Goal: Task Accomplishment & Management: Manage account settings

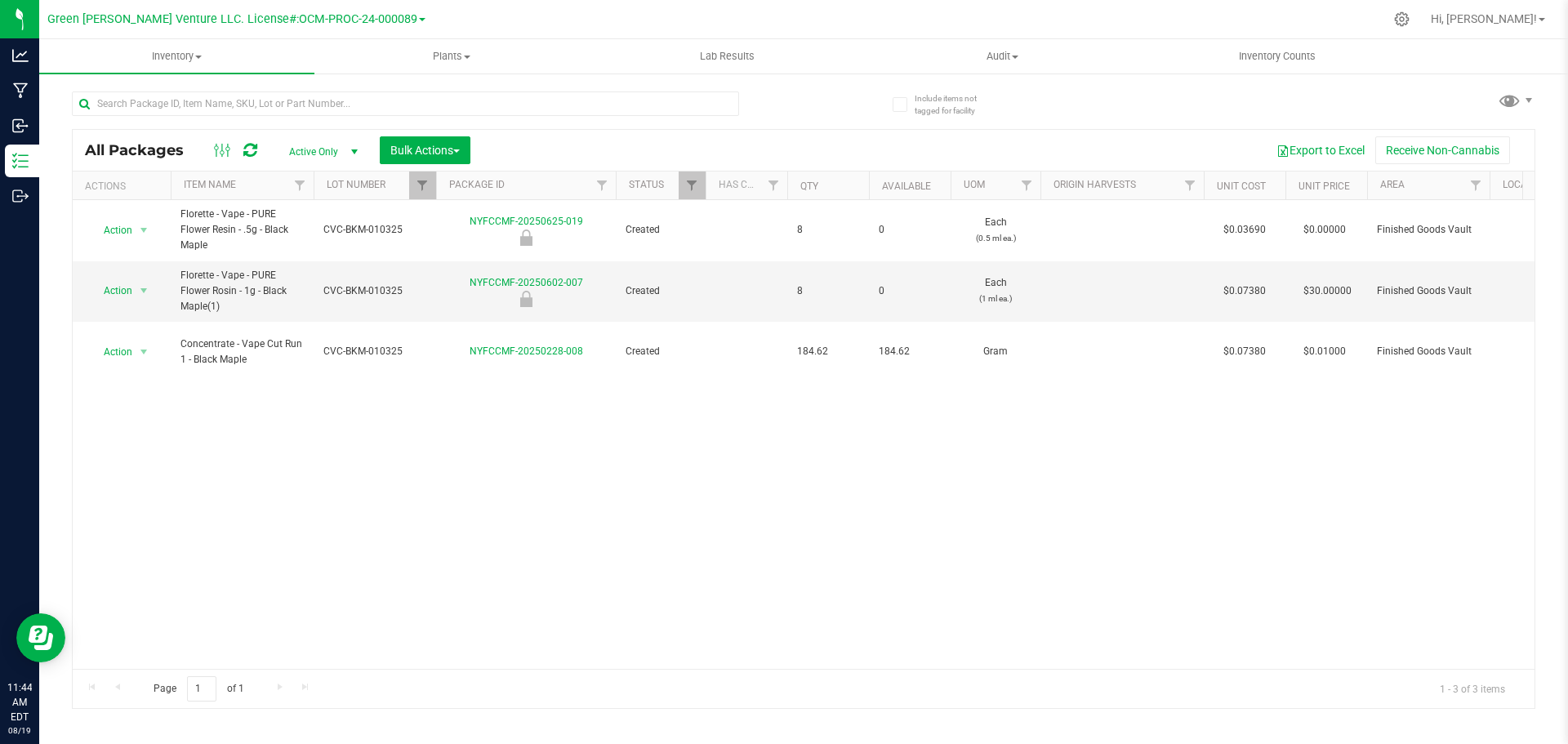
click at [433, 194] on div at bounding box center [436, 185] width 7 height 28
click at [430, 195] on link "Filter" at bounding box center [423, 185] width 27 height 27
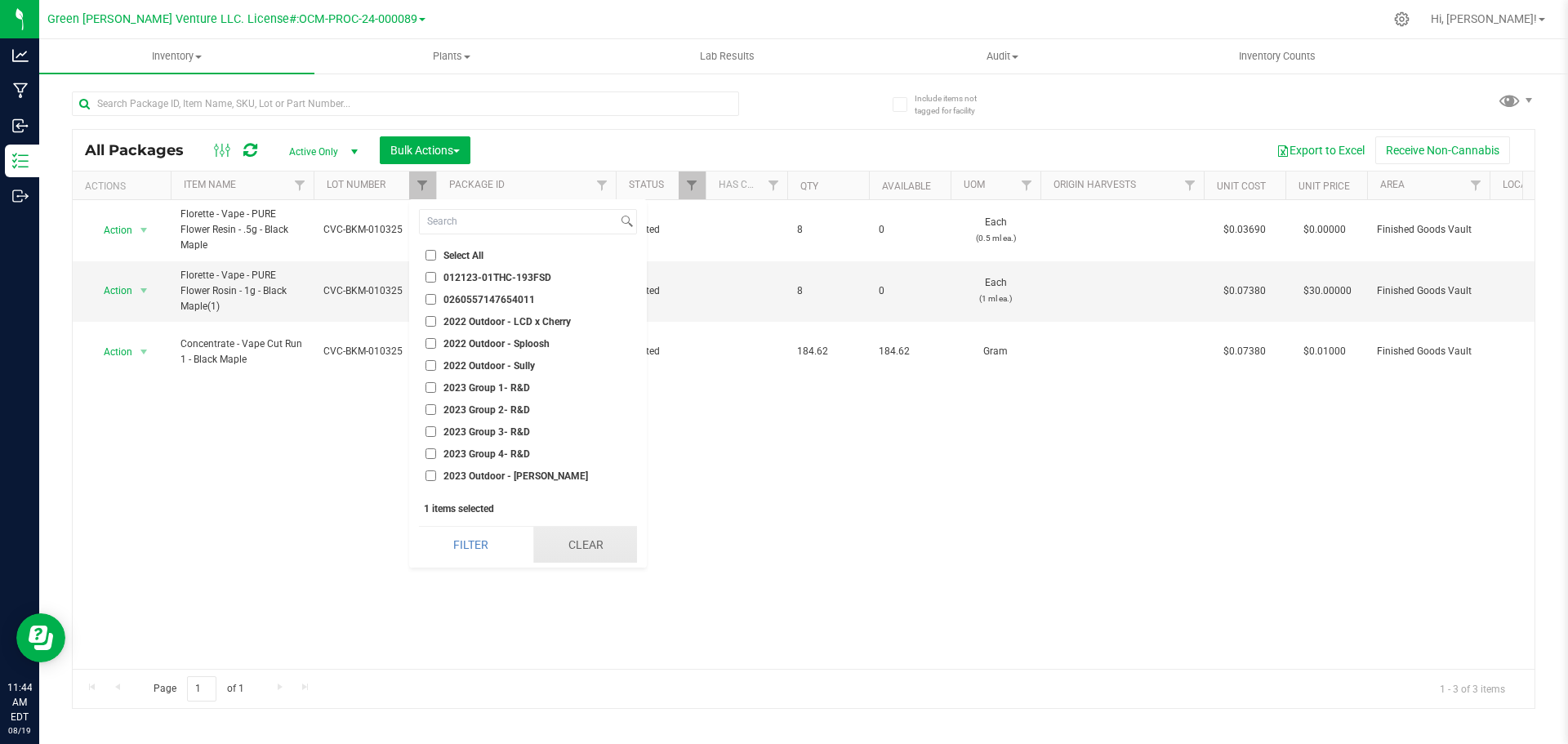
click at [536, 548] on button "Clear" at bounding box center [585, 544] width 104 height 36
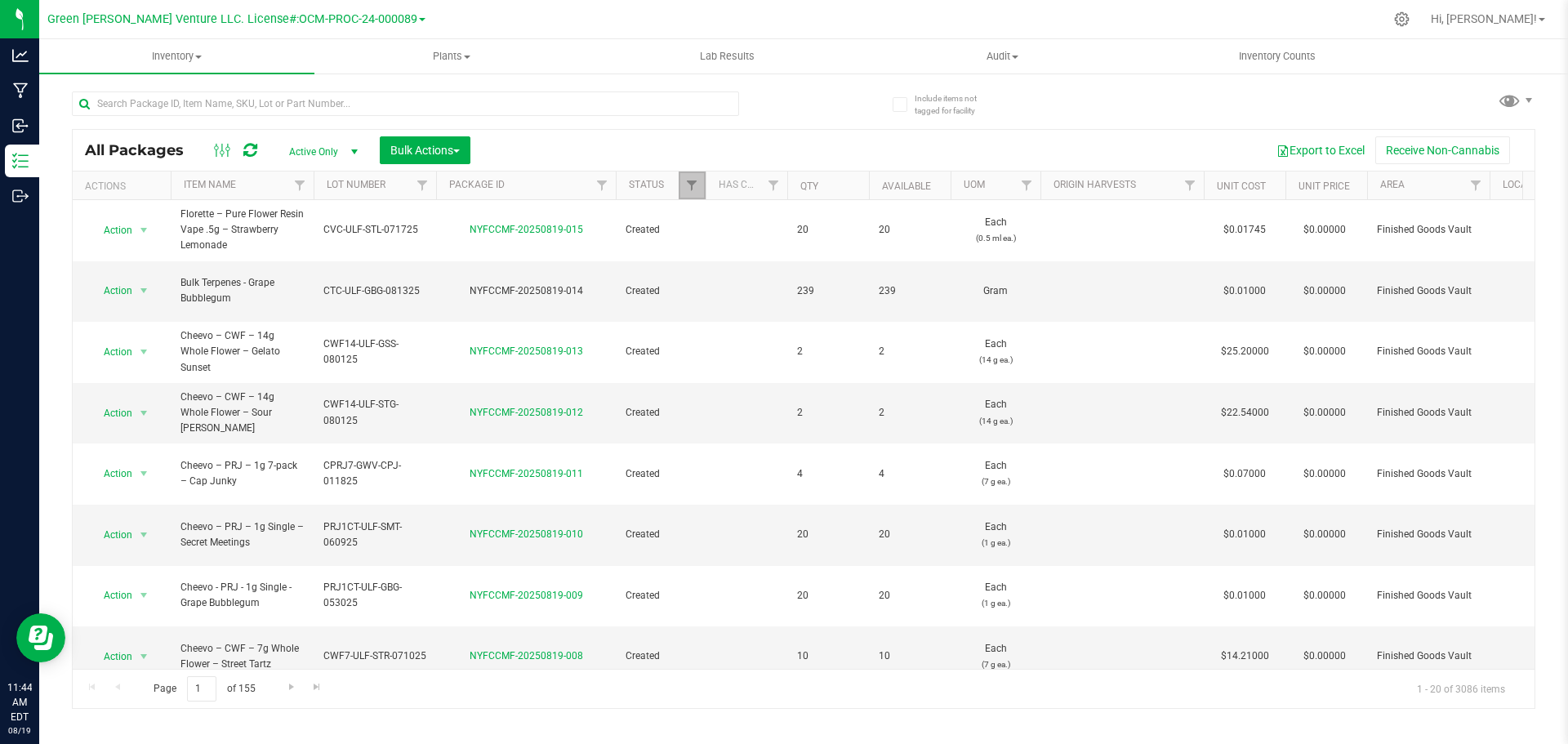
click at [695, 190] on span "Filter" at bounding box center [692, 185] width 13 height 13
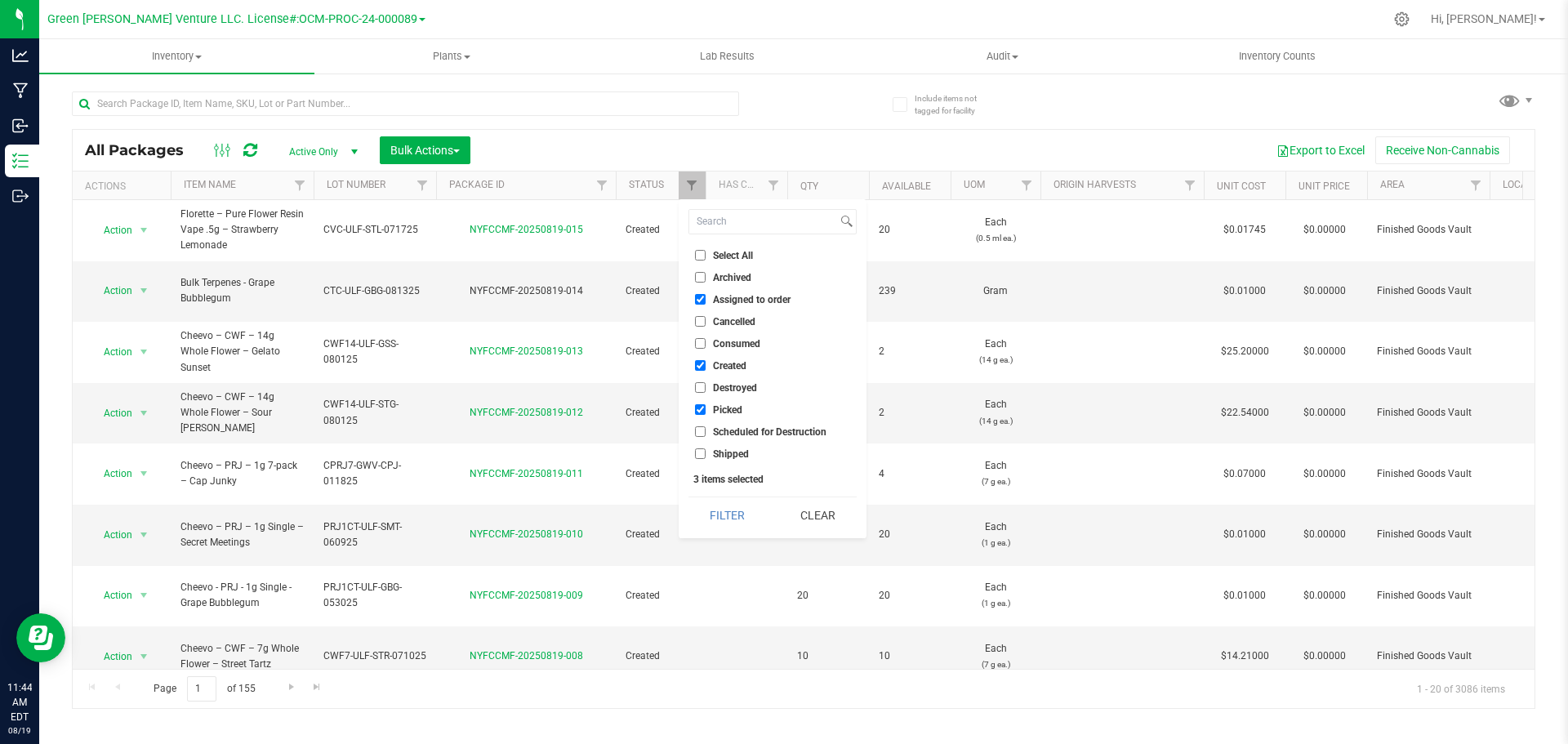
click at [700, 253] on input "Select All" at bounding box center [700, 256] width 11 height 11
checkbox input "true"
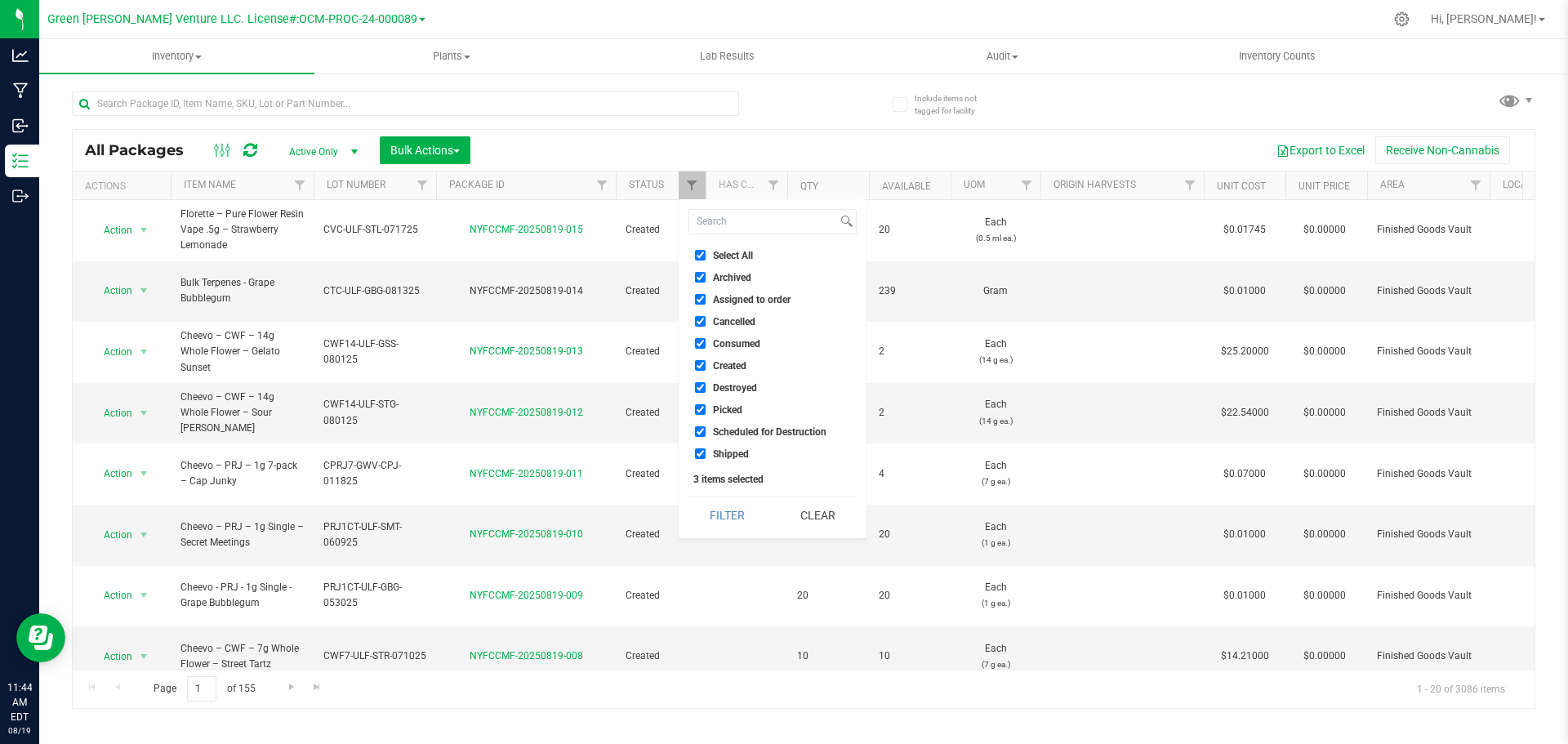
checkbox input "true"
click at [728, 523] on button "Filter" at bounding box center [727, 515] width 78 height 36
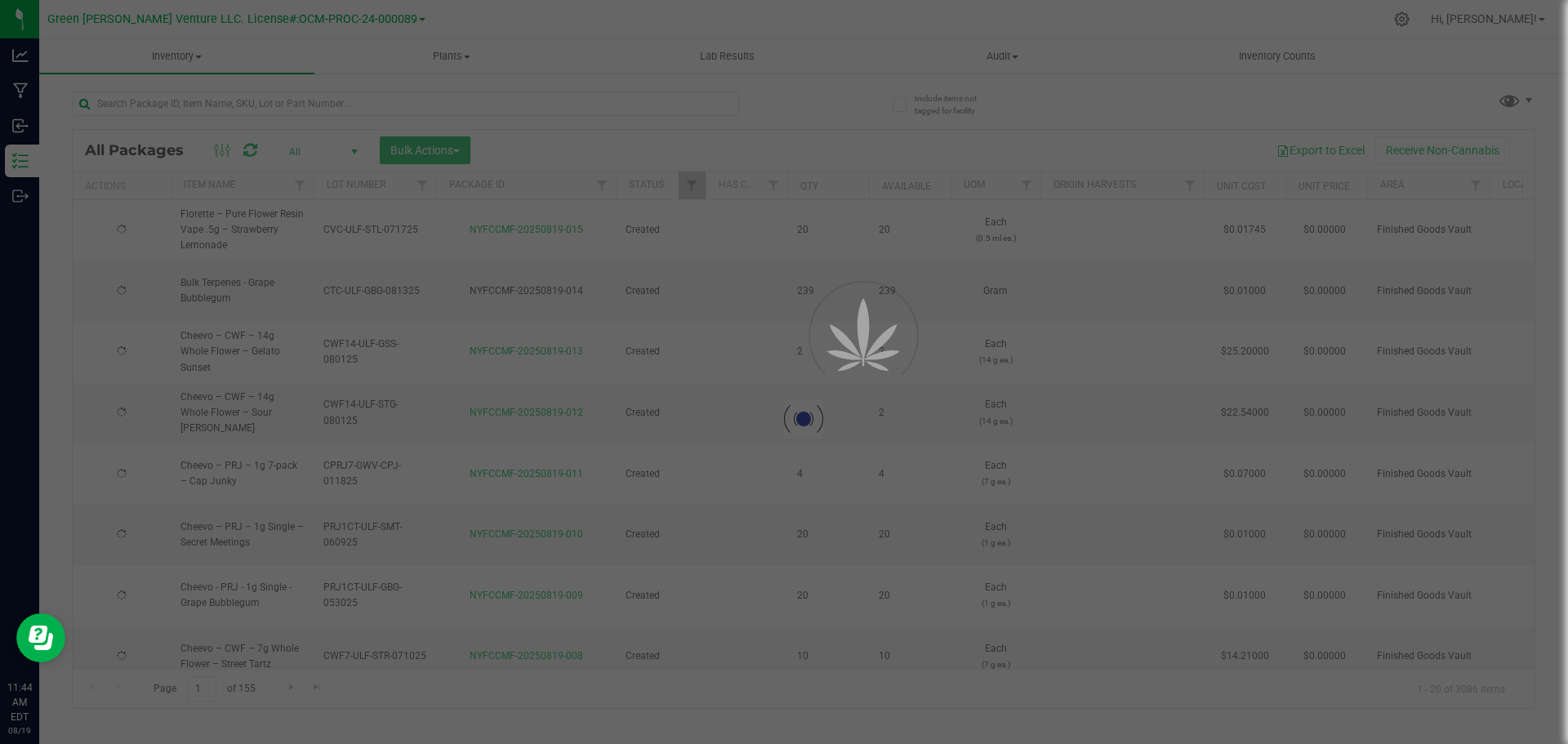
type input "2025-08-13"
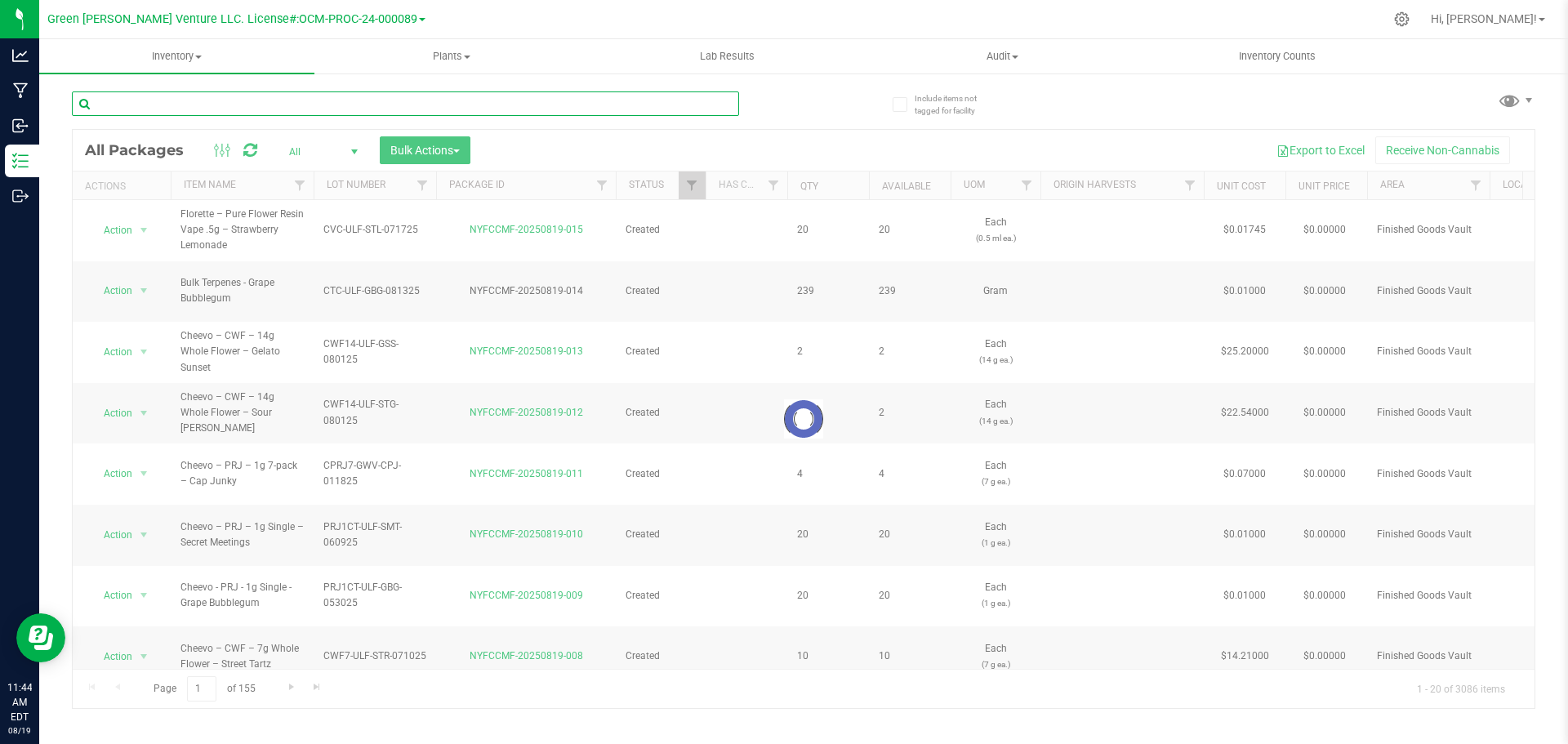
click at [243, 104] on input "text" at bounding box center [405, 103] width 667 height 25
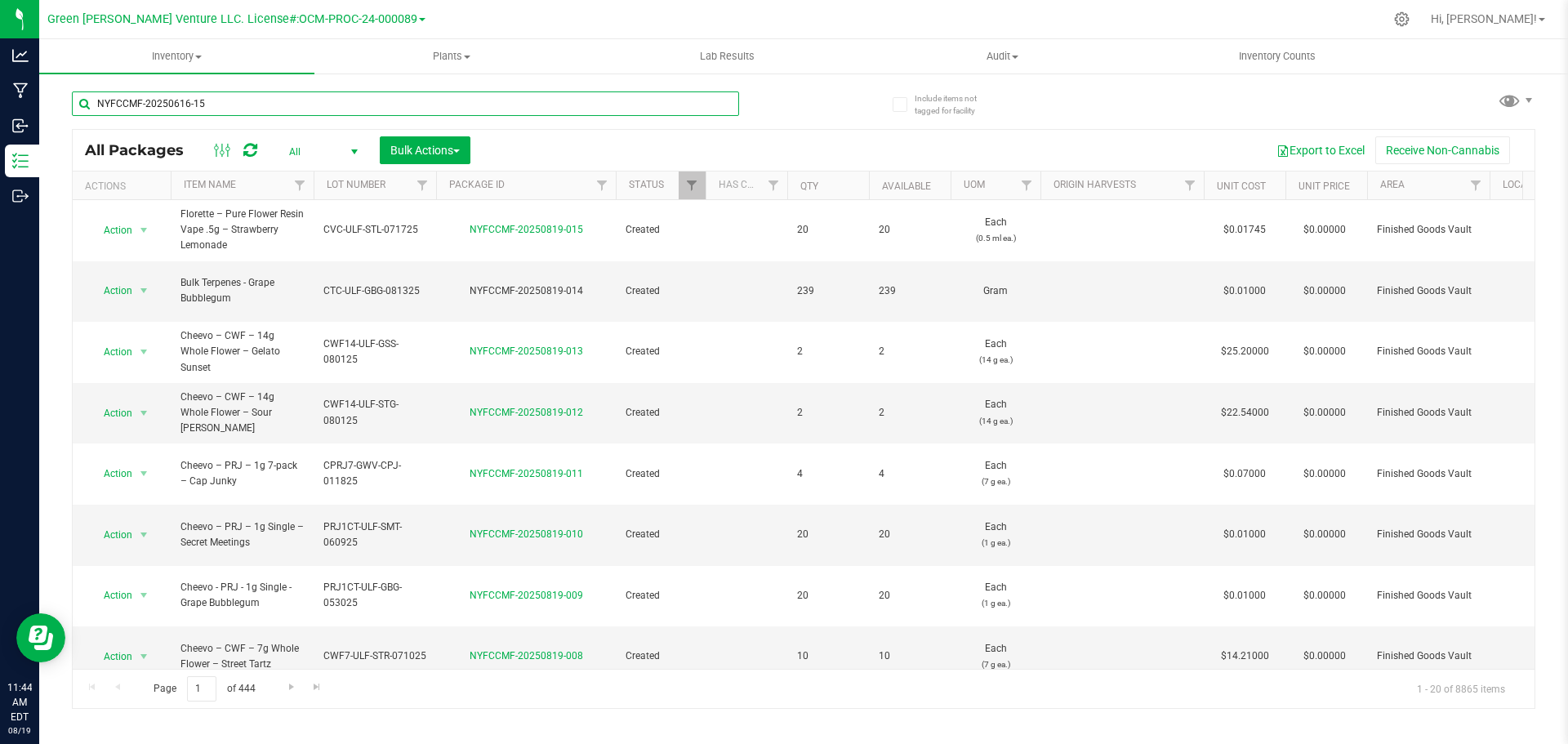
type input "NYFCCMF-20250616-156"
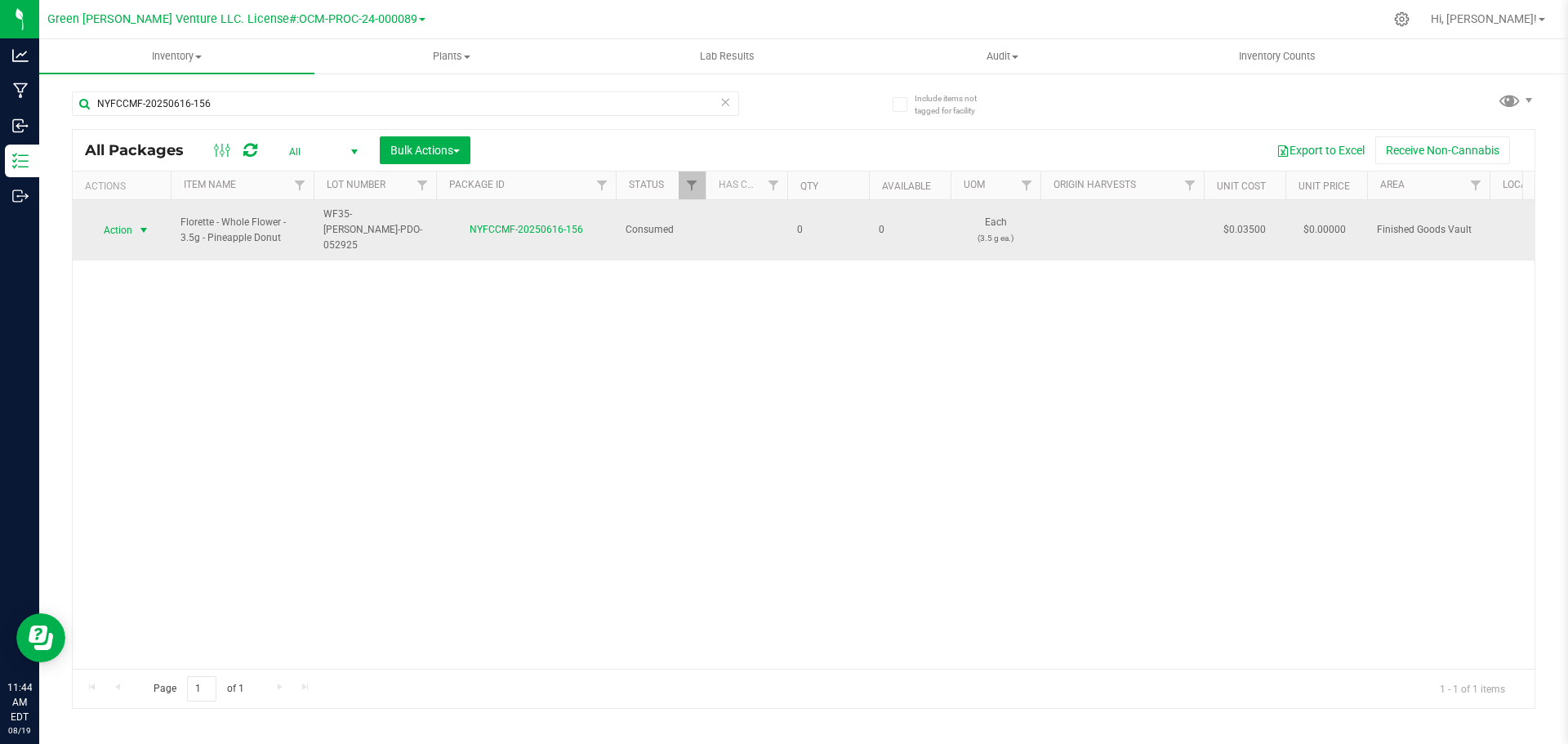
click at [143, 224] on span "select" at bounding box center [143, 230] width 13 height 13
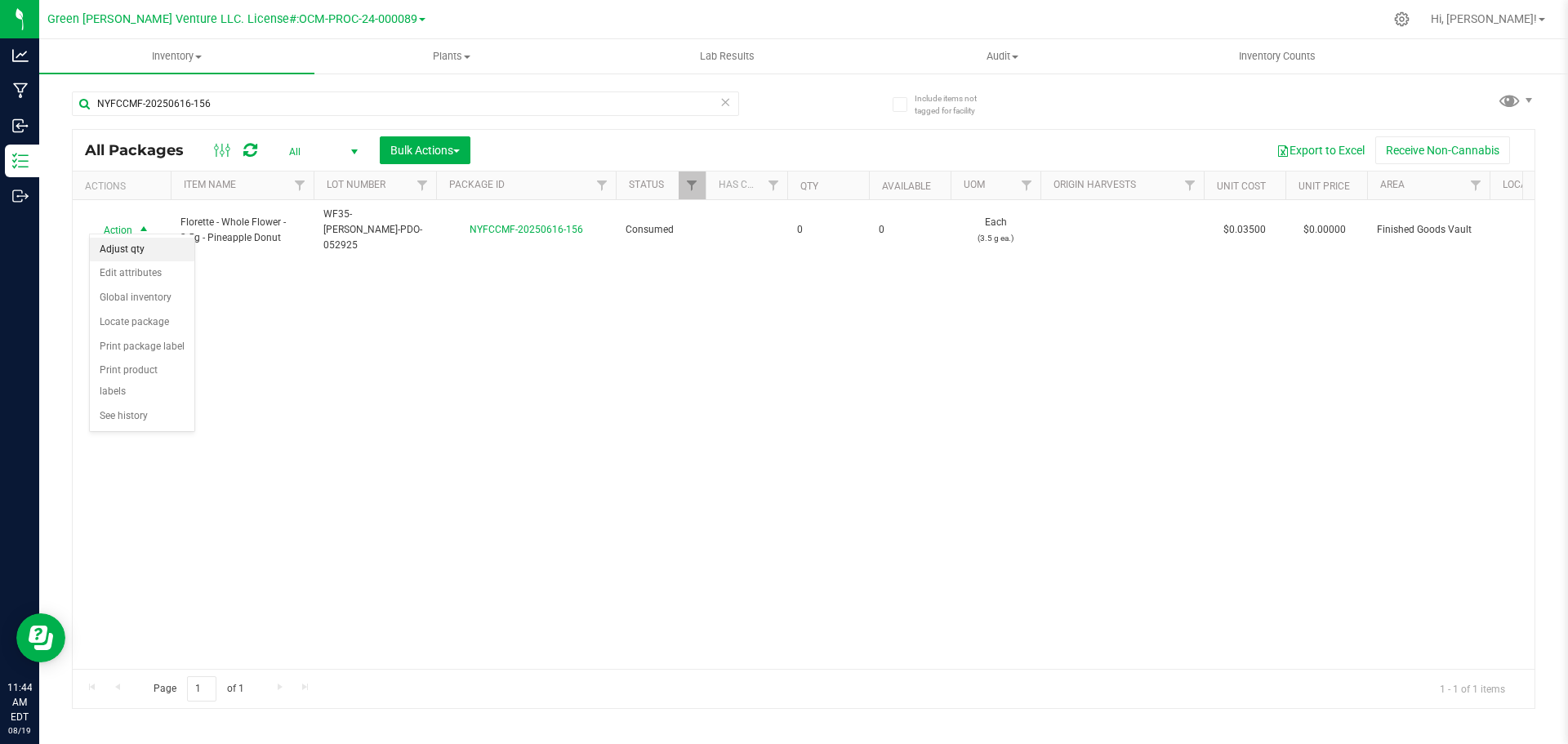
click at [136, 251] on li "Adjust qty" at bounding box center [141, 249] width 105 height 25
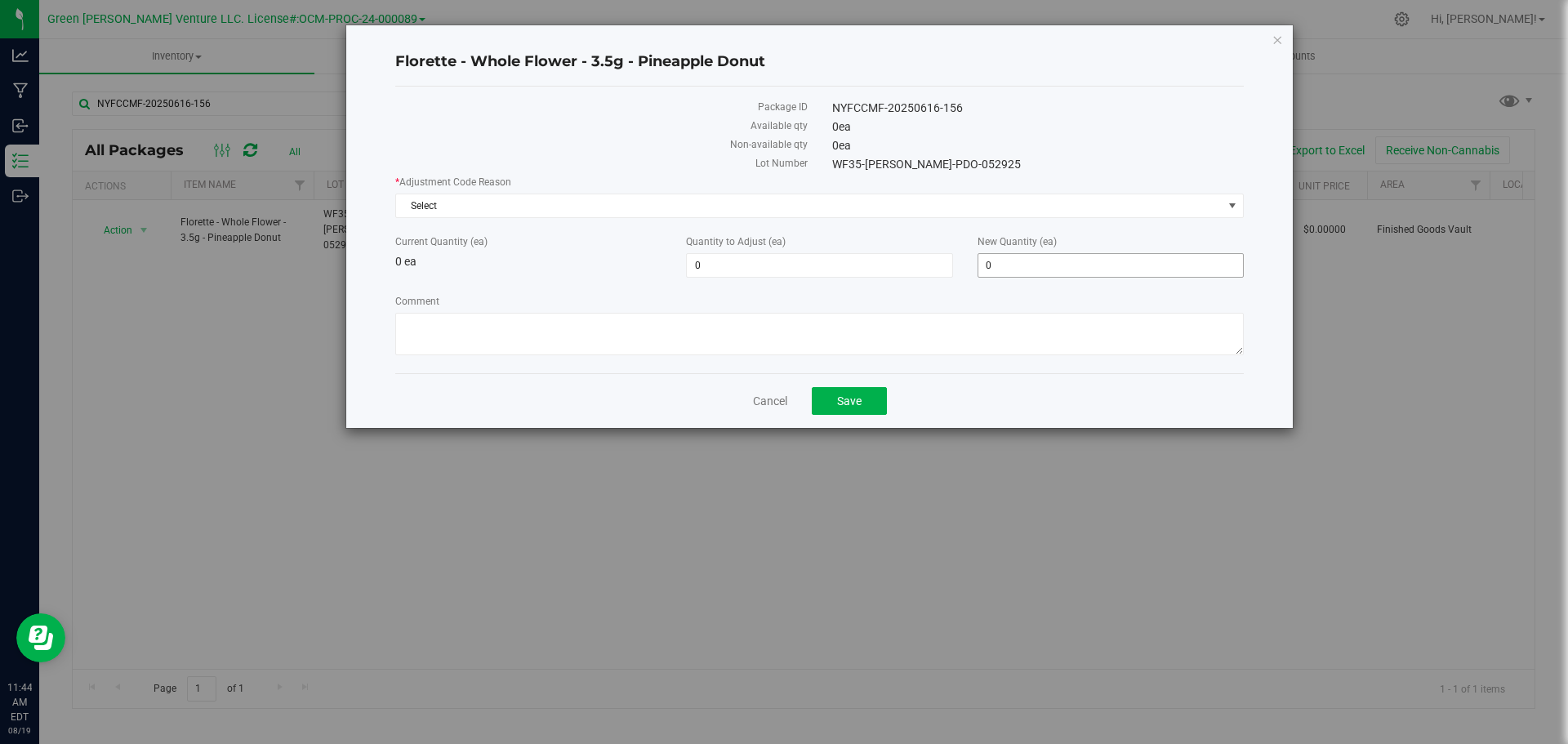
click at [1026, 261] on span "0 0" at bounding box center [1111, 265] width 267 height 25
type input "20"
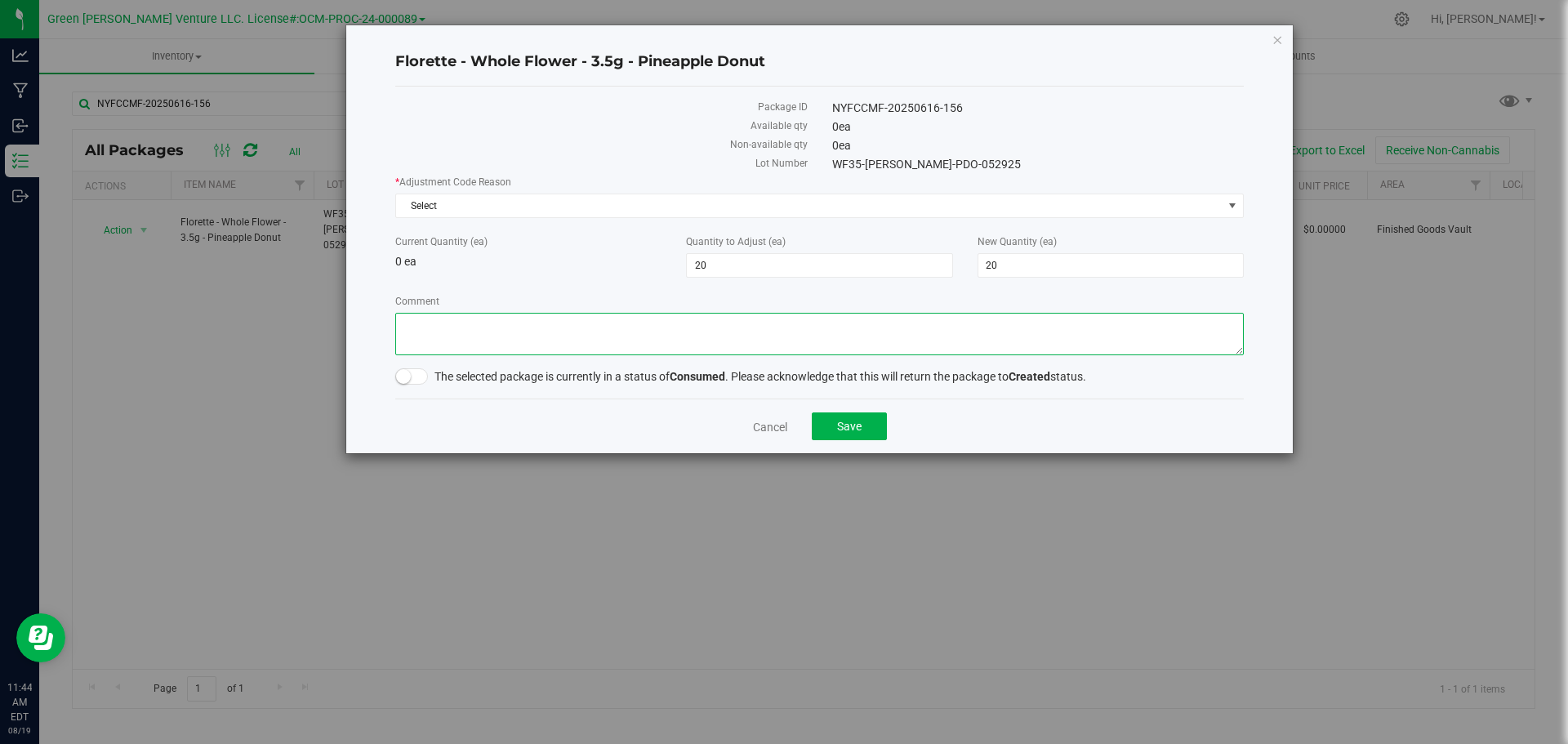
click at [636, 344] on textarea "Comment" at bounding box center [820, 334] width 849 height 43
click at [414, 369] on span at bounding box center [412, 377] width 33 height 16
click at [504, 218] on div "* Adjustment Code Reason Select Select API Adjustment Error API Conversion Erro…" at bounding box center [820, 267] width 849 height 185
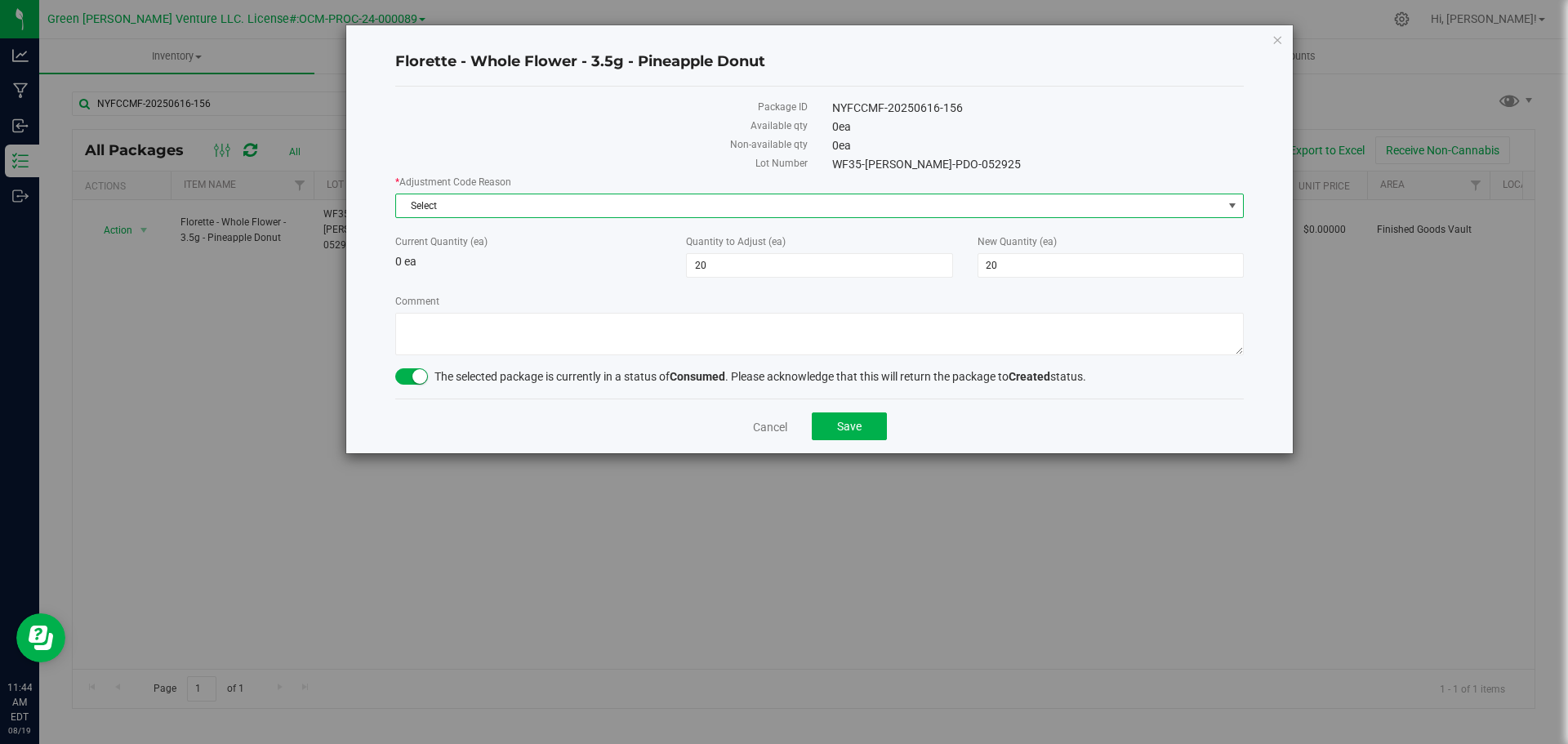
click at [504, 206] on span "Select" at bounding box center [809, 205] width 826 height 23
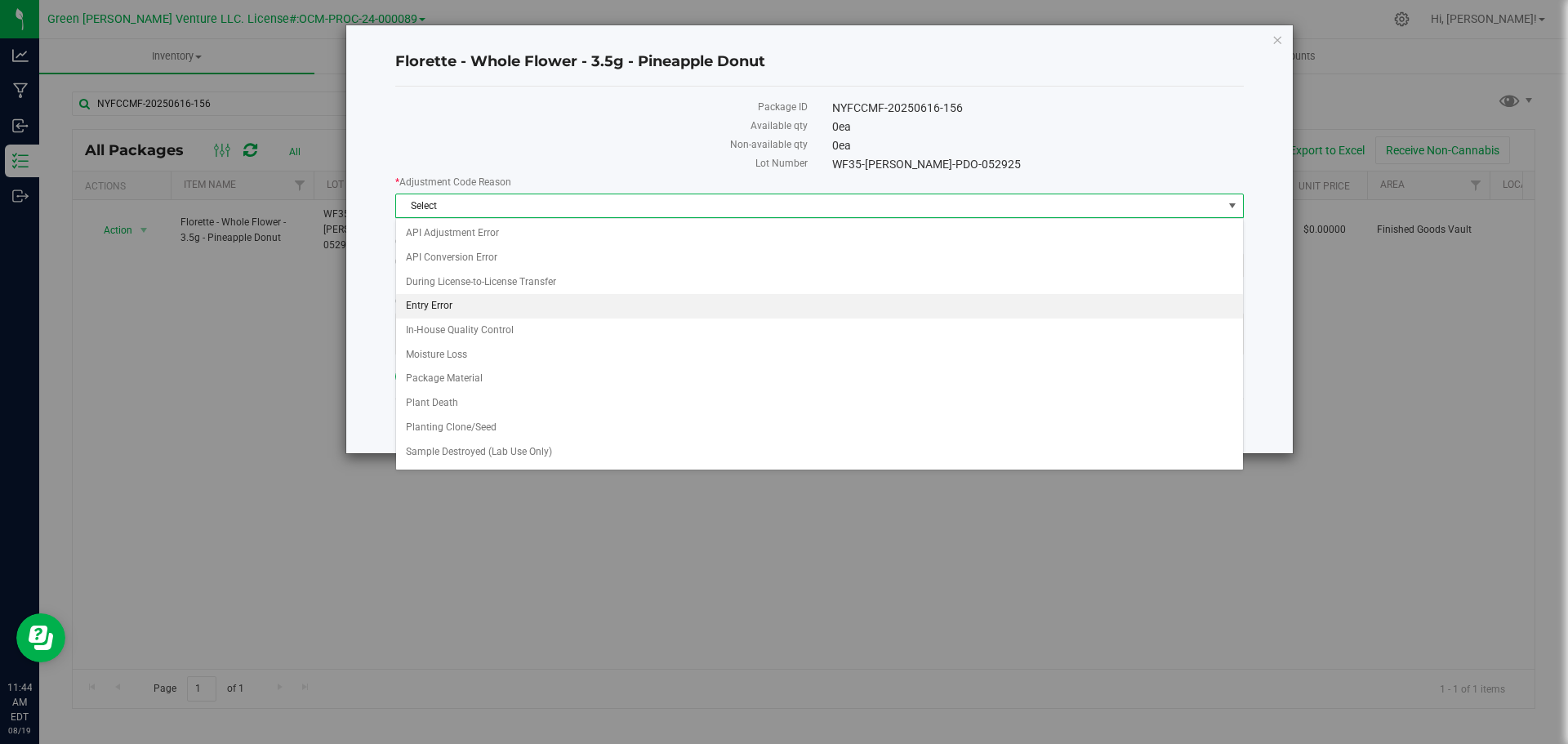
click at [462, 300] on li "Entry Error" at bounding box center [820, 306] width 847 height 25
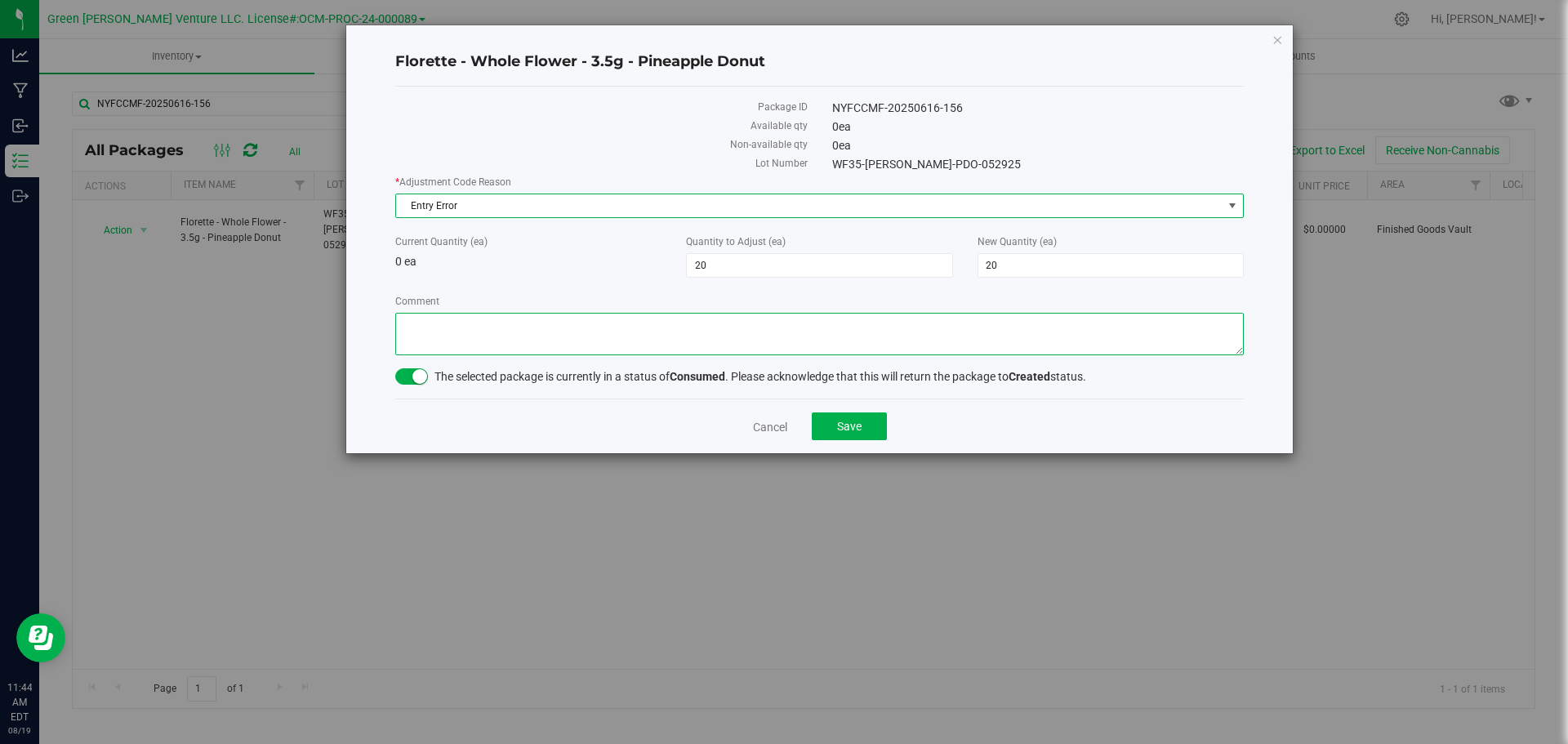
click at [455, 345] on textarea "Comment" at bounding box center [820, 334] width 849 height 43
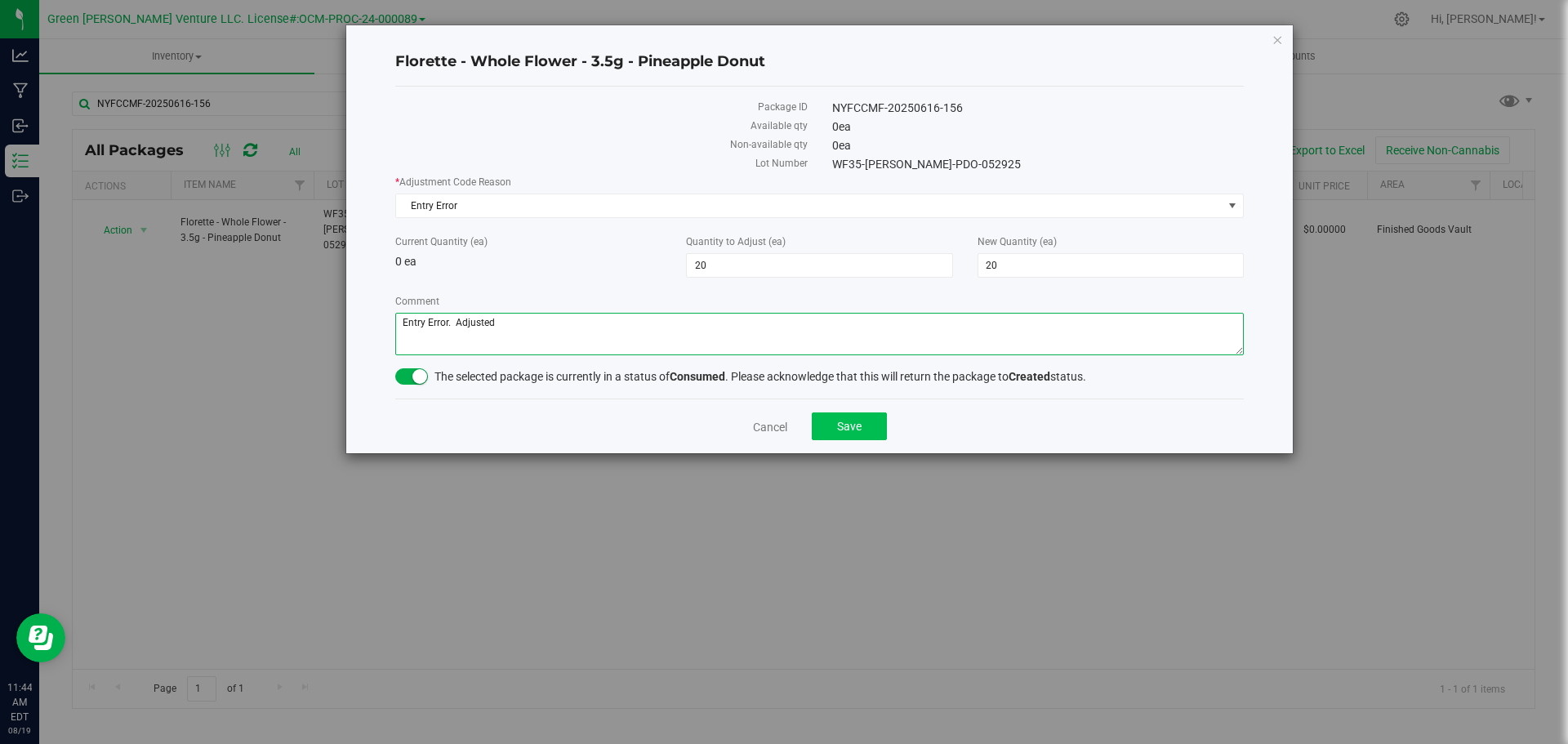
type textarea "Entry Error. Adjusted"
click at [841, 422] on span "Save" at bounding box center [849, 426] width 25 height 13
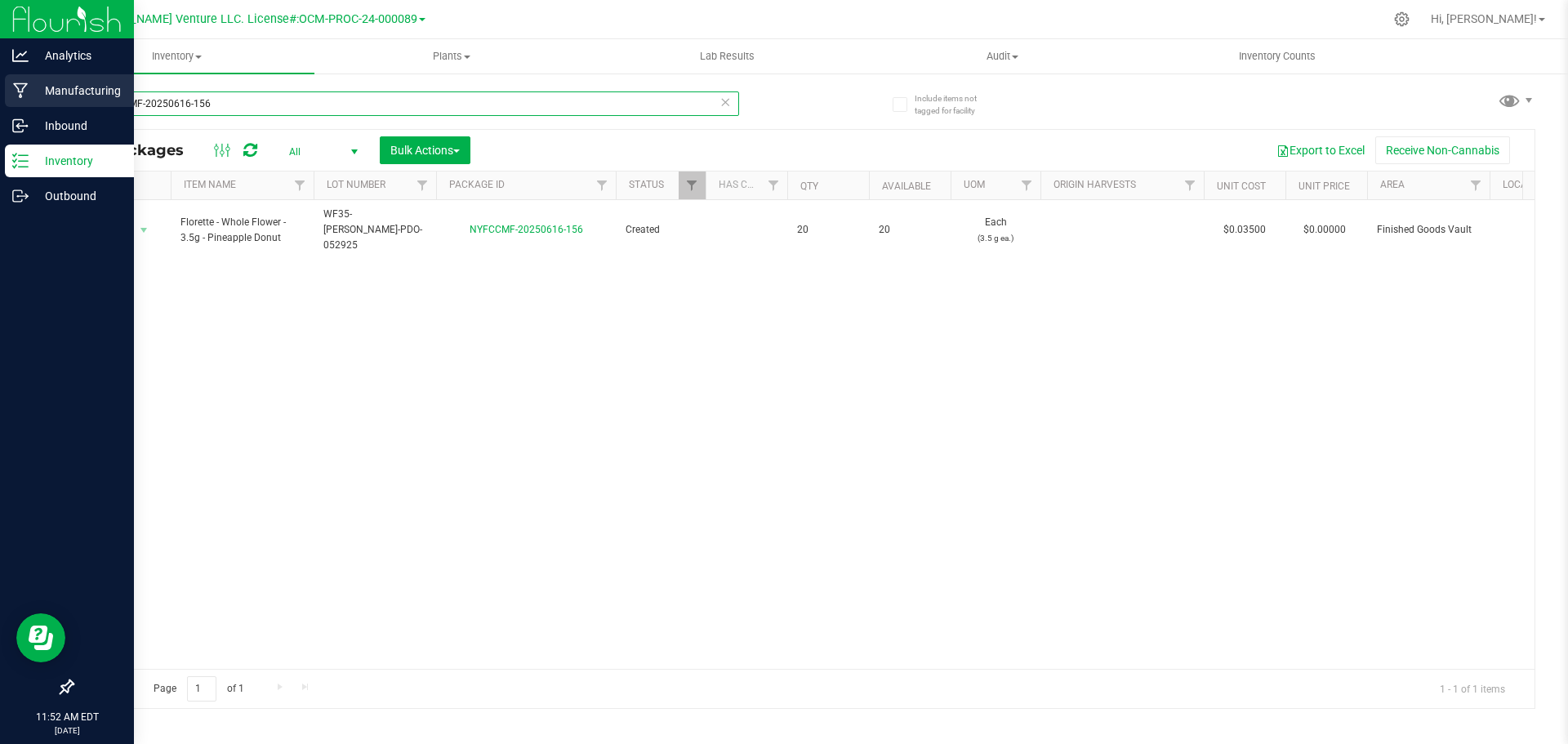
drag, startPoint x: 228, startPoint y: 94, endPoint x: 1, endPoint y: 104, distance: 227.2
click at [0, 105] on div "Analytics Manufacturing Inbound Inventory Outbound 11:52 AM EDT 08/19/2025 08/1…" at bounding box center [784, 372] width 1568 height 744
type input "NYFCCMF-20250814-028"
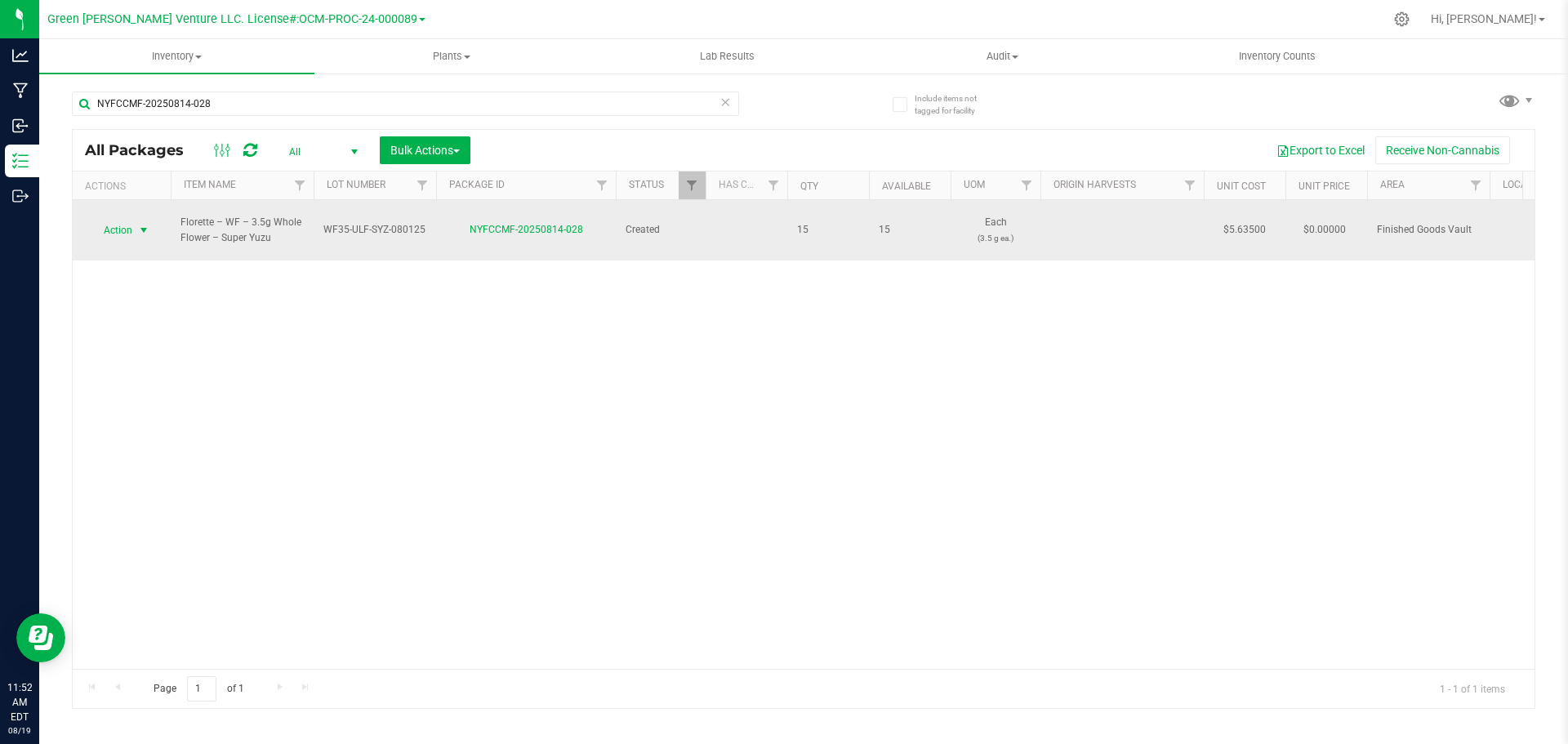
click at [131, 225] on span "Action" at bounding box center [111, 230] width 44 height 23
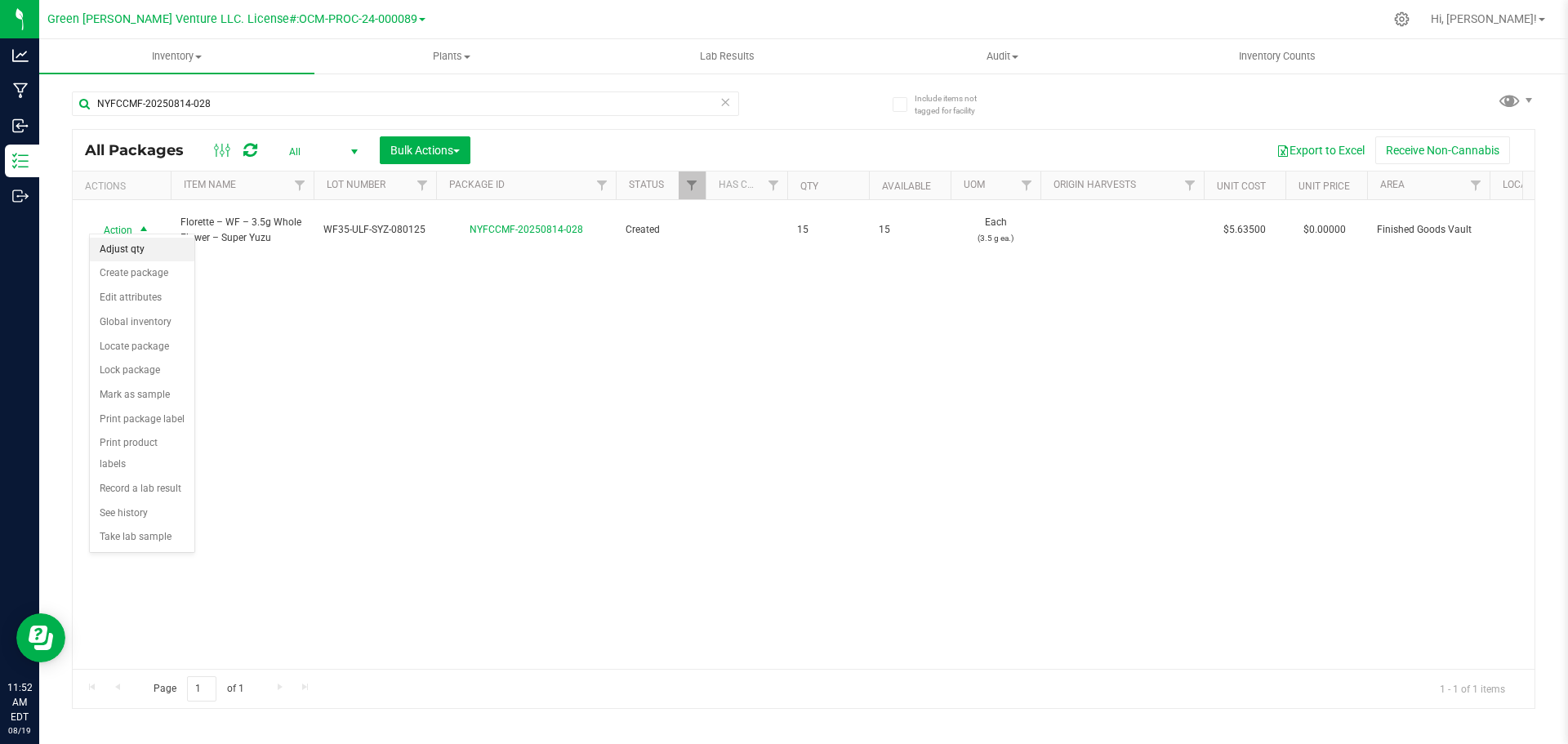
click at [147, 242] on li "Adjust qty" at bounding box center [141, 249] width 105 height 25
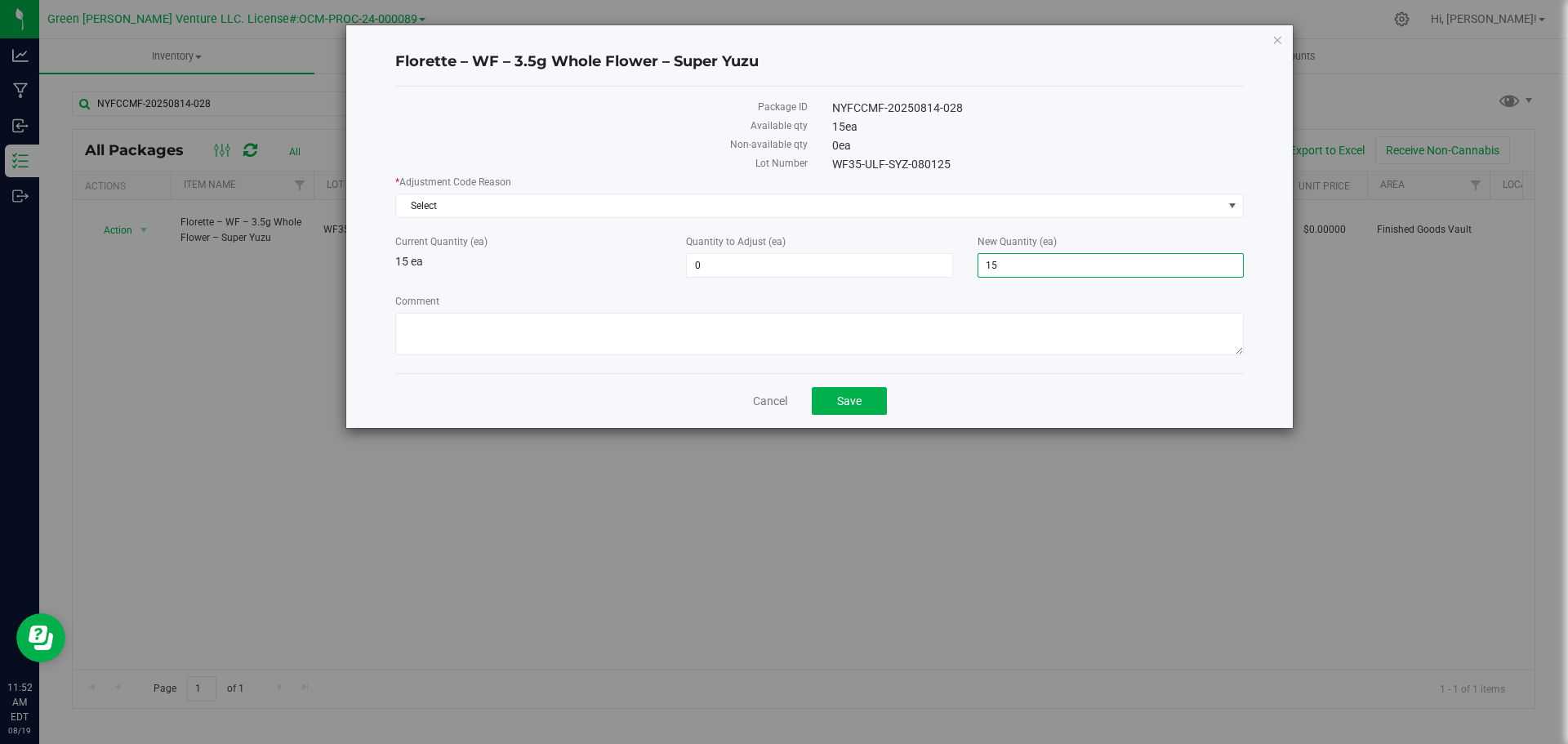
drag, startPoint x: 1029, startPoint y: 266, endPoint x: 960, endPoint y: 266, distance: 69.0
click at [960, 266] on div "Current Quantity (ea) 15 ea Quantity to Adjust (ea) 0 0 New Quantity (ea) 15 15" at bounding box center [820, 256] width 873 height 43
type input "20"
type input "5"
type input "20"
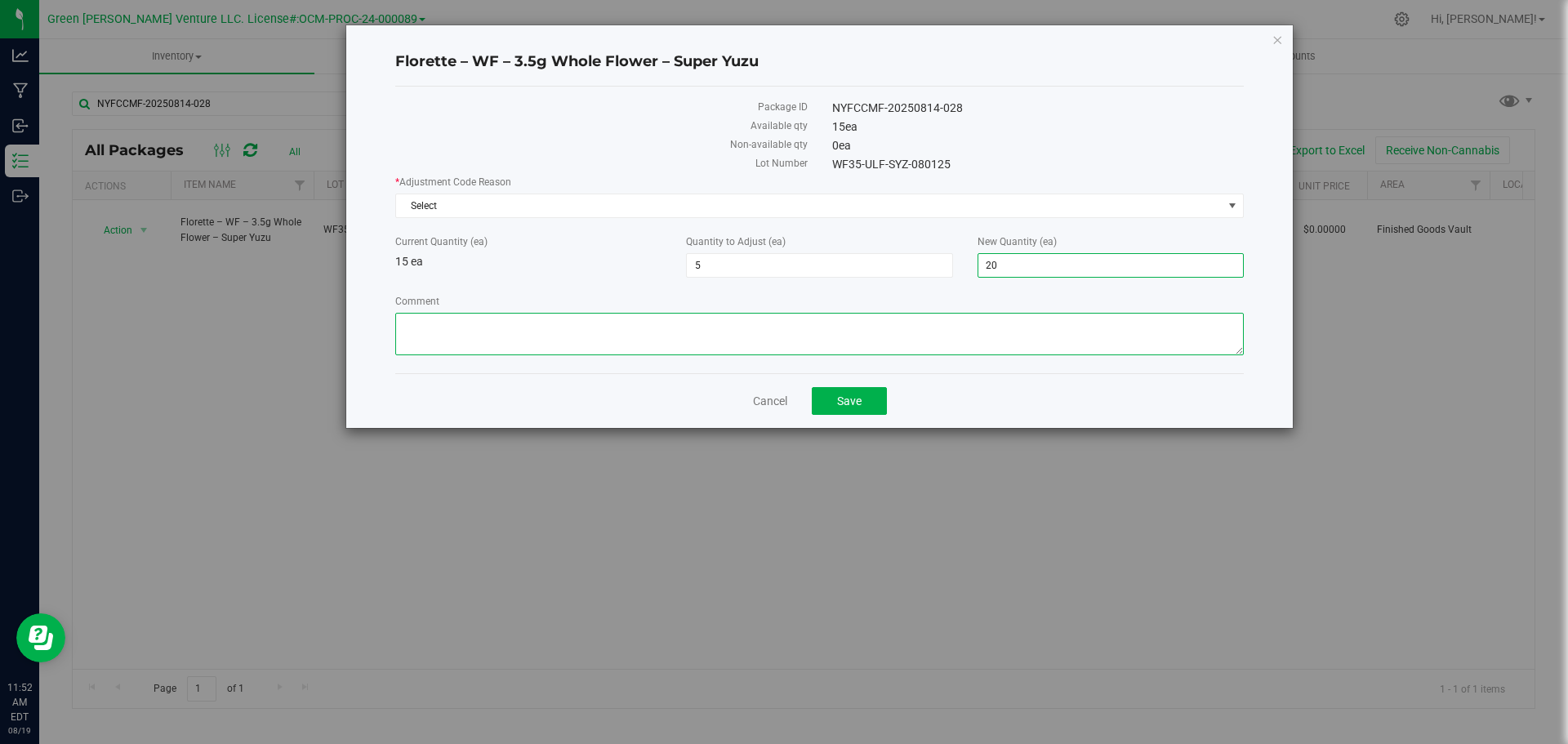
drag, startPoint x: 592, startPoint y: 322, endPoint x: 592, endPoint y: 288, distance: 34.0
click at [592, 321] on textarea "Comment" at bounding box center [820, 334] width 849 height 43
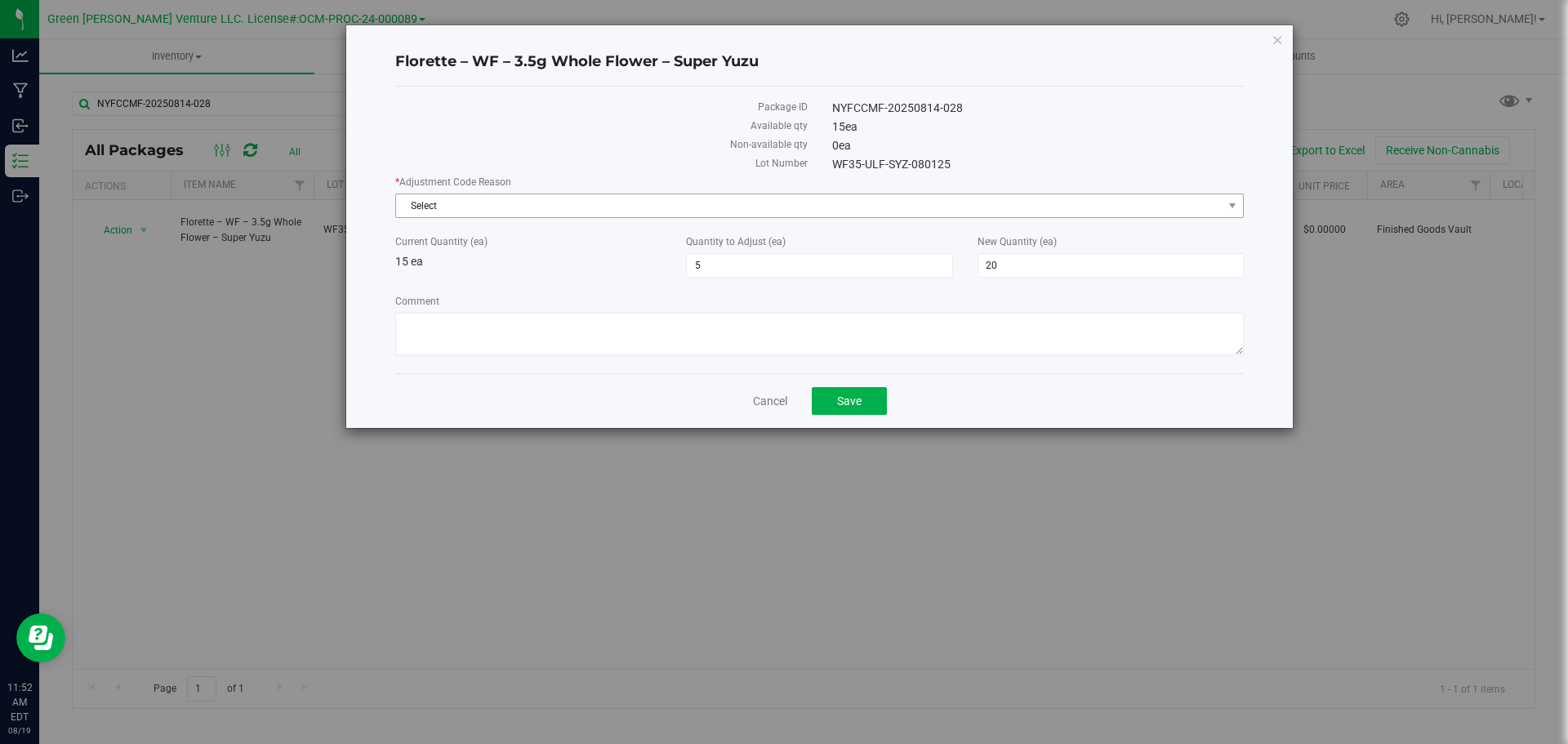
click at [528, 197] on span "Select" at bounding box center [809, 205] width 826 height 23
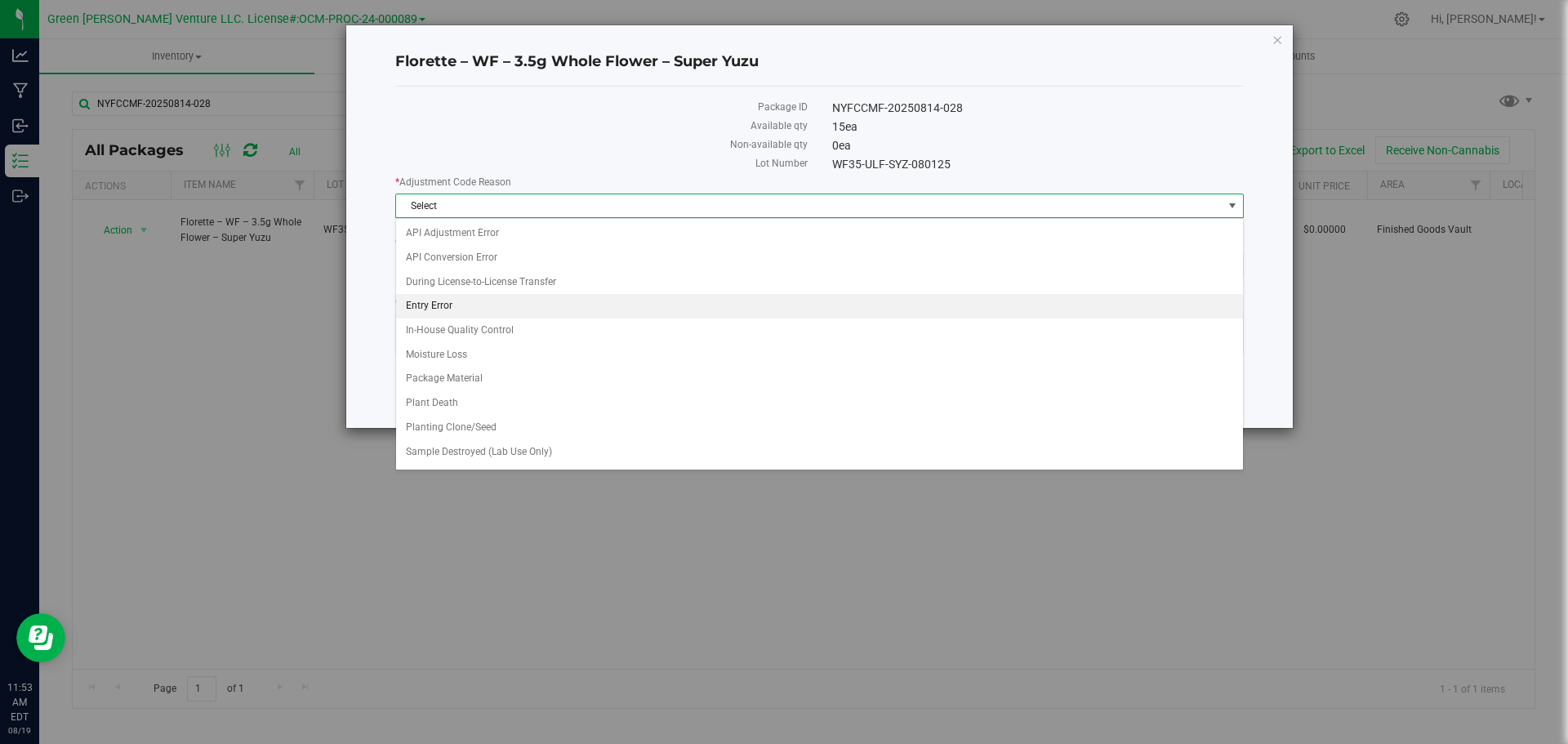
click at [485, 307] on li "Entry Error" at bounding box center [820, 306] width 847 height 25
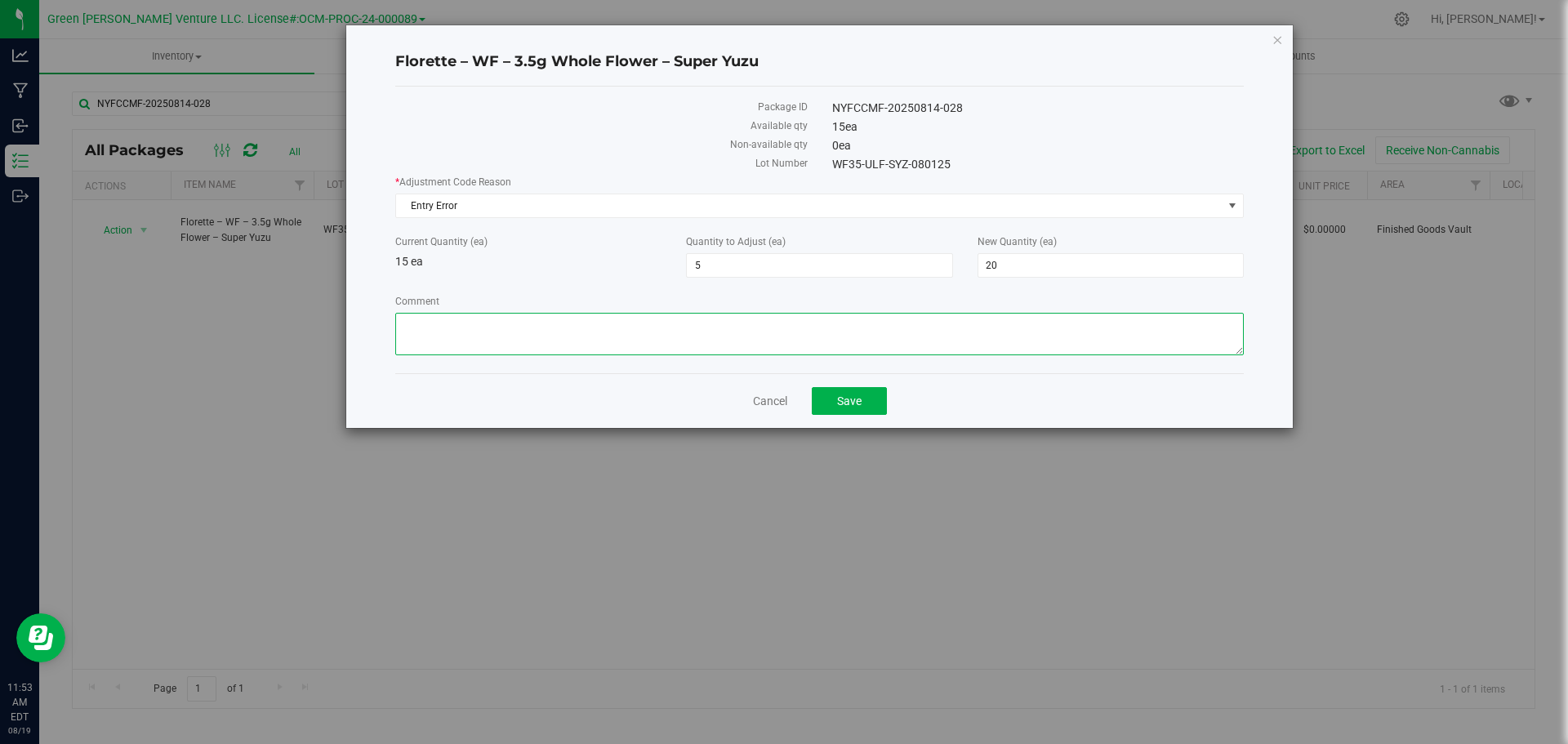
click at [485, 334] on textarea "Comment" at bounding box center [820, 334] width 849 height 43
type textarea "Entry Error"
click at [821, 399] on button "Save" at bounding box center [849, 401] width 75 height 27
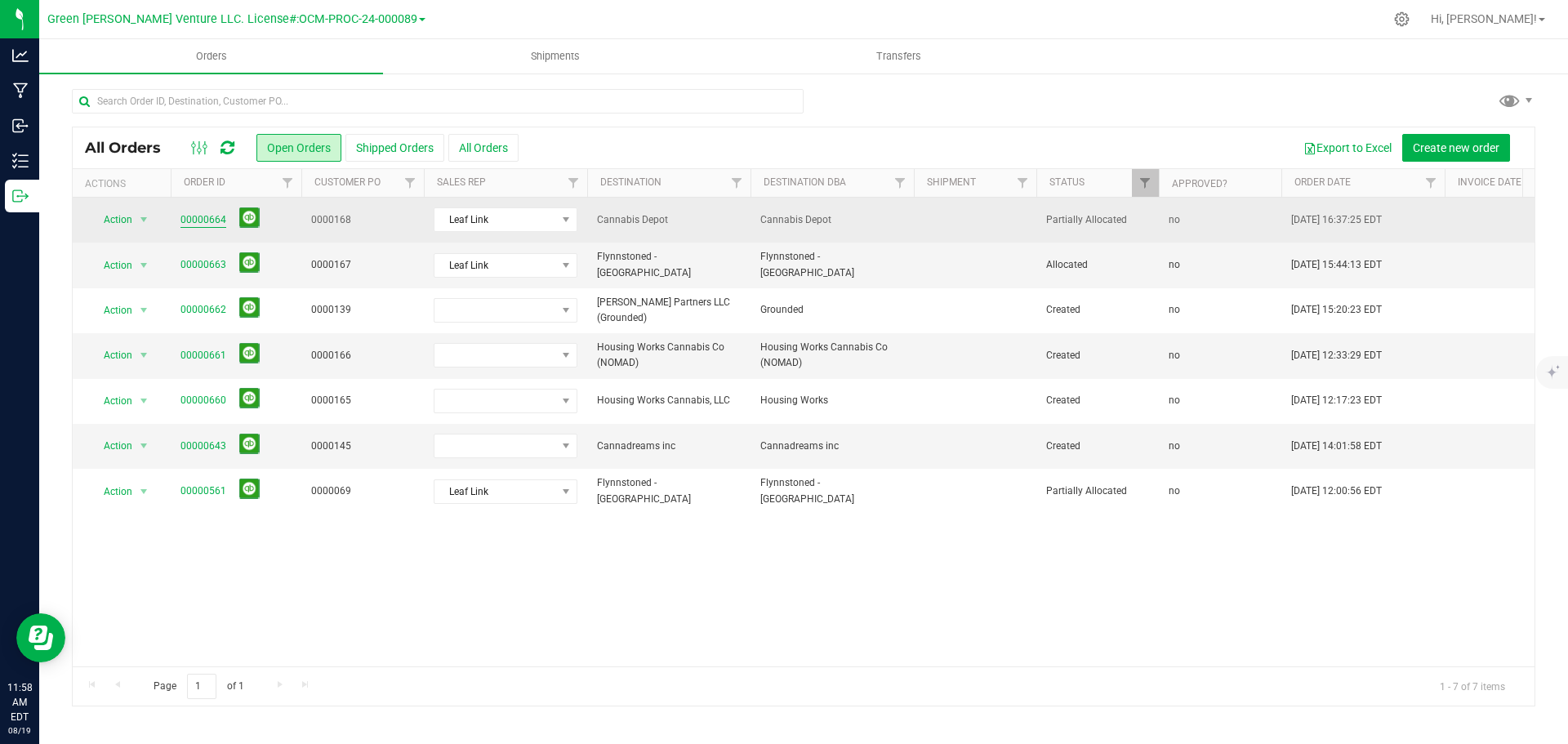
click at [199, 221] on link "00000664" at bounding box center [204, 220] width 46 height 16
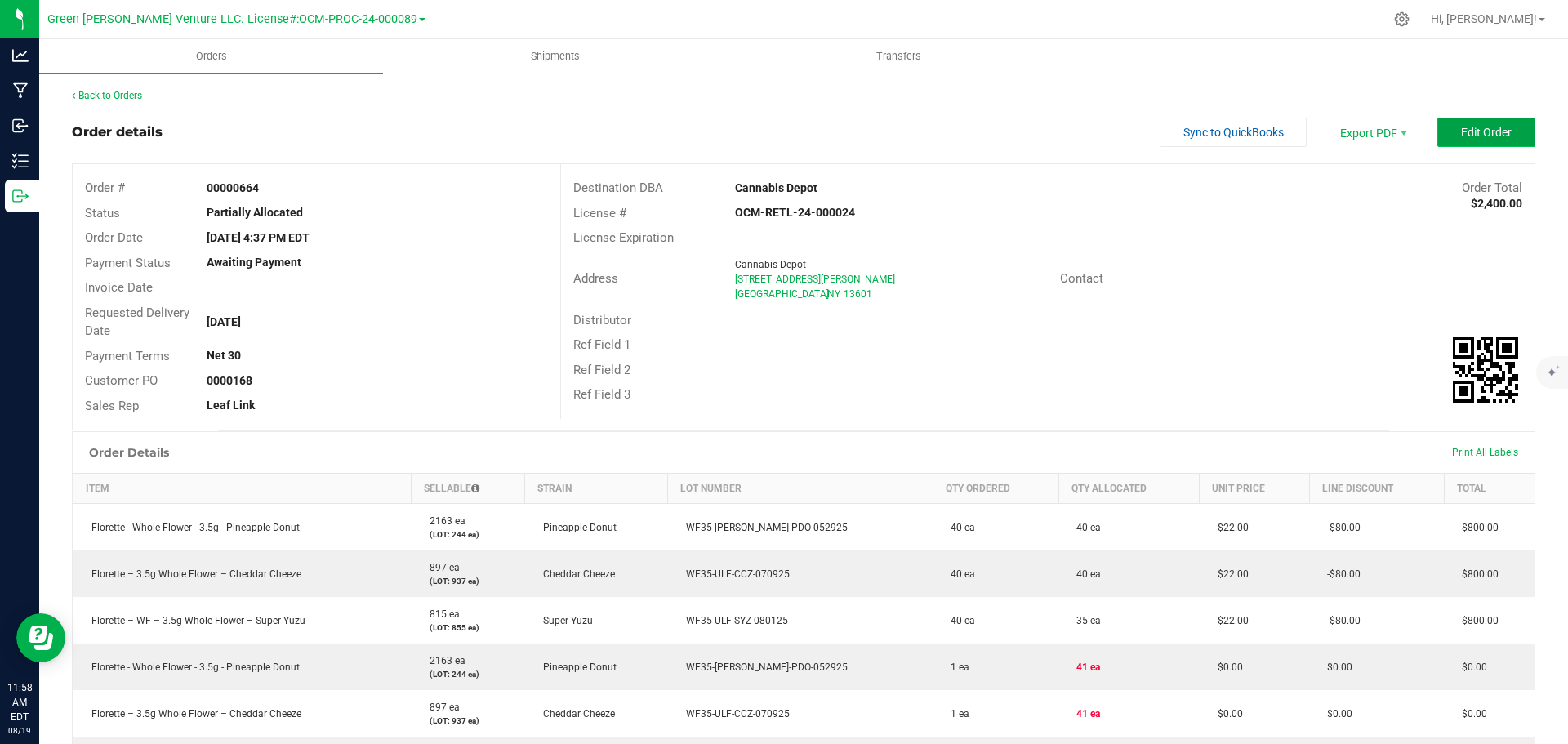
click at [1448, 142] on button "Edit Order" at bounding box center [1486, 132] width 98 height 29
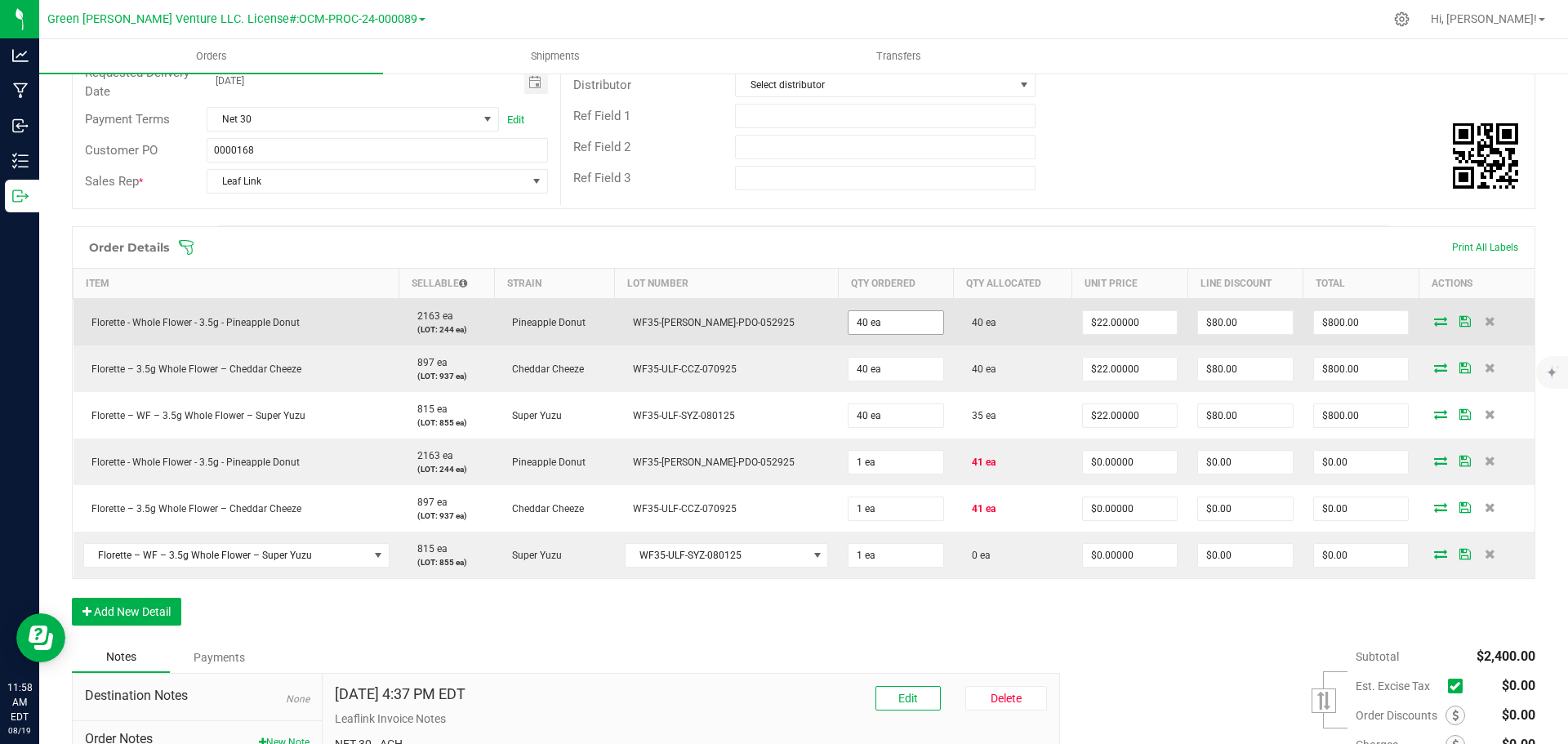
scroll to position [245, 0]
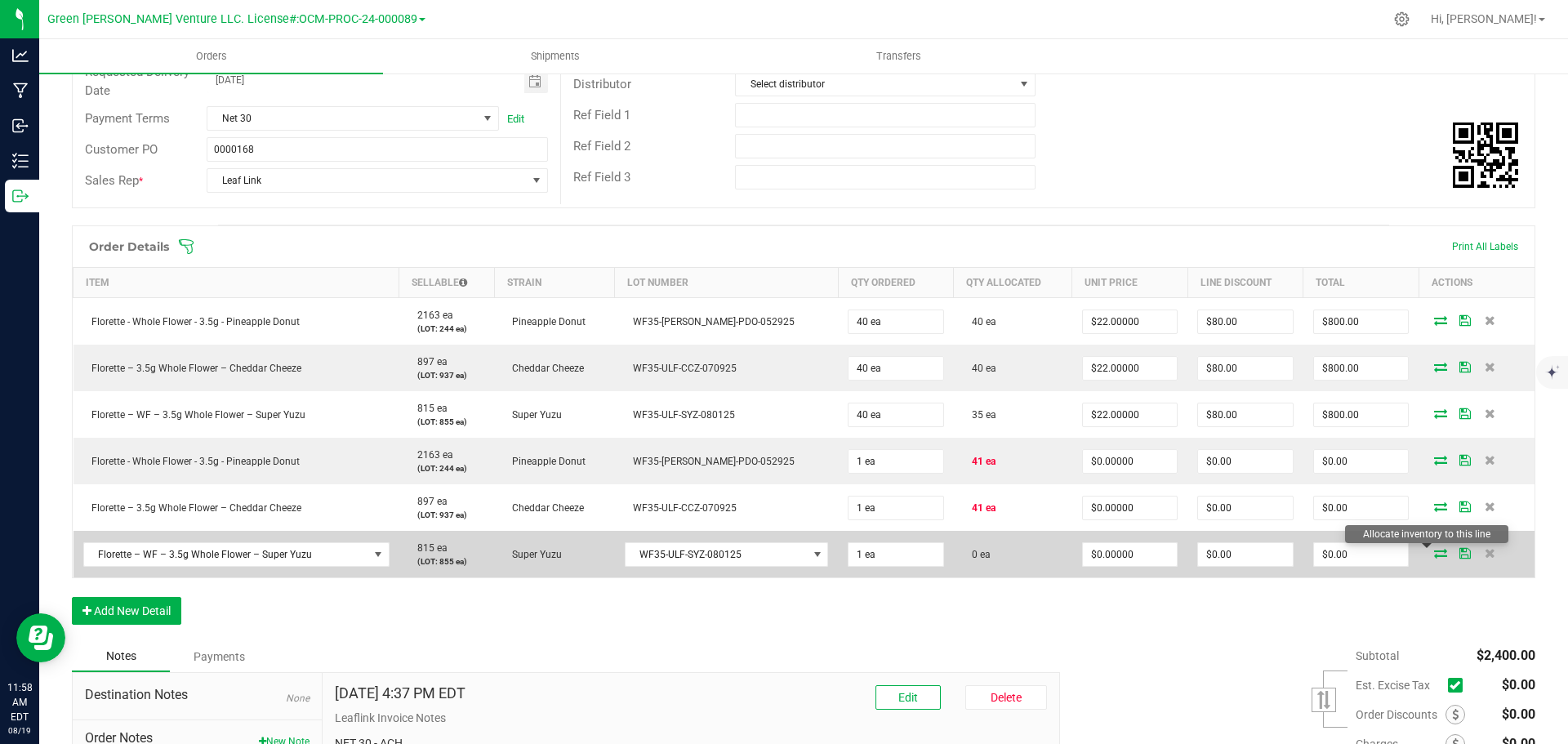
click at [1434, 551] on icon at bounding box center [1440, 552] width 13 height 10
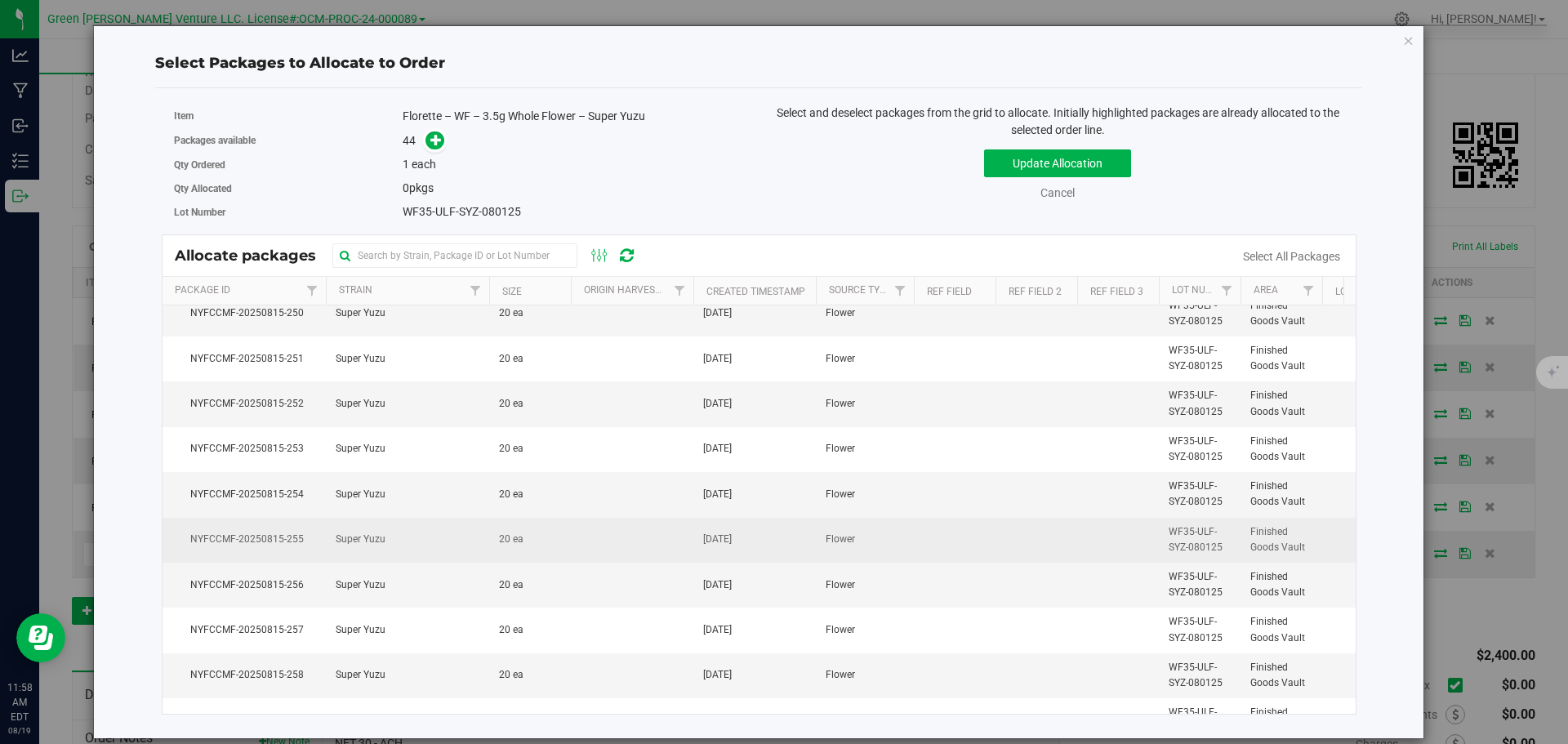
scroll to position [1594, 0]
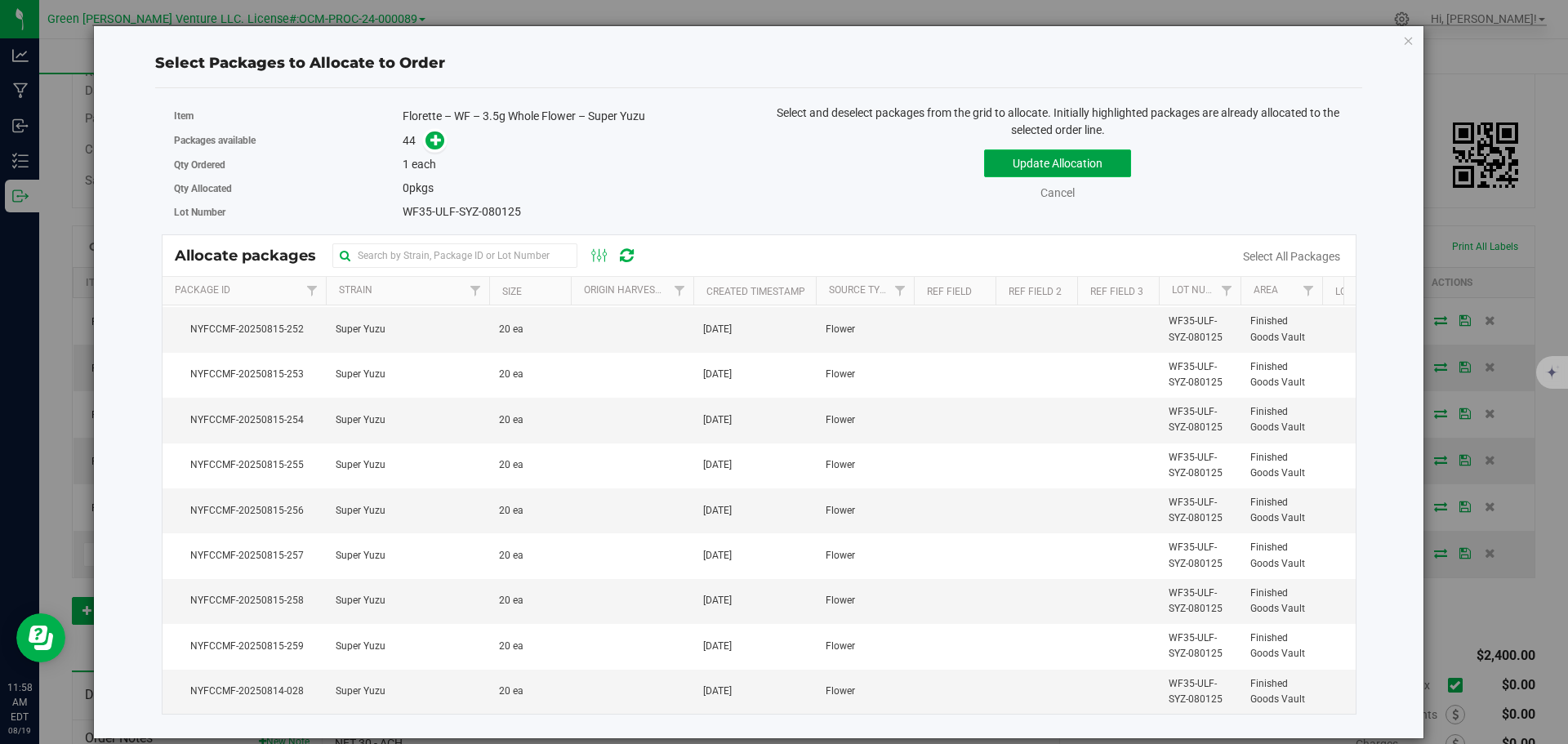
click at [1001, 167] on button "Update Allocation" at bounding box center [1057, 163] width 147 height 27
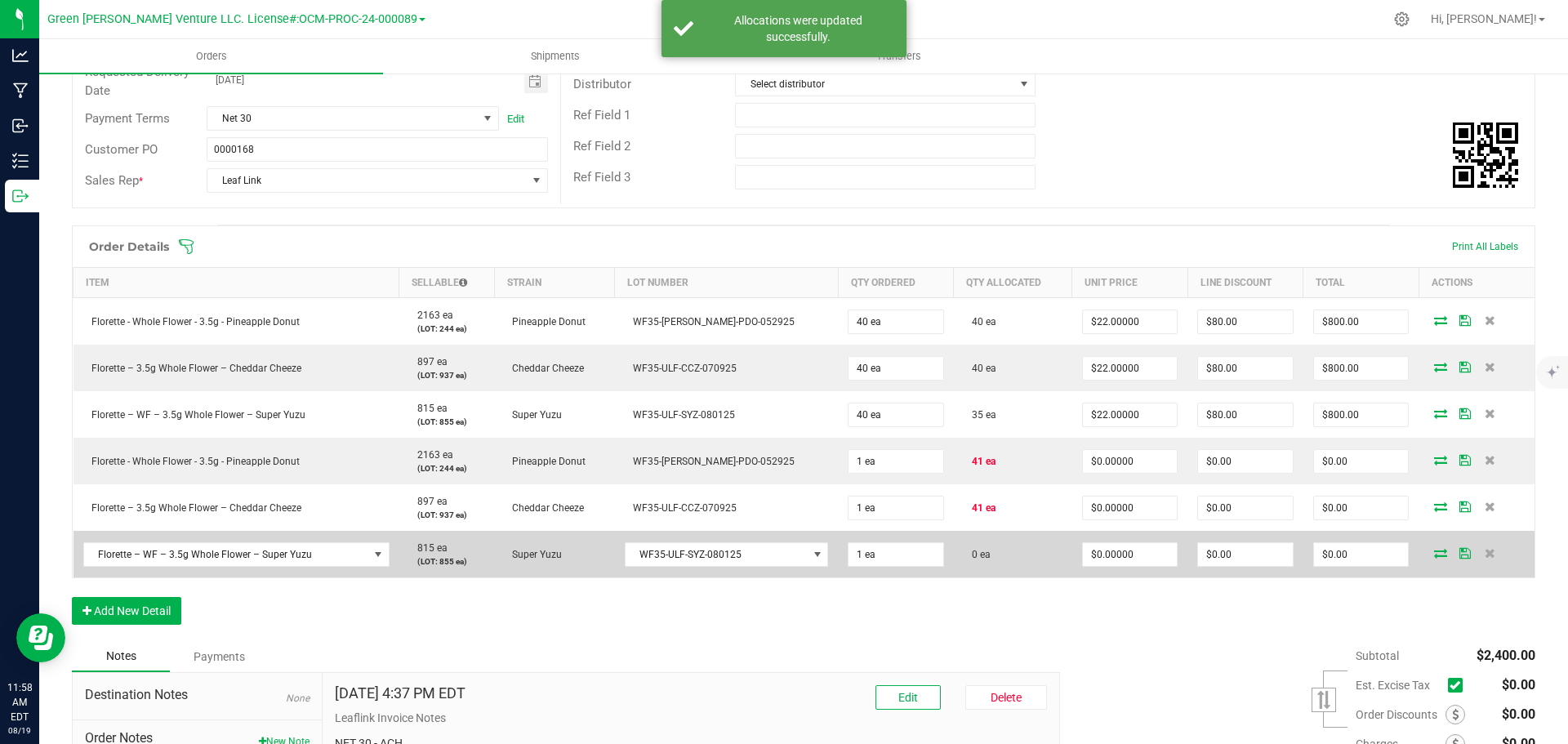
click at [1434, 558] on icon at bounding box center [1440, 552] width 13 height 10
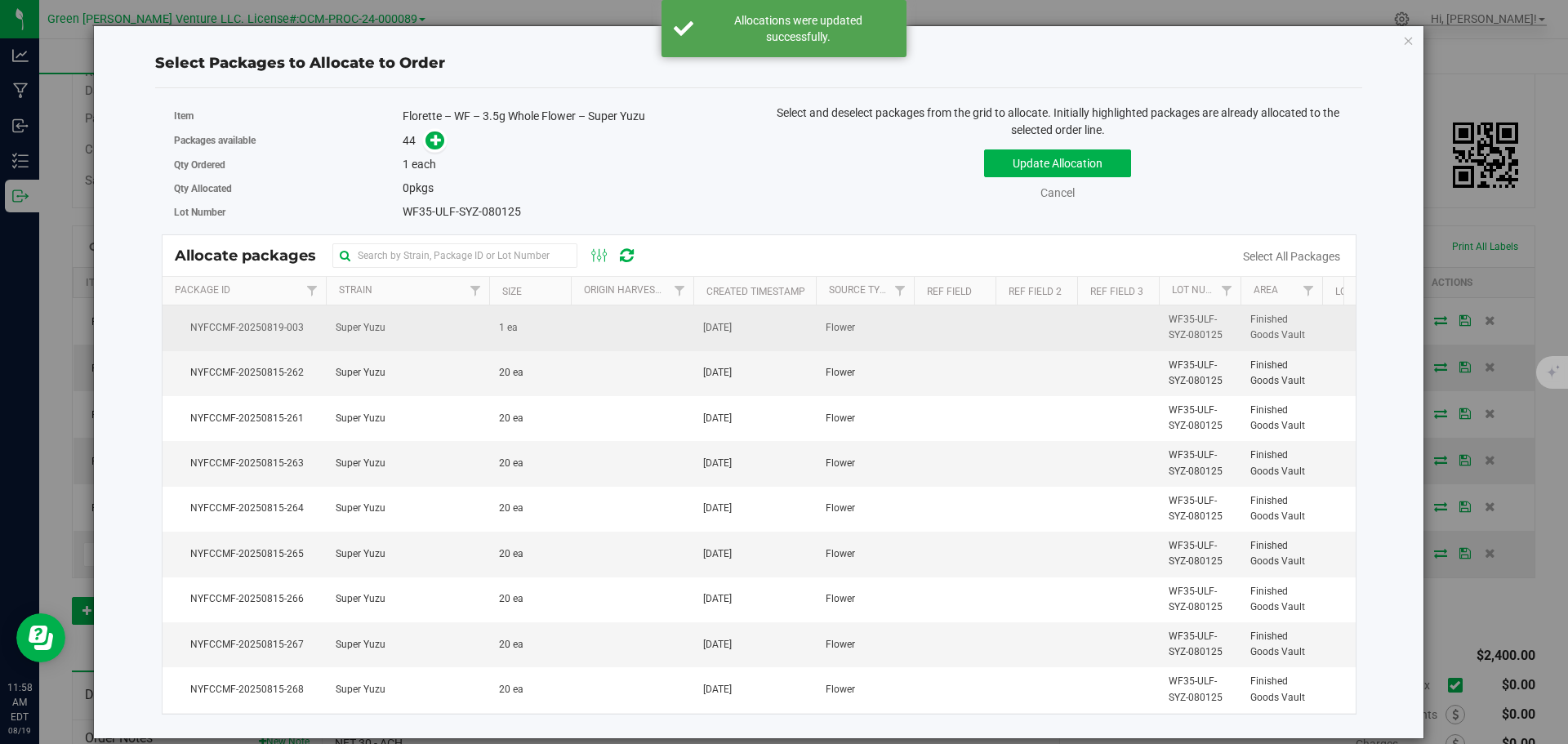
click at [501, 340] on td "1 ea" at bounding box center [529, 328] width 81 height 45
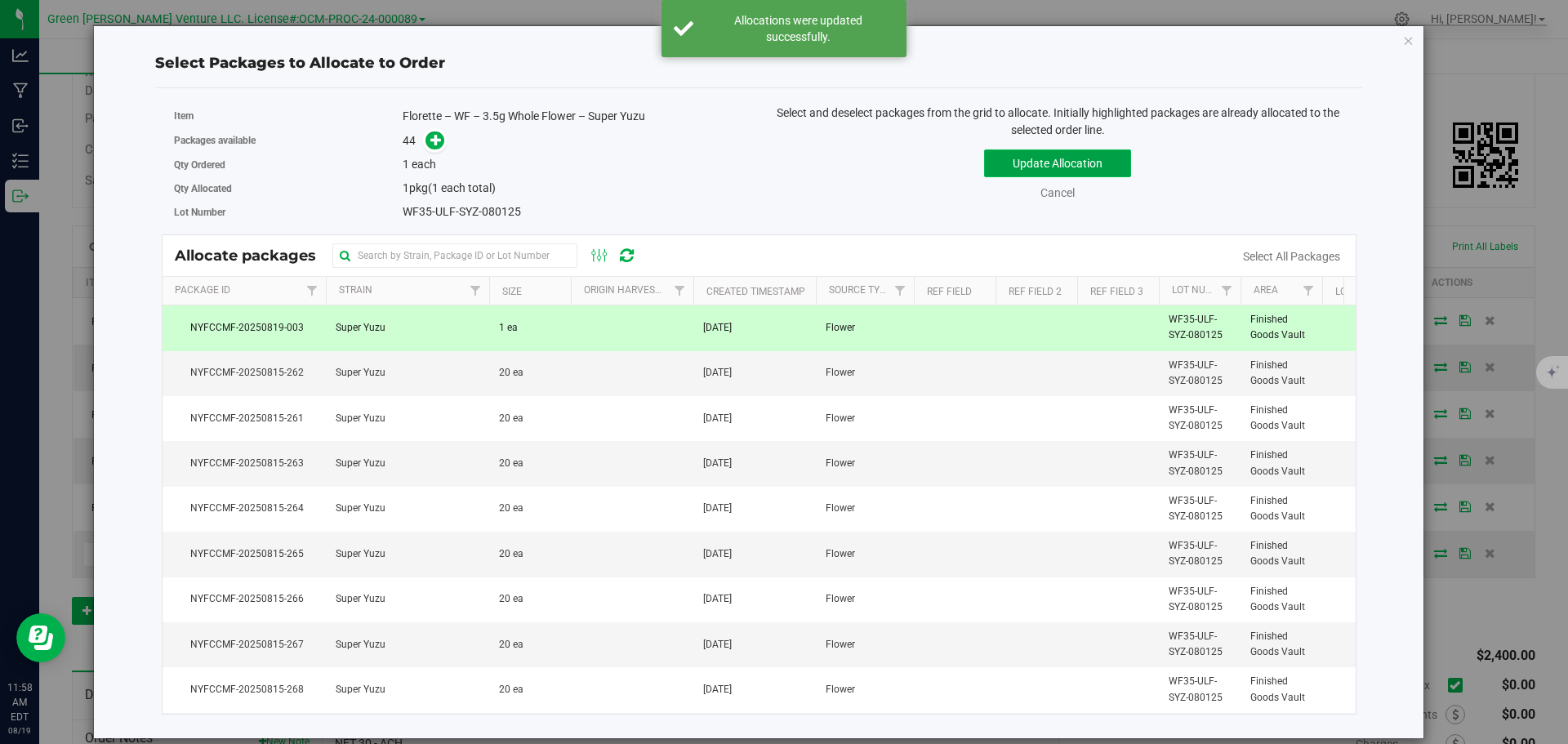
click at [998, 162] on button "Update Allocation" at bounding box center [1057, 163] width 147 height 27
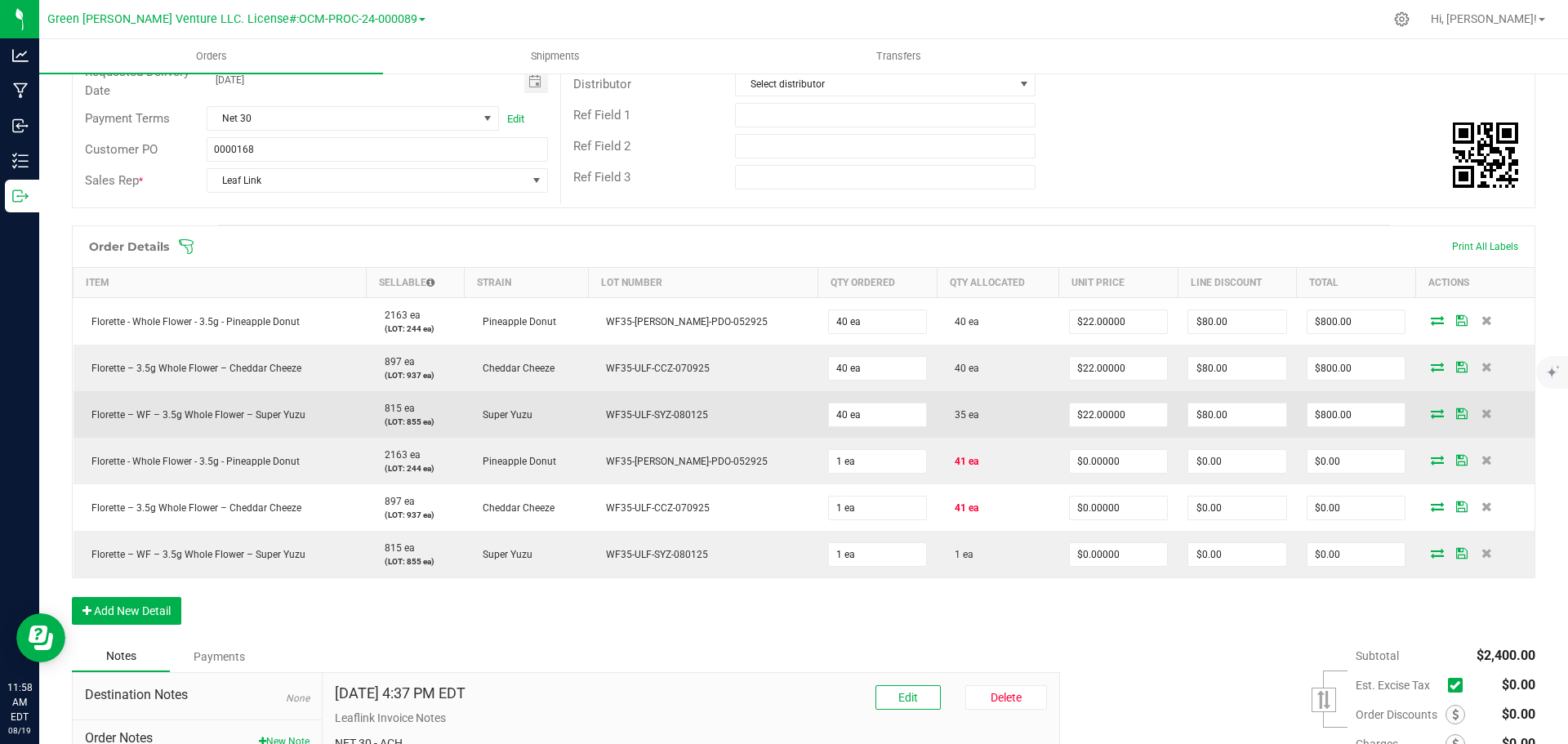
click at [1430, 414] on icon at bounding box center [1437, 413] width 13 height 10
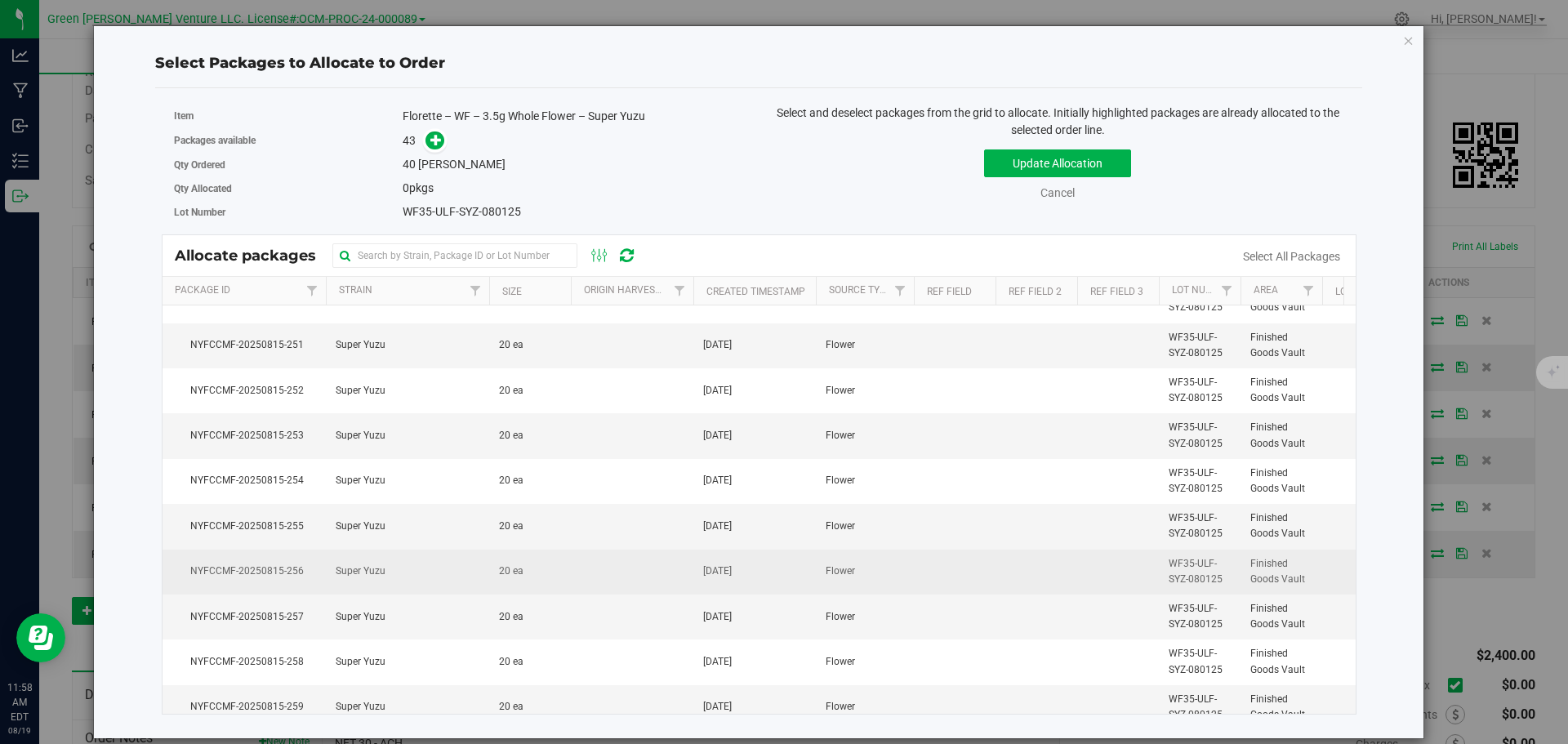
scroll to position [1548, 0]
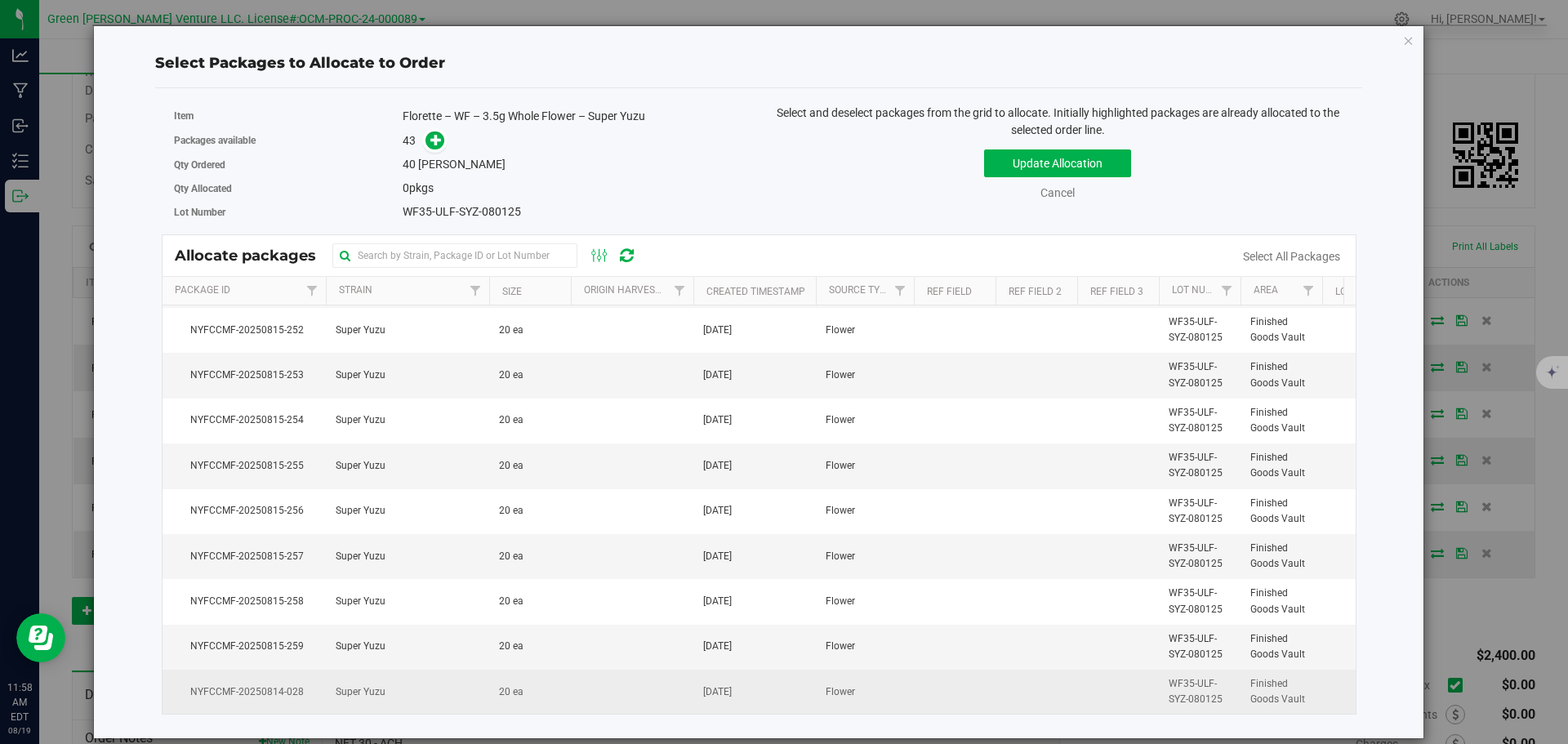
click at [426, 673] on td "Super Yuzu" at bounding box center [407, 692] width 163 height 44
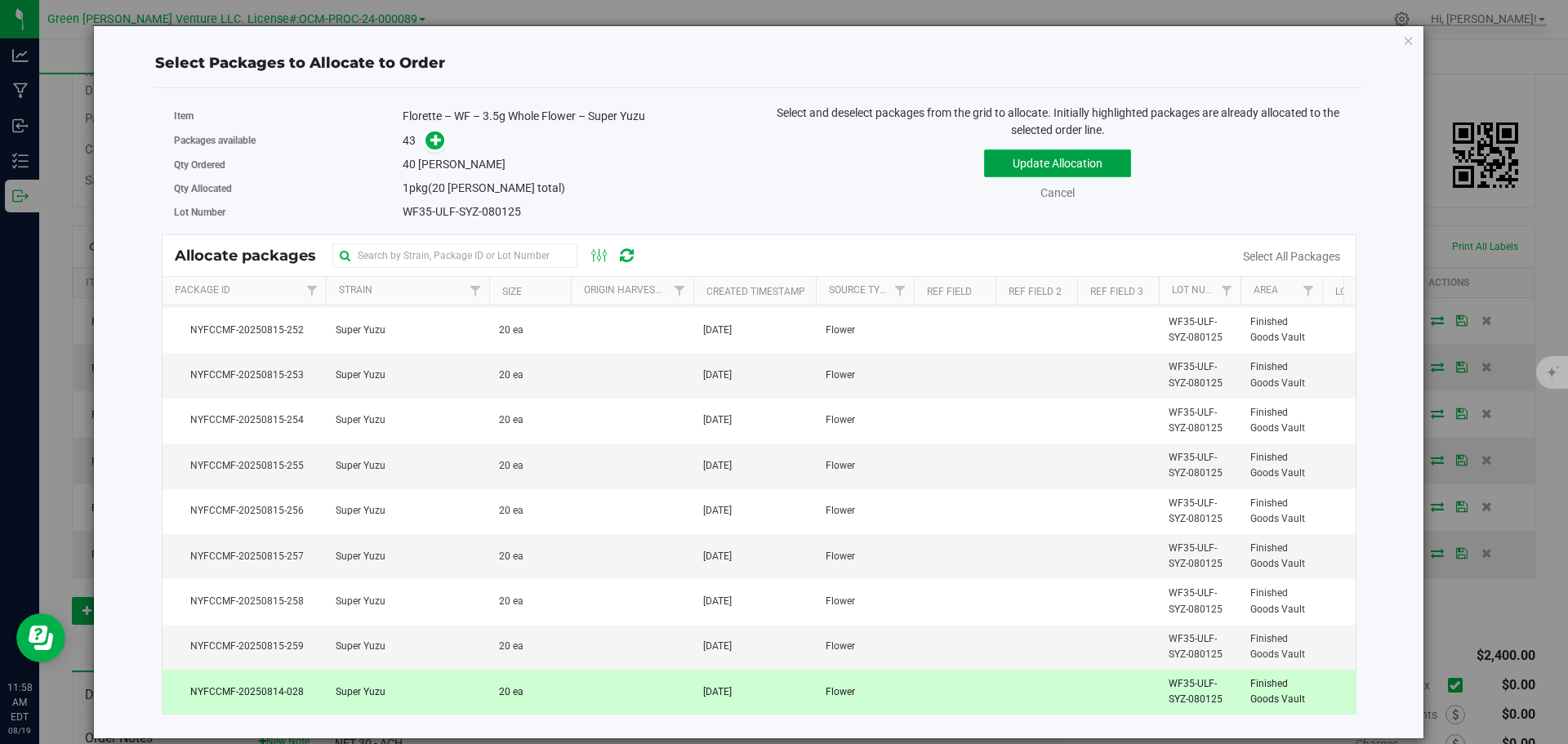
click at [1009, 167] on button "Update Allocation" at bounding box center [1057, 163] width 147 height 27
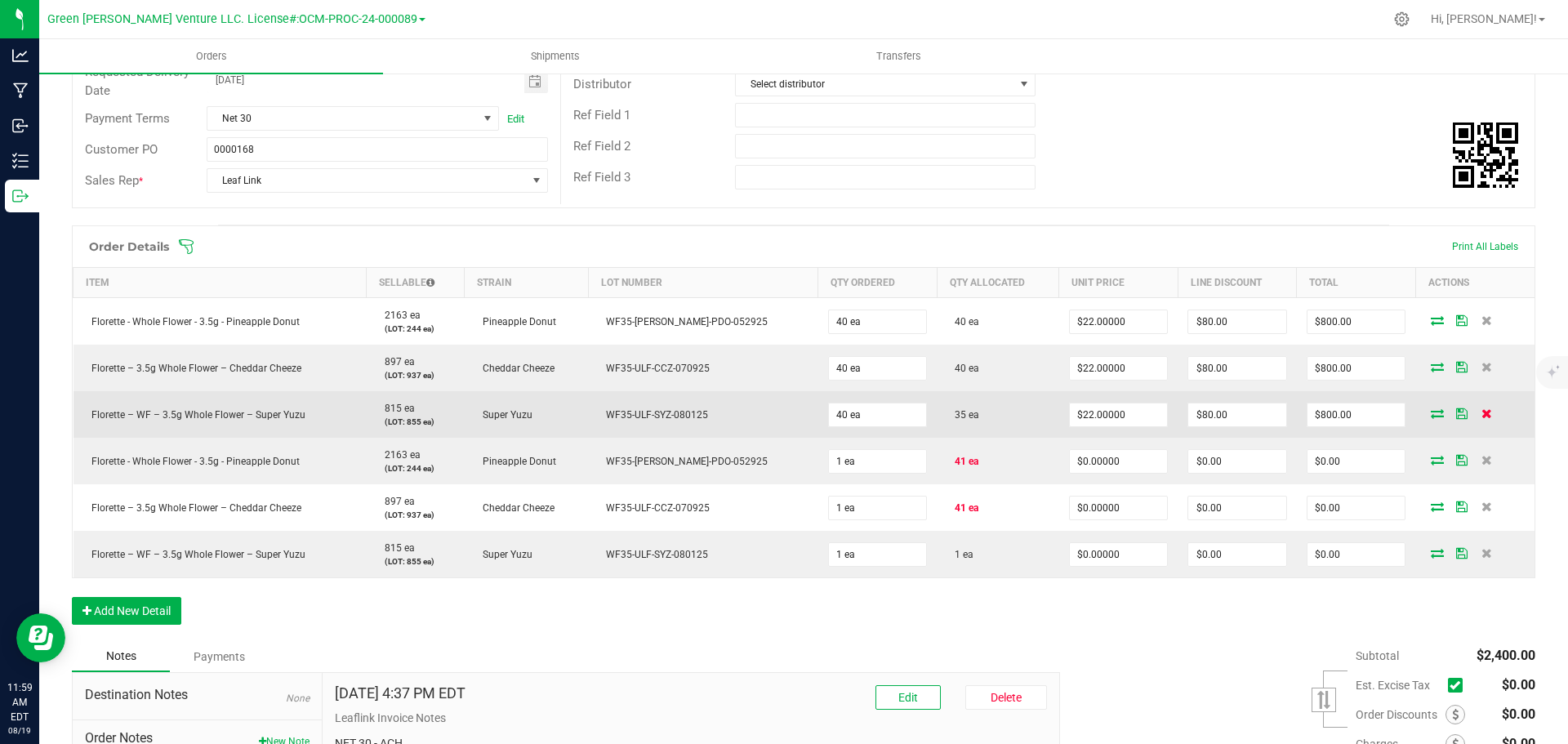
click at [1481, 414] on icon at bounding box center [1487, 413] width 11 height 10
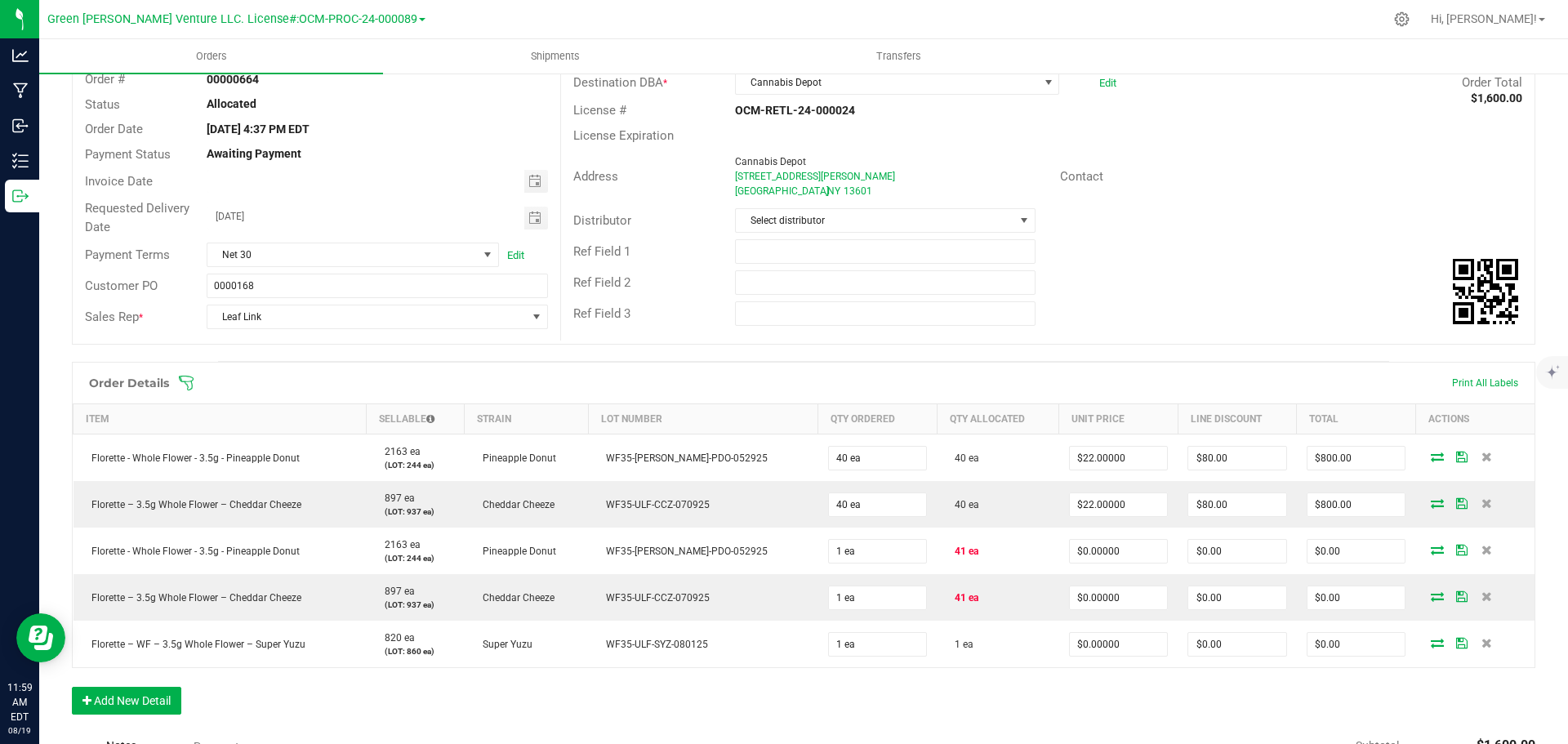
scroll to position [0, 0]
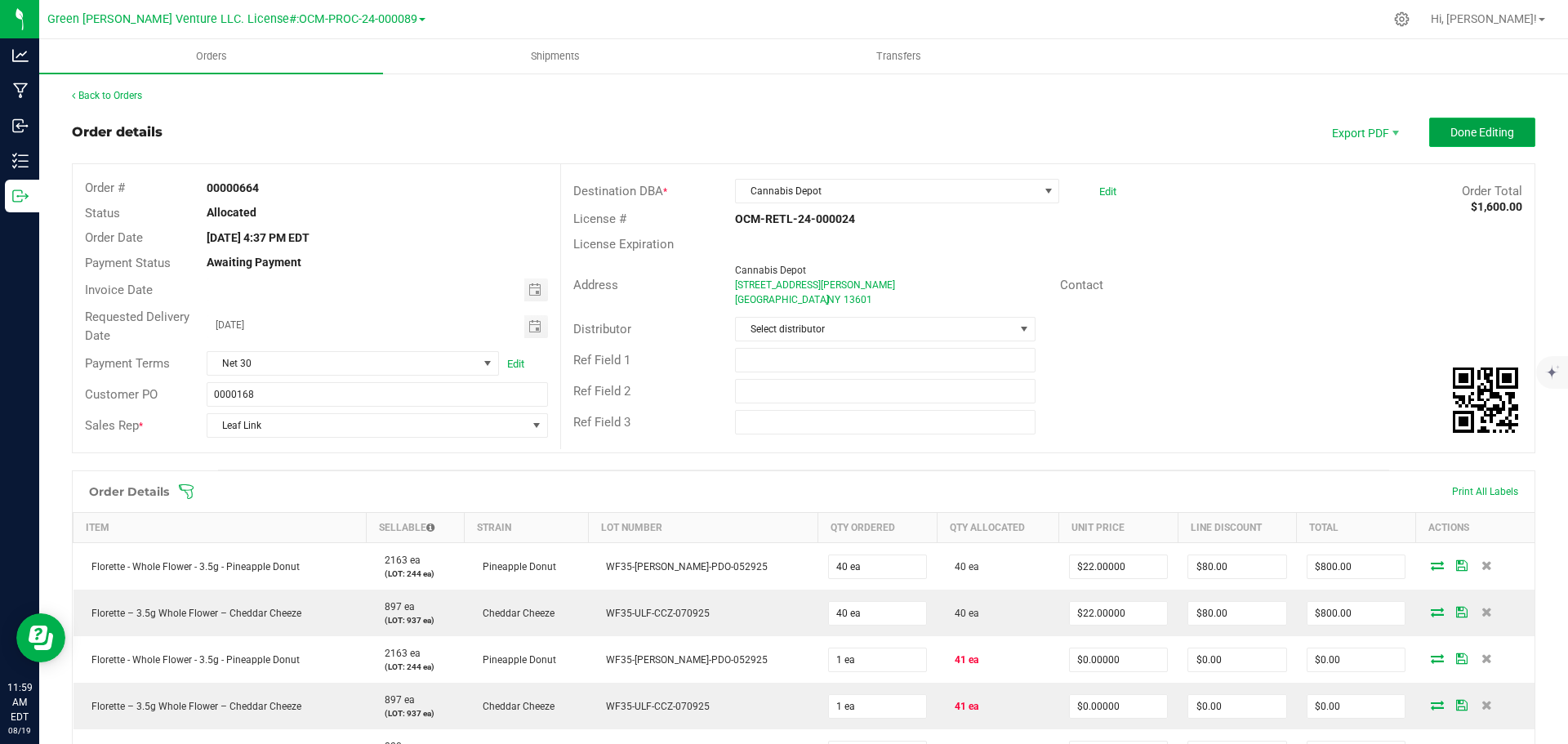
click at [1431, 129] on button "Done Editing" at bounding box center [1482, 132] width 106 height 29
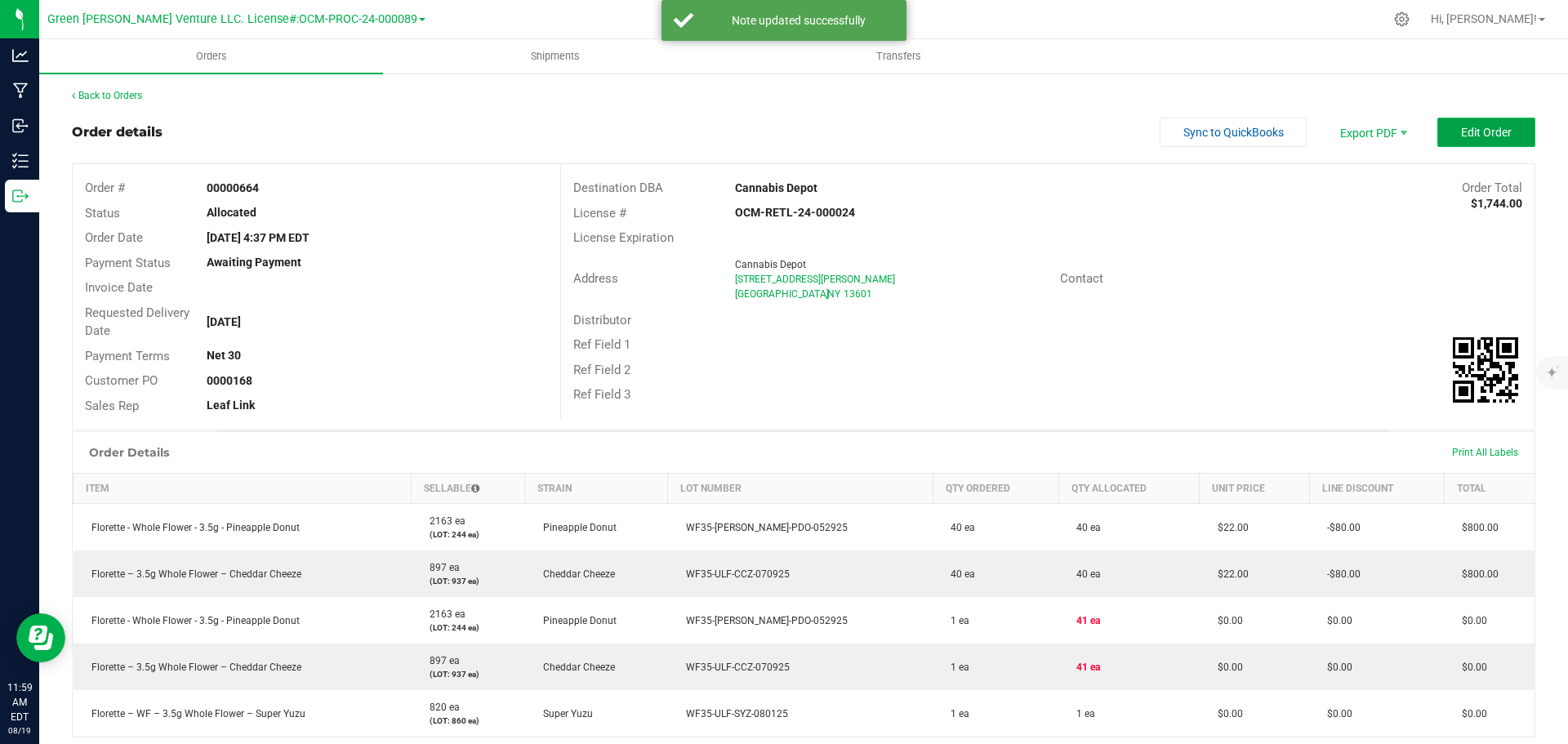
click at [1443, 131] on button "Edit Order" at bounding box center [1486, 132] width 98 height 29
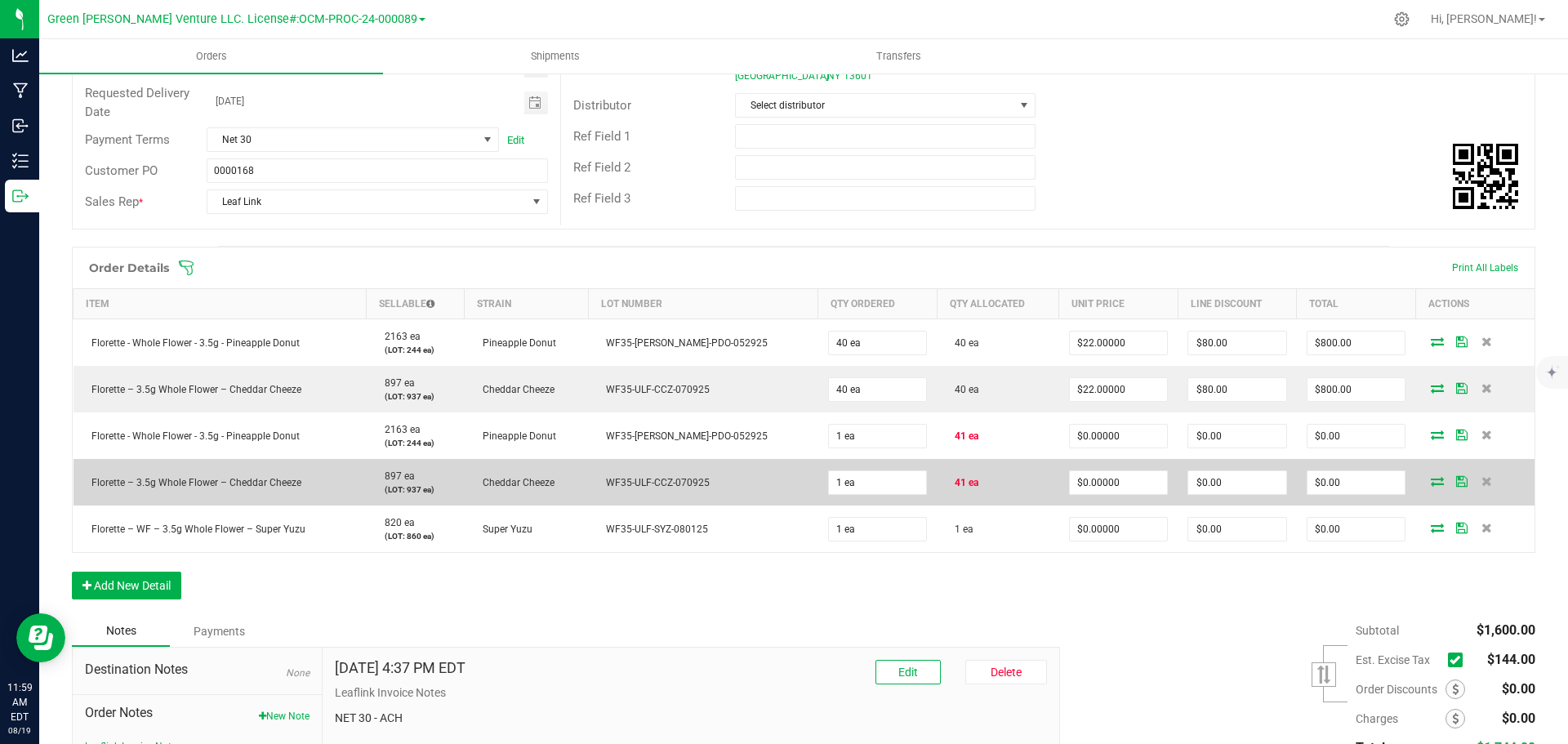
scroll to position [200, 0]
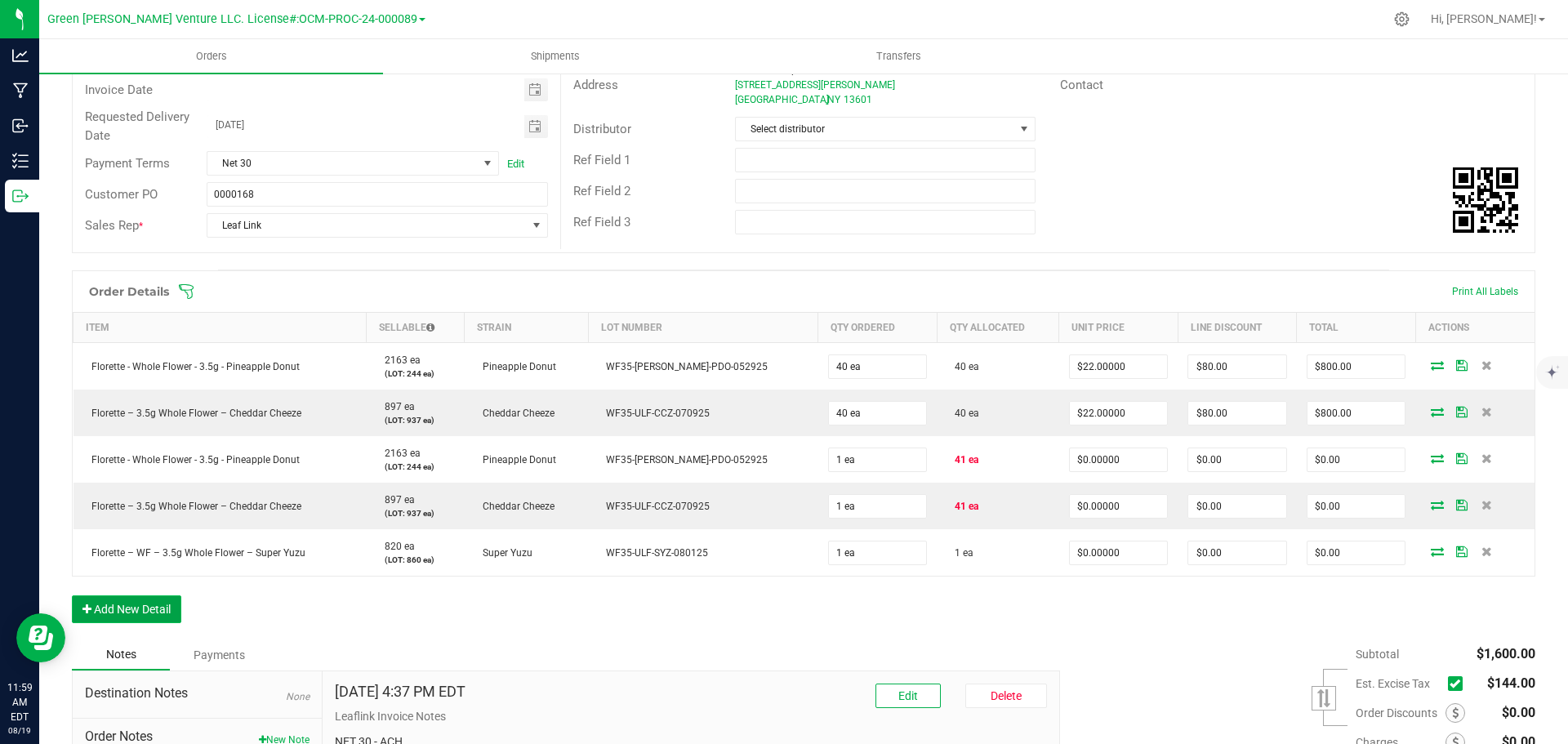
click at [160, 612] on button "Add New Detail" at bounding box center [127, 609] width 110 height 27
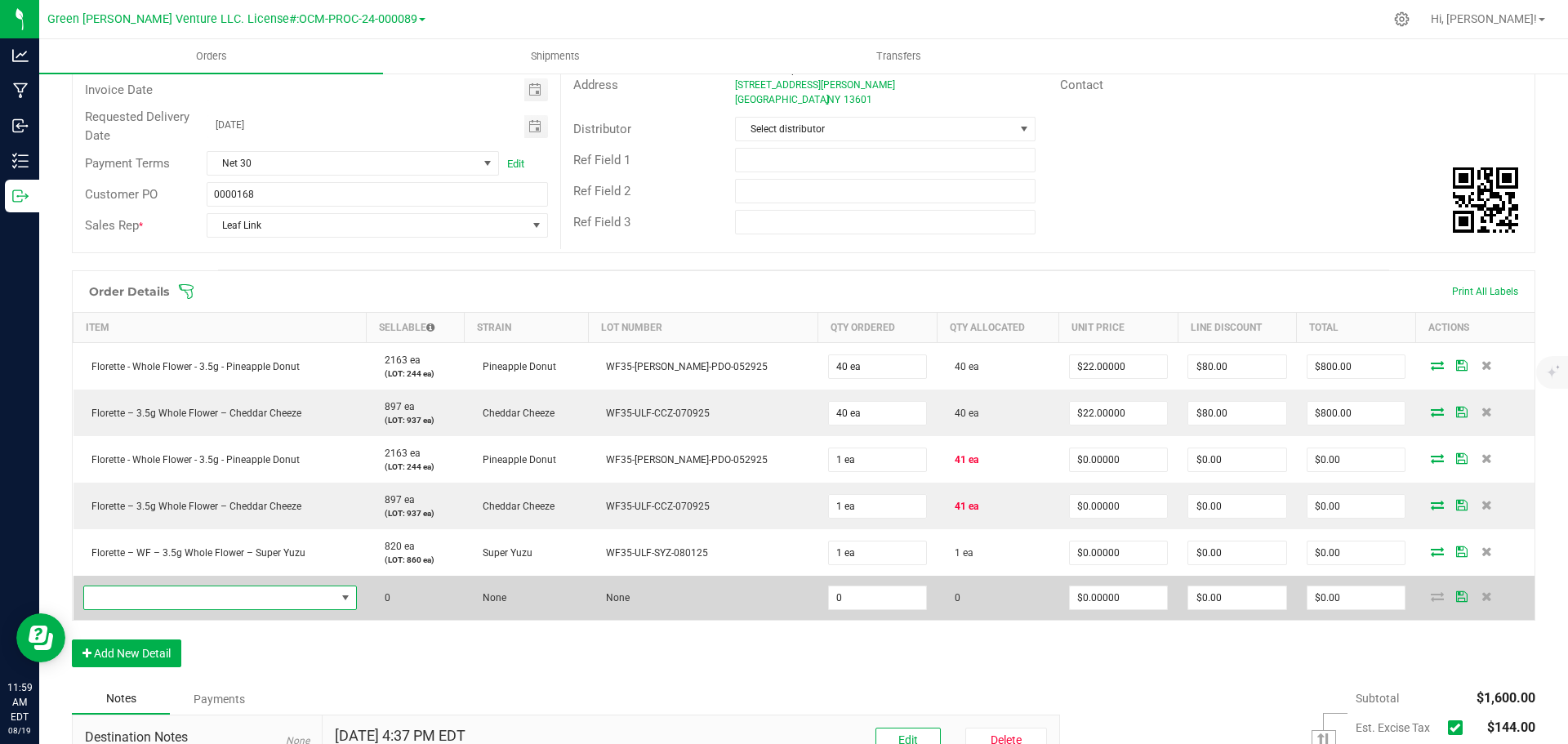
click at [307, 605] on span "NO DATA FOUND" at bounding box center [210, 597] width 252 height 23
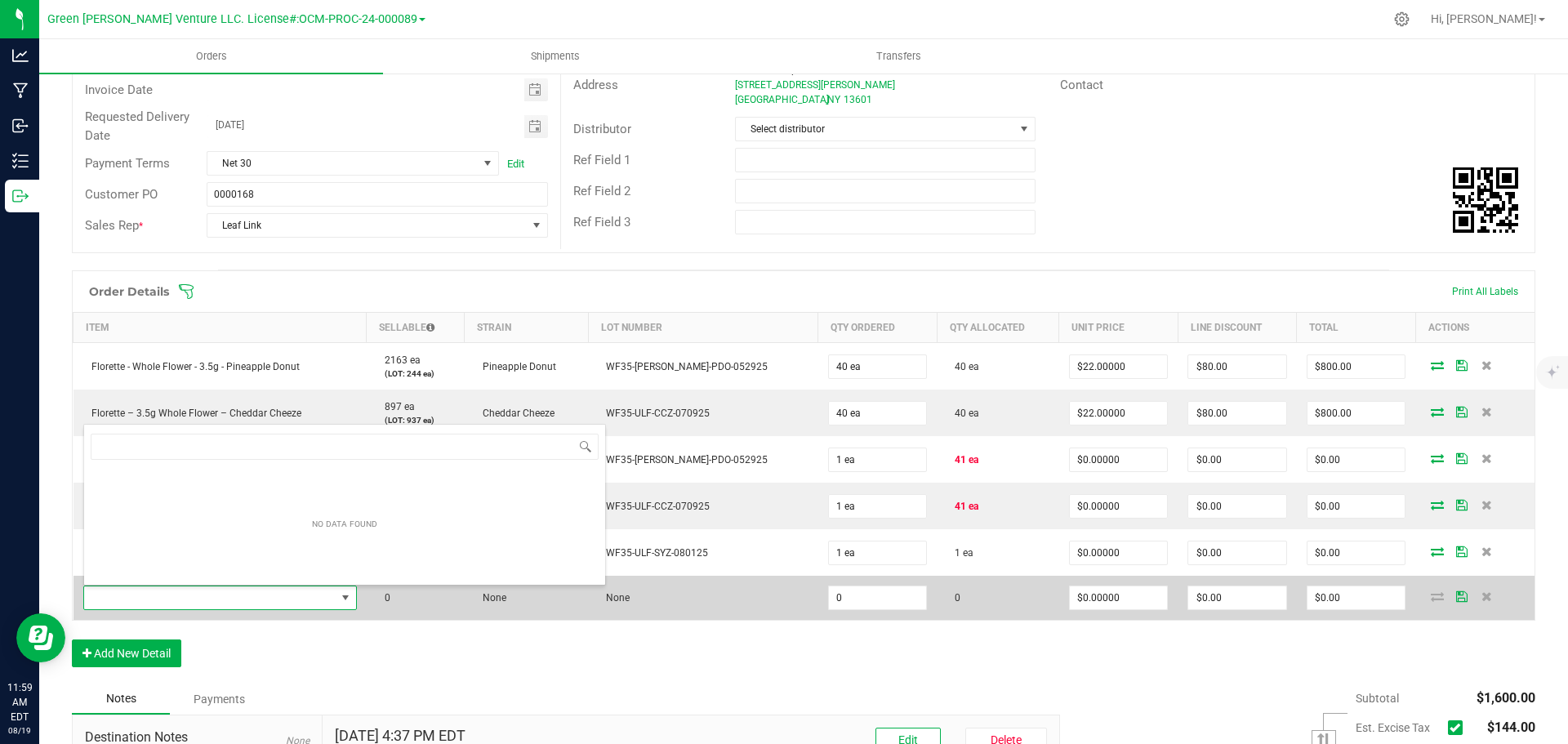
scroll to position [25, 280]
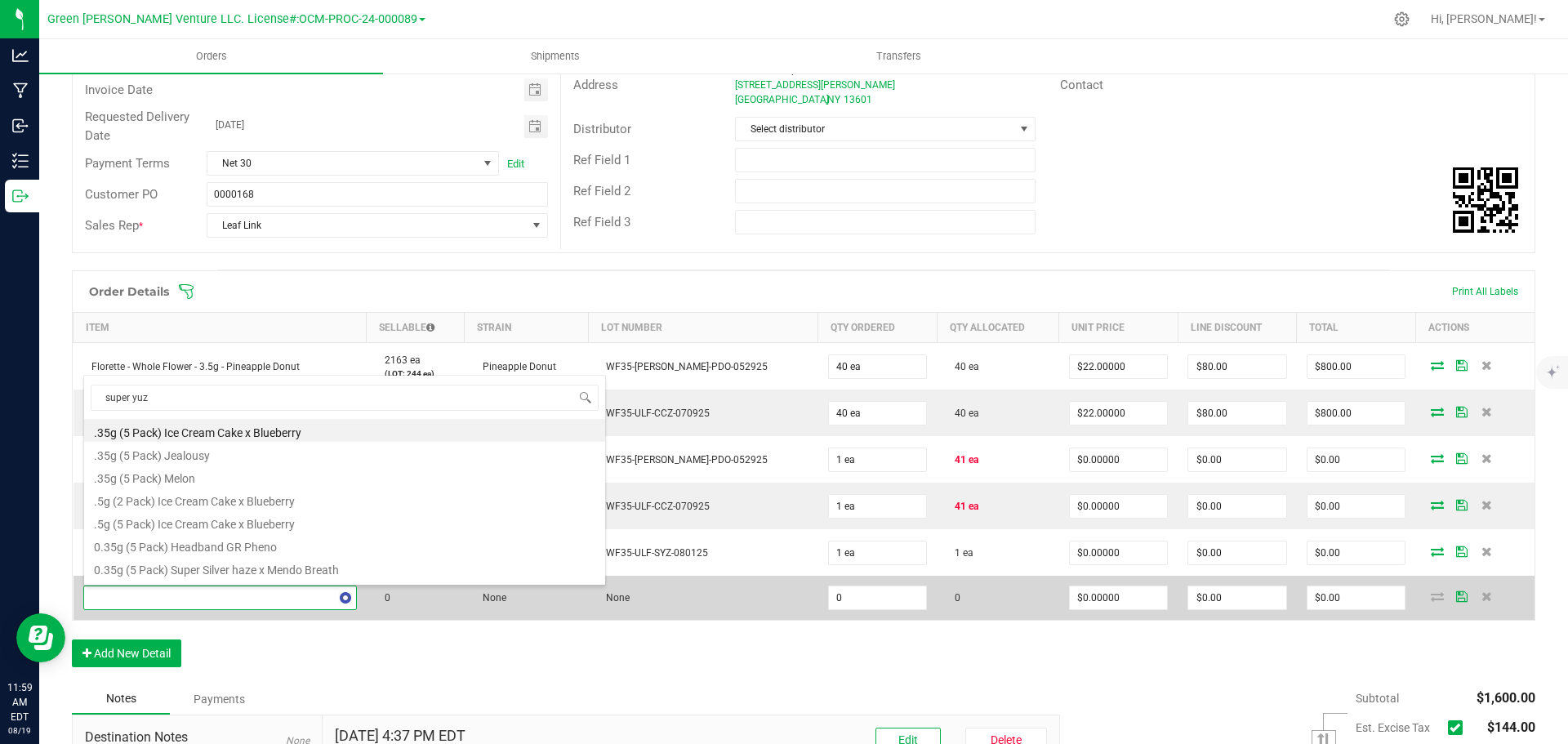
type input "super yuzu"
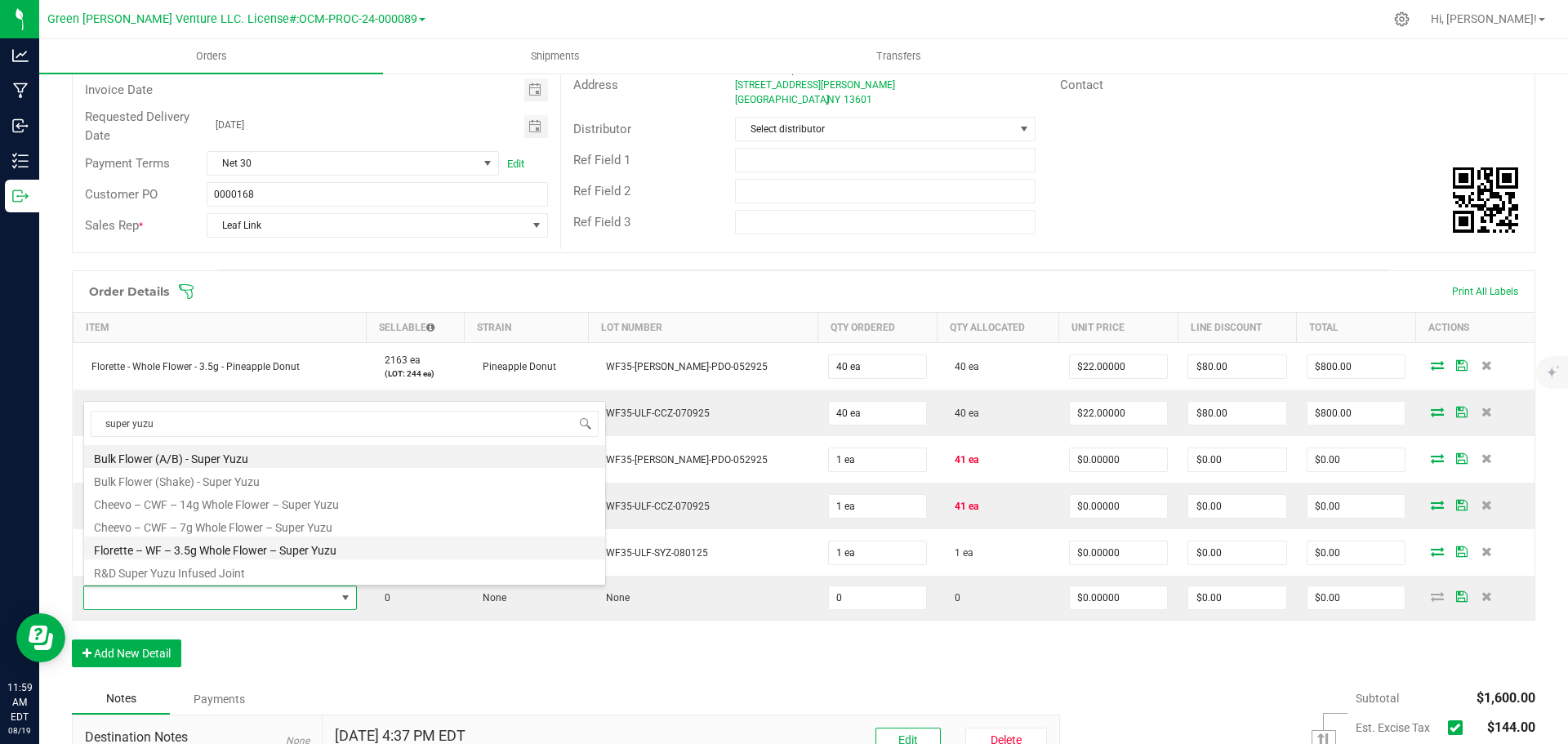
click at [249, 547] on li "Florette – WF – 3.5g Whole Flower – Super Yuzu" at bounding box center [344, 548] width 521 height 23
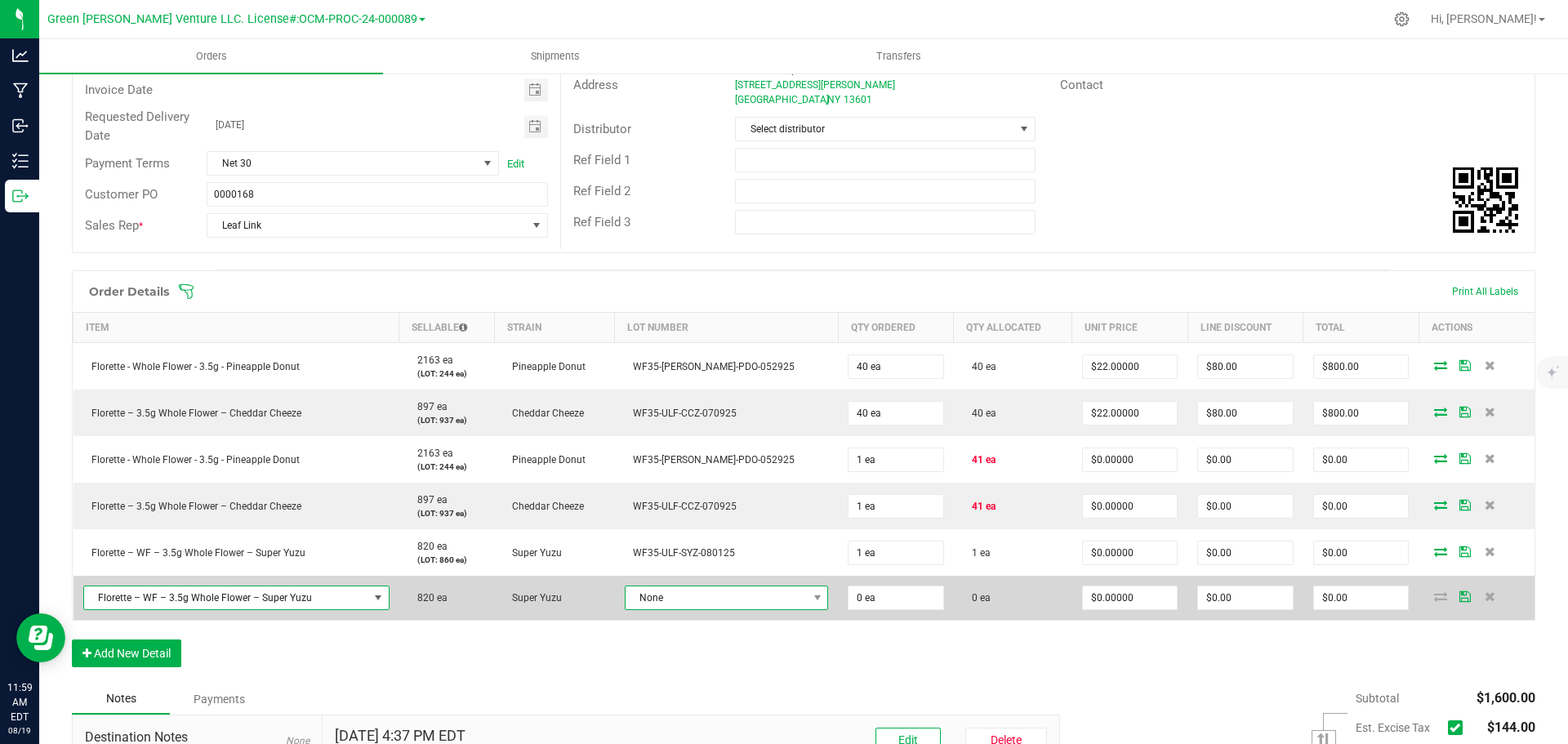
click at [807, 592] on span at bounding box center [817, 597] width 20 height 23
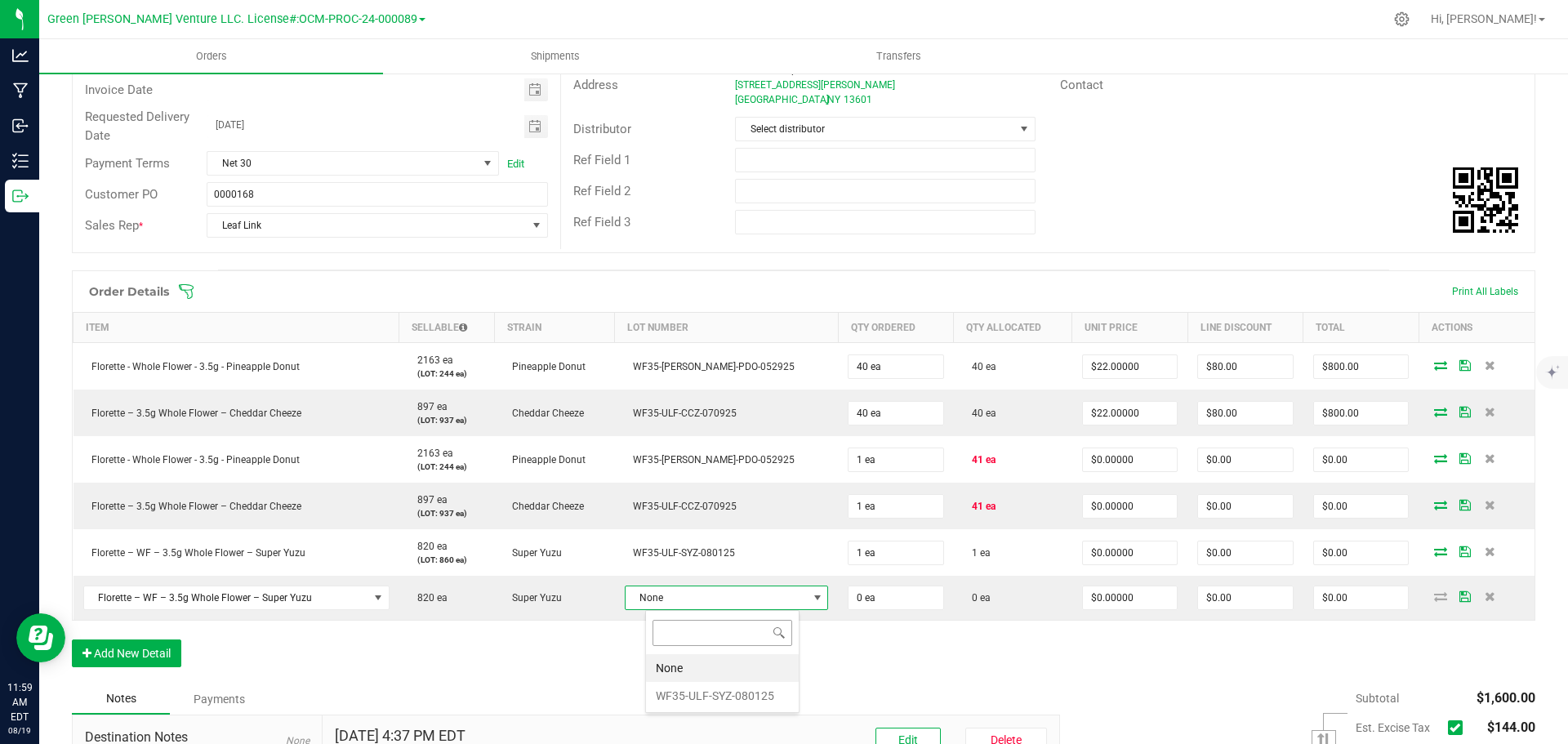
scroll to position [25, 141]
click at [704, 688] on li "WF35-ULF-SYZ-080125" at bounding box center [722, 696] width 152 height 27
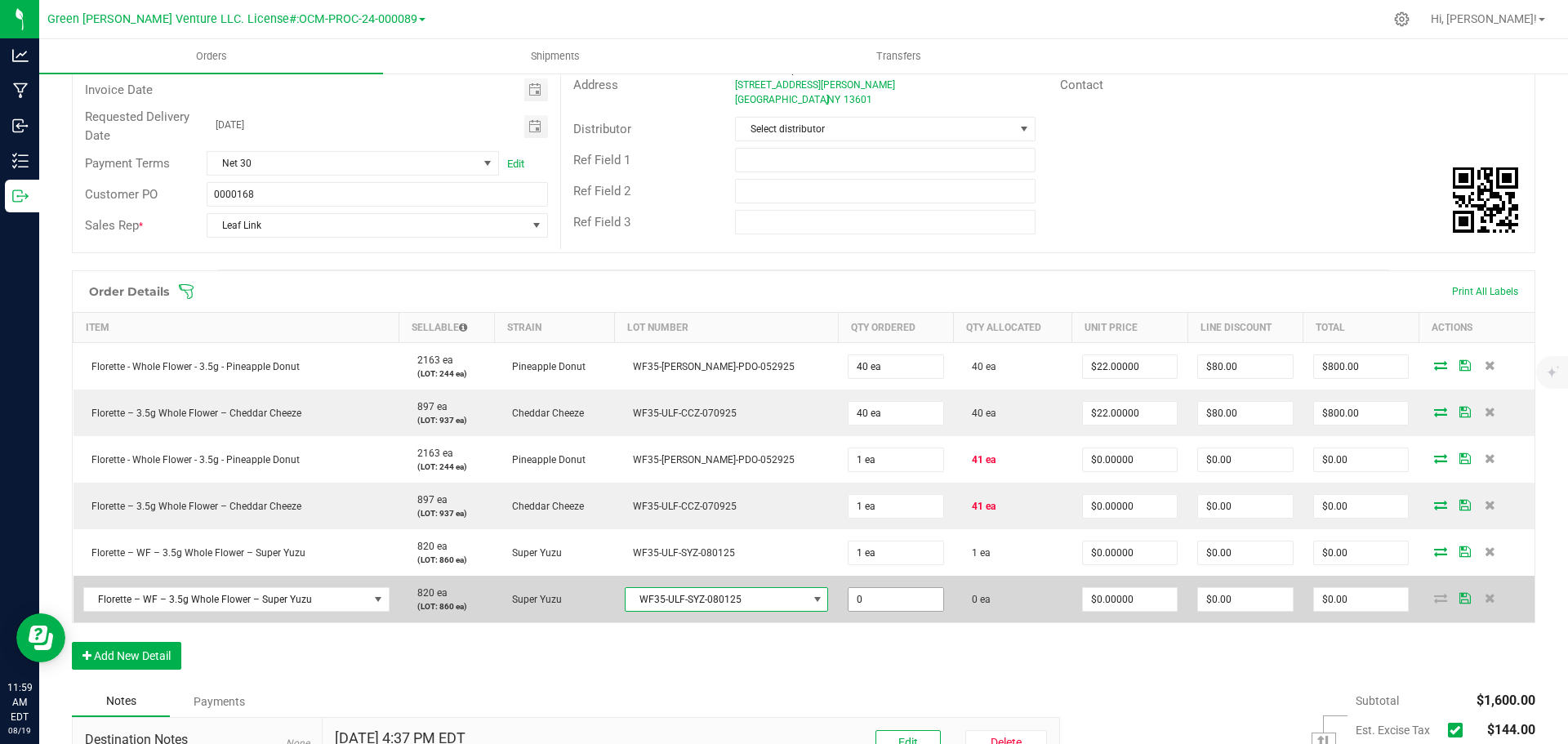
click at [849, 601] on input "0" at bounding box center [896, 599] width 95 height 23
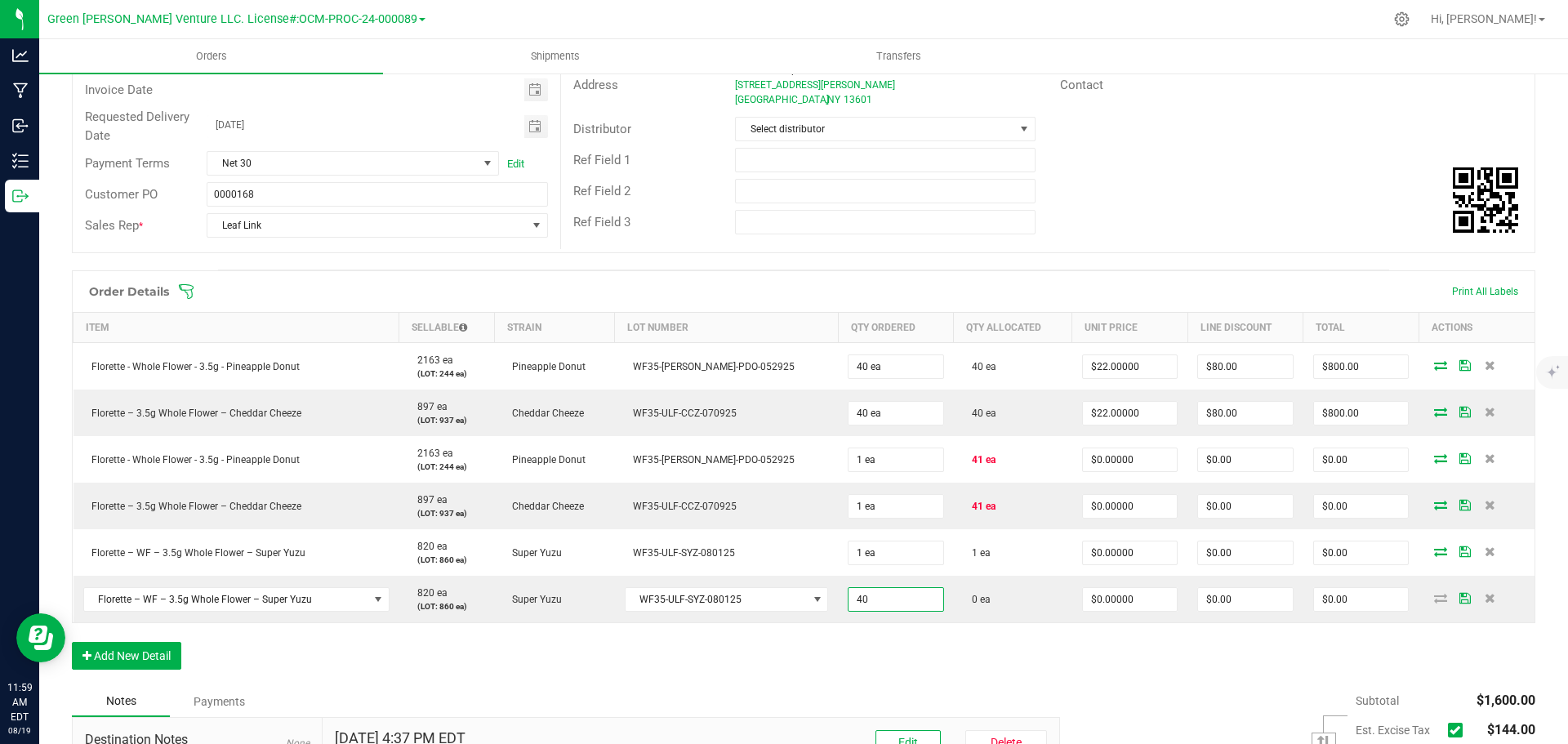
type input "40 ea"
click at [876, 624] on div "Order Details Print All Labels Item Sellable Strain Lot Number Qty Ordered Qty …" at bounding box center [803, 477] width 1463 height 415
click at [193, 291] on icon at bounding box center [186, 291] width 16 height 16
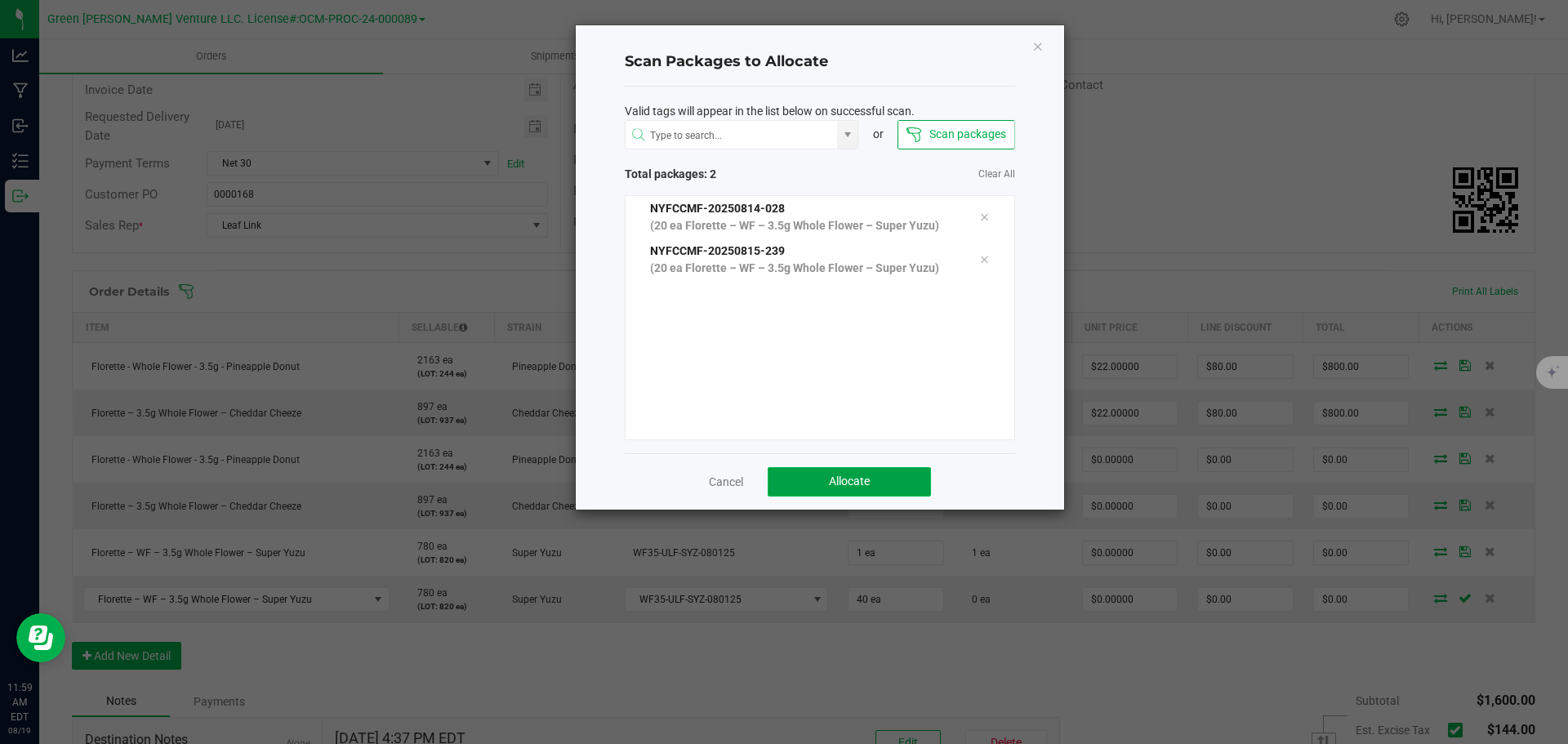
click at [838, 487] on span "Allocate" at bounding box center [849, 481] width 41 height 13
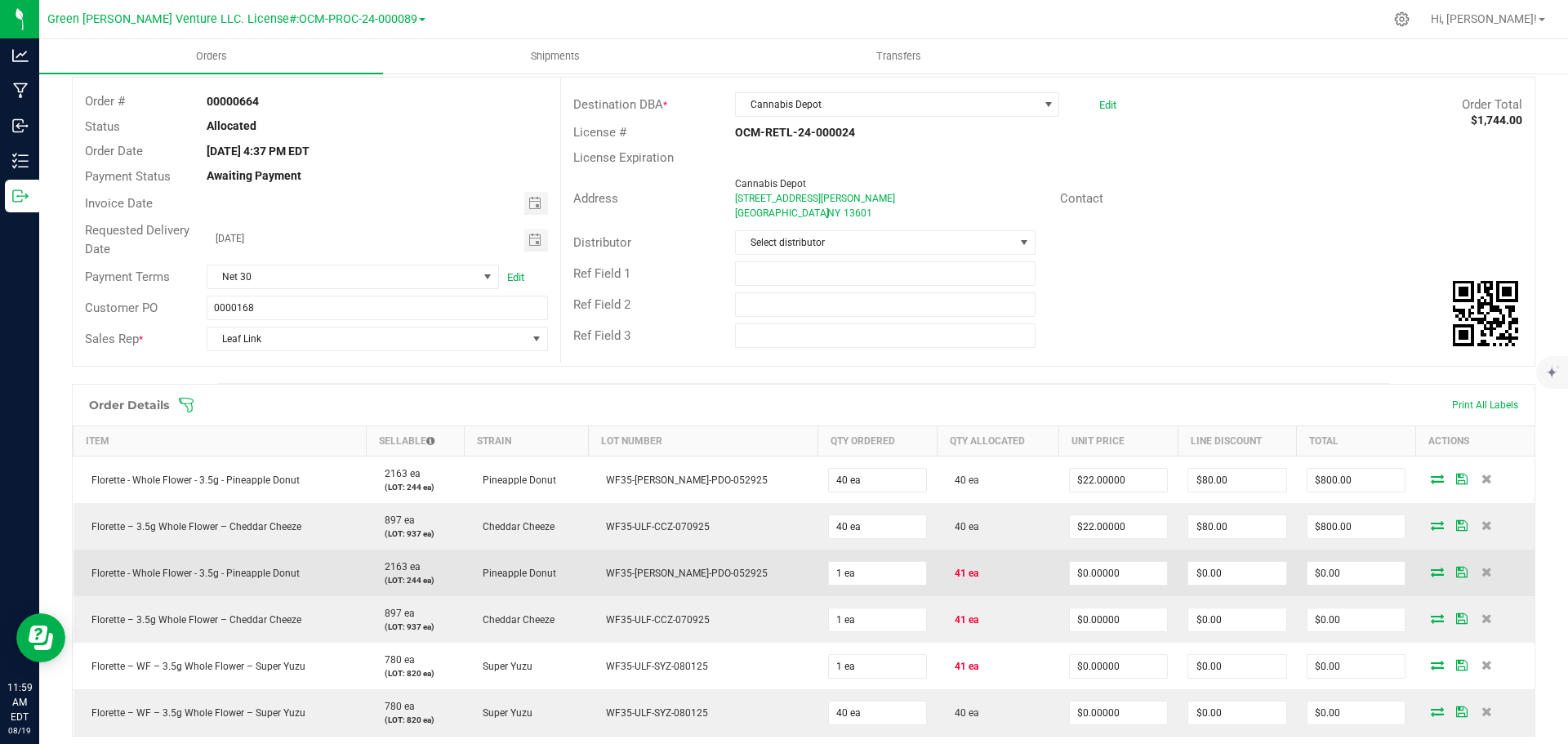
scroll to position [0, 0]
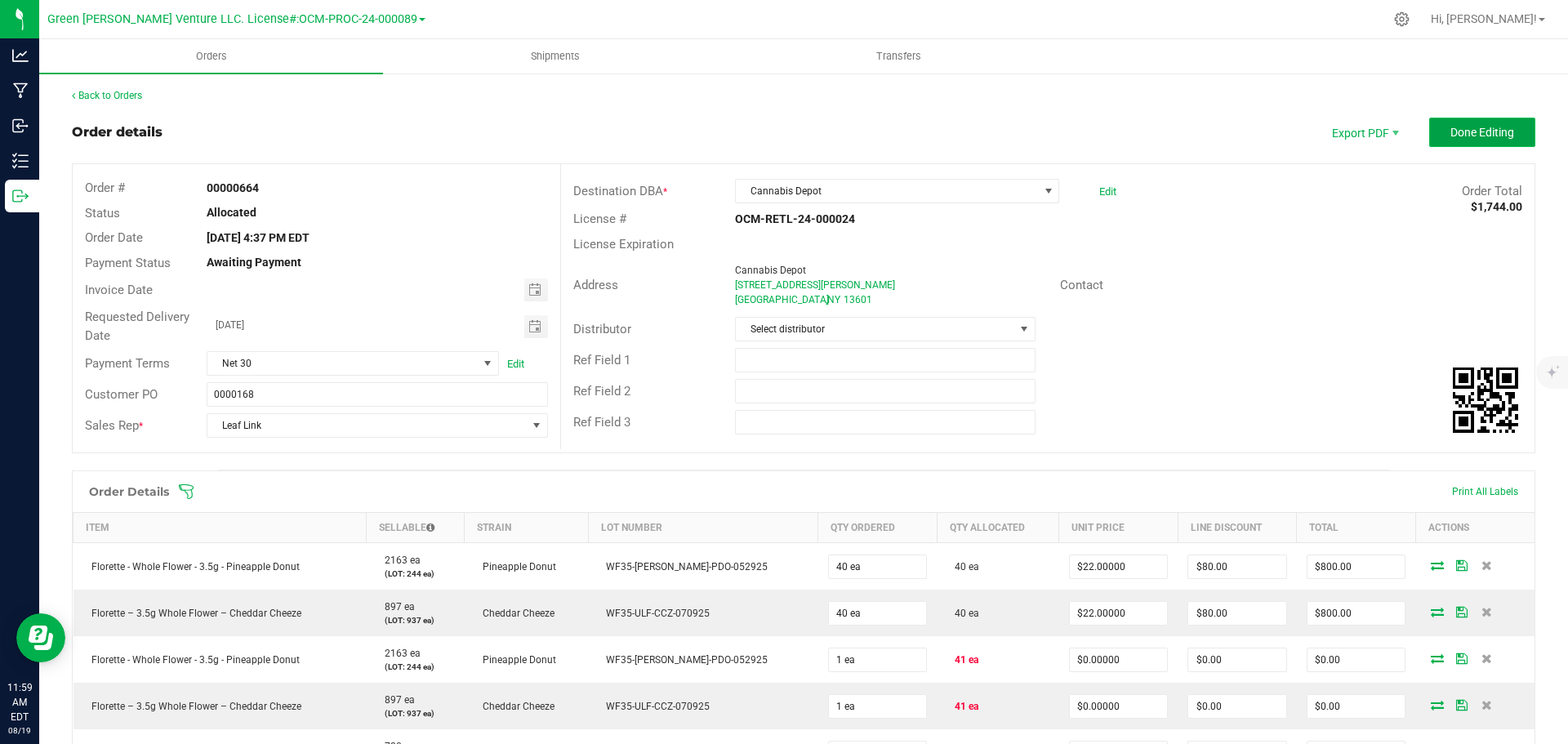
click at [1432, 136] on button "Done Editing" at bounding box center [1482, 132] width 106 height 29
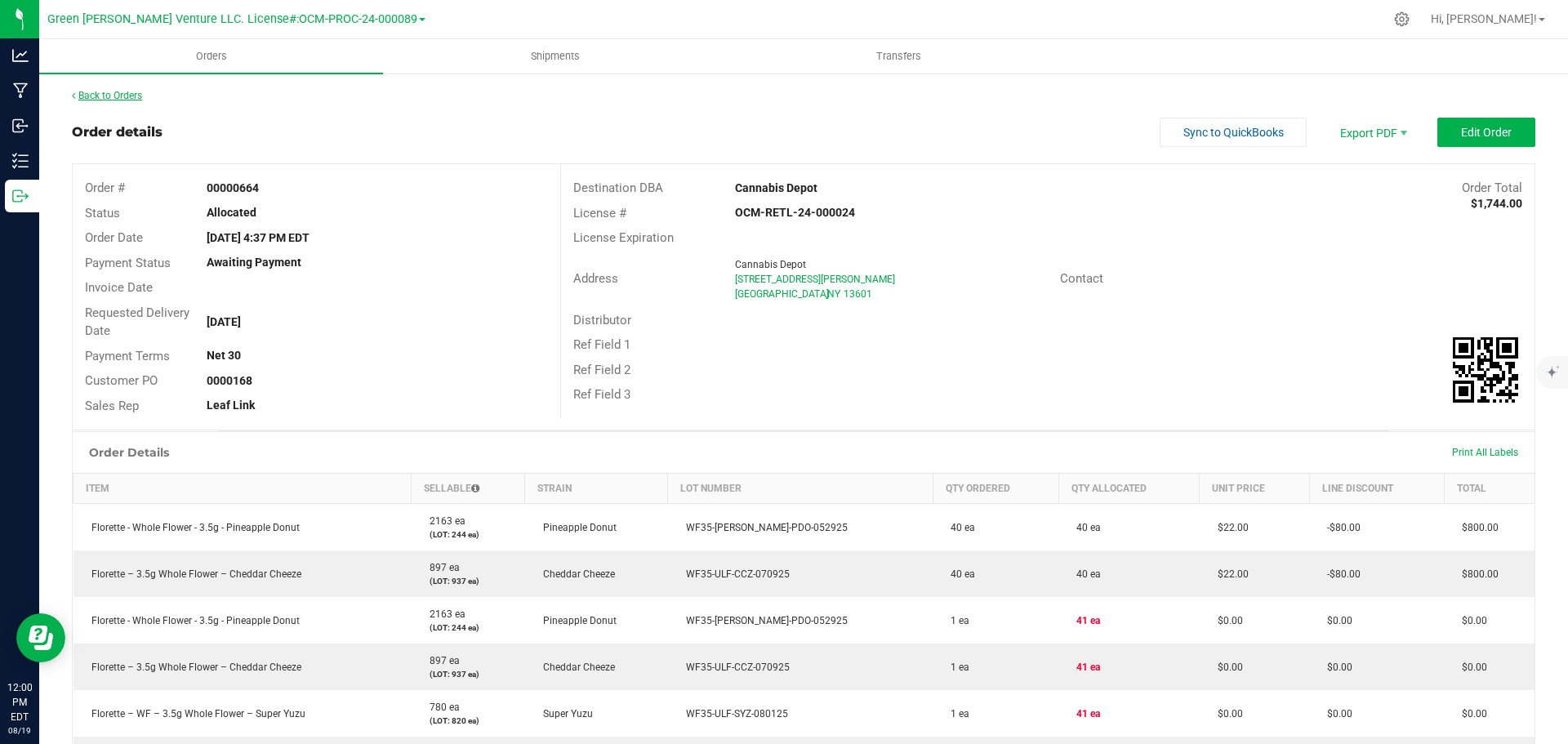
click at [124, 97] on link "Back to Orders" at bounding box center [107, 95] width 70 height 12
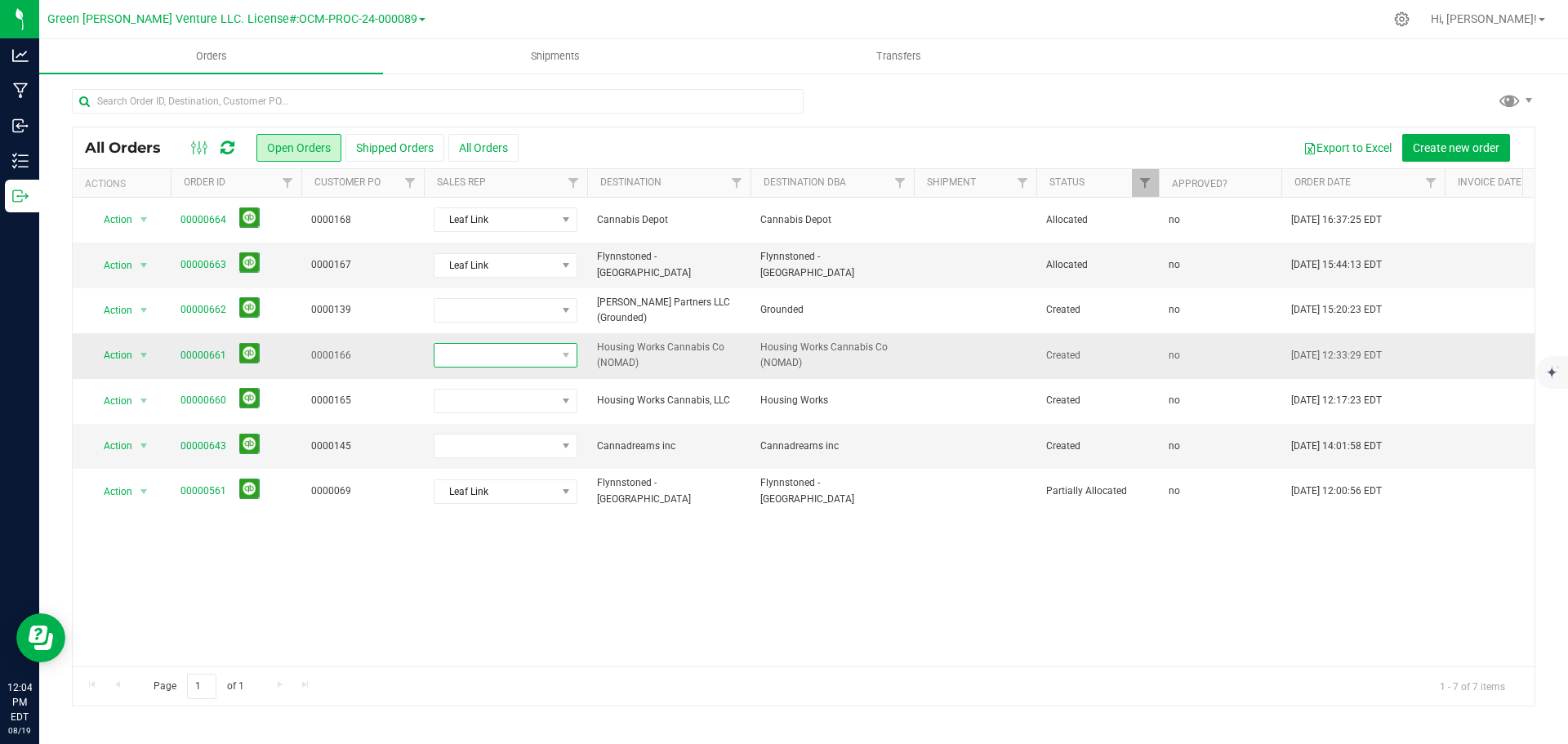
click at [516, 367] on span at bounding box center [495, 355] width 121 height 23
click at [522, 529] on li "Leaf Link" at bounding box center [510, 524] width 152 height 27
click at [191, 363] on link "00000661" at bounding box center [204, 355] width 46 height 16
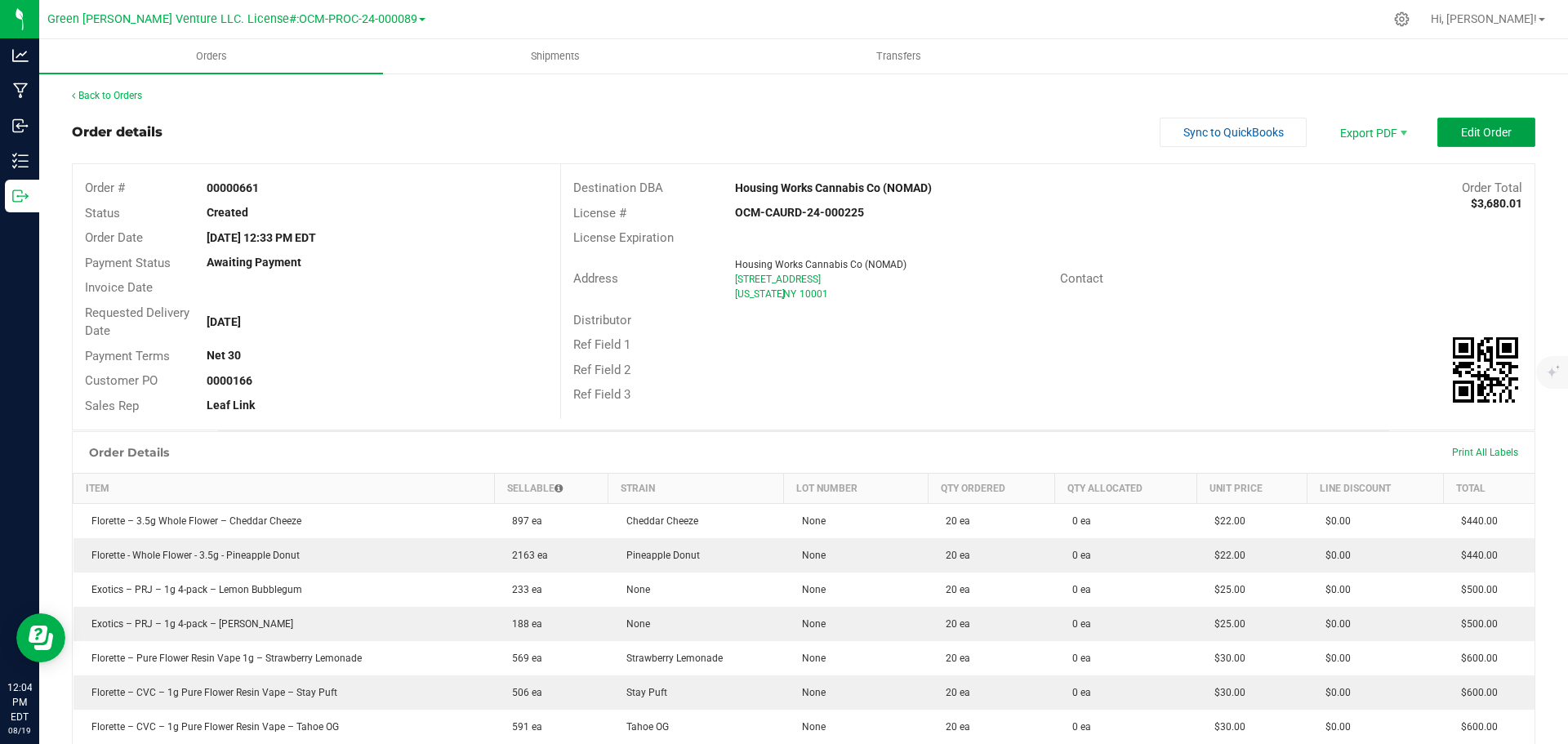
click at [1461, 139] on span "Edit Order" at bounding box center [1486, 132] width 50 height 13
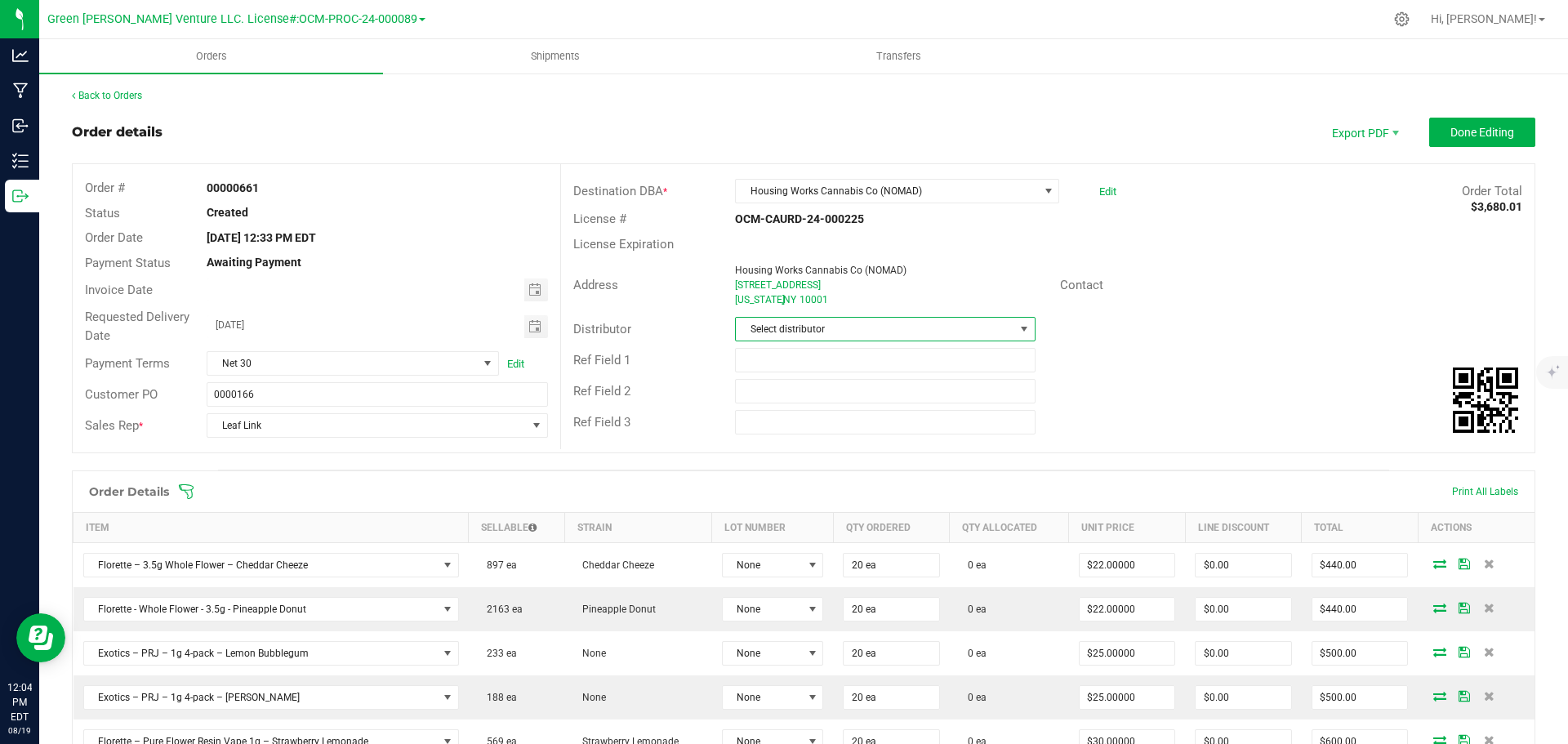
click at [795, 319] on span "Select distributor" at bounding box center [884, 329] width 299 height 25
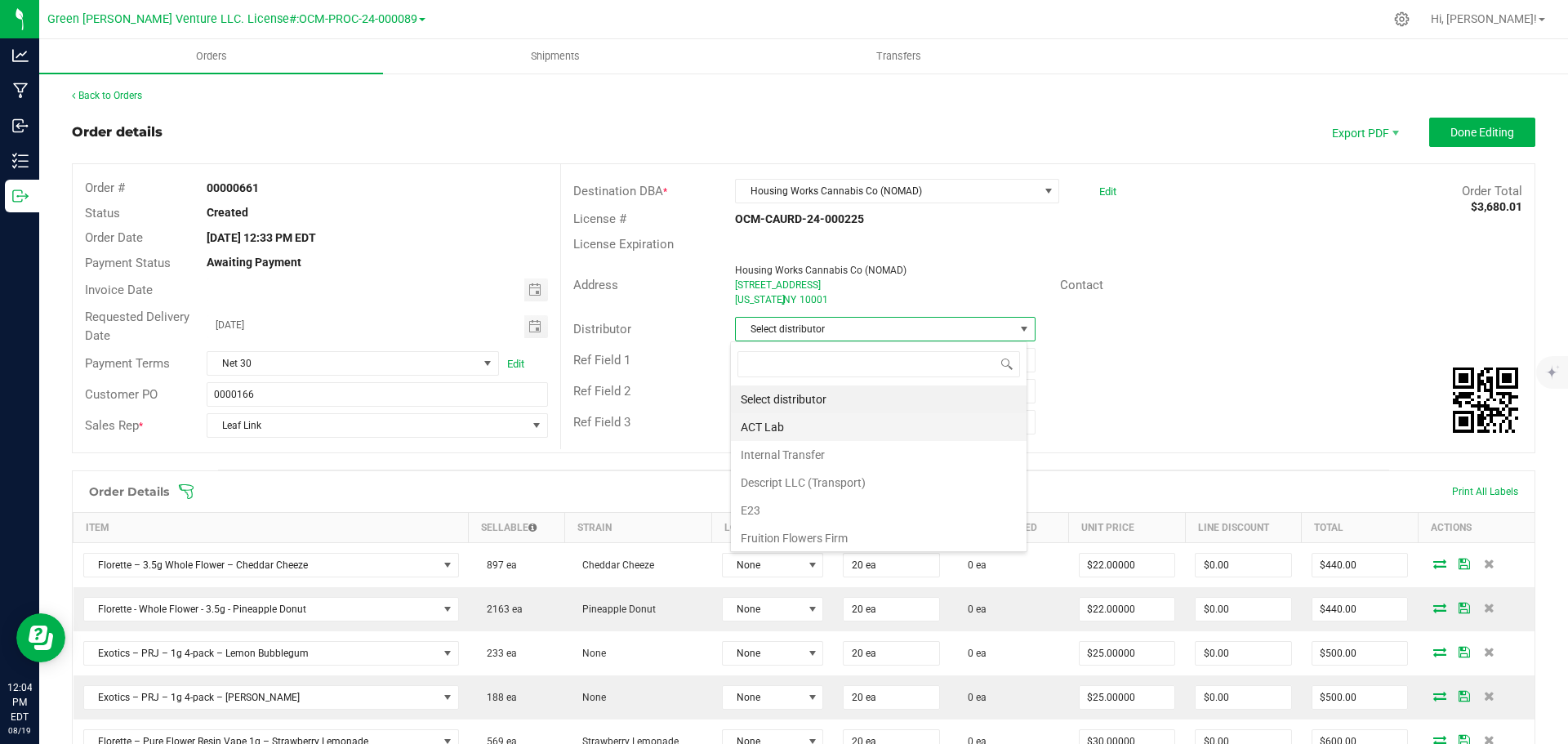
scroll to position [25, 298]
click at [799, 506] on li "E23" at bounding box center [879, 510] width 296 height 27
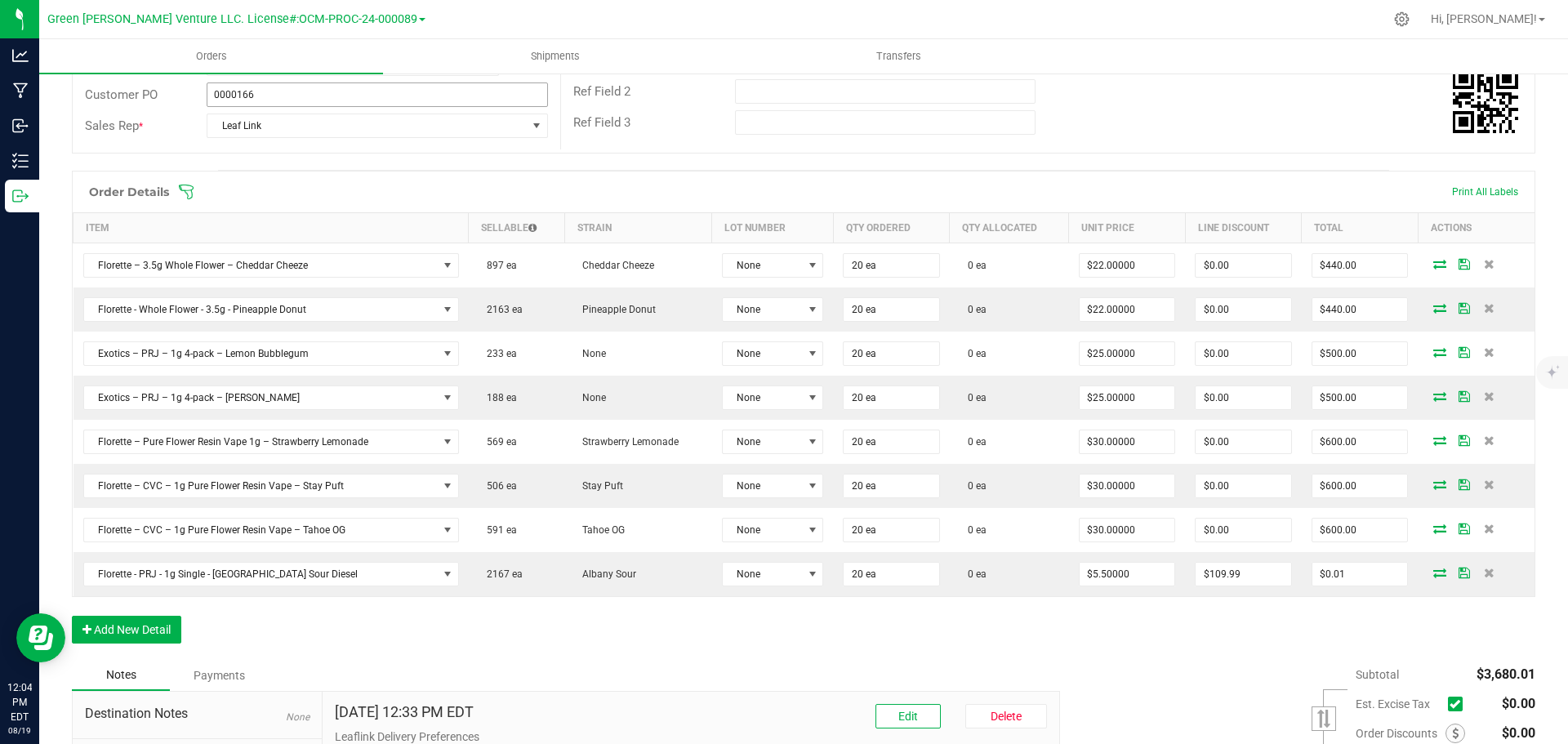
scroll to position [327, 0]
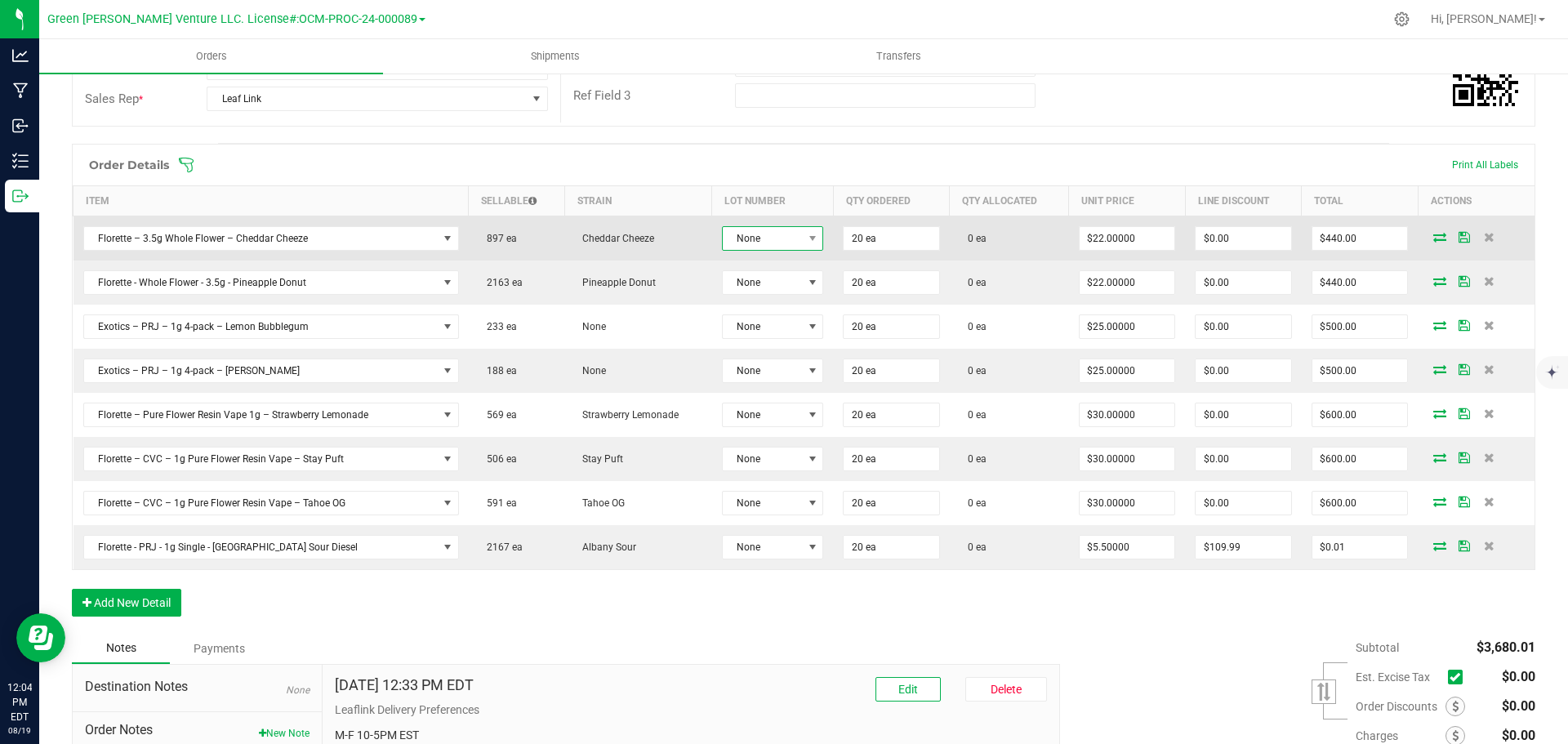
click at [802, 245] on span at bounding box center [812, 238] width 20 height 23
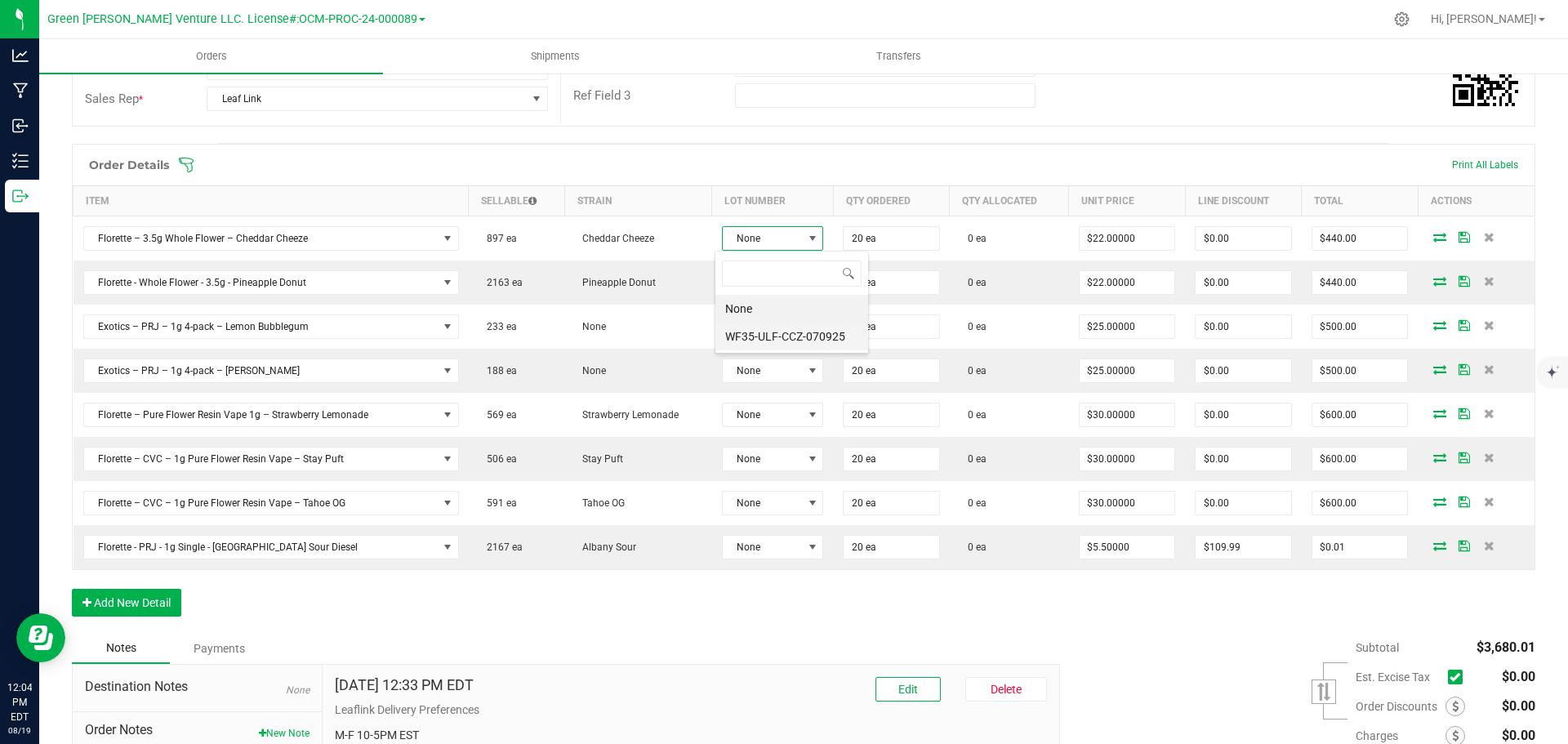
scroll to position [25, 101]
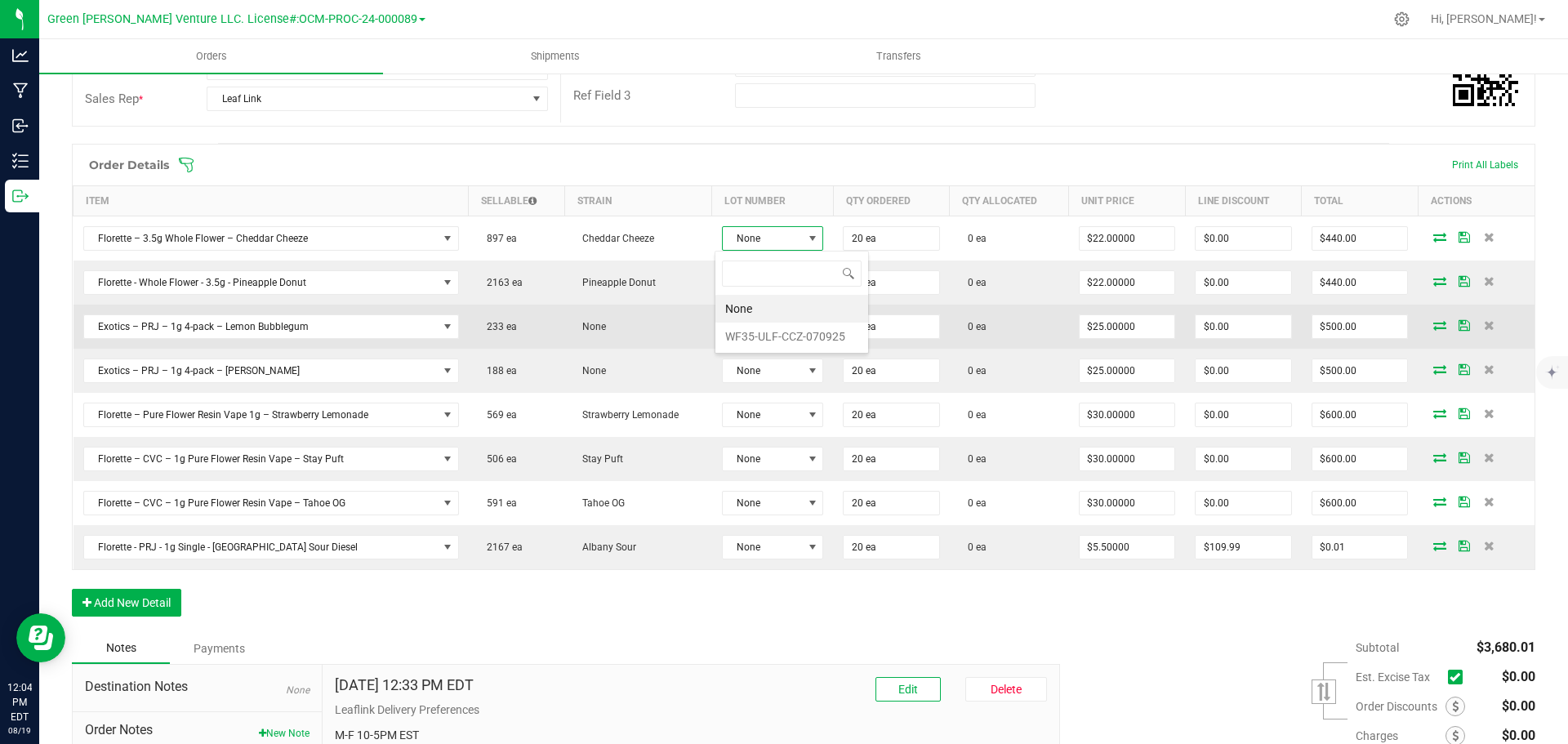
click at [788, 328] on li "WF35-ULF-CCZ-070925" at bounding box center [791, 336] width 152 height 27
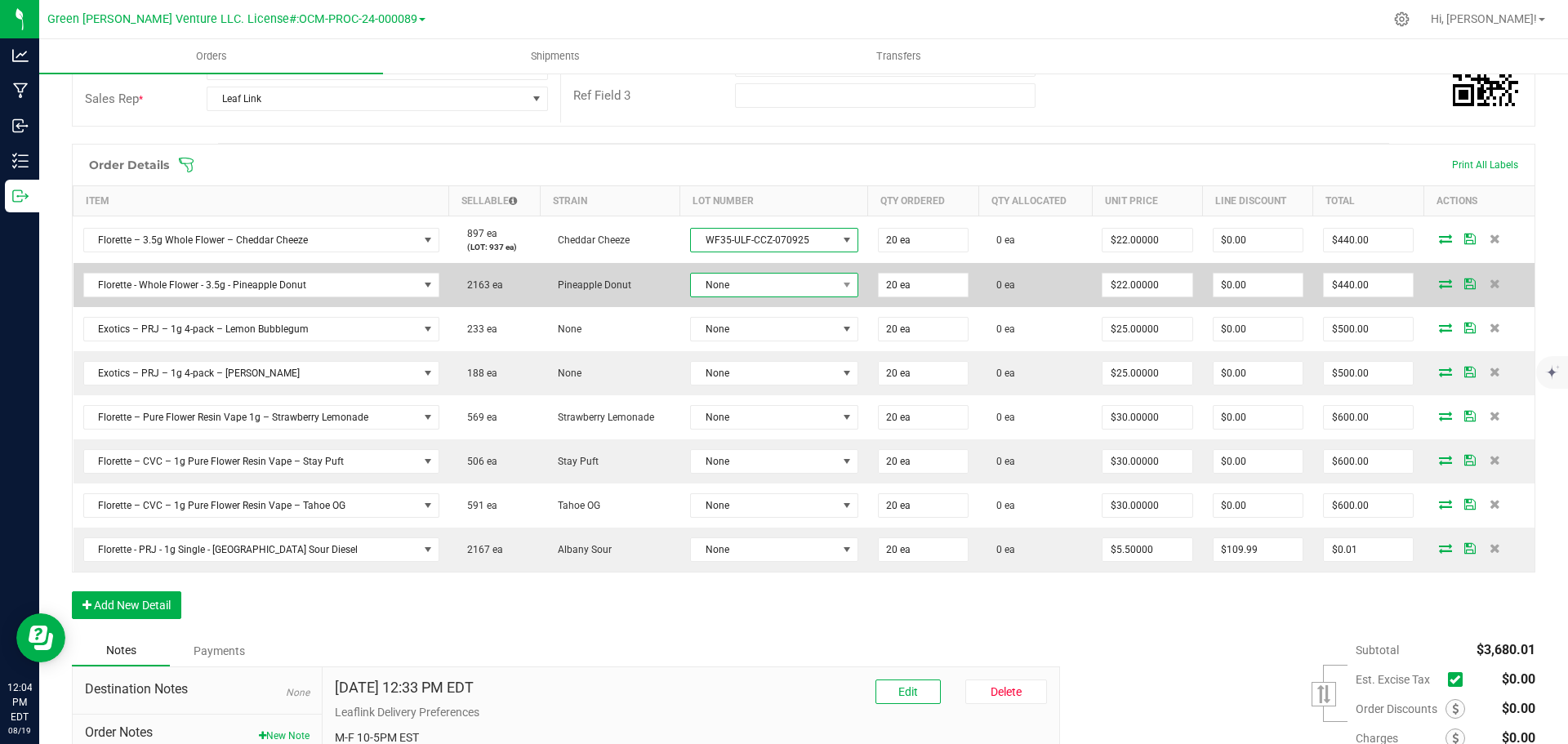
click at [779, 282] on span "None" at bounding box center [764, 285] width 146 height 23
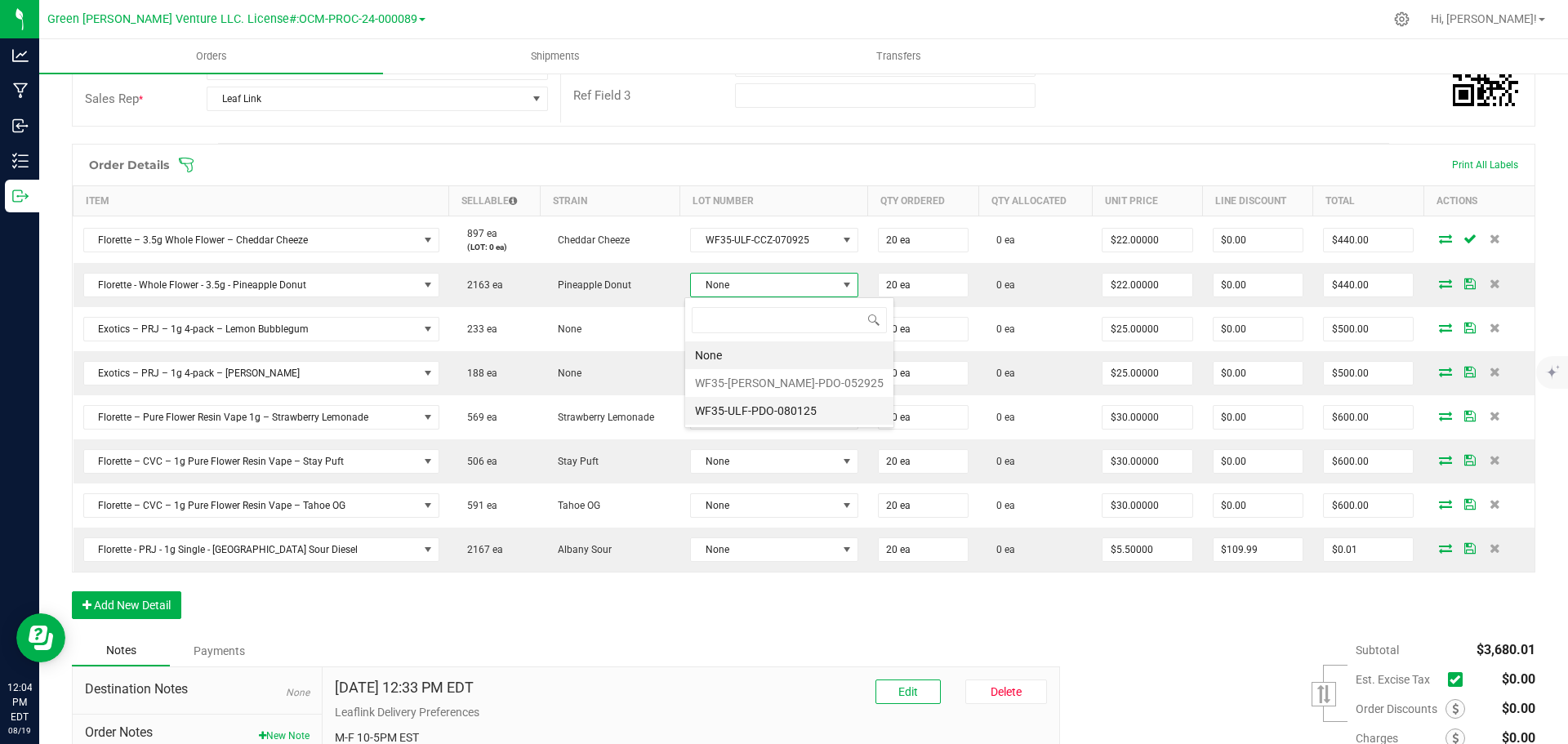
scroll to position [81650, 81492]
click at [779, 379] on li "WF35-ULF-PDO-052925" at bounding box center [789, 382] width 208 height 27
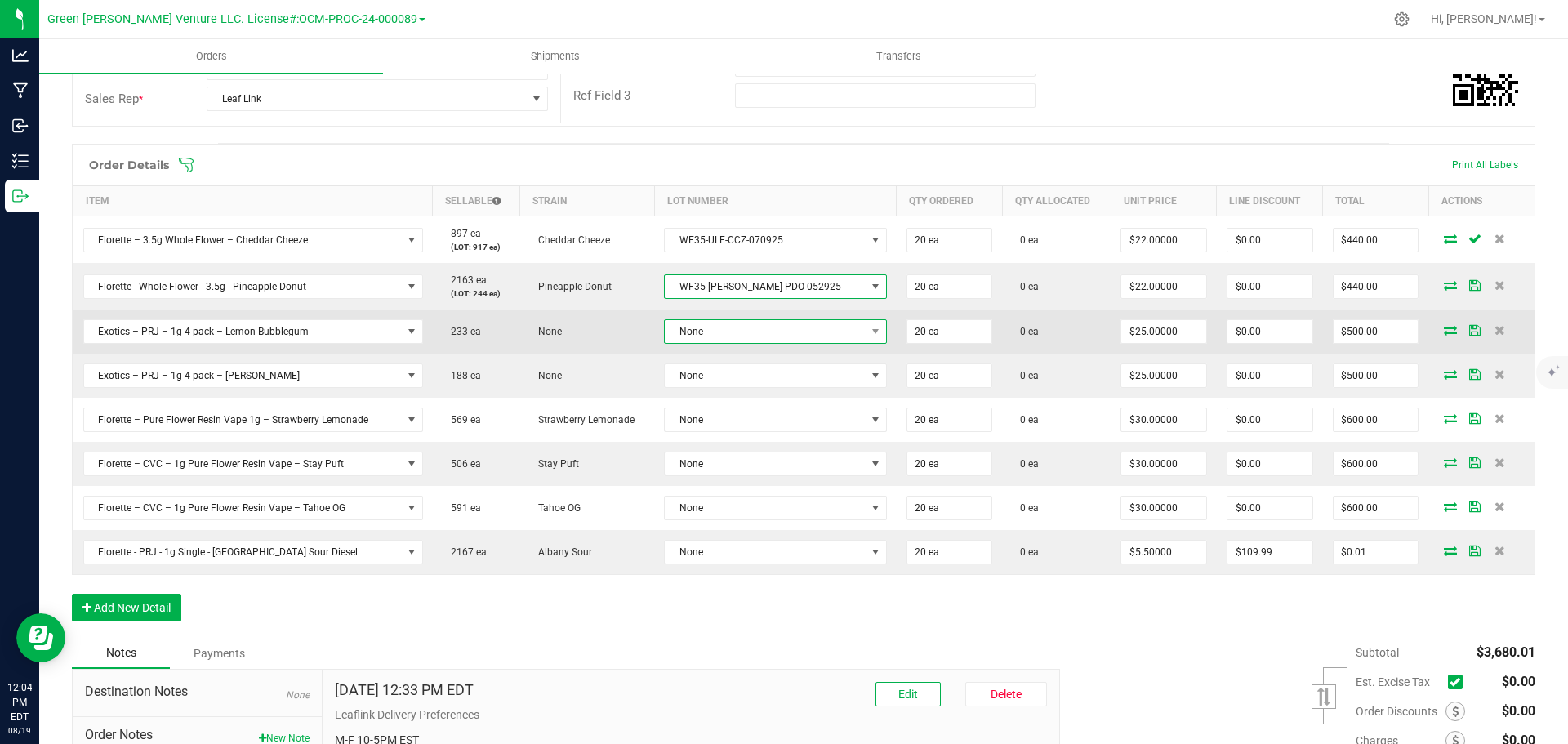
click at [764, 330] on span "None" at bounding box center [765, 331] width 201 height 23
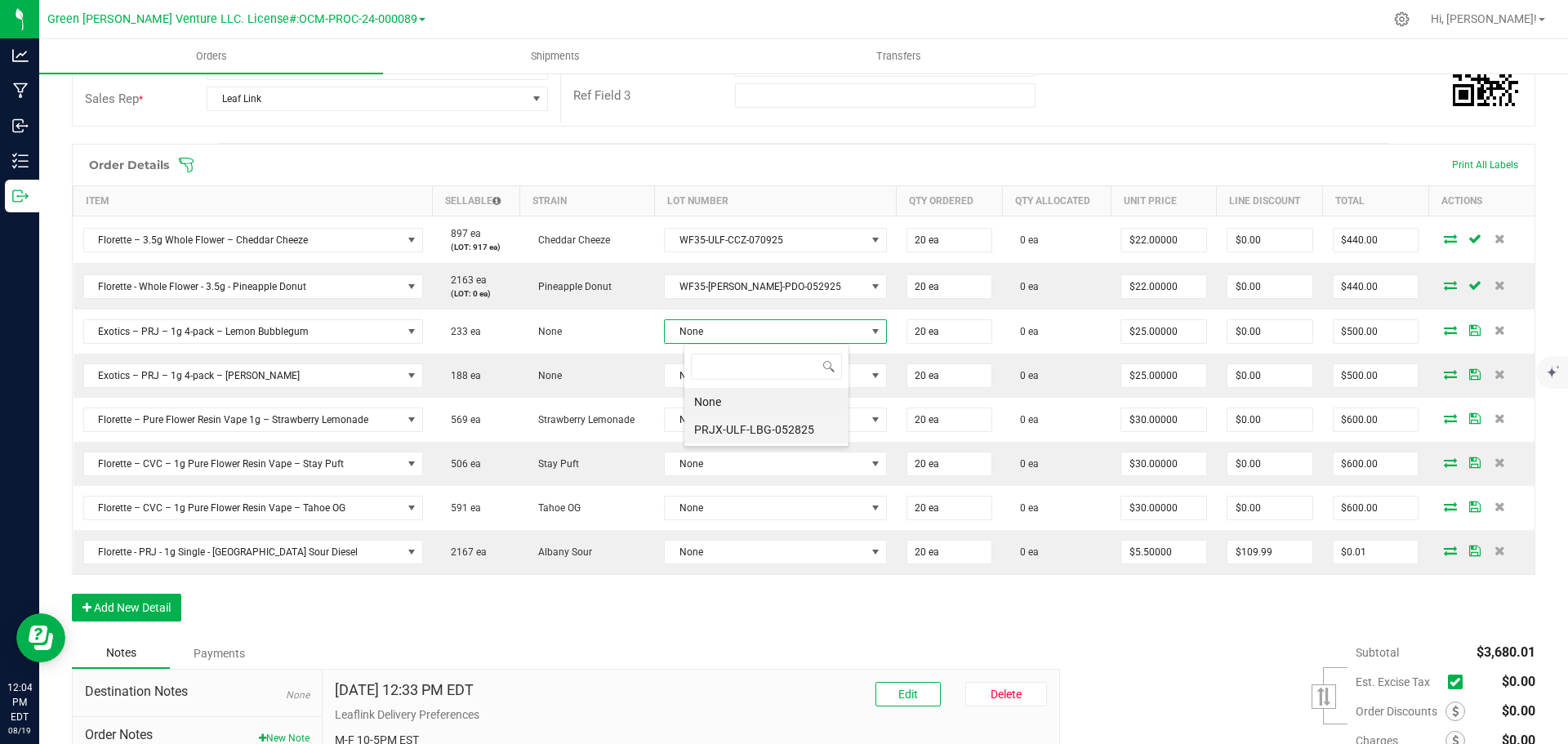
scroll to position [25, 166]
click at [779, 429] on li "PRJX-ULF-LBG-052825" at bounding box center [767, 429] width 164 height 27
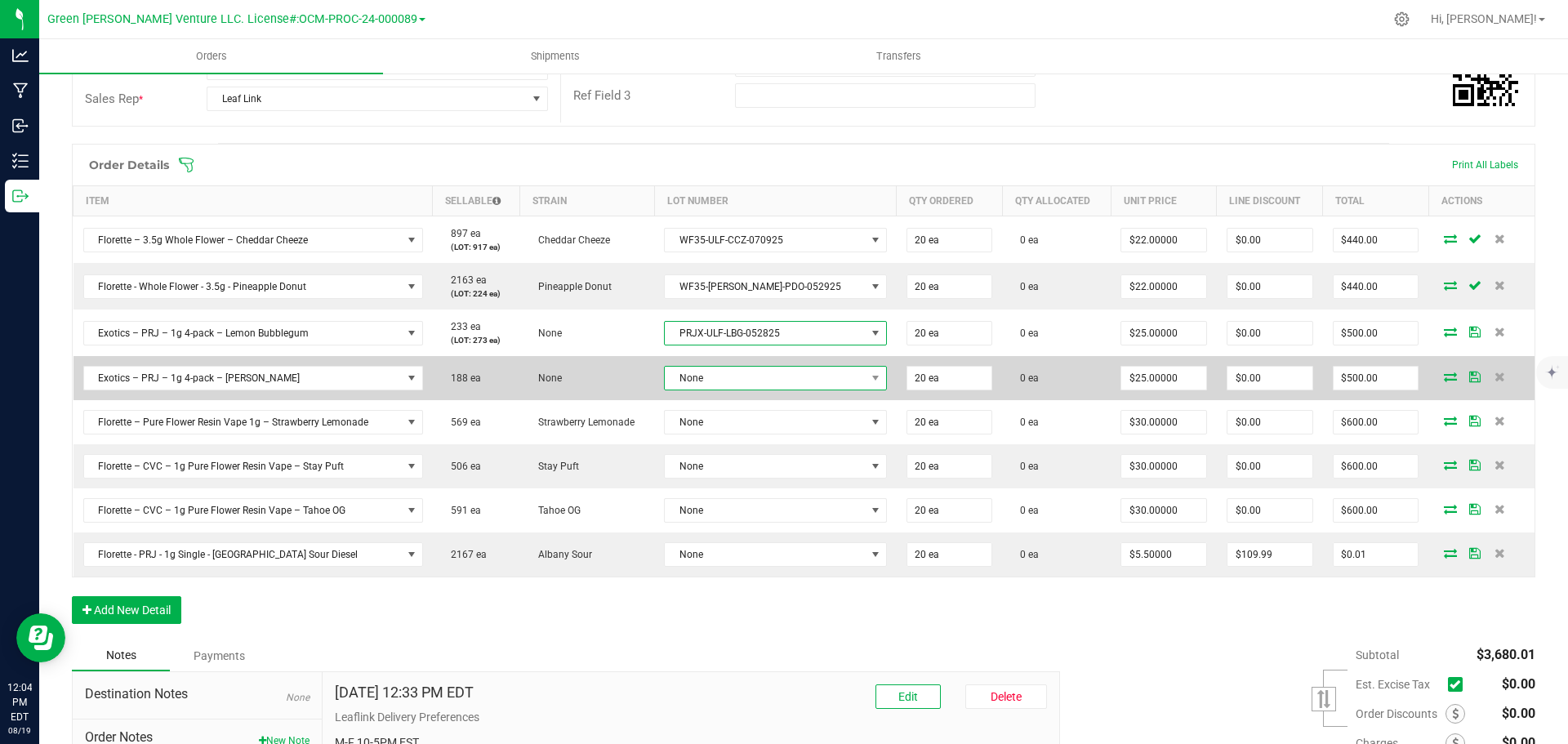
click at [765, 382] on span "None" at bounding box center [765, 378] width 201 height 23
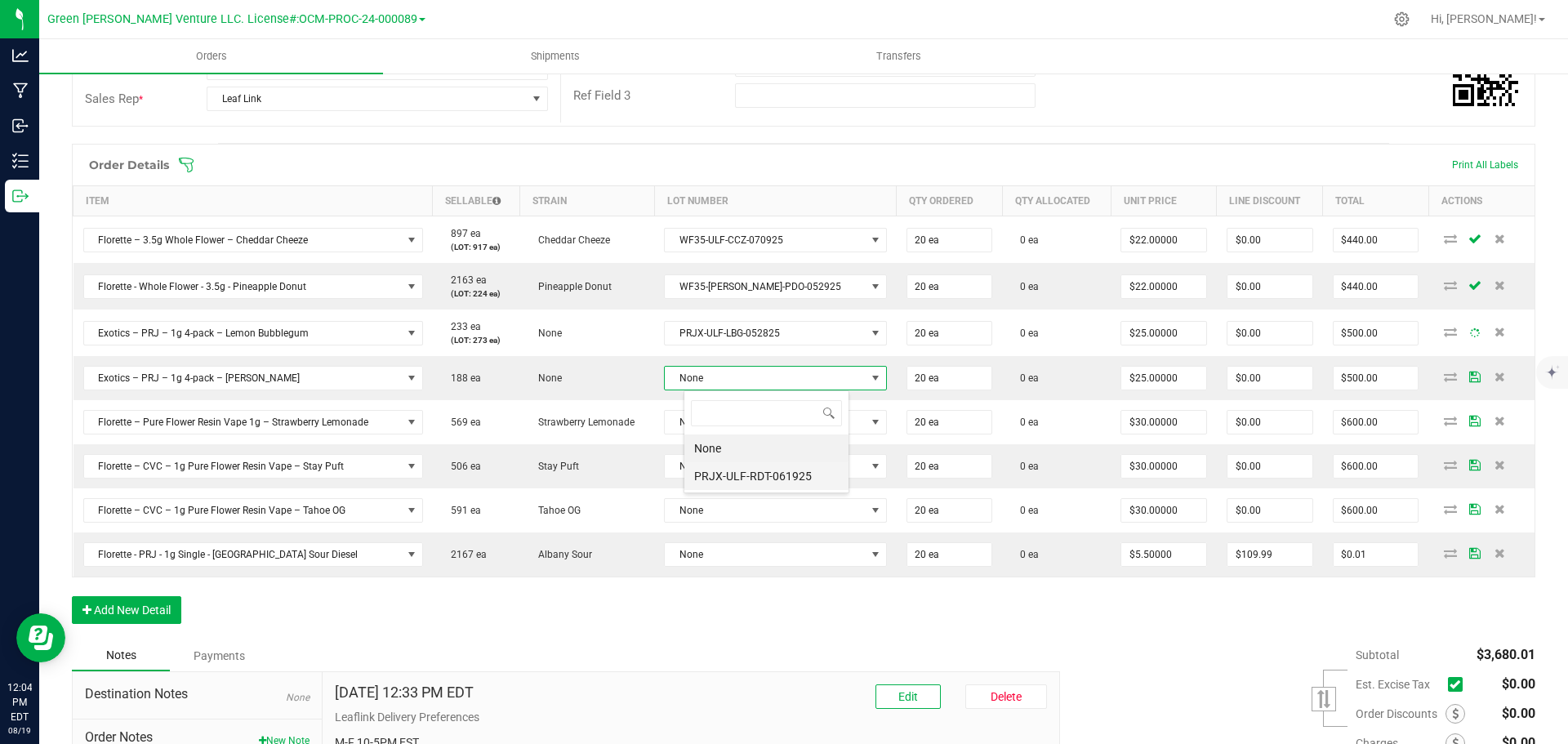
click at [782, 468] on li "PRJX-ULF-RDT-061925" at bounding box center [767, 476] width 164 height 27
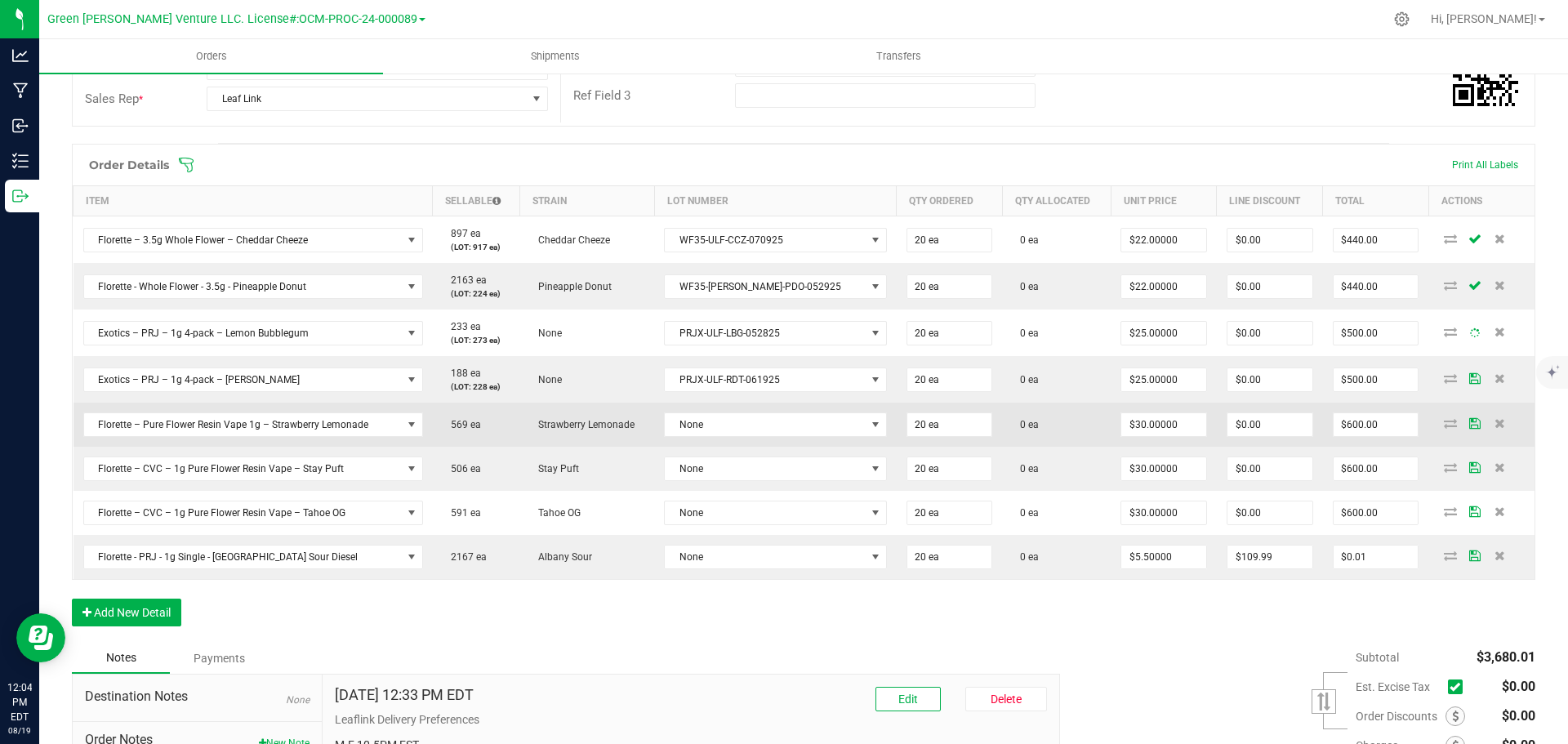
click at [764, 406] on td "None" at bounding box center [776, 424] width 243 height 44
click at [764, 427] on span "None" at bounding box center [765, 424] width 201 height 23
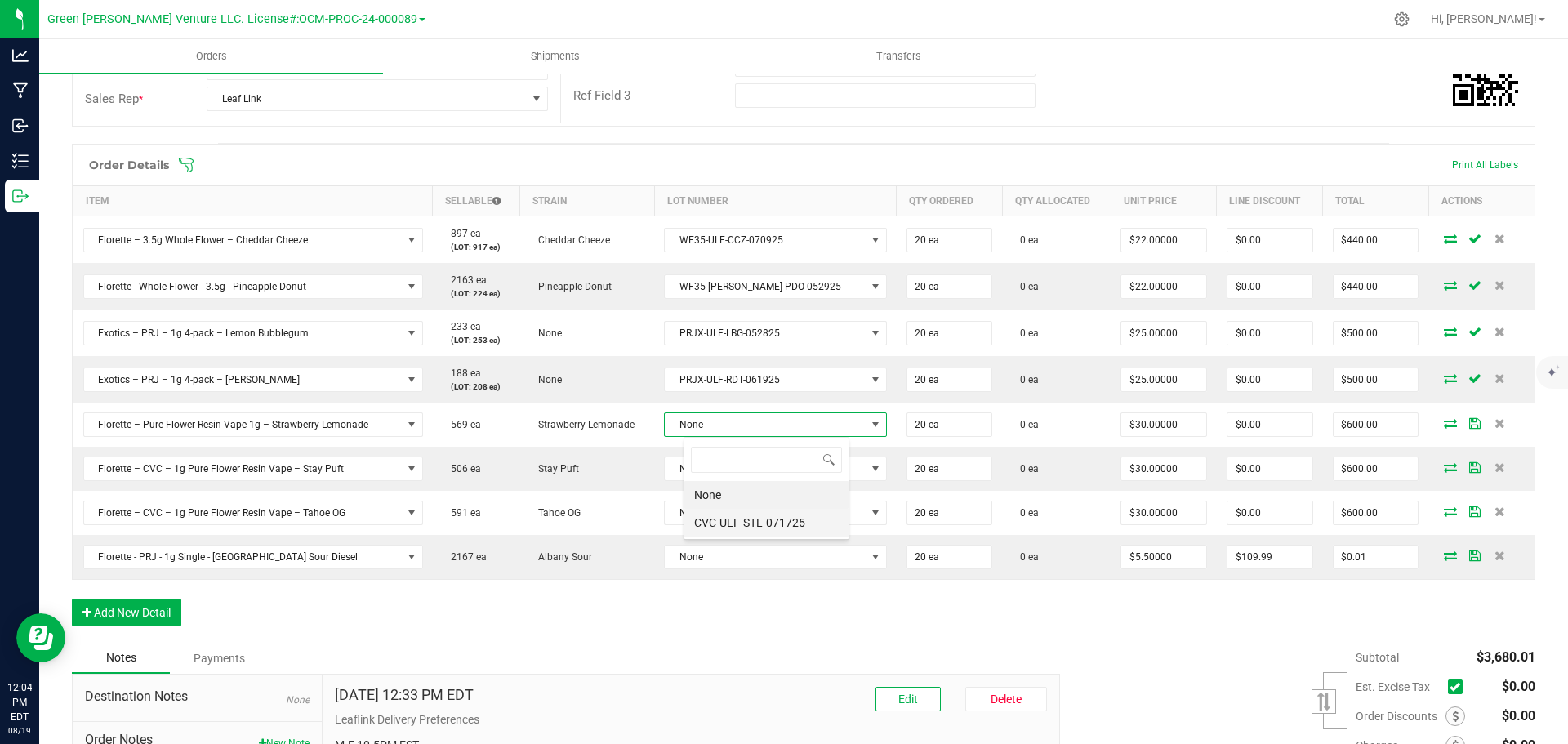
click at [781, 523] on li "CVC-ULF-STL-071725" at bounding box center [767, 522] width 164 height 27
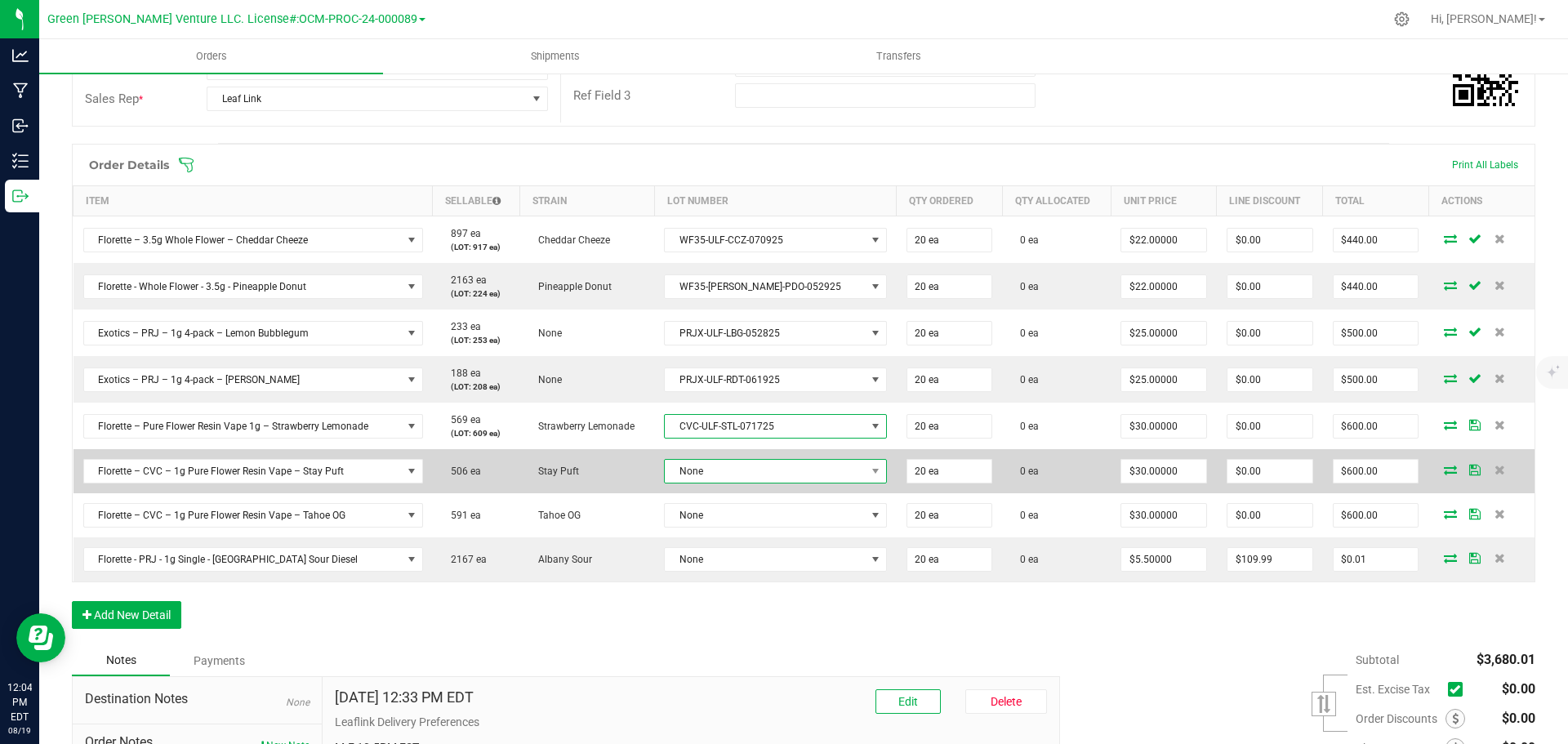
click at [761, 475] on span "None" at bounding box center [765, 471] width 201 height 23
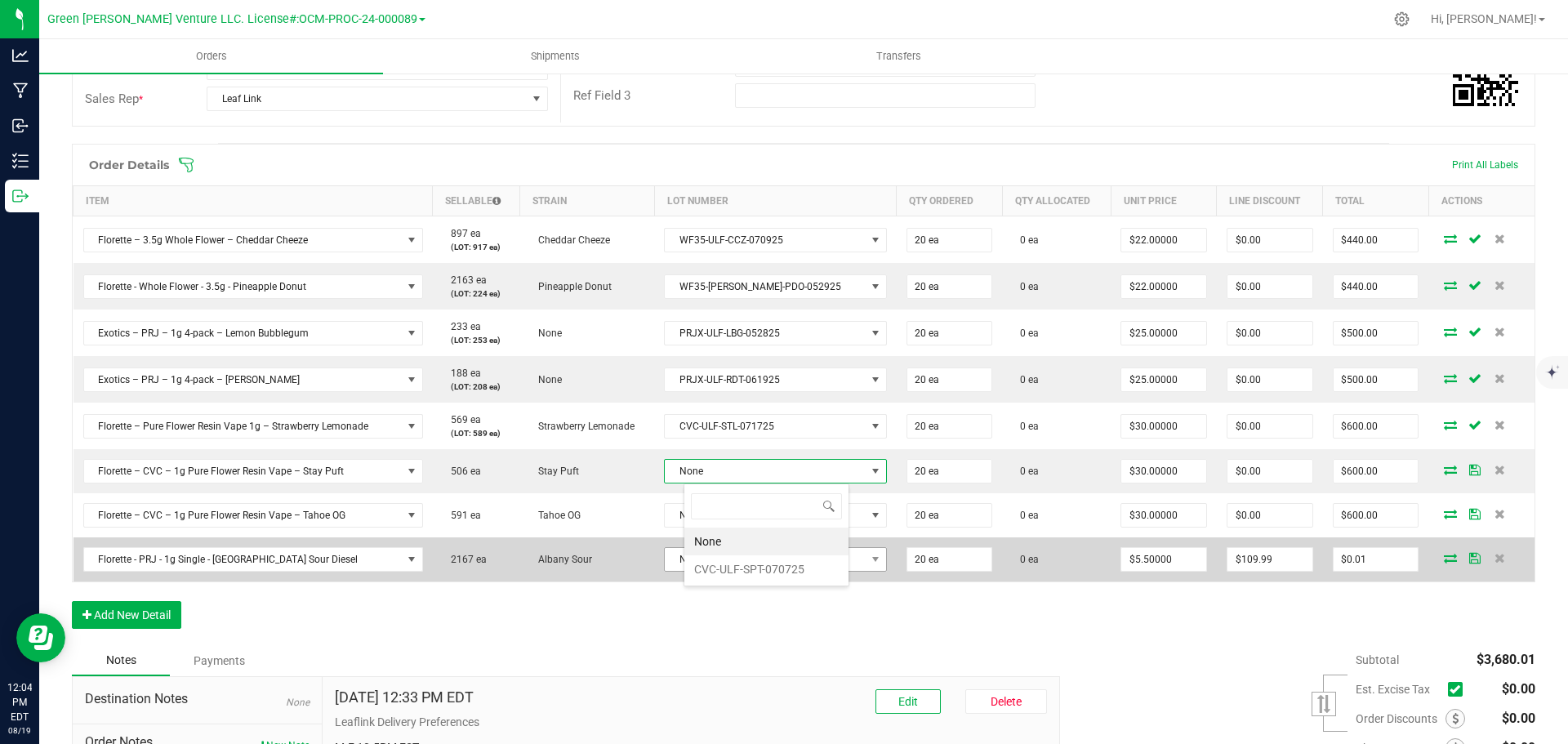
click at [765, 562] on li "CVC-ULF-SPT-070725" at bounding box center [767, 569] width 164 height 27
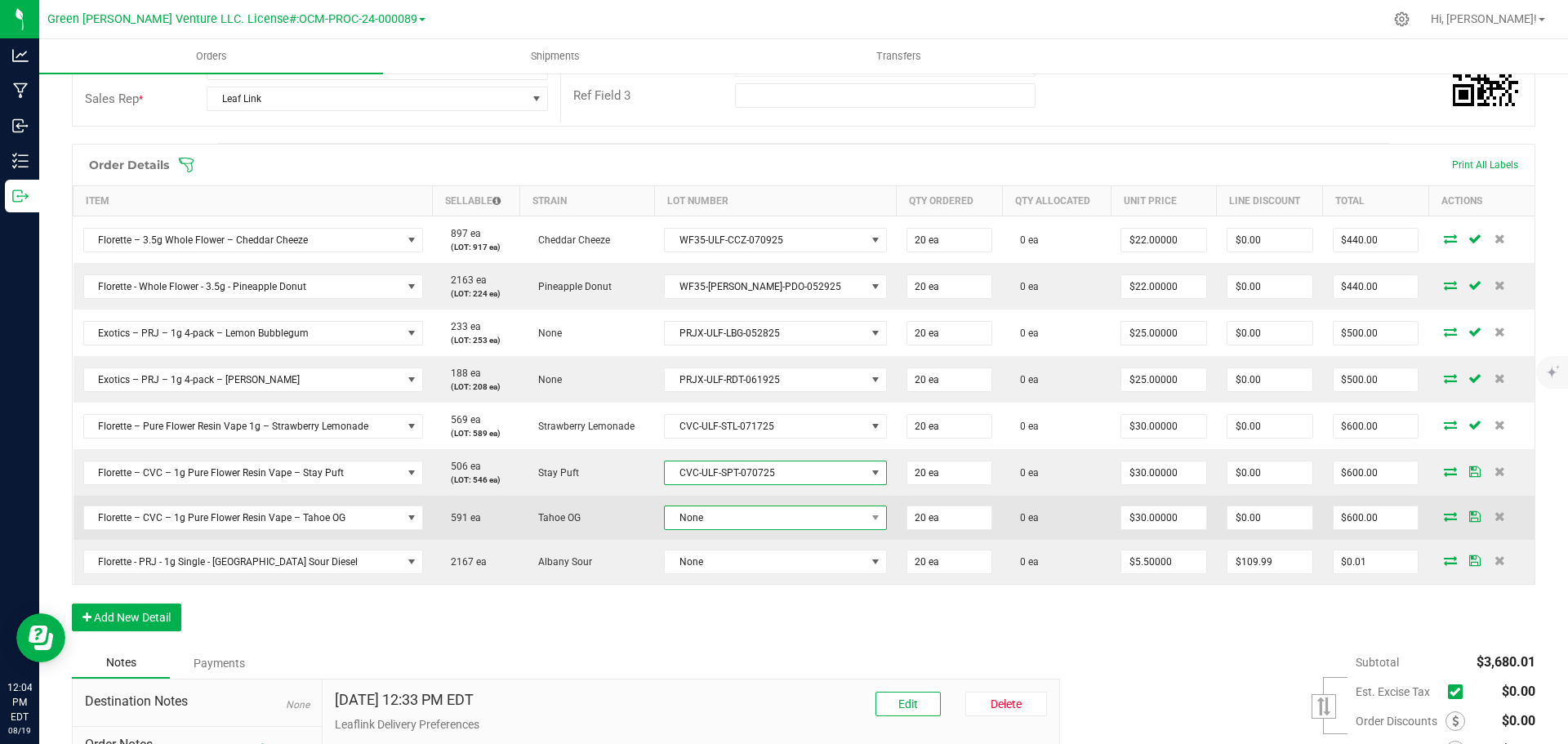
click at [760, 520] on span "None" at bounding box center [765, 518] width 201 height 23
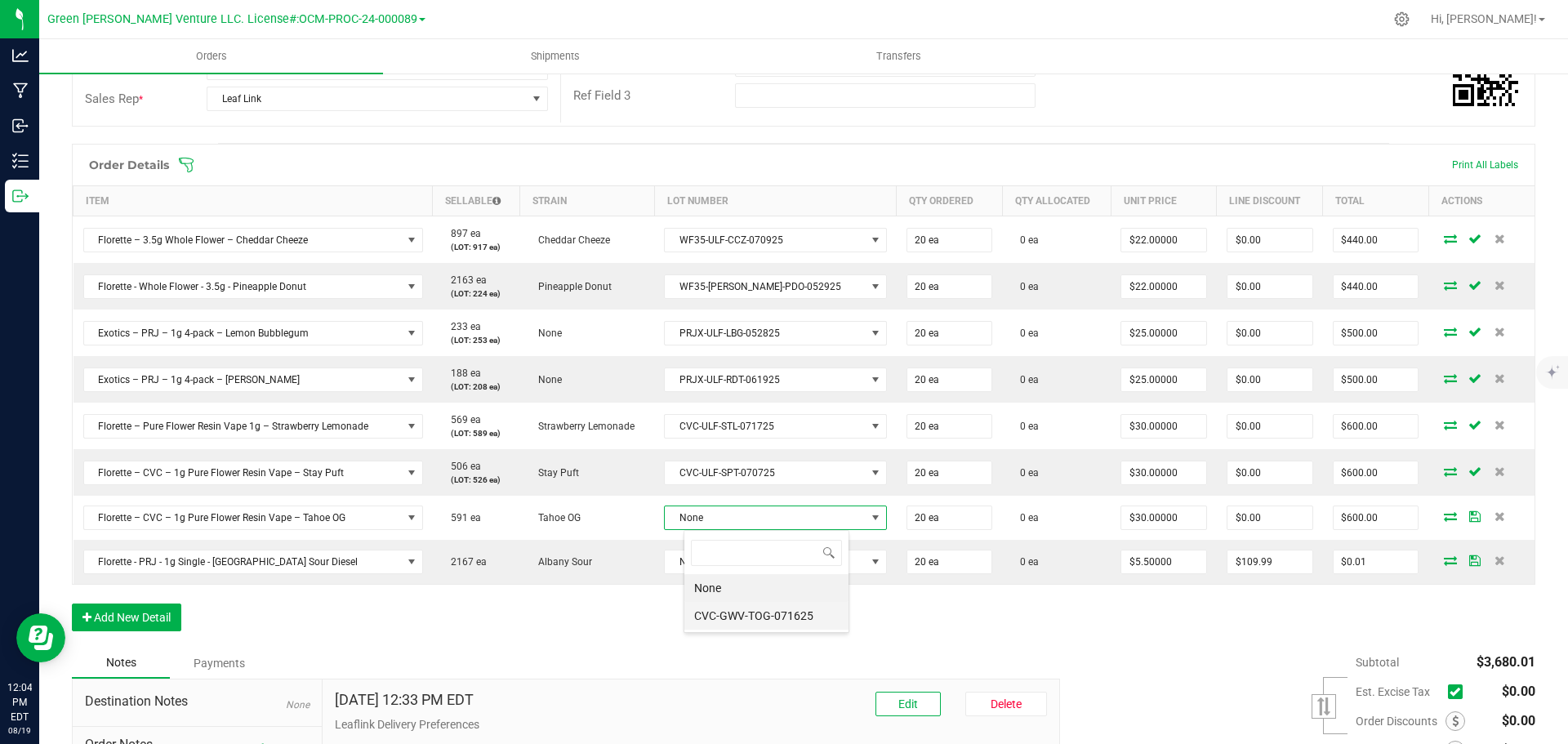
click at [769, 613] on li "CVC-GWV-TOG-071625" at bounding box center [767, 615] width 164 height 27
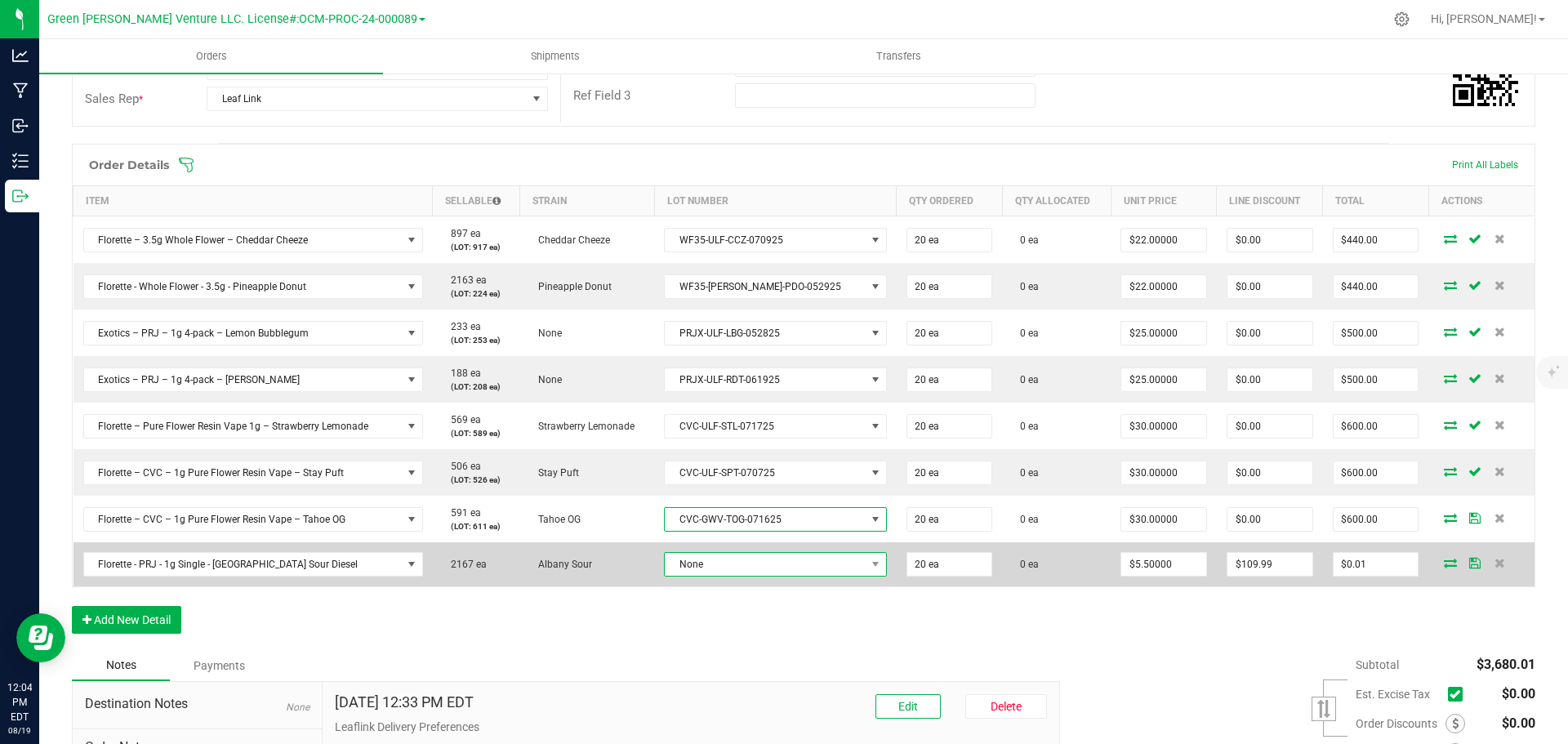
click at [751, 559] on span "None" at bounding box center [765, 564] width 201 height 23
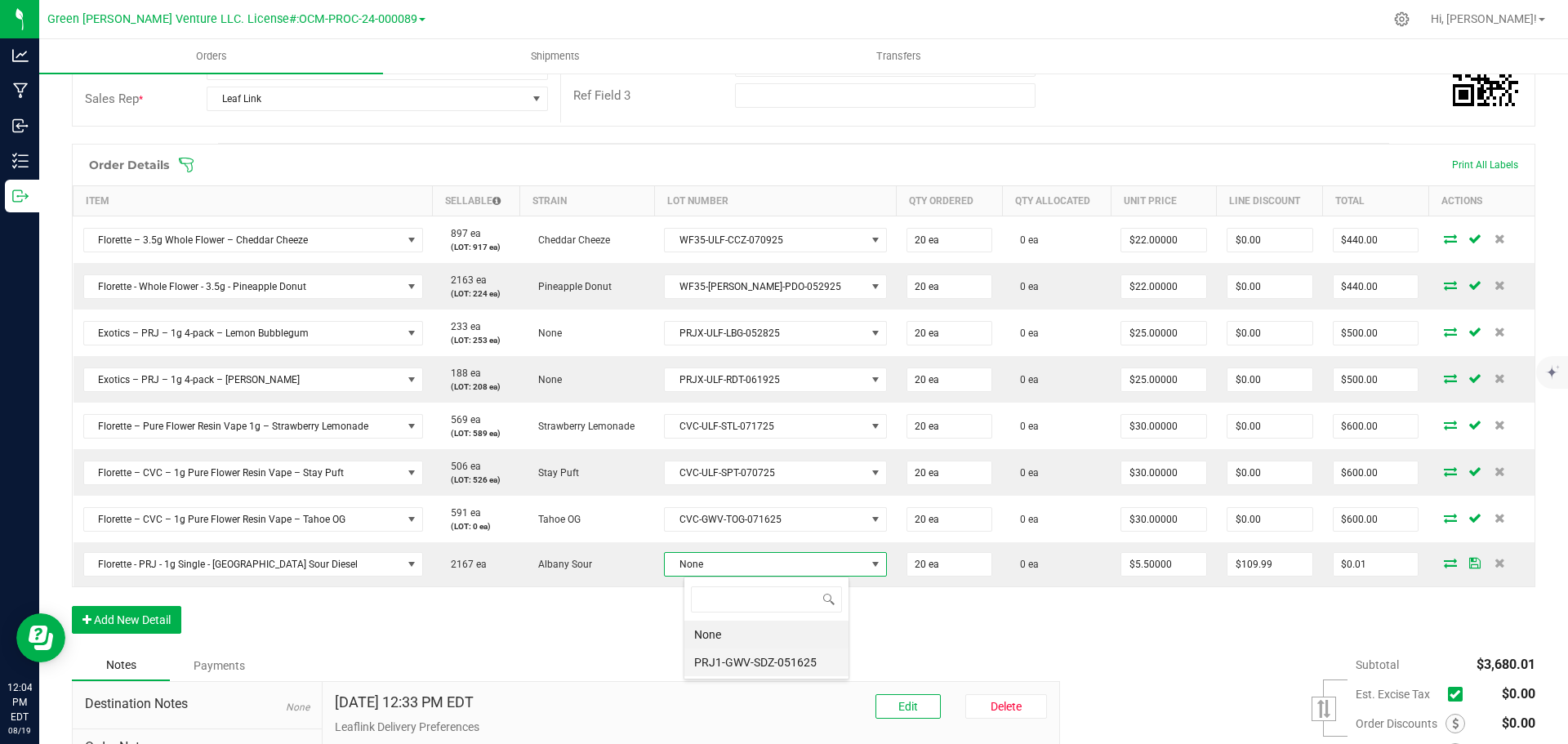
click at [768, 658] on li "PRJ1-GWV-SDZ-051625" at bounding box center [767, 662] width 164 height 27
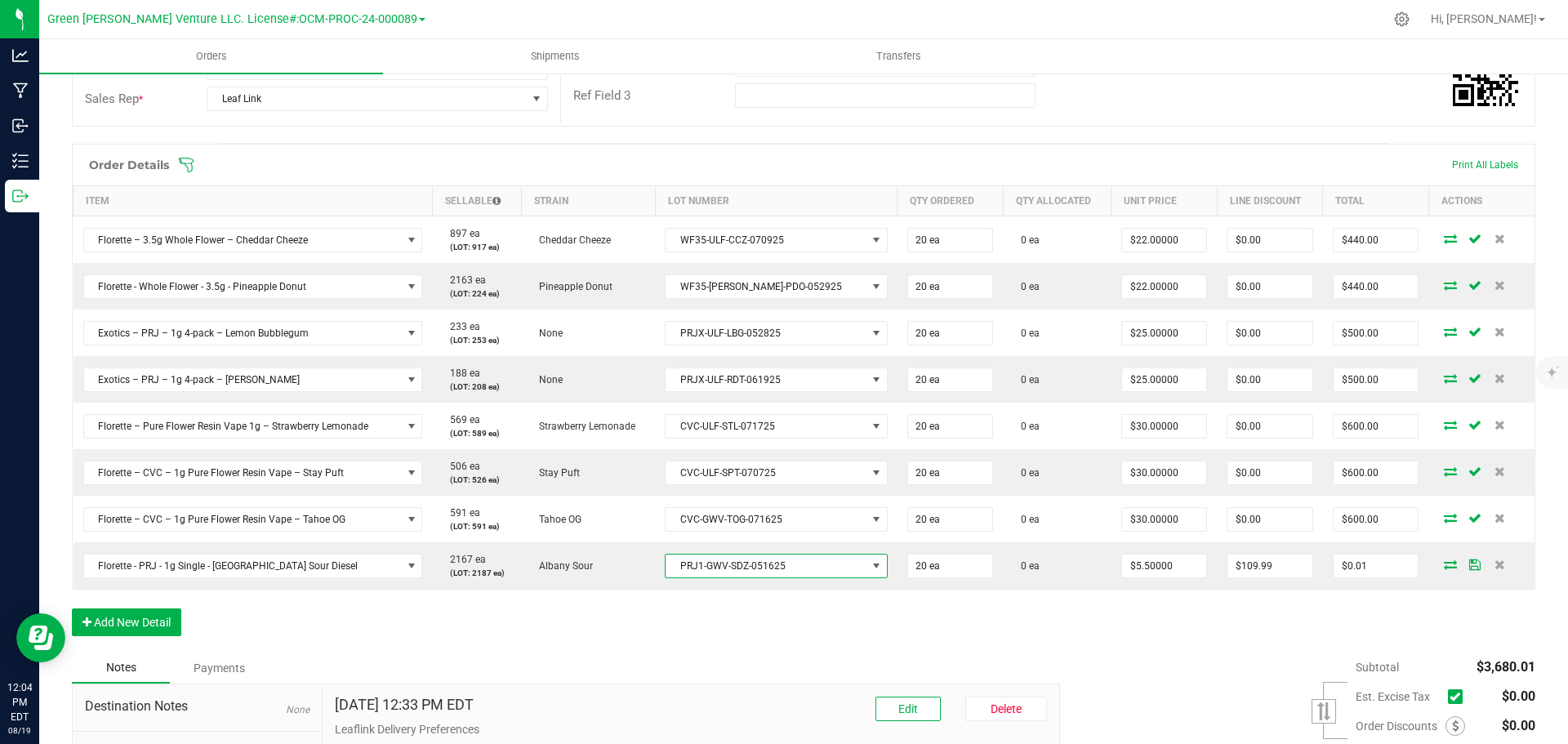
click at [189, 167] on icon at bounding box center [186, 165] width 16 height 16
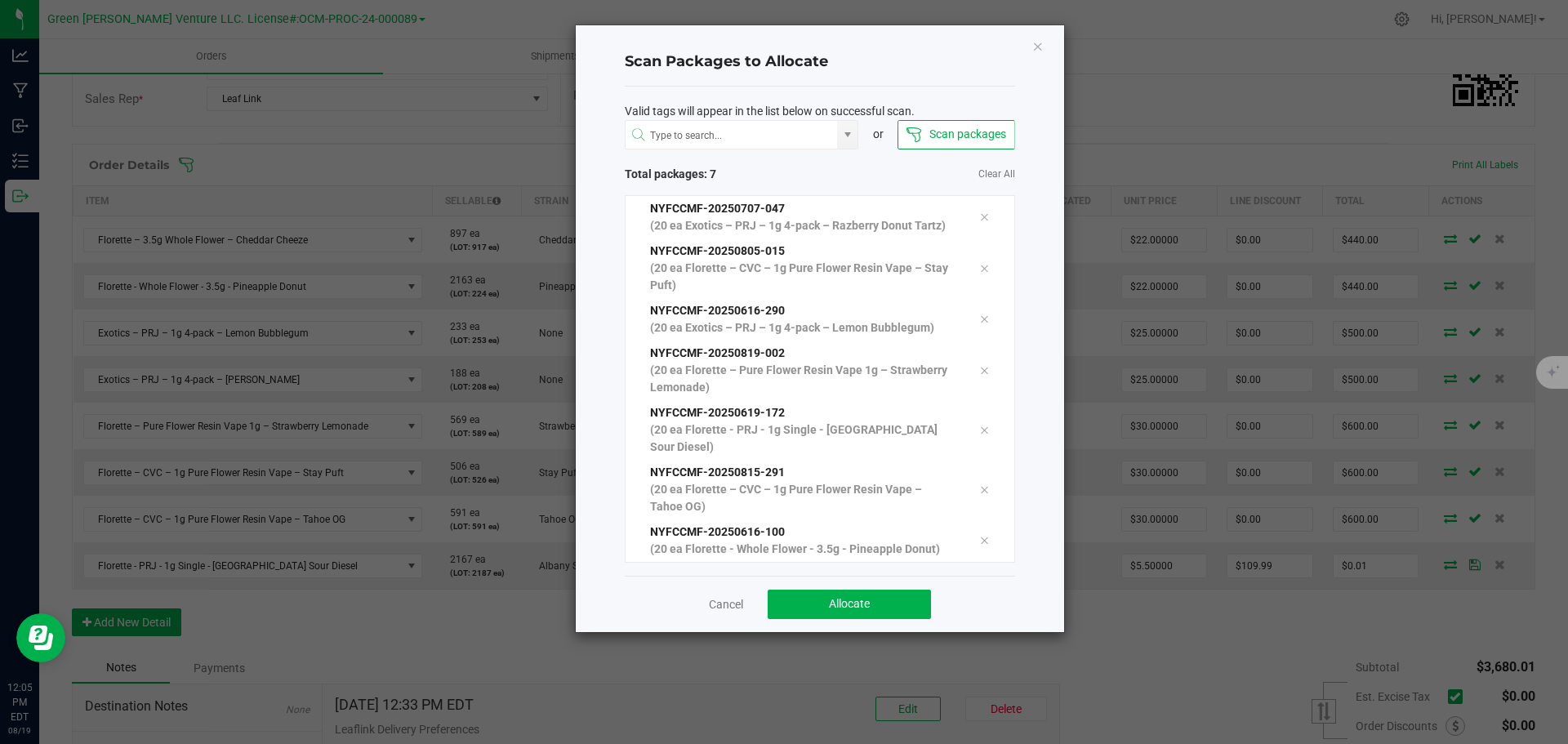
scroll to position [41, 0]
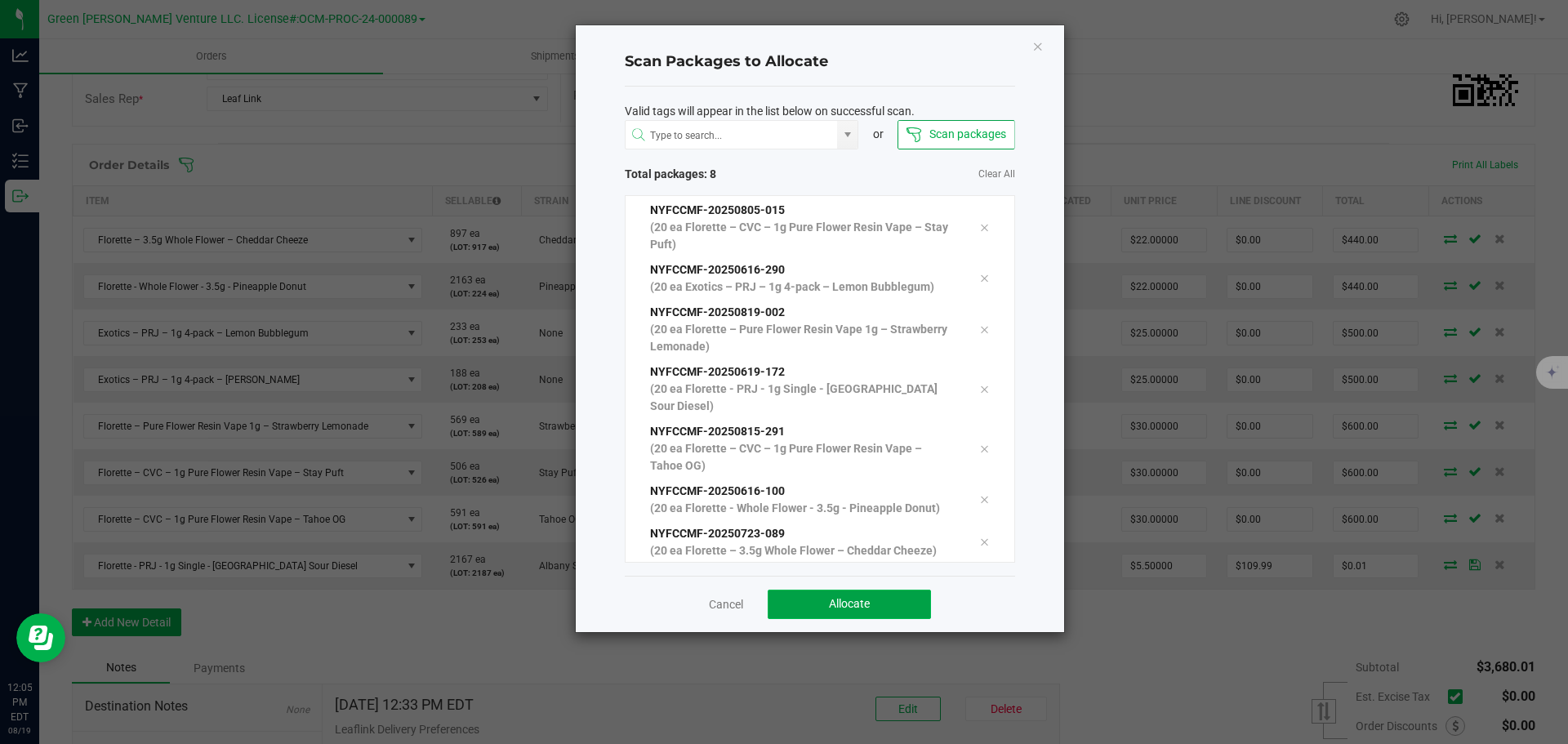
click at [785, 603] on button "Allocate" at bounding box center [849, 604] width 163 height 29
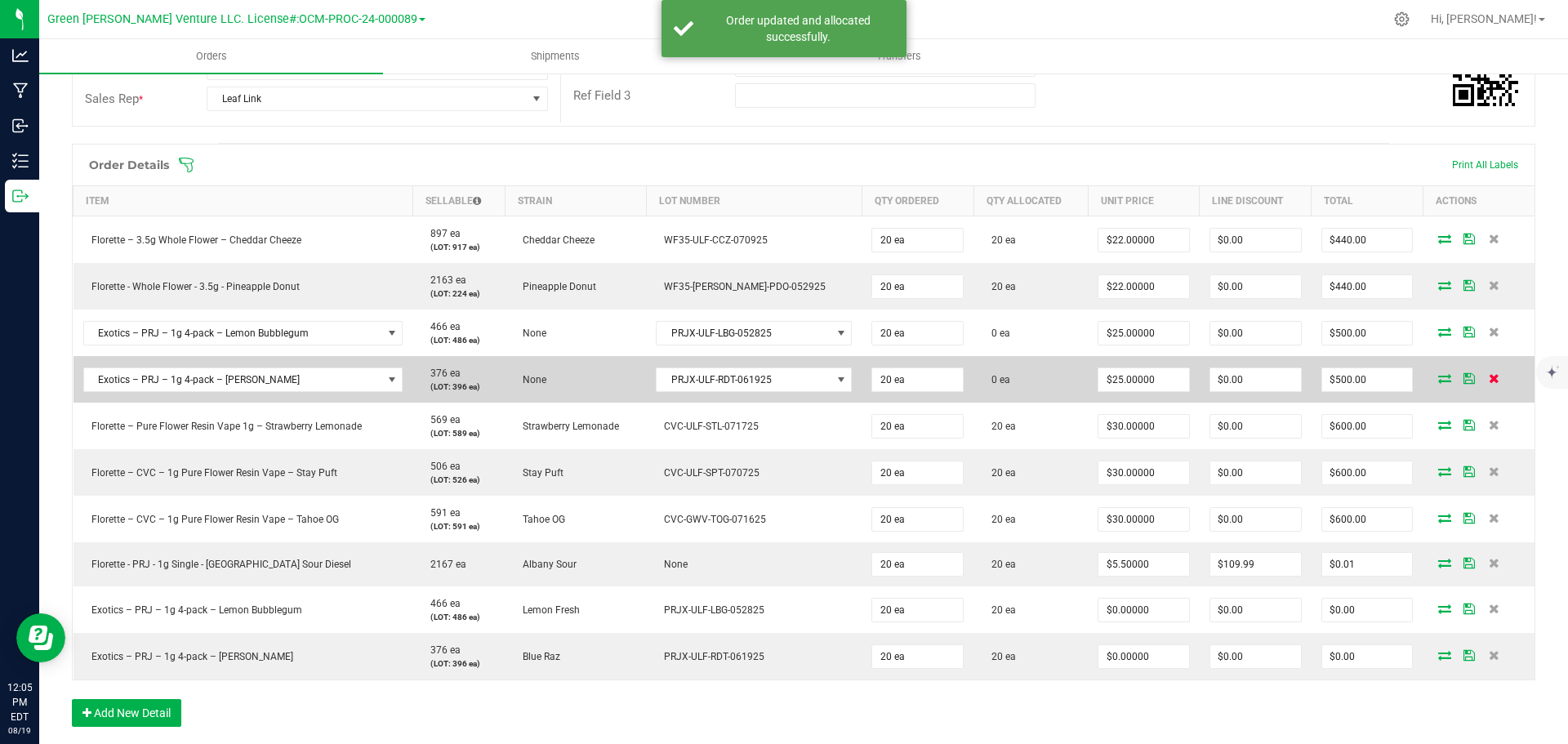
click at [1489, 379] on icon at bounding box center [1494, 378] width 11 height 10
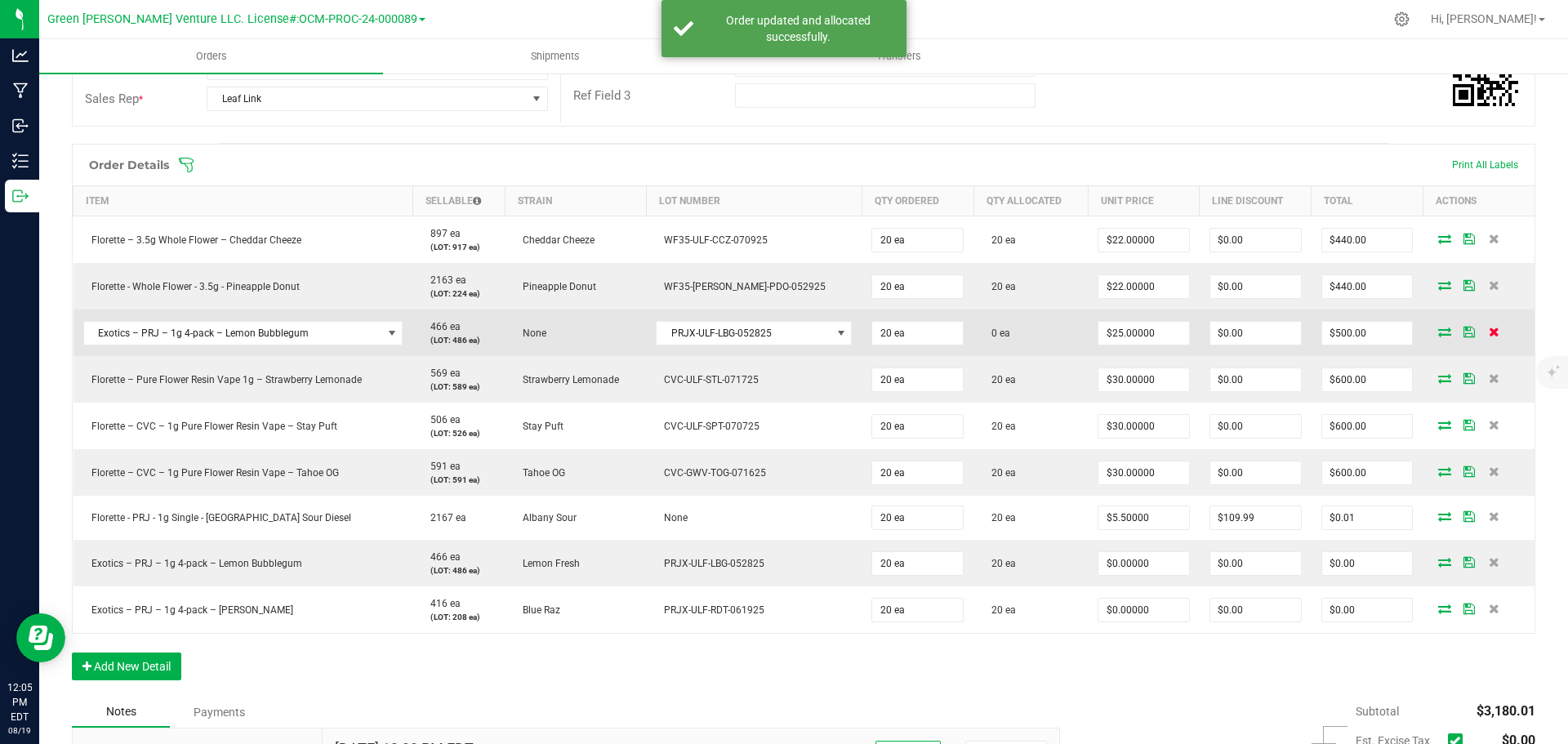
click at [1489, 330] on icon at bounding box center [1494, 331] width 11 height 10
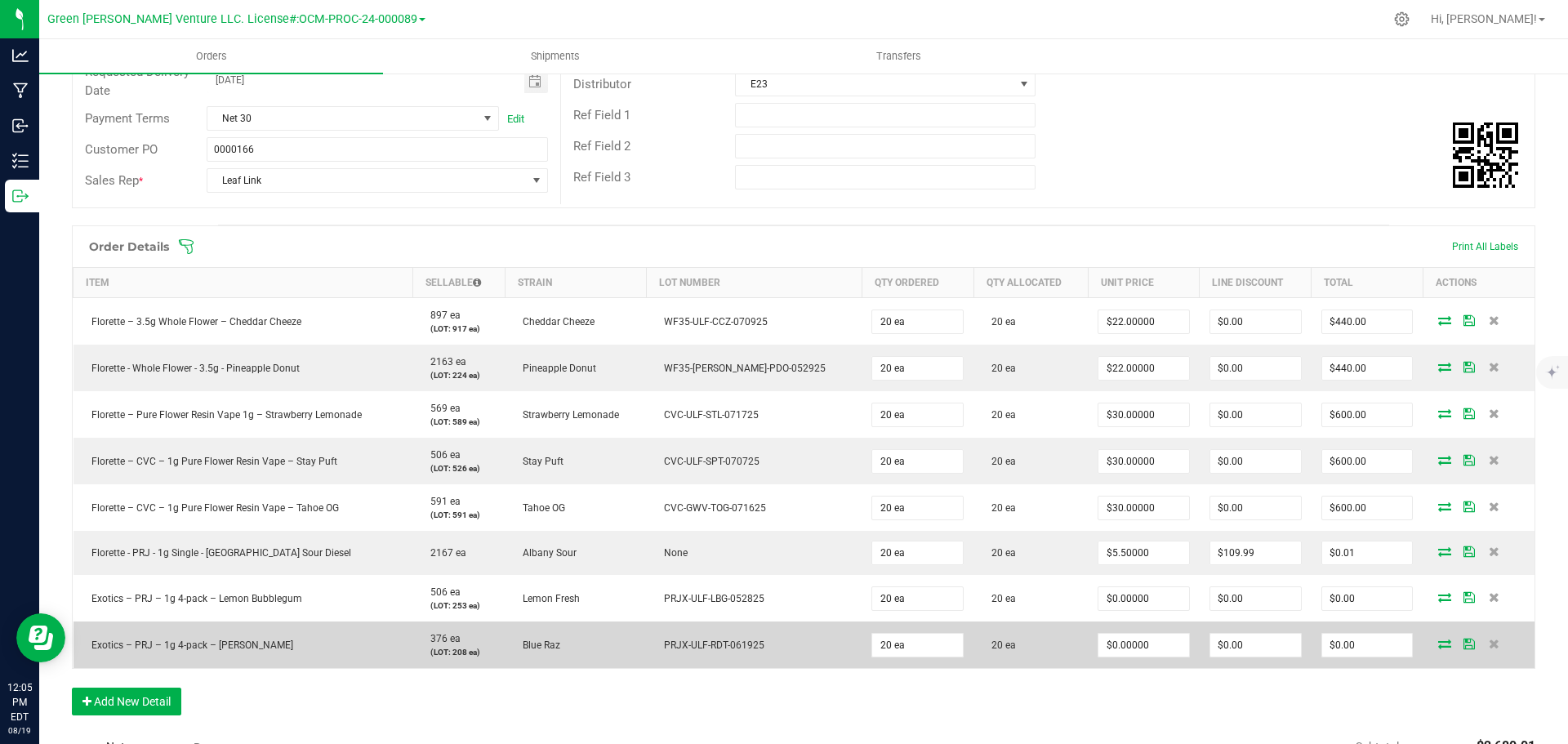
scroll to position [0, 0]
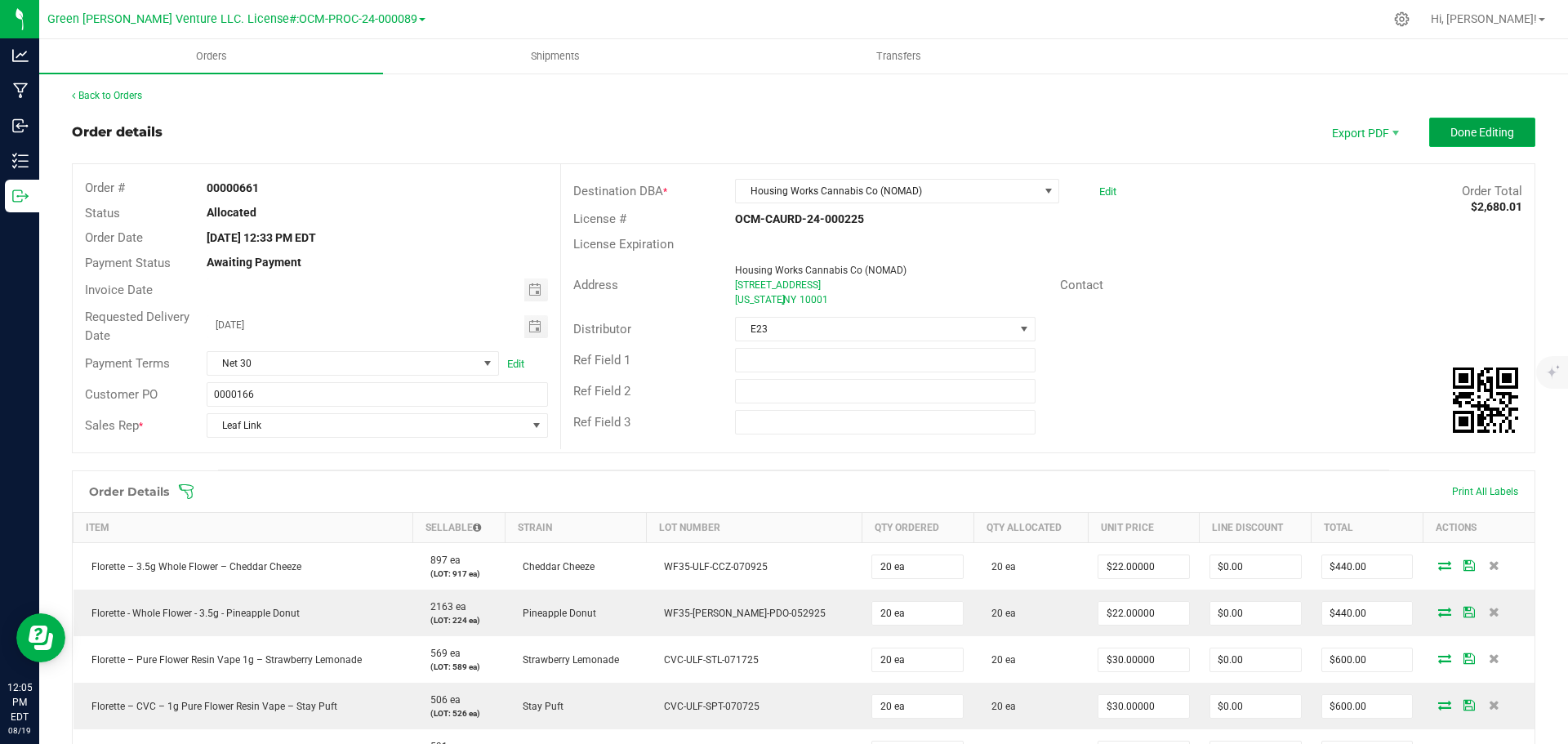
click at [1454, 140] on button "Done Editing" at bounding box center [1482, 132] width 106 height 29
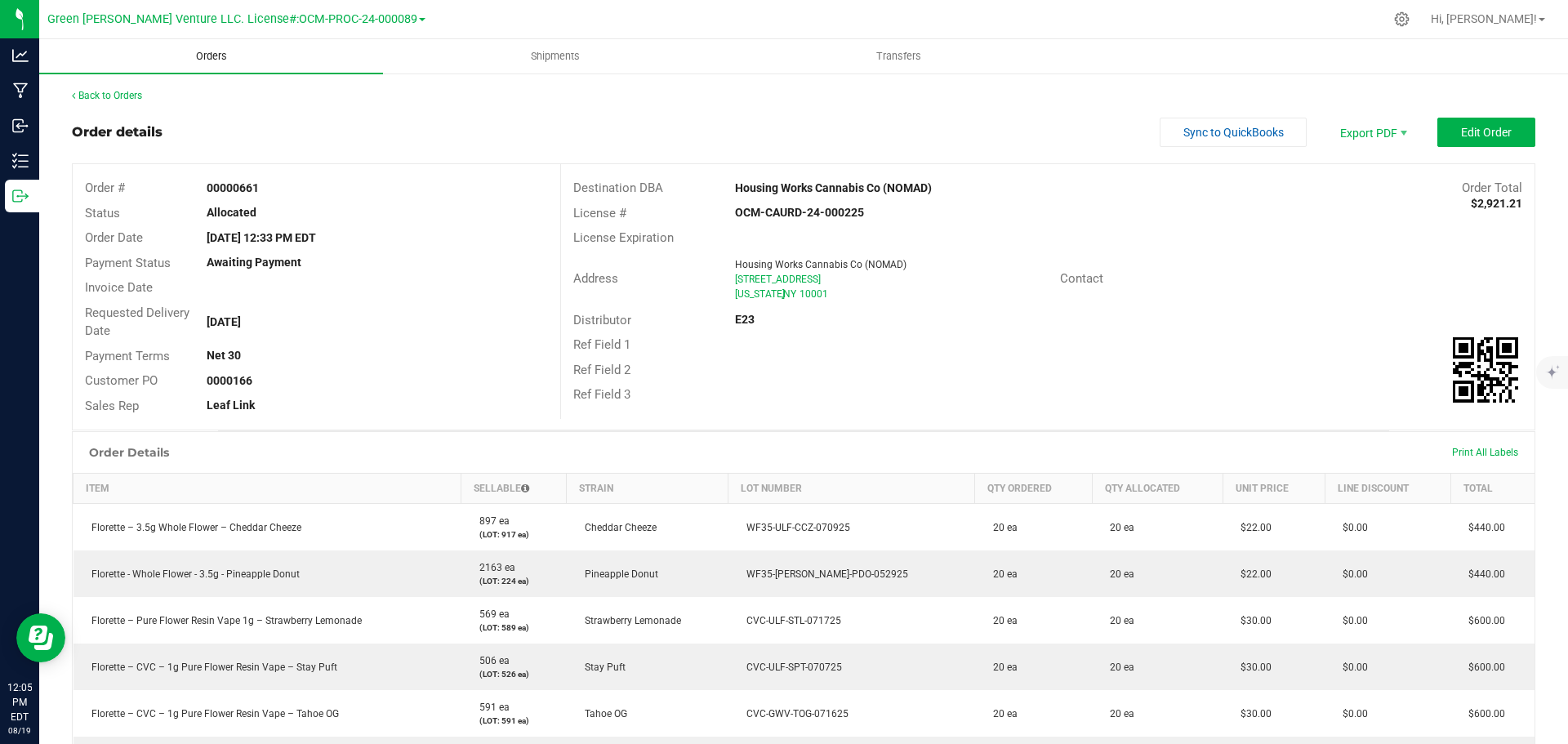
click at [219, 55] on span "Orders" at bounding box center [212, 57] width 75 height 15
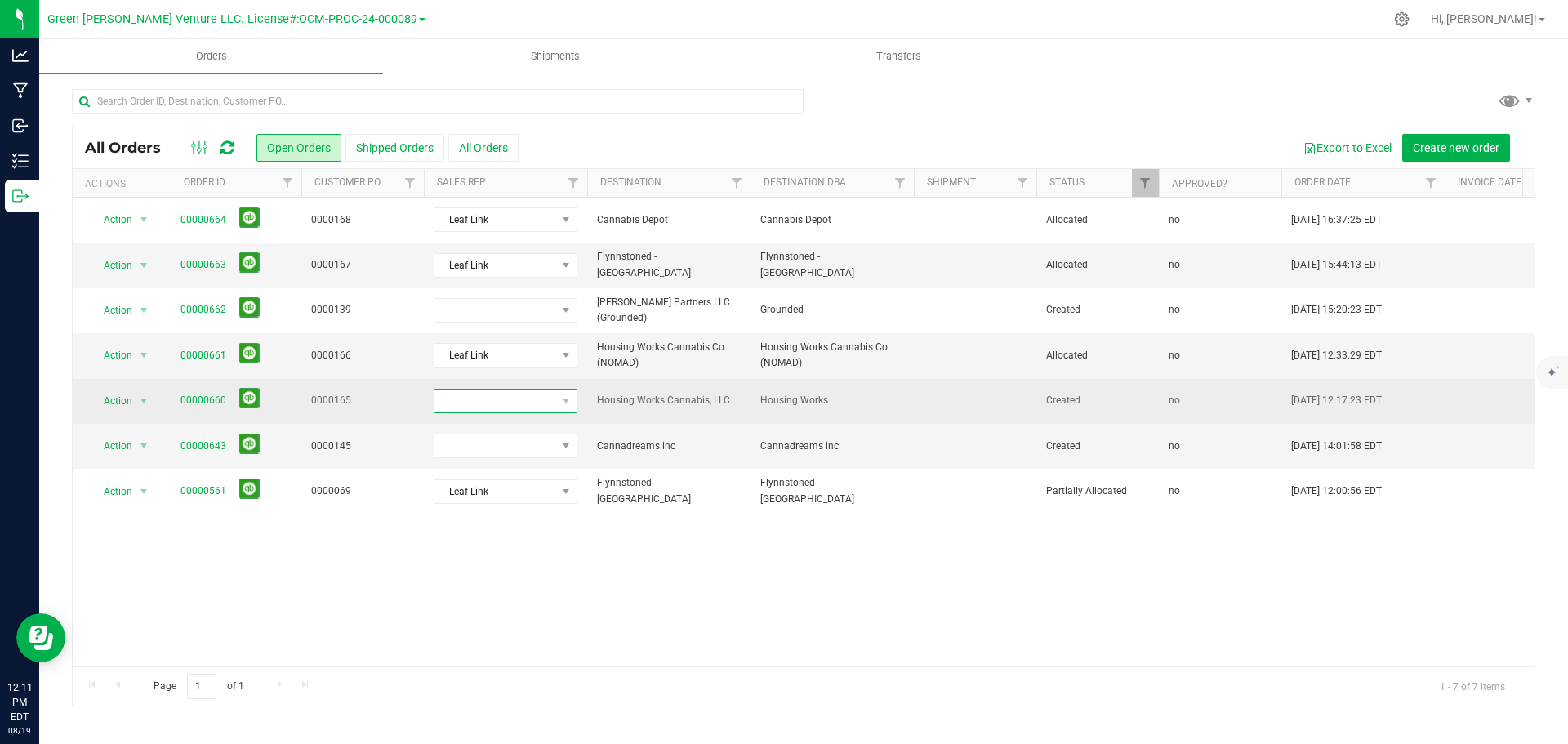
click at [538, 412] on span at bounding box center [495, 401] width 121 height 23
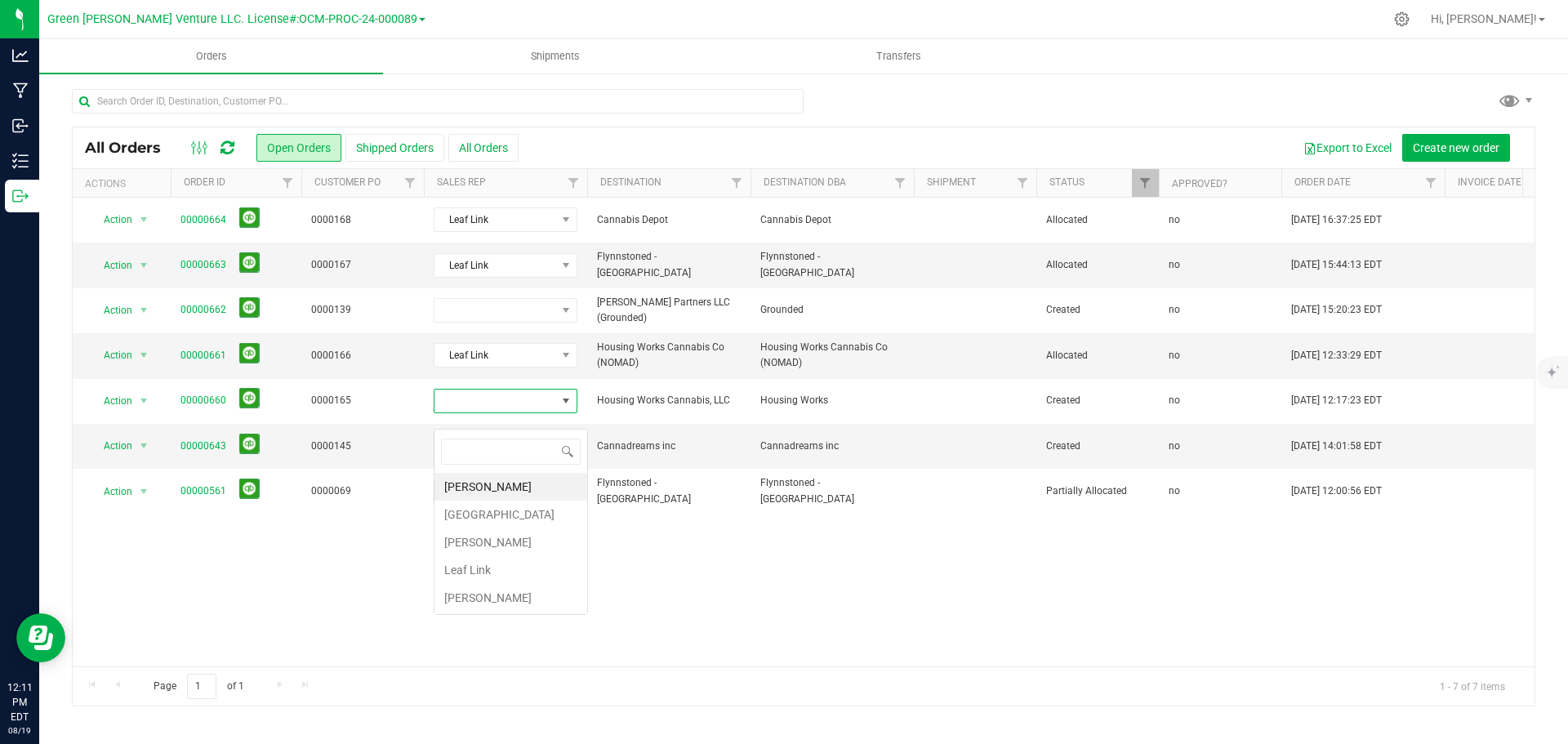
scroll to position [25, 143]
click at [515, 569] on li "Leaf Link" at bounding box center [510, 570] width 152 height 27
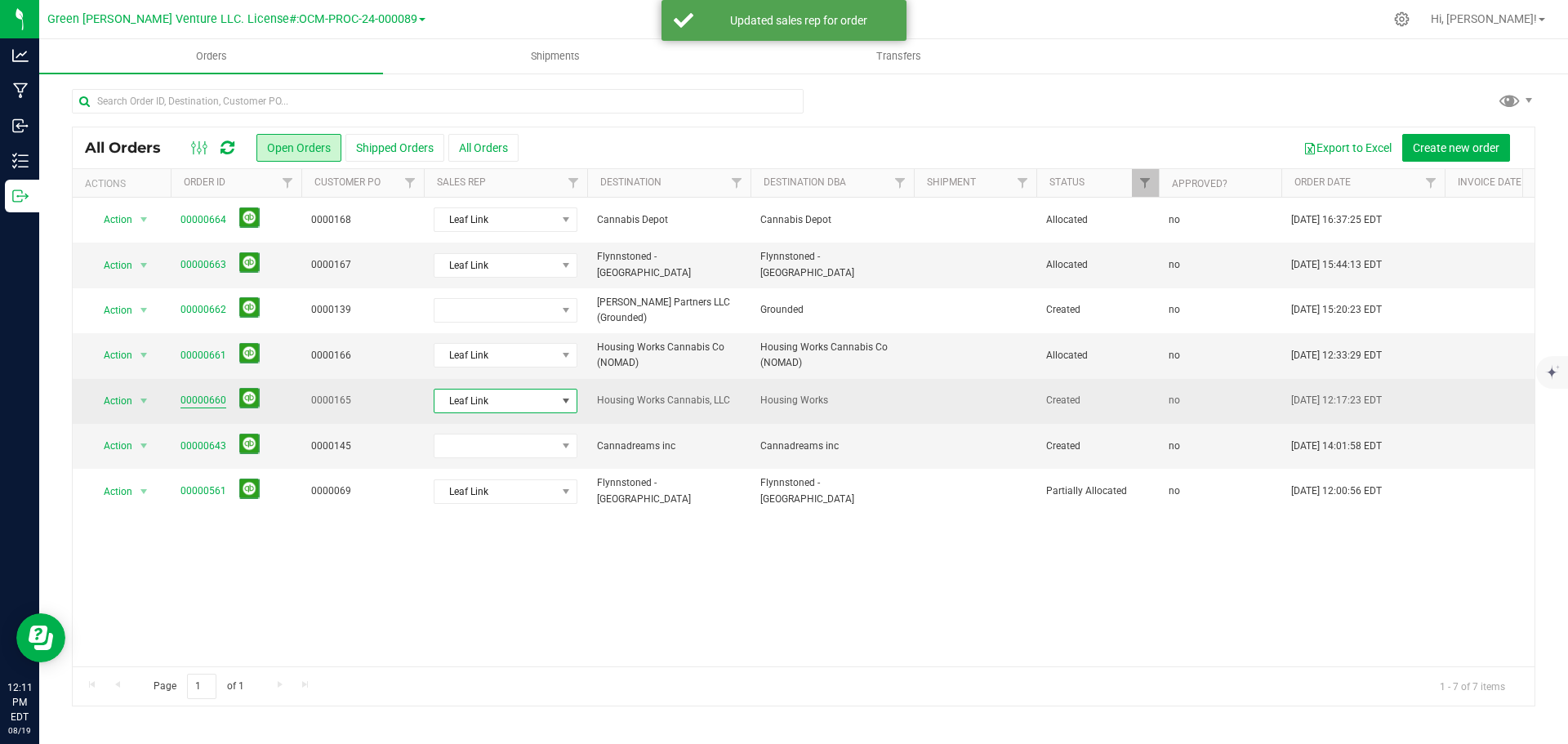
click at [200, 408] on link "00000660" at bounding box center [204, 400] width 46 height 16
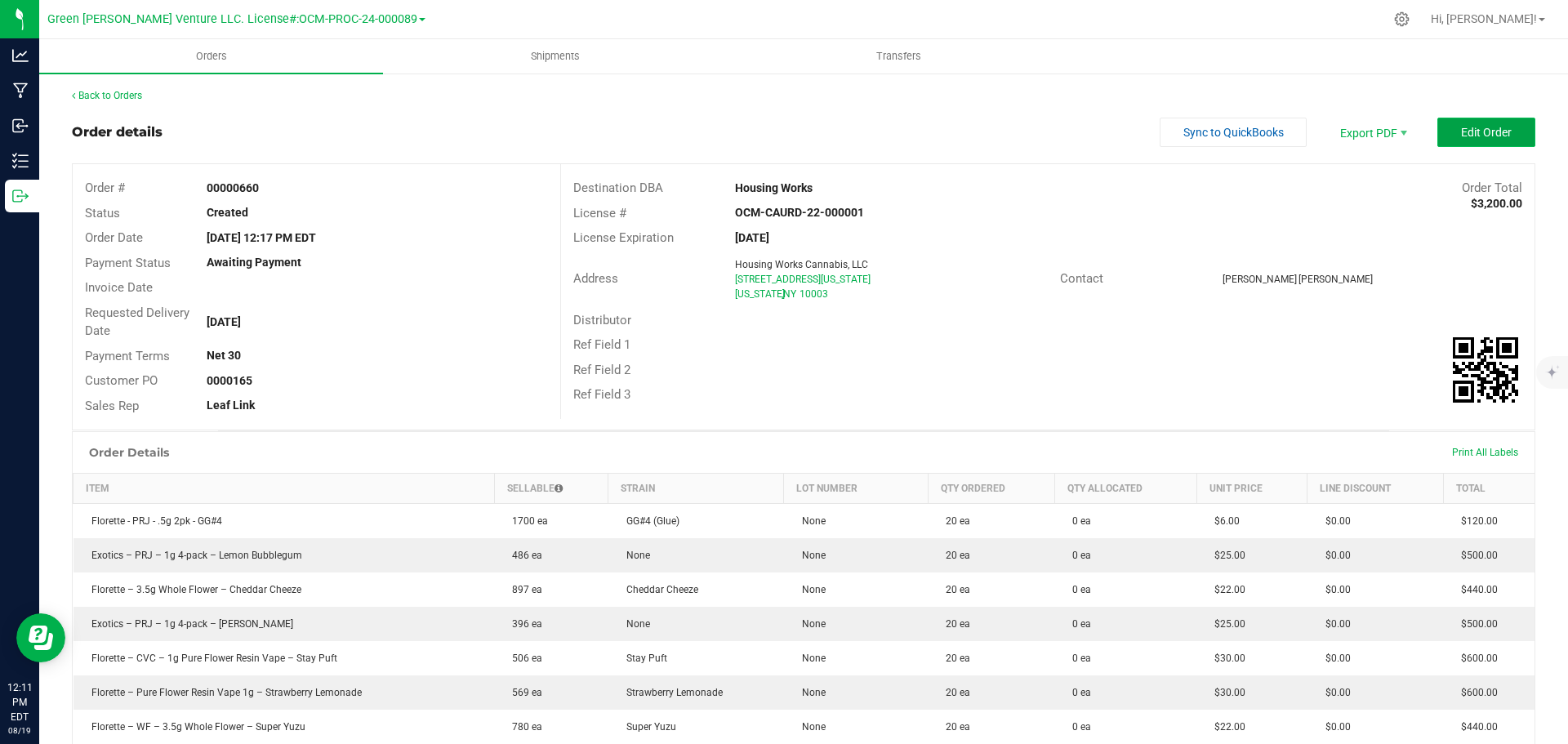
click at [1449, 140] on button "Edit Order" at bounding box center [1486, 132] width 98 height 29
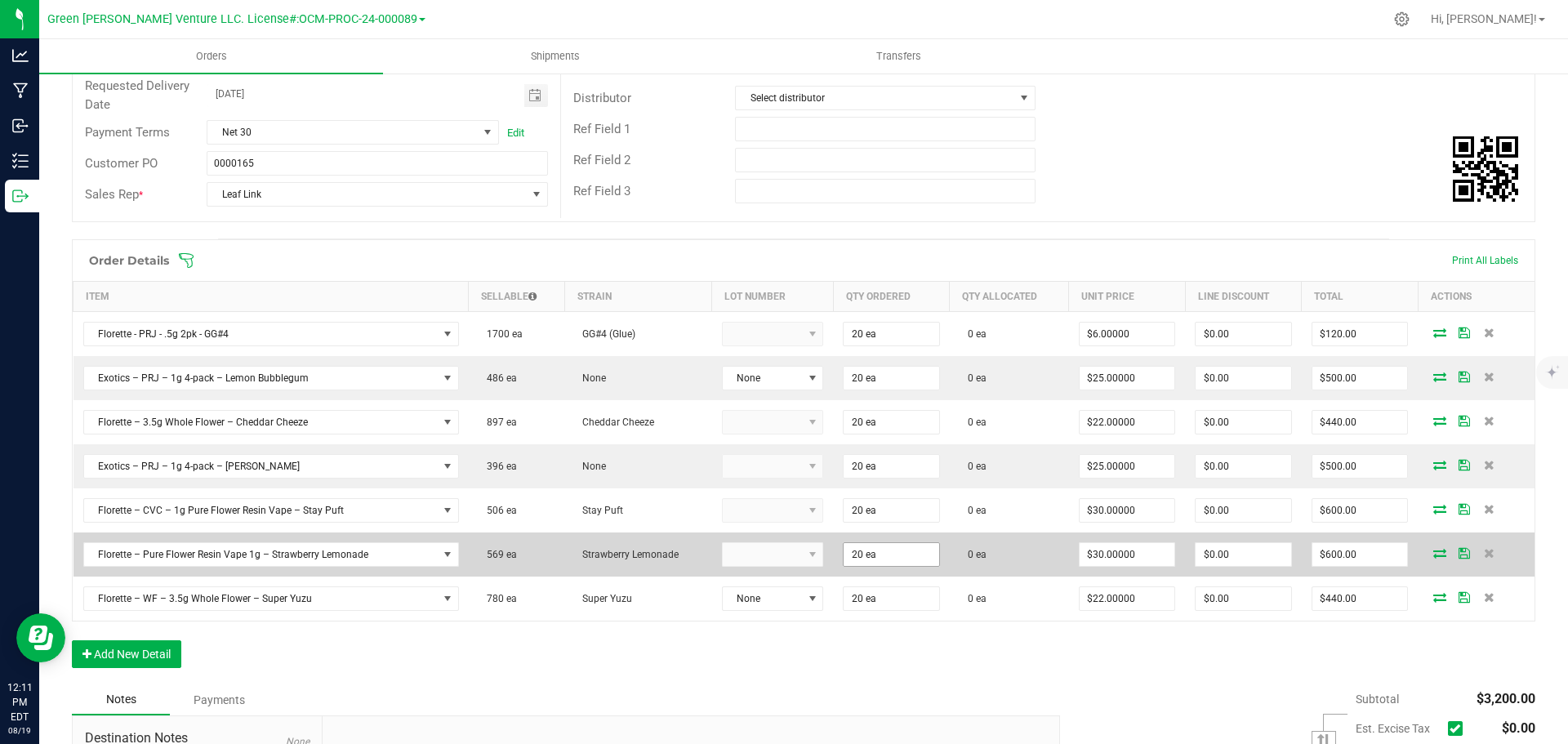
scroll to position [327, 0]
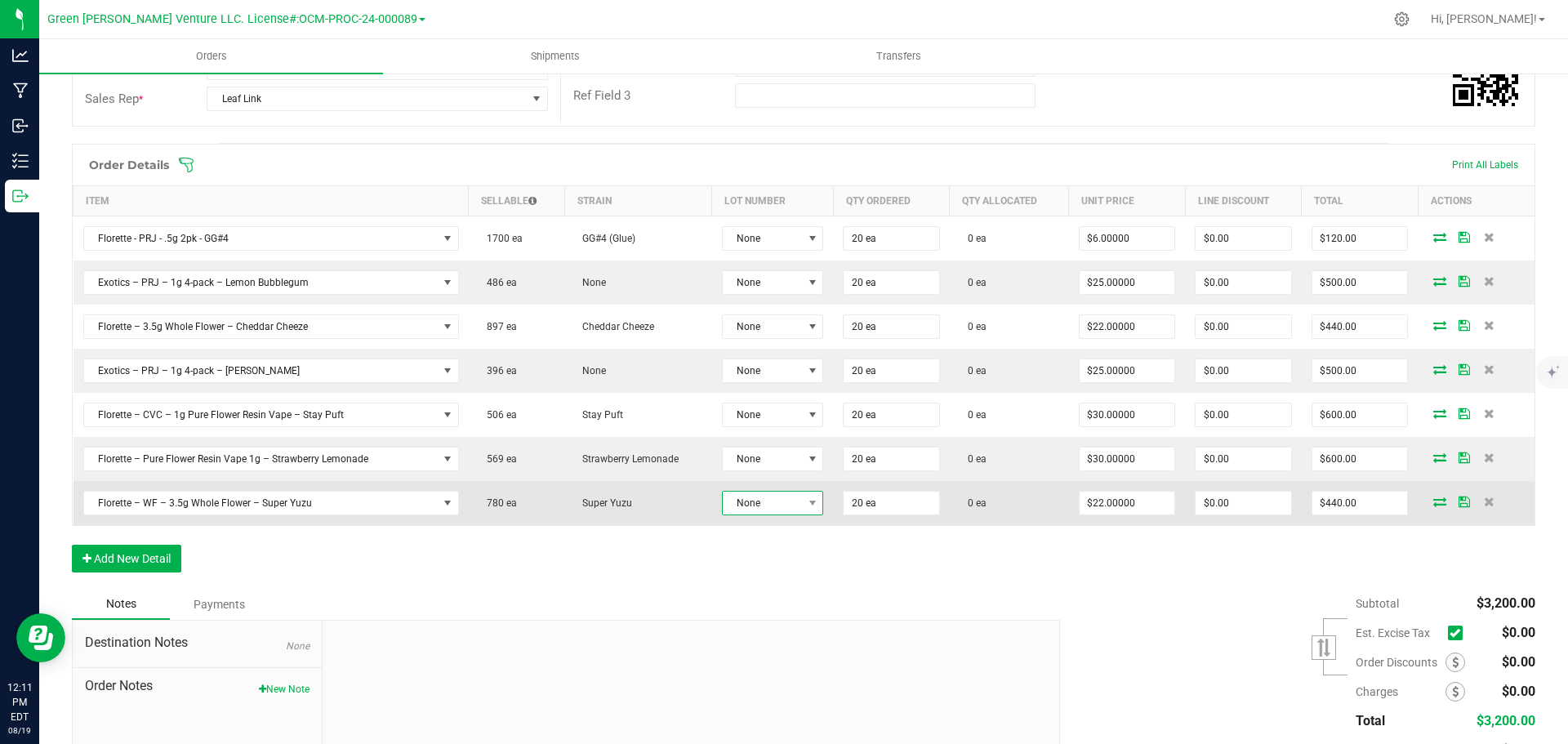
click at [789, 503] on span "None" at bounding box center [762, 503] width 79 height 23
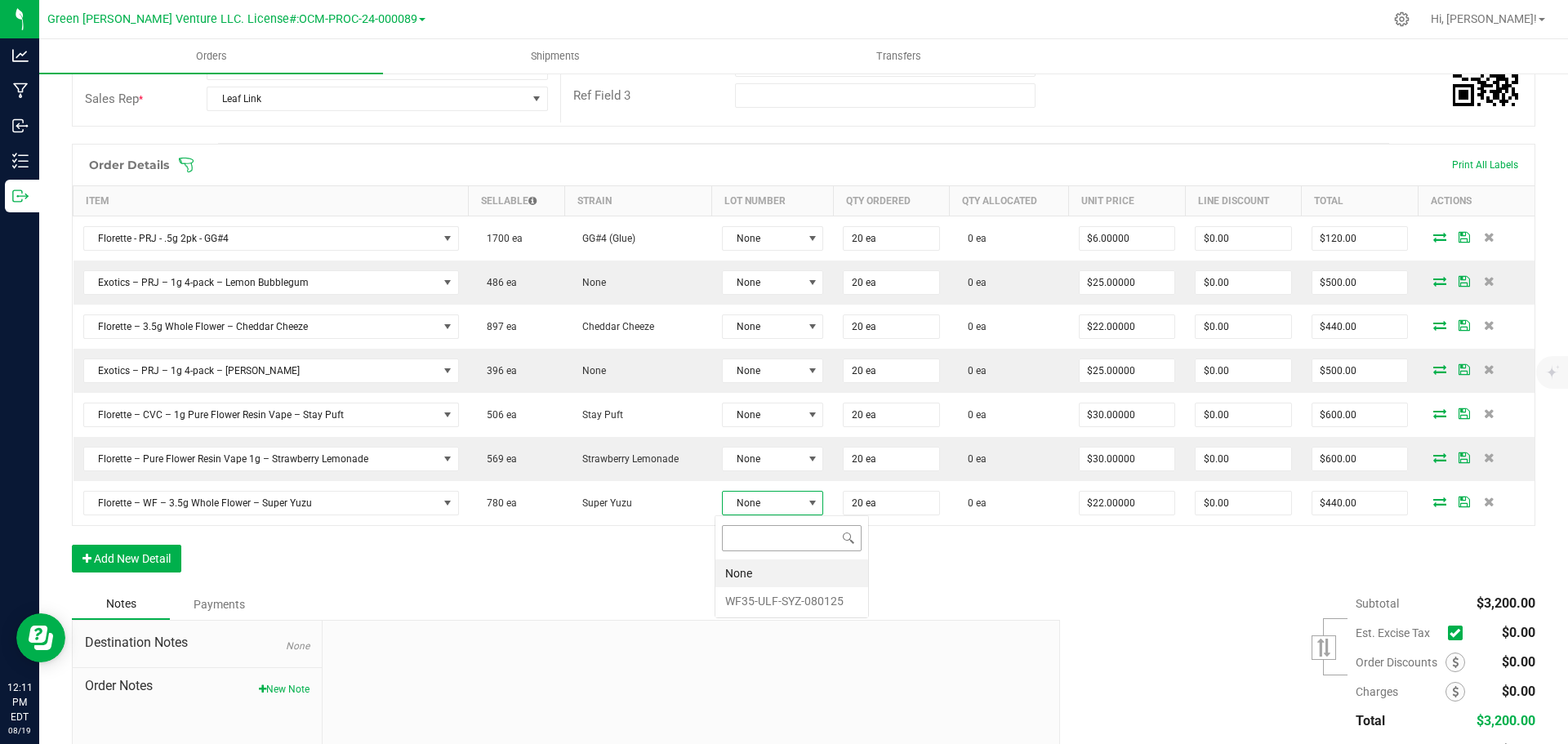
scroll to position [25, 101]
click at [768, 599] on li "WF35-ULF-SYZ-080125" at bounding box center [791, 601] width 152 height 27
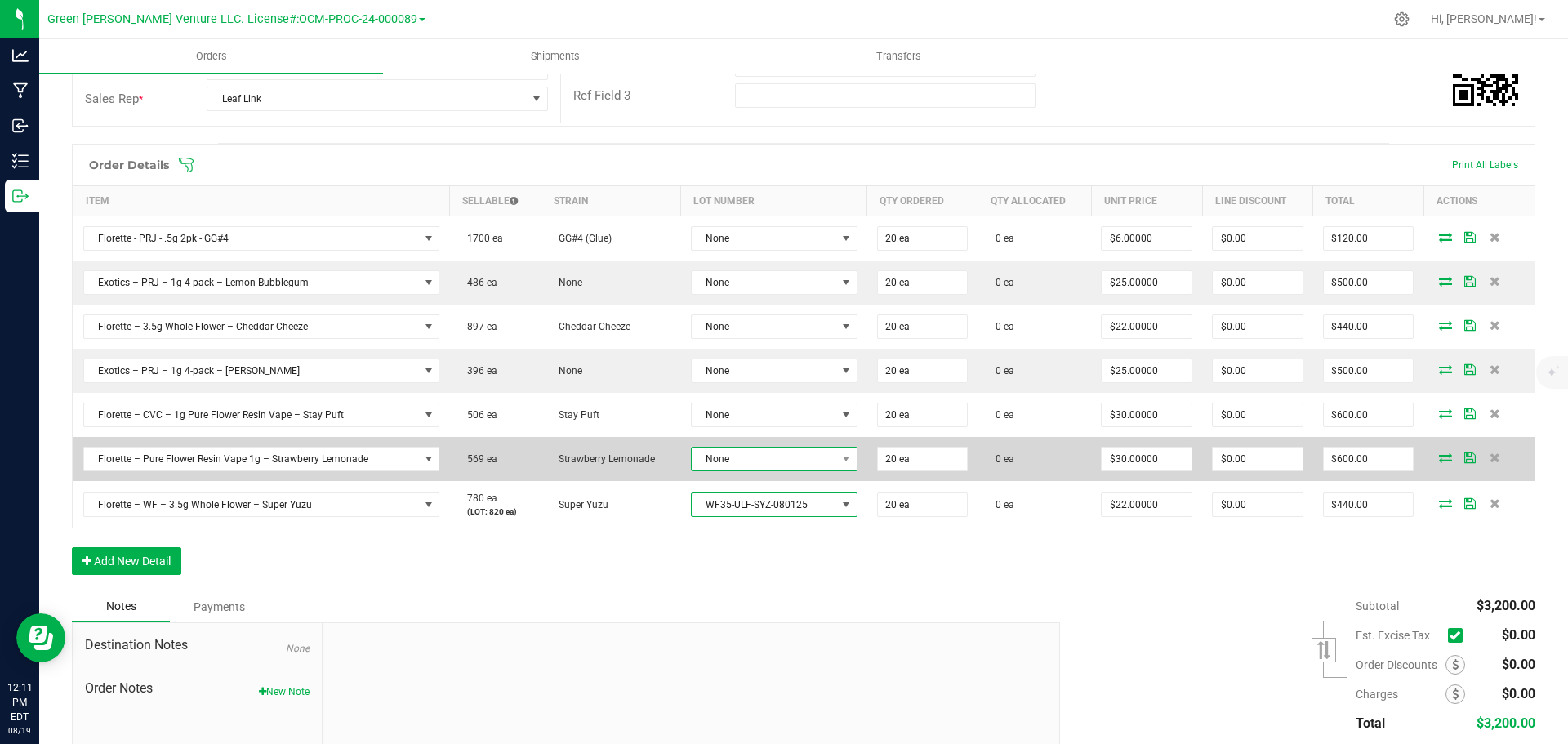
click at [775, 462] on span "None" at bounding box center [764, 458] width 144 height 23
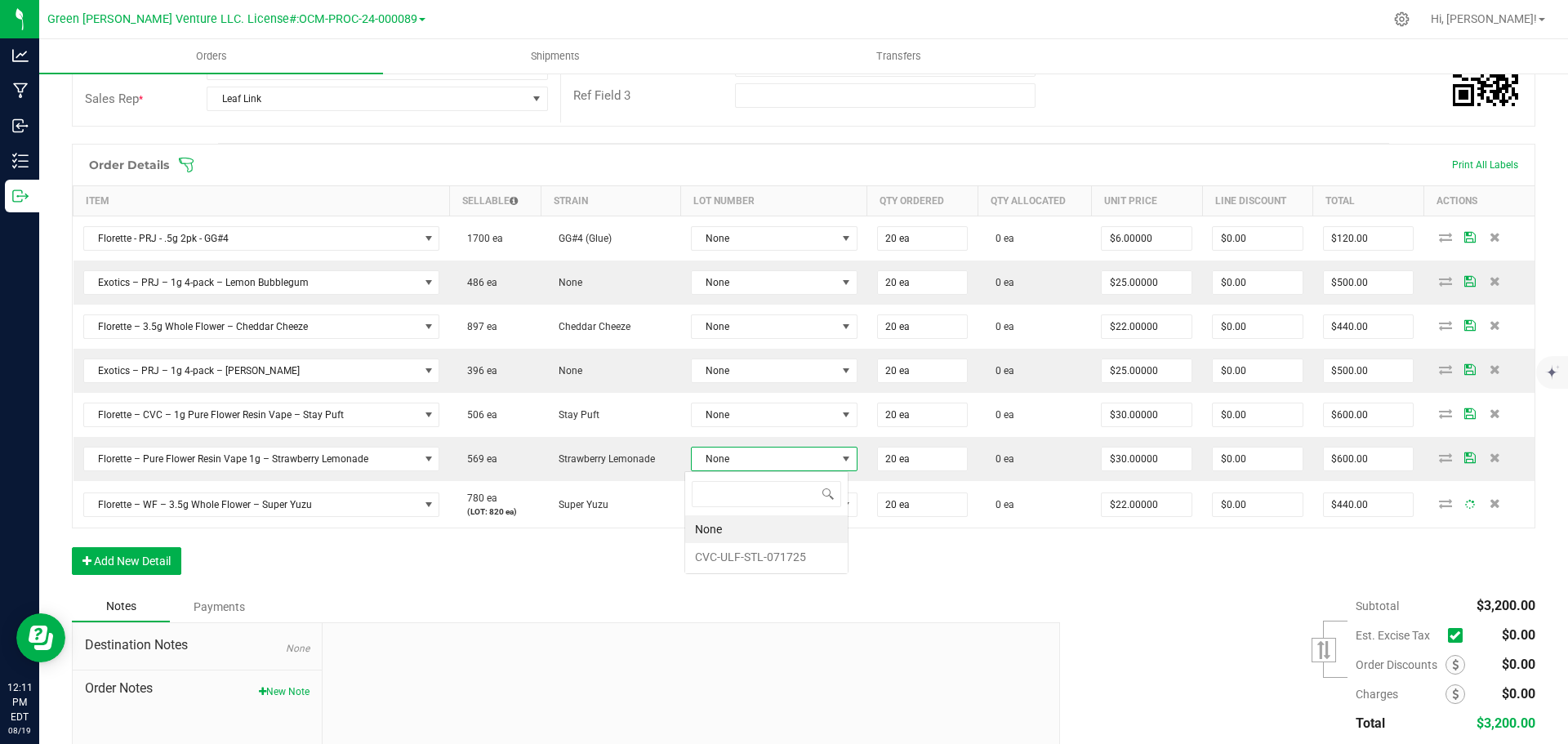
scroll to position [25, 164]
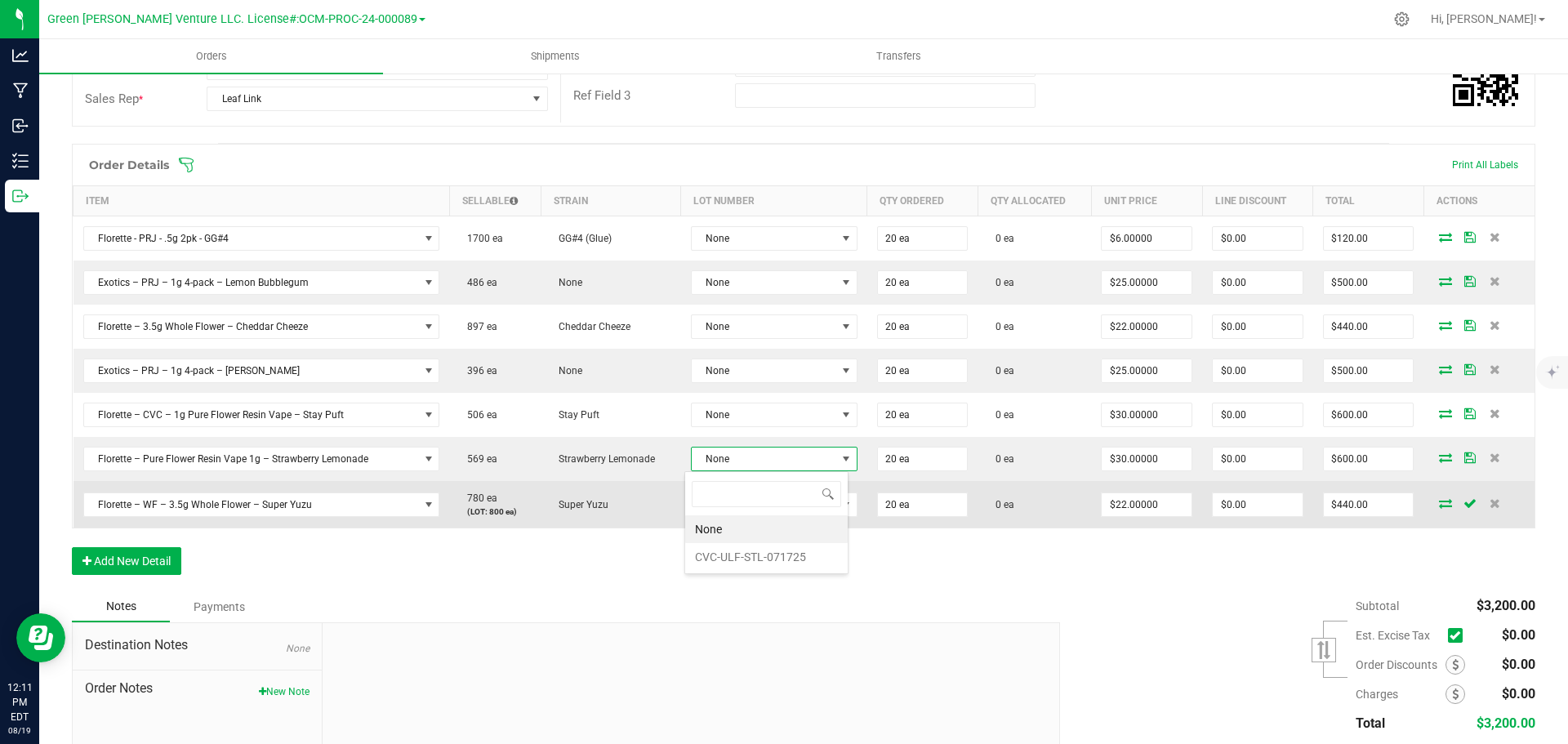
drag, startPoint x: 771, startPoint y: 557, endPoint x: 771, endPoint y: 523, distance: 34.0
click at [771, 556] on li "CVC-ULF-STL-071725" at bounding box center [767, 557] width 162 height 27
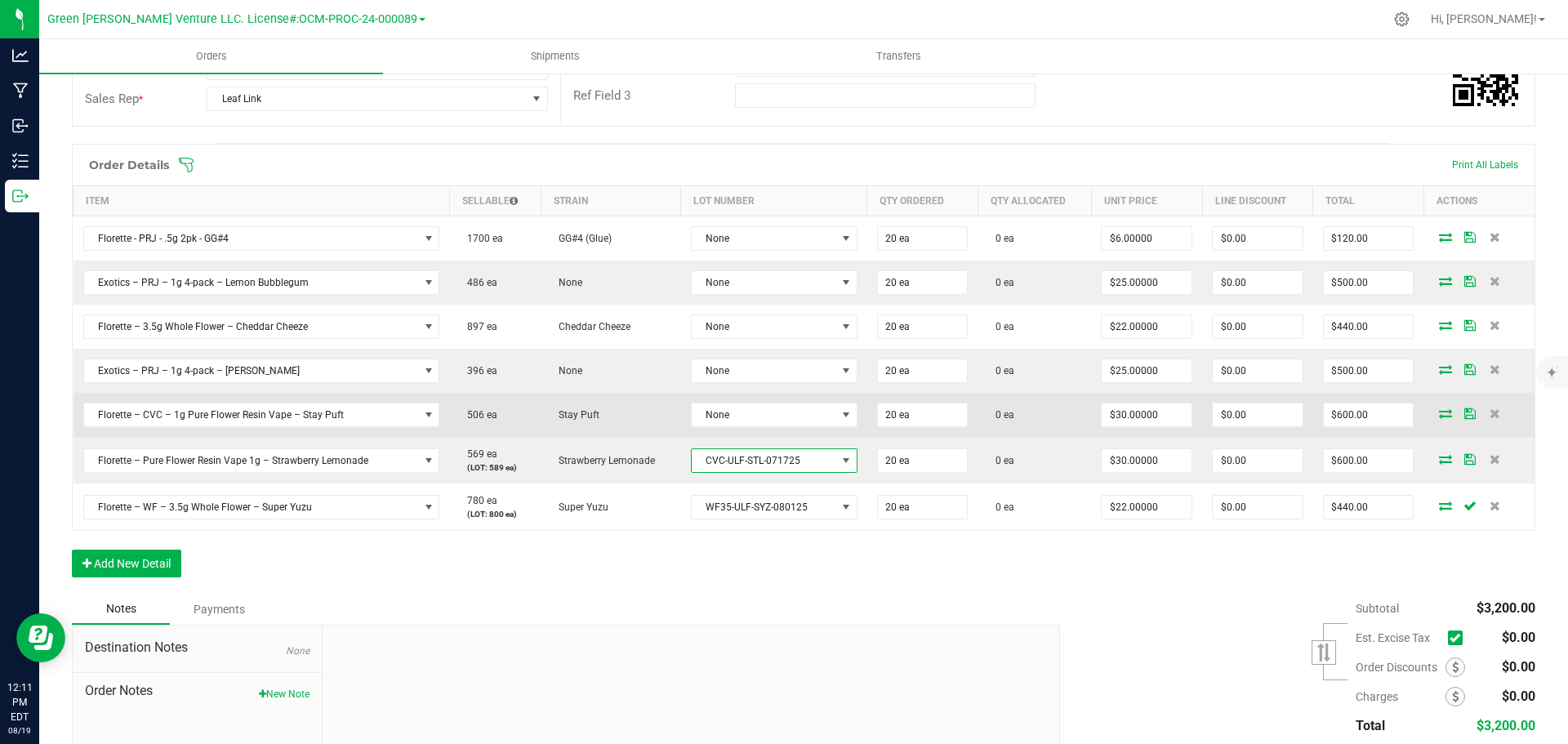
click at [768, 427] on td "None" at bounding box center [774, 414] width 186 height 44
click at [768, 423] on span "None" at bounding box center [764, 414] width 144 height 23
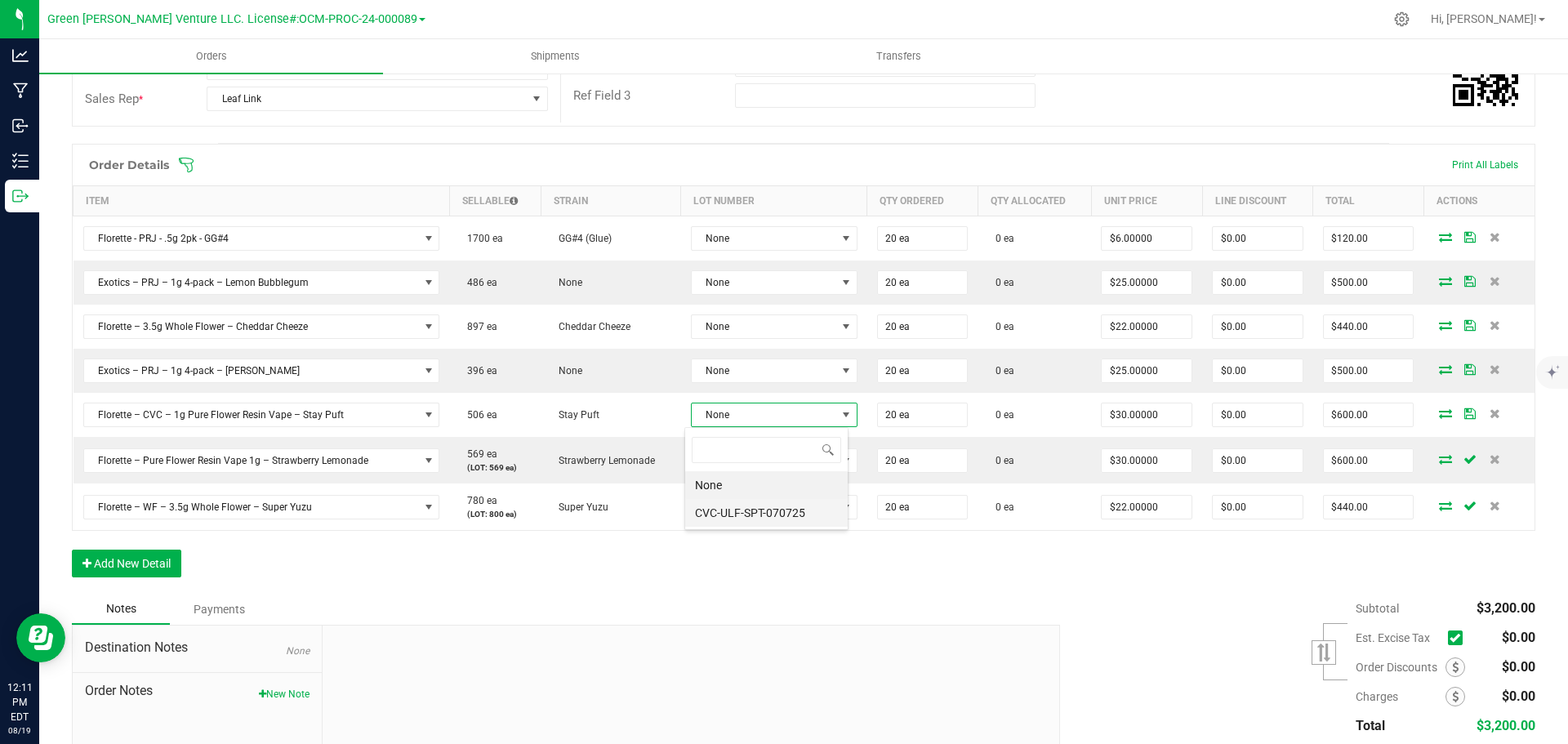
click at [765, 519] on li "CVC-ULF-SPT-070725" at bounding box center [767, 513] width 162 height 27
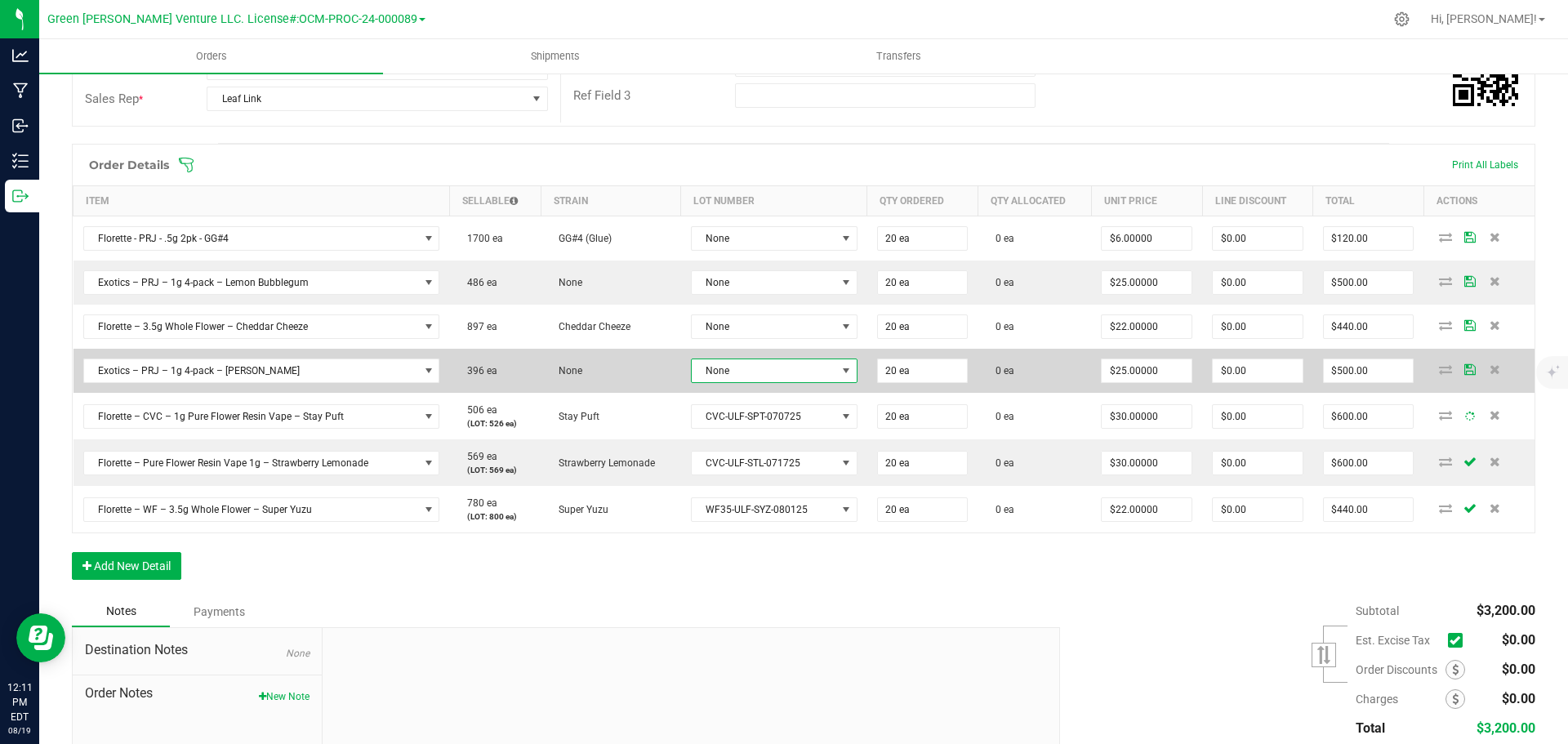
click at [767, 372] on span "None" at bounding box center [764, 371] width 144 height 23
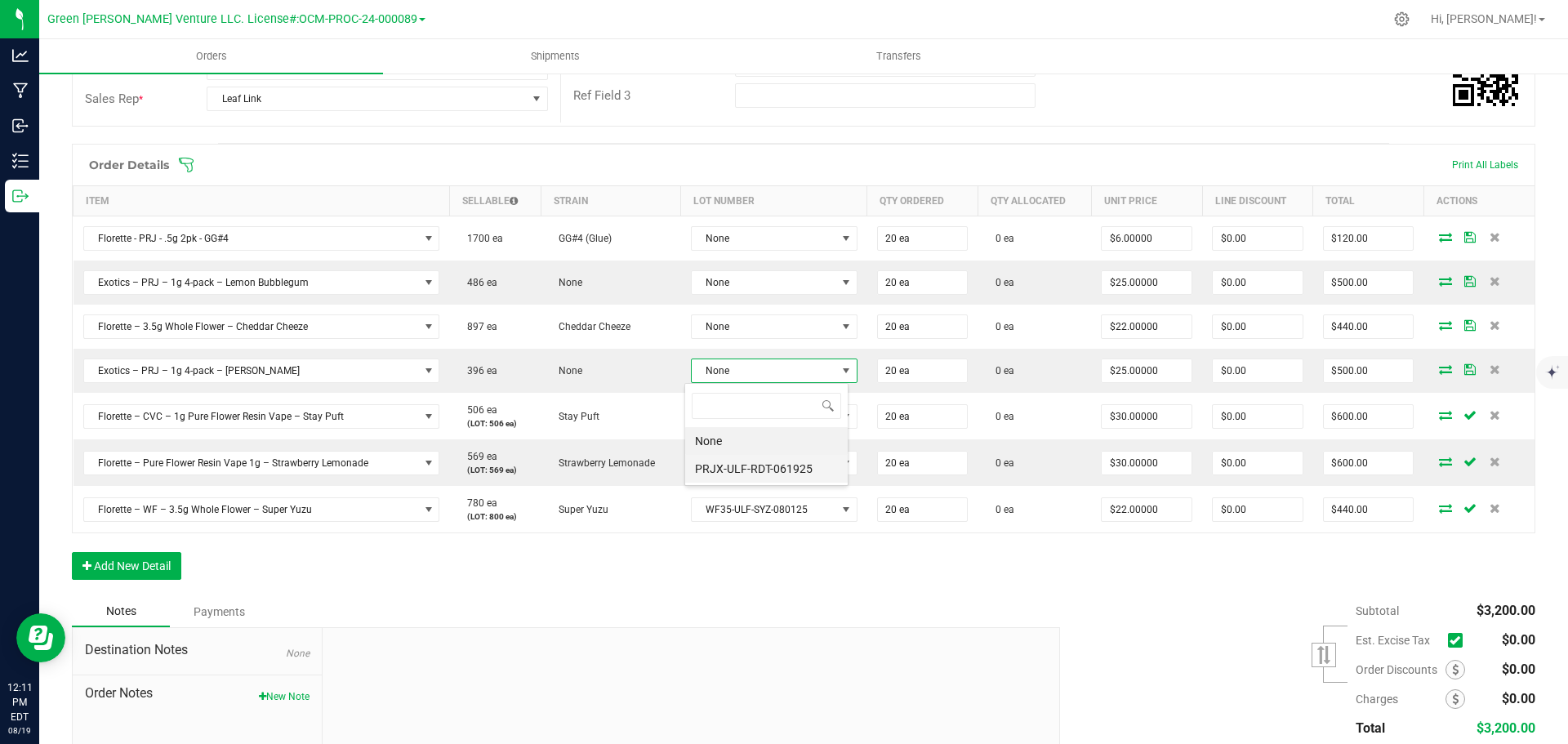
click at [762, 461] on li "PRJX-ULF-RDT-061925" at bounding box center [767, 468] width 162 height 27
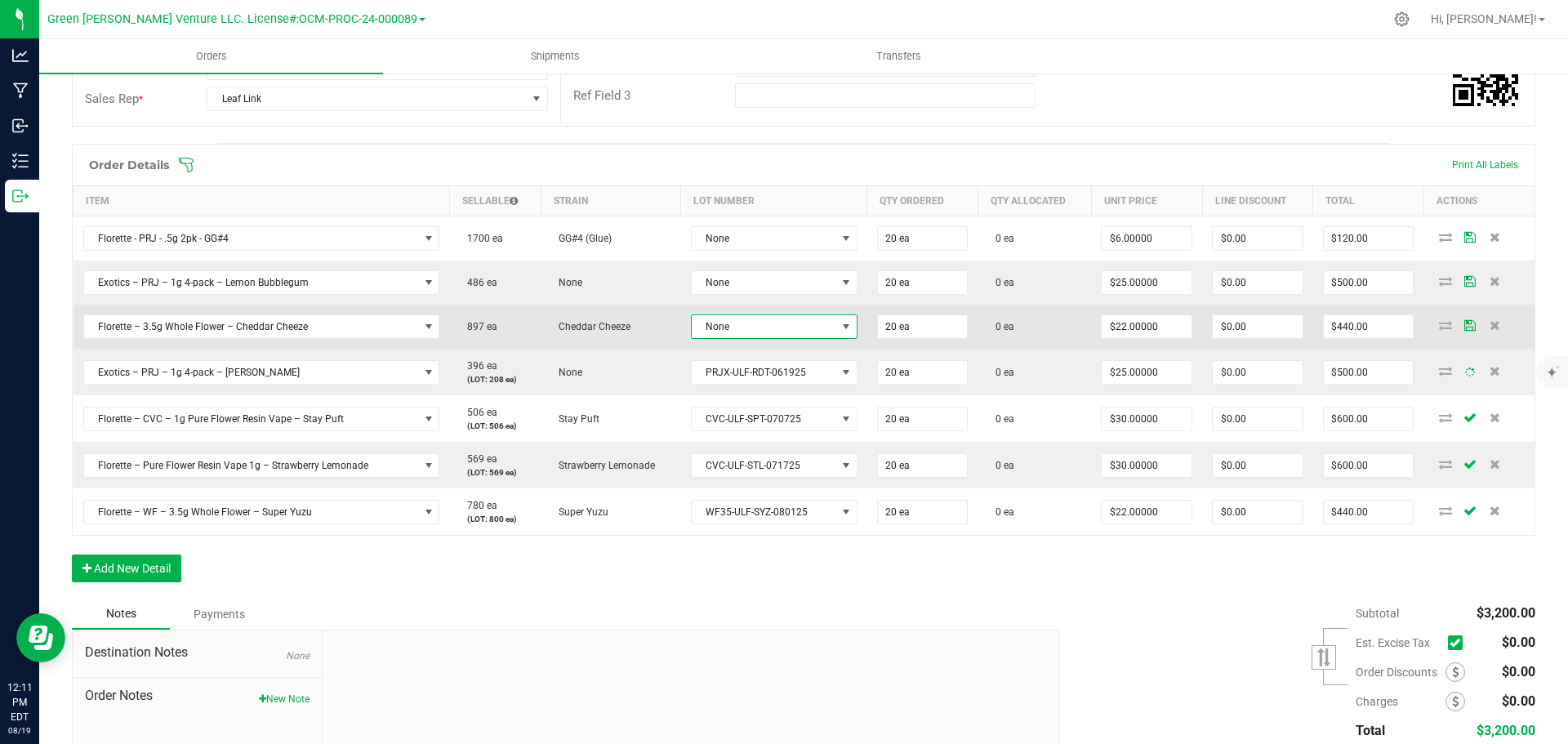
click at [766, 334] on span "None" at bounding box center [764, 326] width 144 height 23
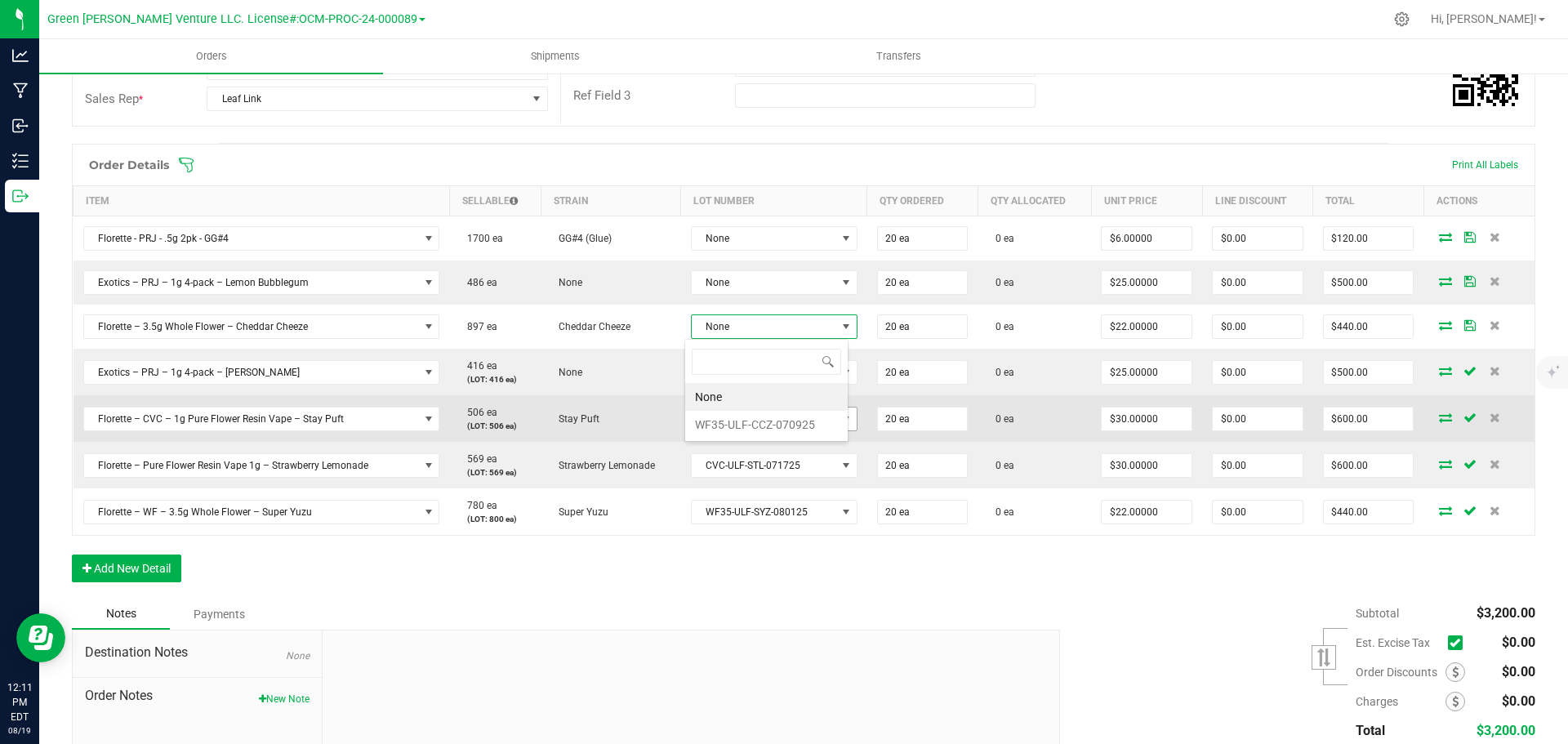
click at [764, 416] on li "WF35-ULF-CCZ-070925" at bounding box center [767, 424] width 162 height 27
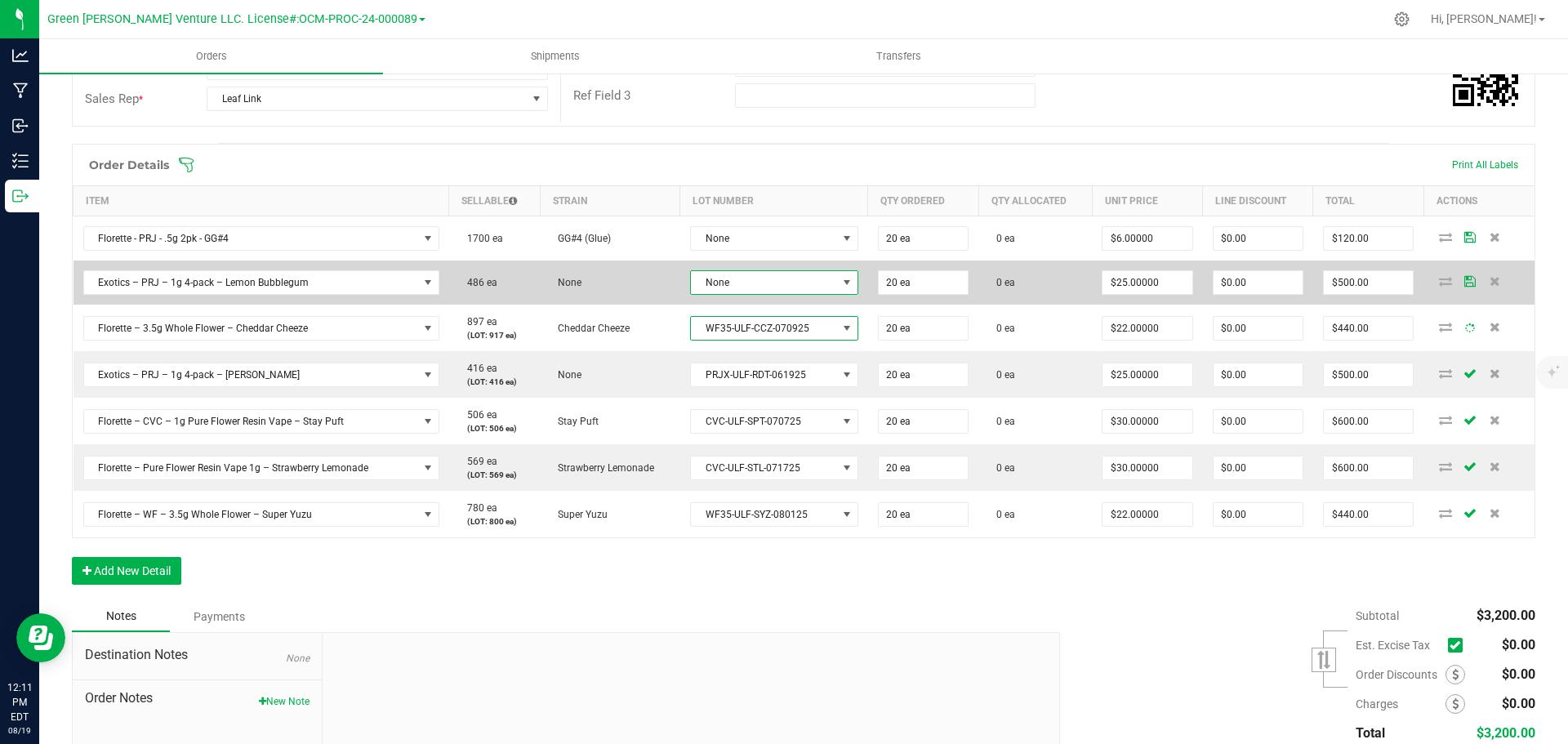
click at [758, 286] on span "None" at bounding box center [764, 282] width 146 height 23
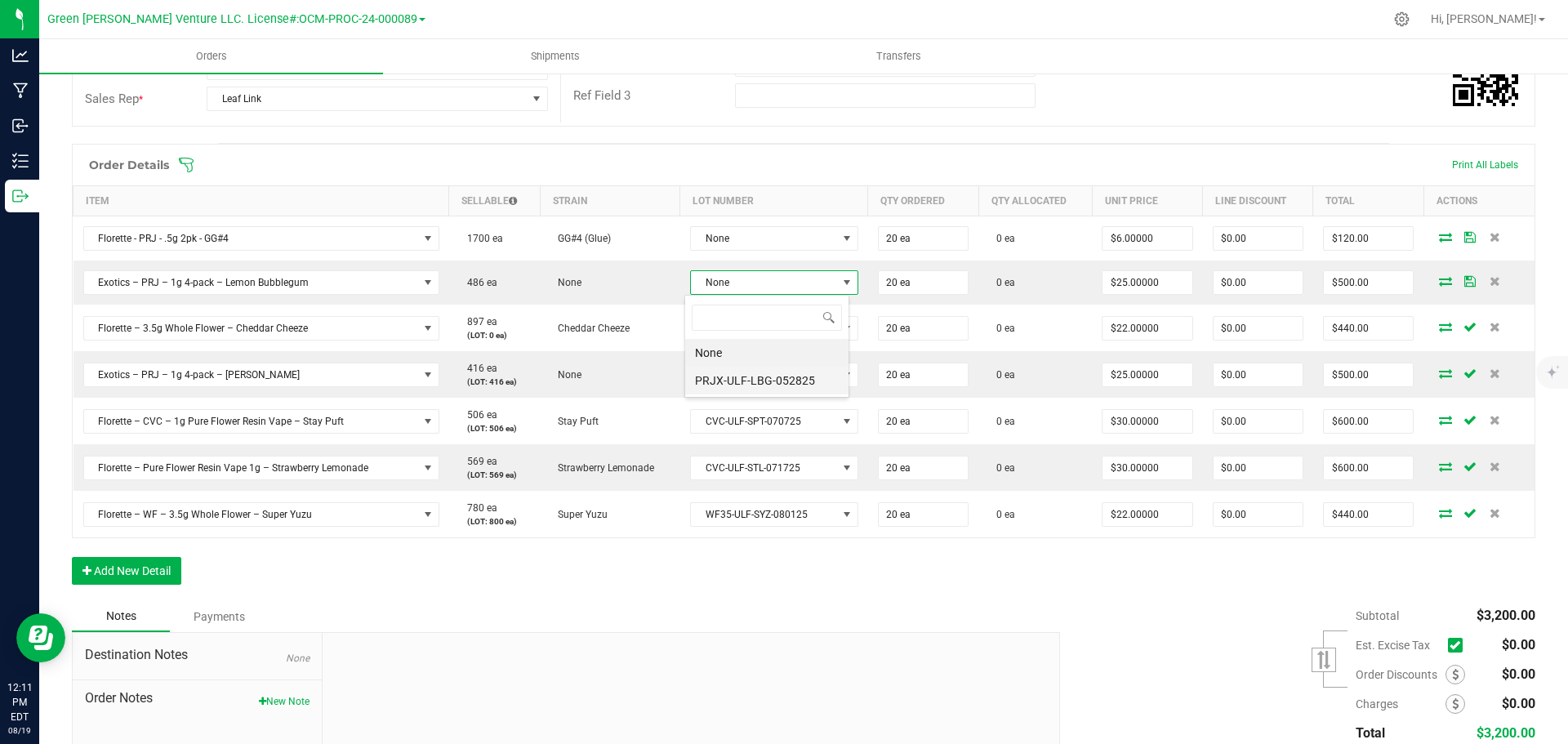
scroll to position [25, 165]
click at [756, 379] on li "PRJX-ULF-LBG-052825" at bounding box center [767, 381] width 163 height 27
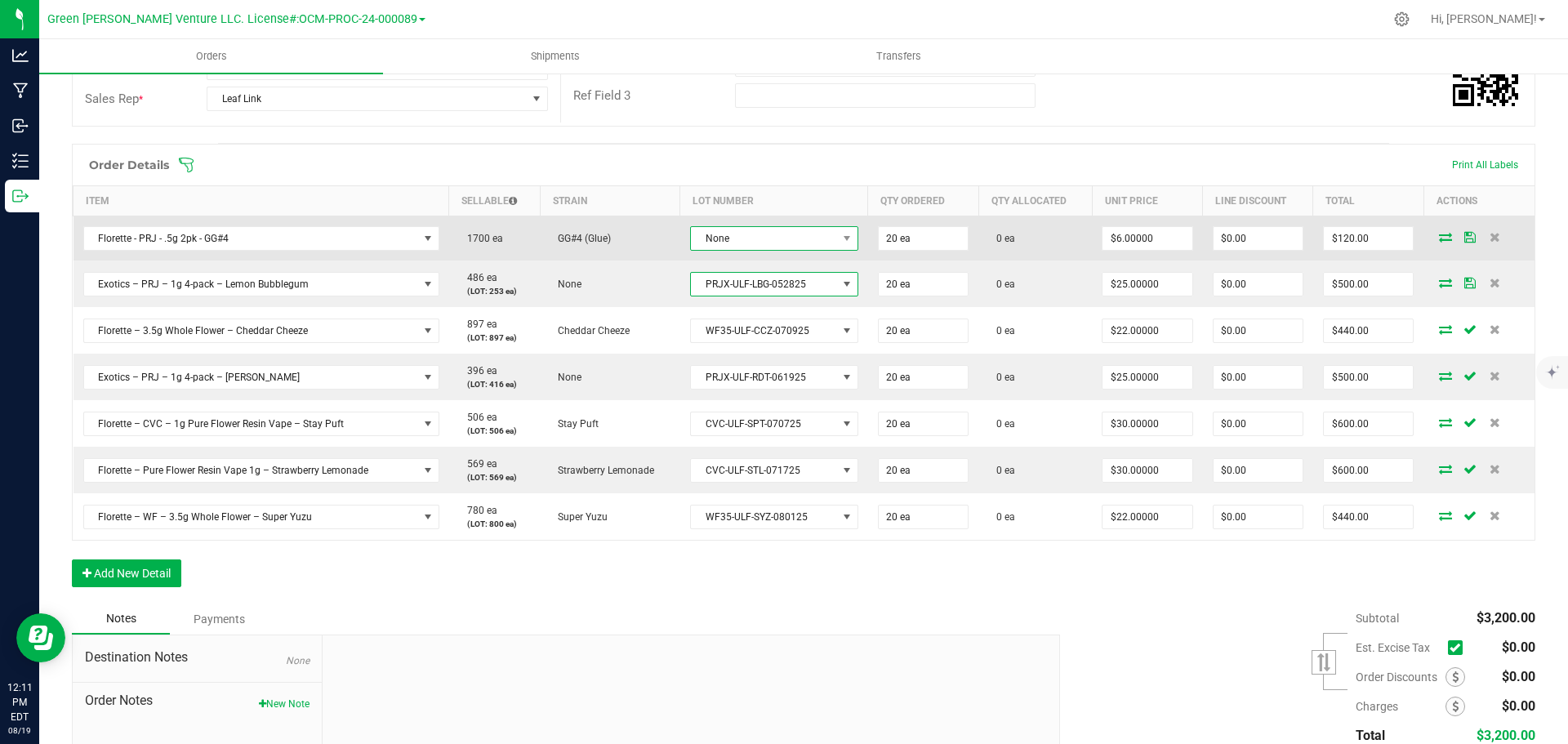
click at [769, 234] on span "None" at bounding box center [764, 238] width 146 height 23
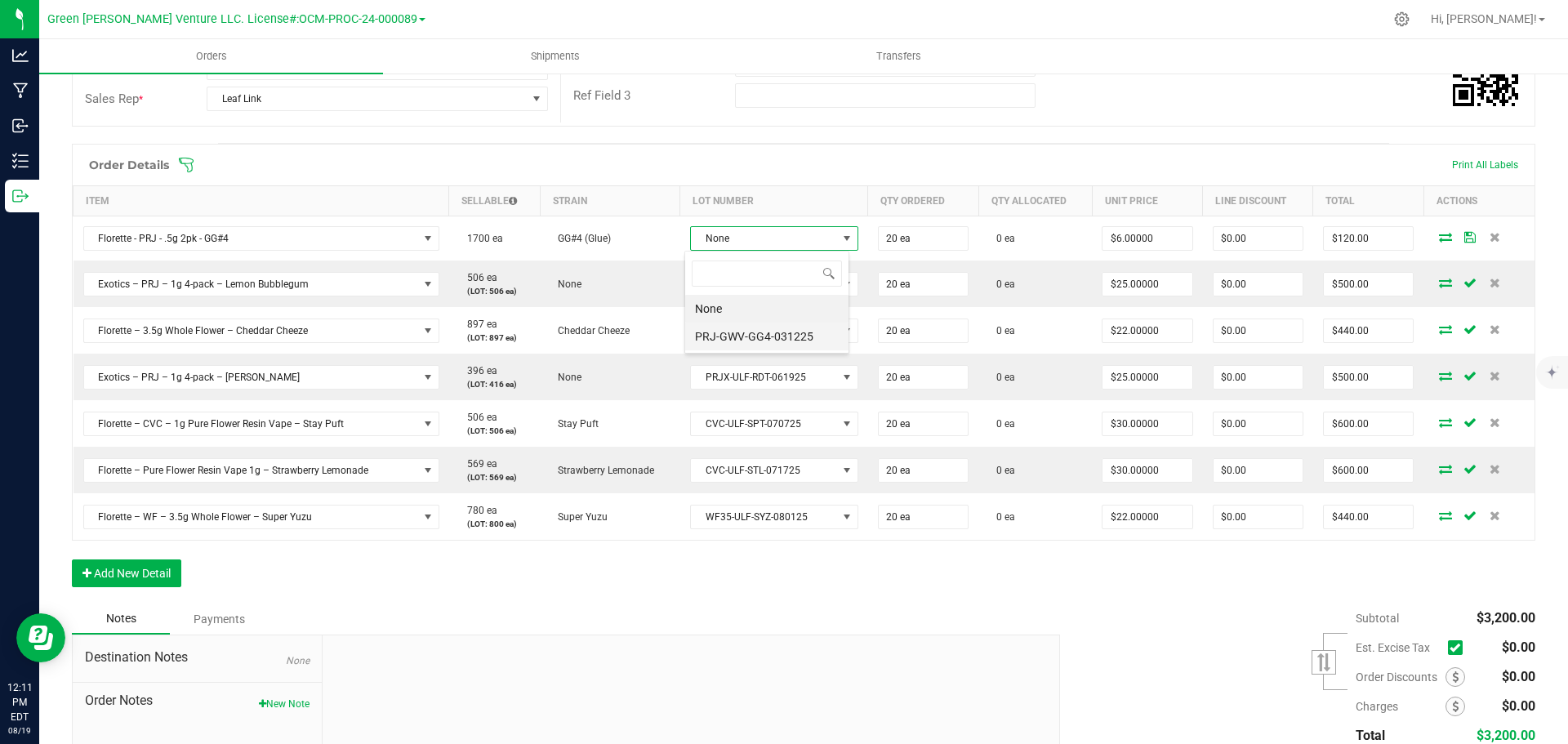
click at [765, 335] on li "PRJ-GWV-GG4-031225" at bounding box center [767, 336] width 163 height 27
click at [192, 164] on icon at bounding box center [186, 165] width 16 height 16
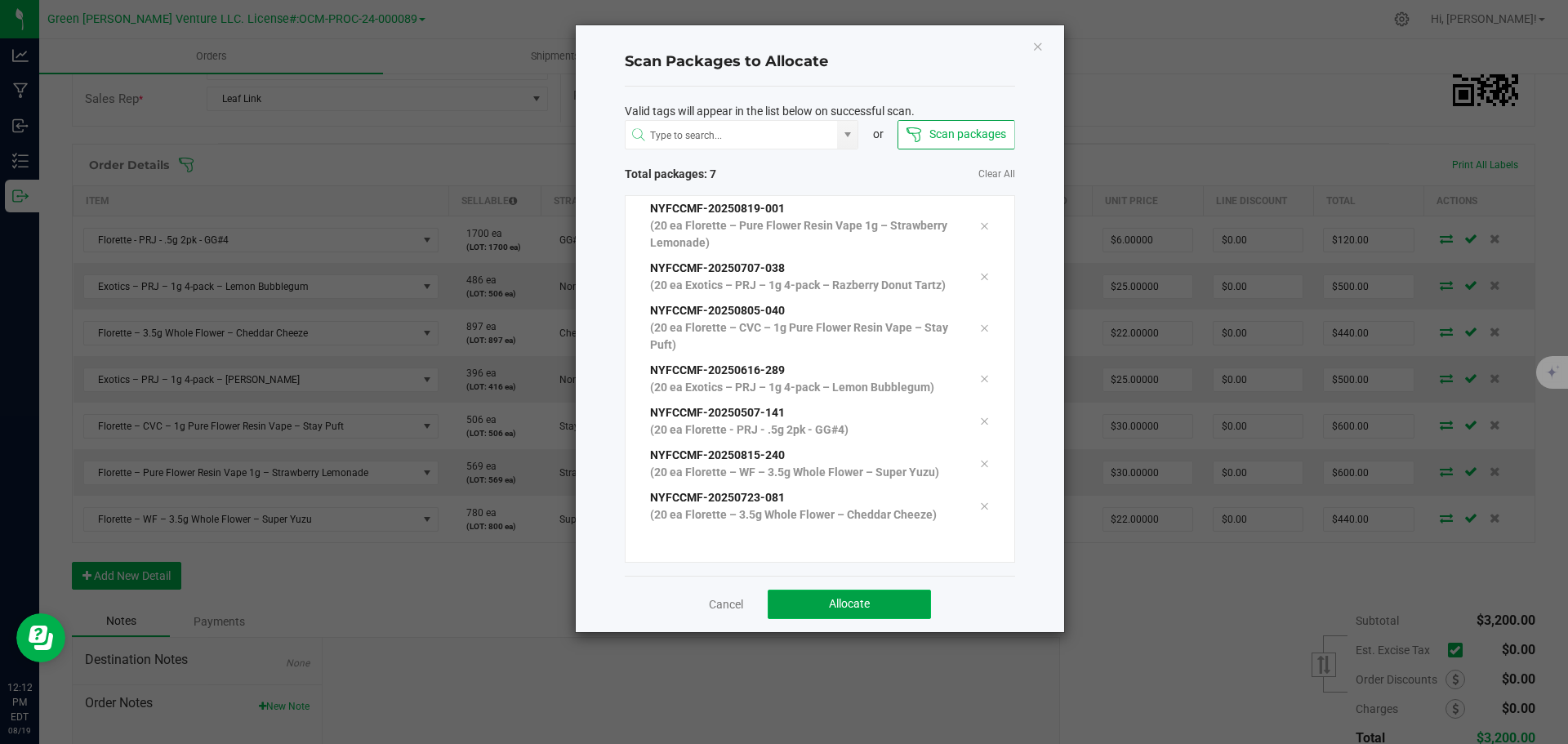
click at [796, 604] on button "Allocate" at bounding box center [849, 604] width 163 height 29
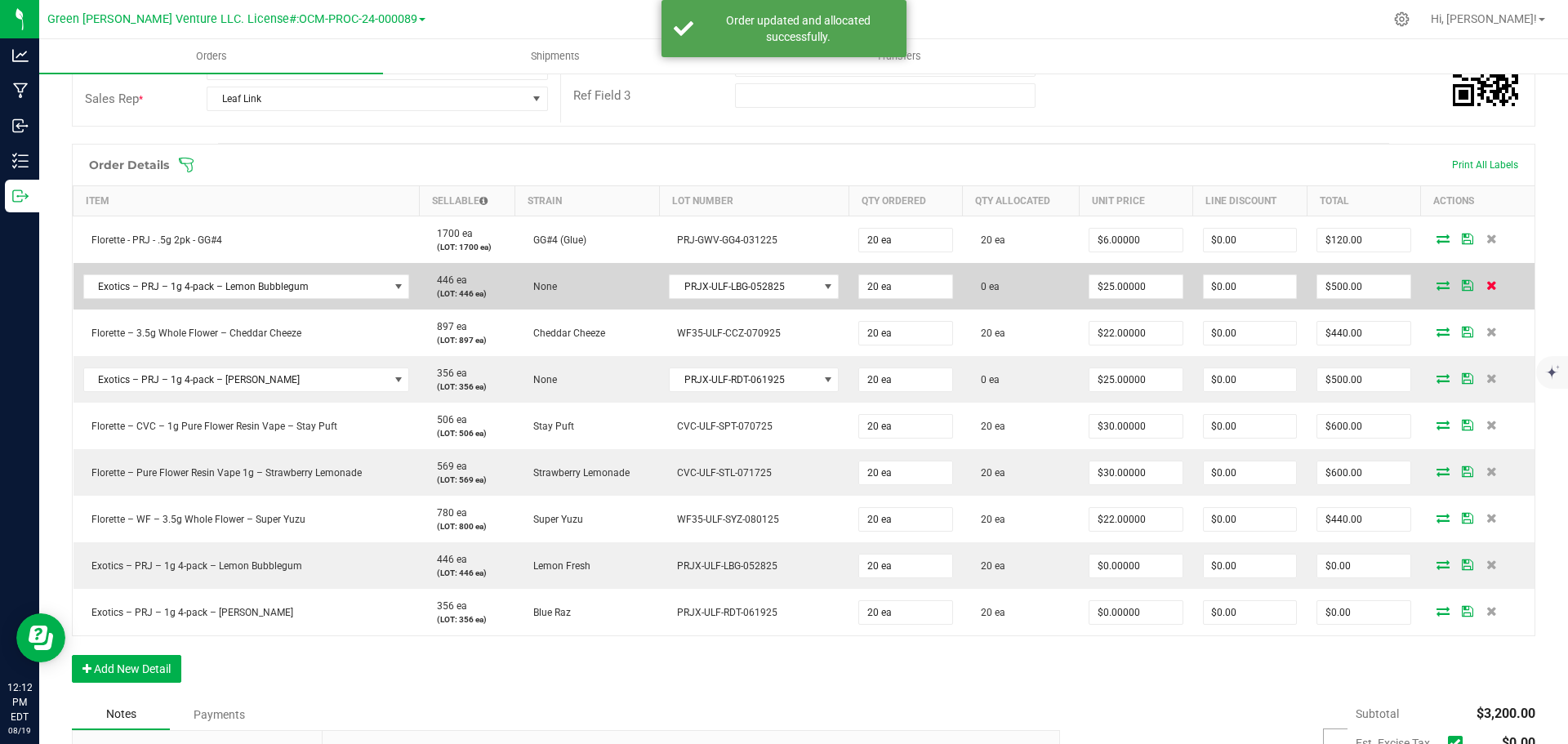
click at [1486, 284] on icon at bounding box center [1491, 285] width 11 height 10
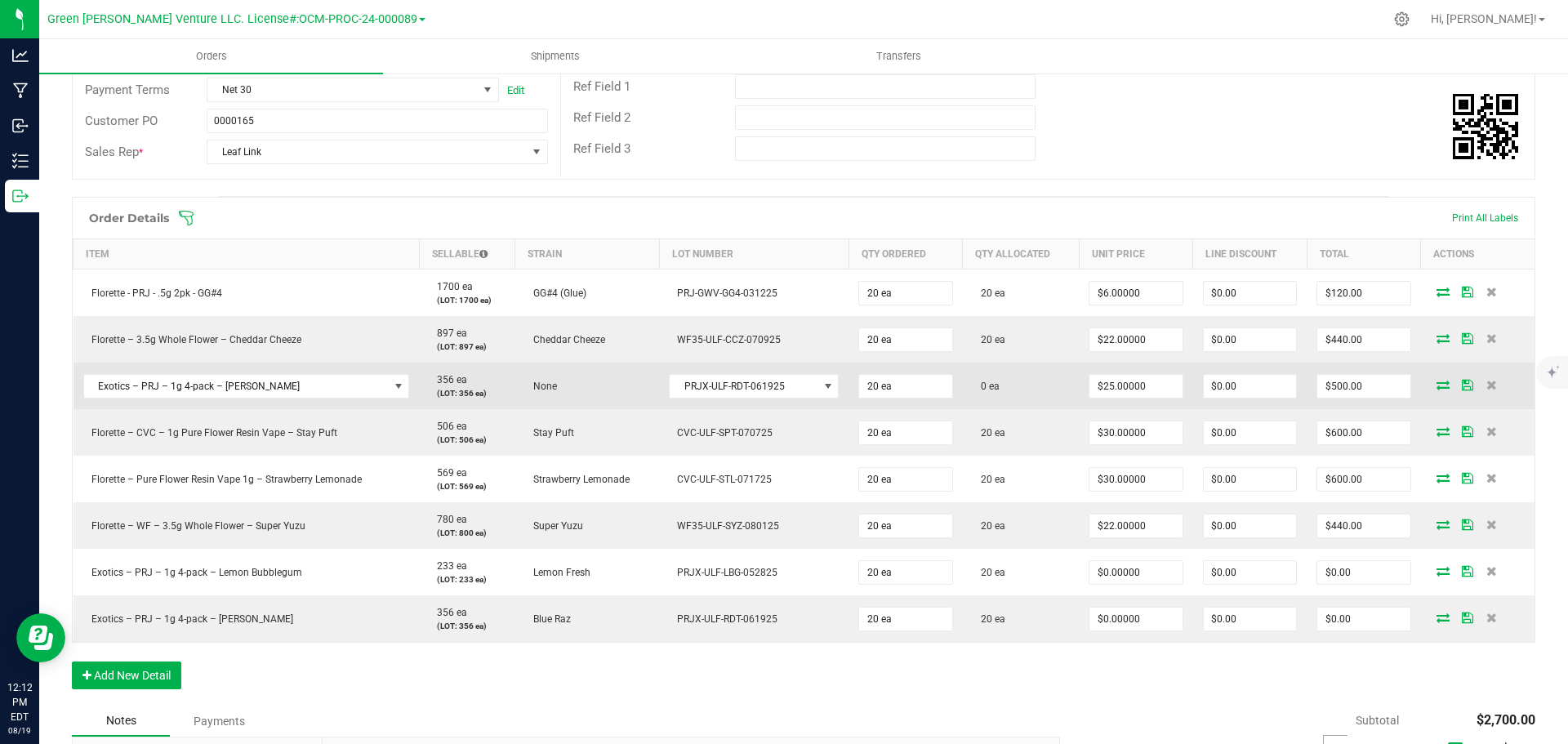
scroll to position [245, 0]
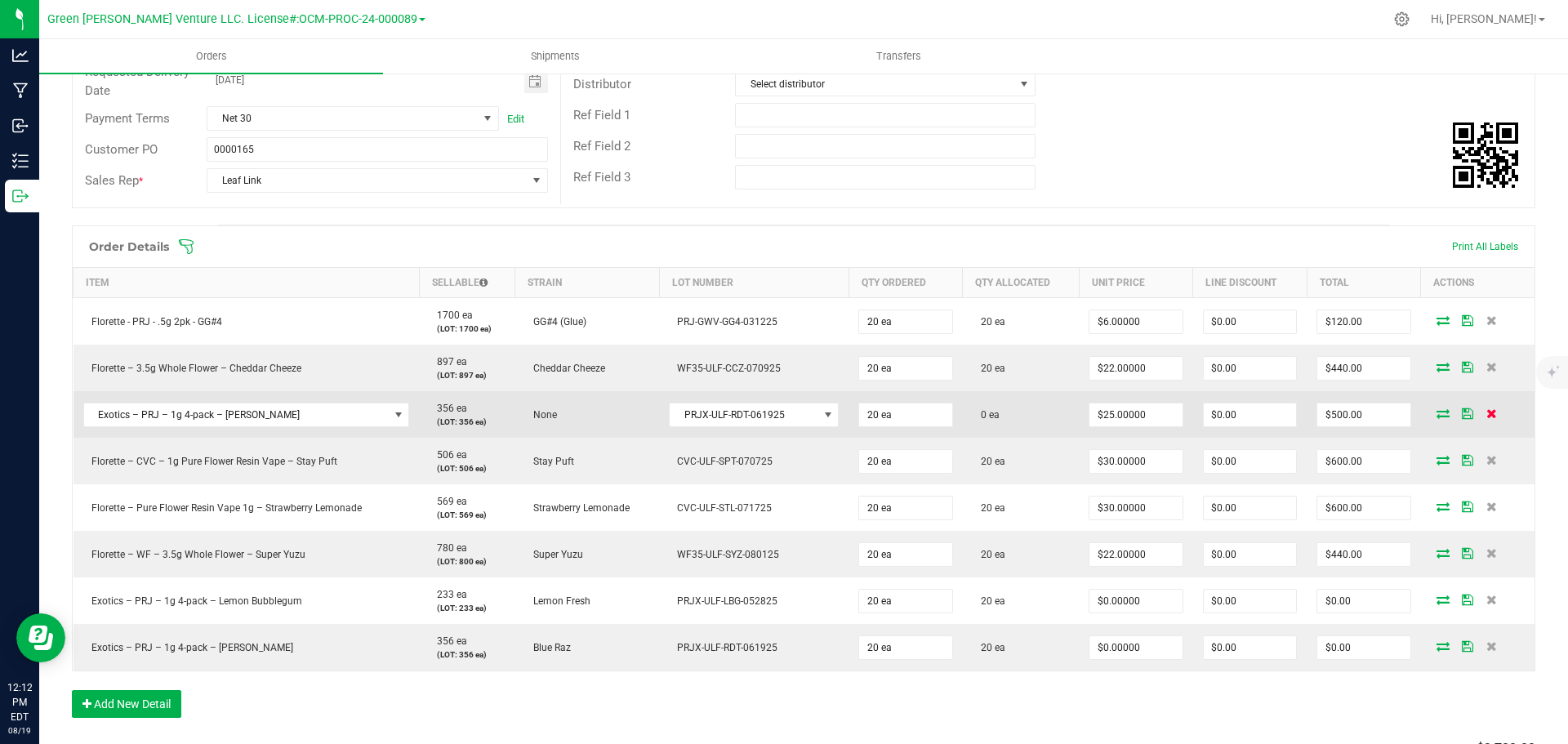
click at [1486, 410] on icon at bounding box center [1491, 413] width 11 height 10
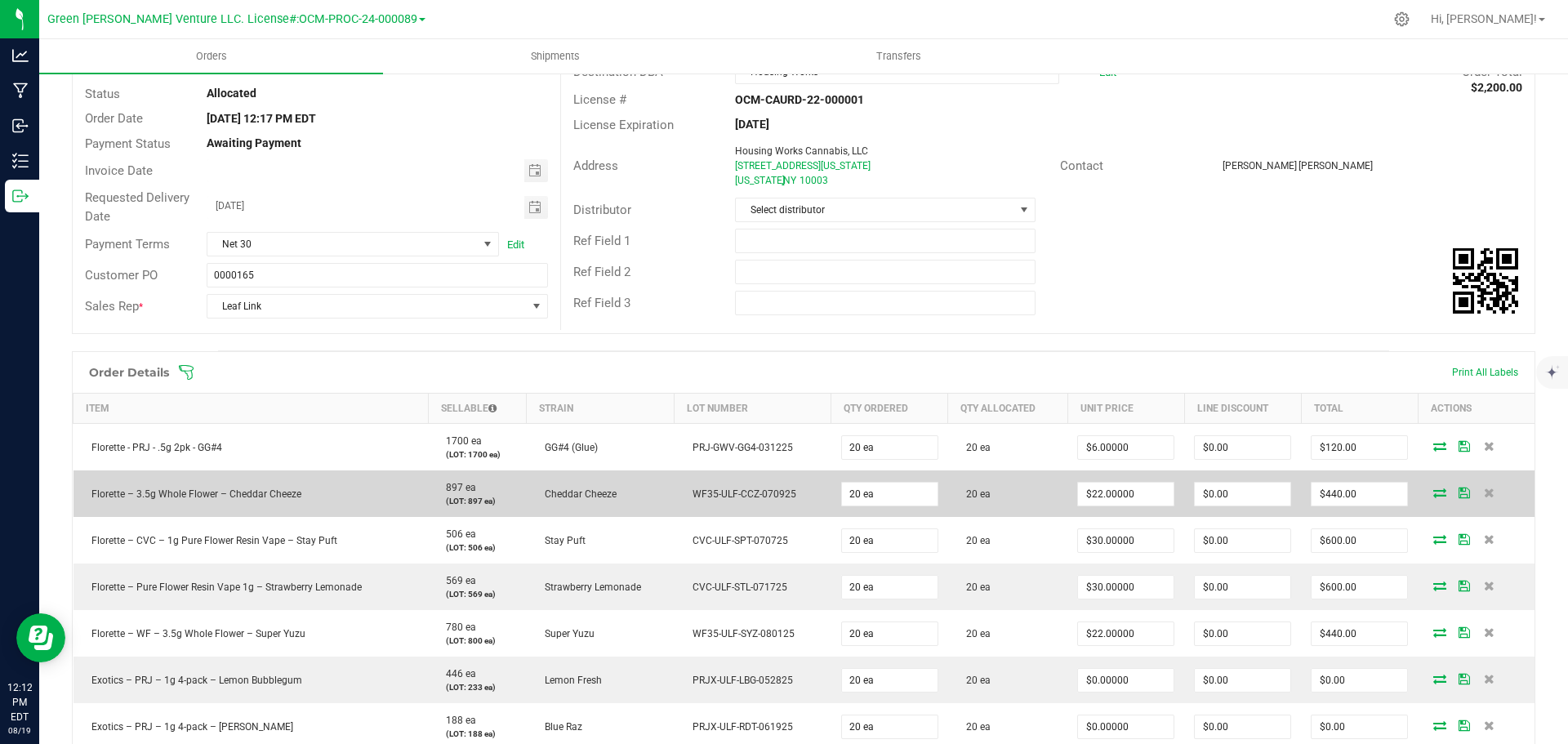
scroll to position [0, 0]
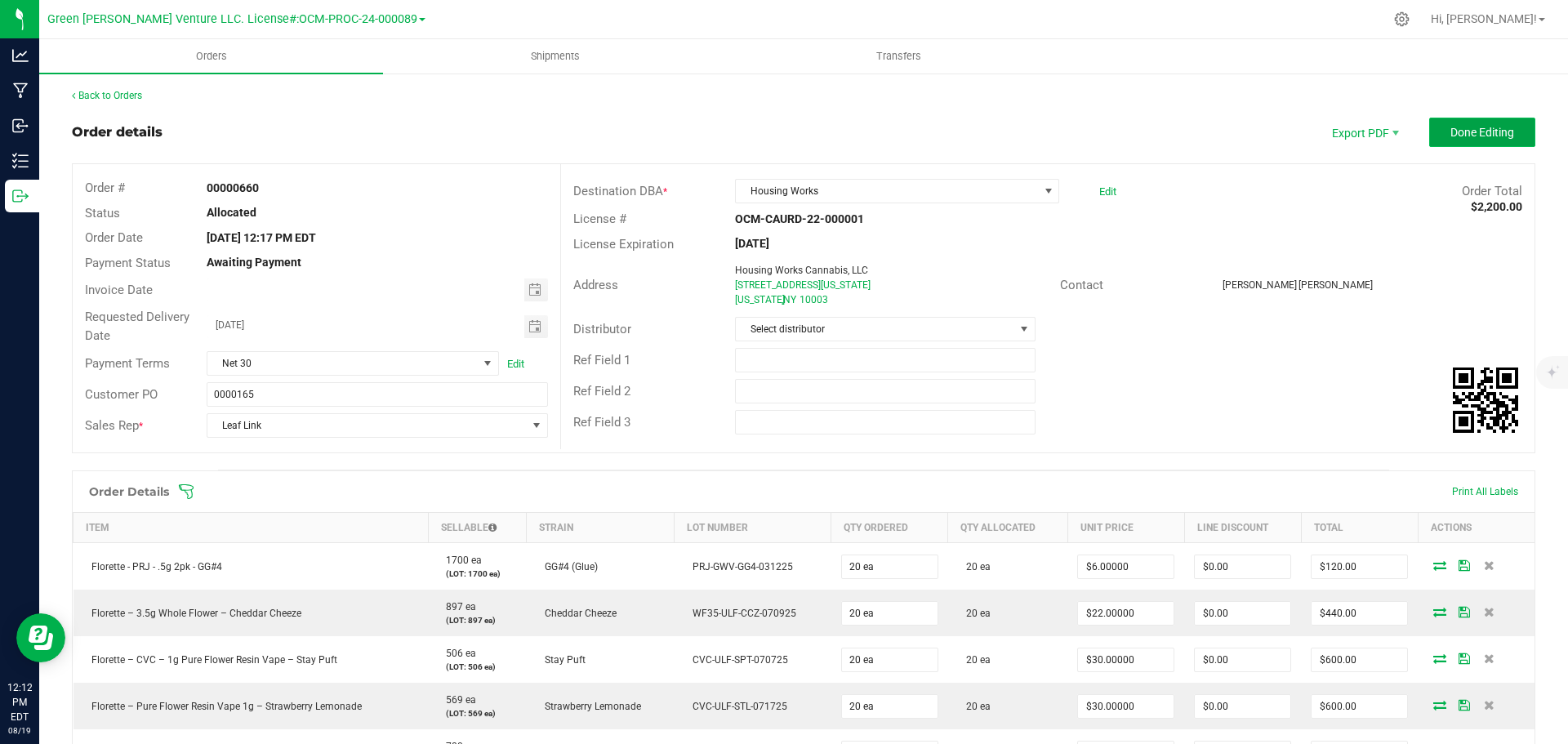
click at [1469, 131] on span "Done Editing" at bounding box center [1482, 132] width 64 height 13
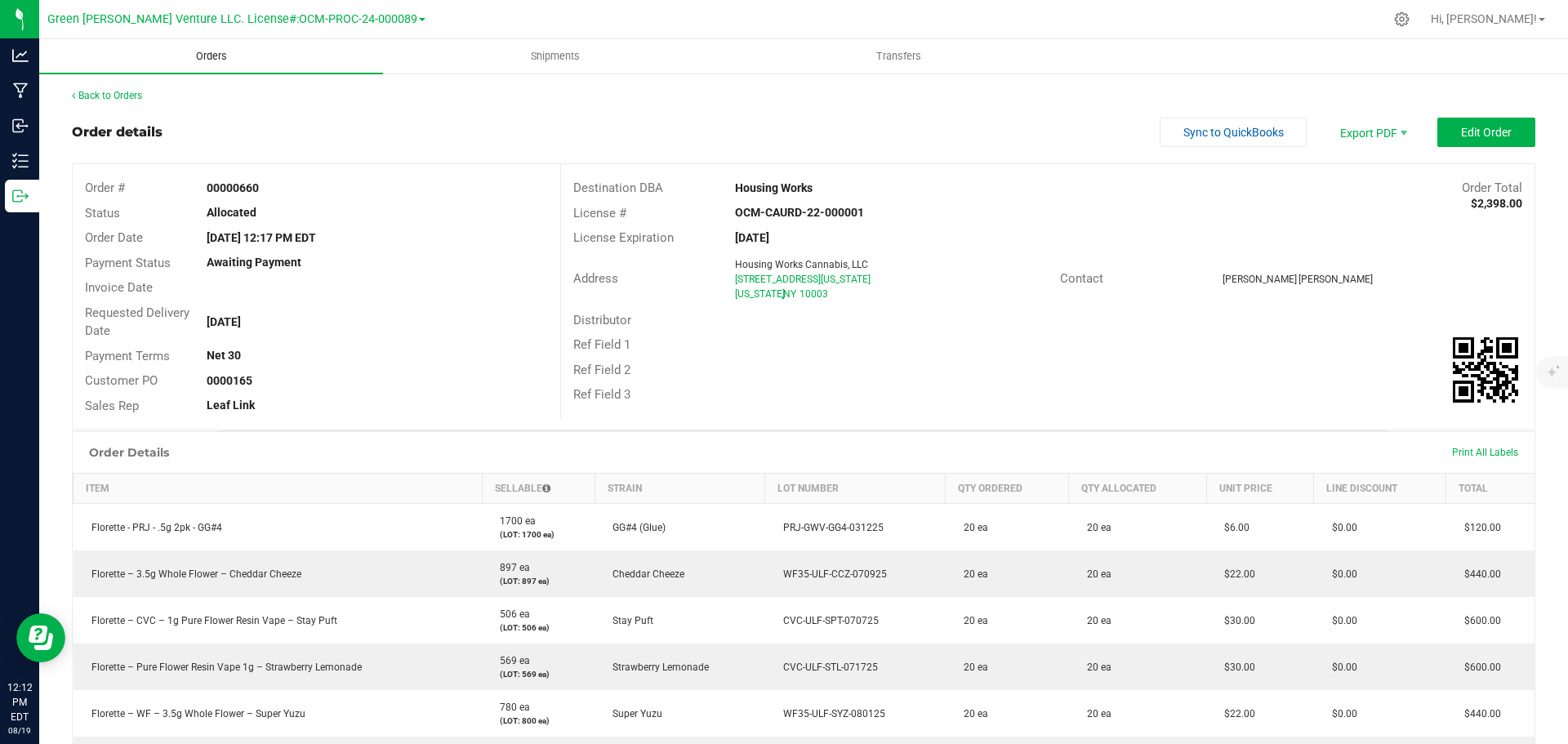
click at [212, 58] on span "Orders" at bounding box center [212, 57] width 75 height 15
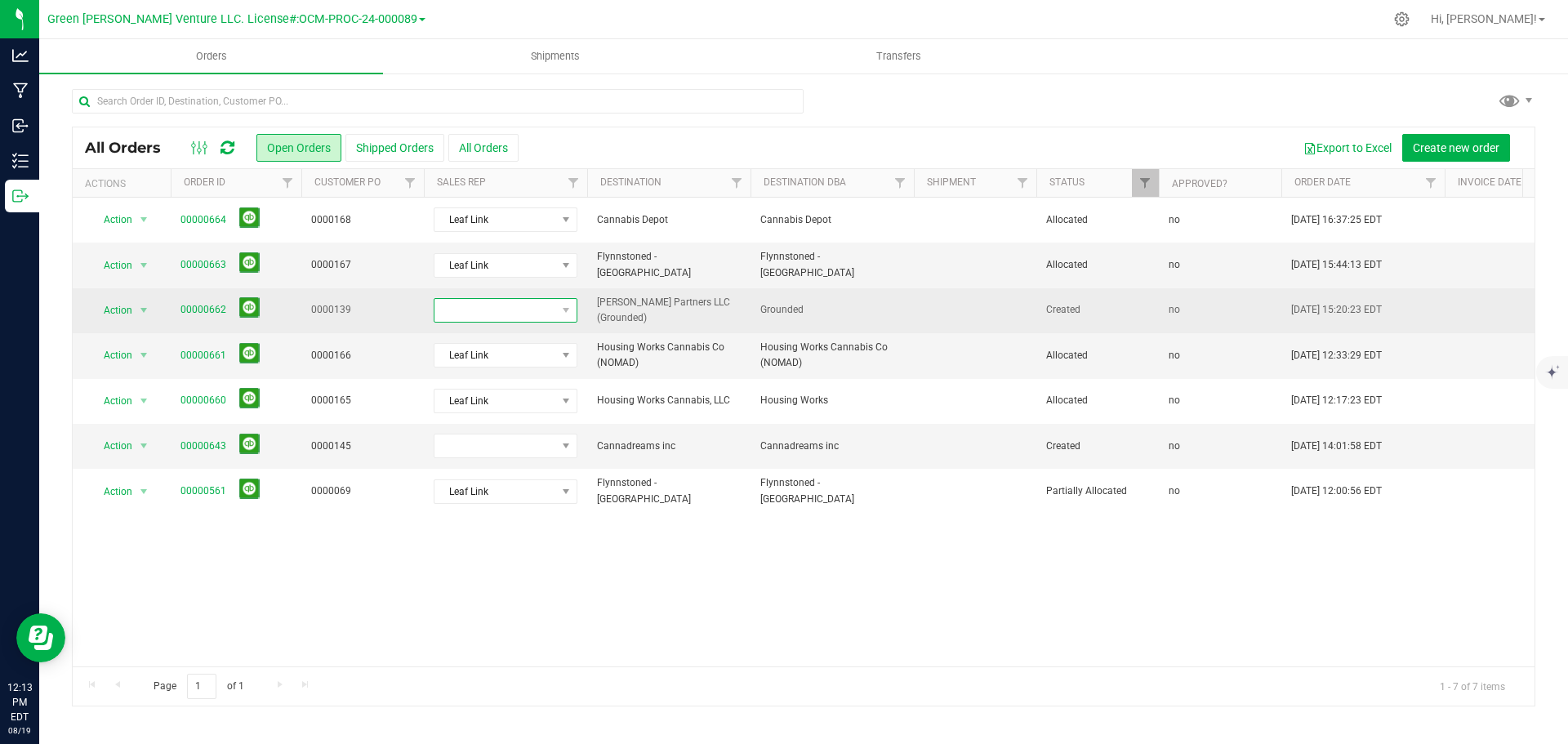
click at [547, 316] on span at bounding box center [495, 309] width 121 height 23
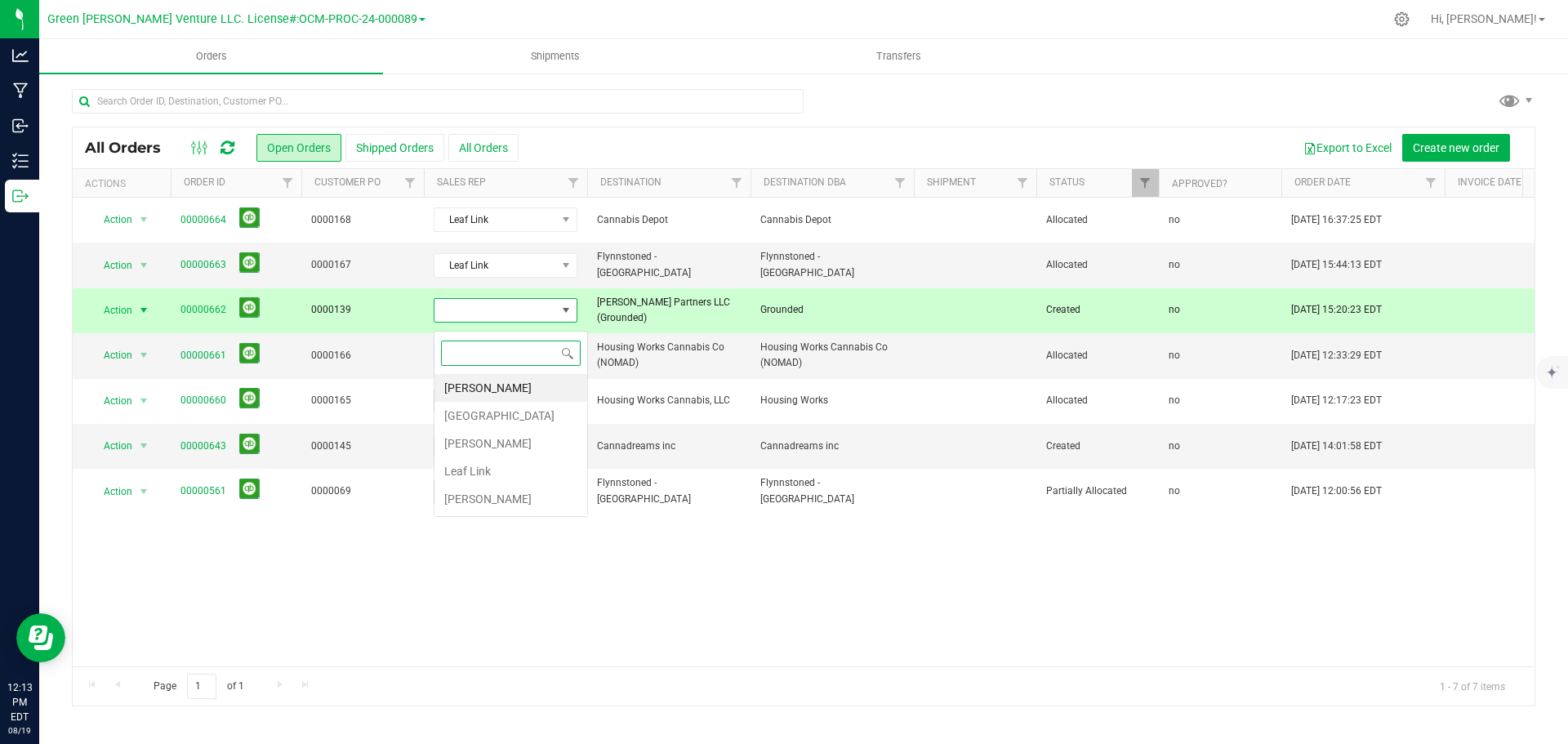
scroll to position [25, 143]
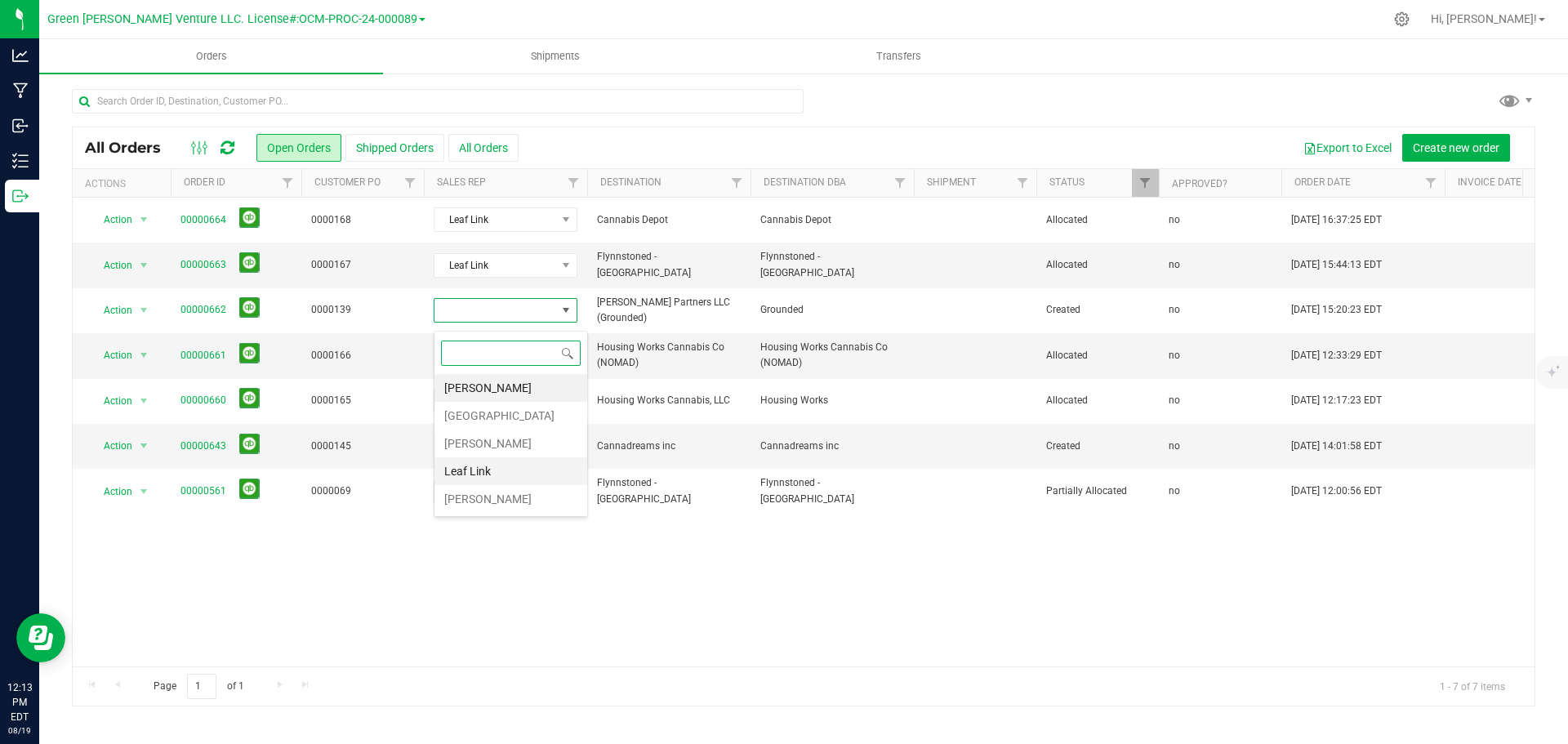
click at [521, 467] on li "Leaf Link" at bounding box center [510, 471] width 152 height 27
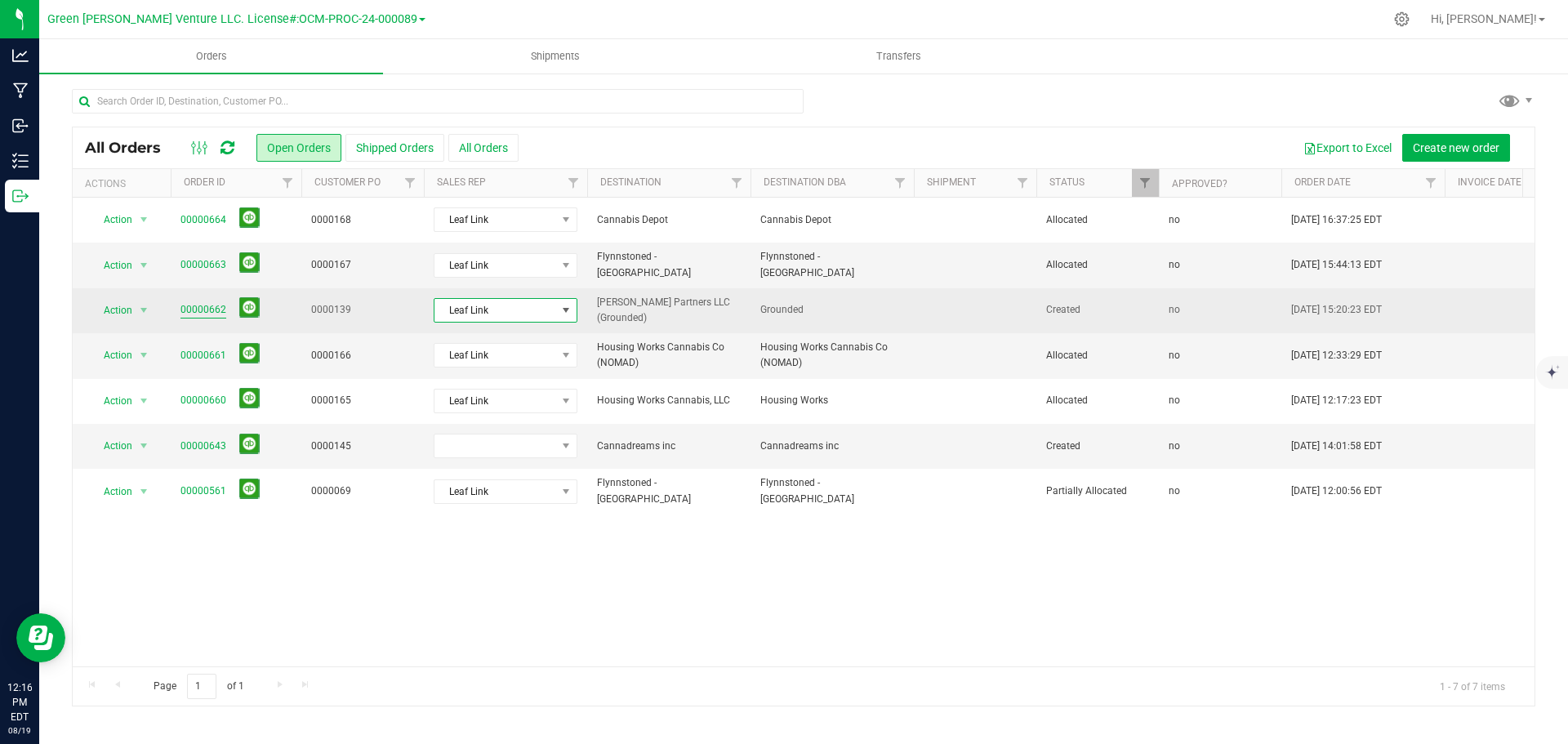
click at [190, 315] on link "00000662" at bounding box center [204, 309] width 46 height 16
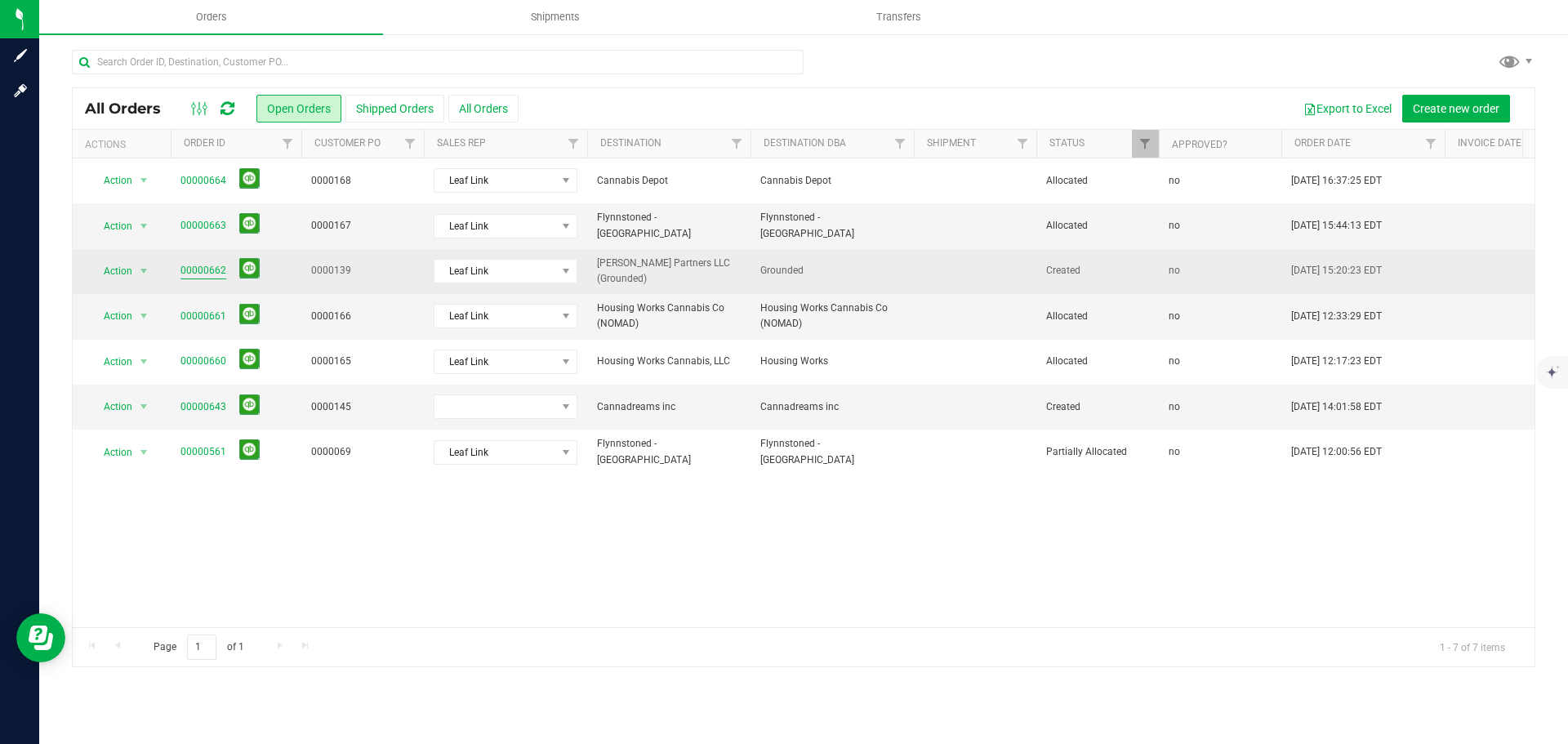
click at [198, 278] on link "00000662" at bounding box center [204, 270] width 46 height 16
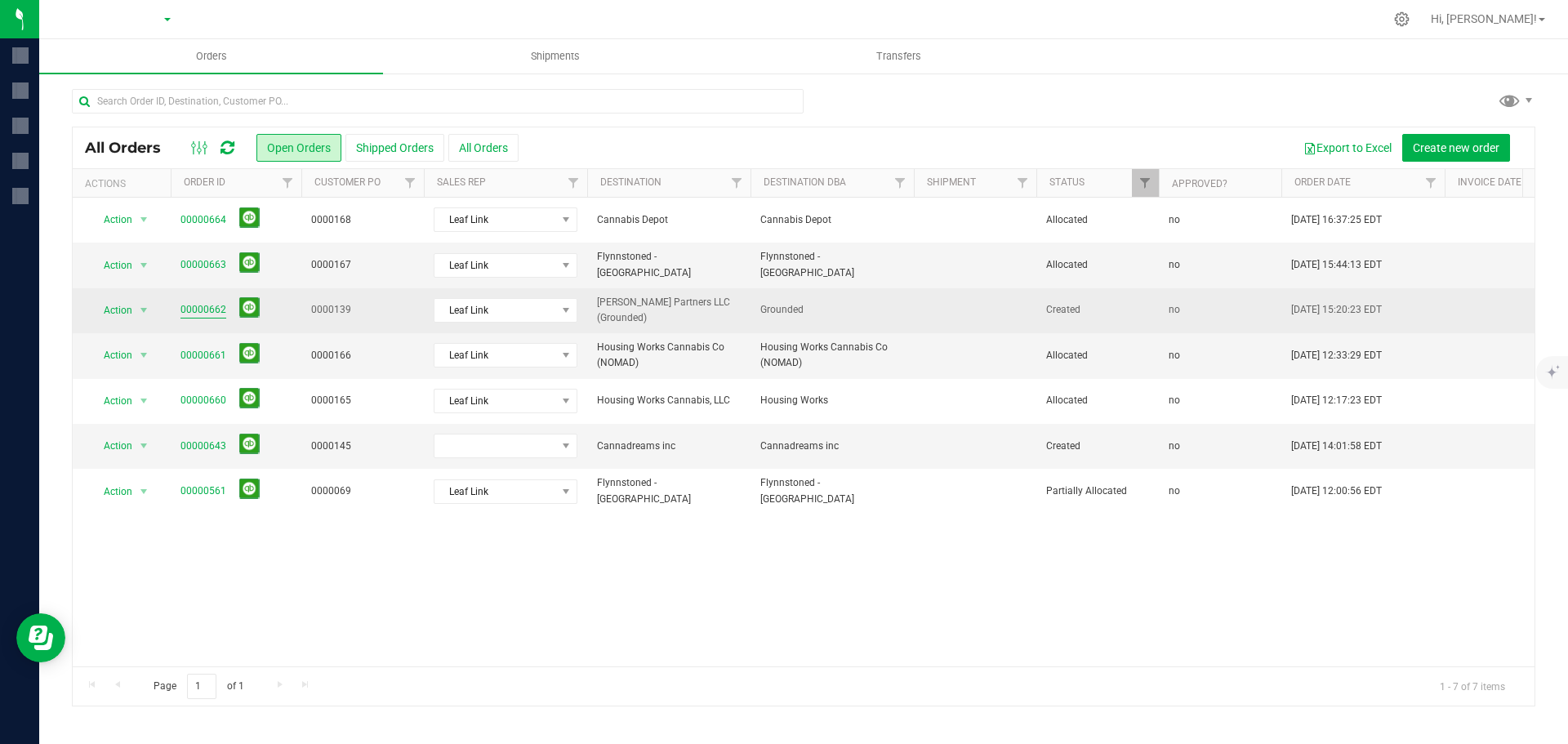
click at [218, 314] on link "00000662" at bounding box center [204, 309] width 46 height 16
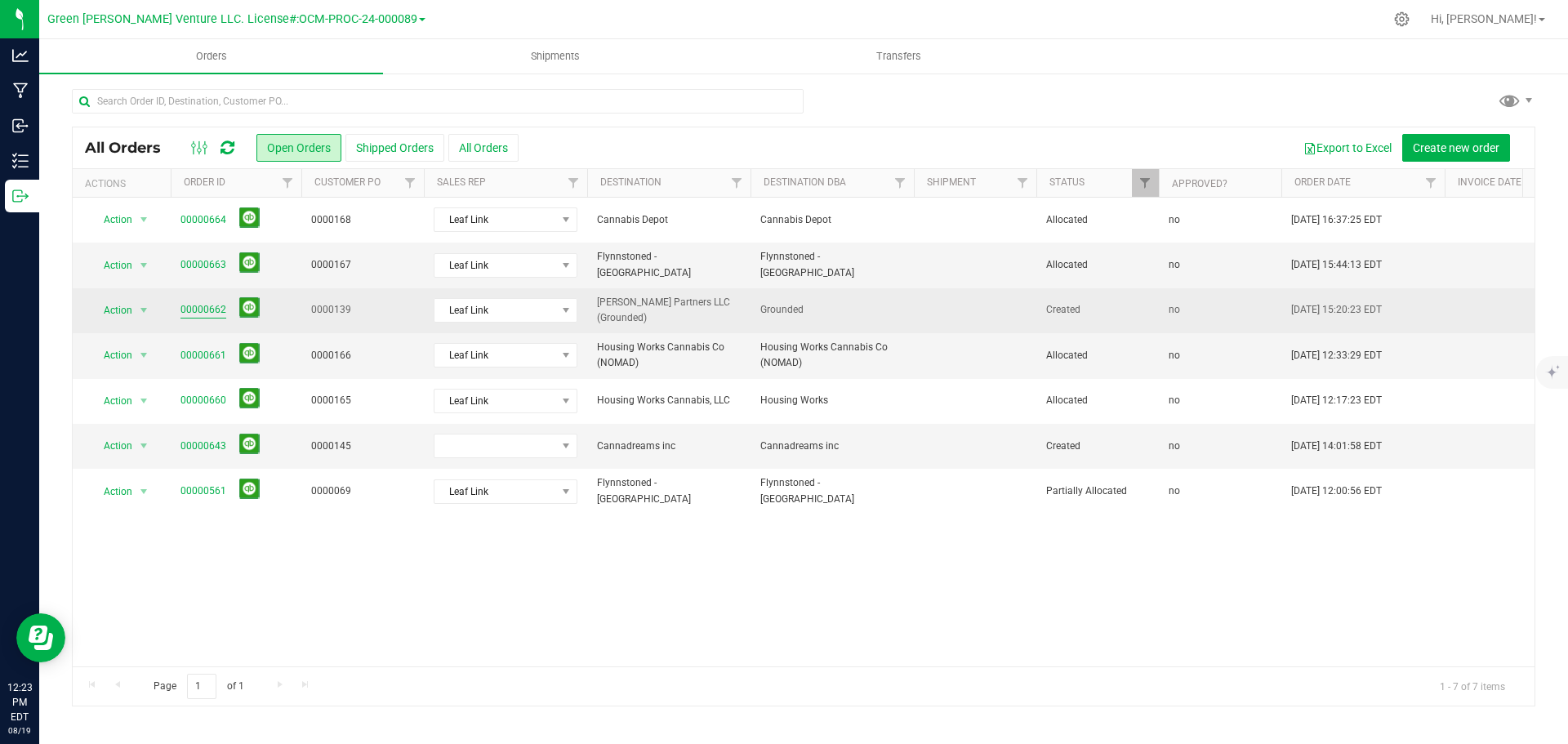
click at [184, 314] on link "00000662" at bounding box center [204, 309] width 46 height 16
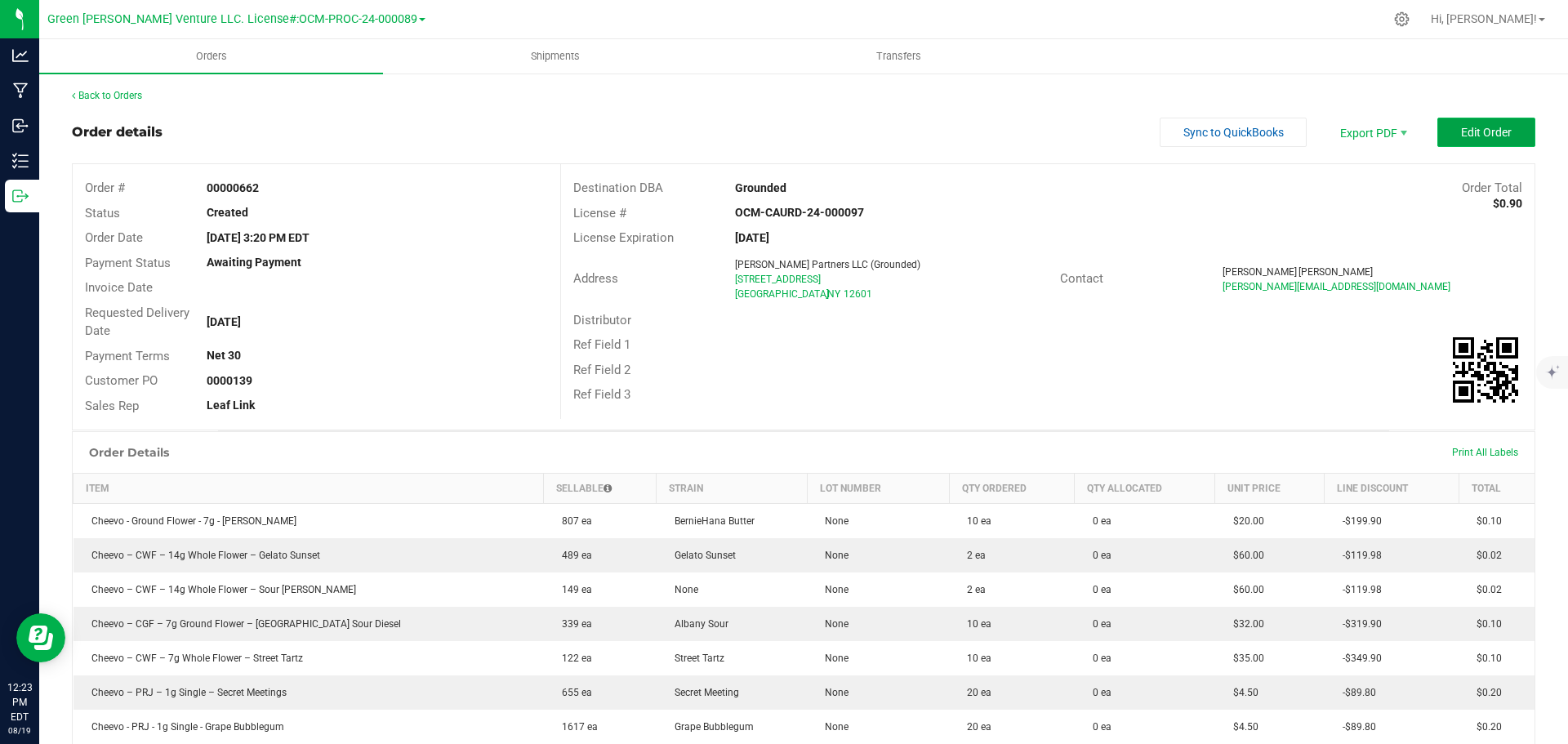
click at [1437, 128] on button "Edit Order" at bounding box center [1486, 132] width 98 height 29
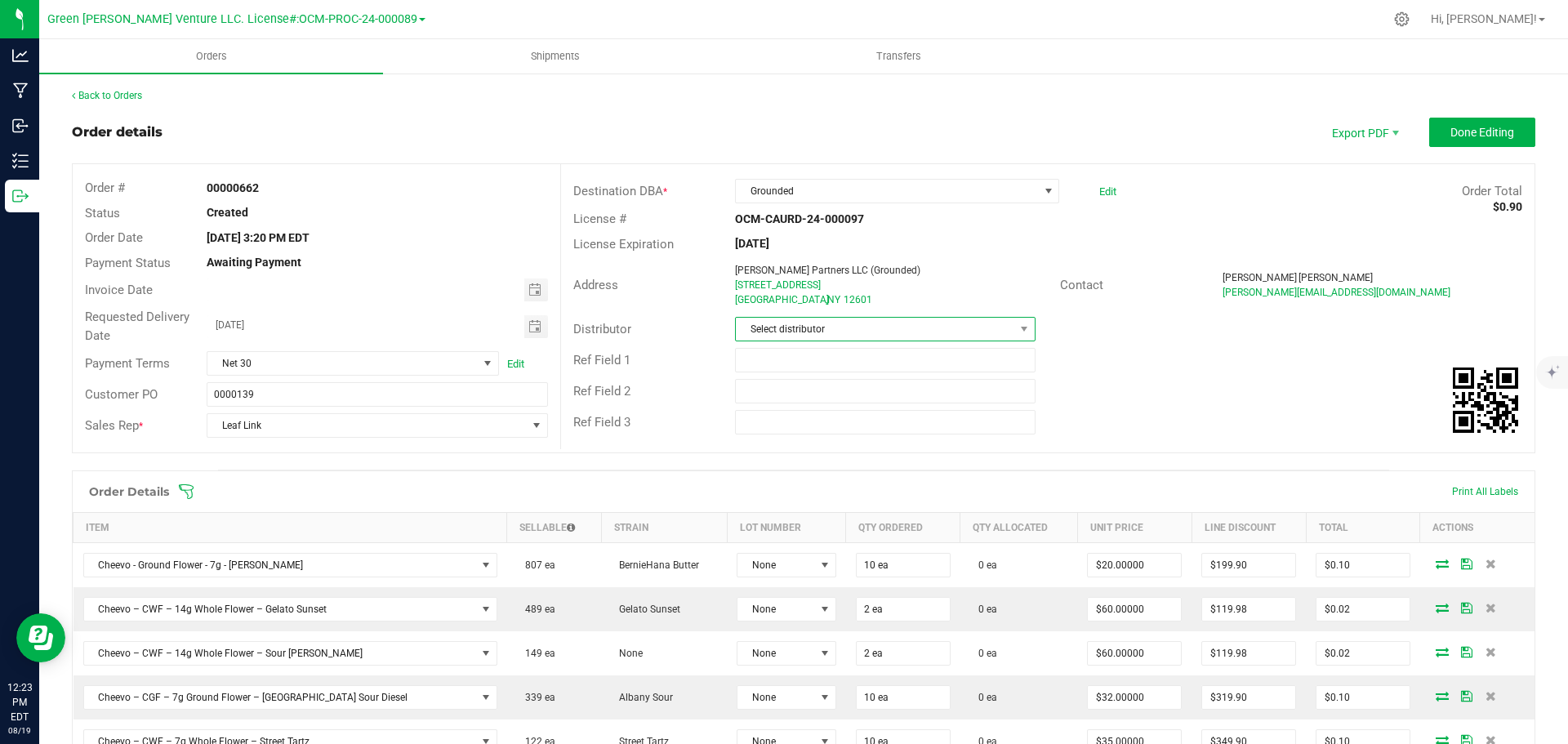
click at [846, 331] on span "Select distributor" at bounding box center [874, 329] width 277 height 23
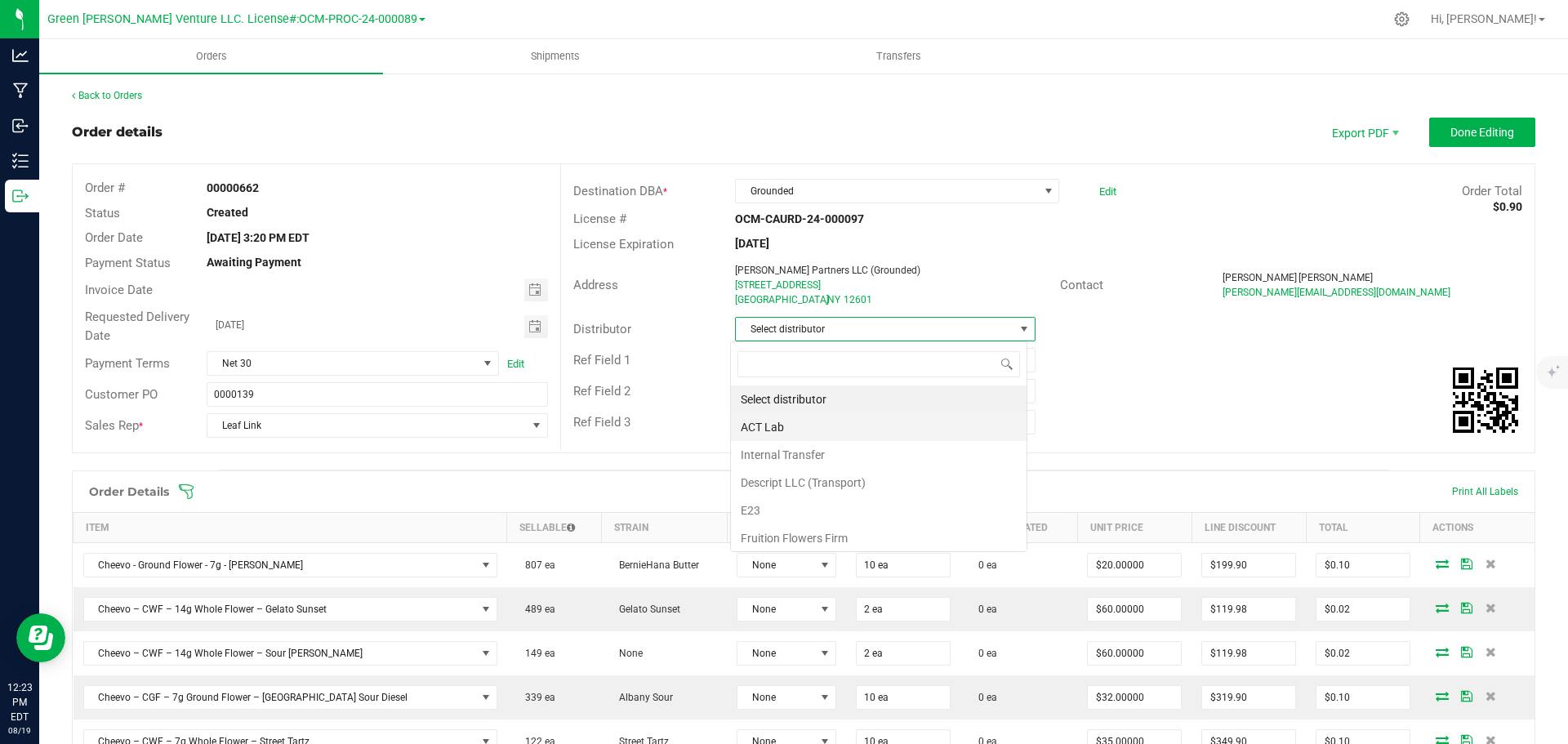
scroll to position [25, 298]
click at [791, 510] on li "E23" at bounding box center [879, 510] width 296 height 27
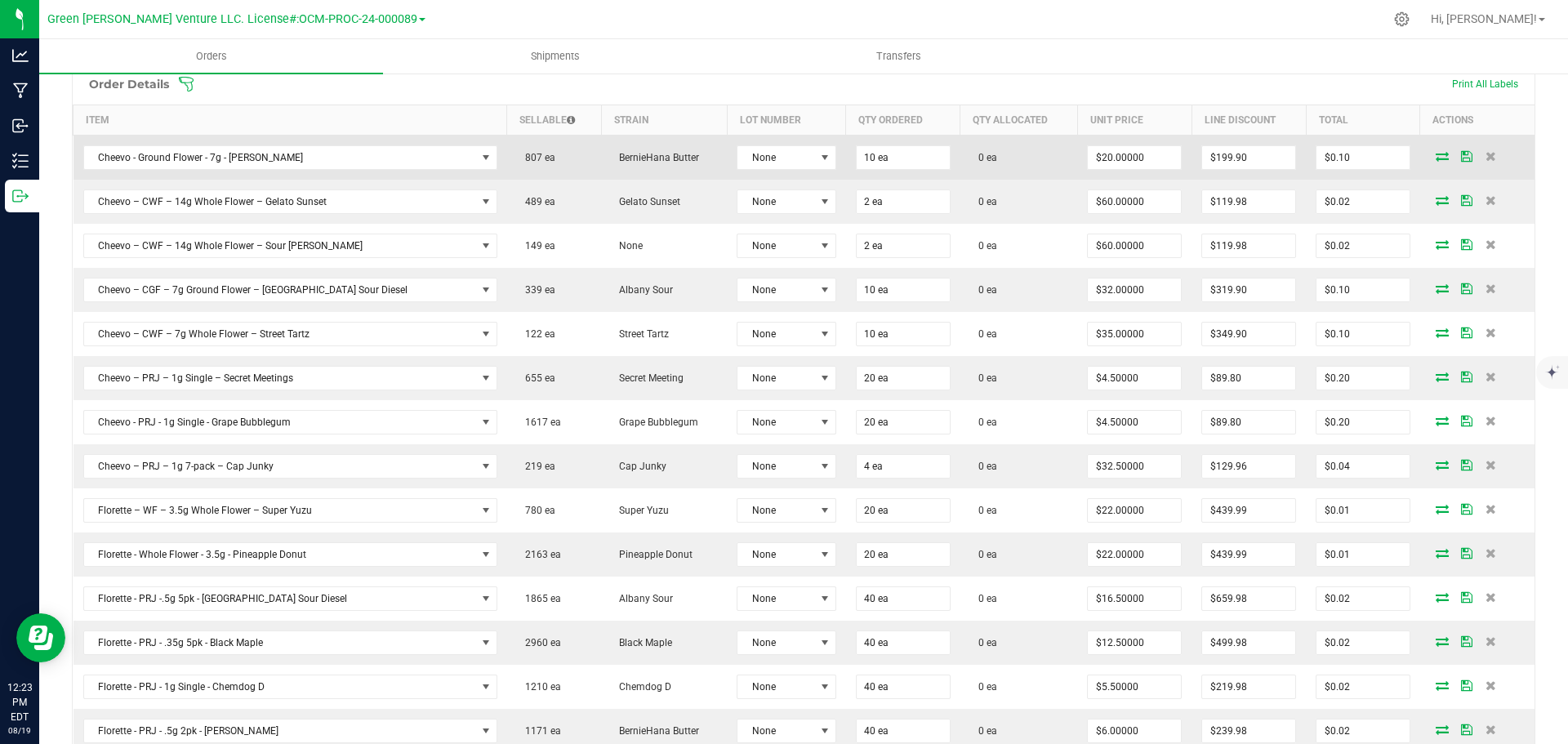
scroll to position [408, 0]
click at [771, 162] on span "None" at bounding box center [776, 156] width 78 height 23
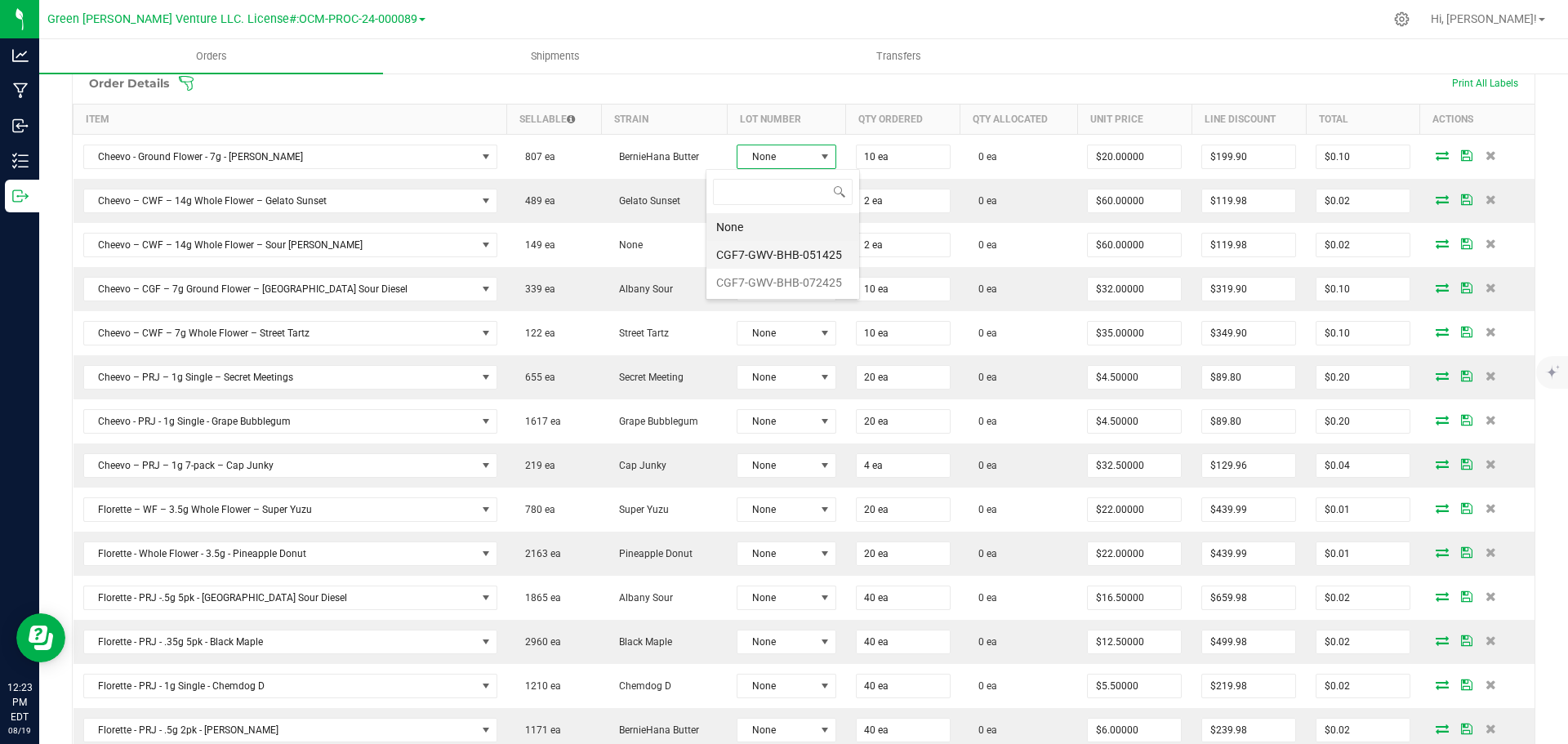
scroll to position [25, 102]
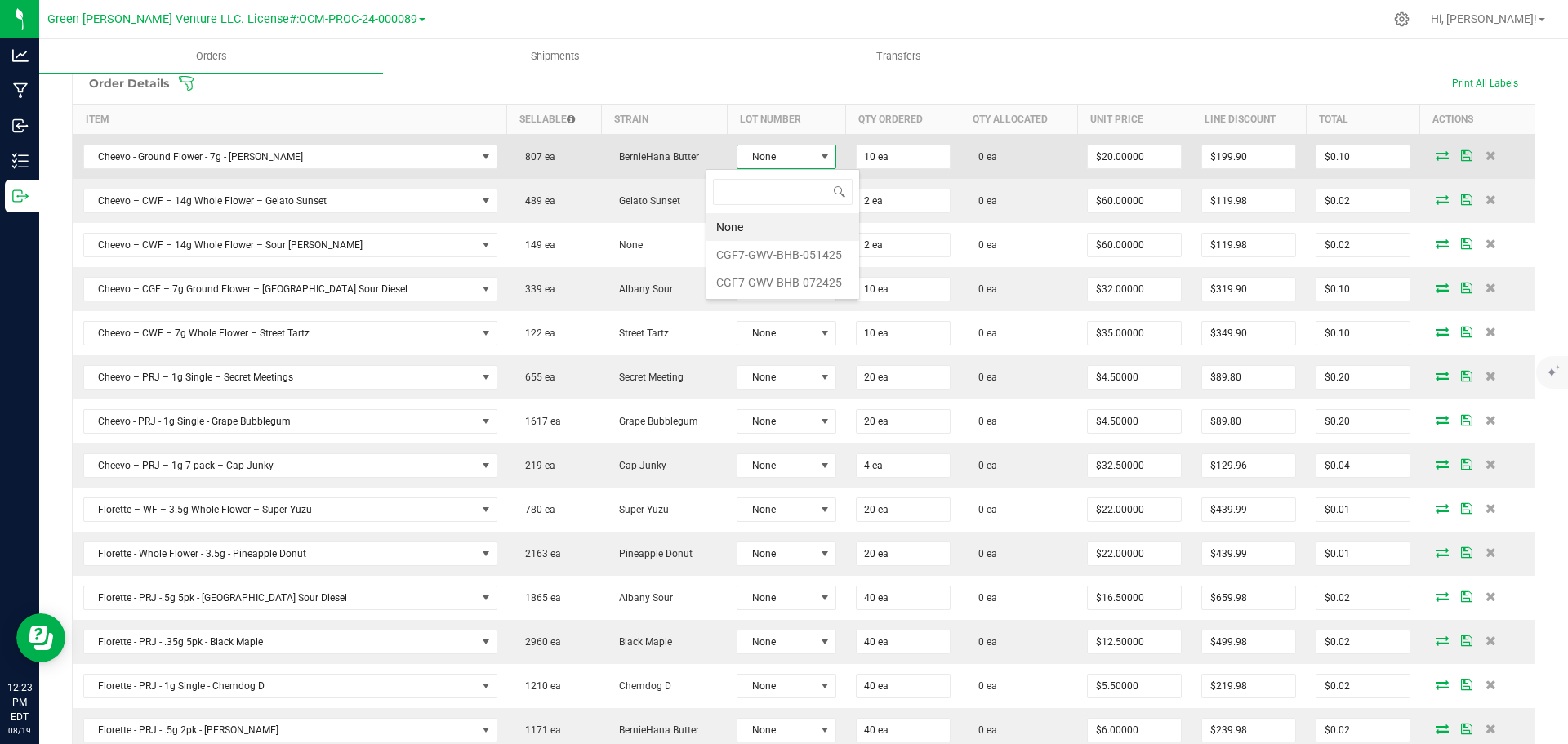
click at [750, 152] on span "None" at bounding box center [776, 156] width 78 height 23
click at [815, 165] on span at bounding box center [825, 156] width 20 height 23
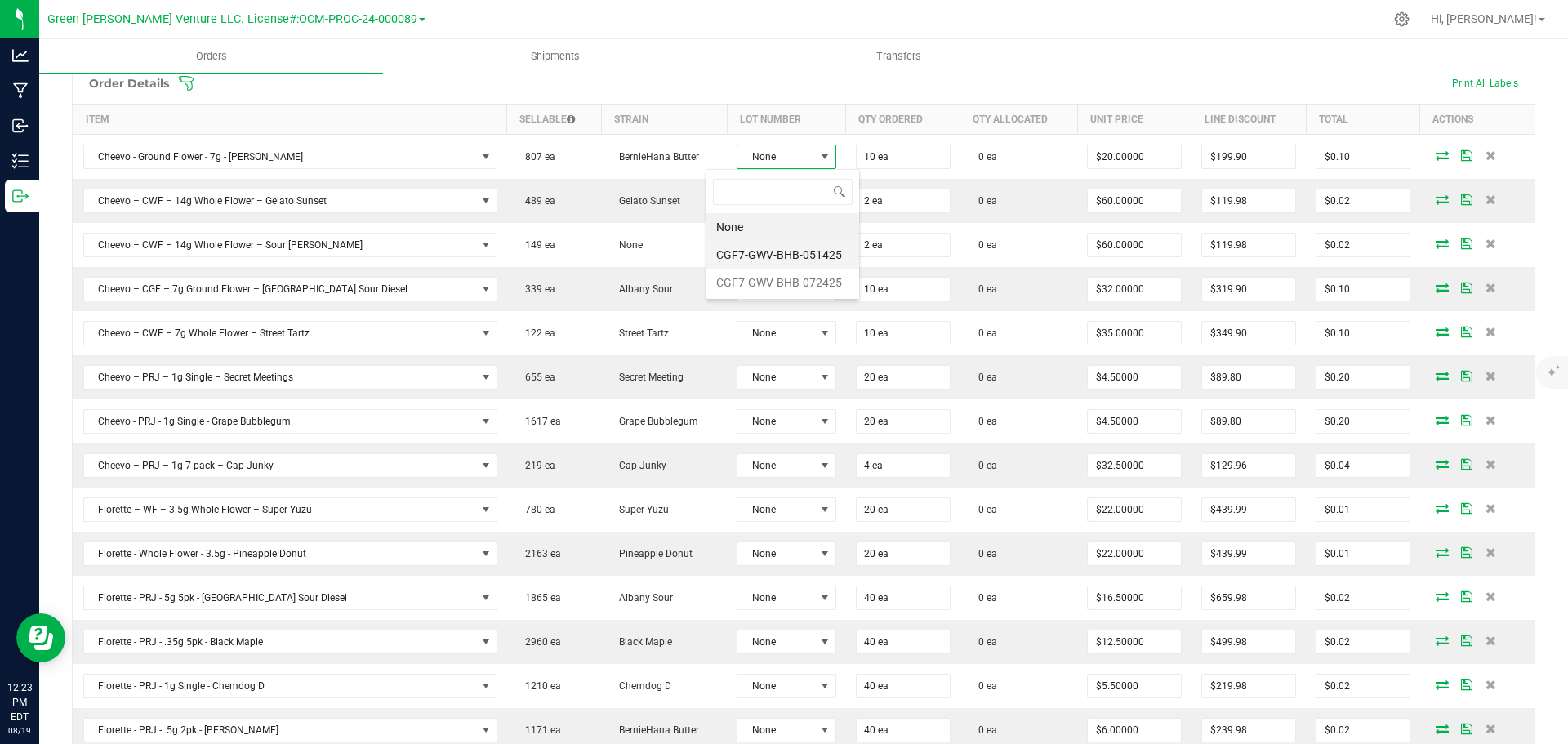
click at [784, 256] on li "CGF7-GWV-BHB-051425" at bounding box center [782, 255] width 152 height 27
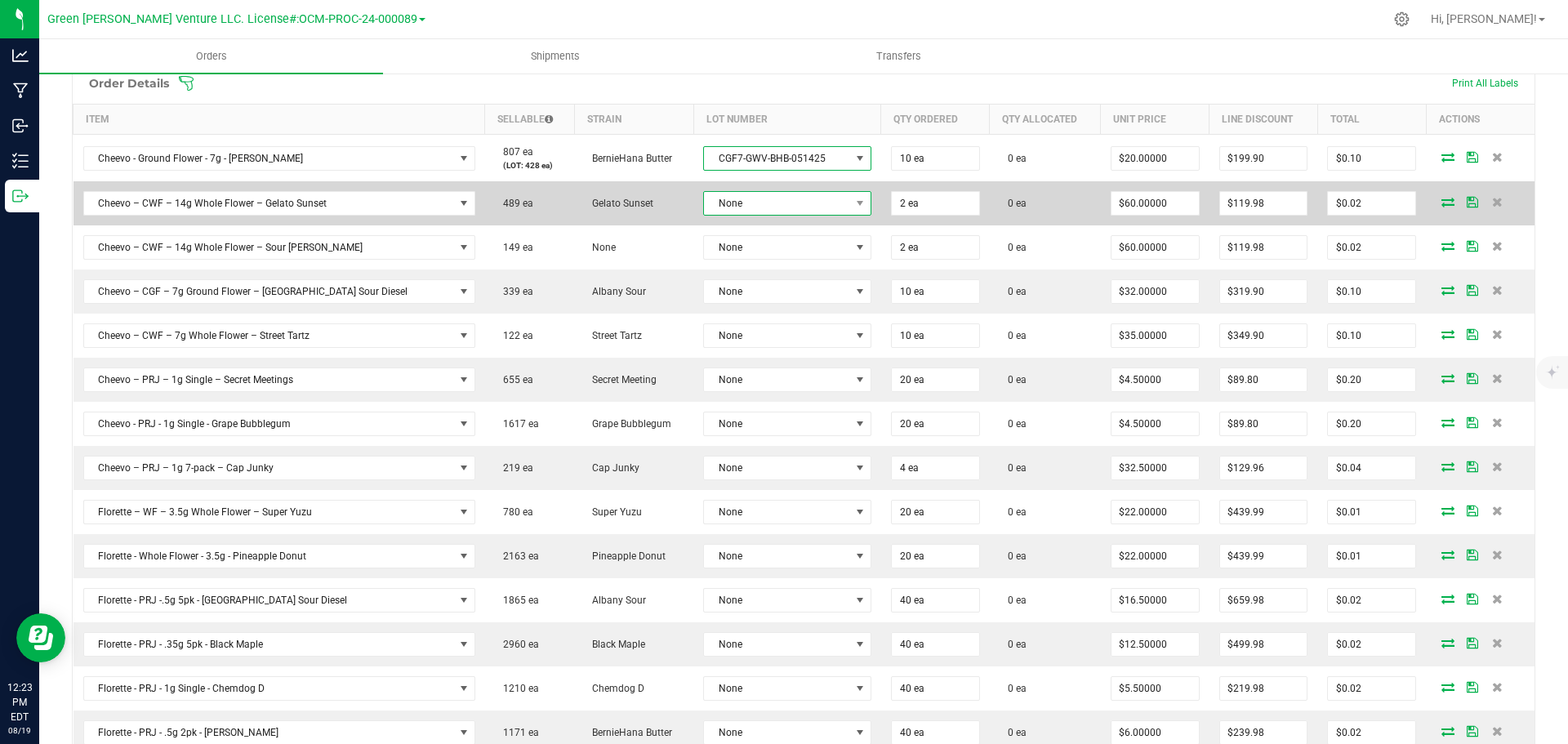
click at [766, 195] on span "None" at bounding box center [777, 203] width 146 height 23
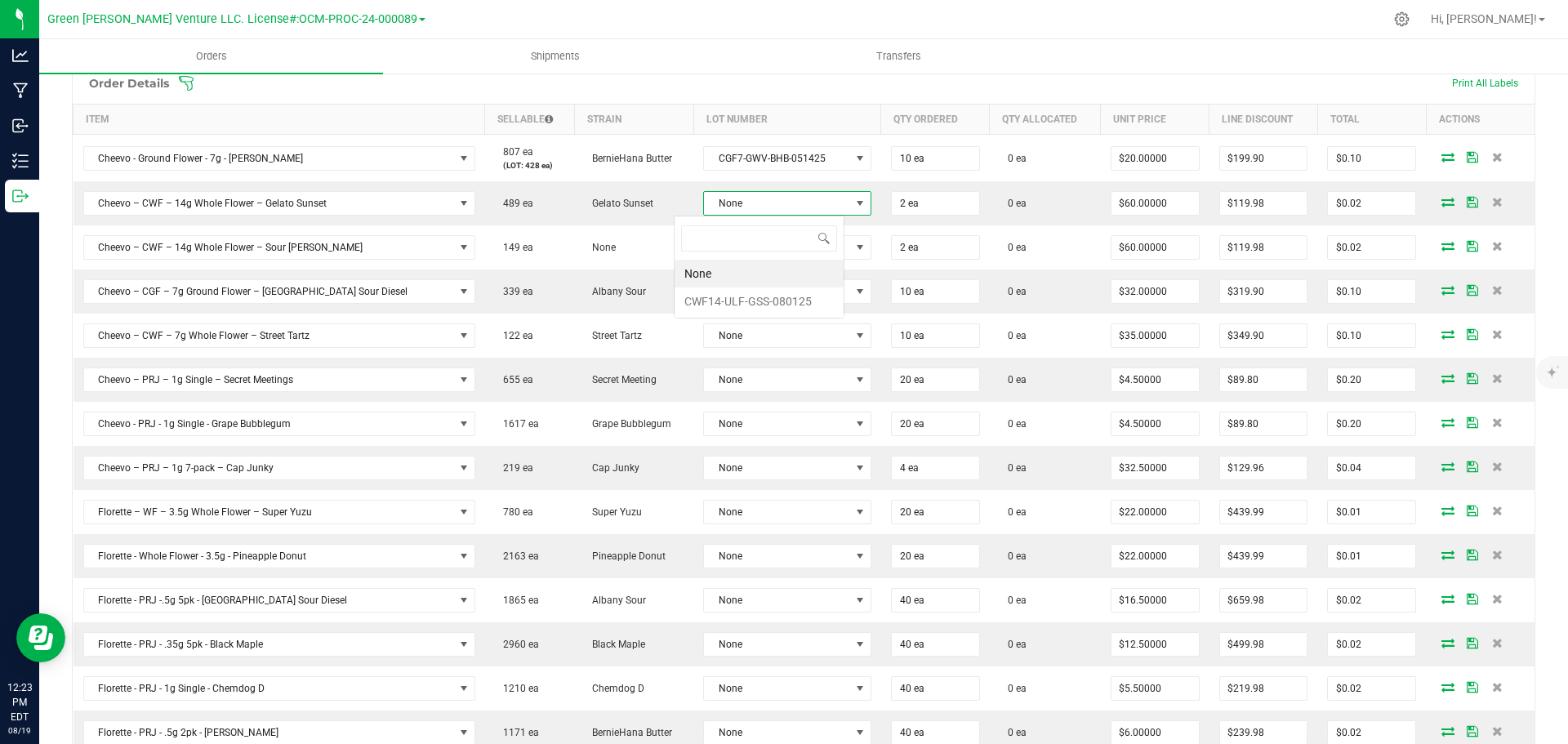
scroll to position [25, 171]
click at [768, 296] on li "CWF14-ULF-GSS-080125" at bounding box center [758, 301] width 169 height 27
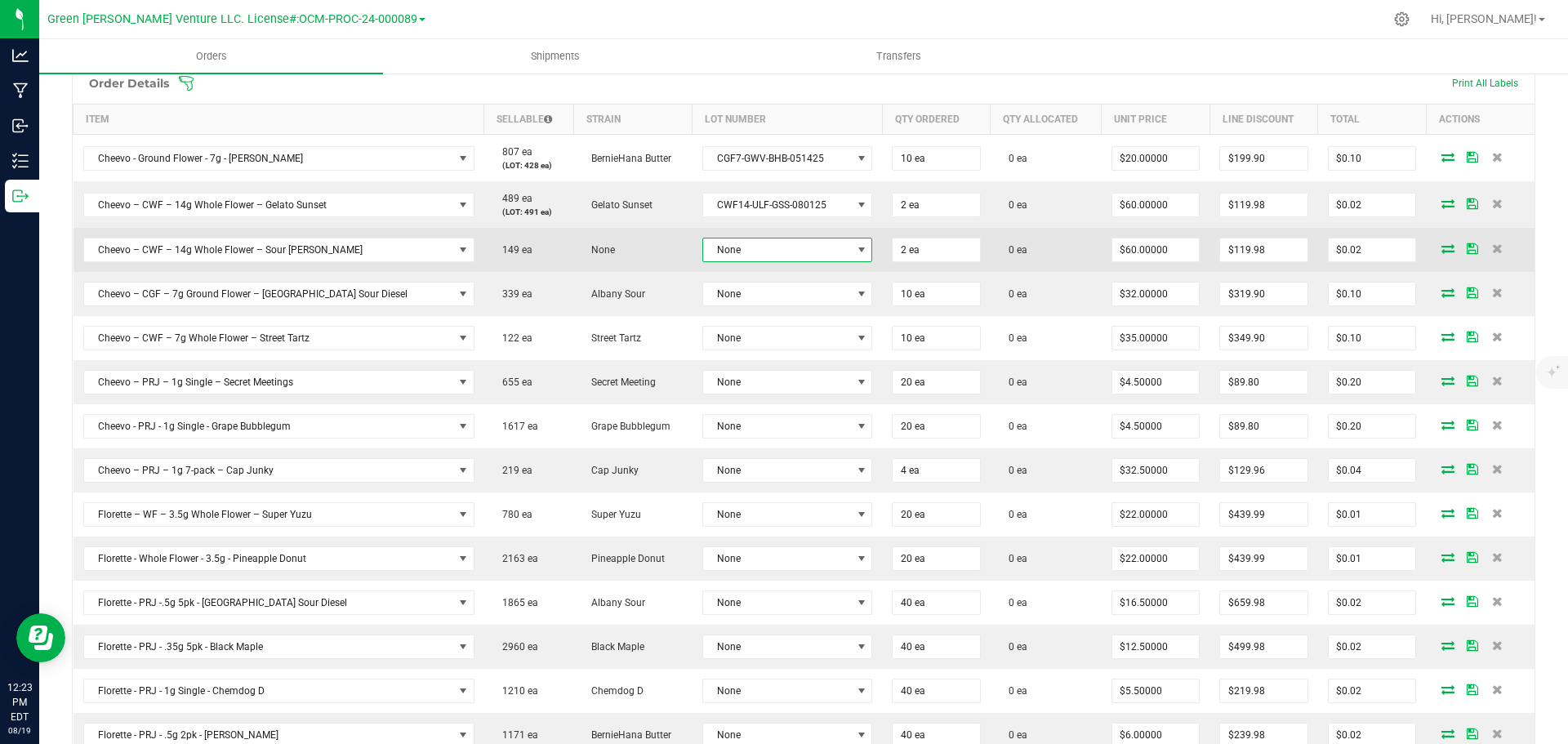
click at [759, 243] on span "None" at bounding box center [777, 249] width 149 height 23
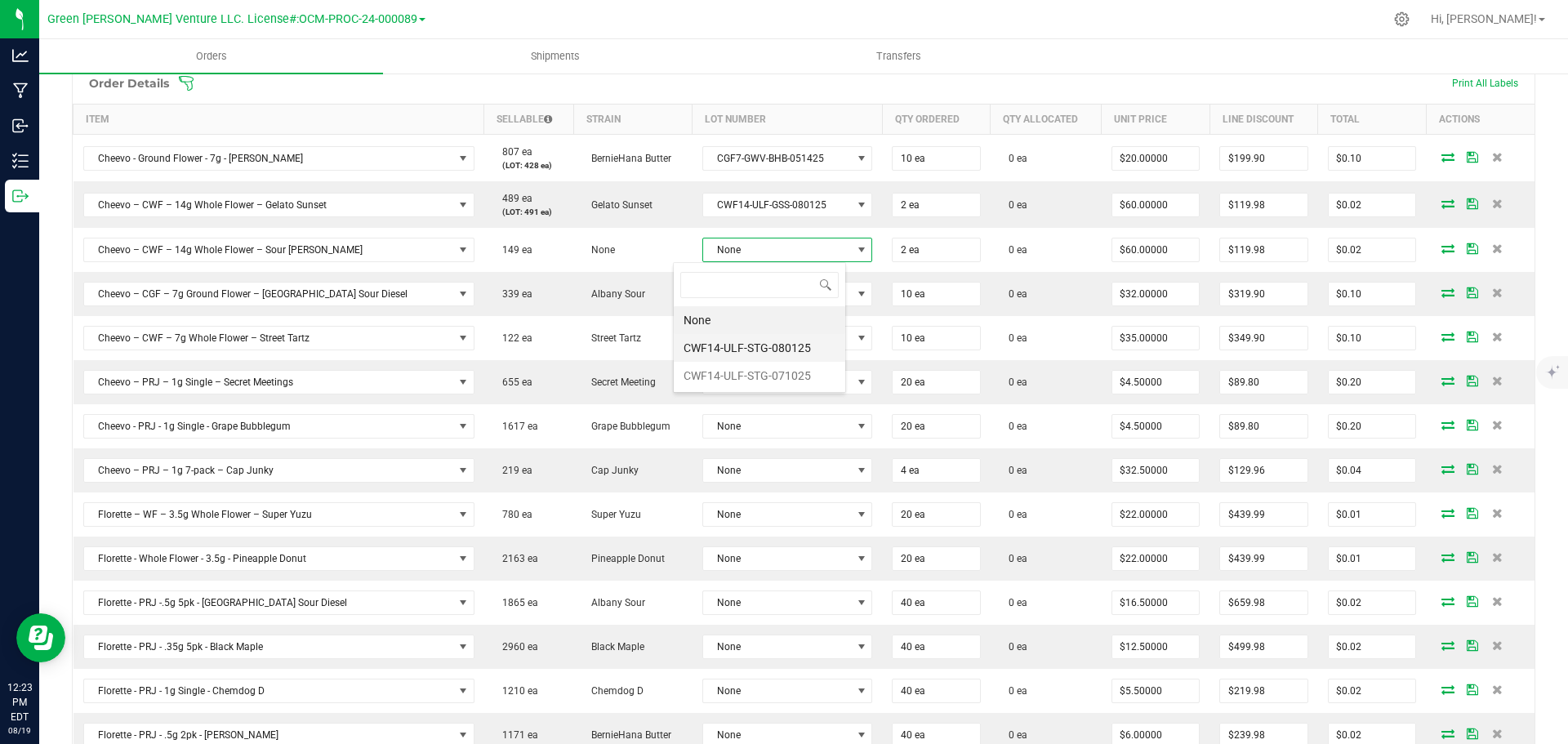
scroll to position [25, 173]
click at [765, 342] on li "CWF14-ULF-STG-080125" at bounding box center [759, 348] width 172 height 27
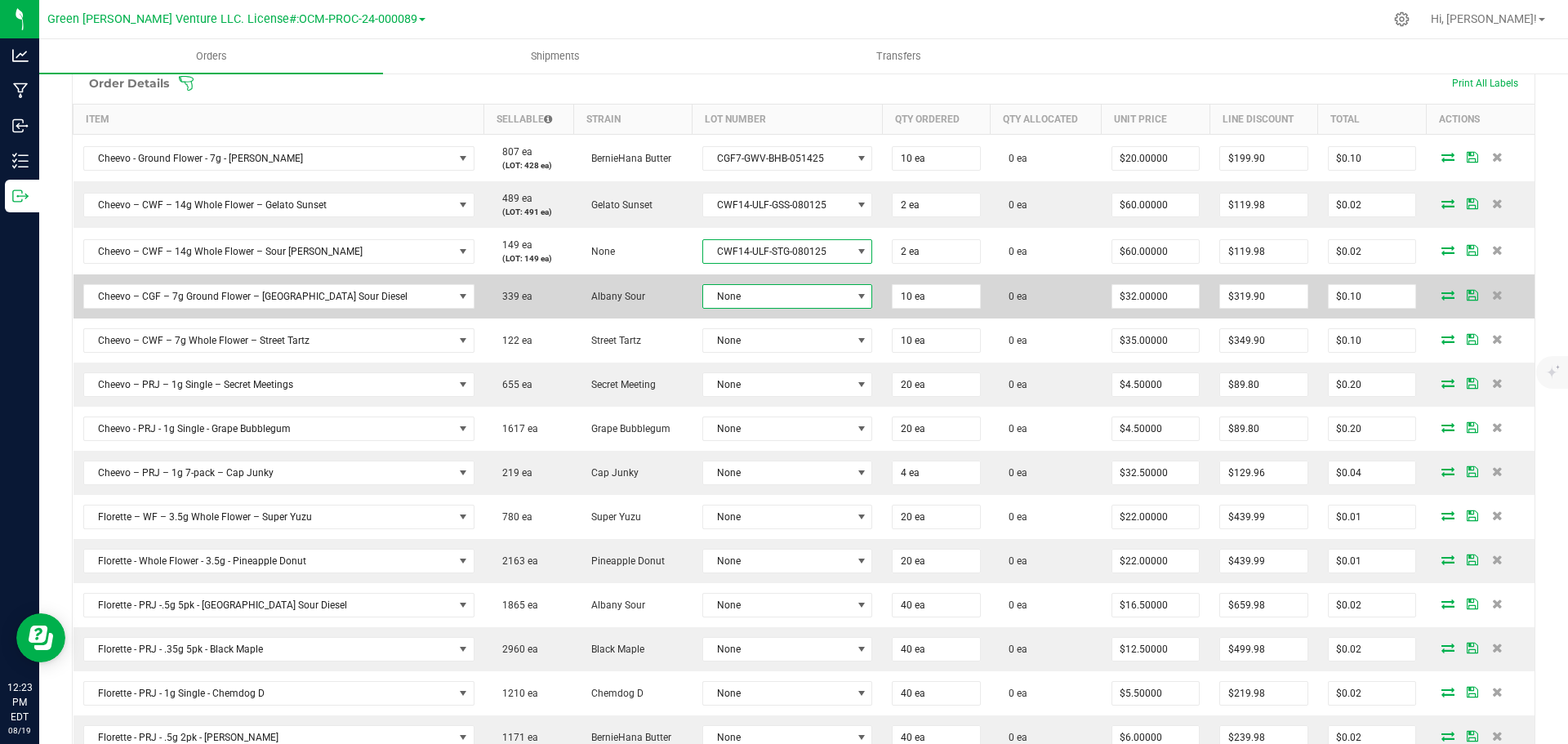
click at [760, 295] on span "None" at bounding box center [777, 296] width 149 height 23
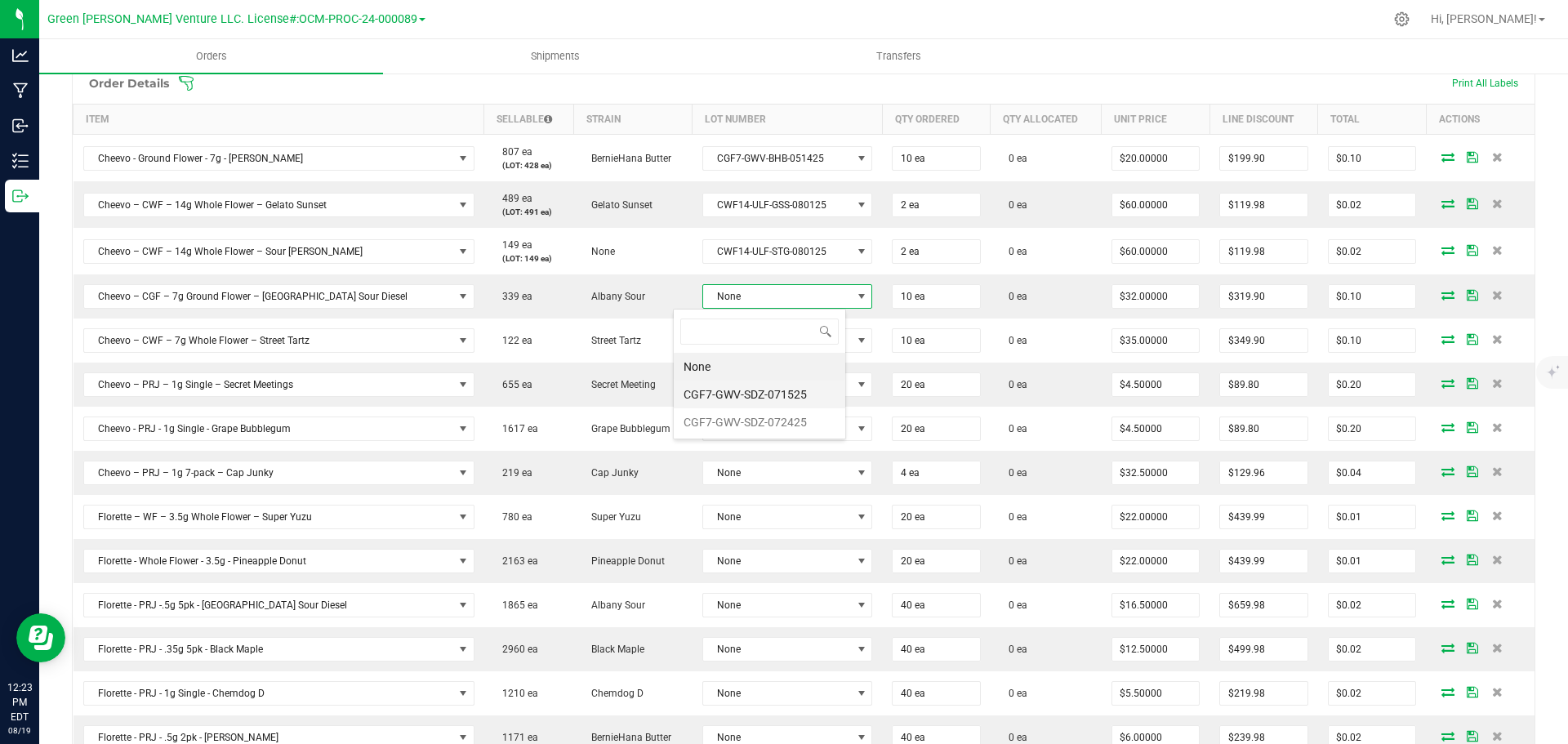
click at [759, 393] on li "CGF7-GWV-SDZ-071525" at bounding box center [759, 394] width 172 height 27
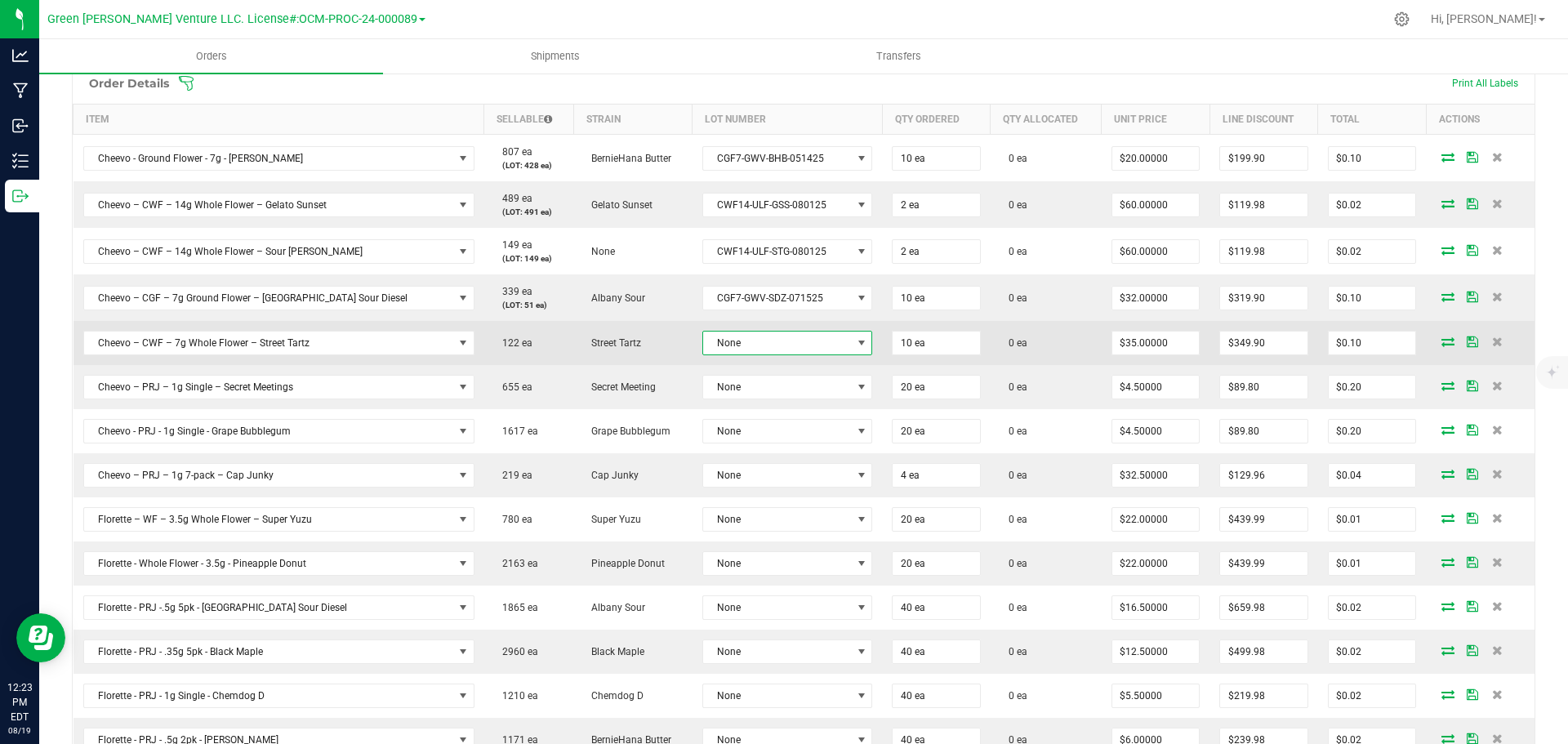
click at [764, 344] on span "None" at bounding box center [777, 342] width 149 height 23
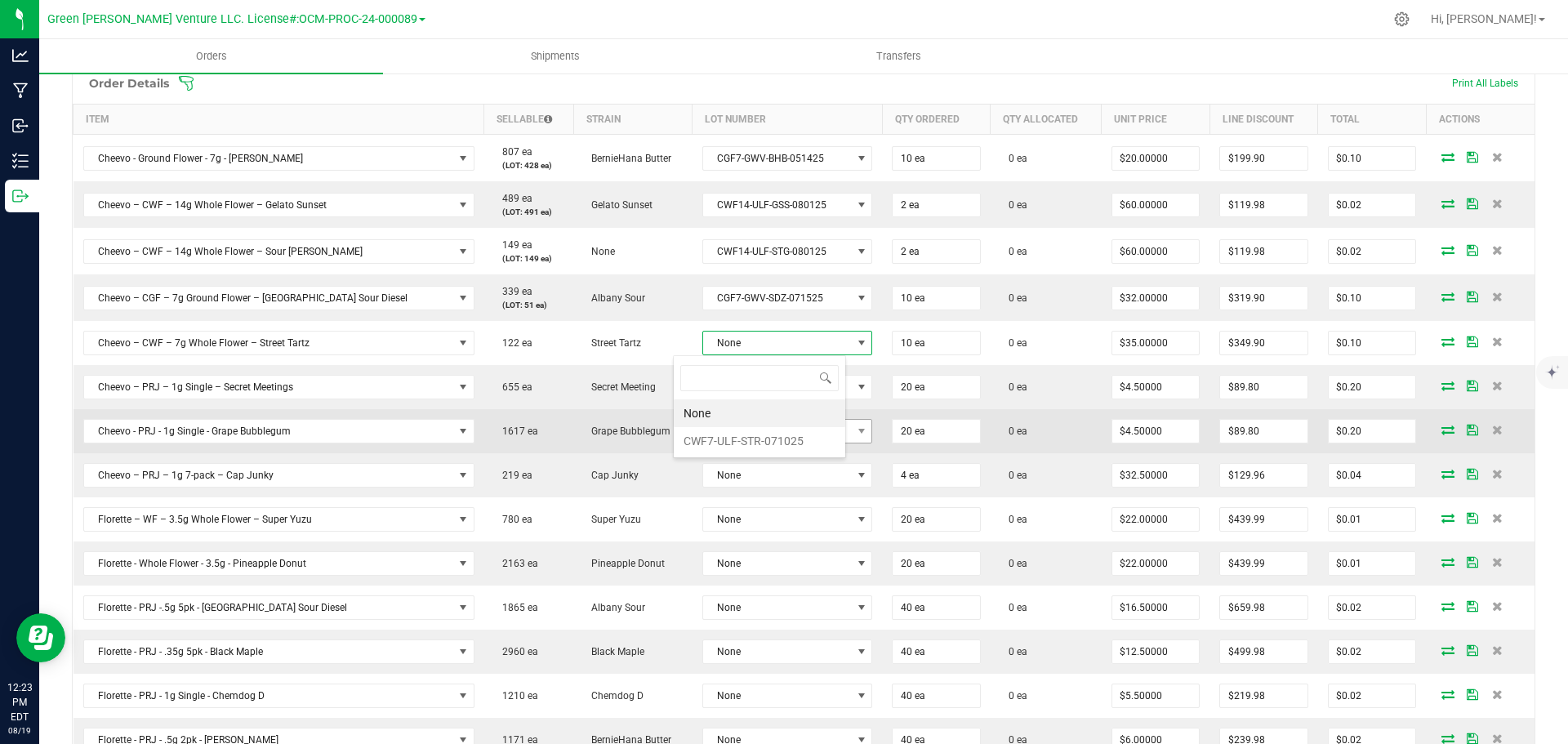
click at [767, 441] on li "CWF7-ULF-STR-071025" at bounding box center [759, 441] width 172 height 27
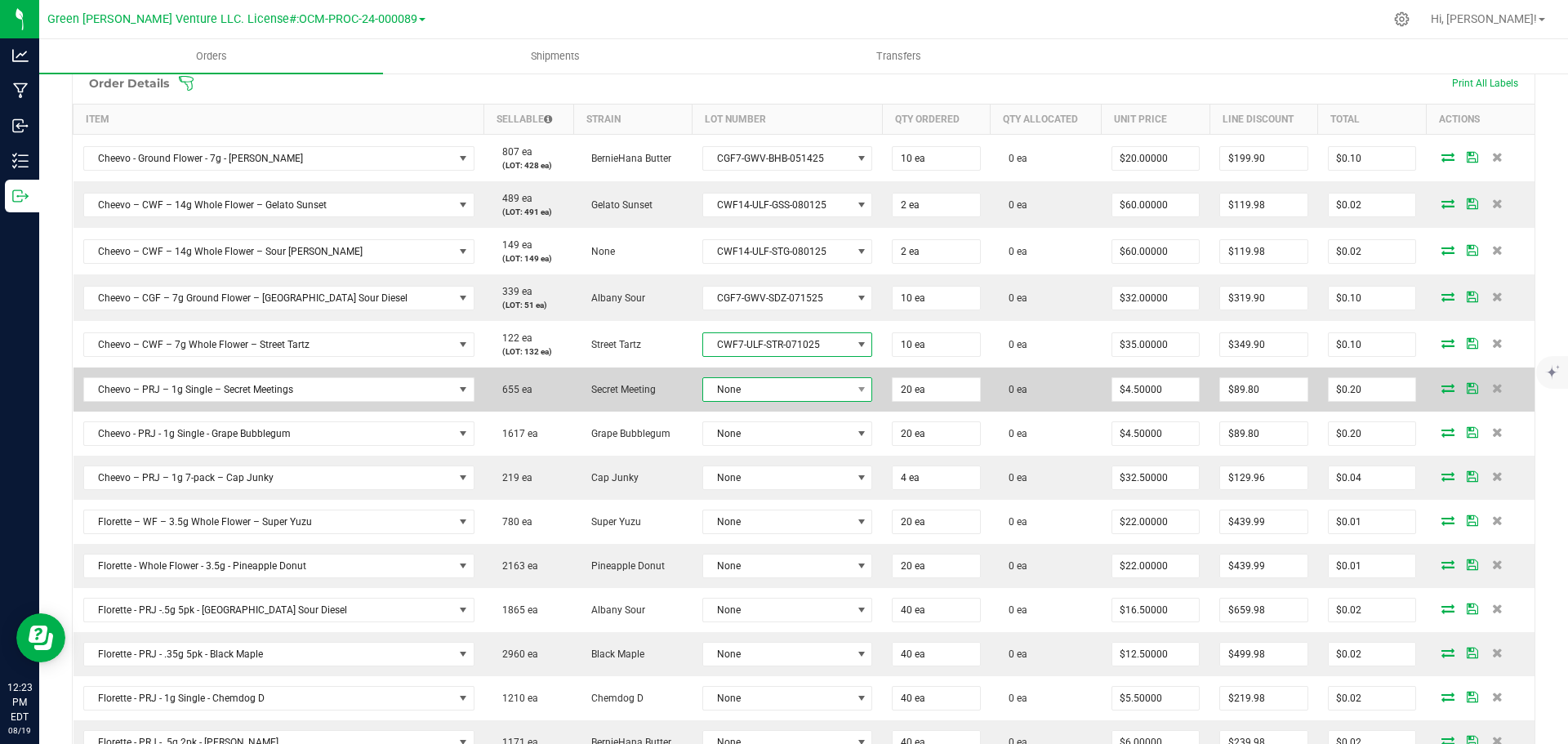
click at [768, 400] on span "None" at bounding box center [777, 389] width 149 height 23
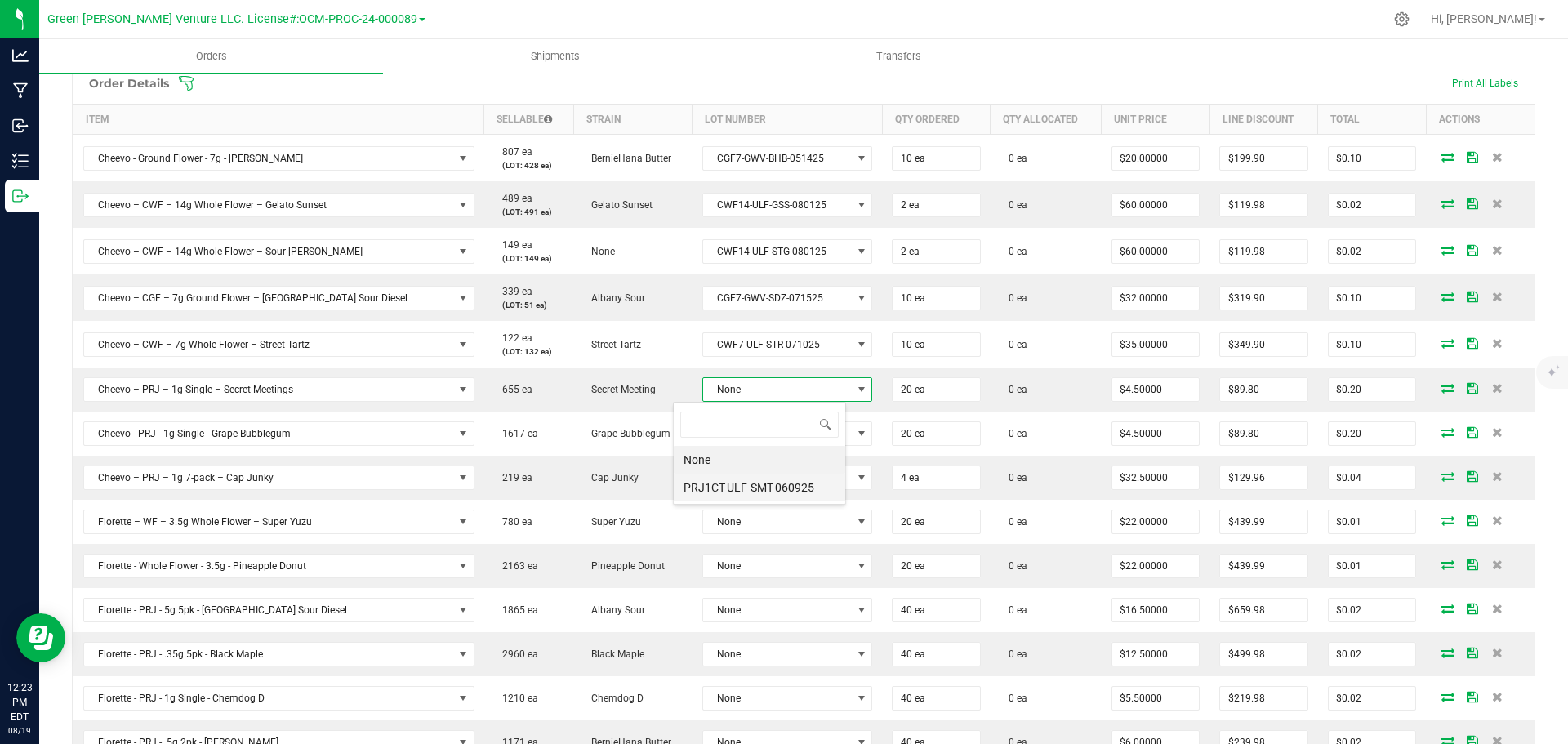
click at [766, 483] on li "PRJ1CT-ULF-SMT-060925" at bounding box center [759, 487] width 172 height 27
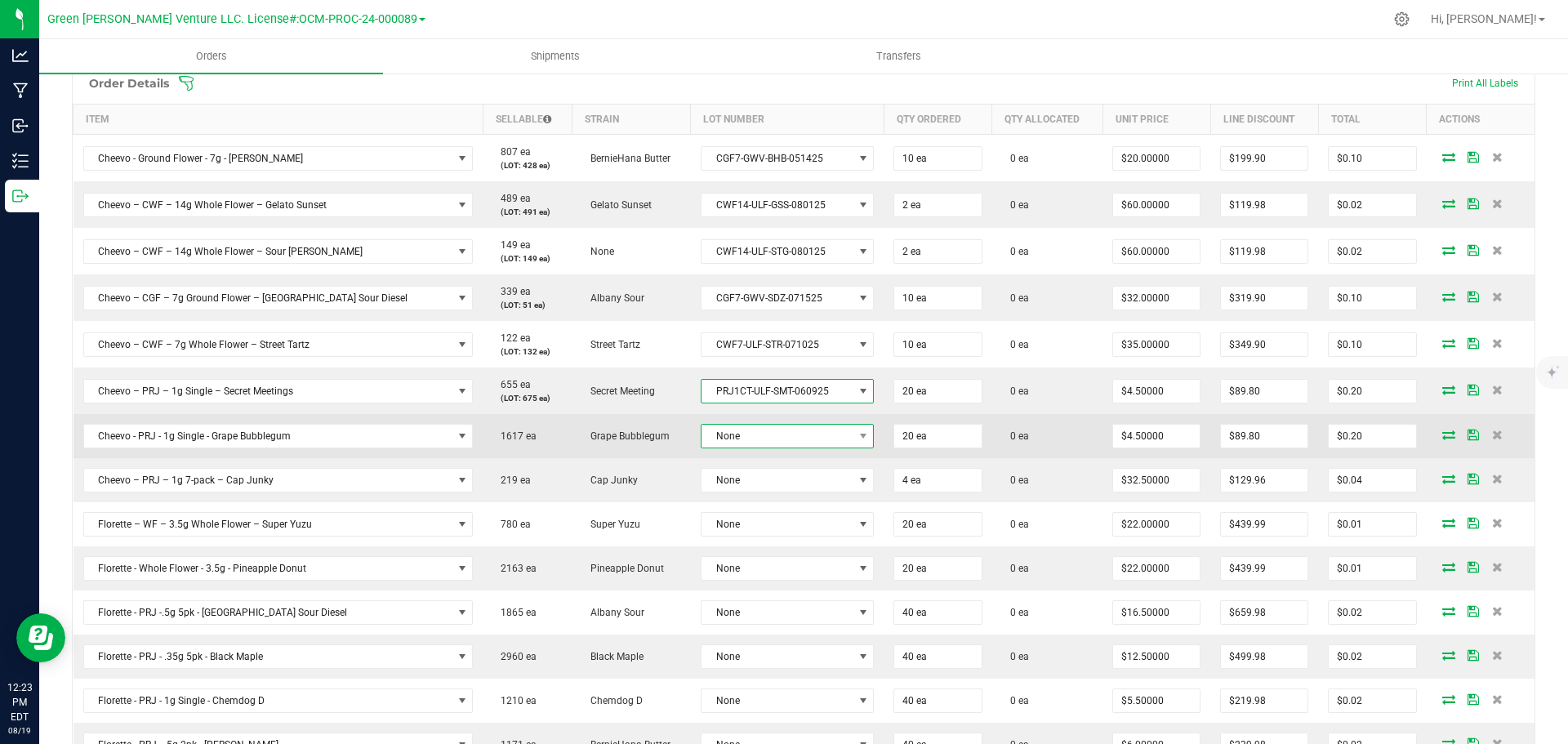
click at [771, 439] on span "None" at bounding box center [778, 435] width 152 height 23
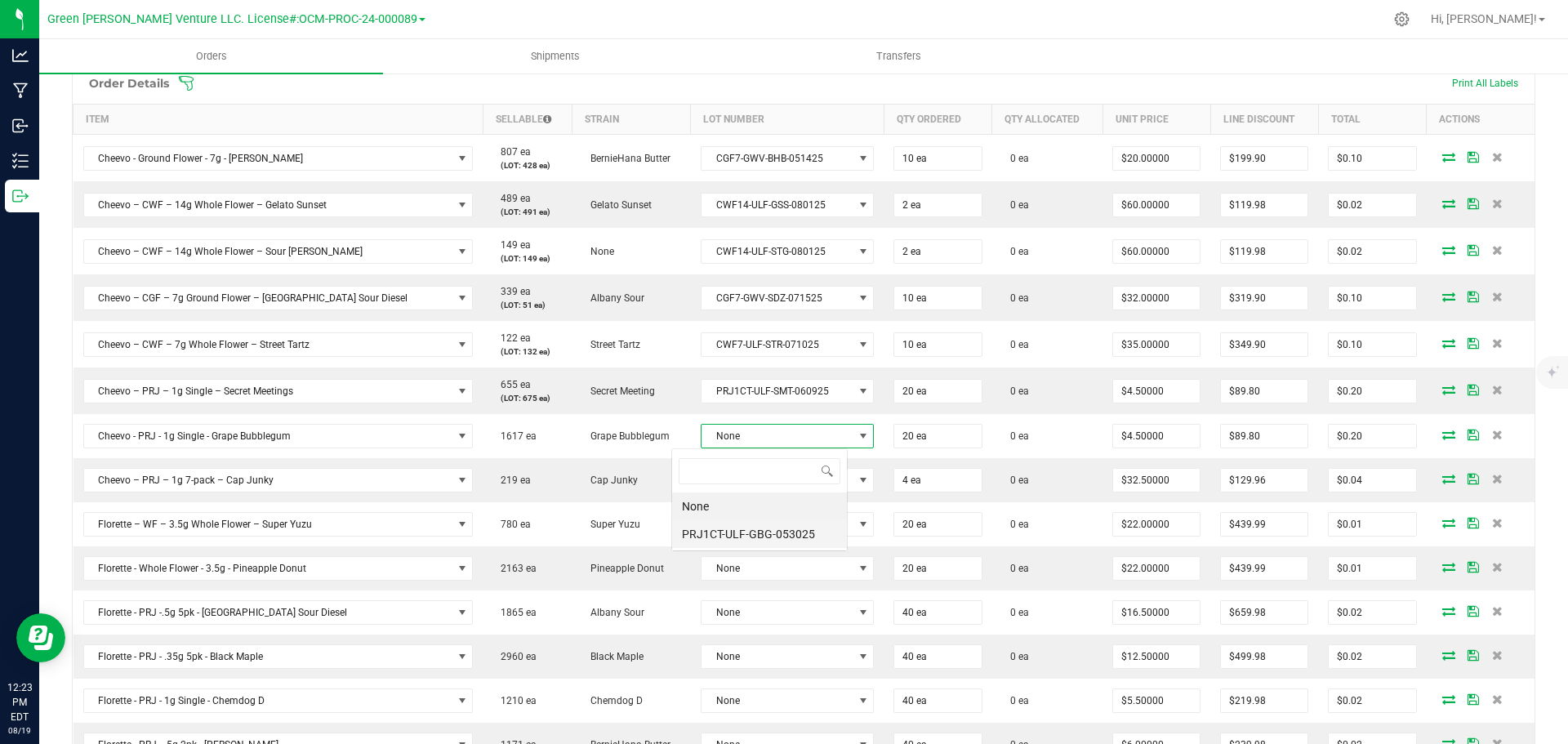
scroll to position [25, 176]
click at [765, 531] on li "PRJ1CT-ULF-GBG-053025" at bounding box center [758, 534] width 174 height 27
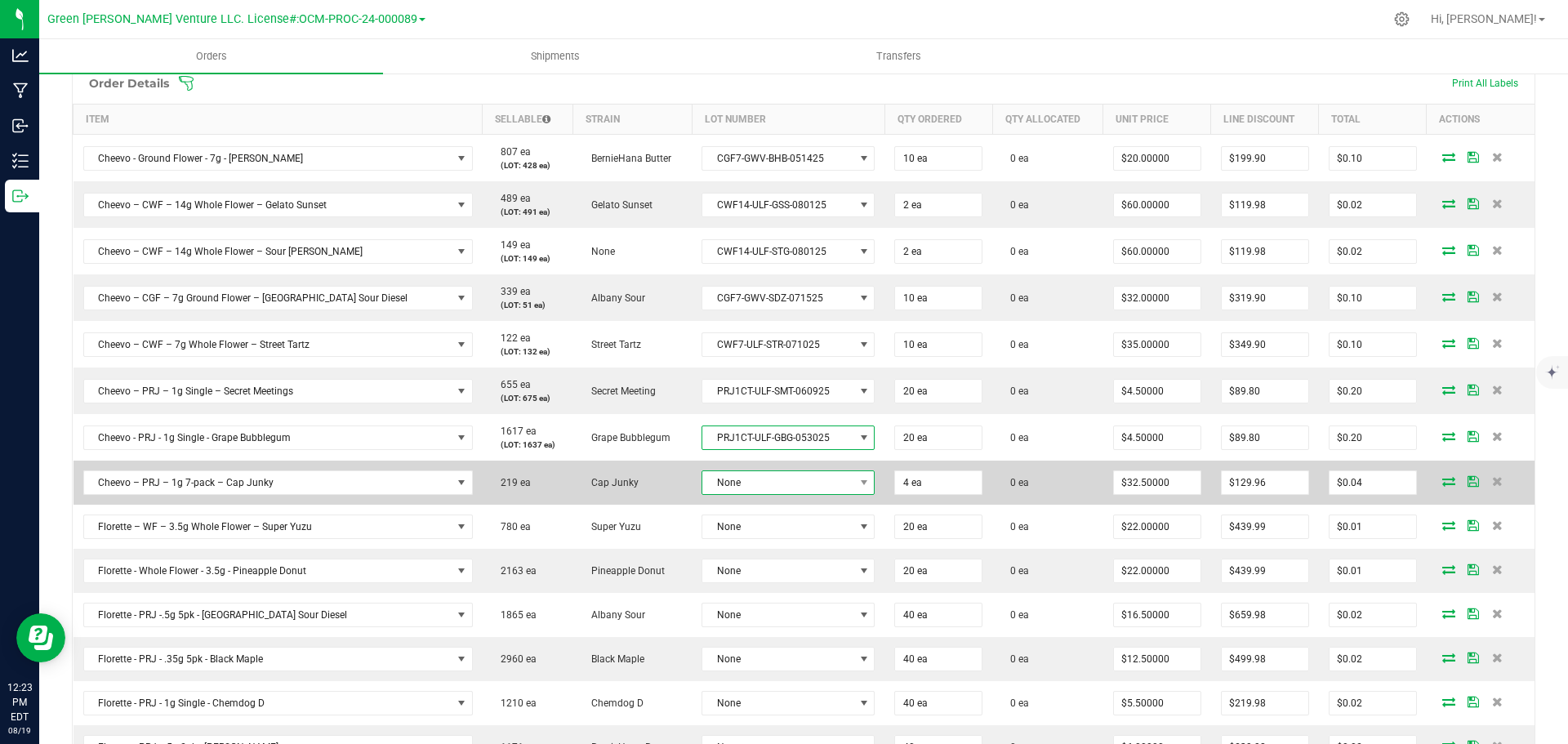
click at [755, 480] on span "None" at bounding box center [778, 482] width 152 height 23
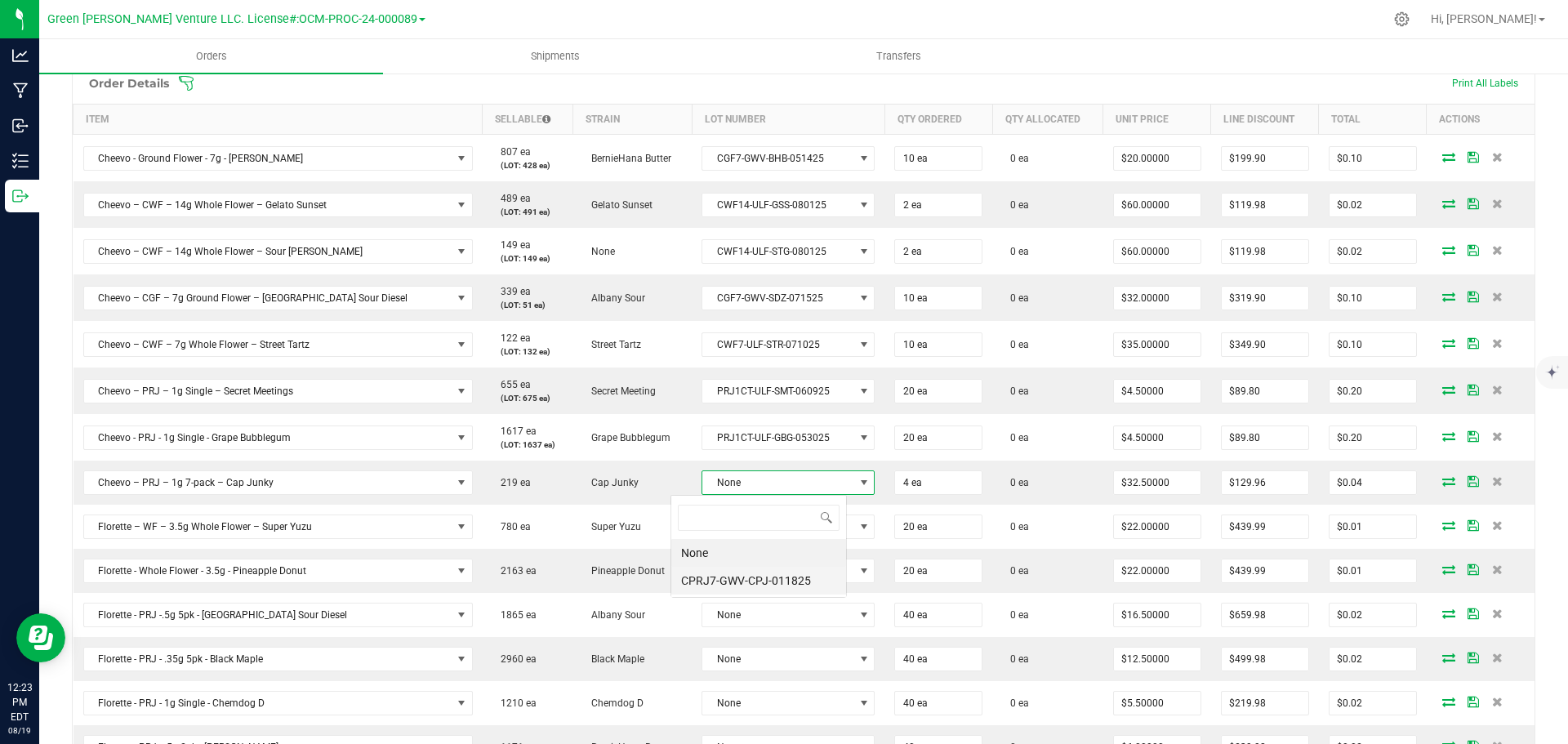
scroll to position [25, 177]
click at [765, 578] on li "CPRJ7-GWV-CPJ-011825" at bounding box center [758, 581] width 174 height 27
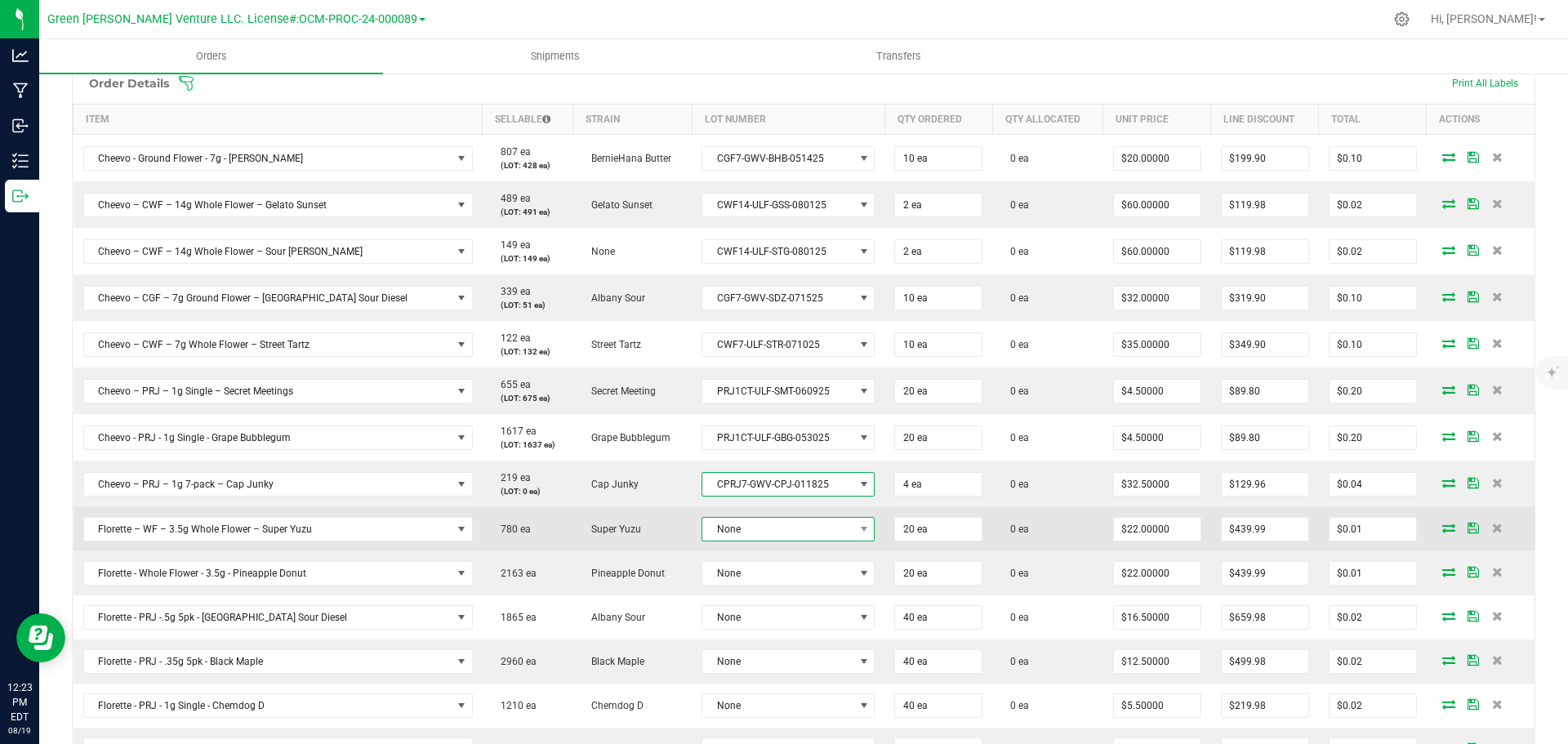
click at [757, 530] on span "None" at bounding box center [778, 529] width 152 height 23
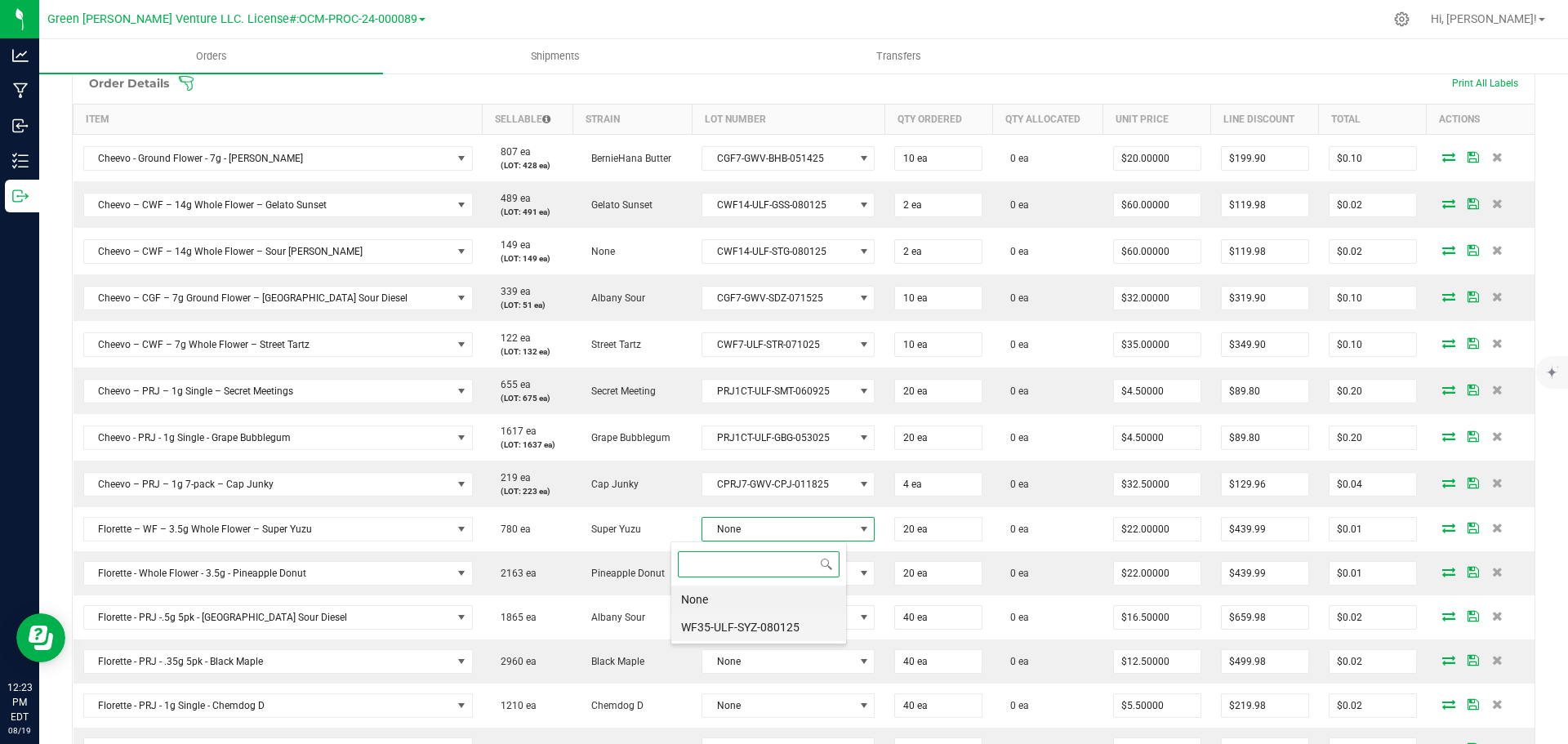
click at [765, 616] on li "WF35-ULF-SYZ-080125" at bounding box center [758, 627] width 174 height 27
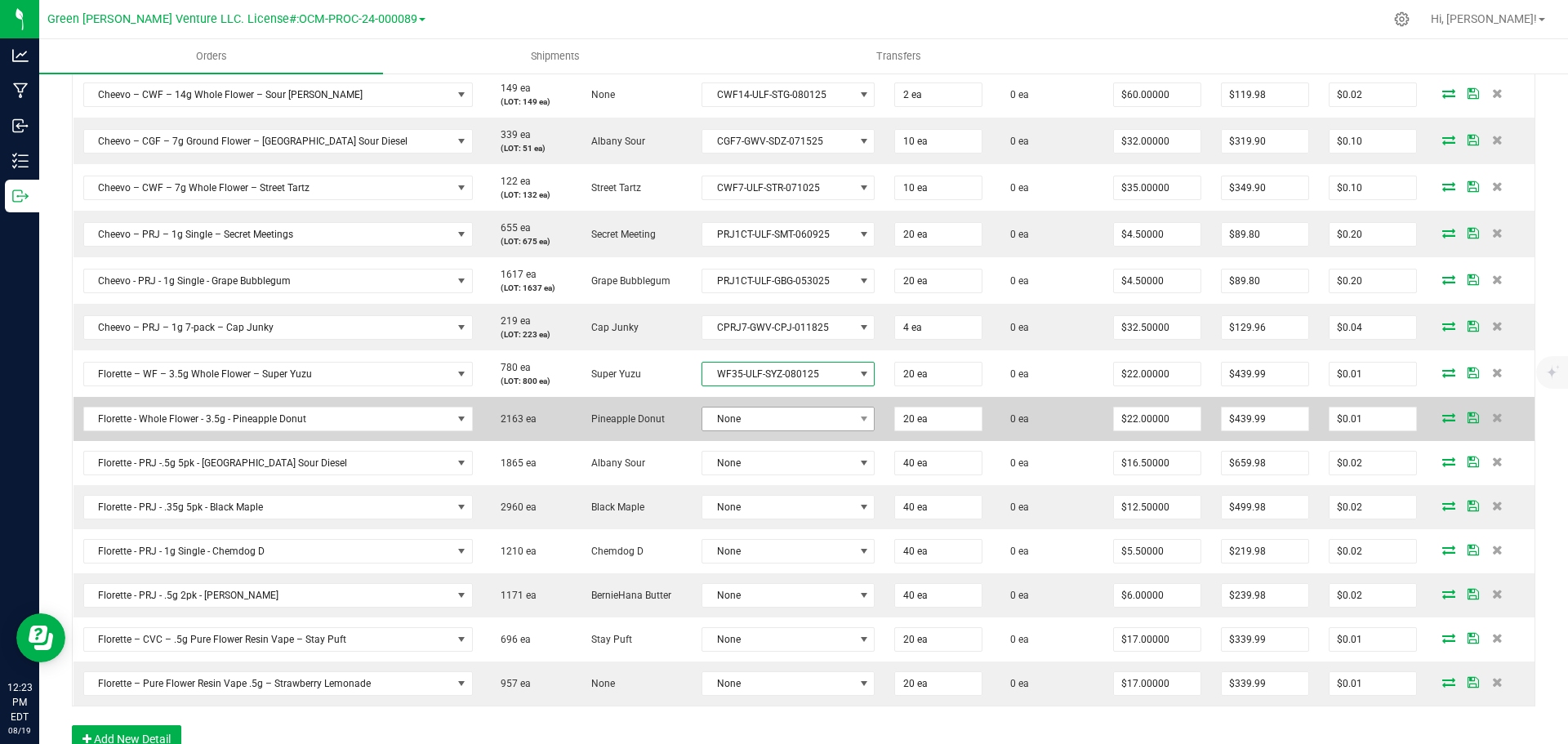
scroll to position [571, 0]
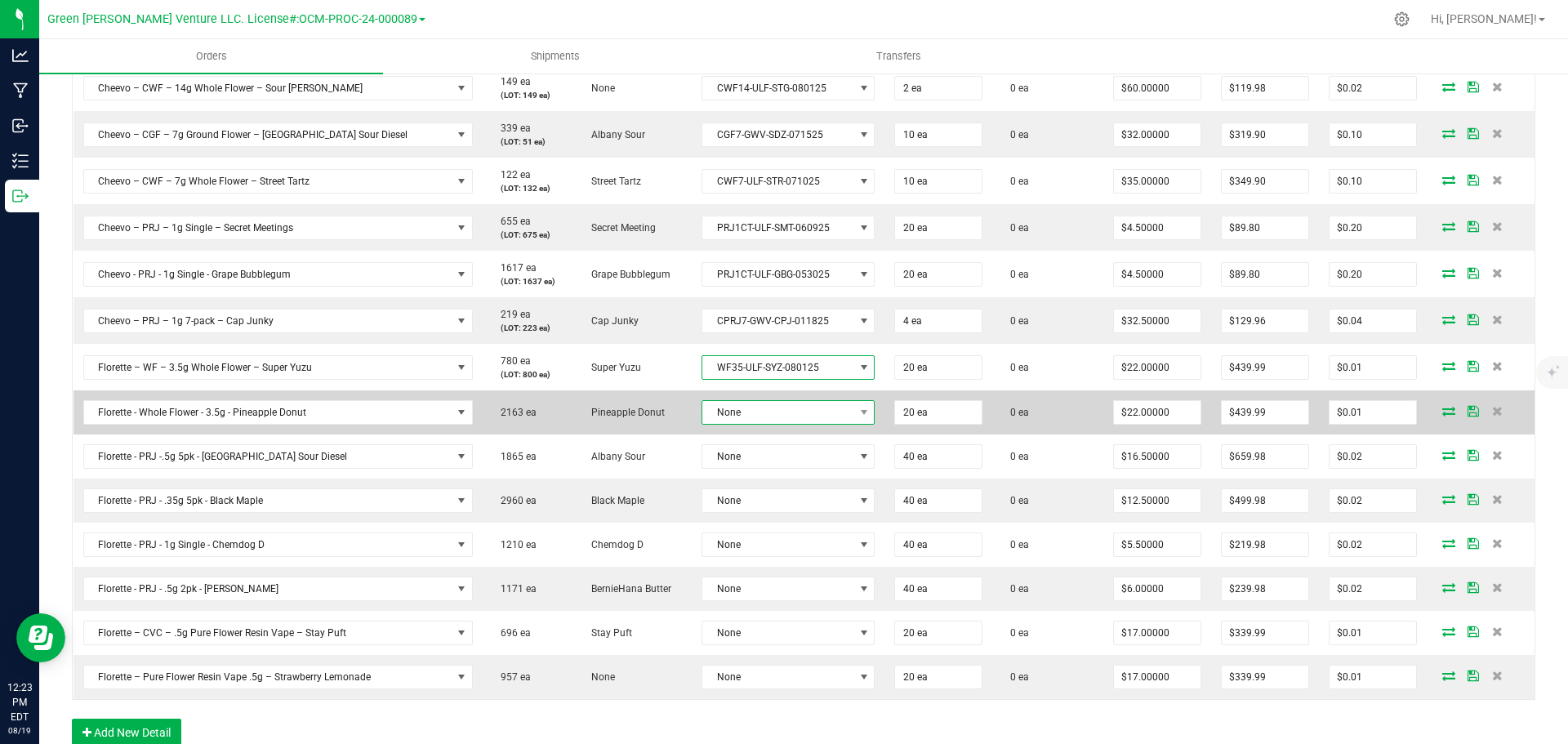
click at [762, 413] on span "None" at bounding box center [778, 412] width 152 height 23
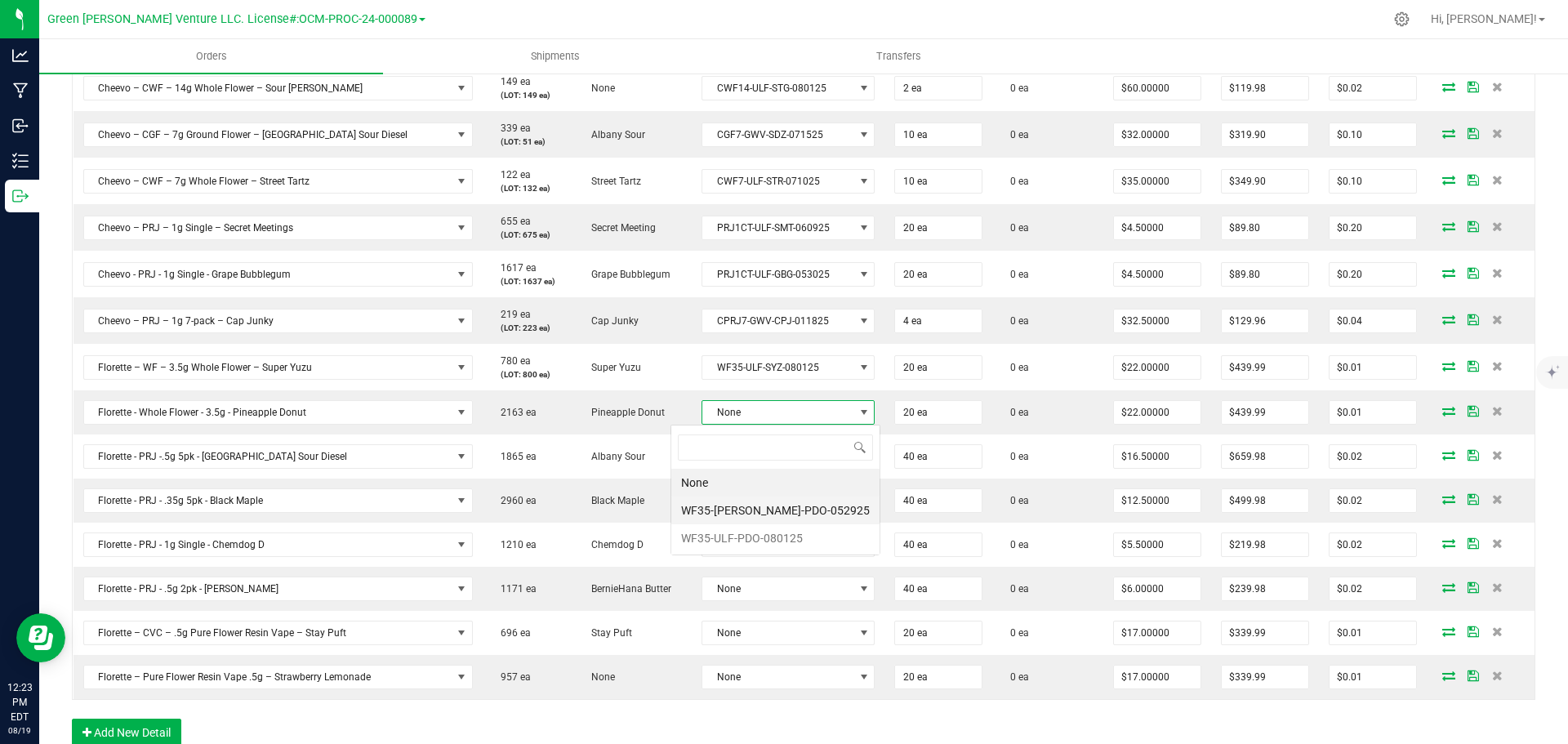
scroll to position [25, 177]
click at [751, 510] on li "WF35-ULF-PDO-052925" at bounding box center [775, 510] width 208 height 27
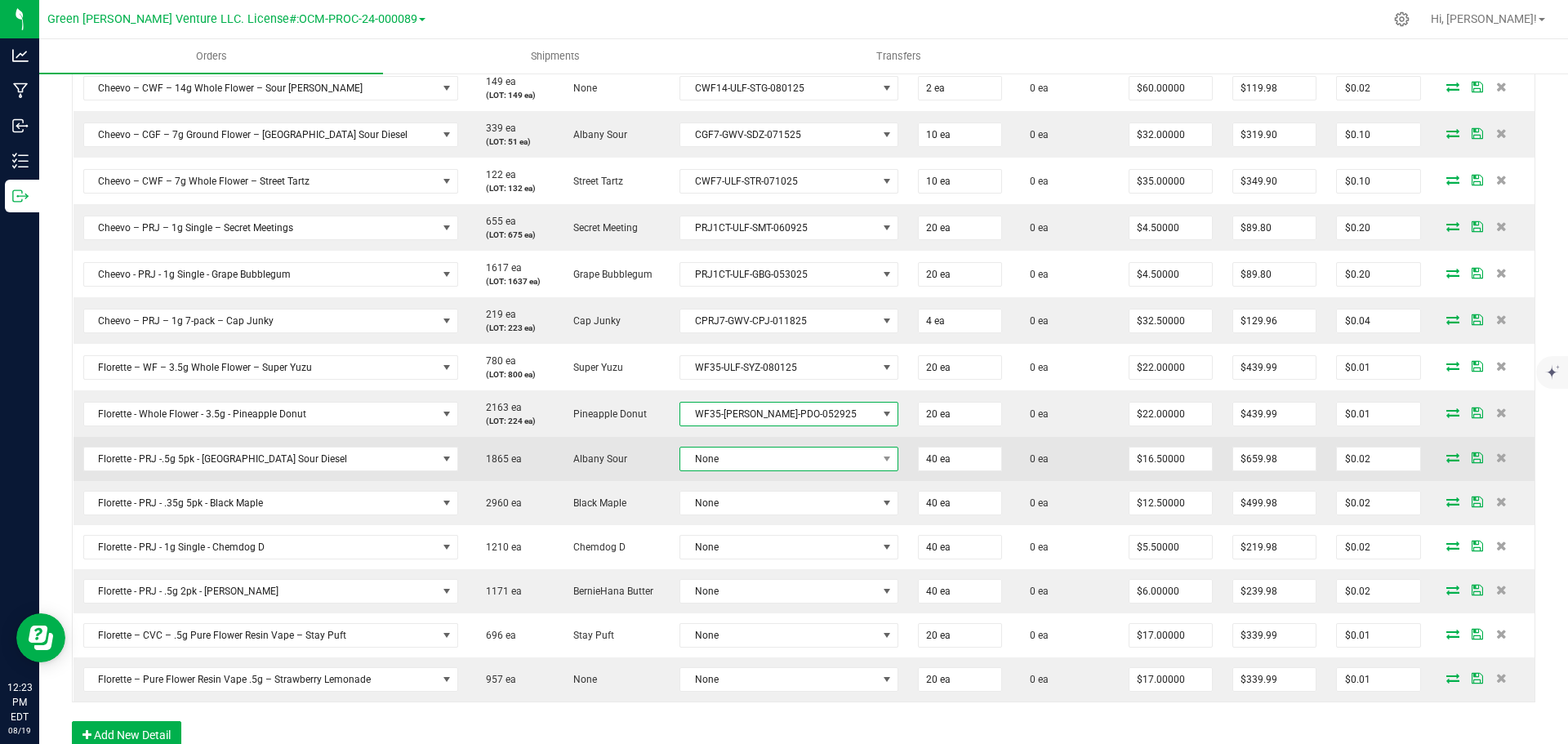
click at [747, 460] on span "None" at bounding box center [778, 458] width 196 height 23
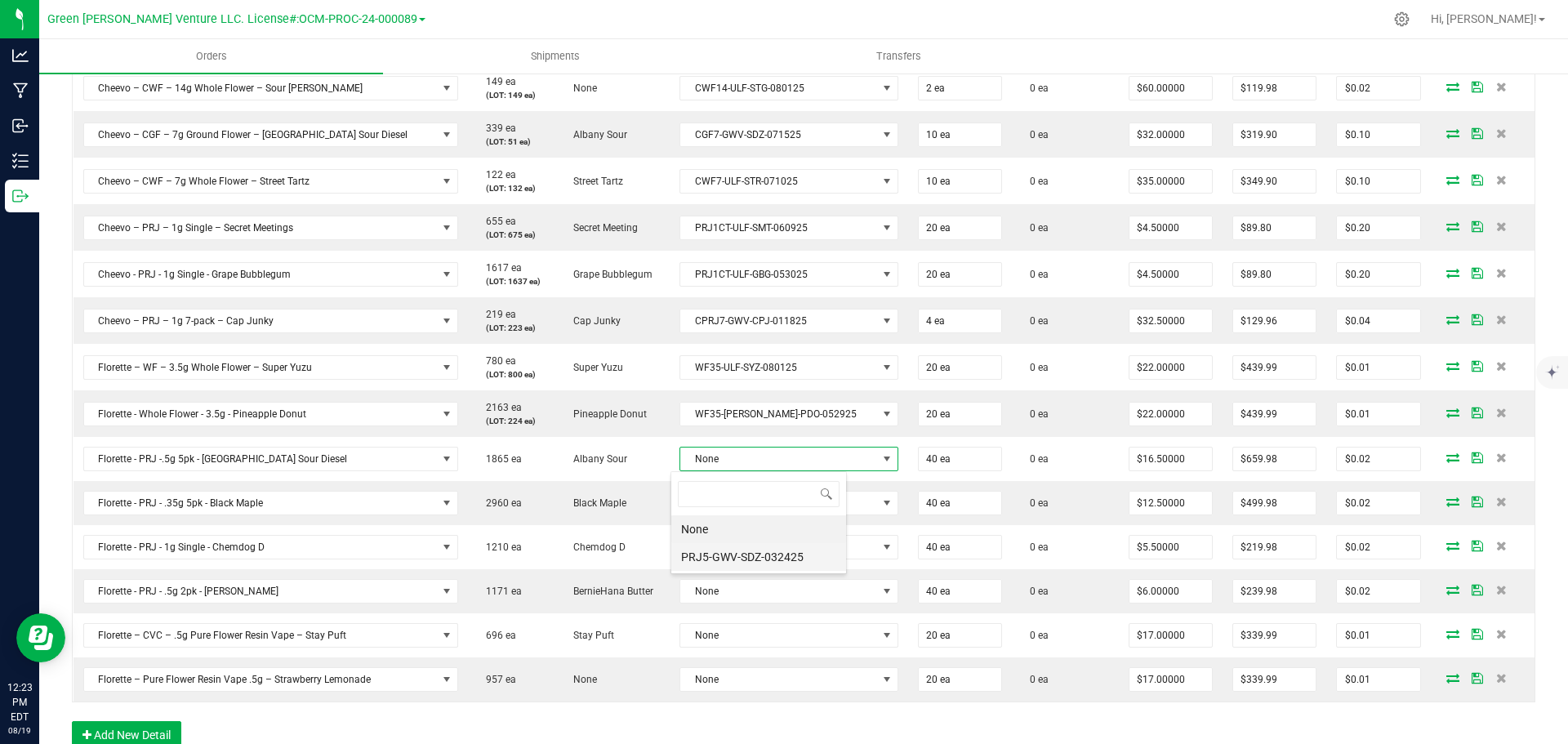
click at [749, 555] on li "PRJ5-GWV-SDZ-032425" at bounding box center [758, 557] width 174 height 27
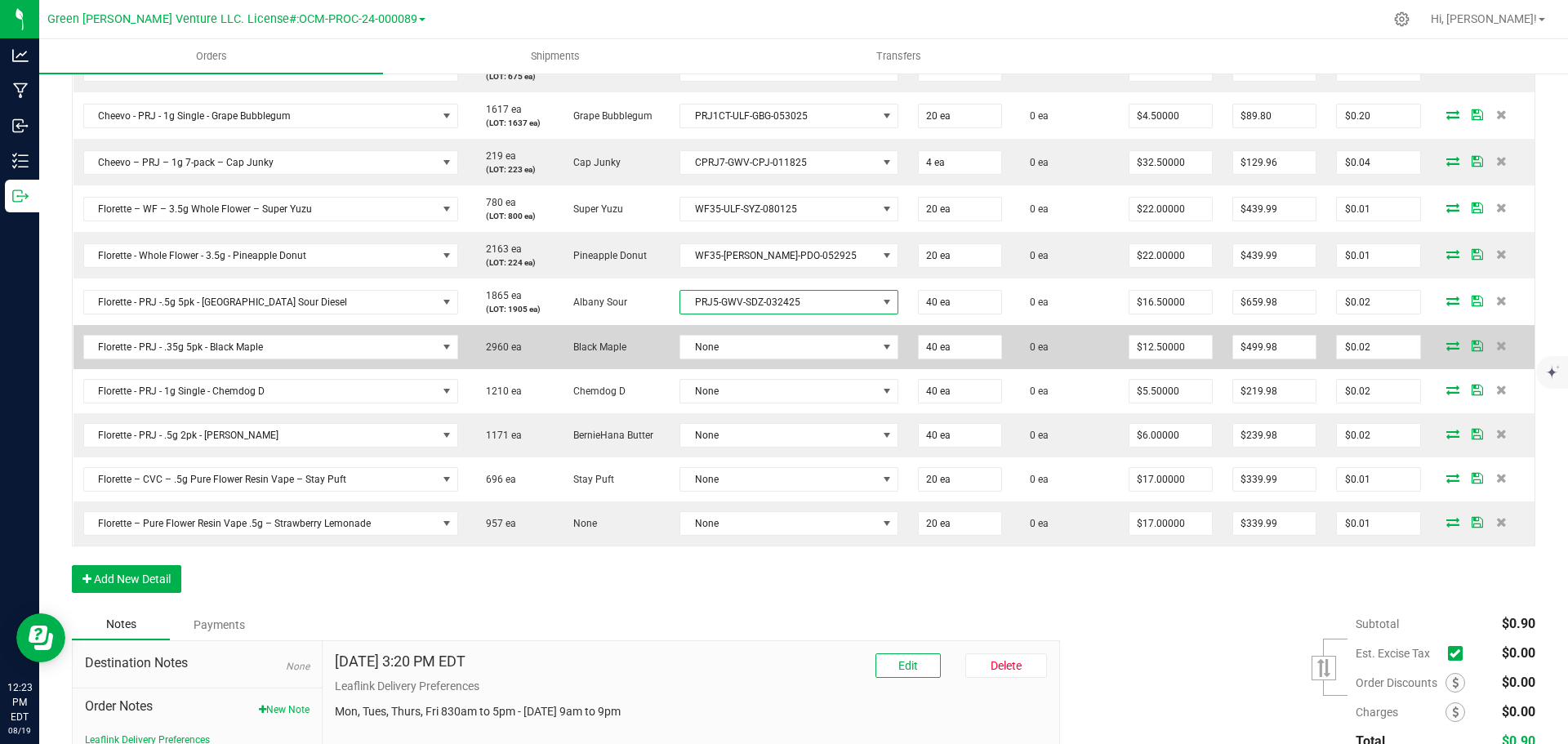
scroll to position [0, 0]
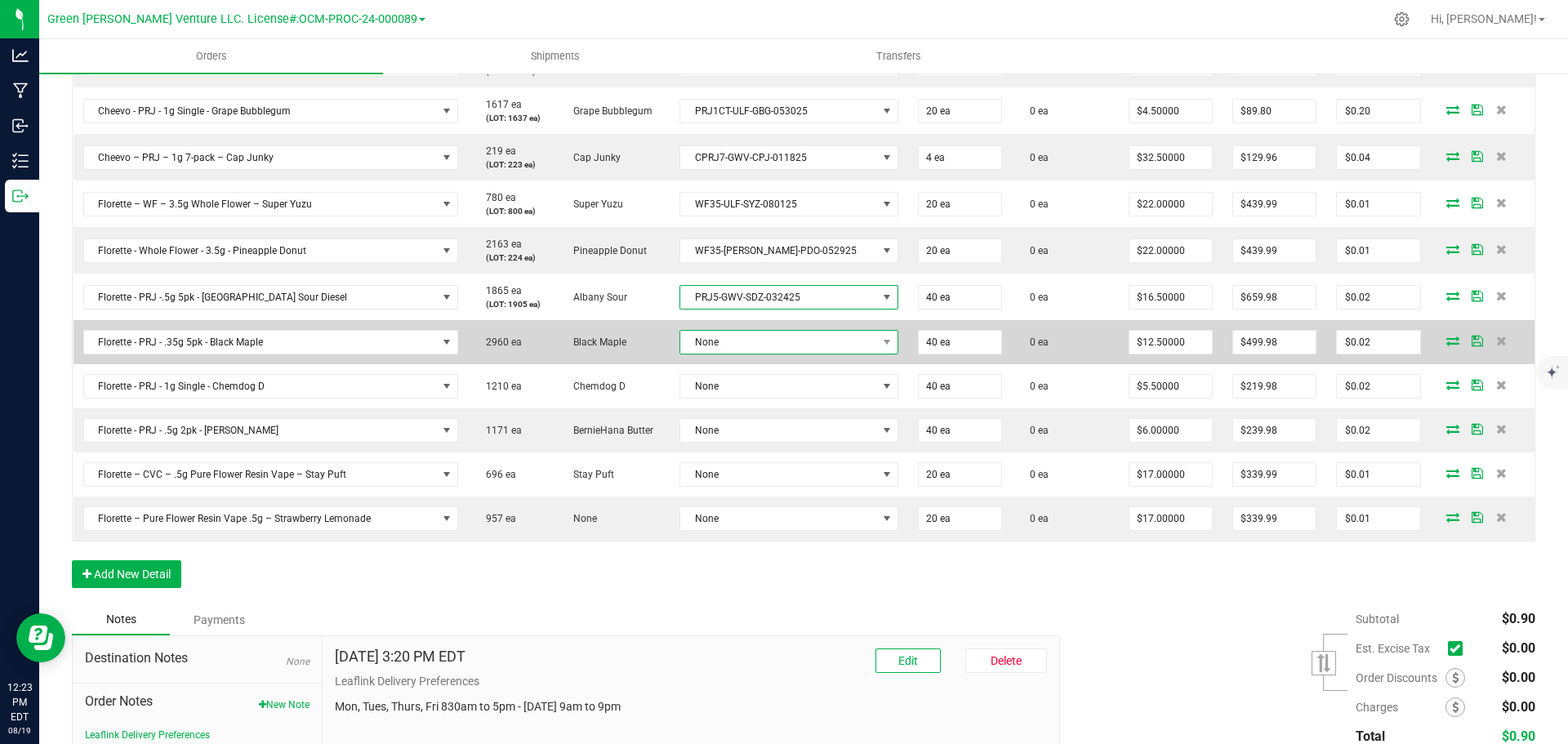
click at [747, 351] on span "None" at bounding box center [778, 341] width 196 height 23
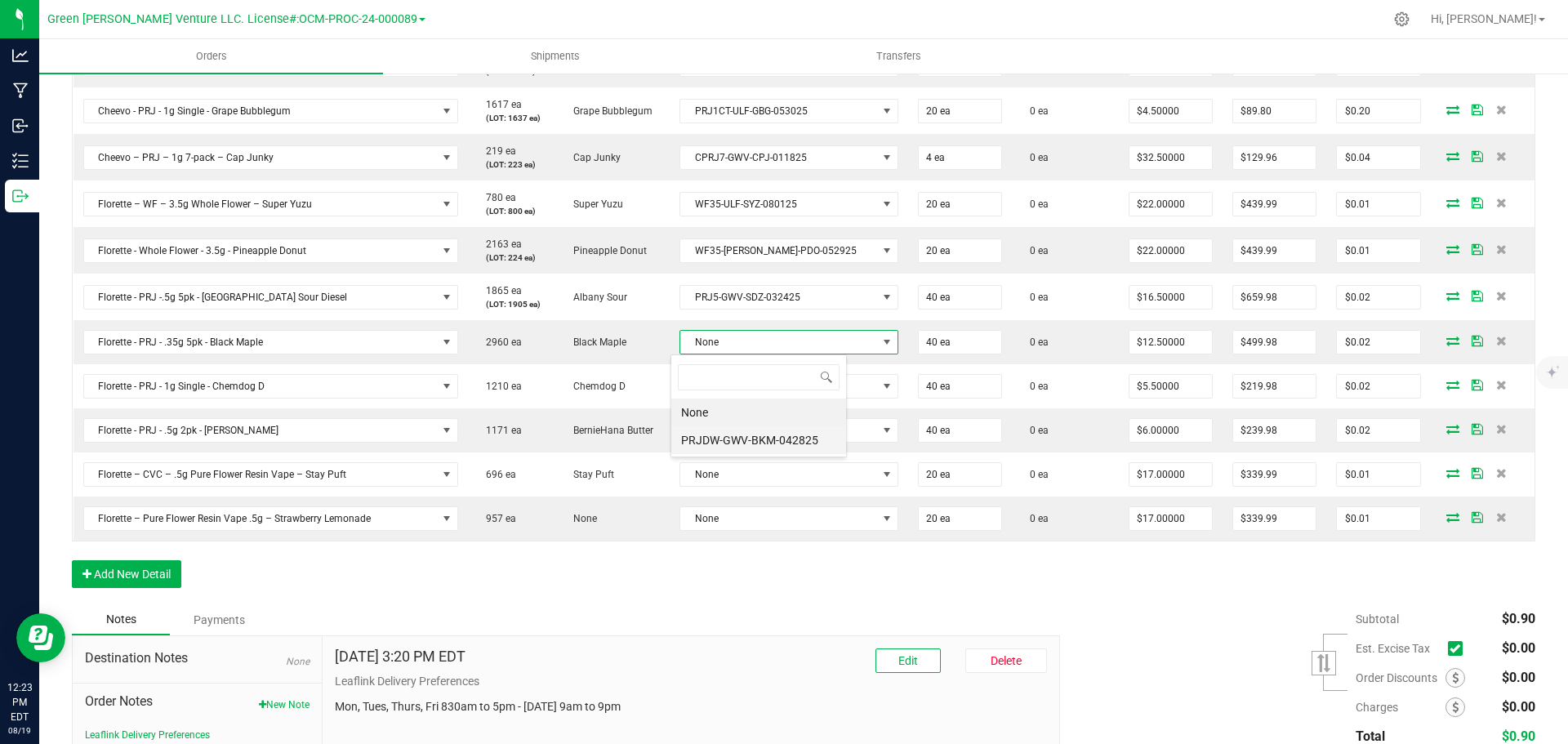
click at [746, 443] on li "PRJDW-GWV-BKM-042825" at bounding box center [758, 440] width 174 height 27
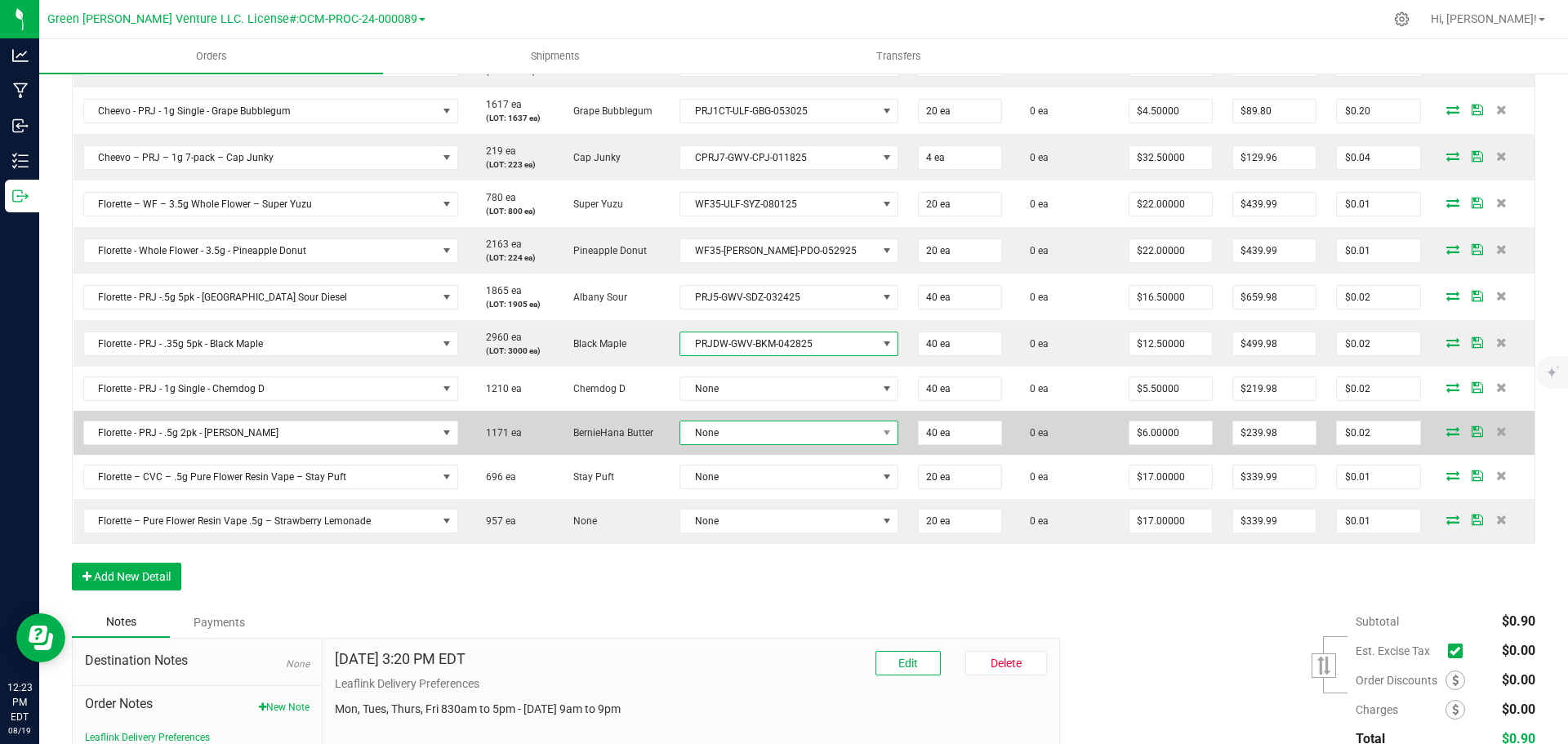
click at [750, 426] on span "None" at bounding box center [778, 433] width 196 height 23
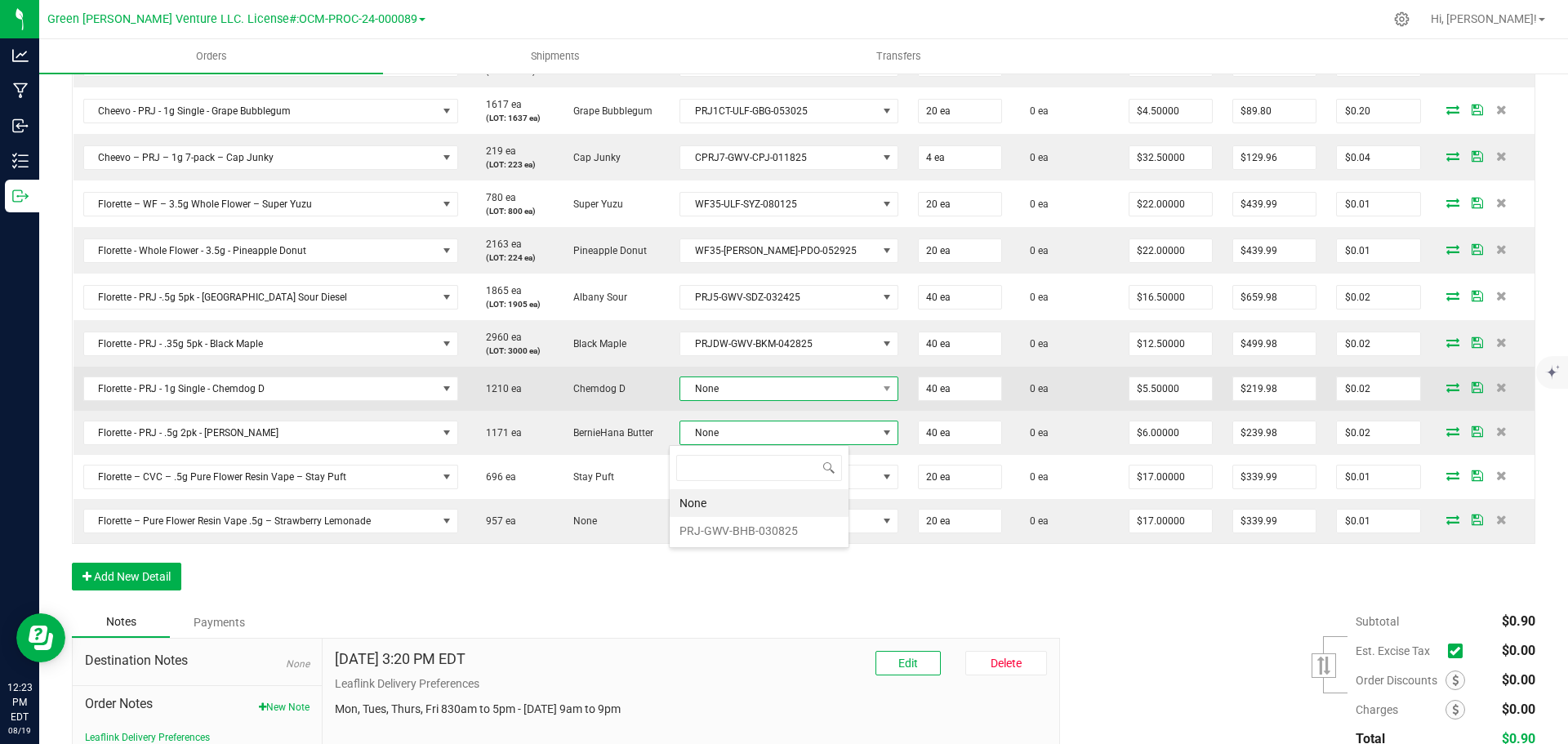
click at [755, 394] on span "None" at bounding box center [778, 388] width 196 height 23
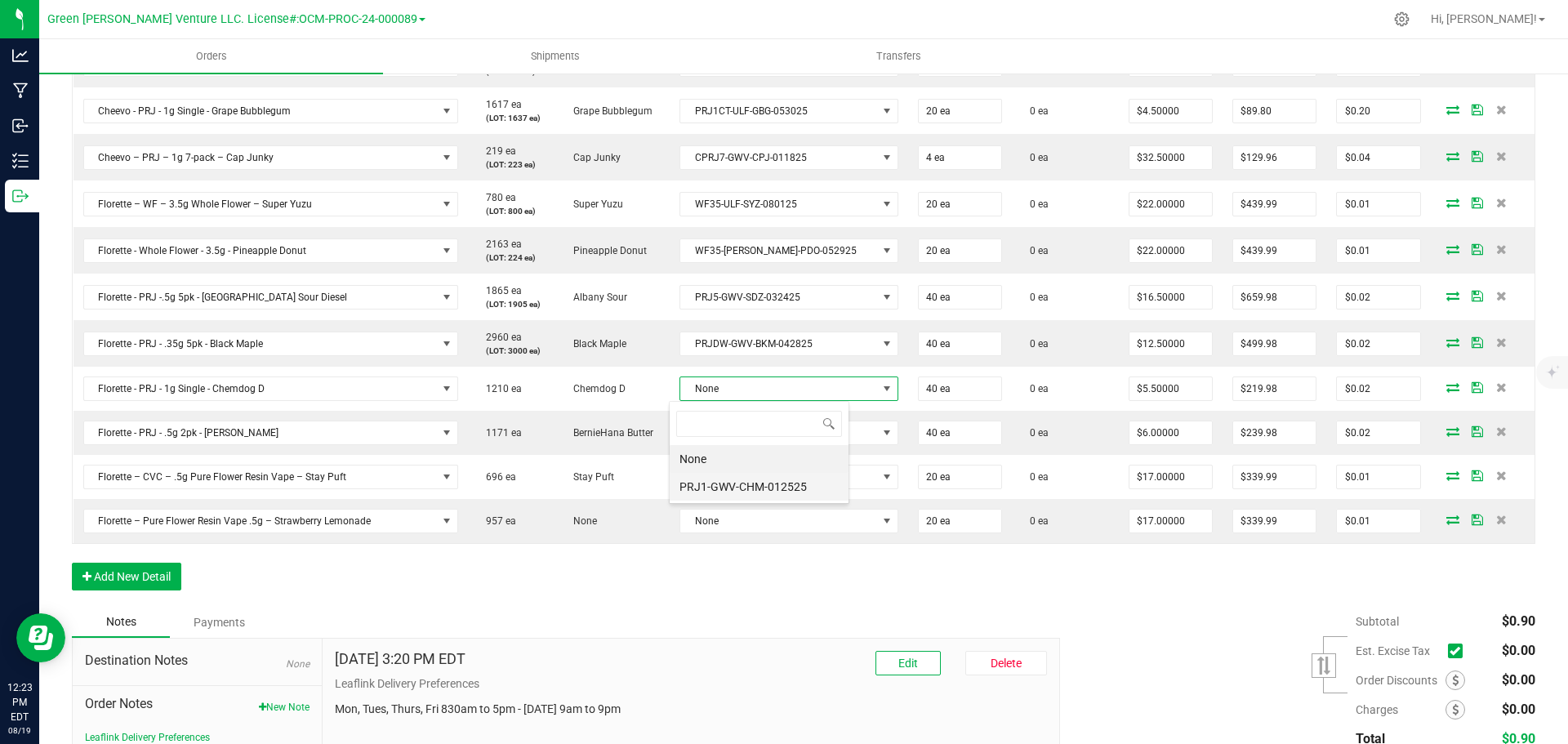
click at [756, 477] on li "PRJ1-GWV-CHM-012525" at bounding box center [759, 487] width 179 height 27
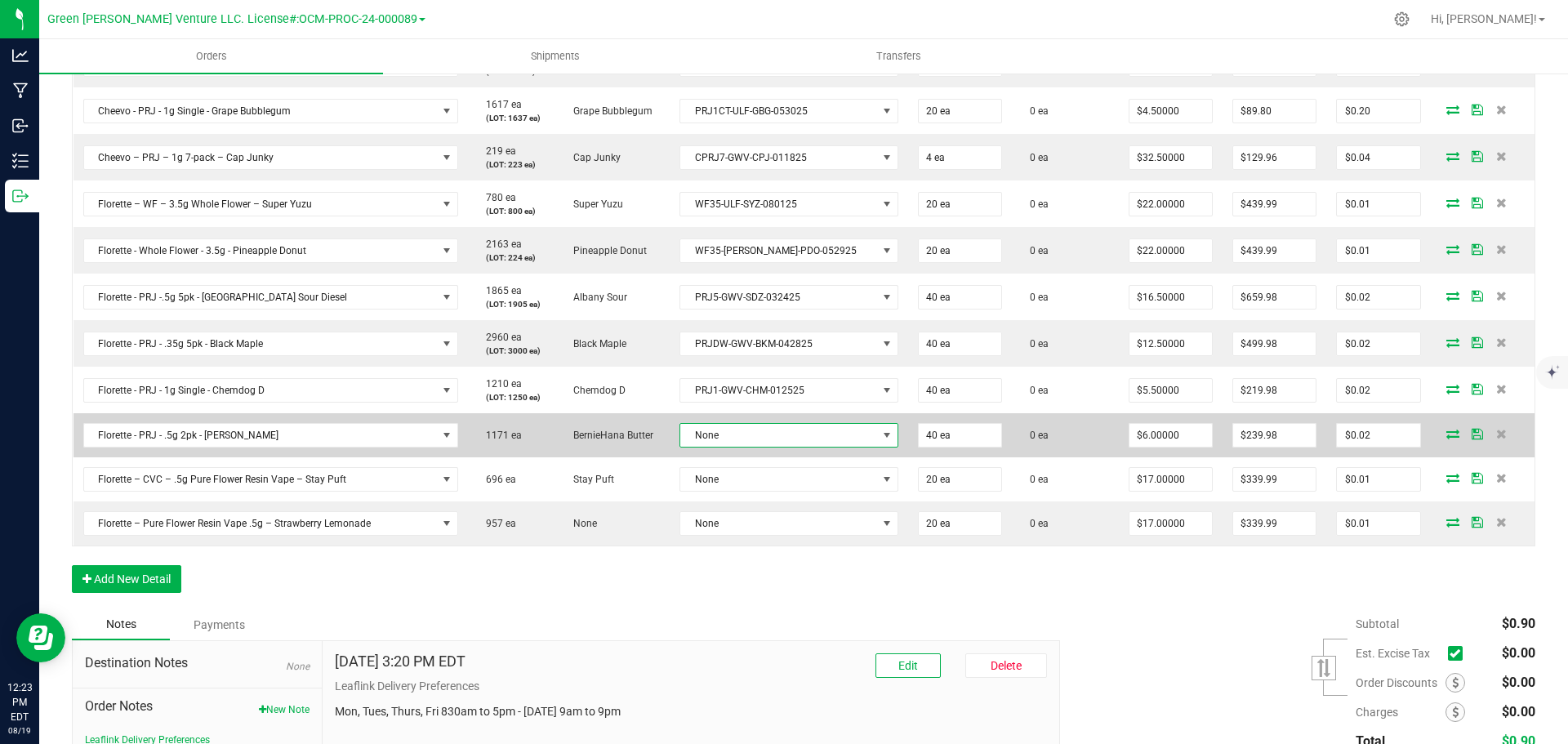
click at [755, 435] on span "None" at bounding box center [778, 435] width 196 height 23
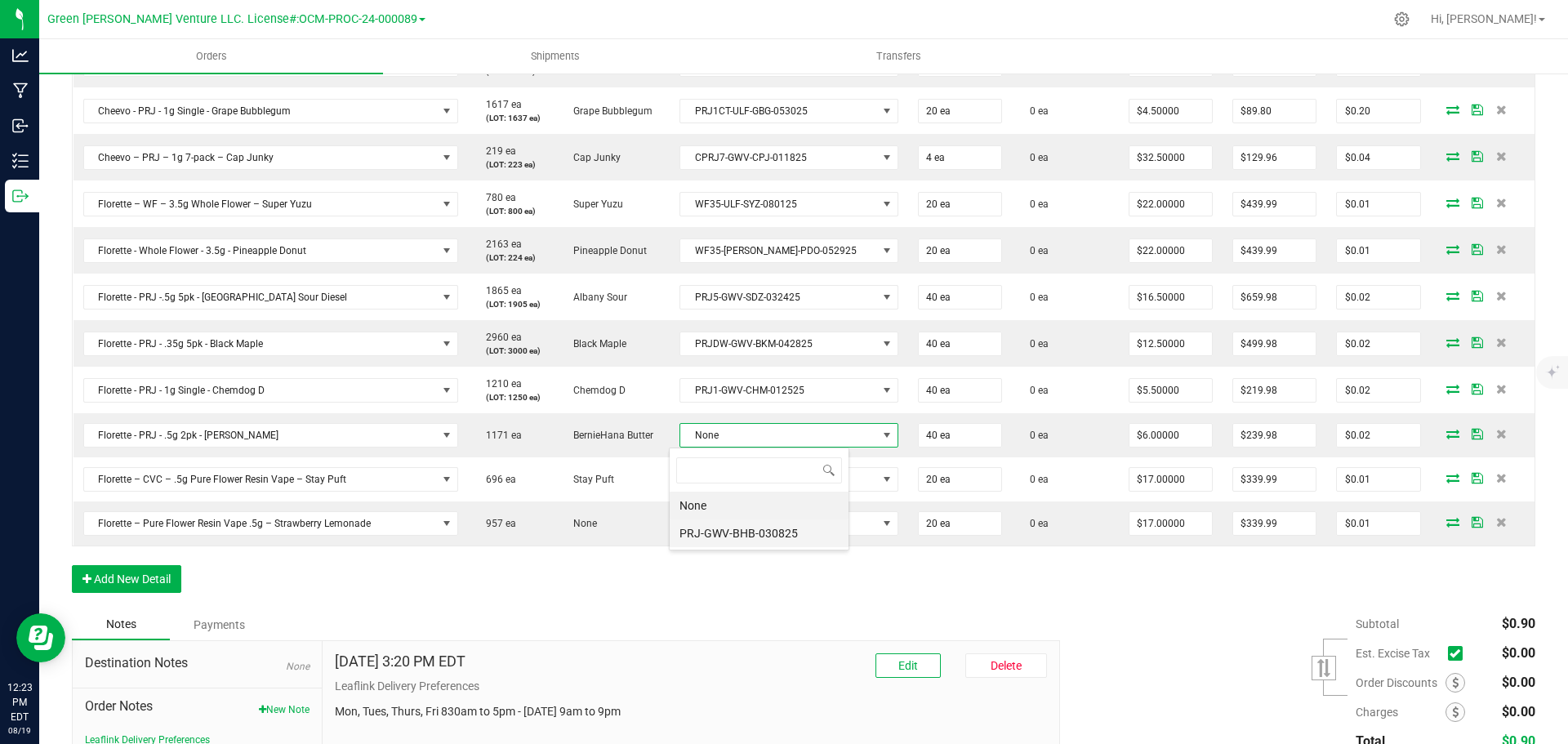
click at [765, 529] on li "PRJ-GWV-BHB-030825" at bounding box center [759, 533] width 179 height 27
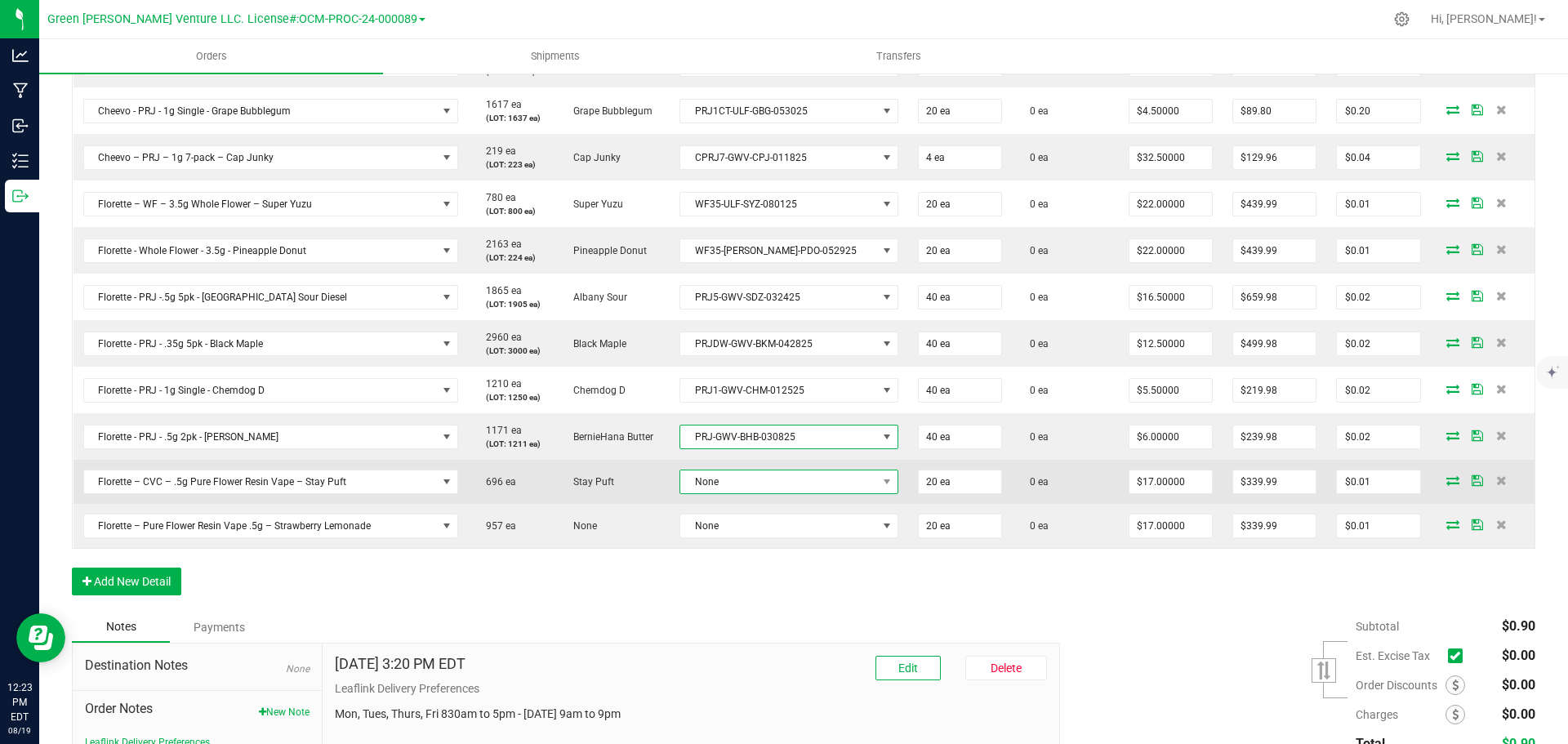
click at [752, 483] on span "None" at bounding box center [778, 481] width 196 height 23
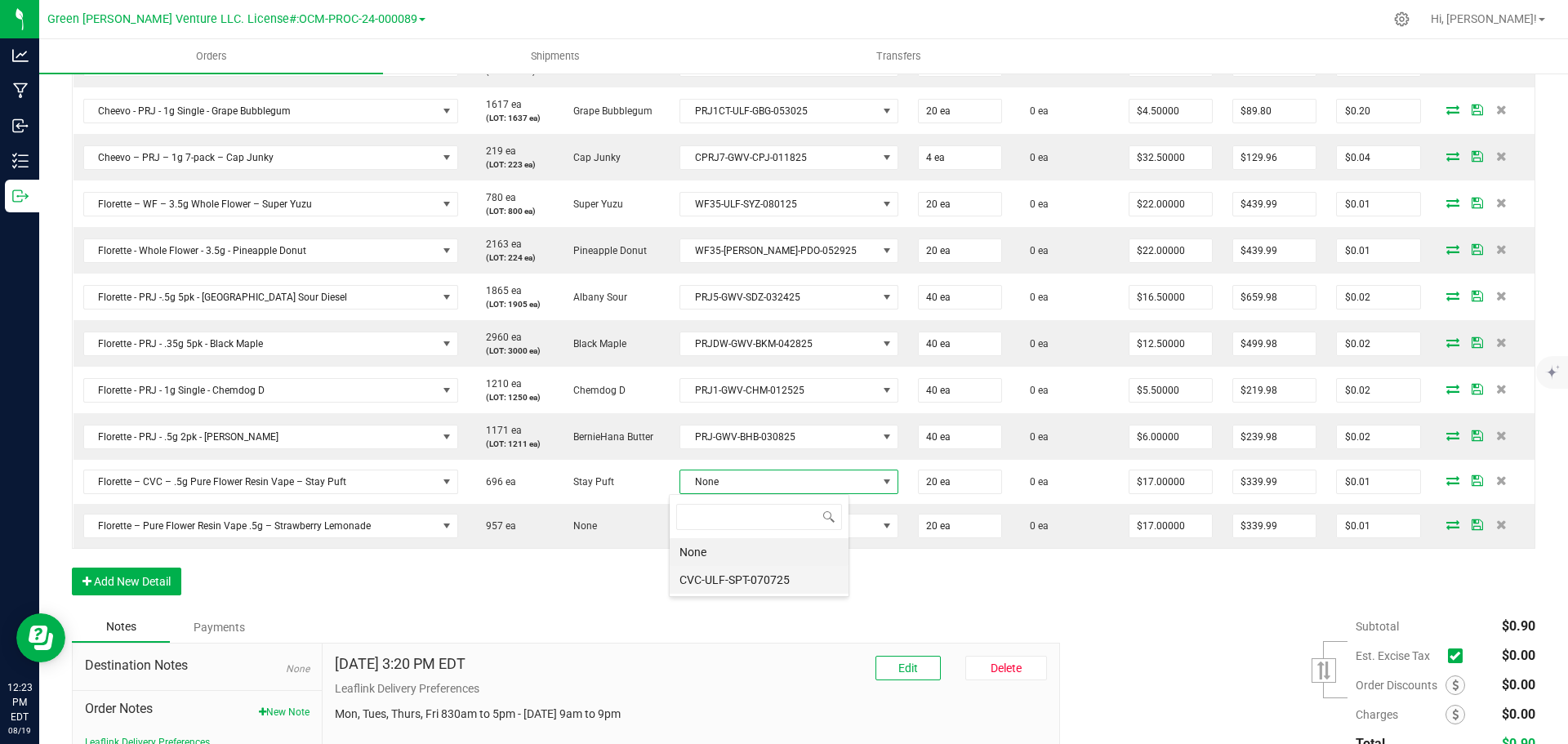
click at [757, 576] on li "CVC-ULF-SPT-070725" at bounding box center [759, 580] width 179 height 27
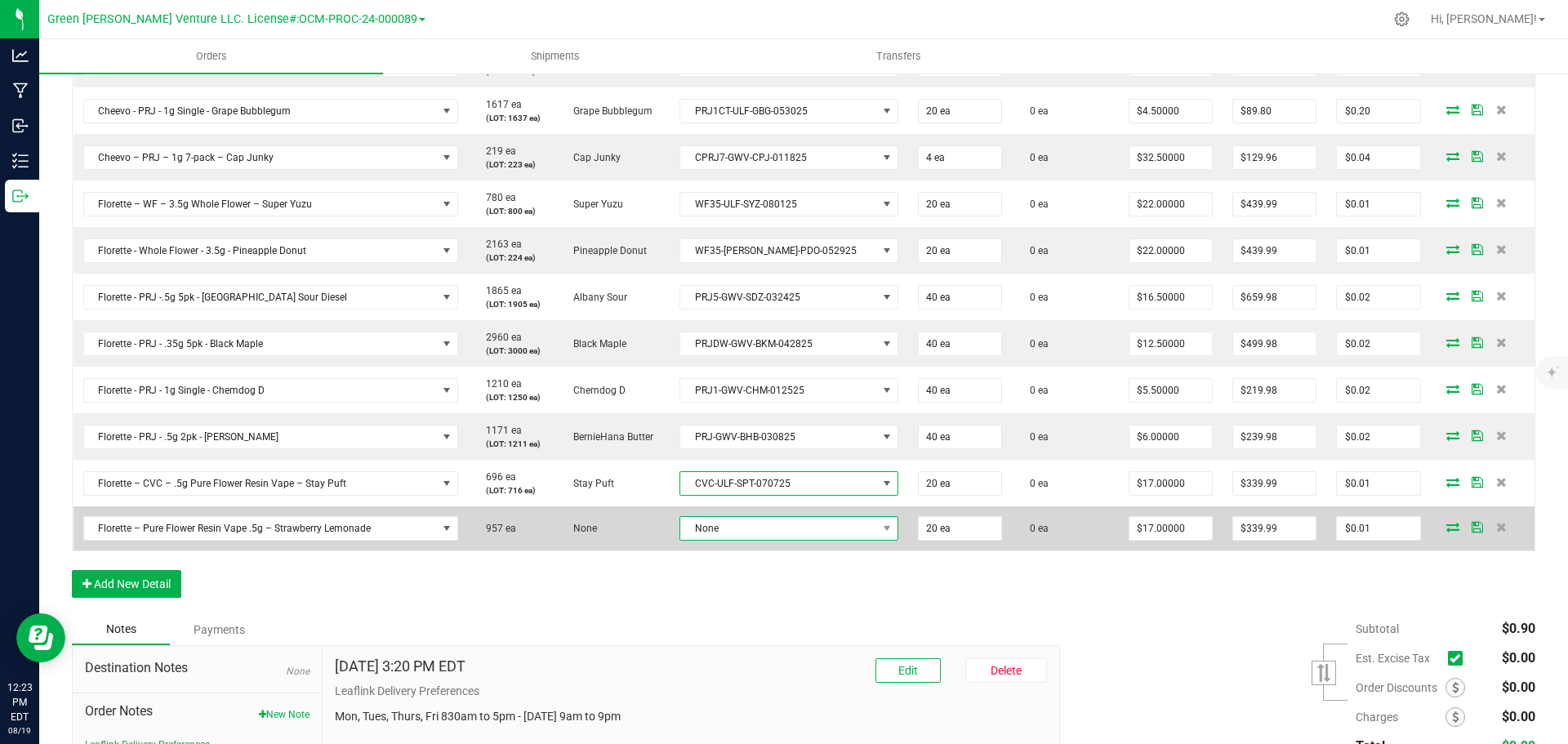
click at [758, 521] on span "None" at bounding box center [778, 528] width 196 height 23
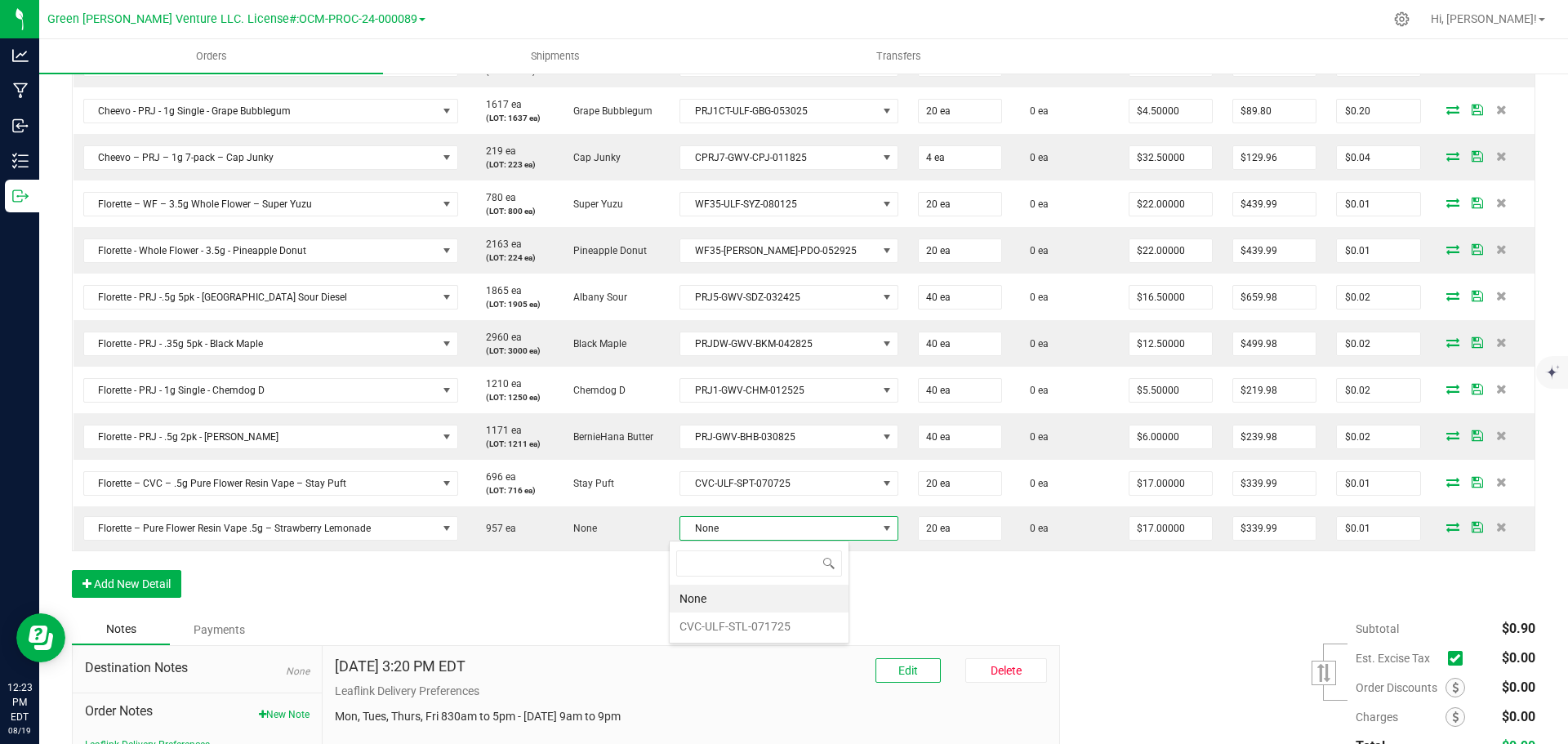
click at [756, 636] on li "CVC-ULF-STL-071725" at bounding box center [759, 626] width 179 height 27
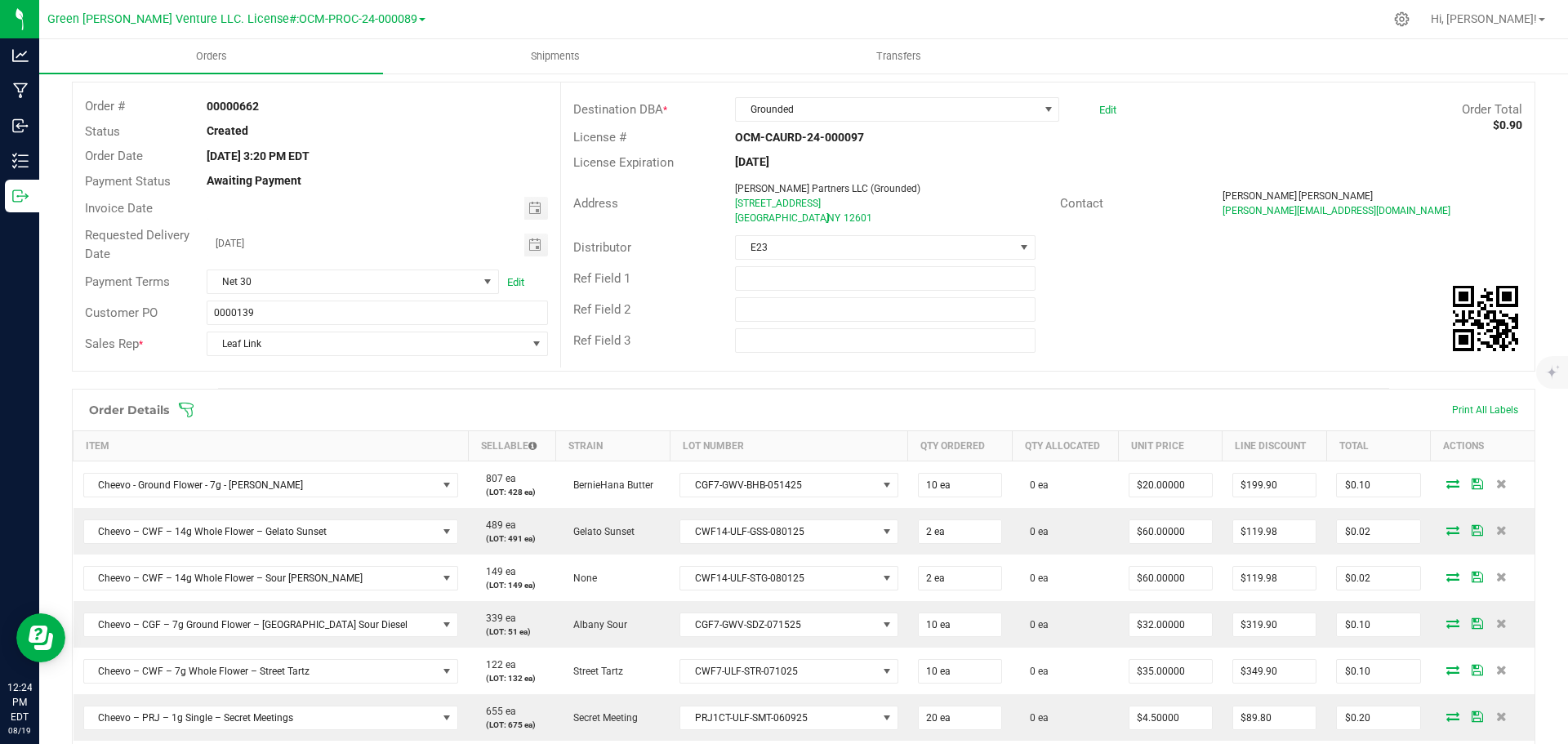
click at [186, 412] on icon at bounding box center [186, 410] width 16 height 16
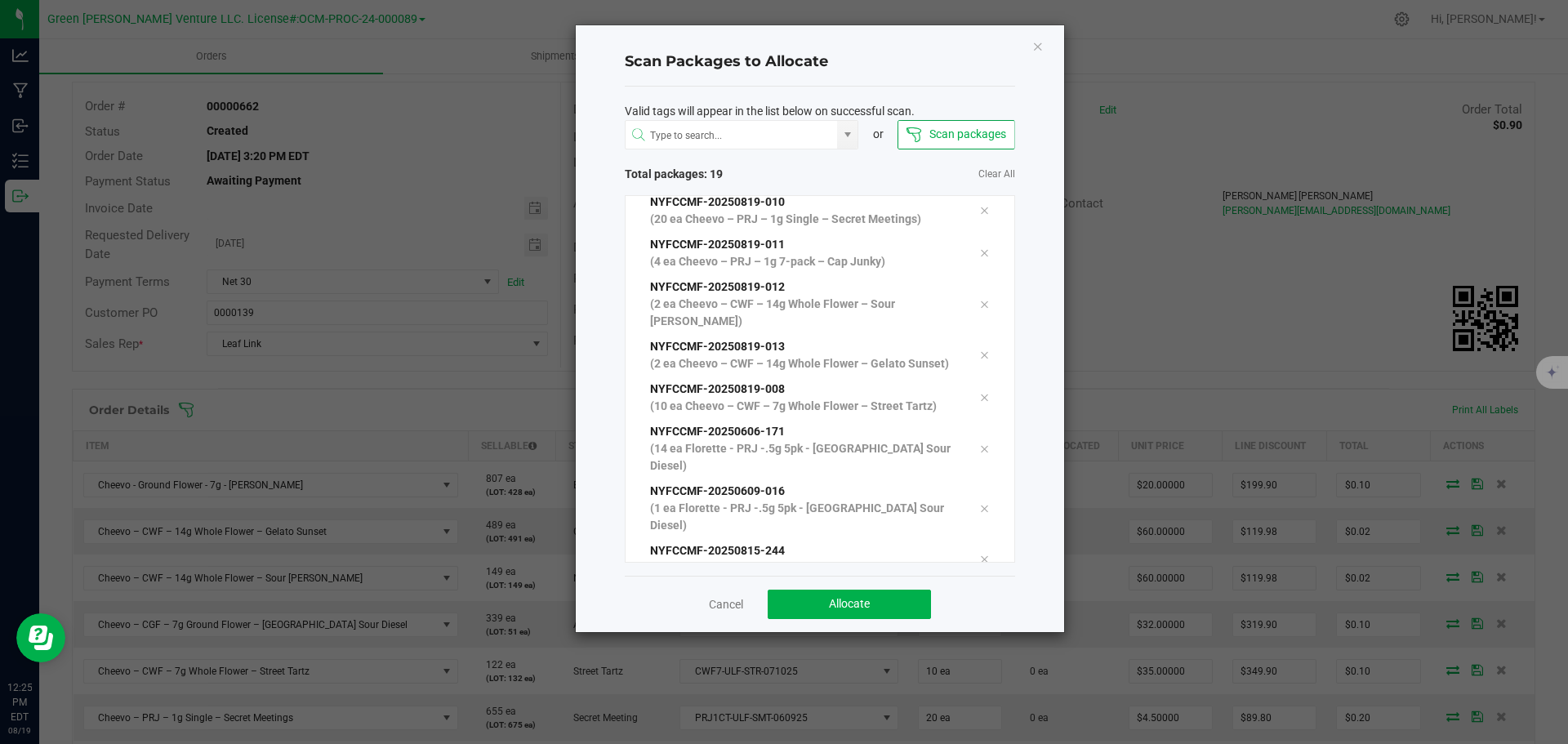
scroll to position [568, 0]
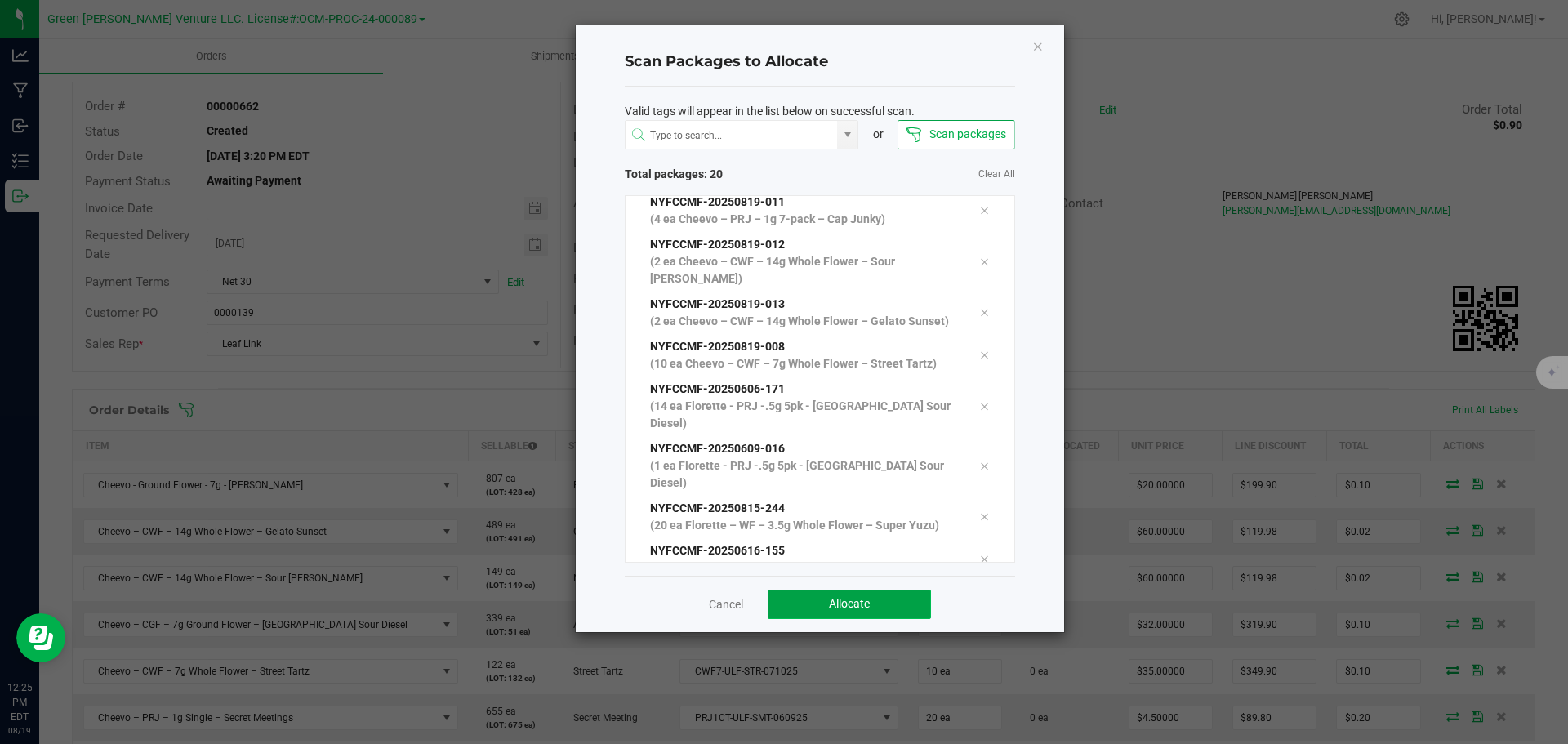
click at [793, 603] on button "Allocate" at bounding box center [849, 604] width 163 height 29
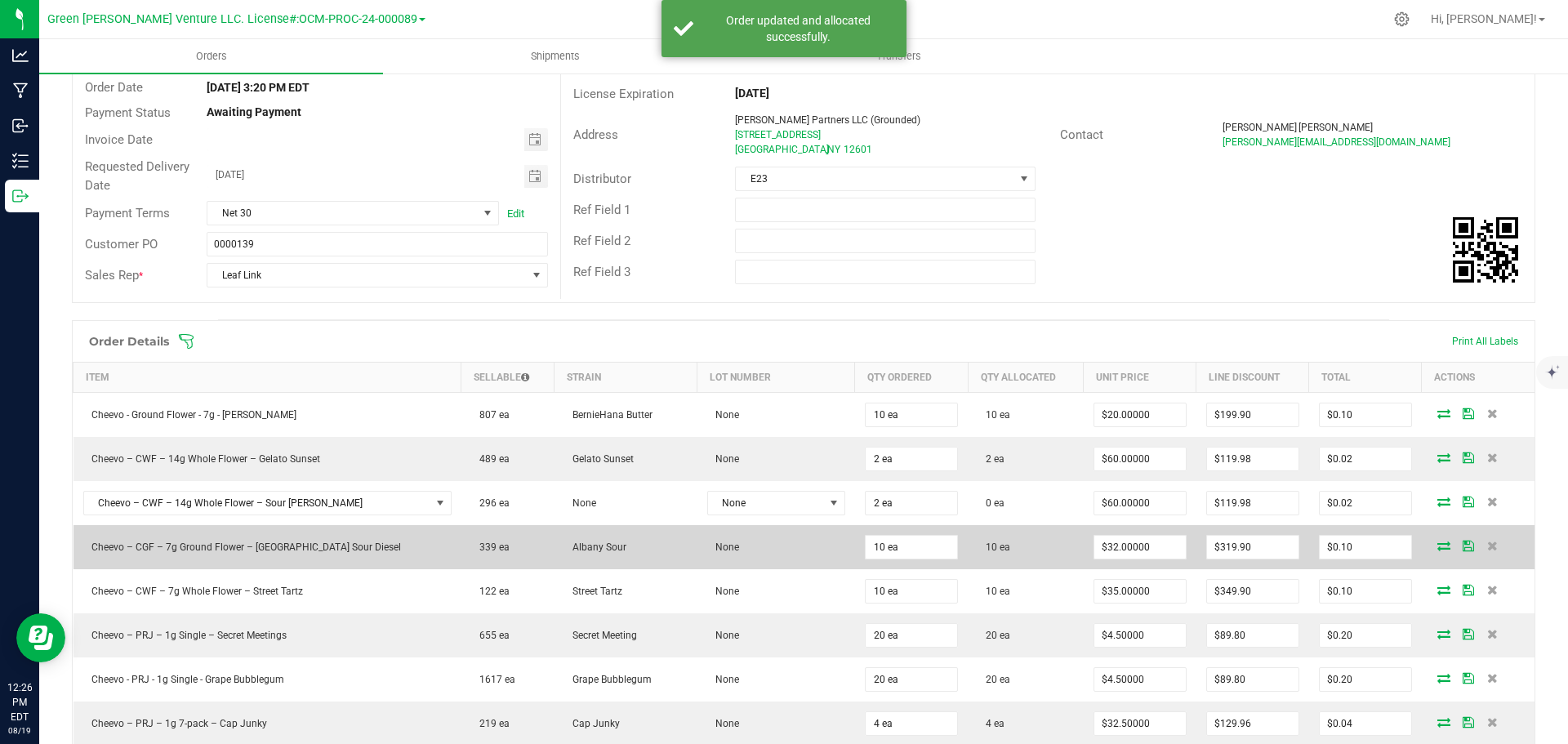
scroll to position [245, 0]
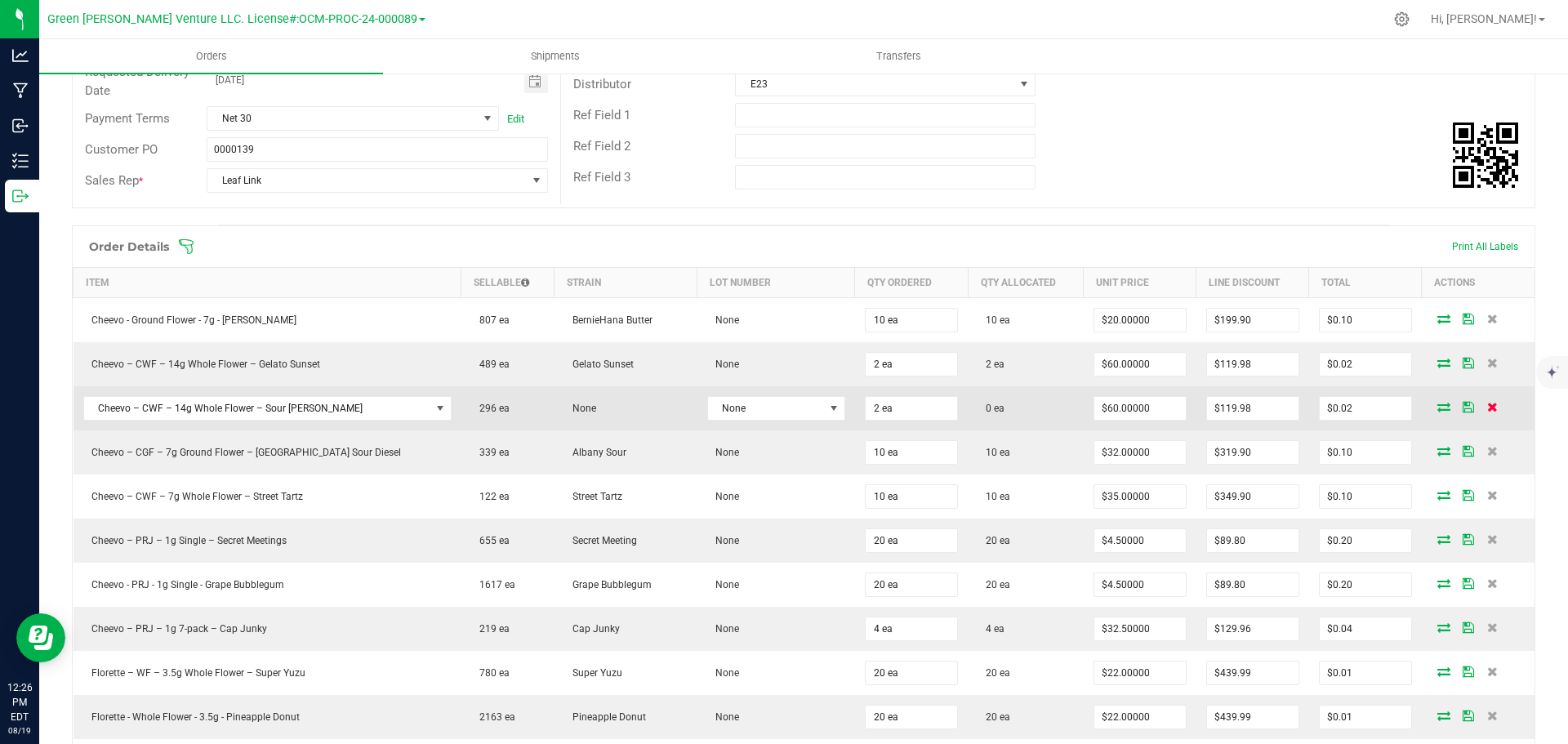
click at [1487, 406] on icon at bounding box center [1492, 406] width 11 height 10
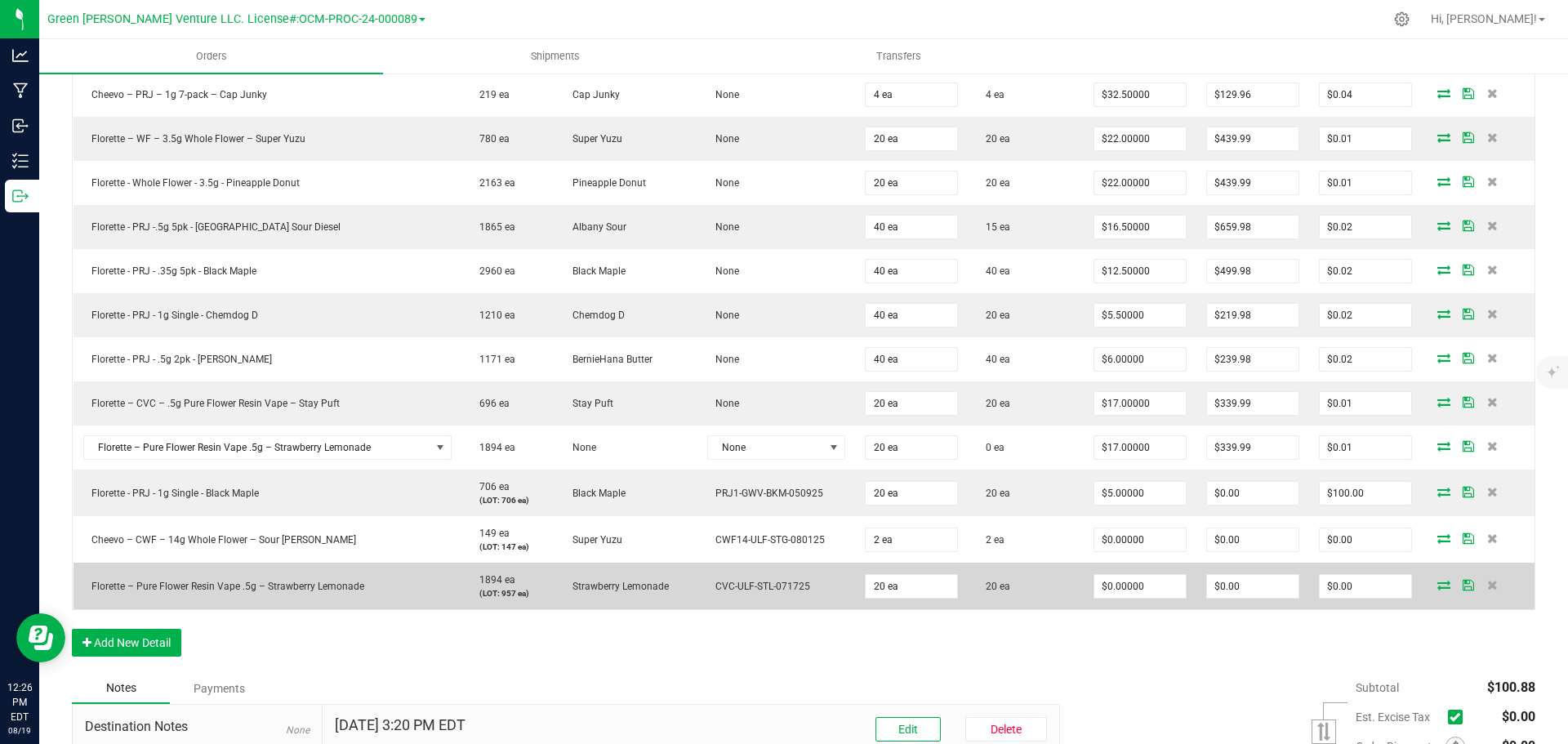
scroll to position [654, 0]
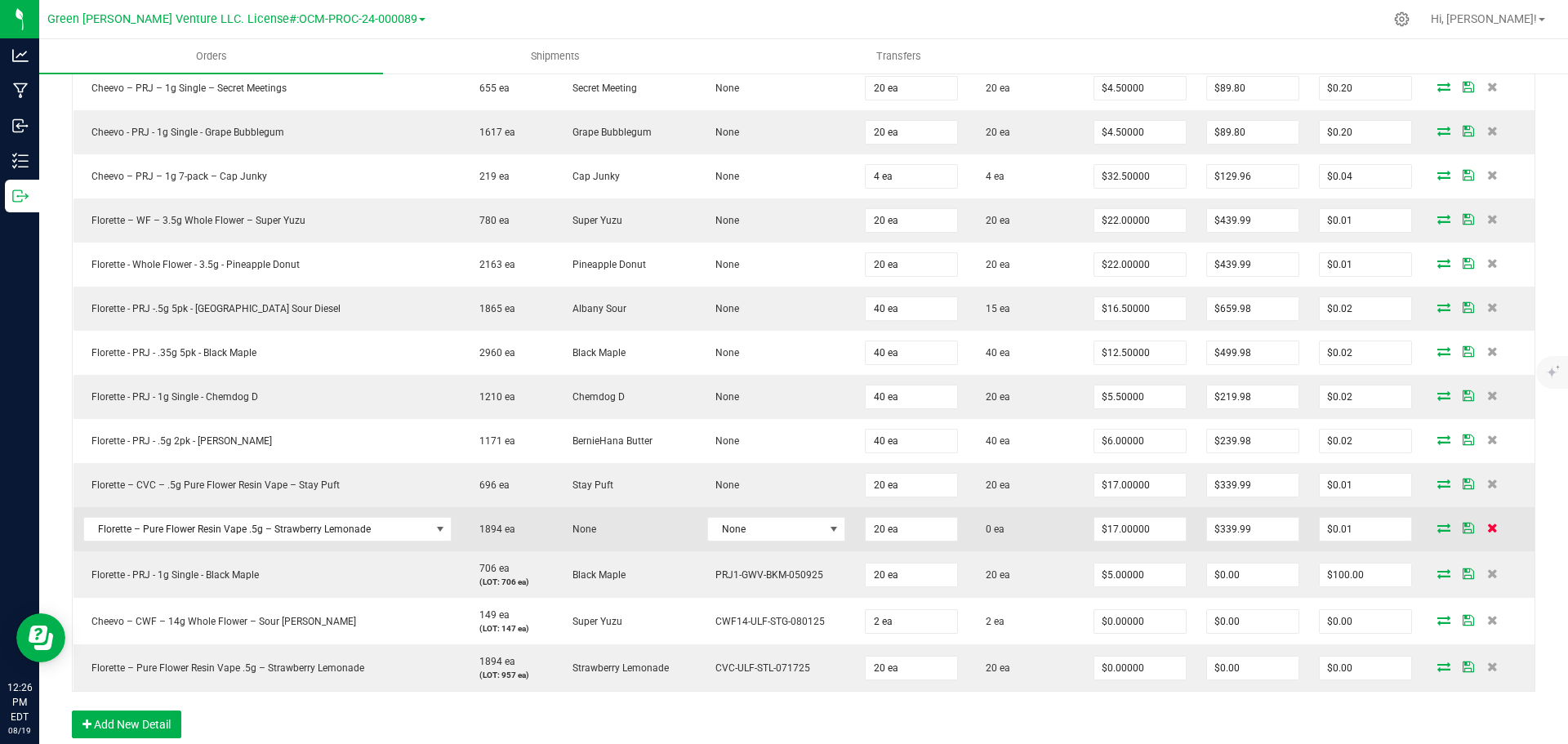
click at [1487, 524] on icon at bounding box center [1492, 528] width 11 height 10
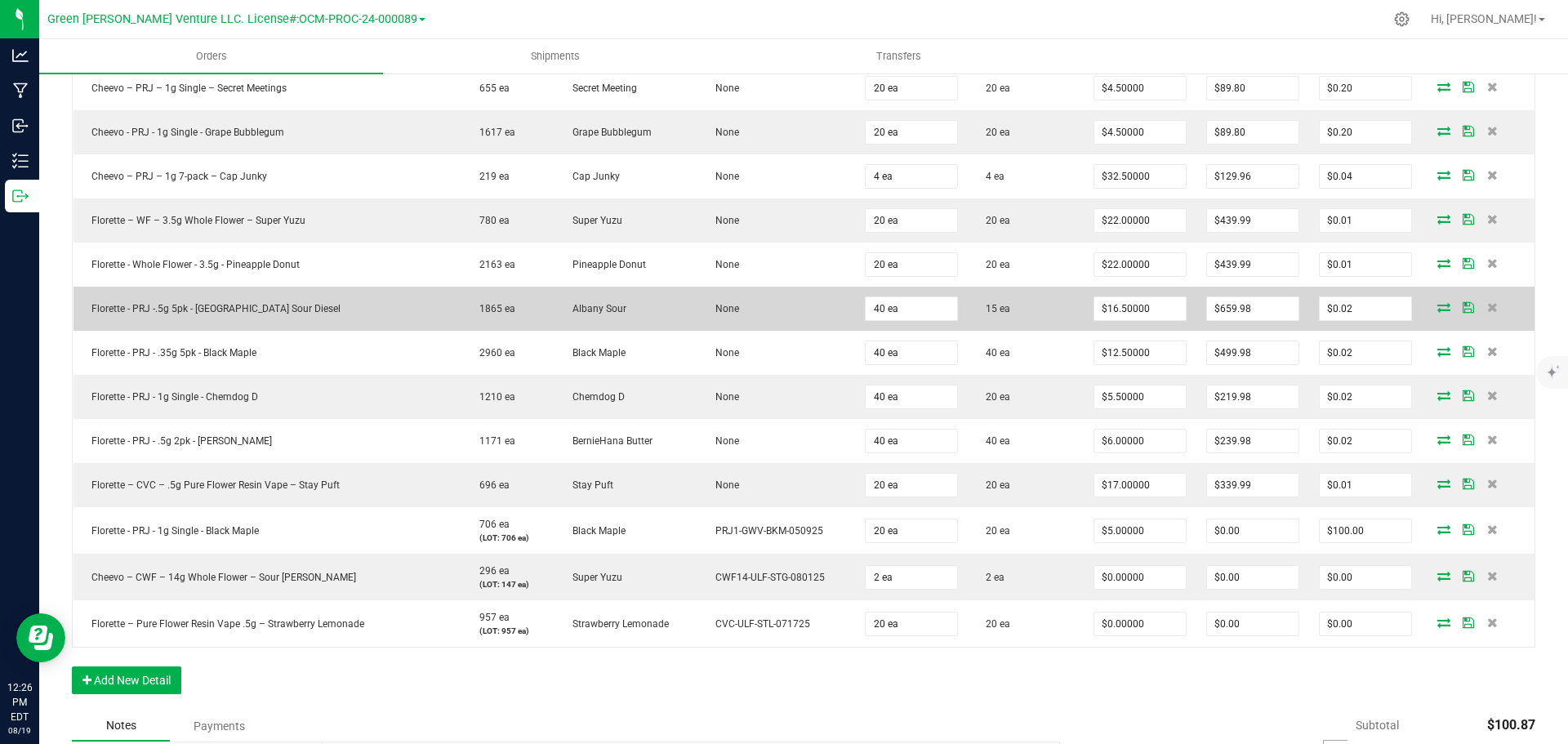
click at [1437, 309] on icon at bounding box center [1444, 307] width 13 height 10
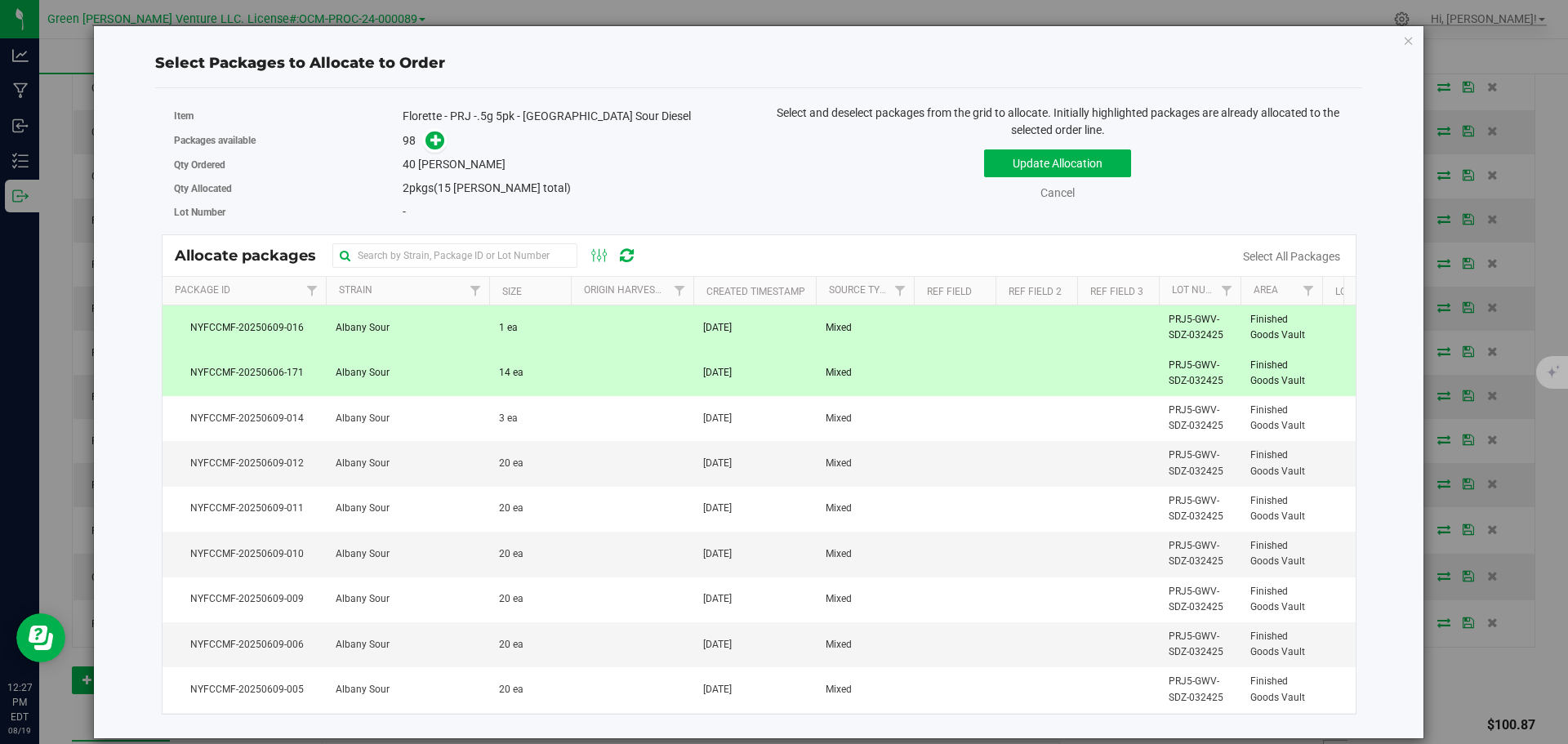
click at [580, 388] on td at bounding box center [632, 373] width 122 height 45
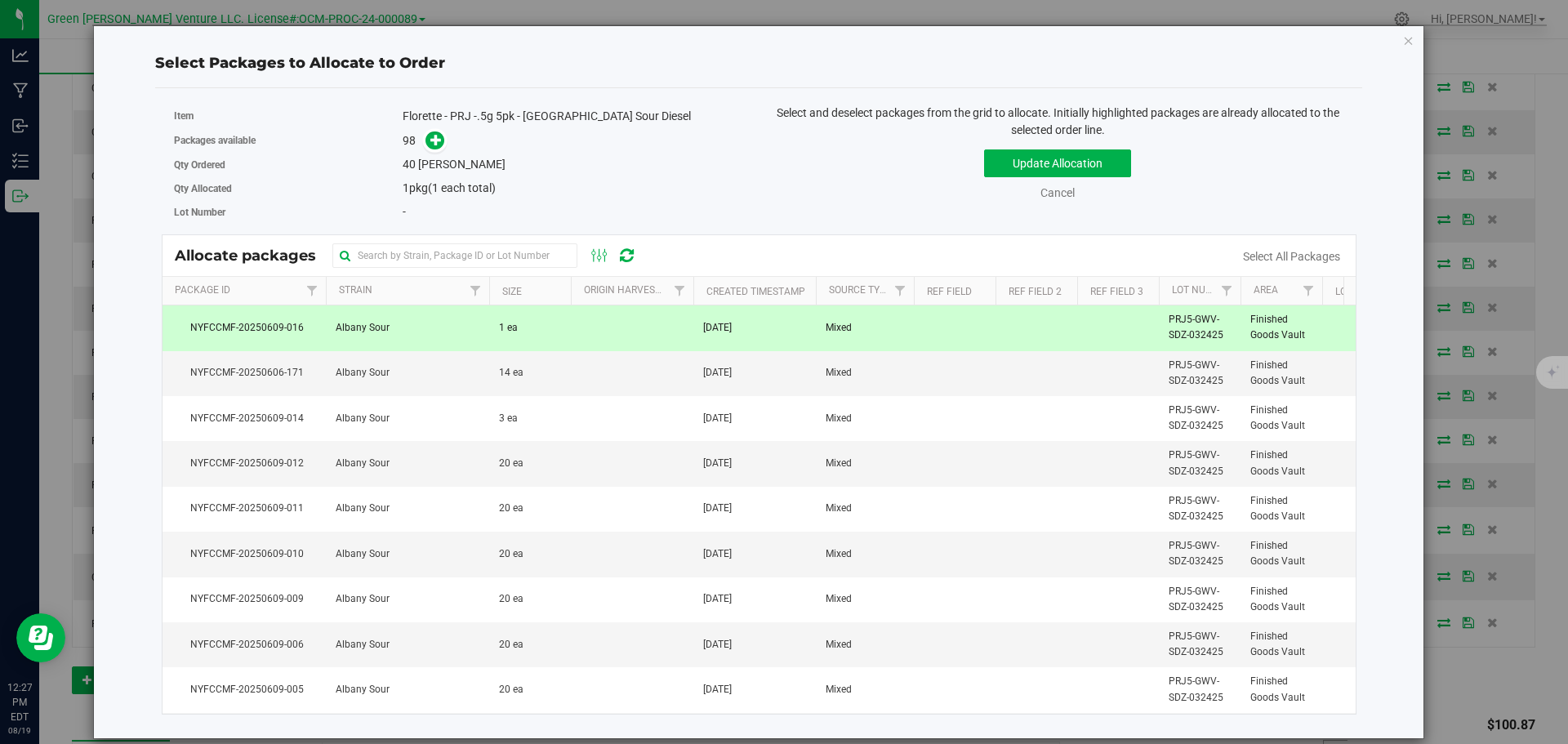
click at [563, 323] on td "1 ea" at bounding box center [529, 328] width 81 height 45
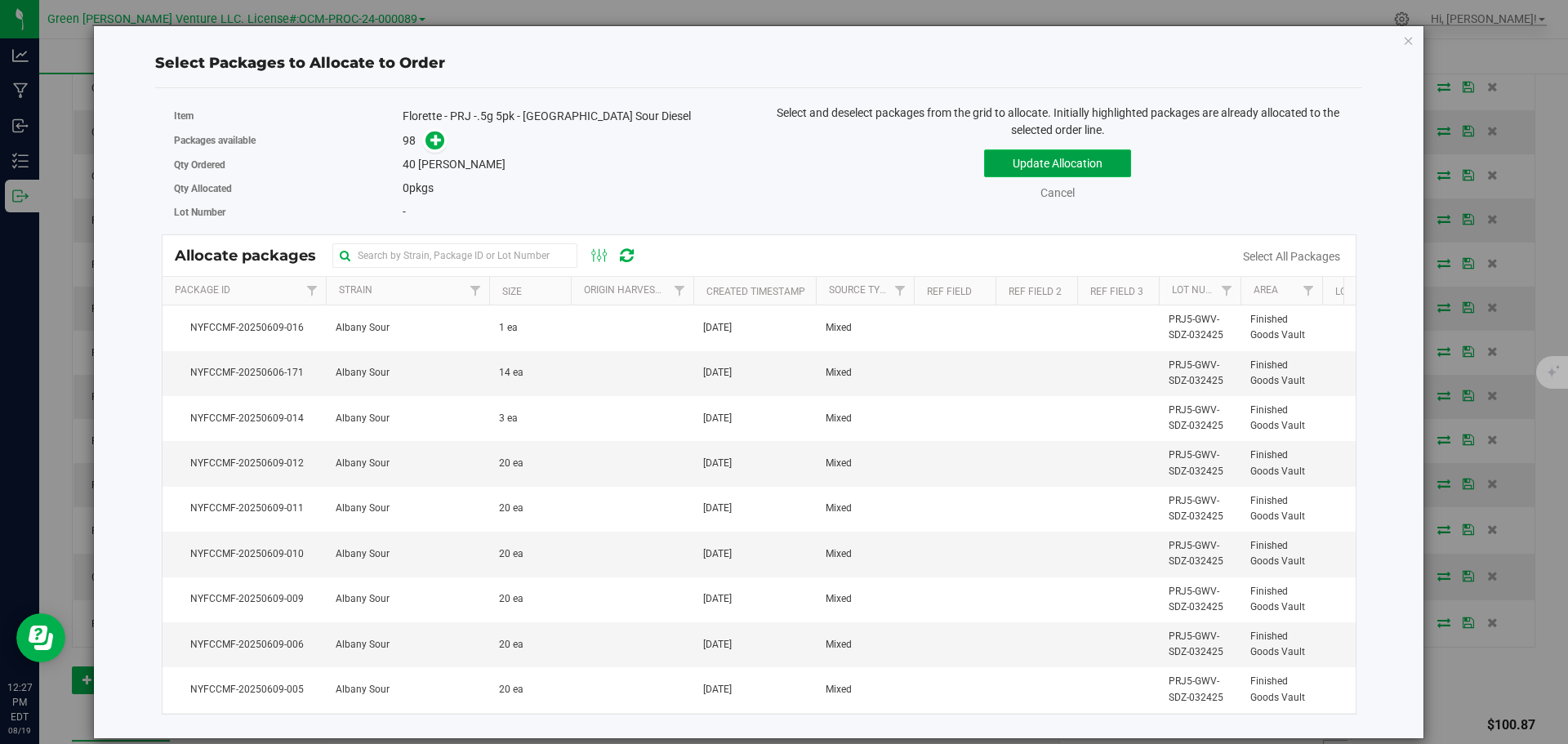
click at [1110, 163] on button "Update Allocation" at bounding box center [1057, 163] width 147 height 27
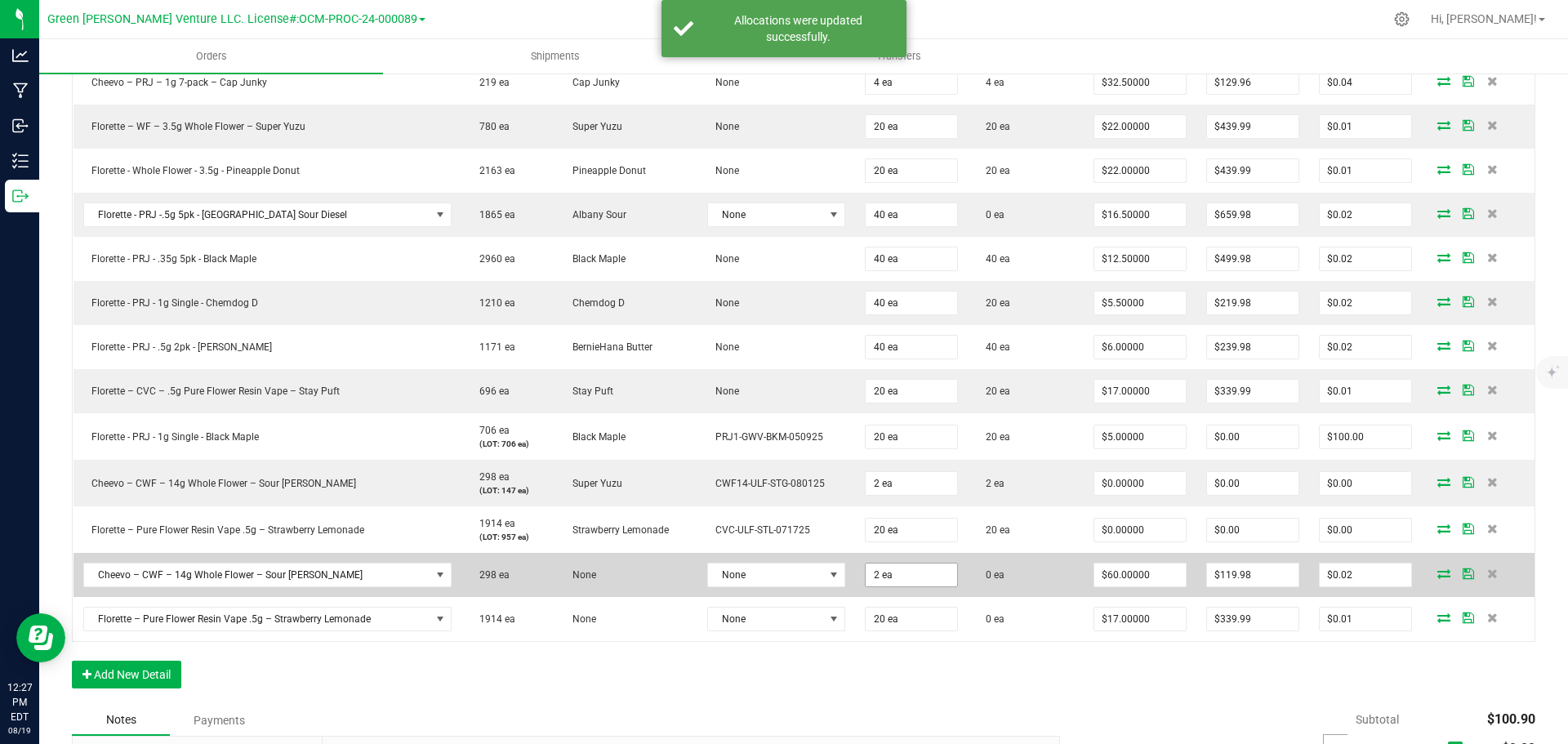
scroll to position [812, 0]
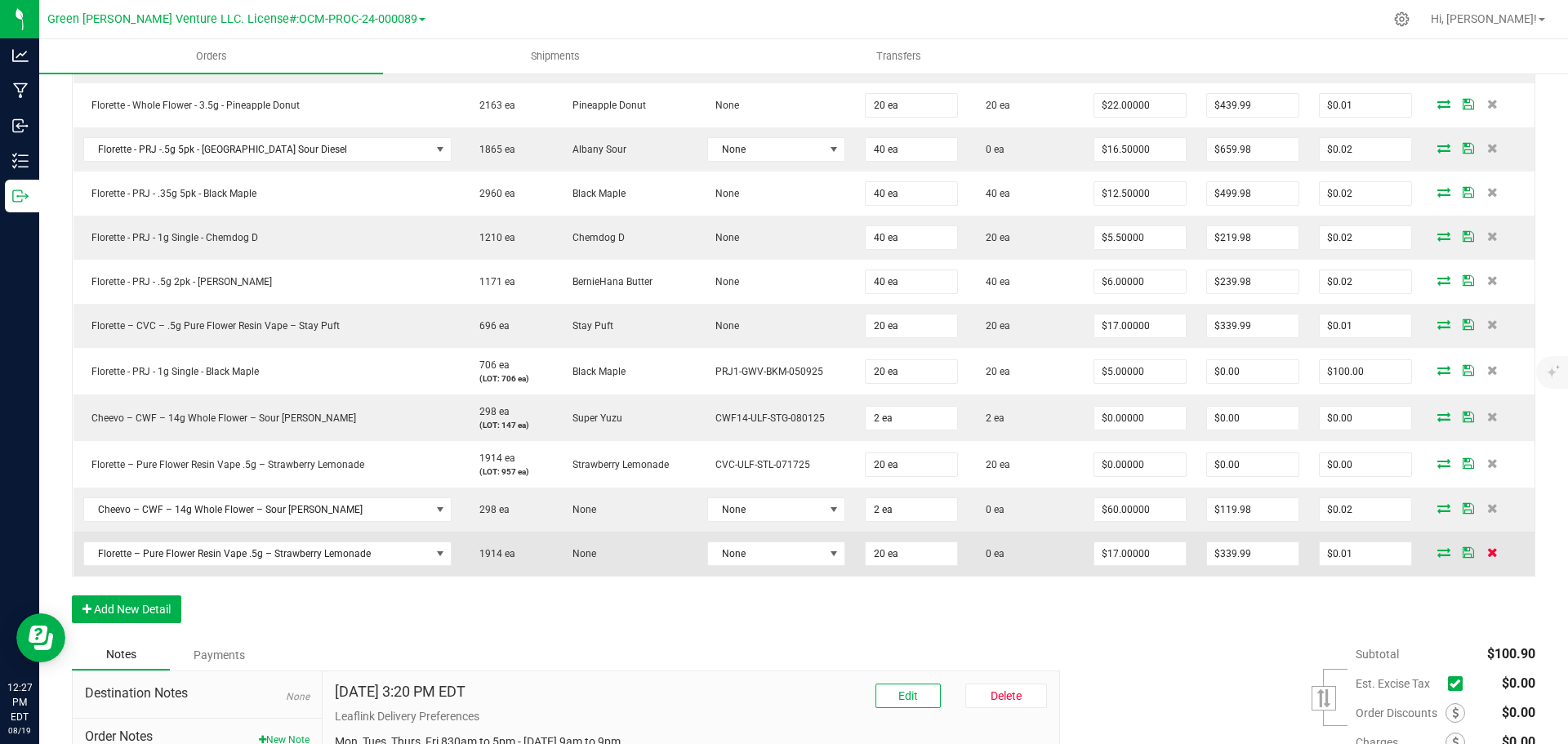
click at [1487, 554] on icon at bounding box center [1492, 551] width 11 height 10
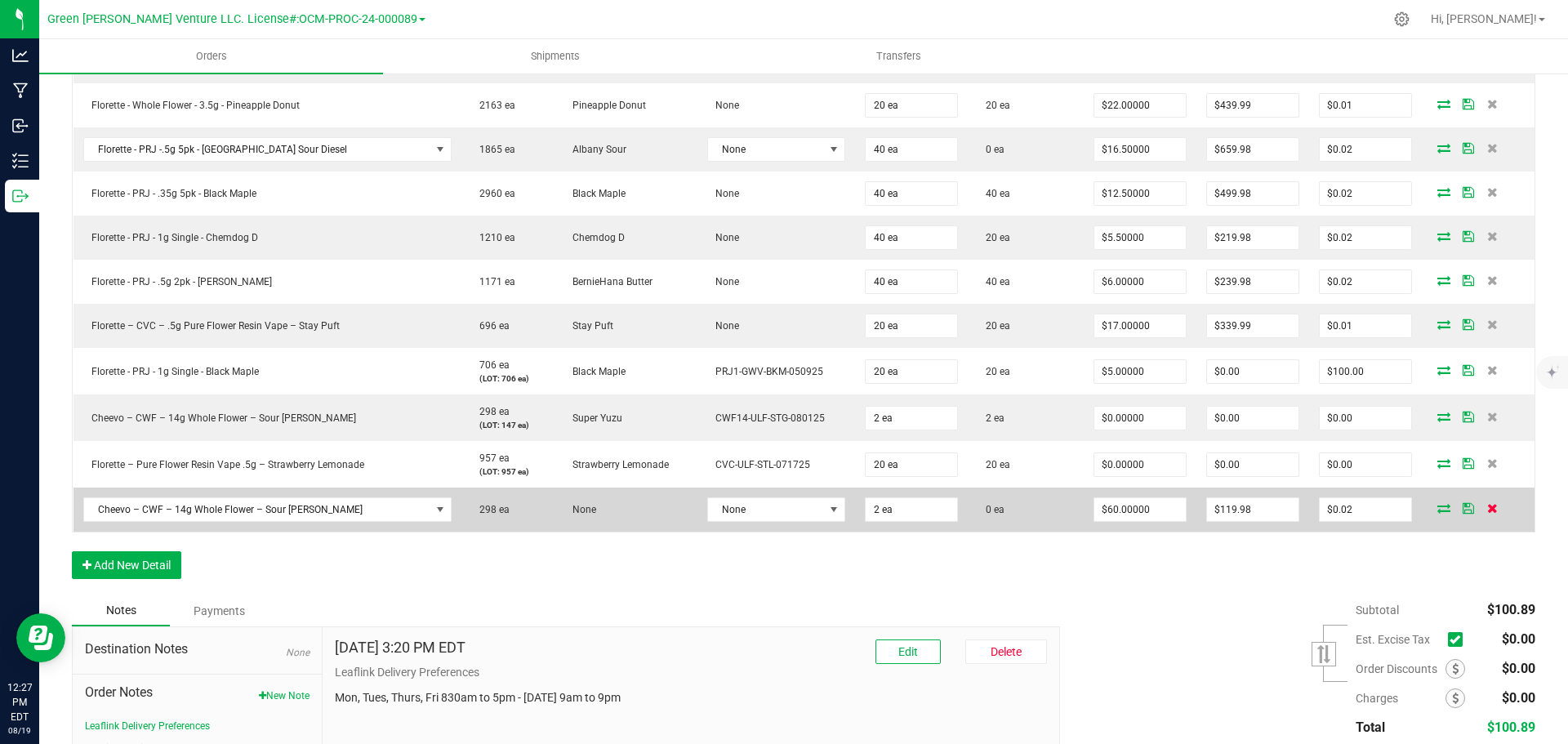
click at [1487, 509] on icon at bounding box center [1492, 508] width 11 height 10
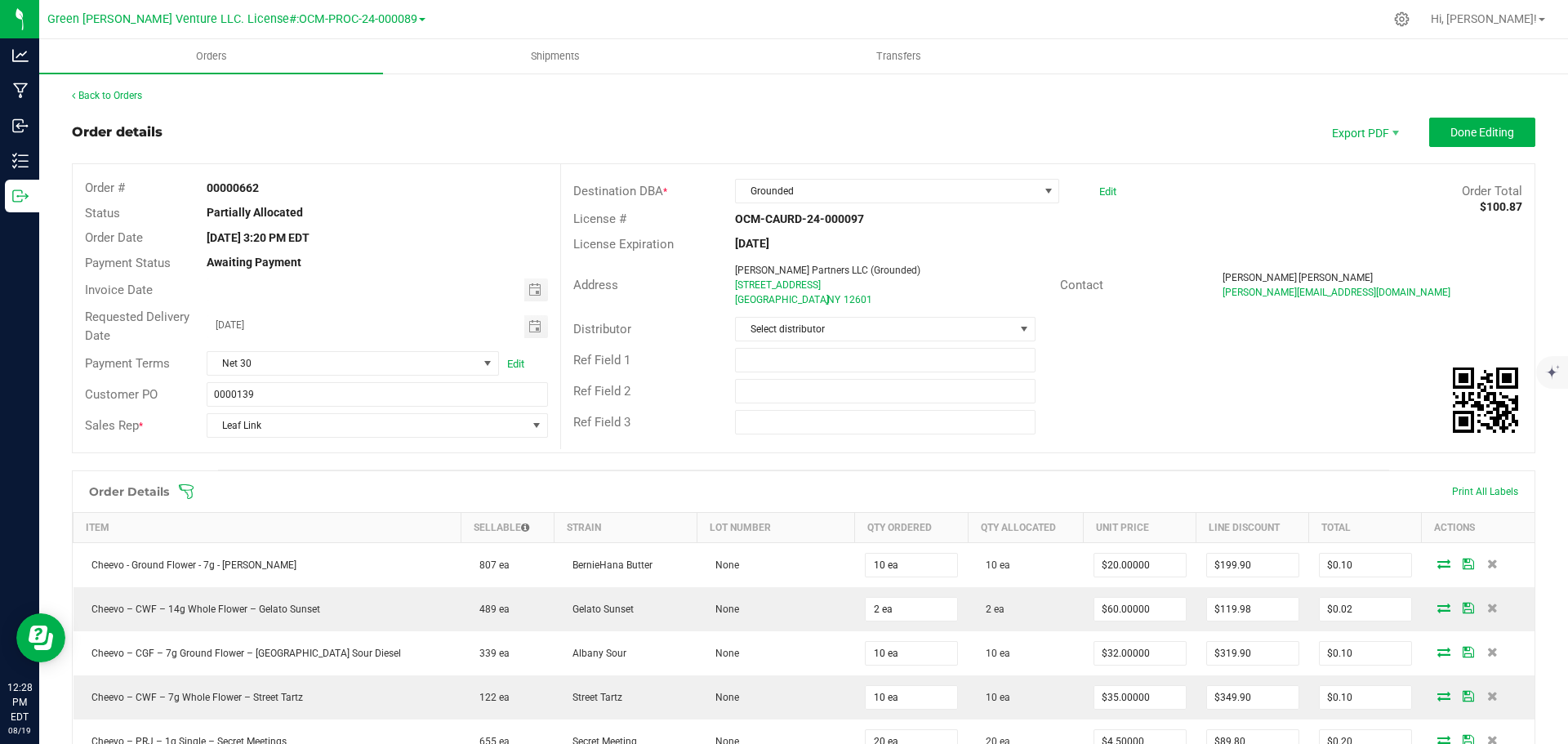
scroll to position [81, 0]
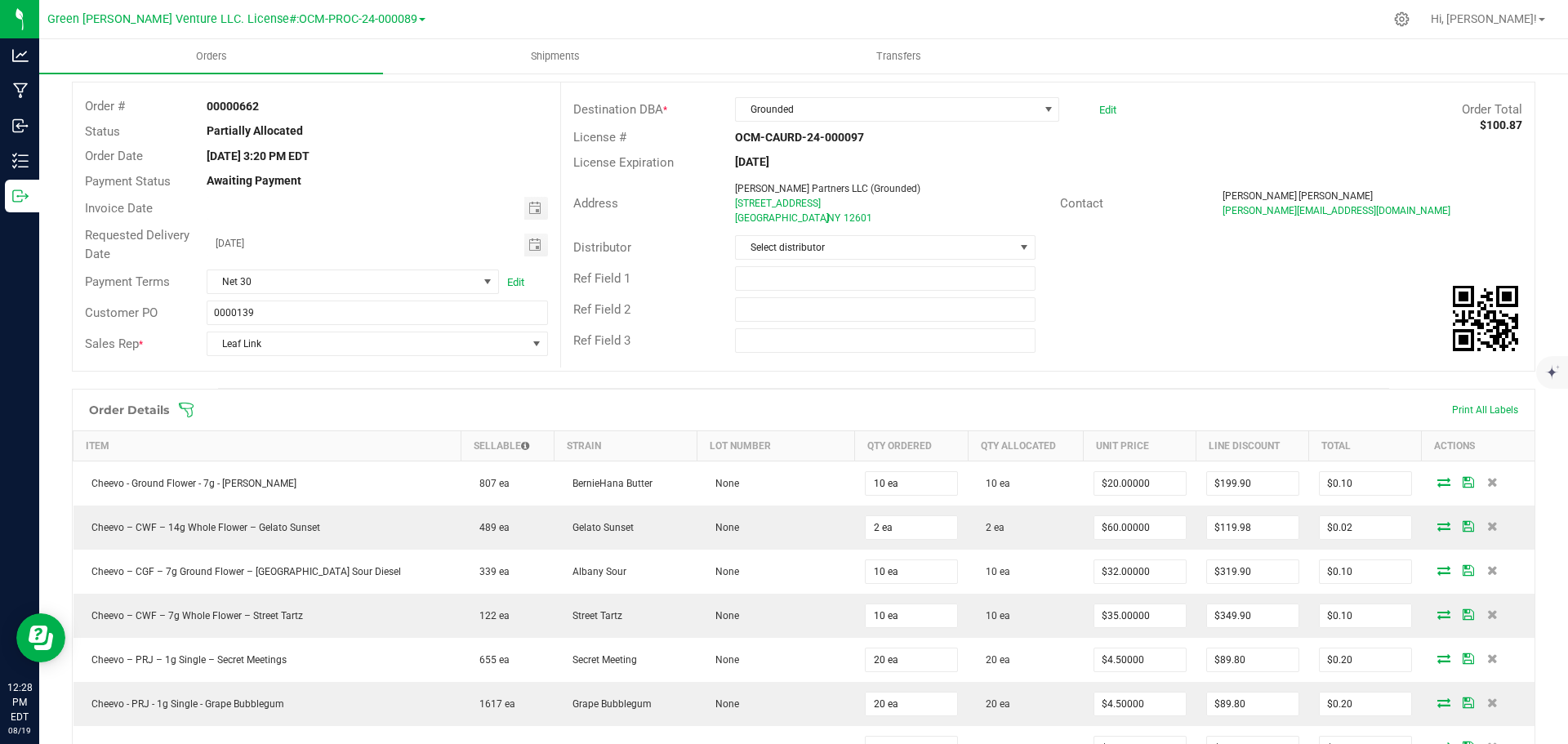
click at [187, 411] on icon at bounding box center [186, 410] width 16 height 16
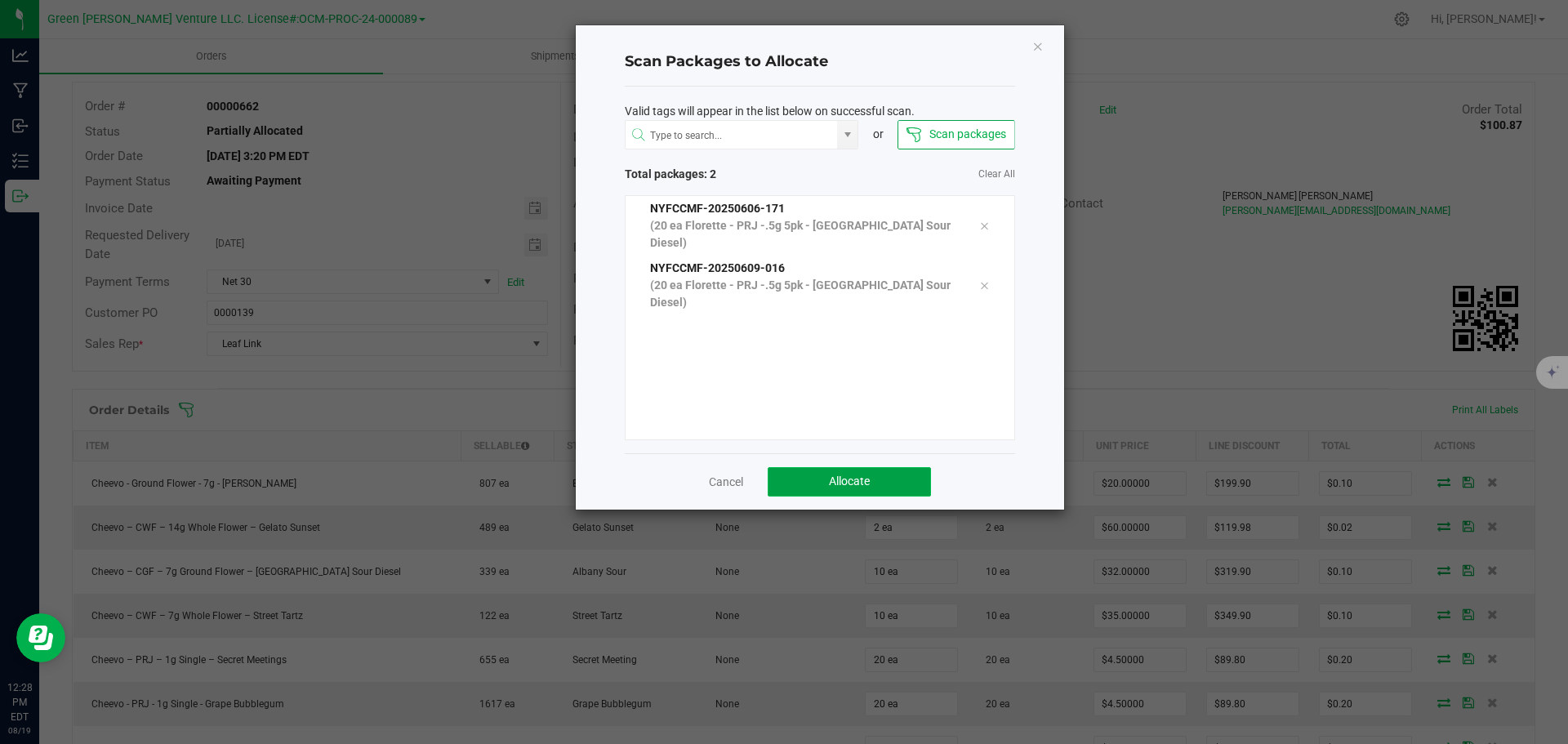
click at [861, 487] on span "Allocate" at bounding box center [849, 481] width 41 height 13
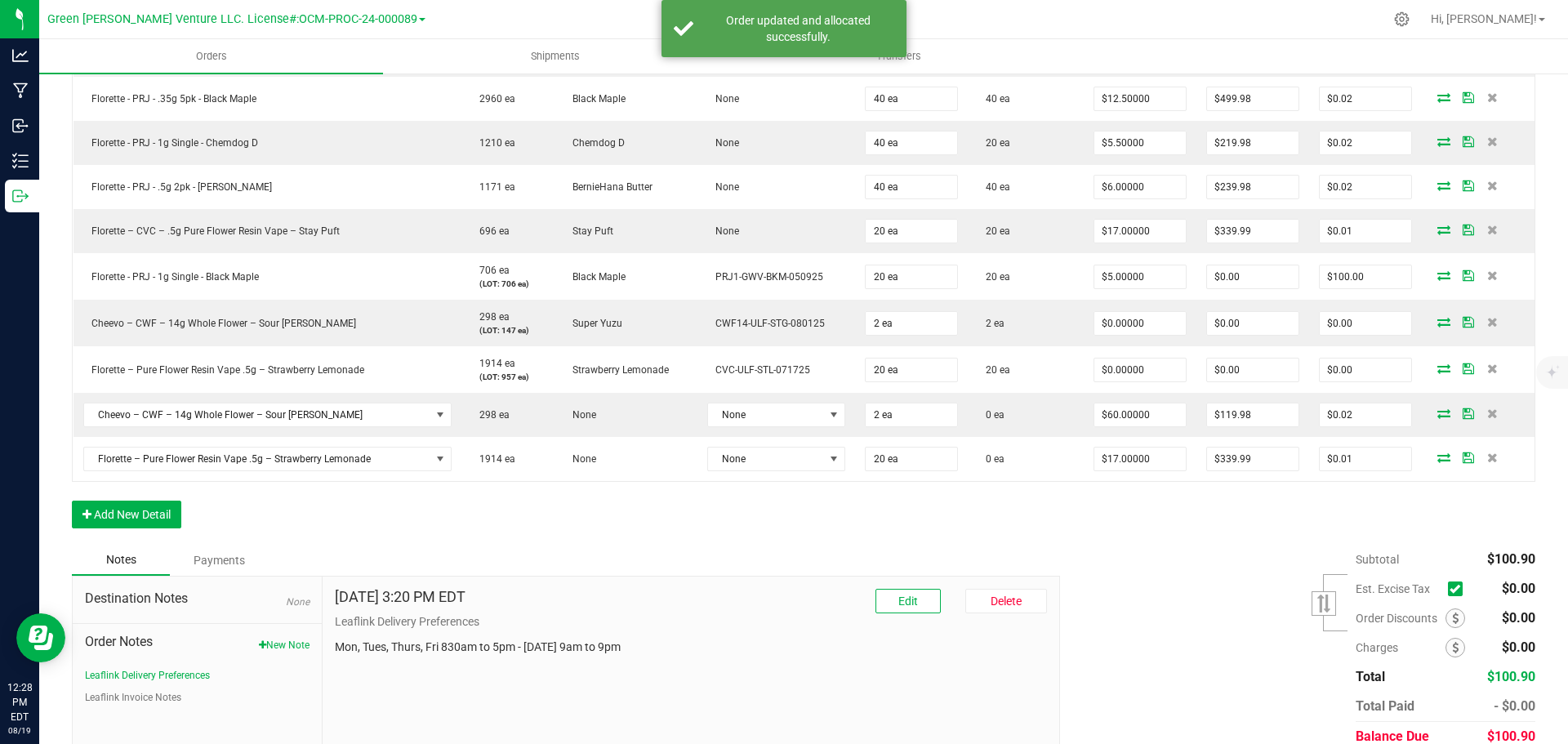
scroll to position [812, 0]
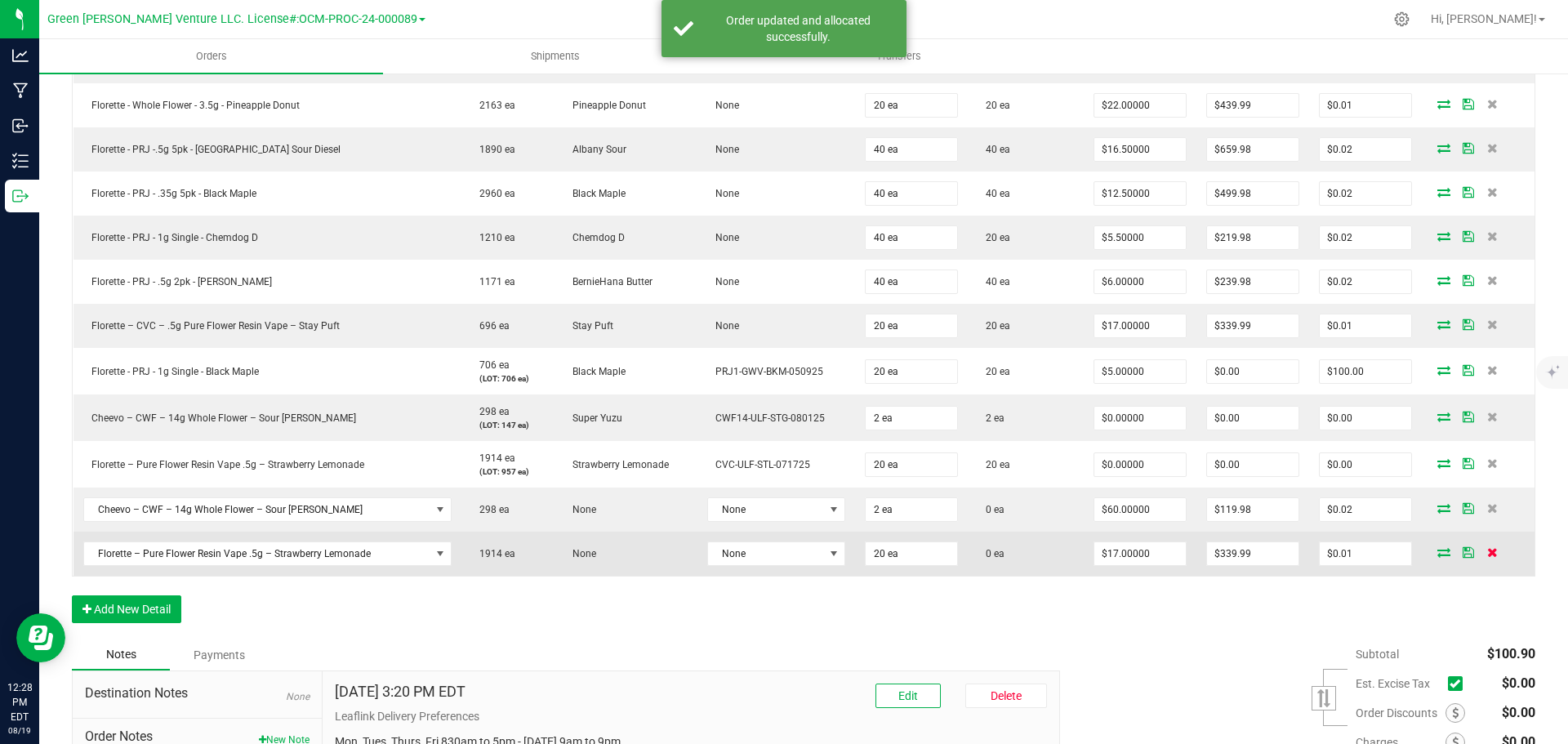
click at [1487, 550] on icon at bounding box center [1492, 551] width 11 height 10
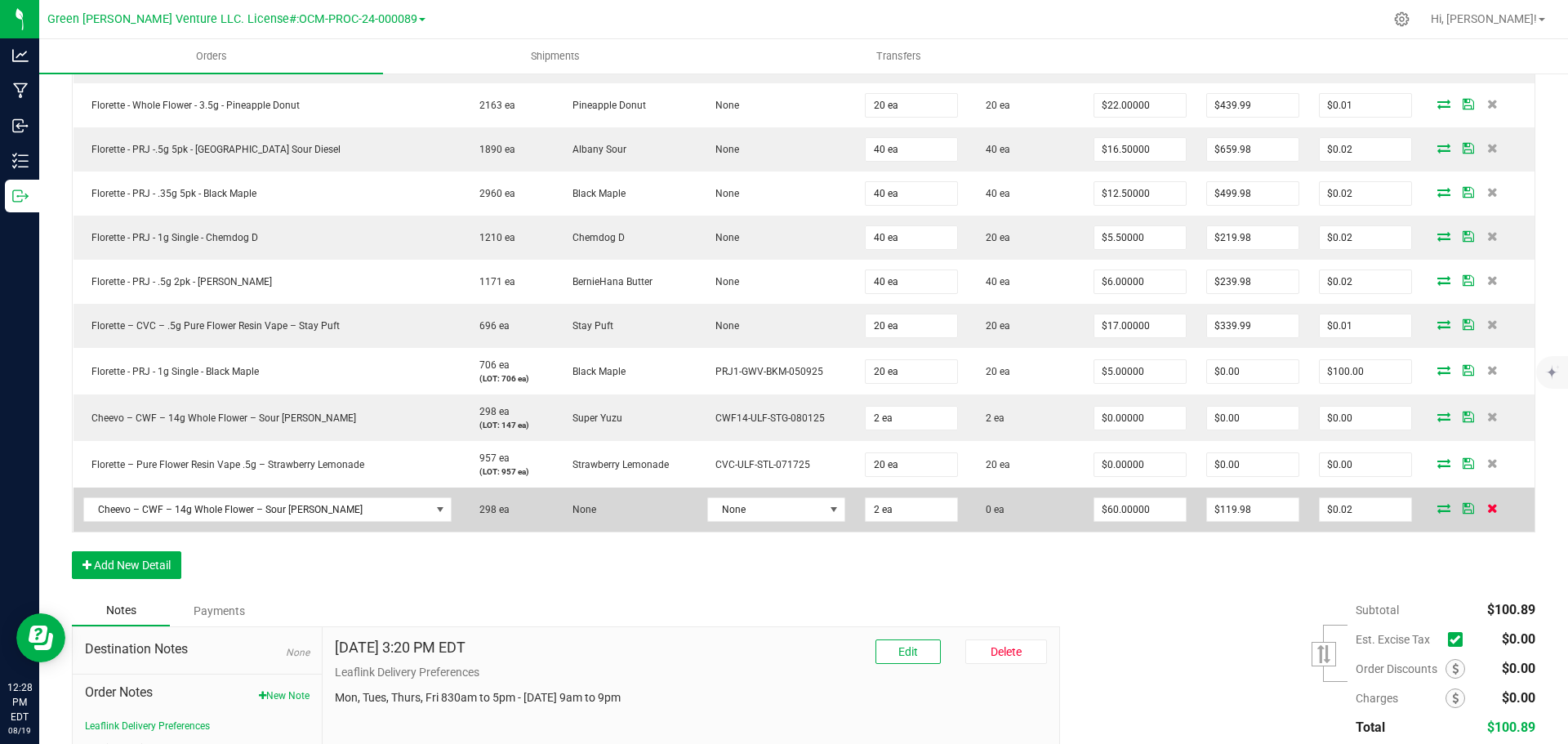
click at [1487, 509] on icon at bounding box center [1492, 508] width 11 height 10
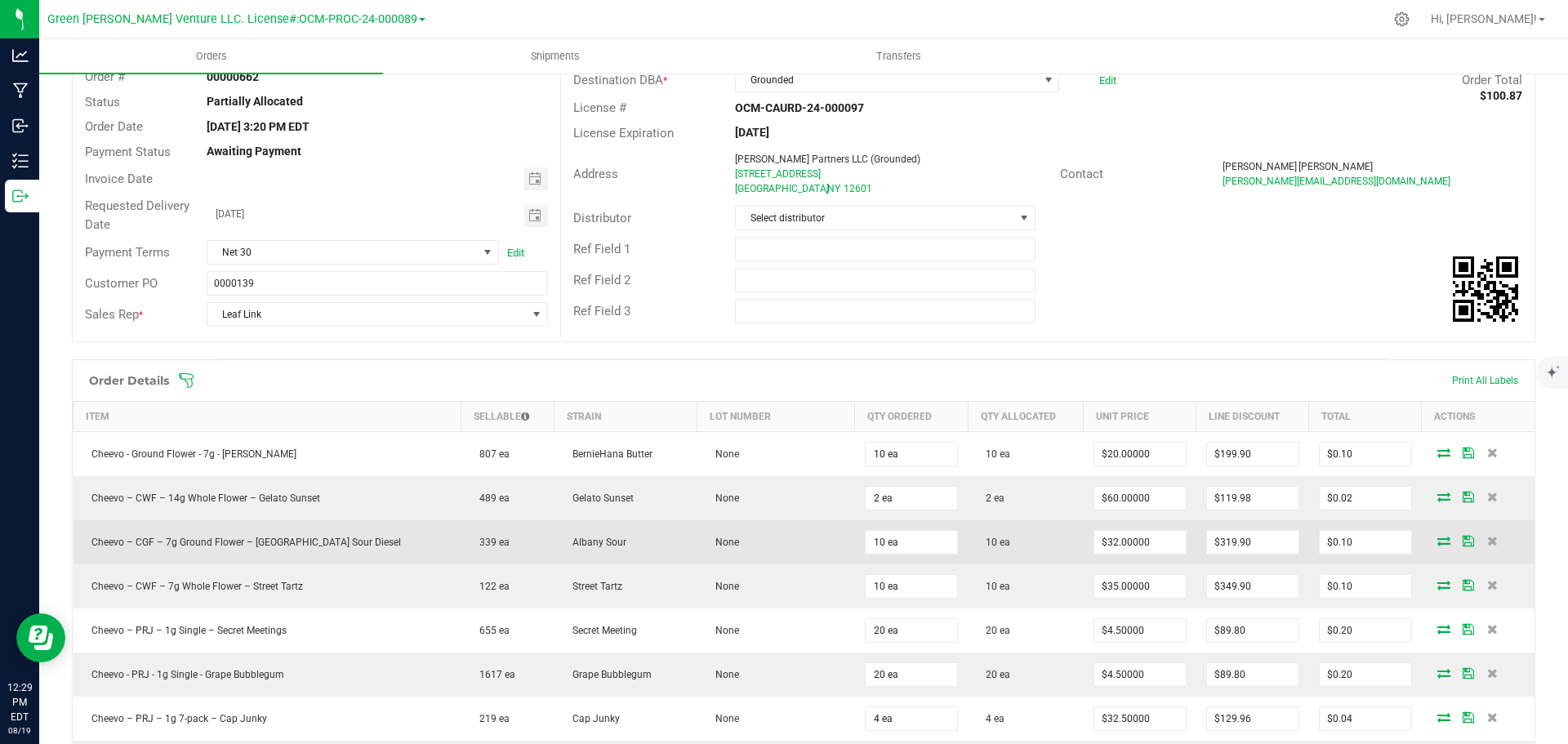
scroll to position [0, 0]
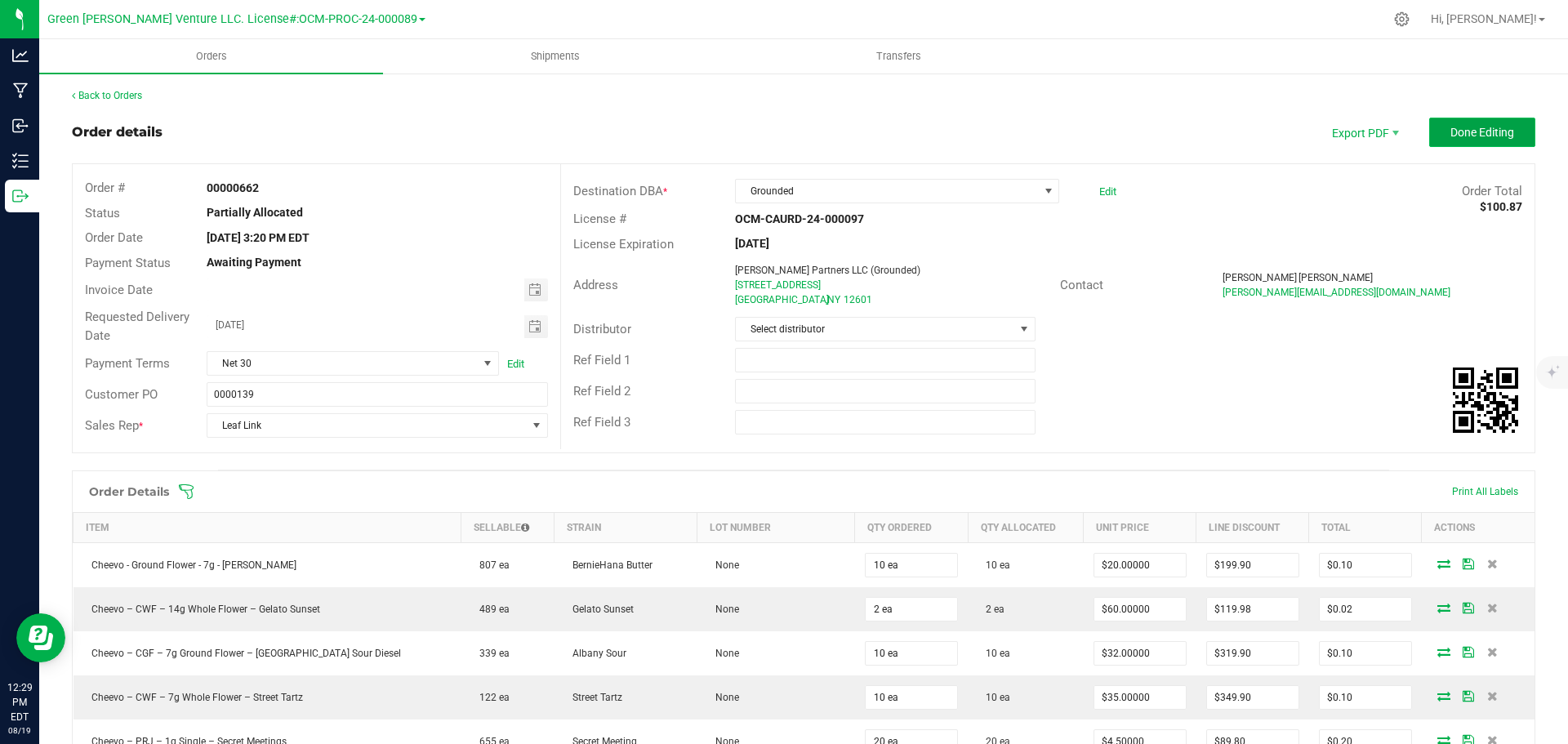
click at [1447, 119] on button "Done Editing" at bounding box center [1482, 132] width 106 height 29
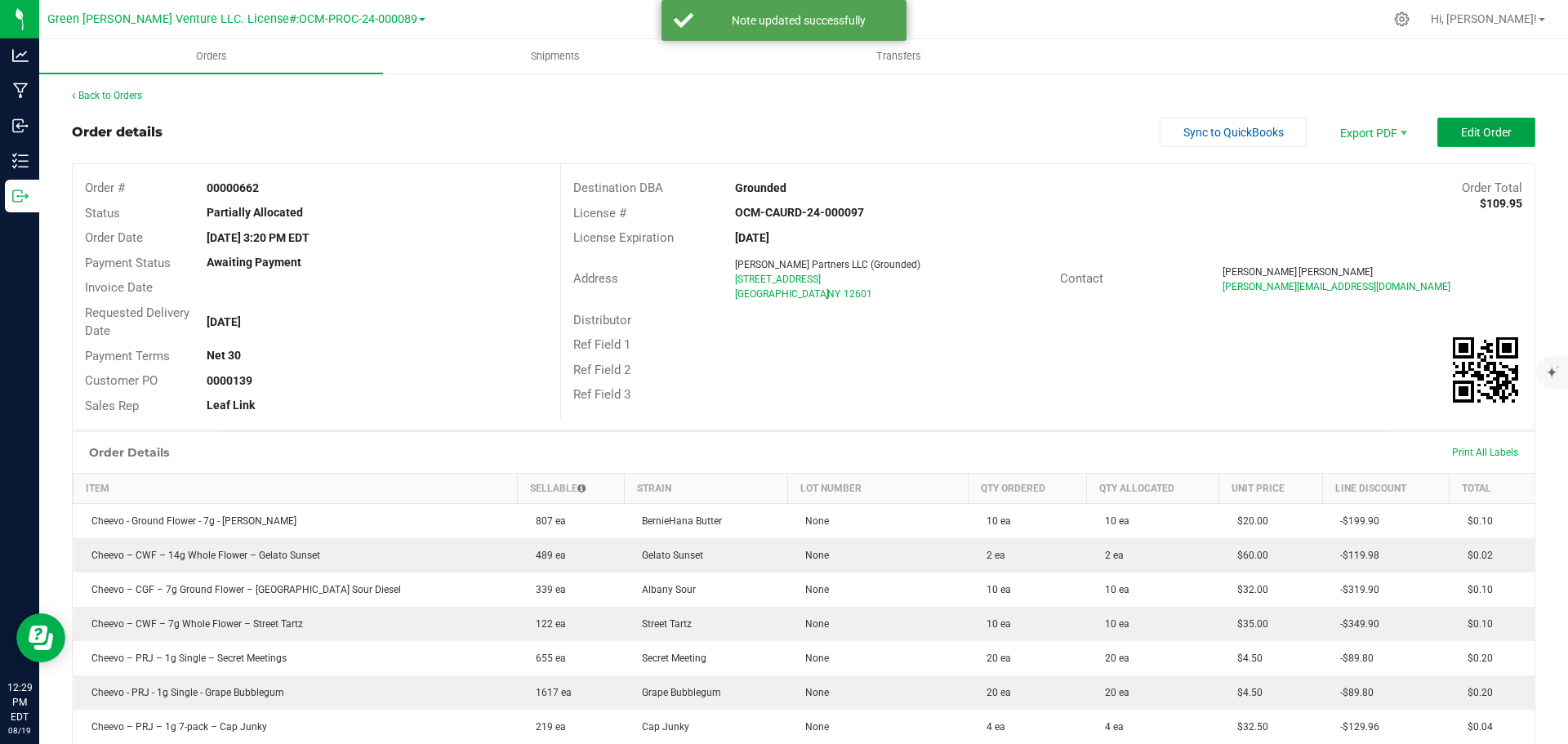
click at [1439, 133] on button "Edit Order" at bounding box center [1486, 132] width 98 height 29
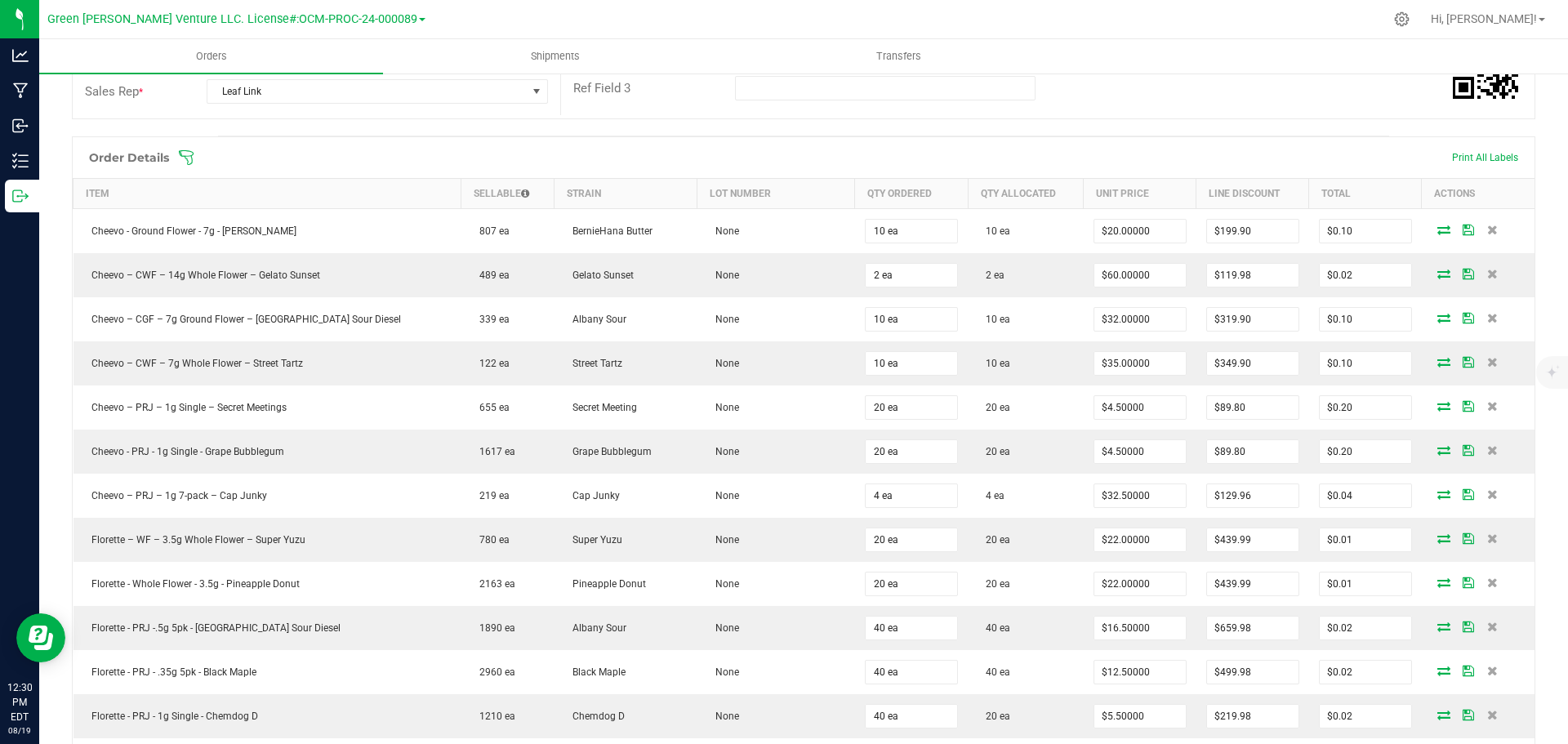
scroll to position [245, 0]
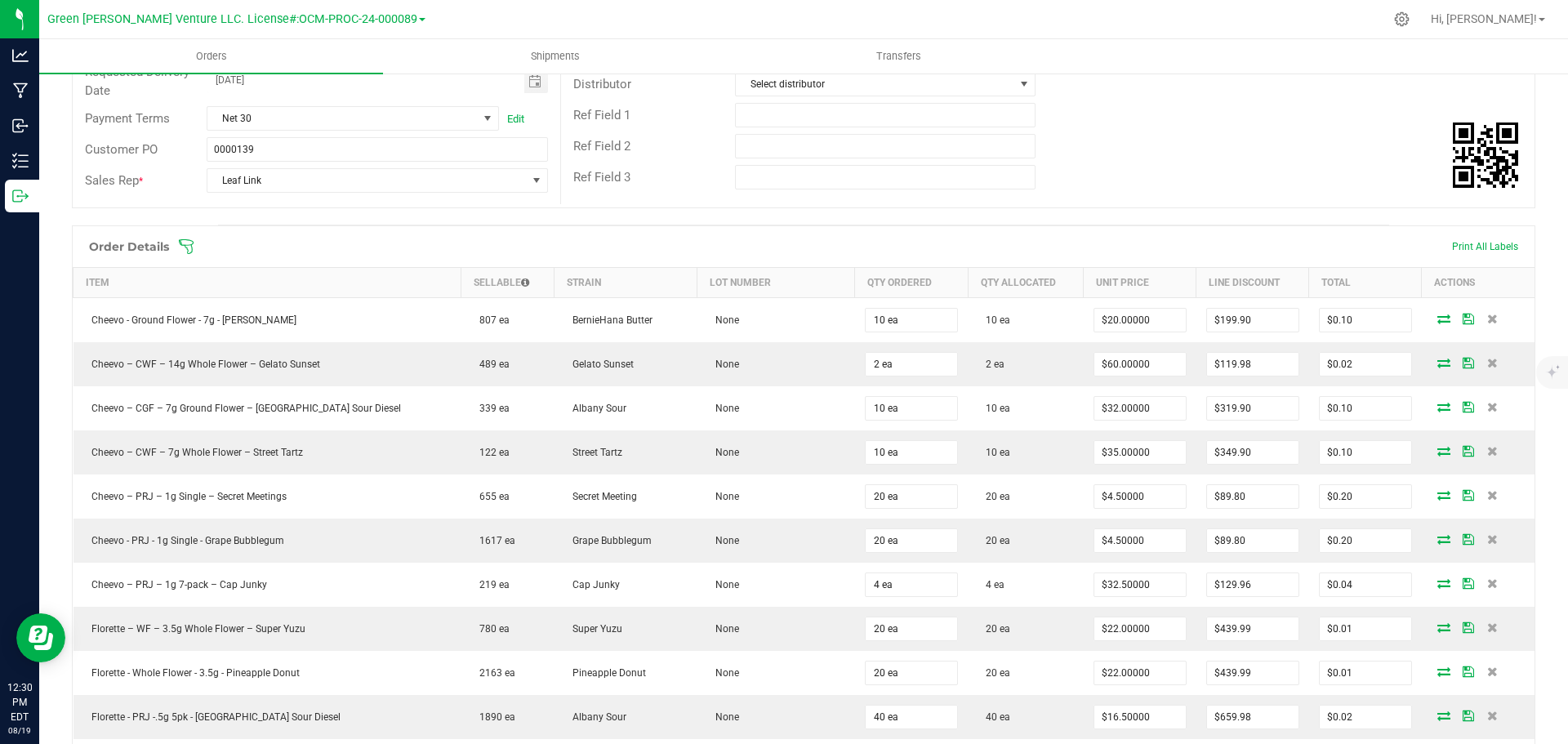
click at [183, 246] on icon at bounding box center [186, 246] width 16 height 16
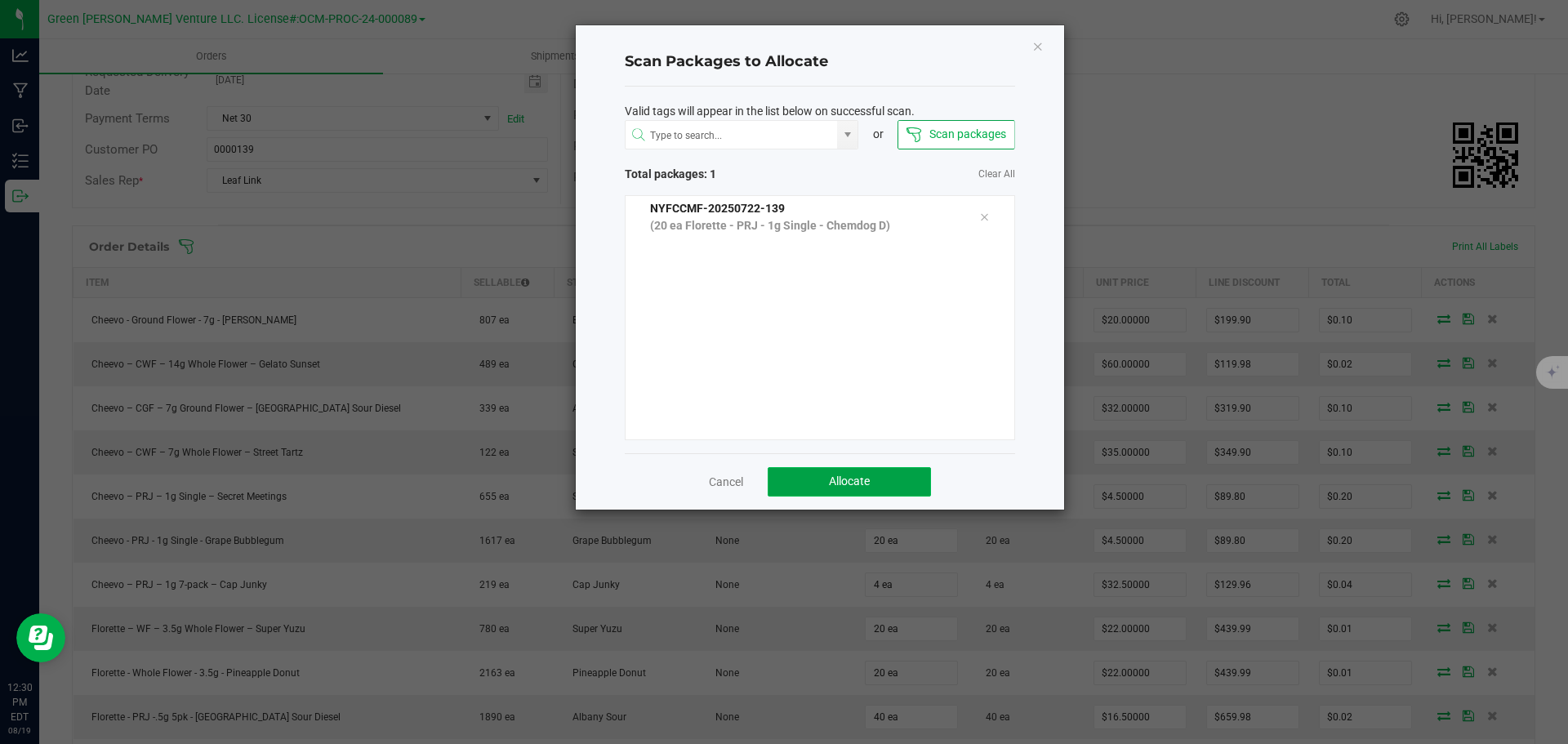
click at [789, 479] on button "Allocate" at bounding box center [849, 482] width 163 height 29
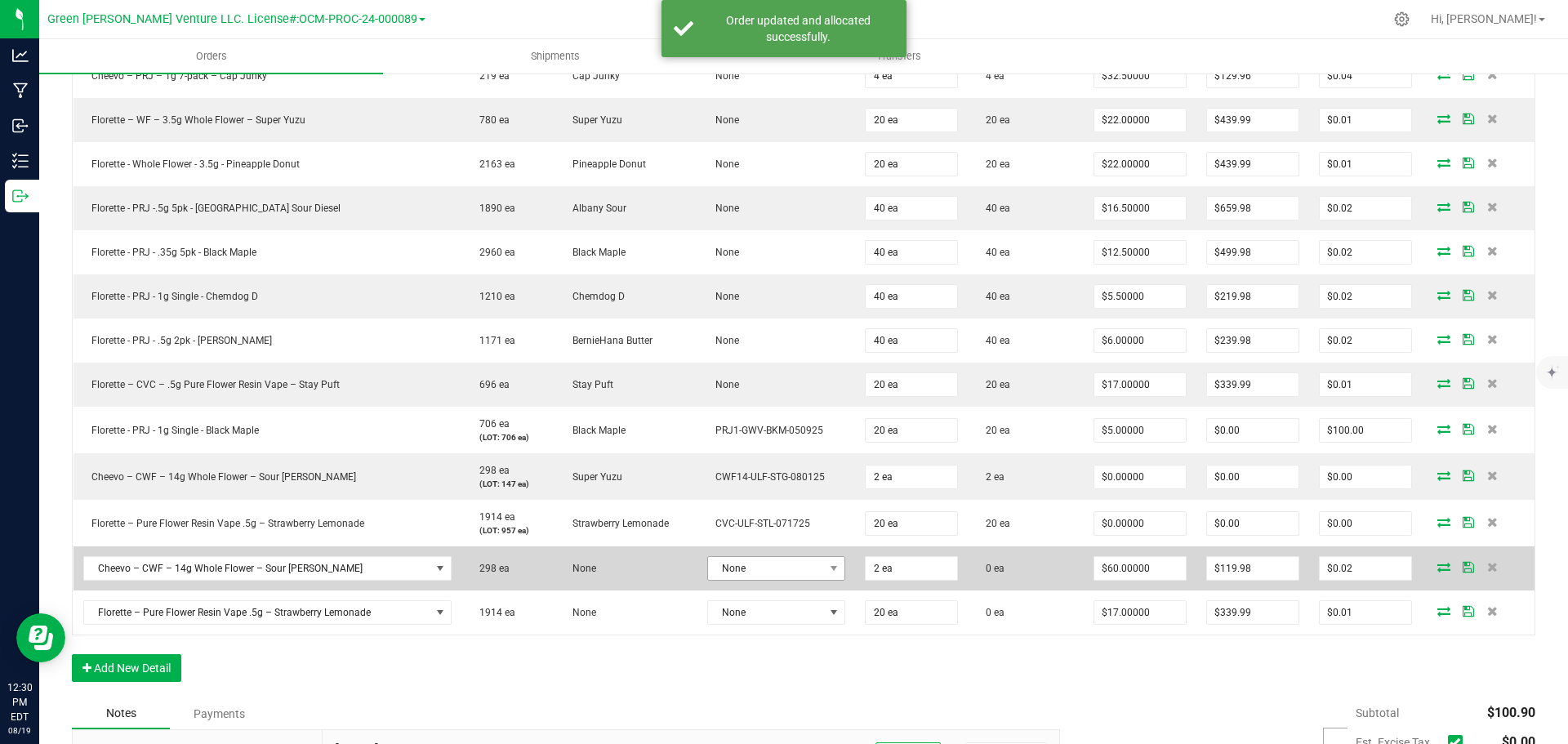
scroll to position [898, 0]
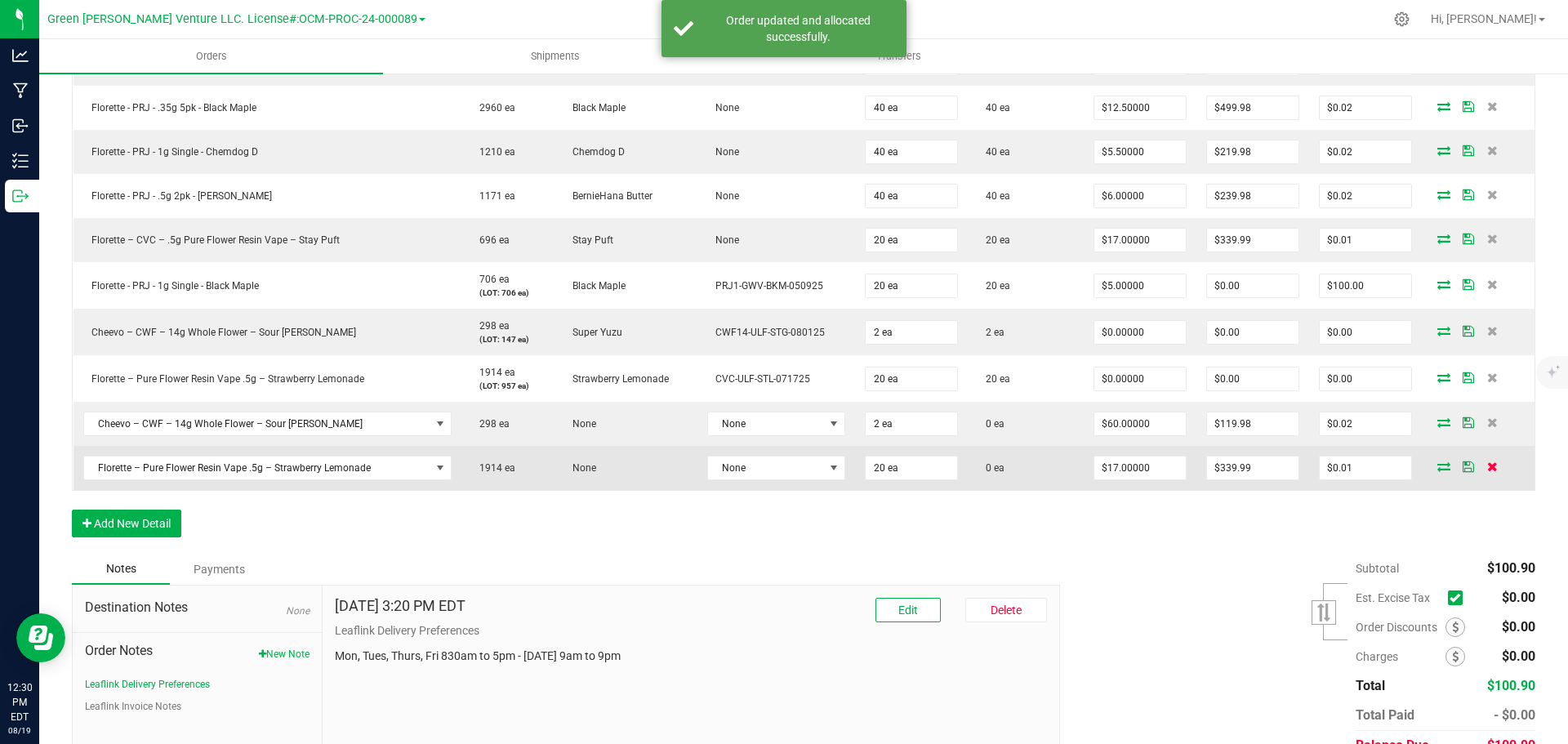
click at [1487, 467] on icon at bounding box center [1492, 466] width 11 height 10
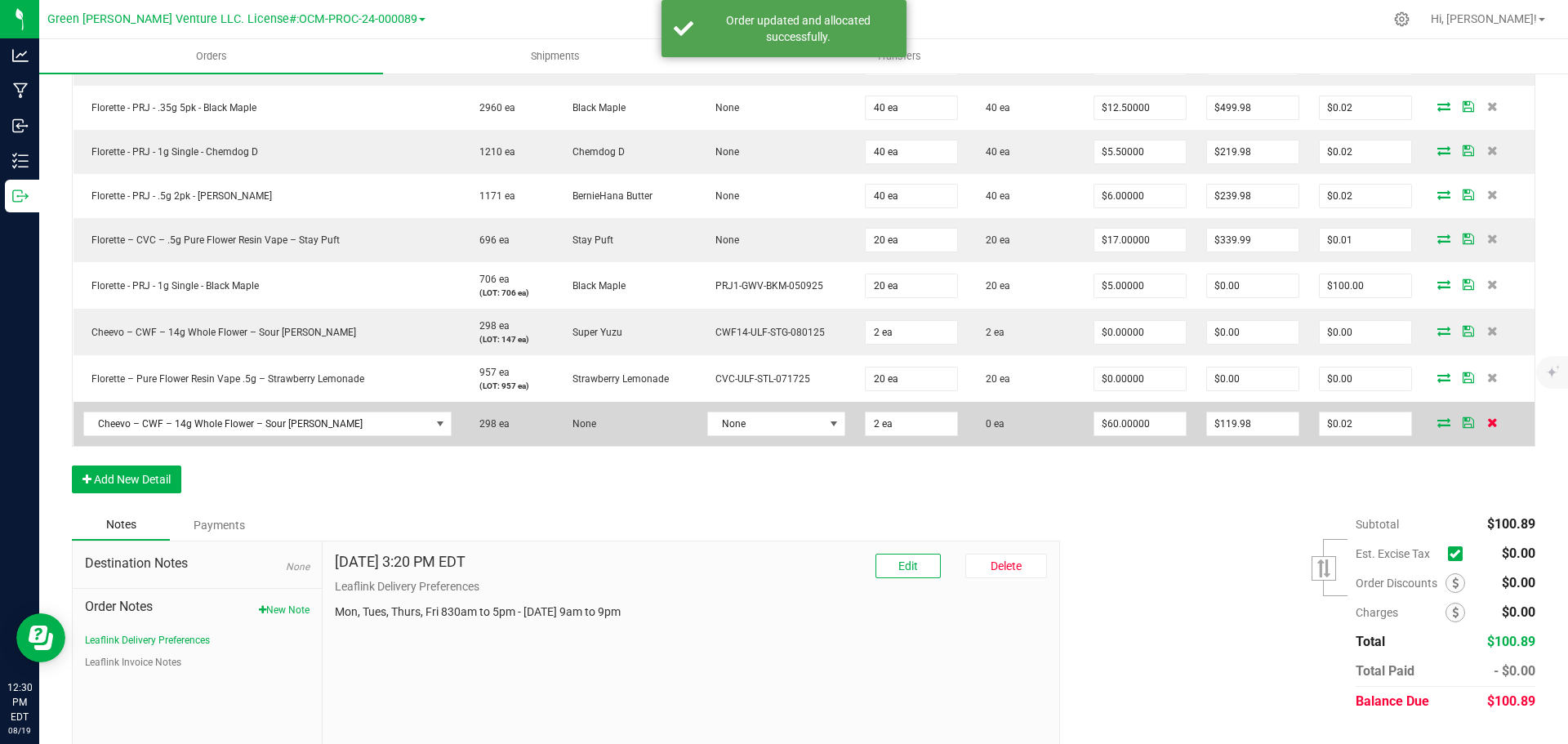
click at [1487, 421] on icon at bounding box center [1492, 422] width 11 height 10
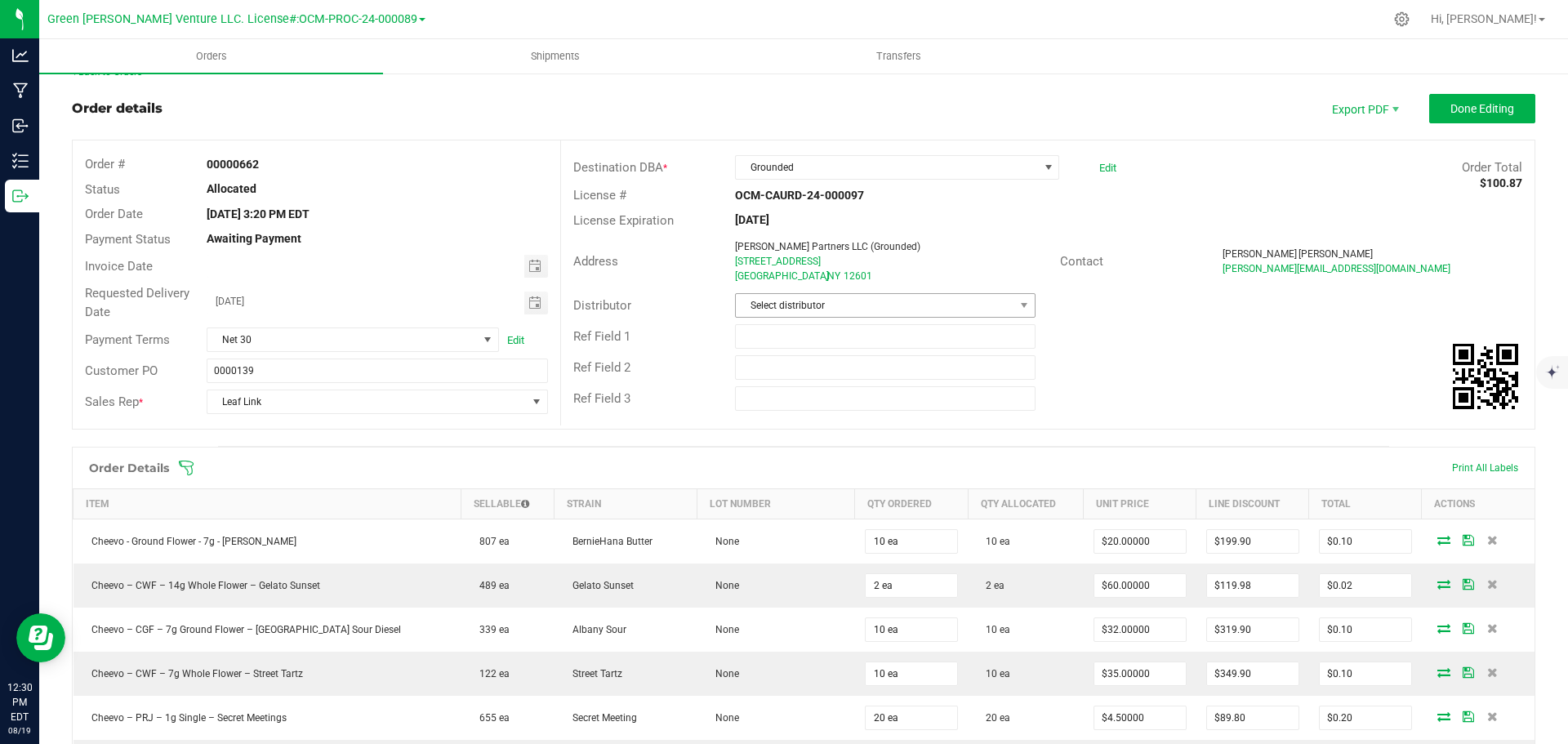
scroll to position [0, 0]
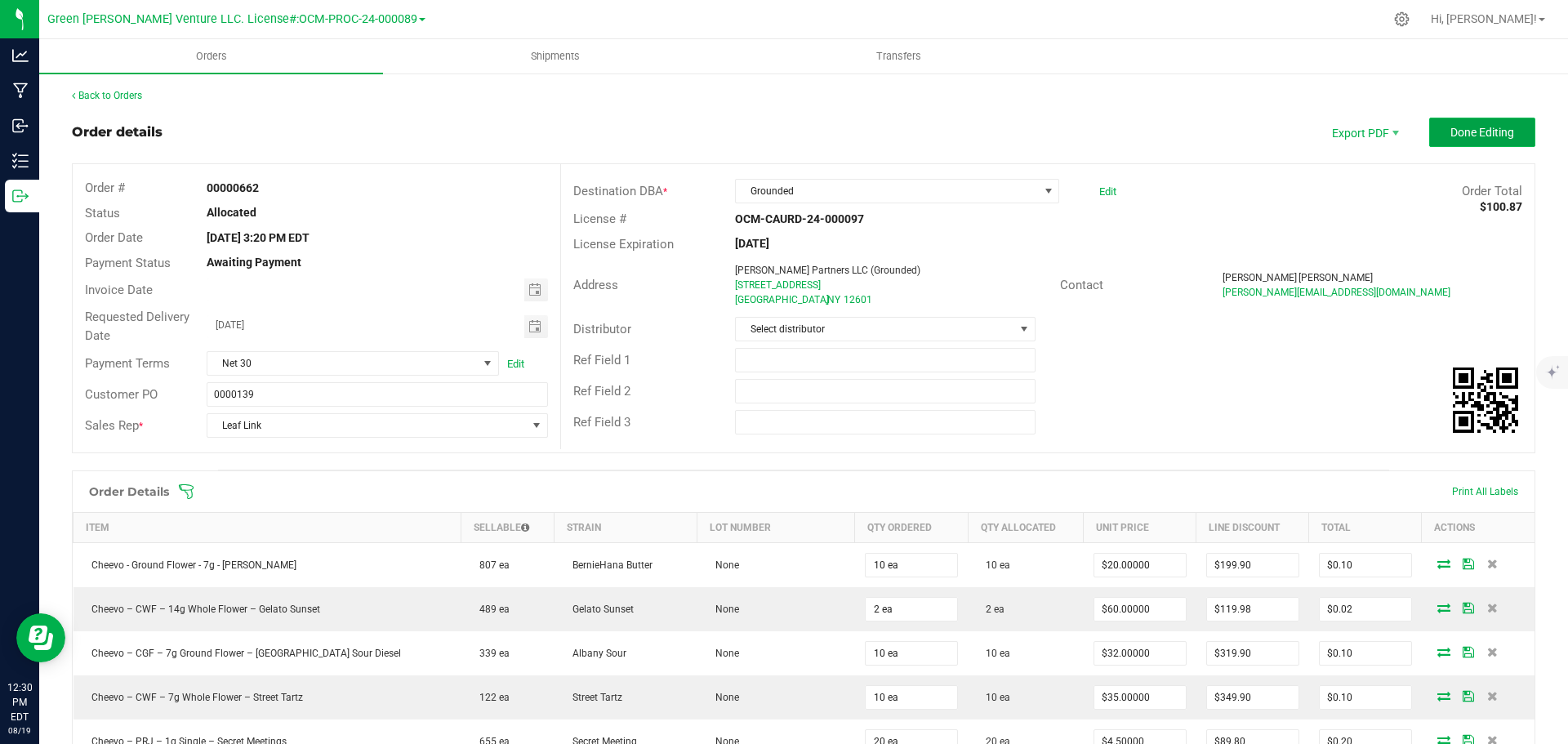
click at [1429, 137] on button "Done Editing" at bounding box center [1482, 132] width 106 height 29
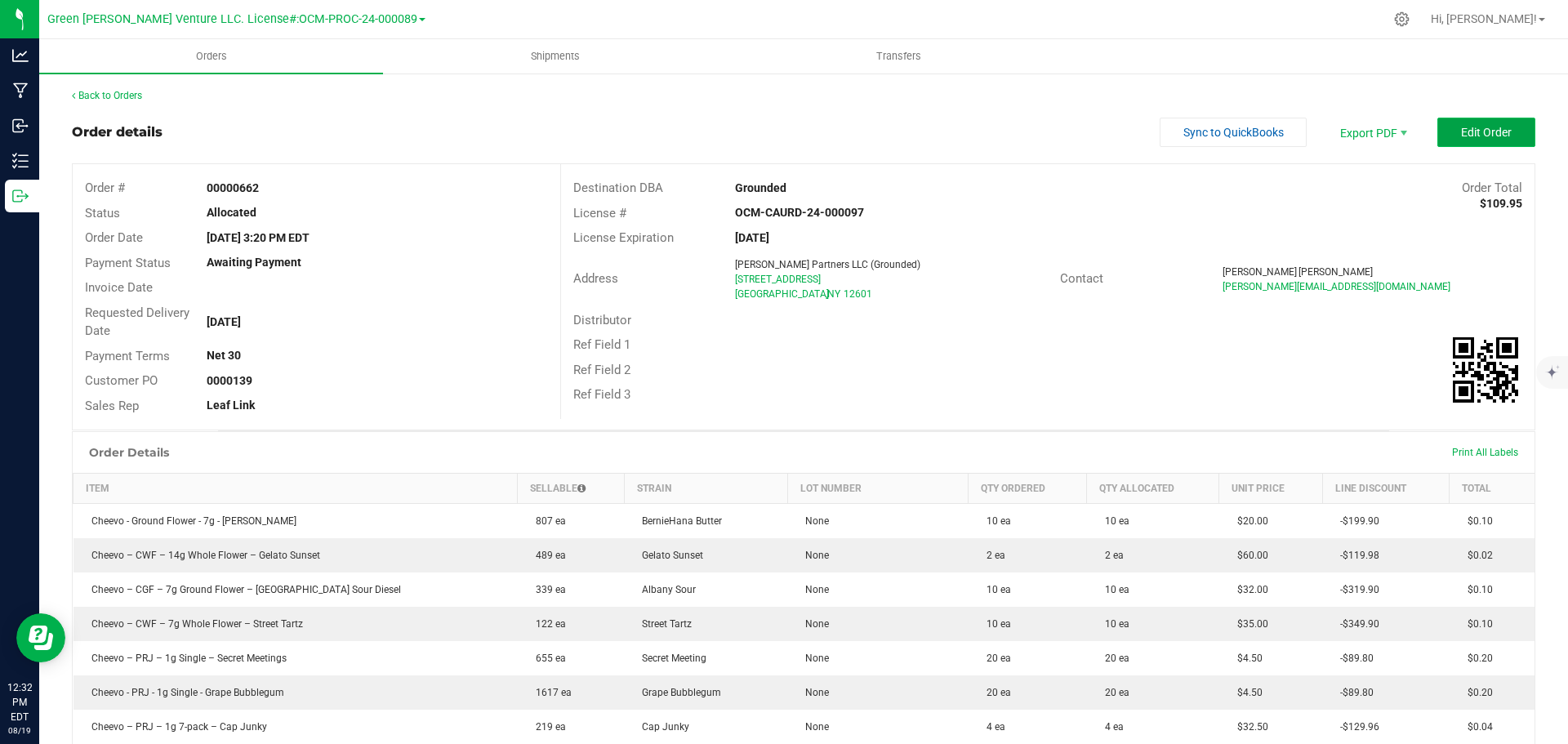
click at [1445, 131] on button "Edit Order" at bounding box center [1486, 132] width 98 height 29
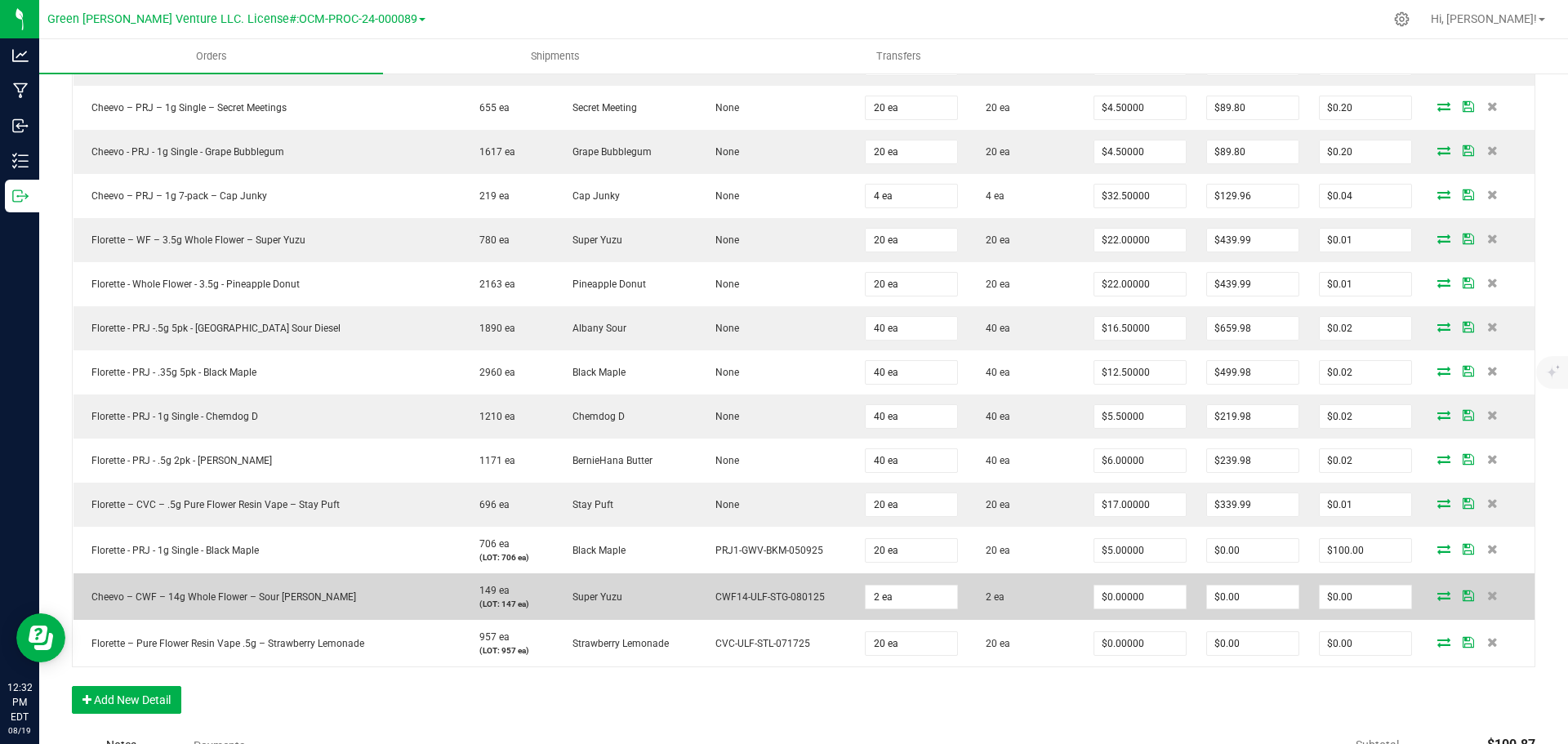
scroll to position [735, 0]
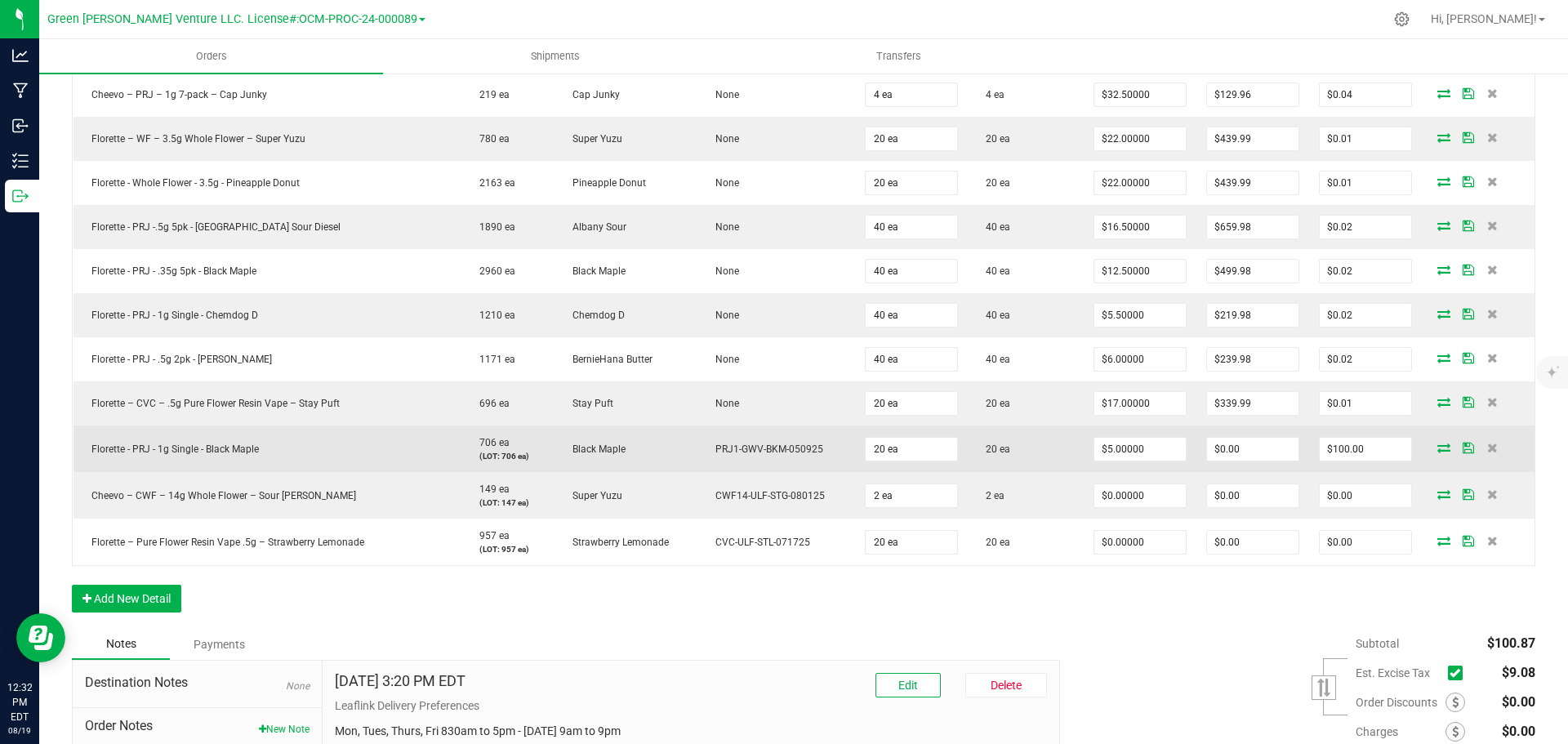
click at [1437, 447] on icon at bounding box center [1444, 447] width 13 height 10
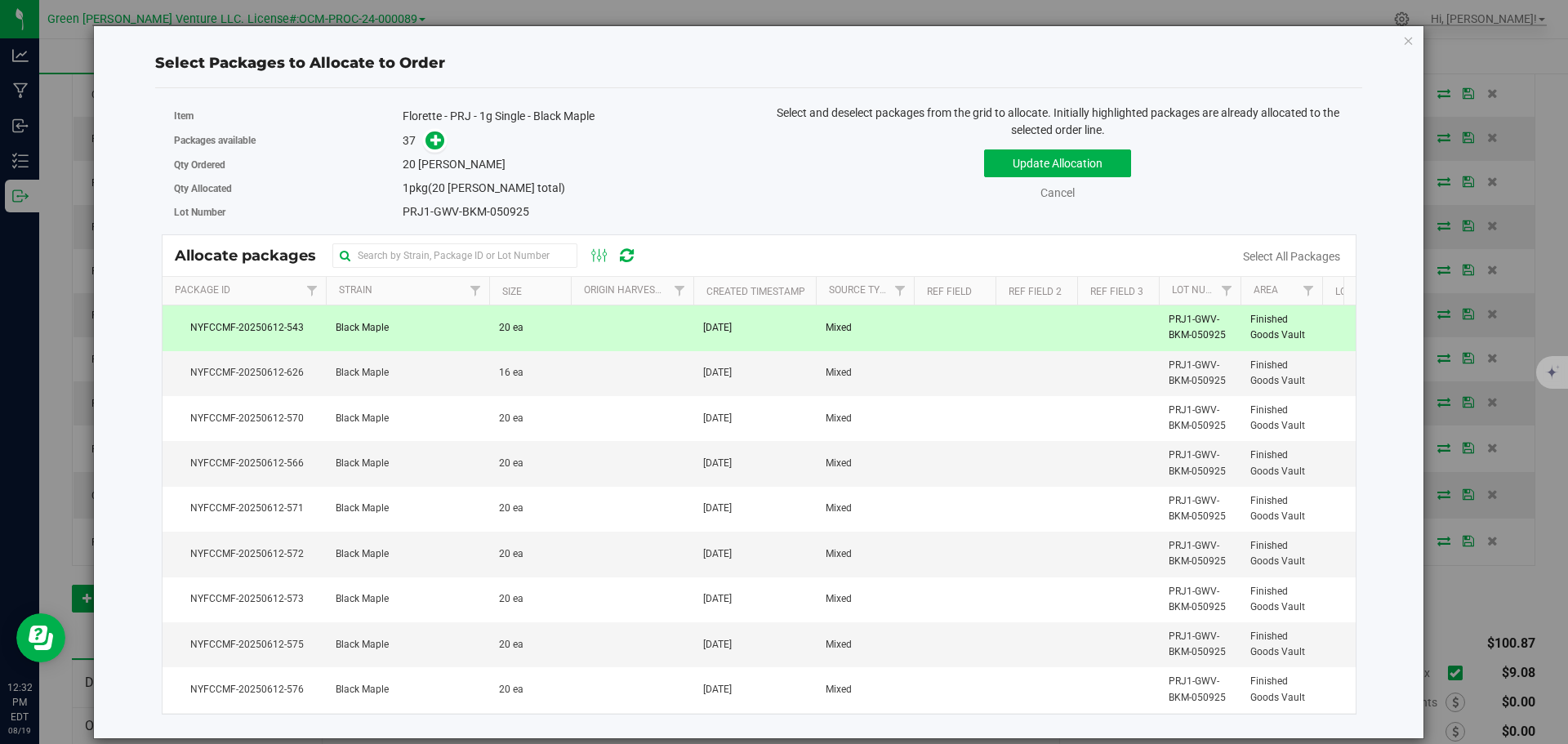
click at [438, 325] on td "Black Maple" at bounding box center [407, 328] width 163 height 45
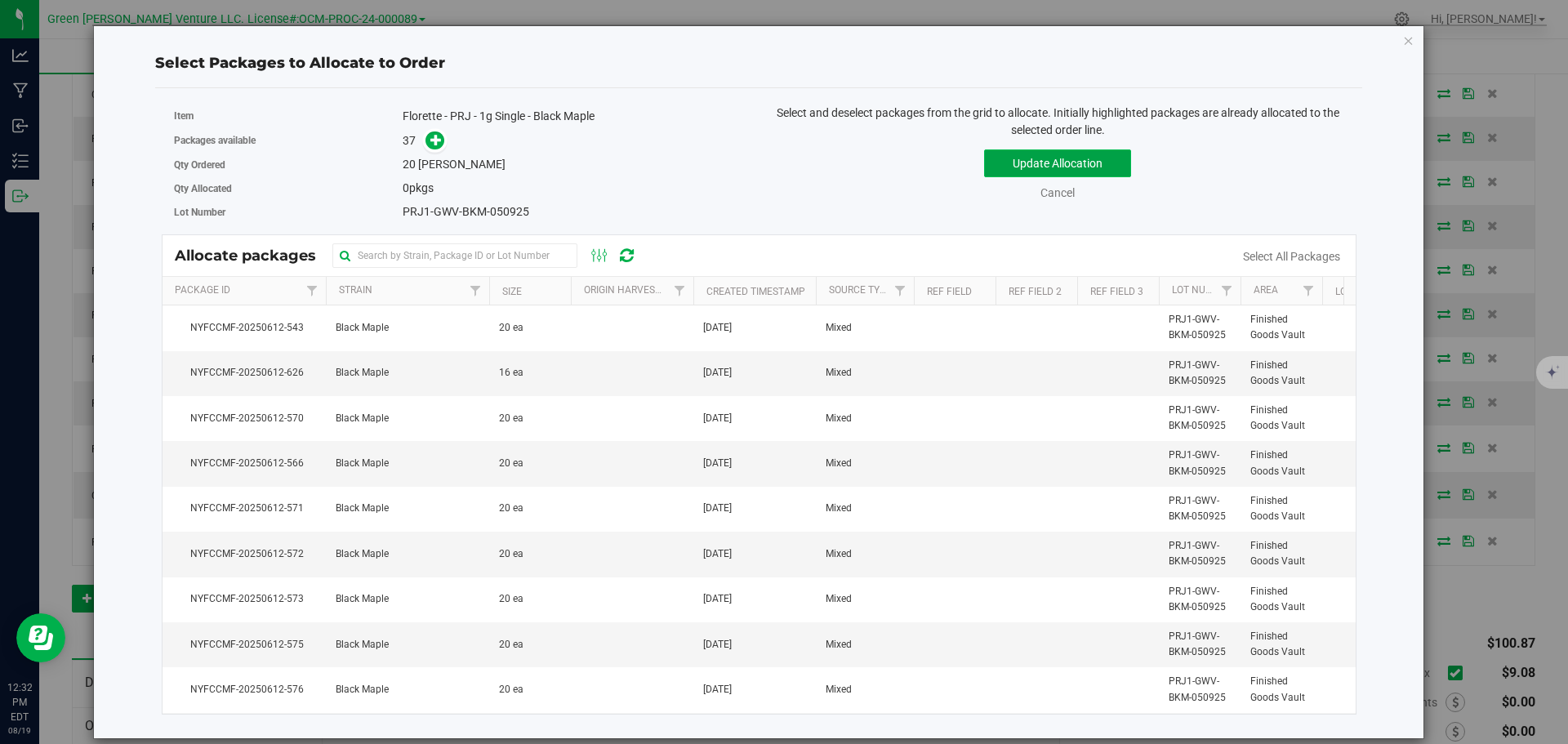
click at [1059, 153] on button "Update Allocation" at bounding box center [1057, 163] width 147 height 27
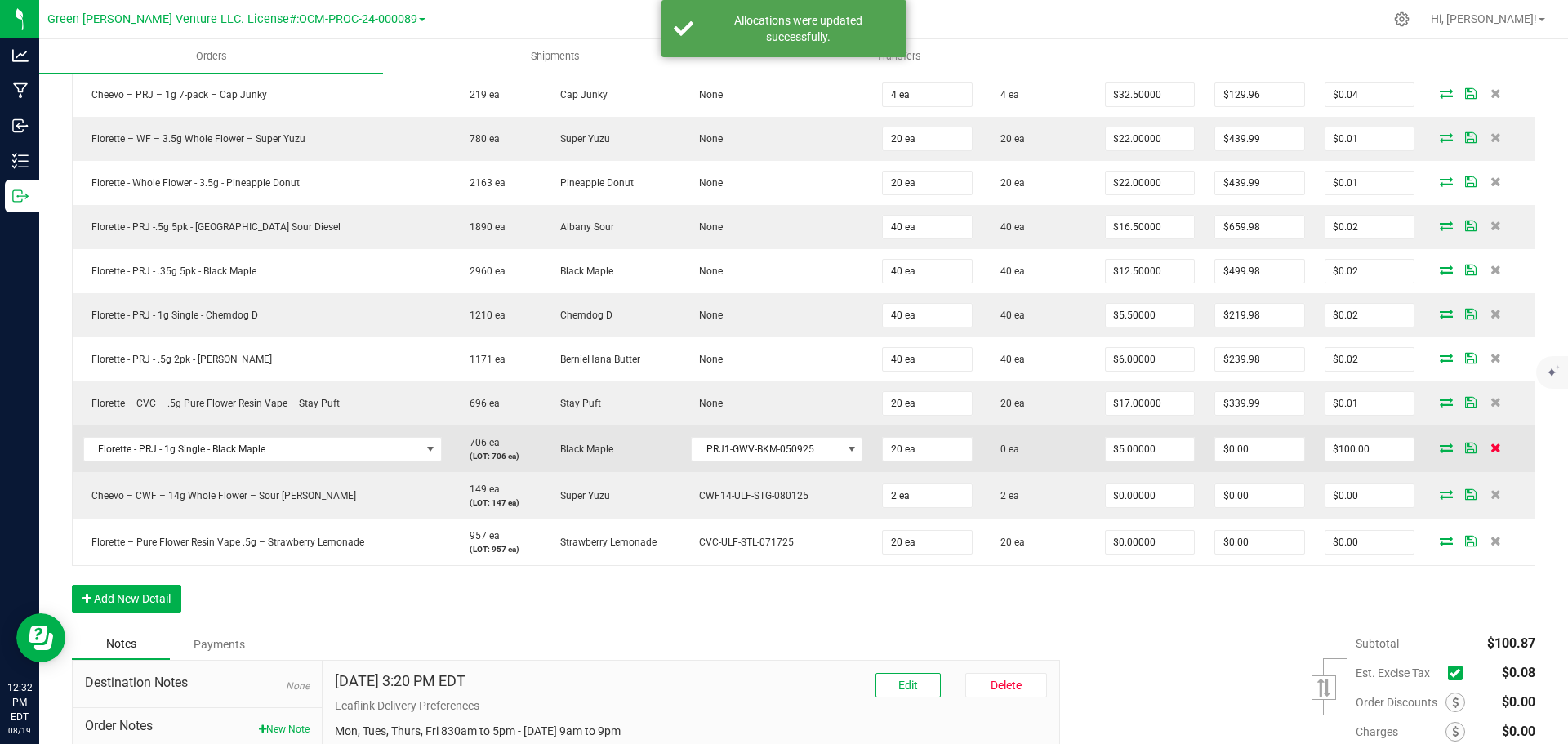
click at [1490, 447] on icon at bounding box center [1496, 447] width 11 height 10
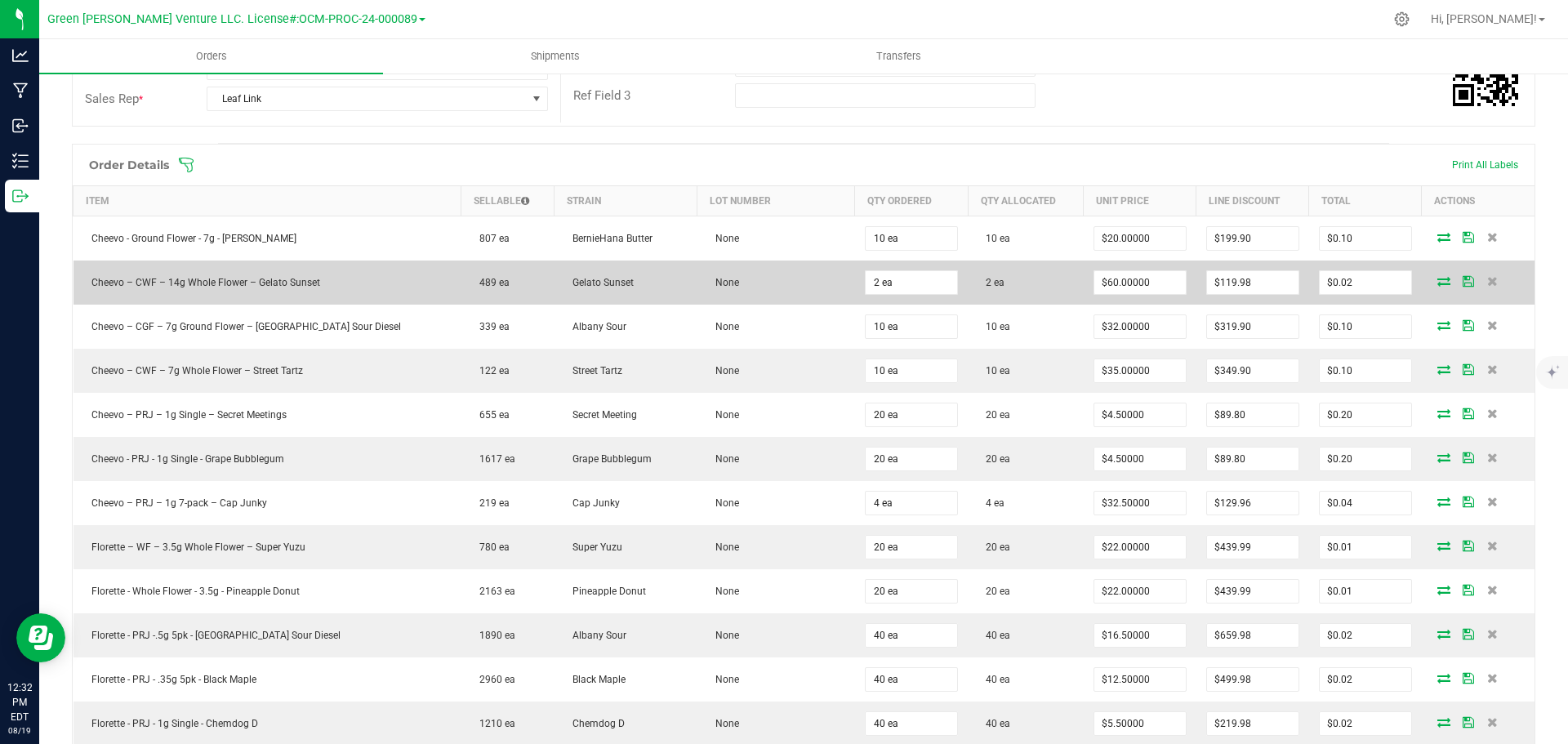
scroll to position [0, 0]
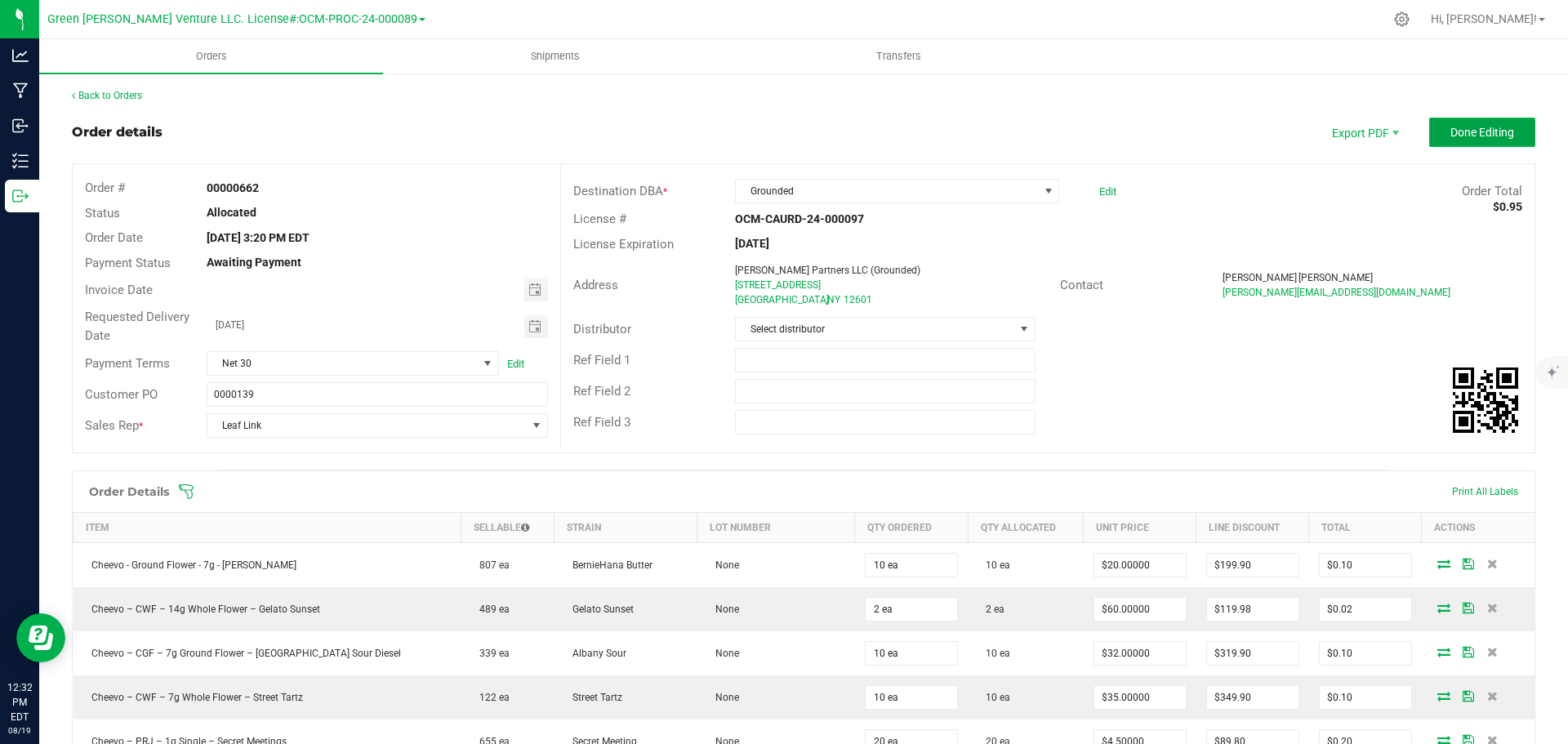
click at [1435, 141] on button "Done Editing" at bounding box center [1482, 132] width 106 height 29
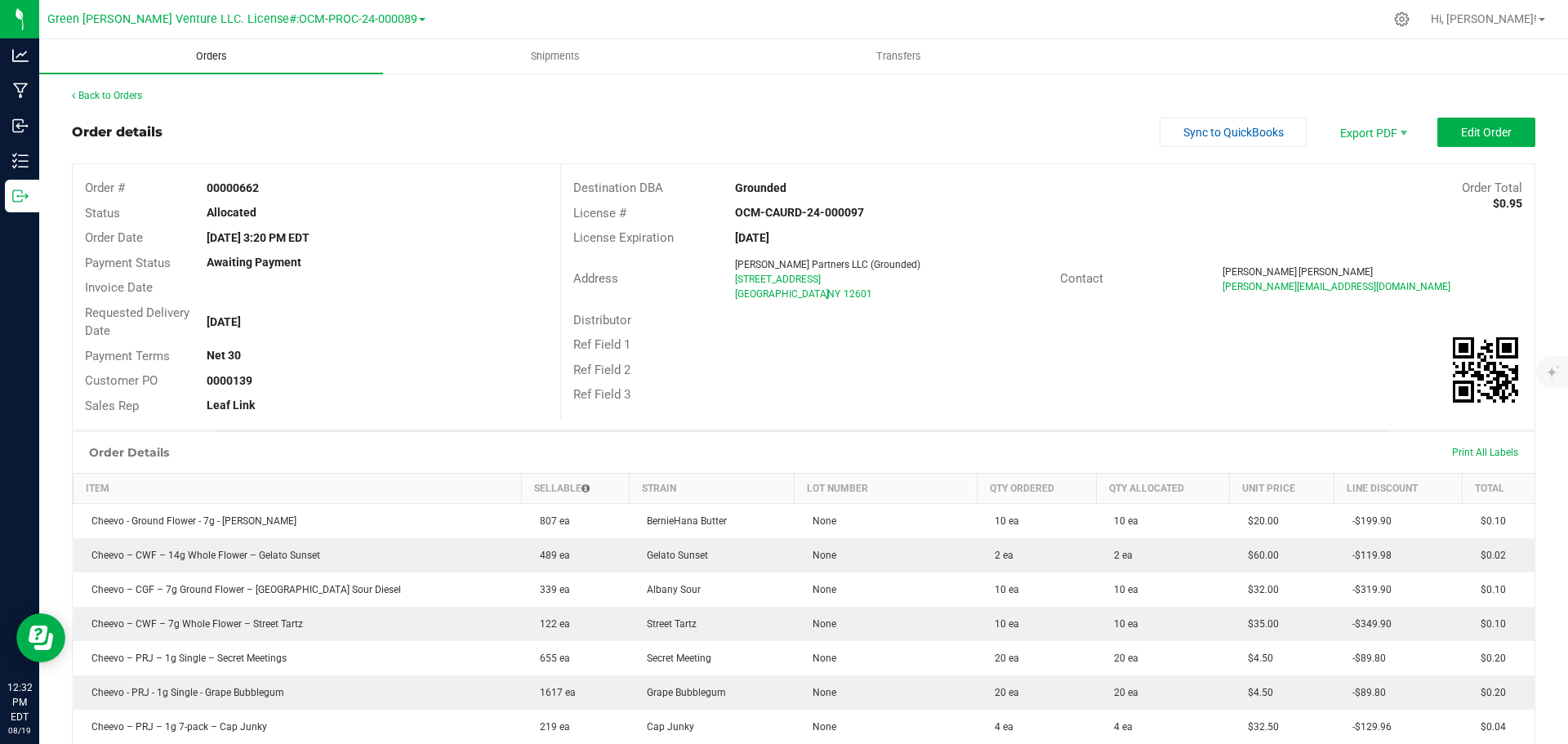
click at [217, 48] on uib-tab-heading "Orders" at bounding box center [211, 57] width 344 height 35
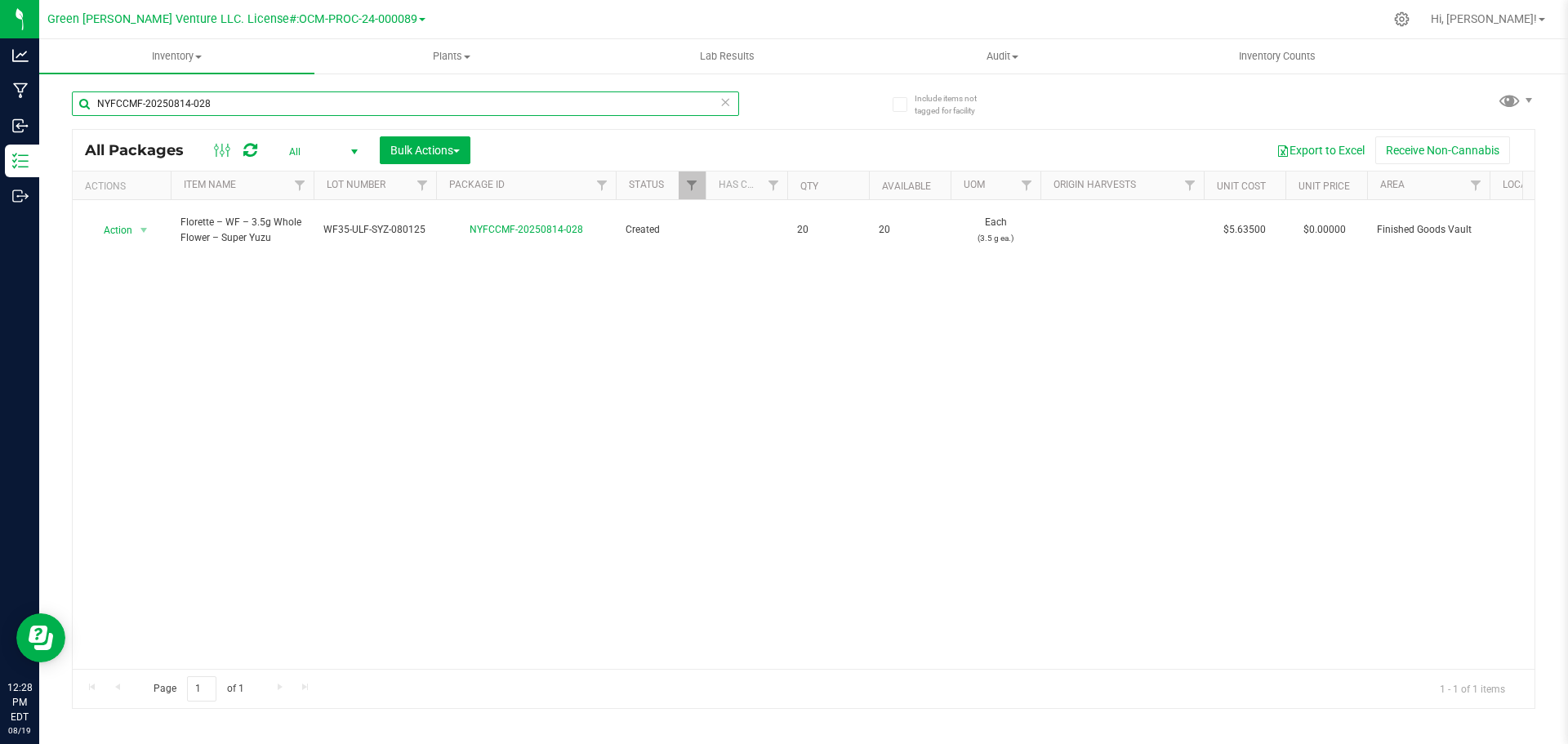
drag, startPoint x: 233, startPoint y: 99, endPoint x: 71, endPoint y: 89, distance: 162.3
click at [71, 89] on div "Include items not tagged for facility NYFCCMF-20250814-028 All Packages All Act…" at bounding box center [803, 321] width 1529 height 498
type input "NYFCCMF-20250606-171"
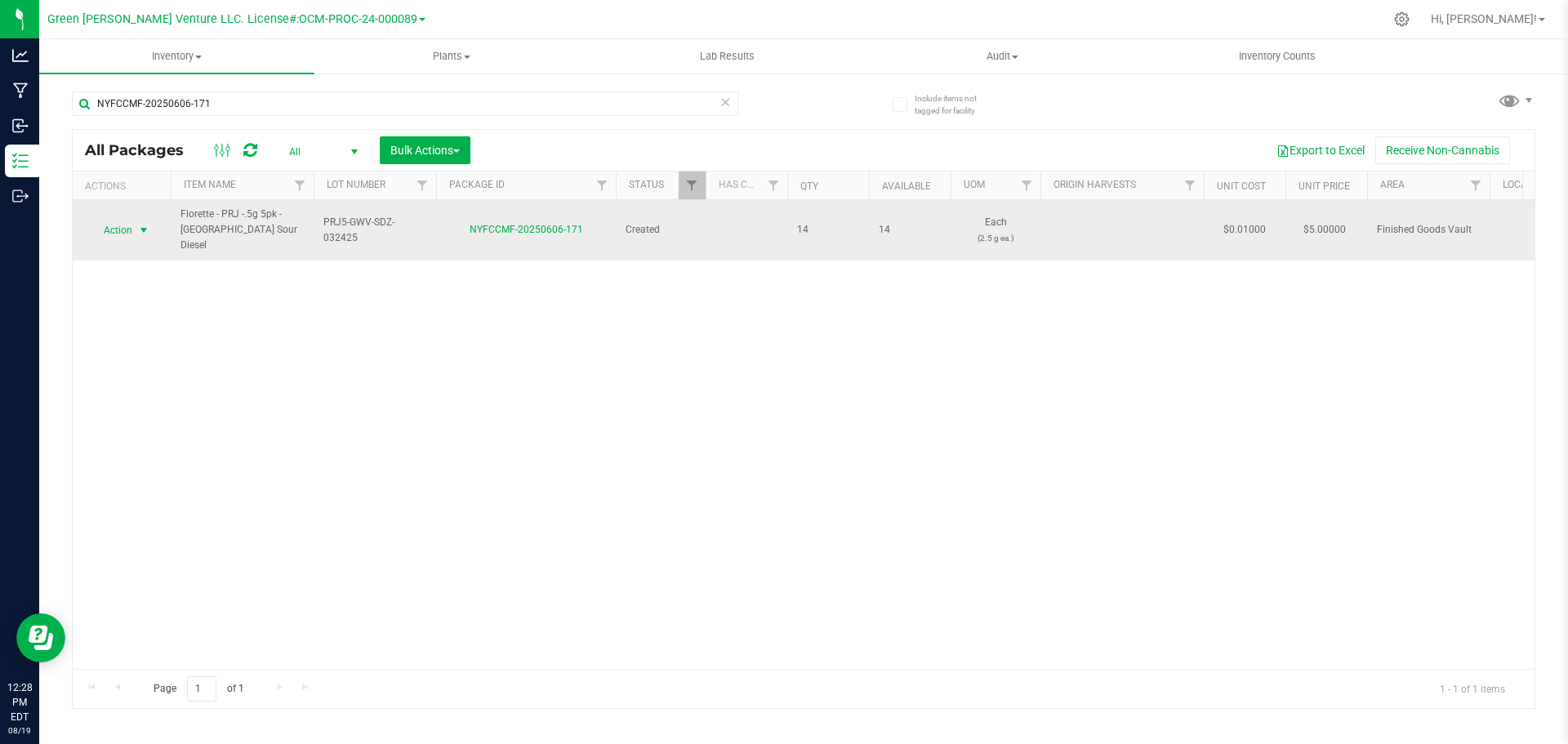
click at [130, 220] on span "Action" at bounding box center [111, 230] width 44 height 23
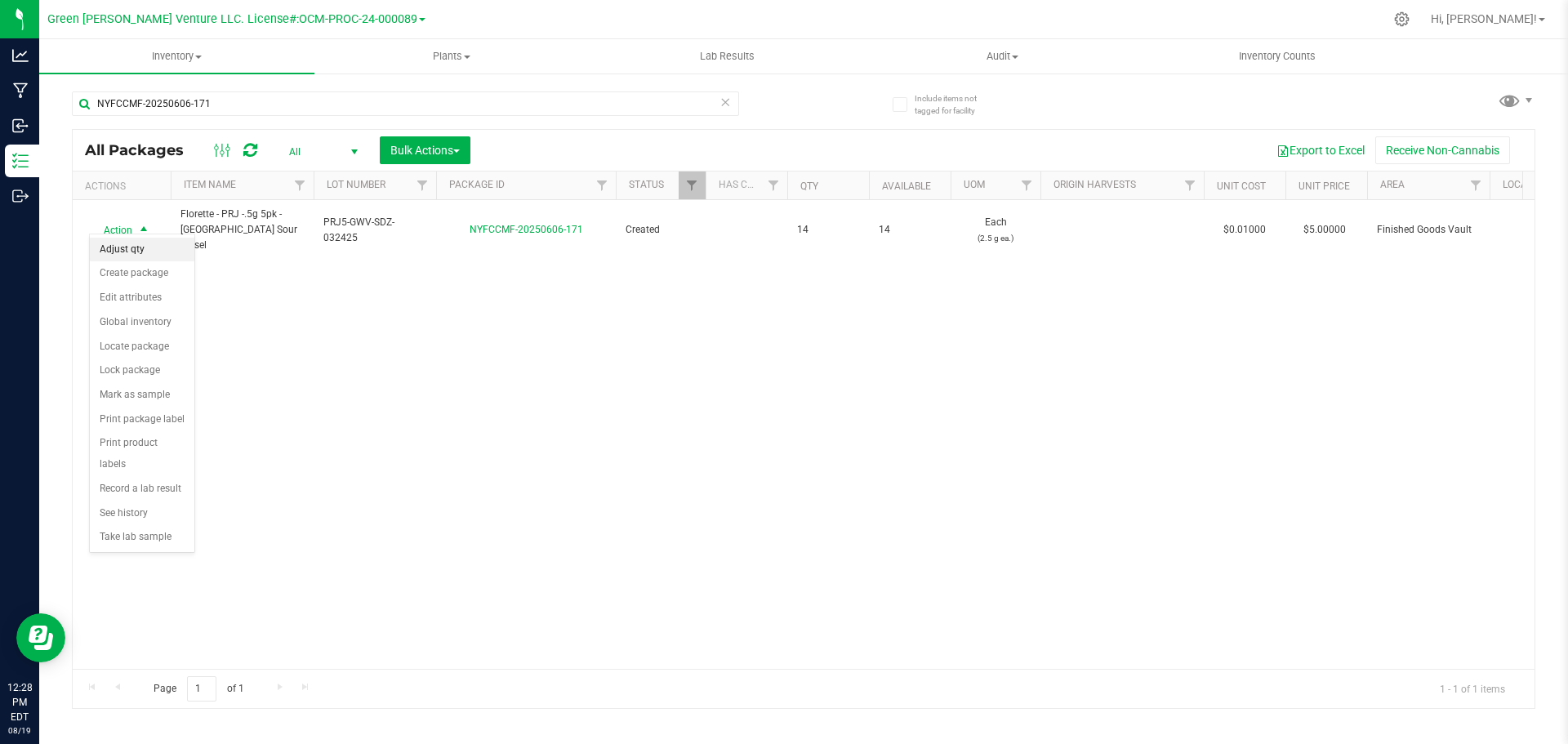
click at [143, 247] on li "Adjust qty" at bounding box center [141, 249] width 105 height 25
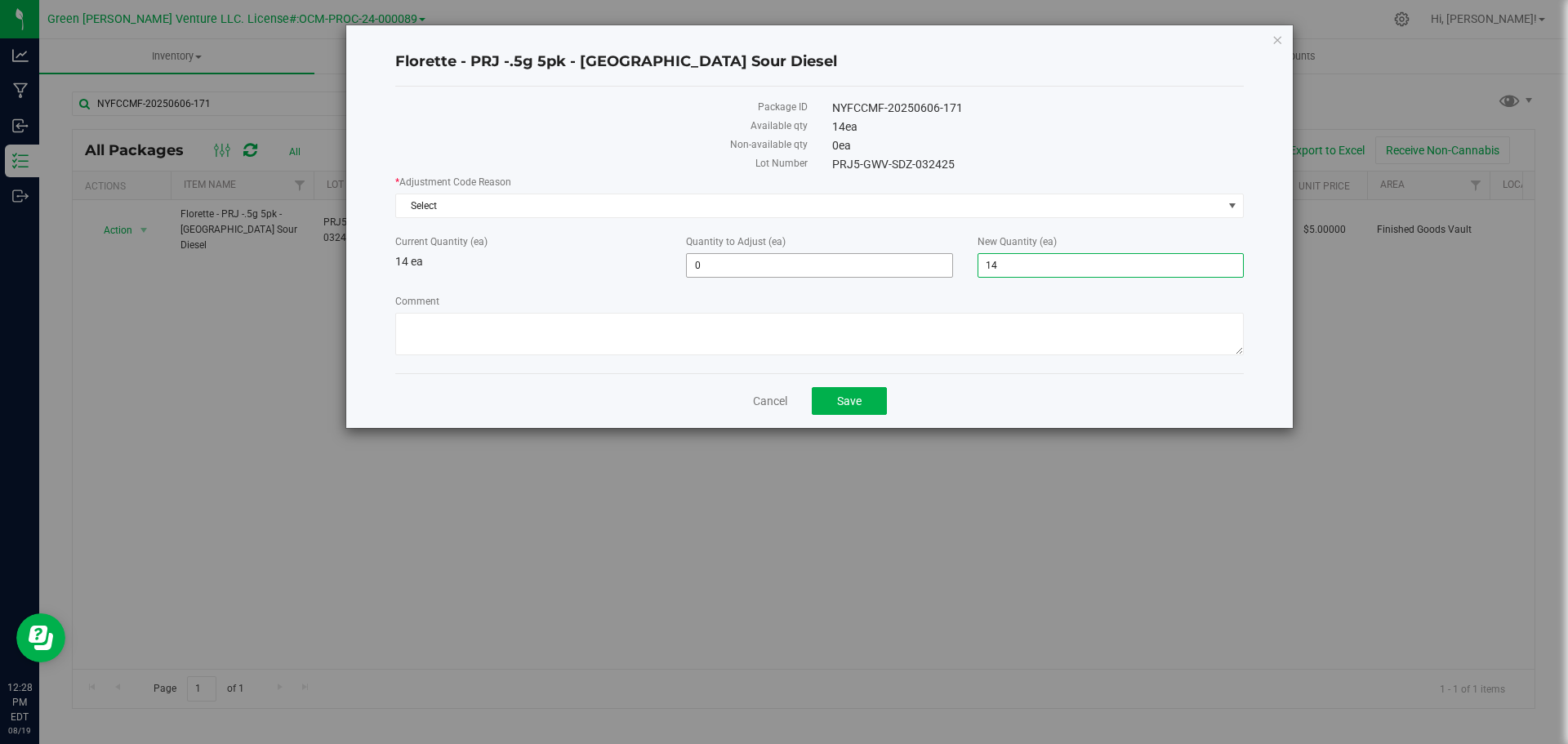
drag, startPoint x: 1010, startPoint y: 267, endPoint x: 913, endPoint y: 256, distance: 97.6
click at [913, 258] on div "Current Quantity (ea) 14 ea Quantity to Adjust (ea) 0 0 New Quantity (ea) 14 14" at bounding box center [820, 256] width 873 height 43
type input "20"
type input "6"
type input "20"
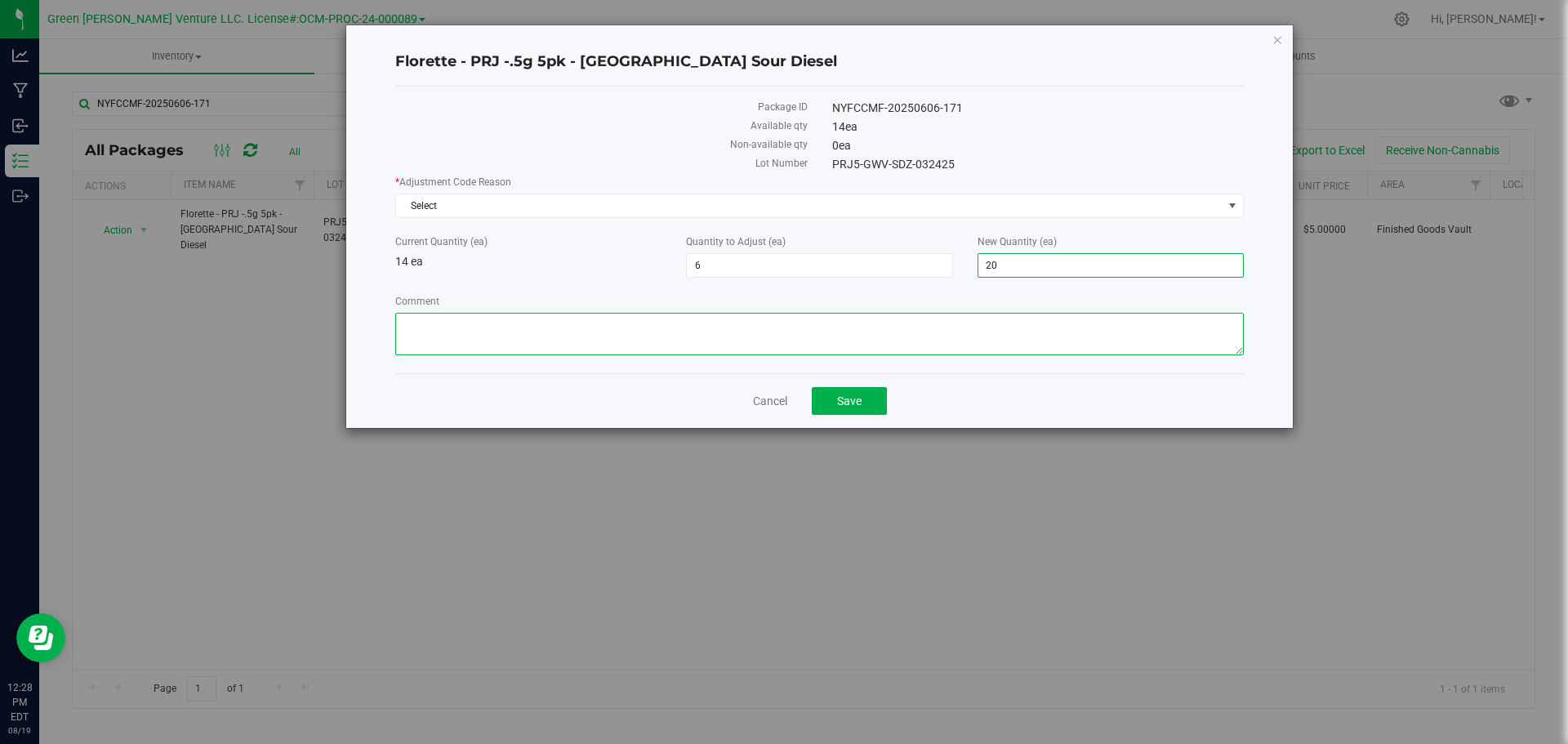
click at [568, 327] on textarea "Comment" at bounding box center [820, 334] width 849 height 43
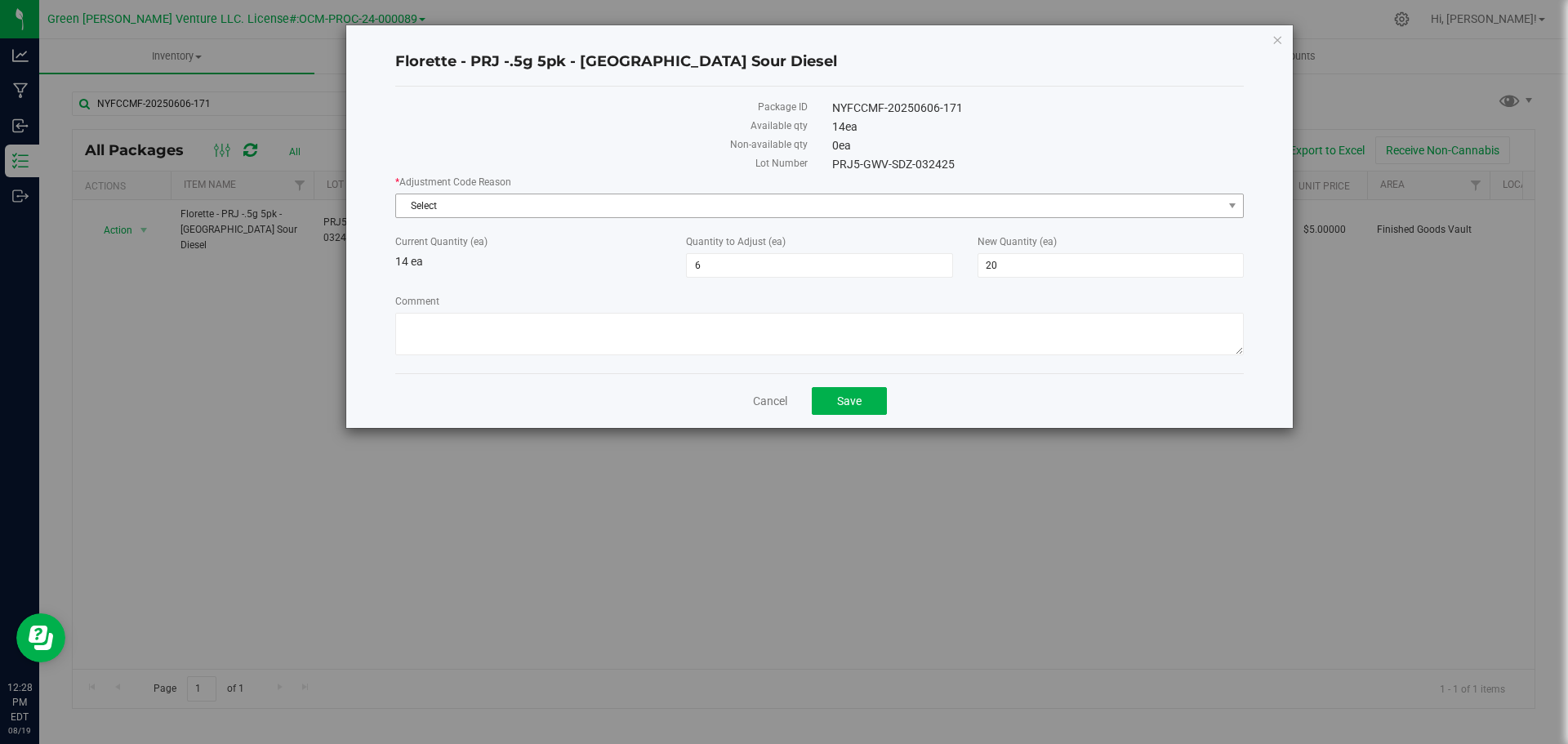
click at [446, 204] on span "Select" at bounding box center [809, 205] width 826 height 23
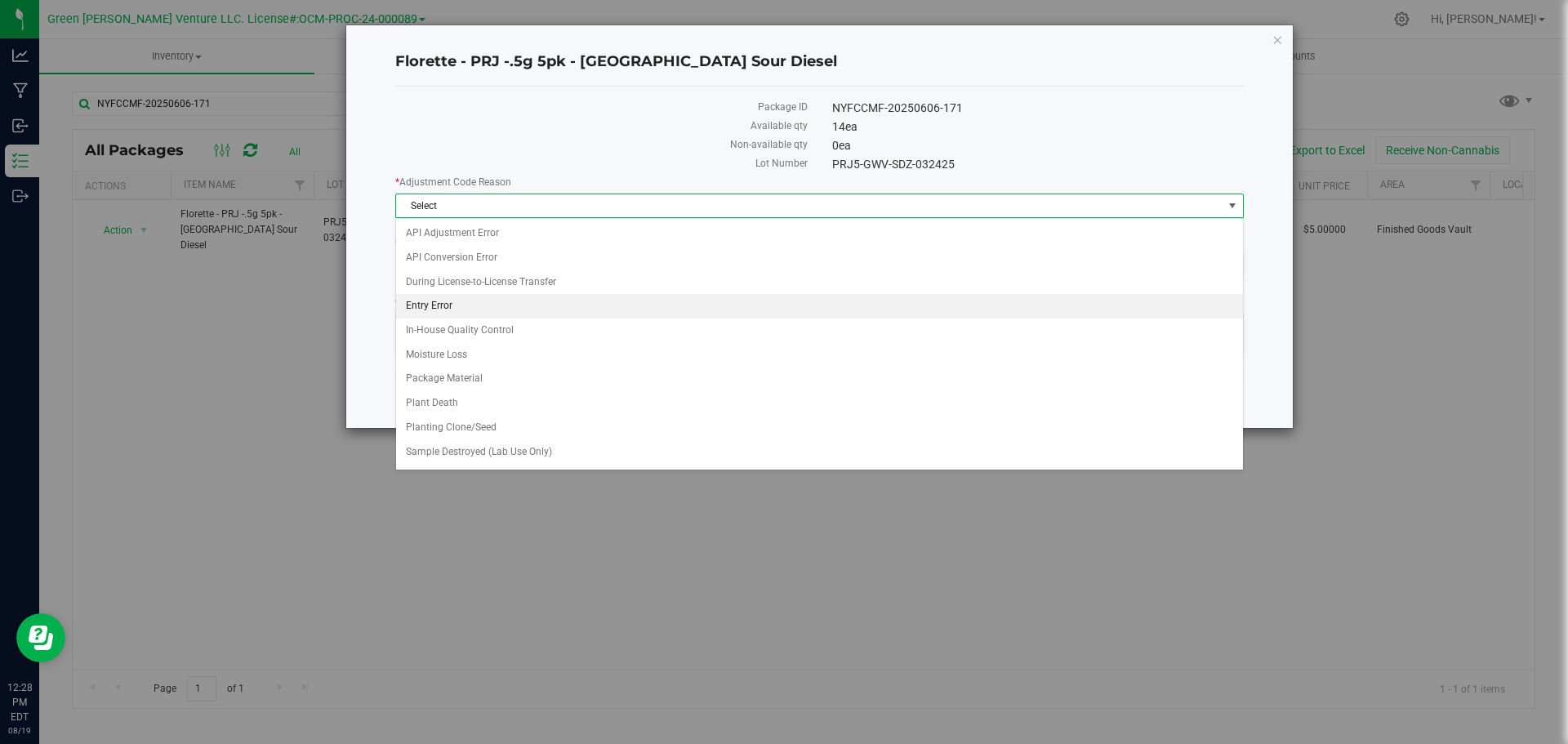
click at [467, 302] on li "Entry Error" at bounding box center [820, 306] width 847 height 25
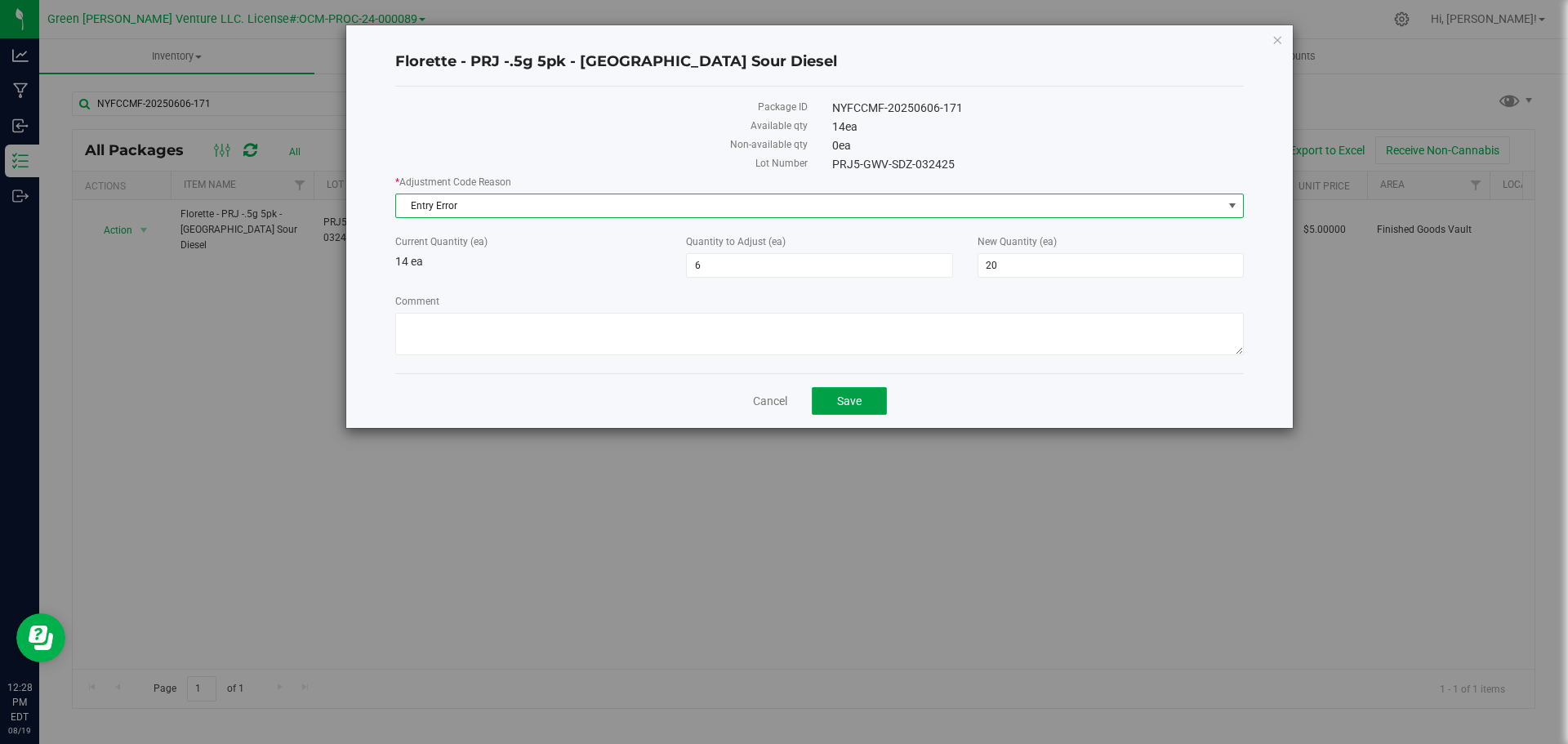
click at [858, 403] on span "Save" at bounding box center [849, 401] width 25 height 13
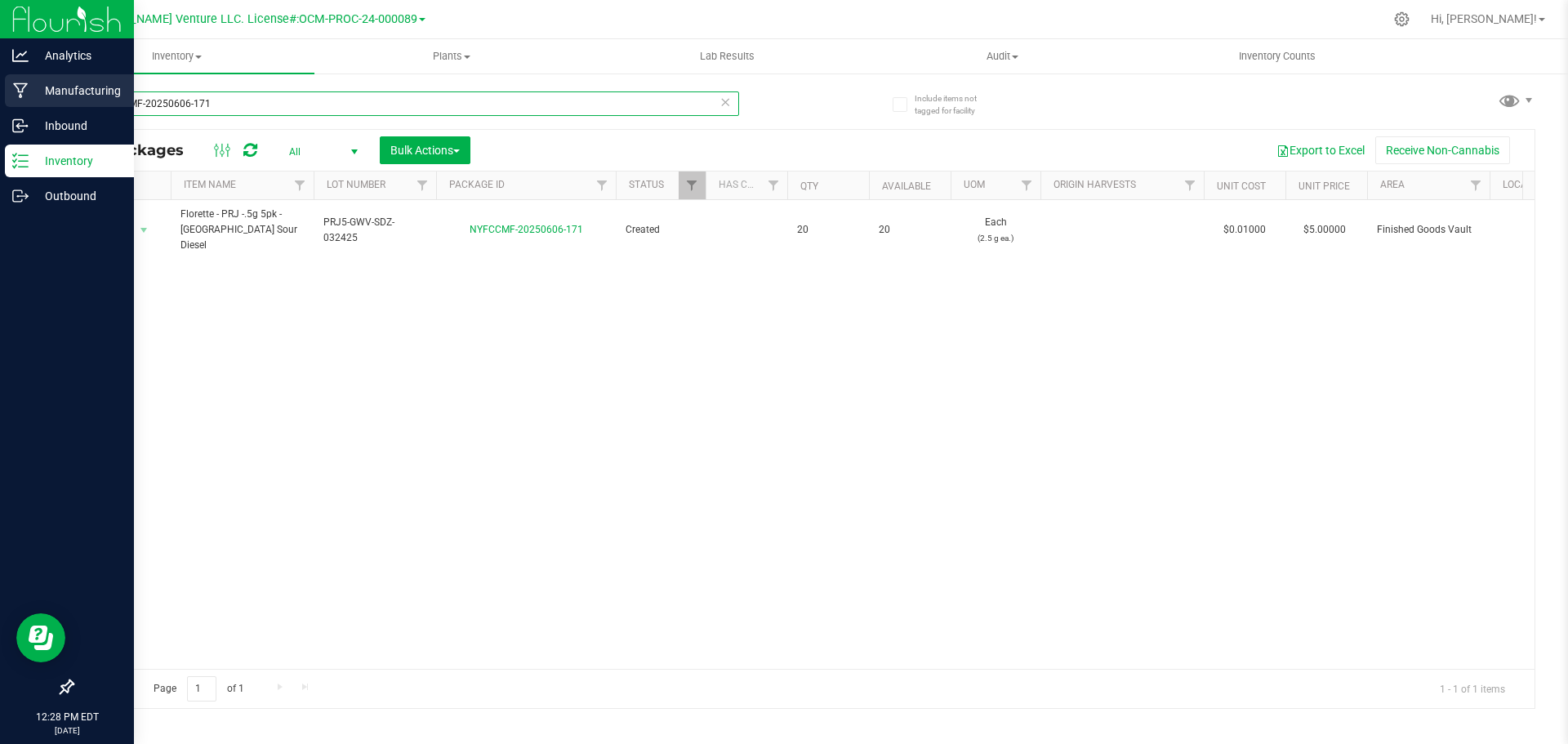
drag, startPoint x: 255, startPoint y: 96, endPoint x: 26, endPoint y: 108, distance: 229.3
click at [68, 102] on div "Include items not tagged for facility NYFCCMF-20250606-171 All Packages All Act…" at bounding box center [803, 321] width 1529 height 498
type input "NYFCCMF-20250609-016"
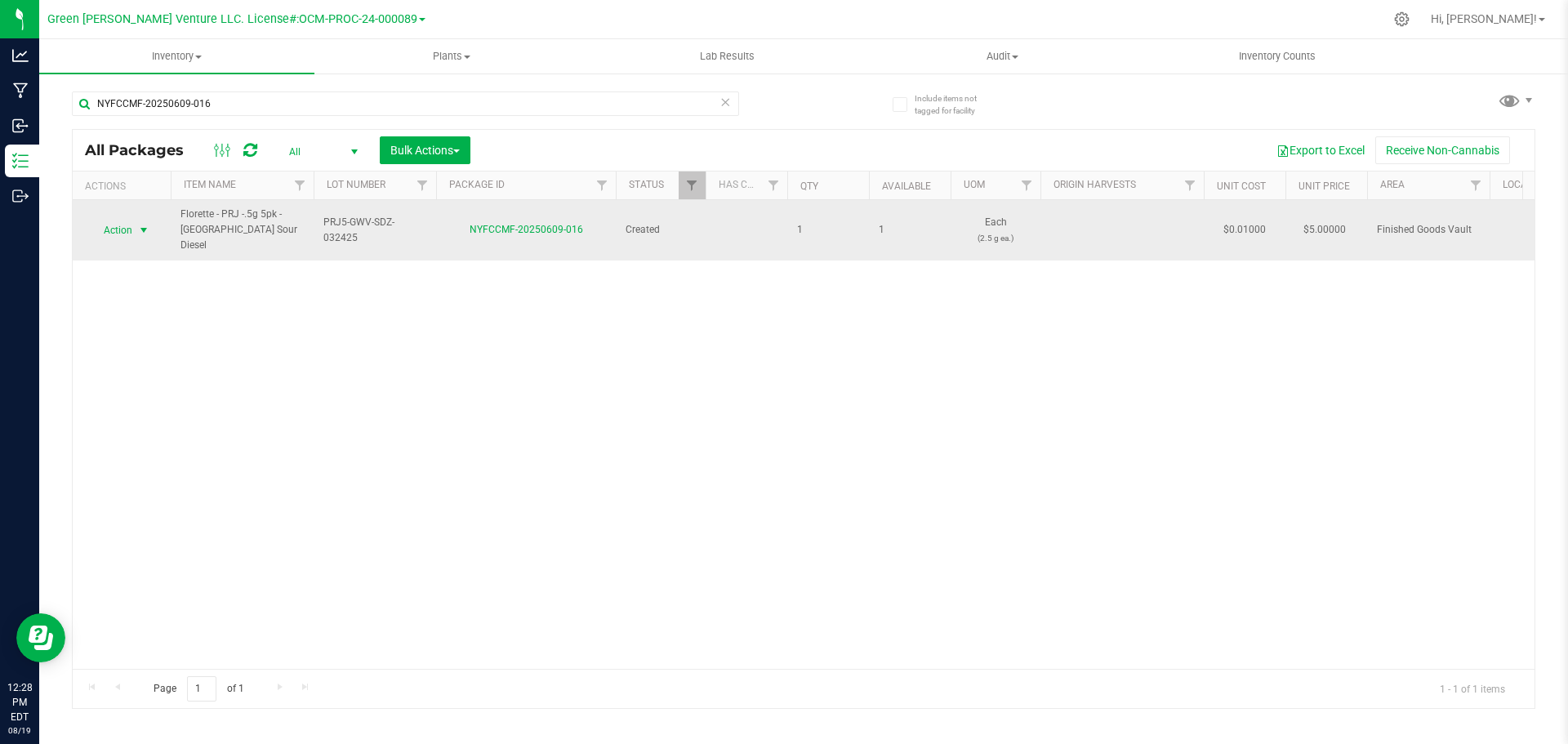
click at [122, 225] on span "Action" at bounding box center [111, 230] width 44 height 23
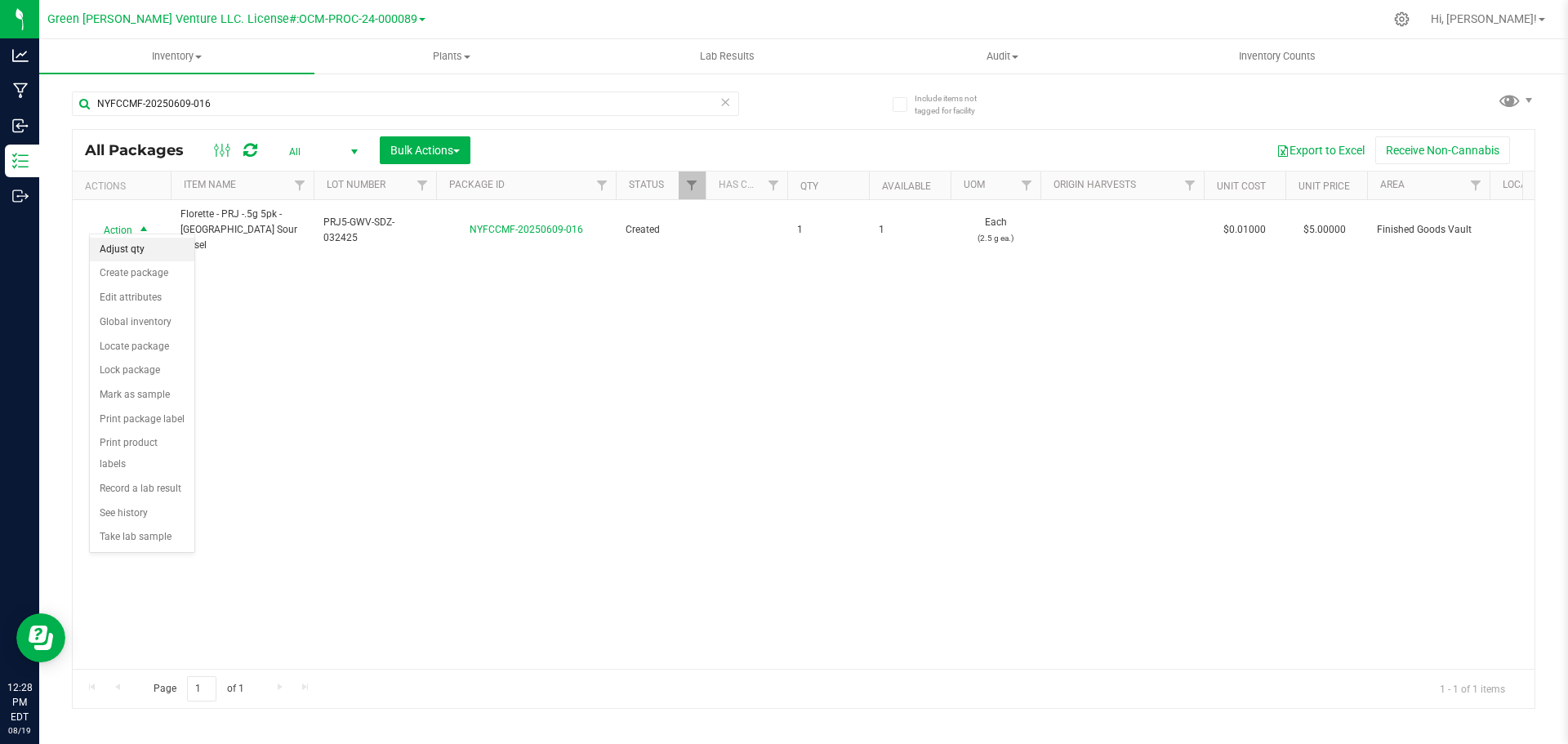
click at [142, 252] on li "Adjust qty" at bounding box center [141, 249] width 105 height 25
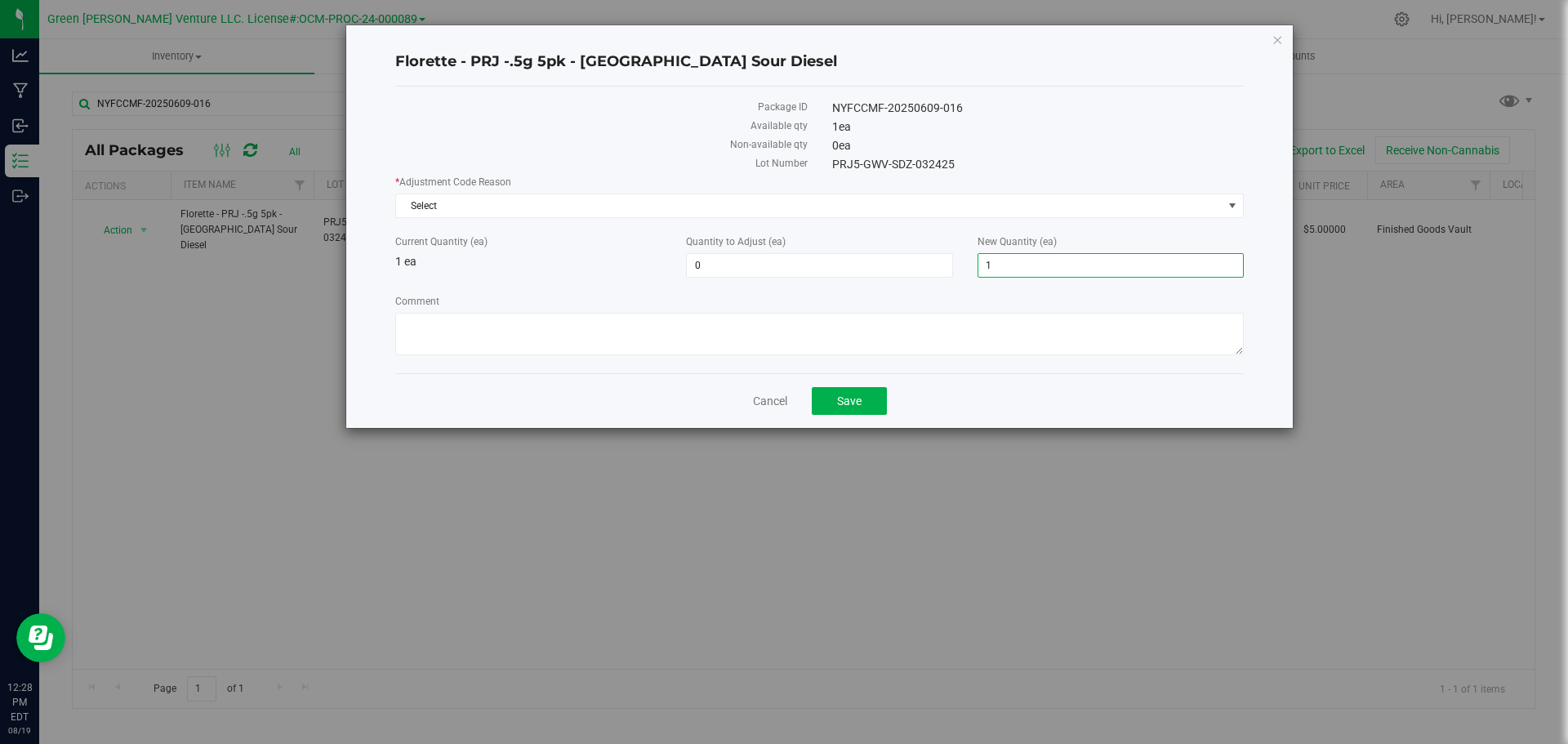
click at [1024, 271] on span "1 1" at bounding box center [1111, 265] width 267 height 25
type input "20"
type input "19"
type input "20"
drag, startPoint x: 613, startPoint y: 319, endPoint x: 600, endPoint y: 278, distance: 43.0
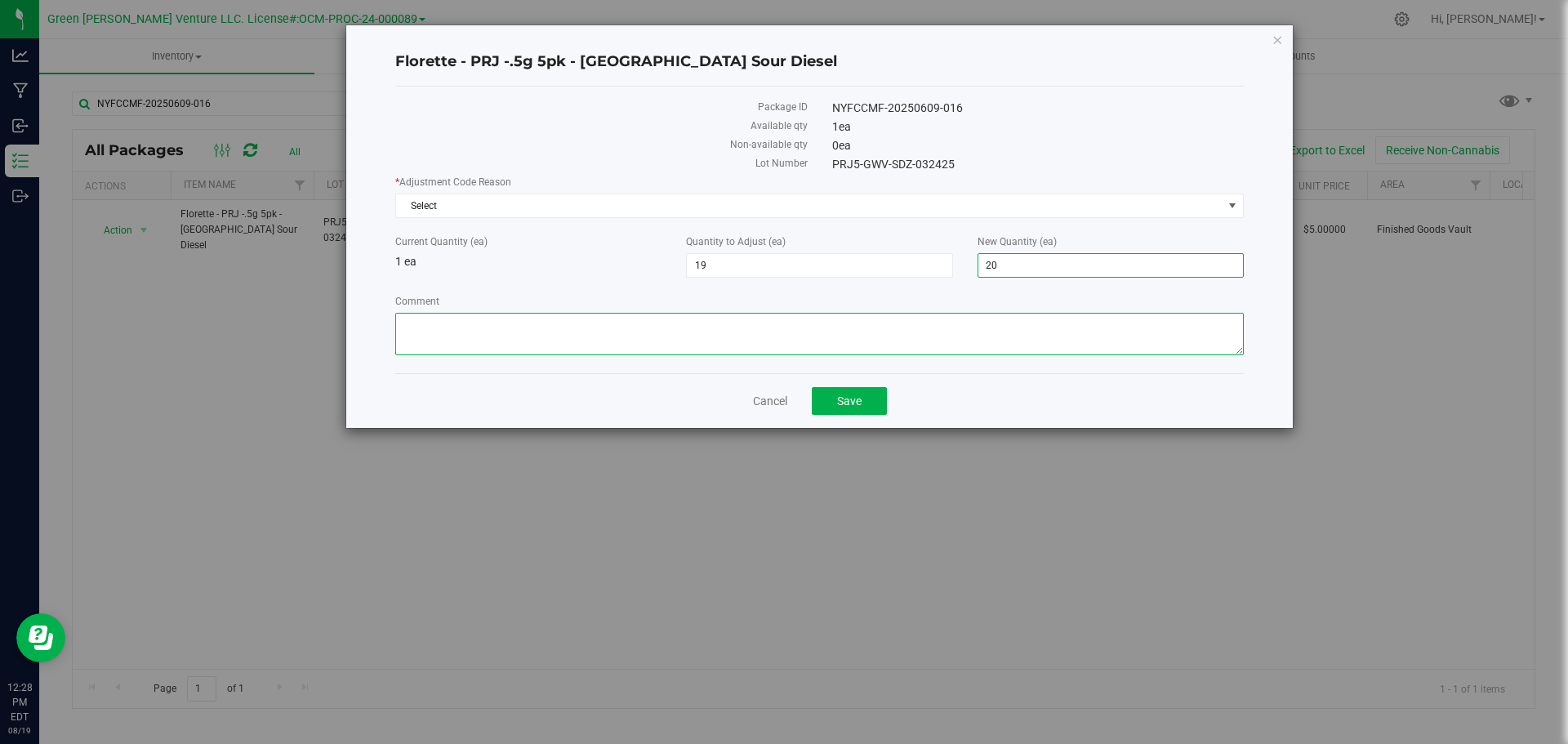
click at [613, 319] on textarea "Comment" at bounding box center [820, 334] width 849 height 43
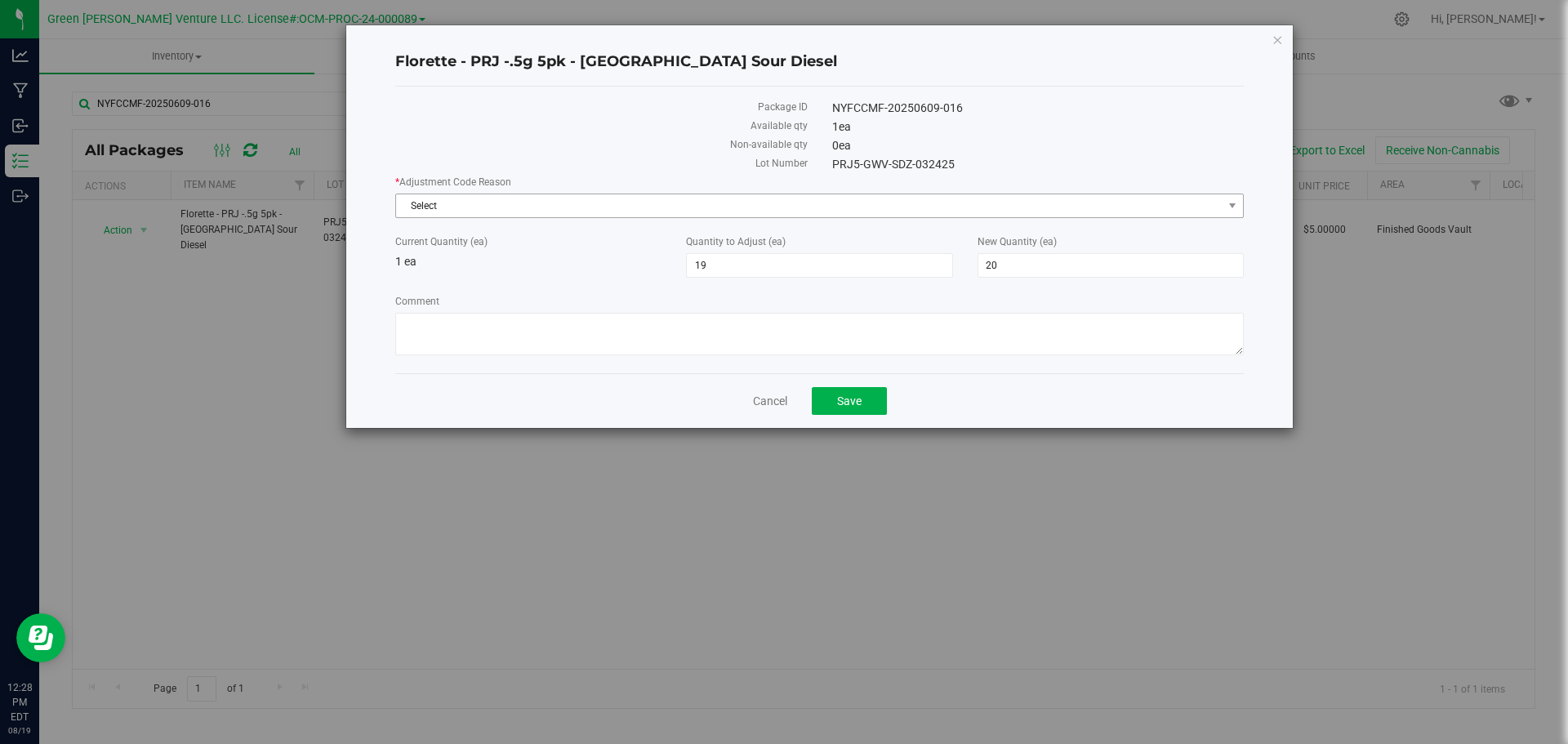
click at [578, 200] on span "Select" at bounding box center [809, 205] width 826 height 23
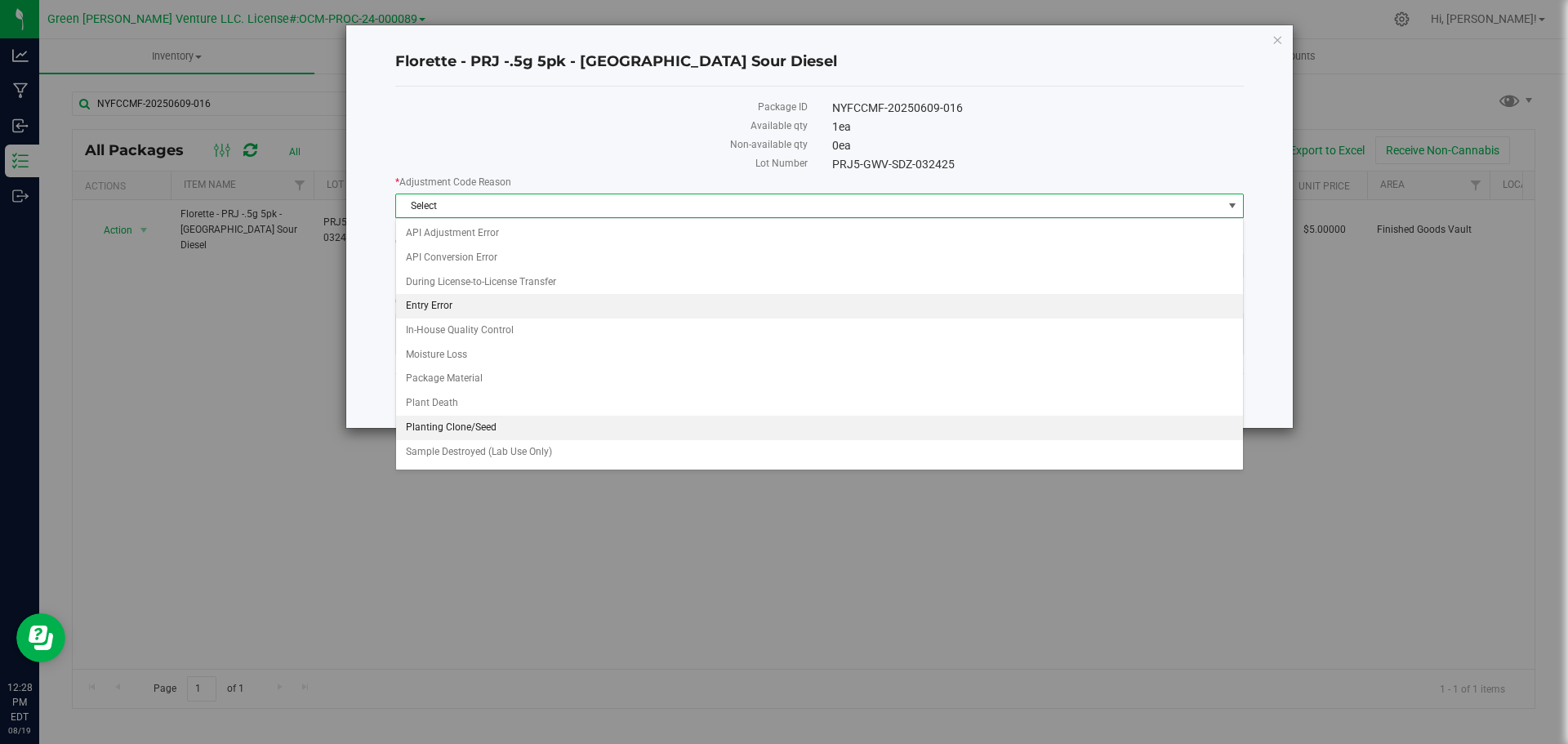
click at [483, 305] on li "Entry Error" at bounding box center [820, 306] width 847 height 25
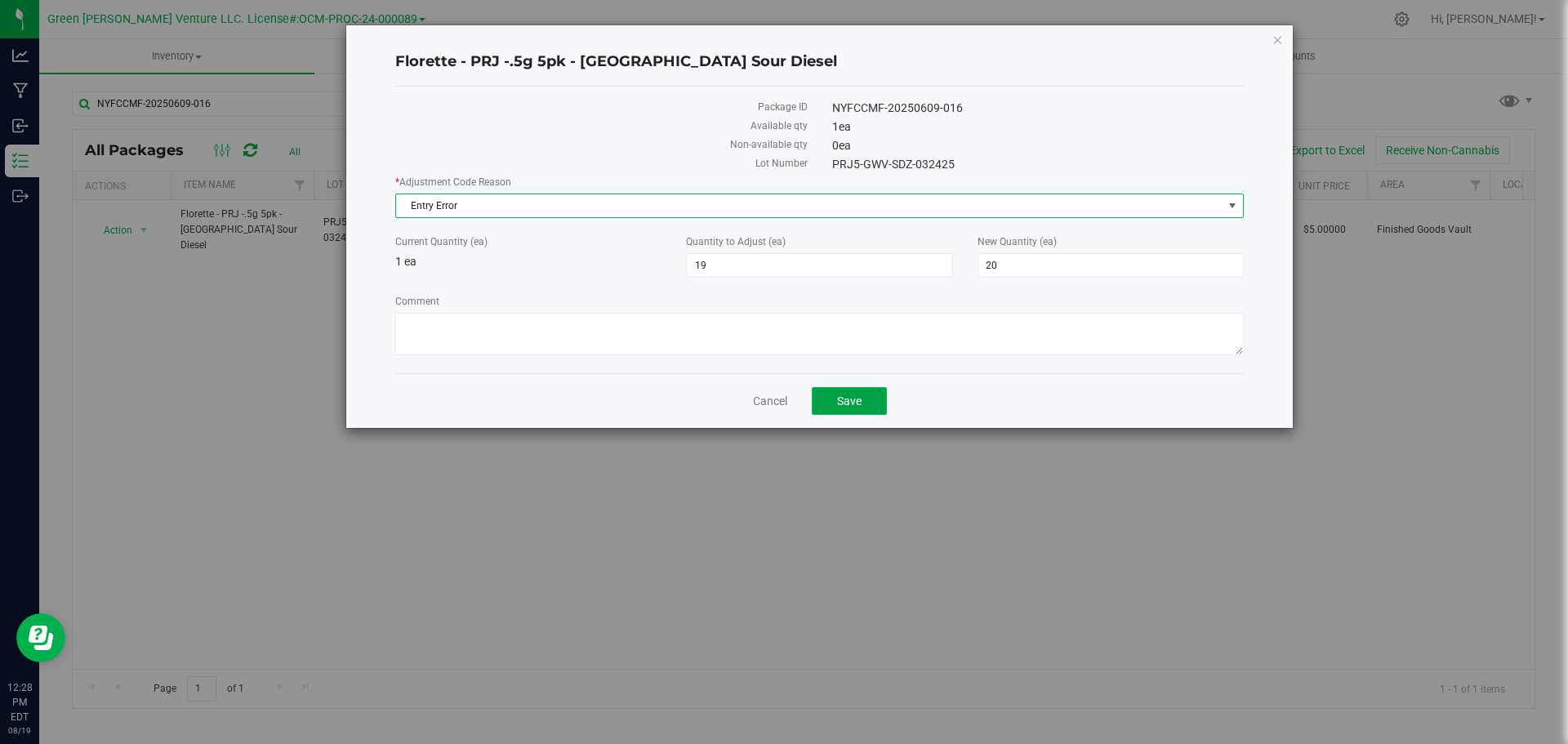
click at [867, 398] on button "Save" at bounding box center [849, 401] width 75 height 27
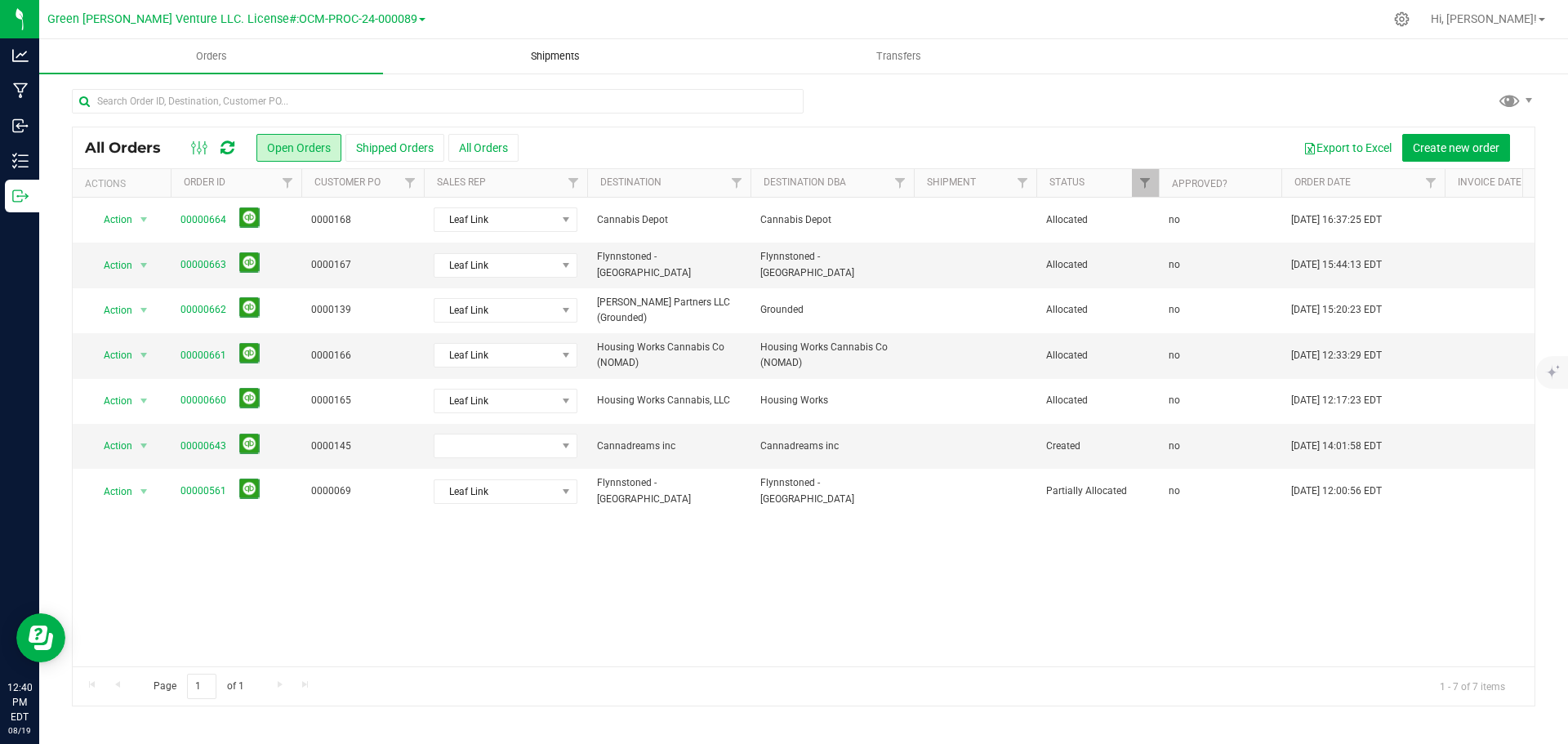
click at [564, 59] on span "Shipments" at bounding box center [555, 57] width 93 height 15
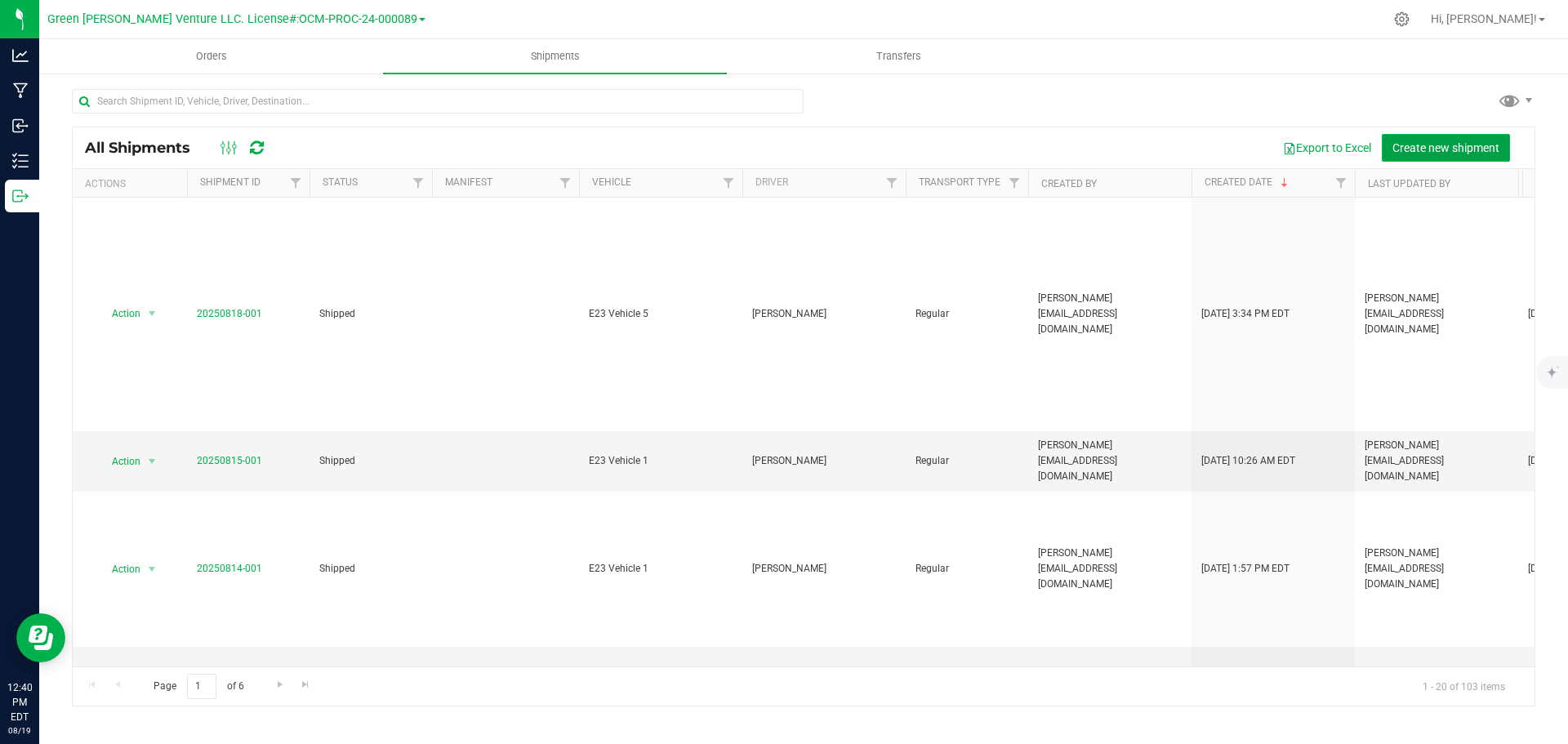
click at [1406, 152] on span "Create new shipment" at bounding box center [1445, 148] width 107 height 13
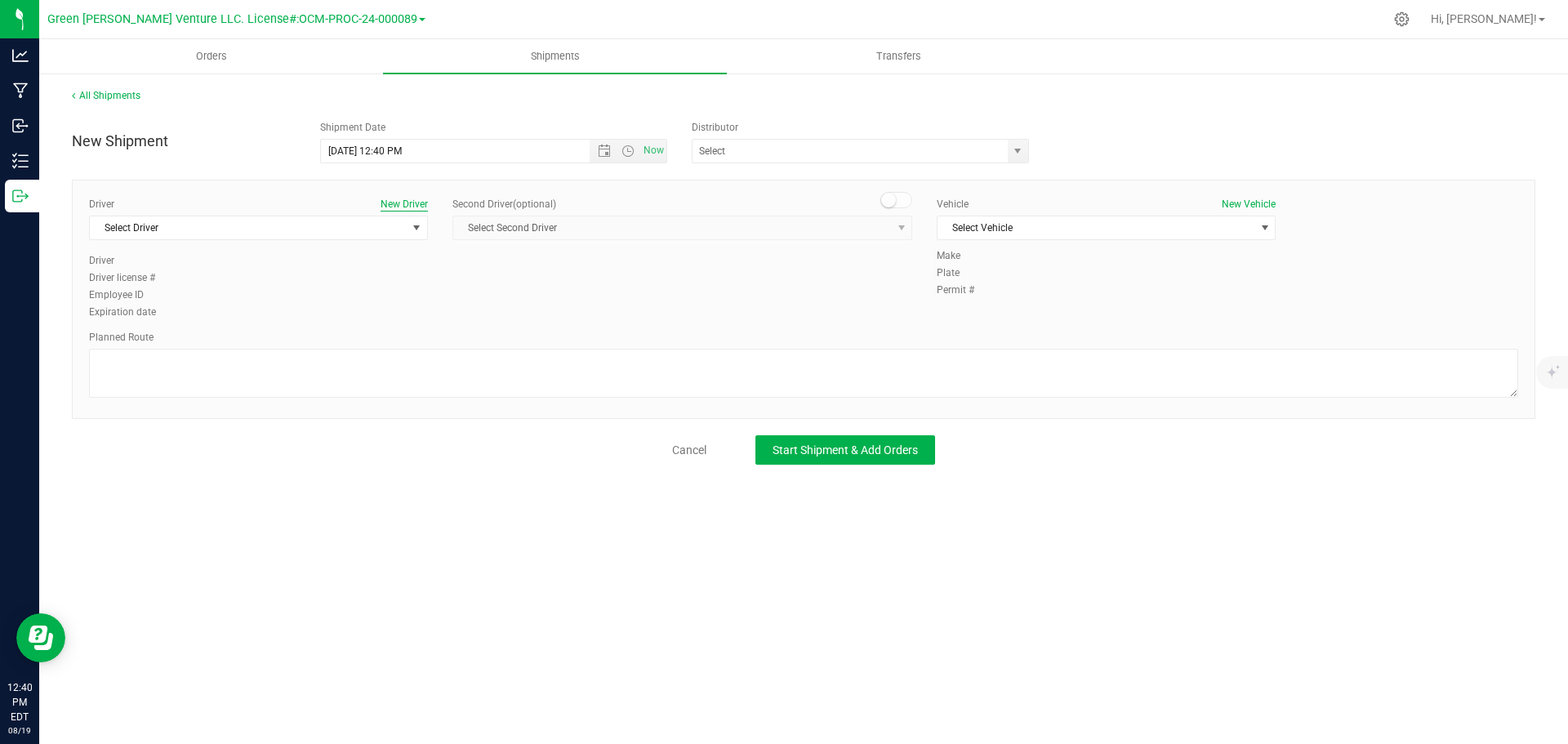
click at [384, 201] on button "New Driver" at bounding box center [404, 204] width 47 height 15
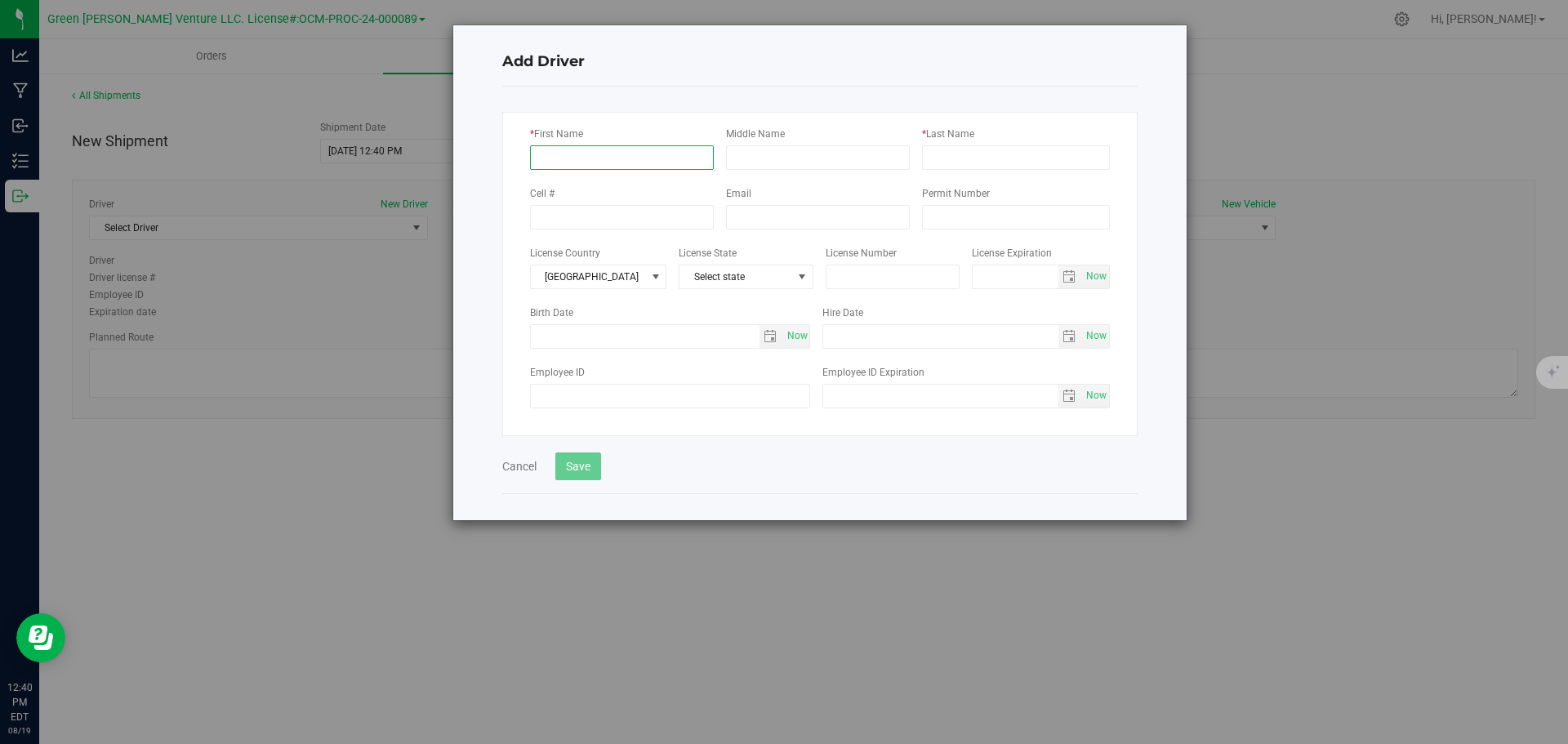
click at [568, 162] on input "* First Name" at bounding box center [622, 157] width 183 height 25
type input "[PERSON_NAME]"
click at [1082, 159] on input "* Last Name" at bounding box center [1016, 157] width 188 height 25
type input "[PERSON_NAME]"
click at [859, 267] on input "text" at bounding box center [894, 277] width 135 height 25
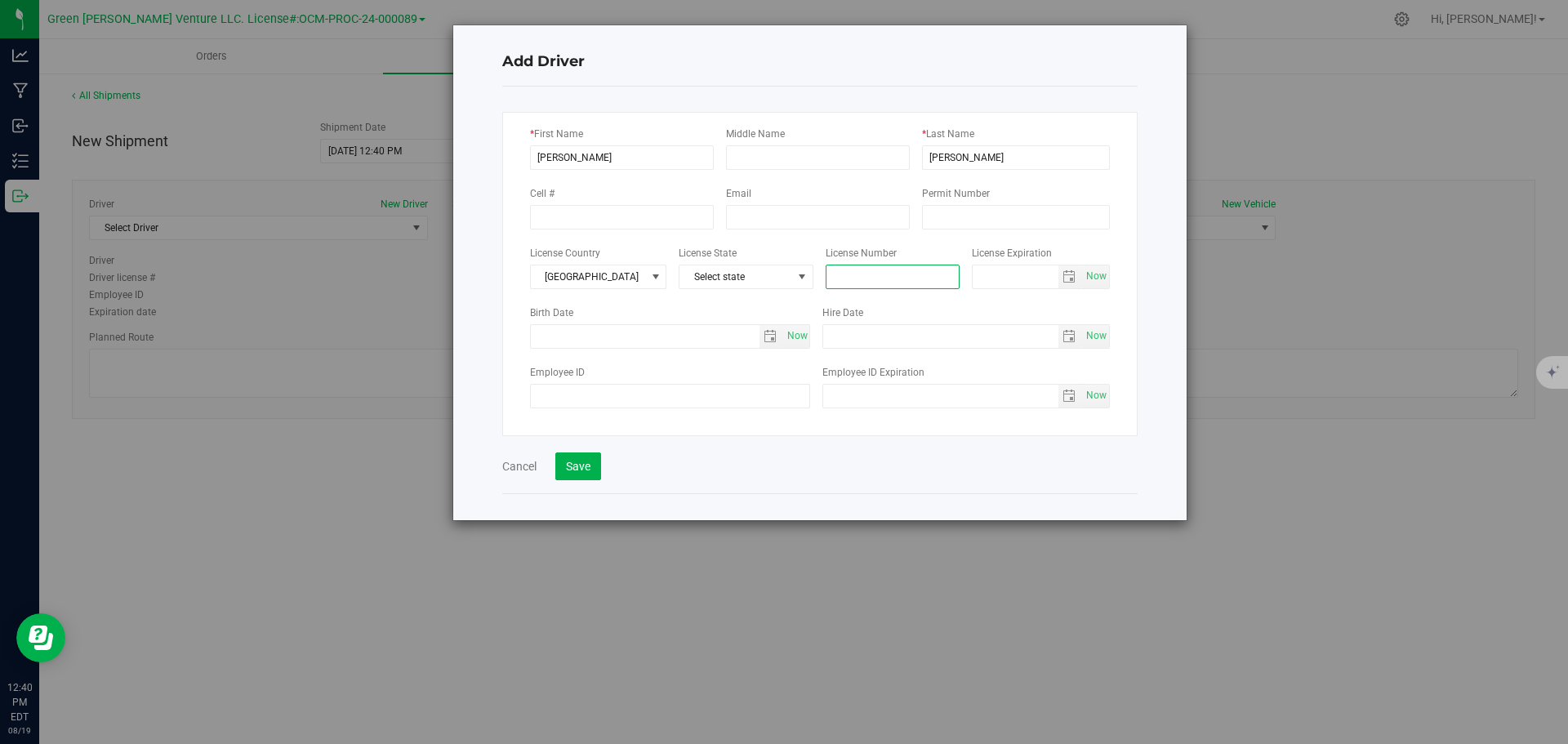
paste input "668565618"
type input "668565618"
click at [747, 277] on span "Select state" at bounding box center [735, 277] width 112 height 23
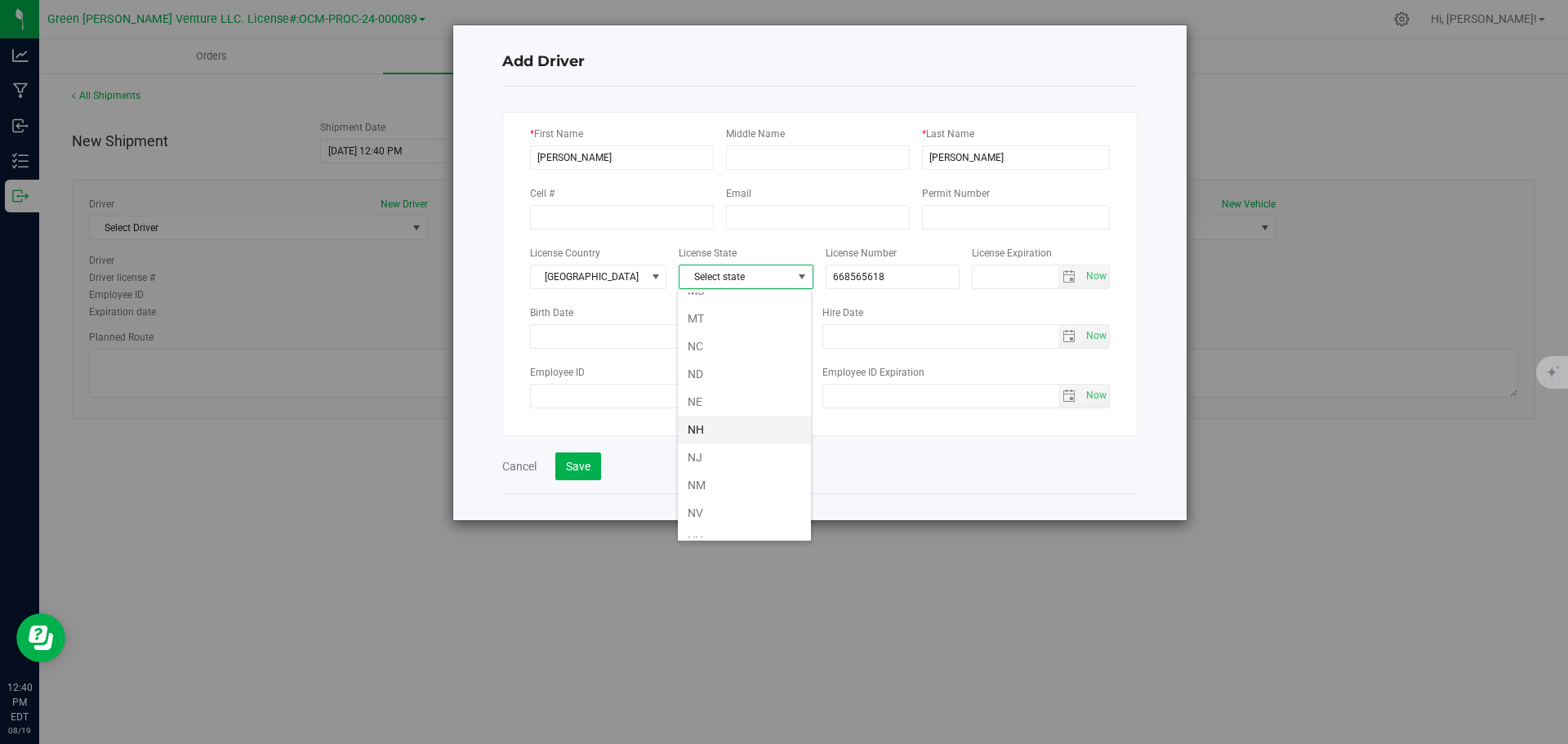
scroll to position [735, 0]
click at [714, 513] on li "NY" at bounding box center [745, 515] width 133 height 27
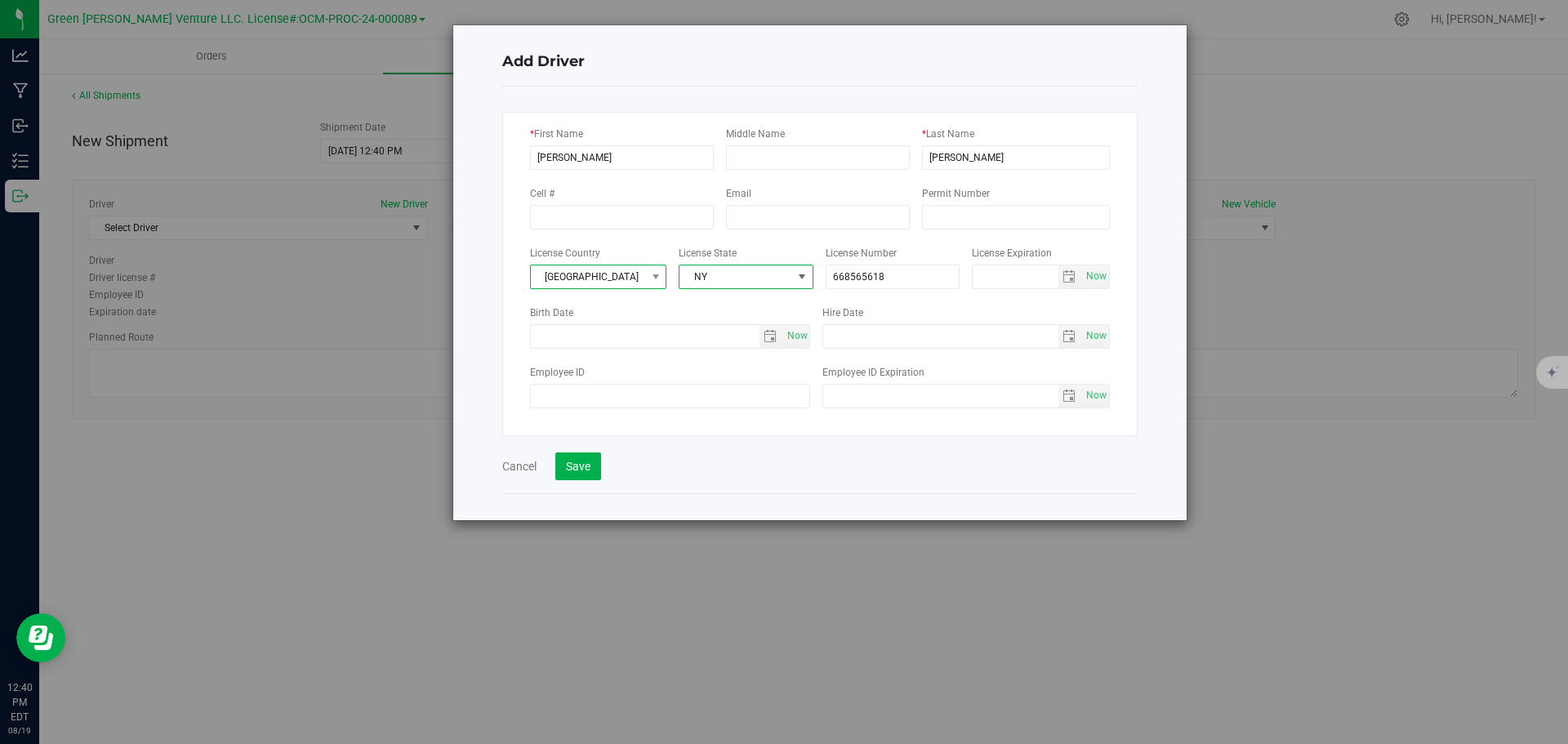
click at [617, 278] on span "United States" at bounding box center [589, 277] width 115 height 23
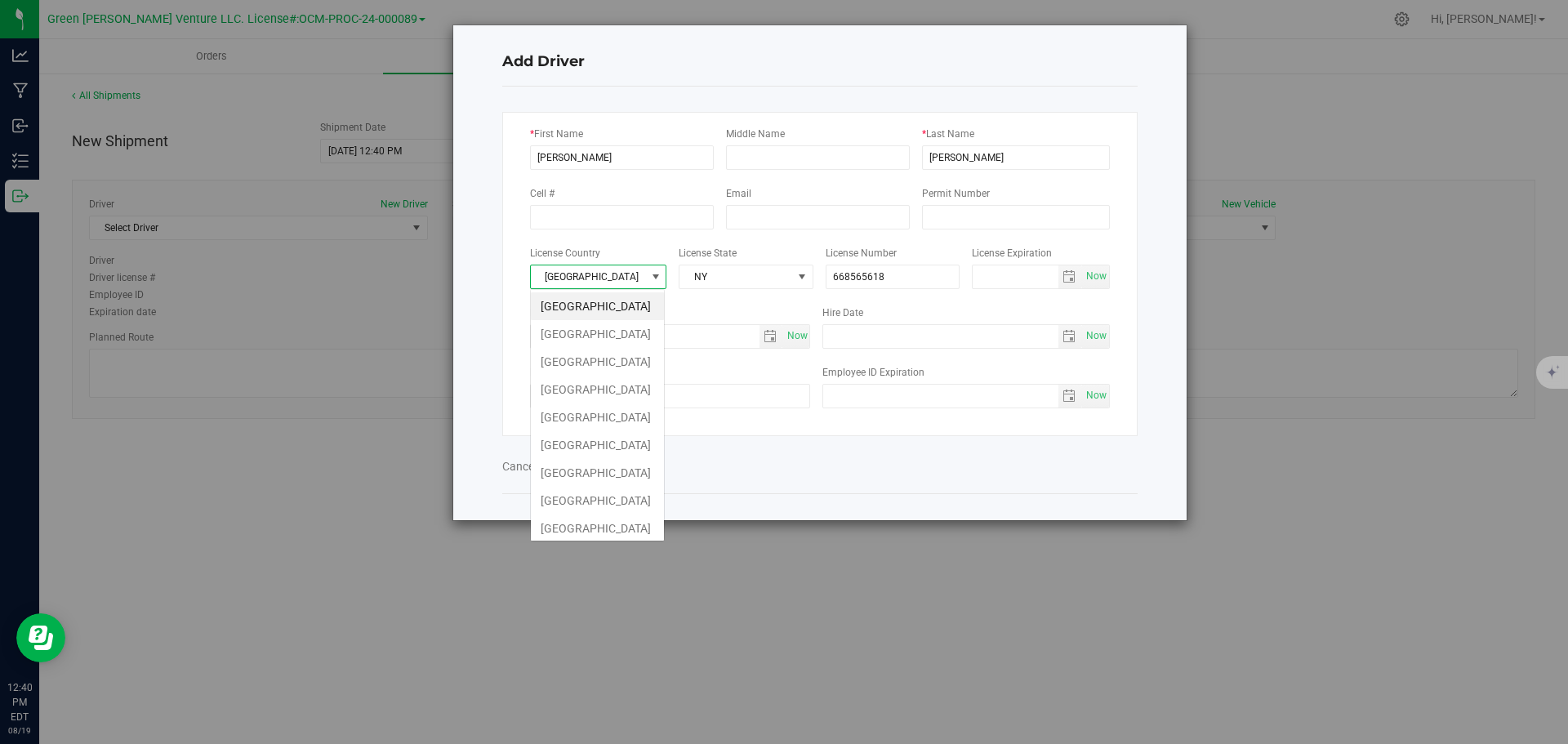
scroll to position [25, 136]
click at [617, 278] on span "United States" at bounding box center [589, 277] width 115 height 23
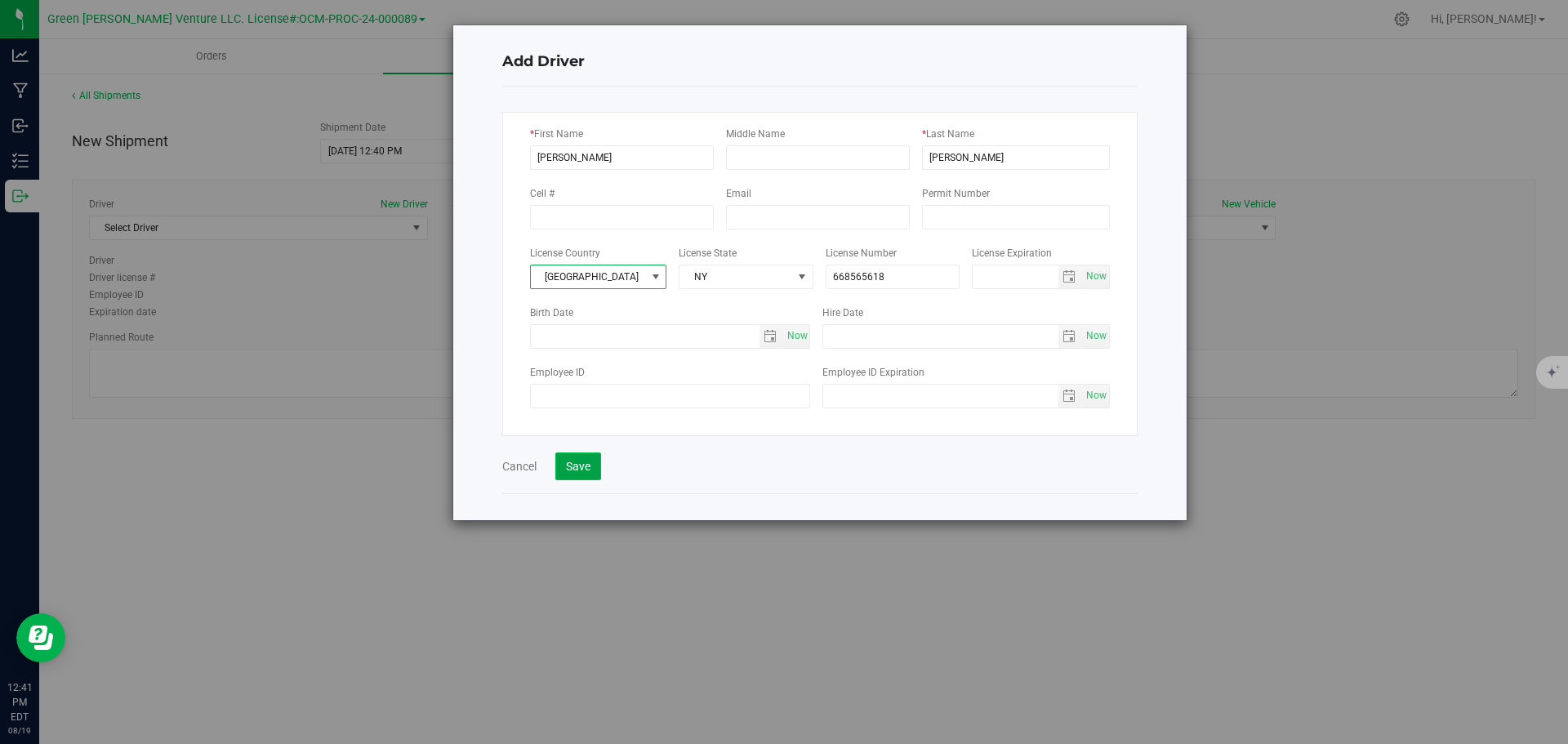
click at [591, 469] on button "Save" at bounding box center [578, 466] width 46 height 27
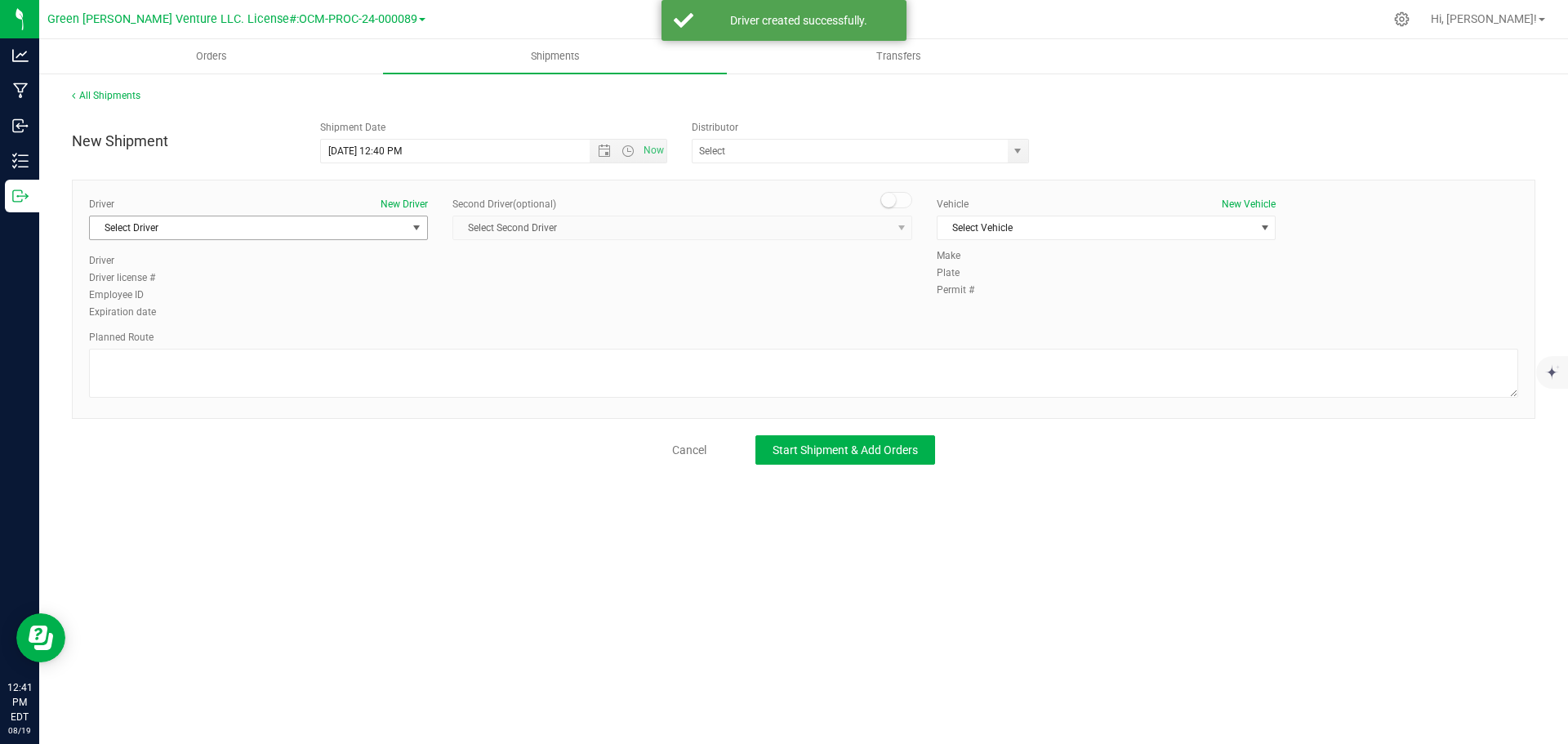
click at [392, 230] on span "Select Driver" at bounding box center [247, 227] width 317 height 23
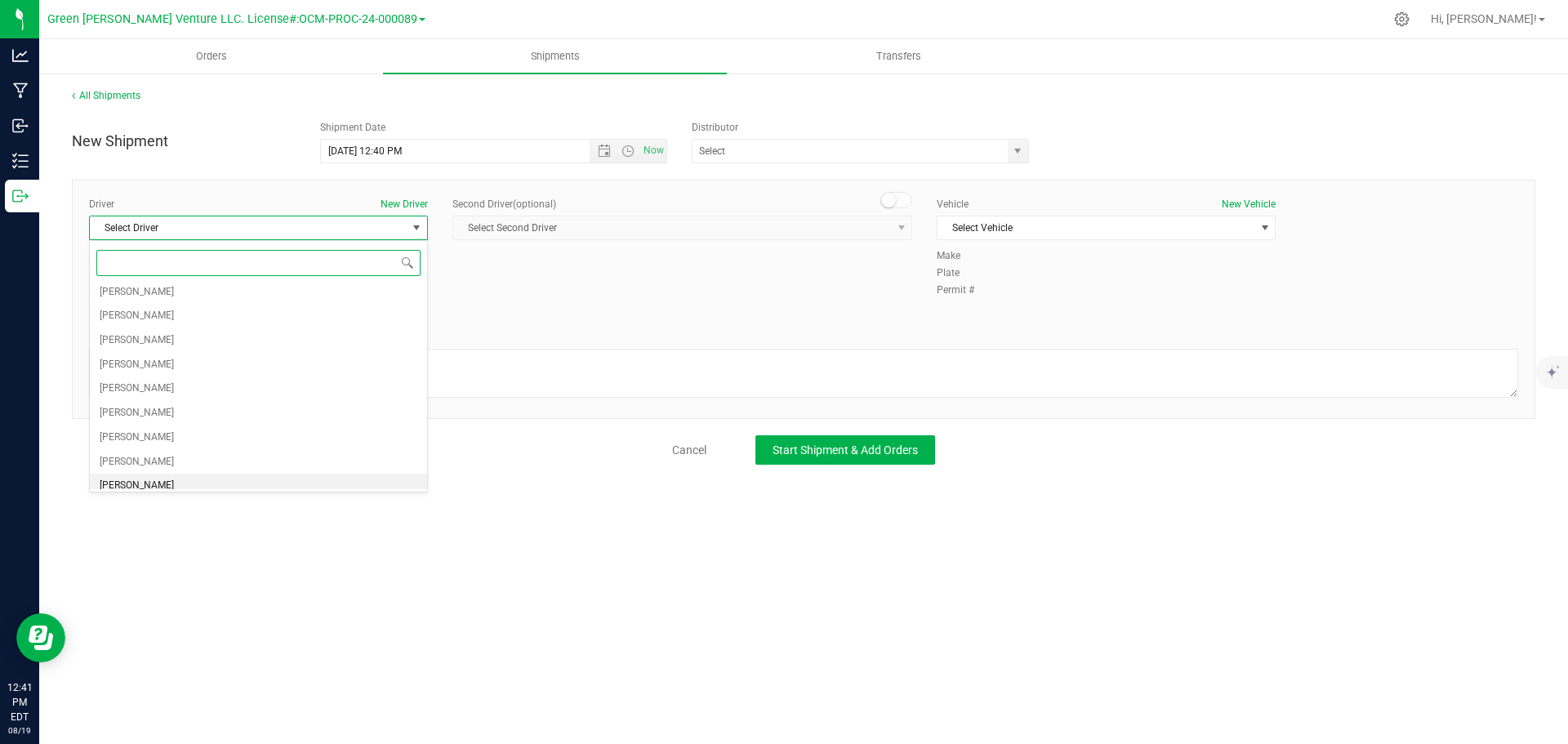
scroll to position [0, 0]
click at [235, 88] on div "All Shipments New Shipment Shipment Date 8/19/2025 12:40 PM Now Distributor ACT…" at bounding box center [803, 277] width 1529 height 409
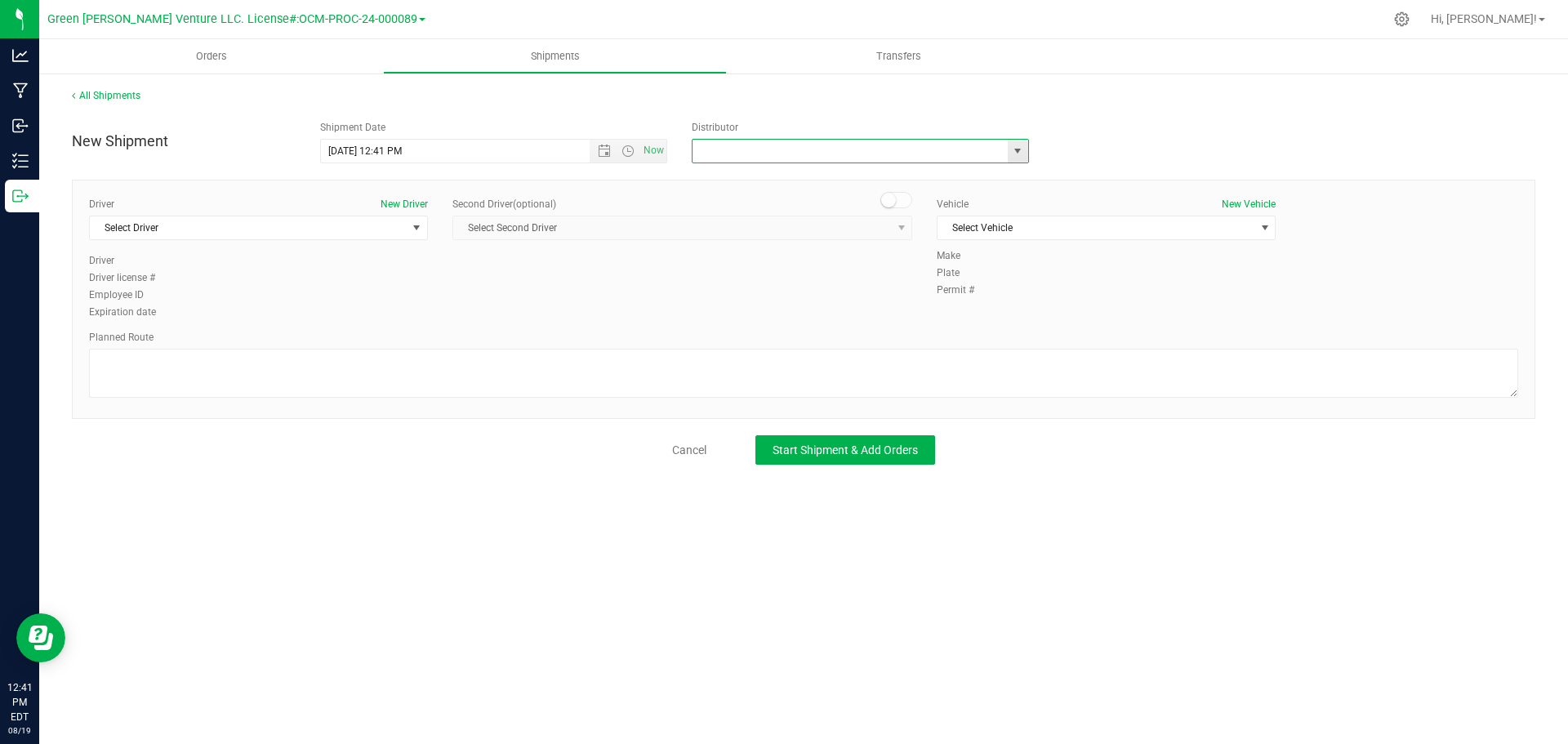
click at [778, 144] on input "text" at bounding box center [845, 151] width 306 height 23
click at [757, 147] on input "text" at bounding box center [845, 151] width 306 height 23
click at [1010, 147] on span "select" at bounding box center [1018, 151] width 20 height 23
click at [751, 229] on li "E23" at bounding box center [861, 227] width 336 height 25
type input "E23"
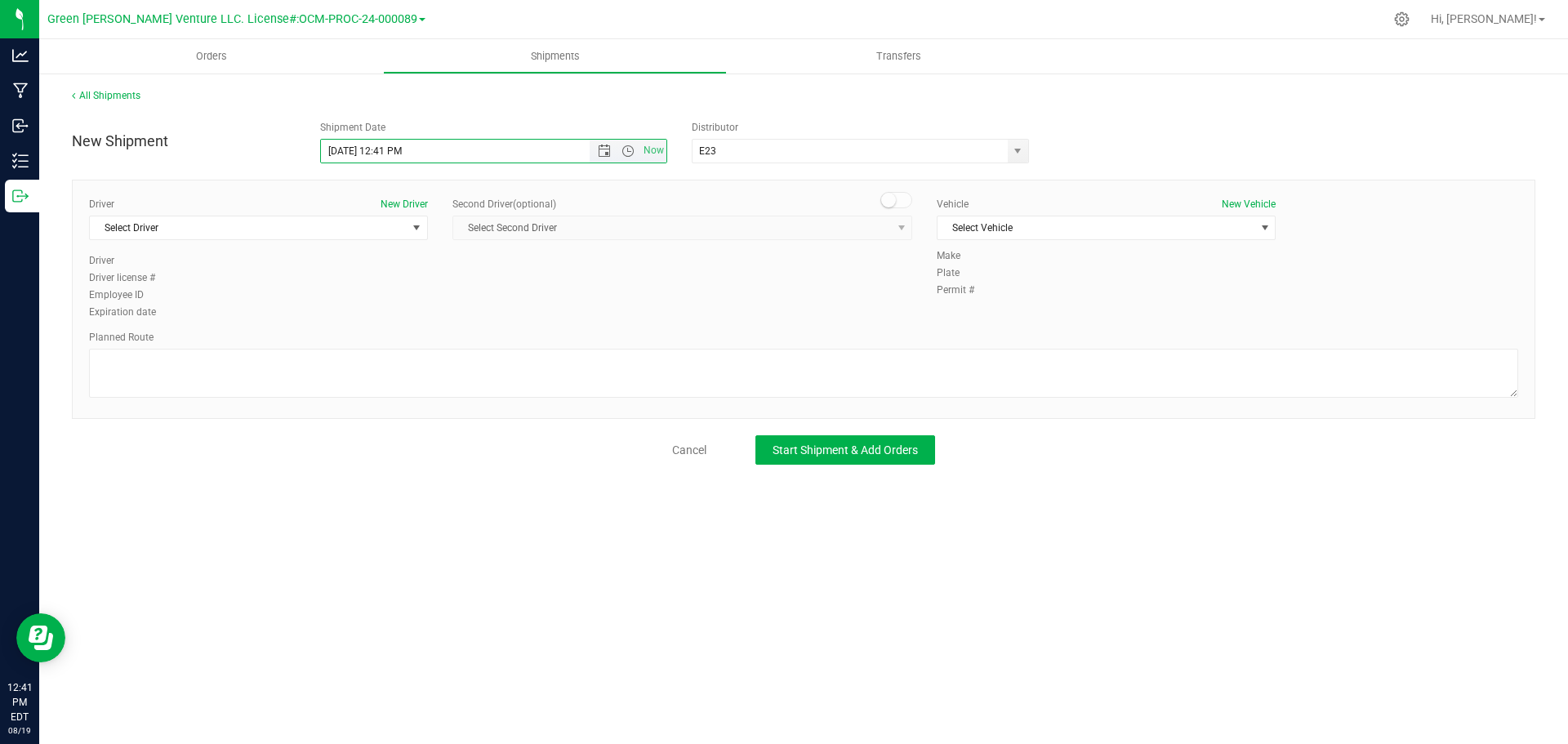
click at [347, 147] on input "8/19/2025 12:41 PM" at bounding box center [470, 151] width 298 height 23
type input "8/20/2025 12:41 PM"
click at [228, 229] on span "Select Driver" at bounding box center [247, 227] width 317 height 23
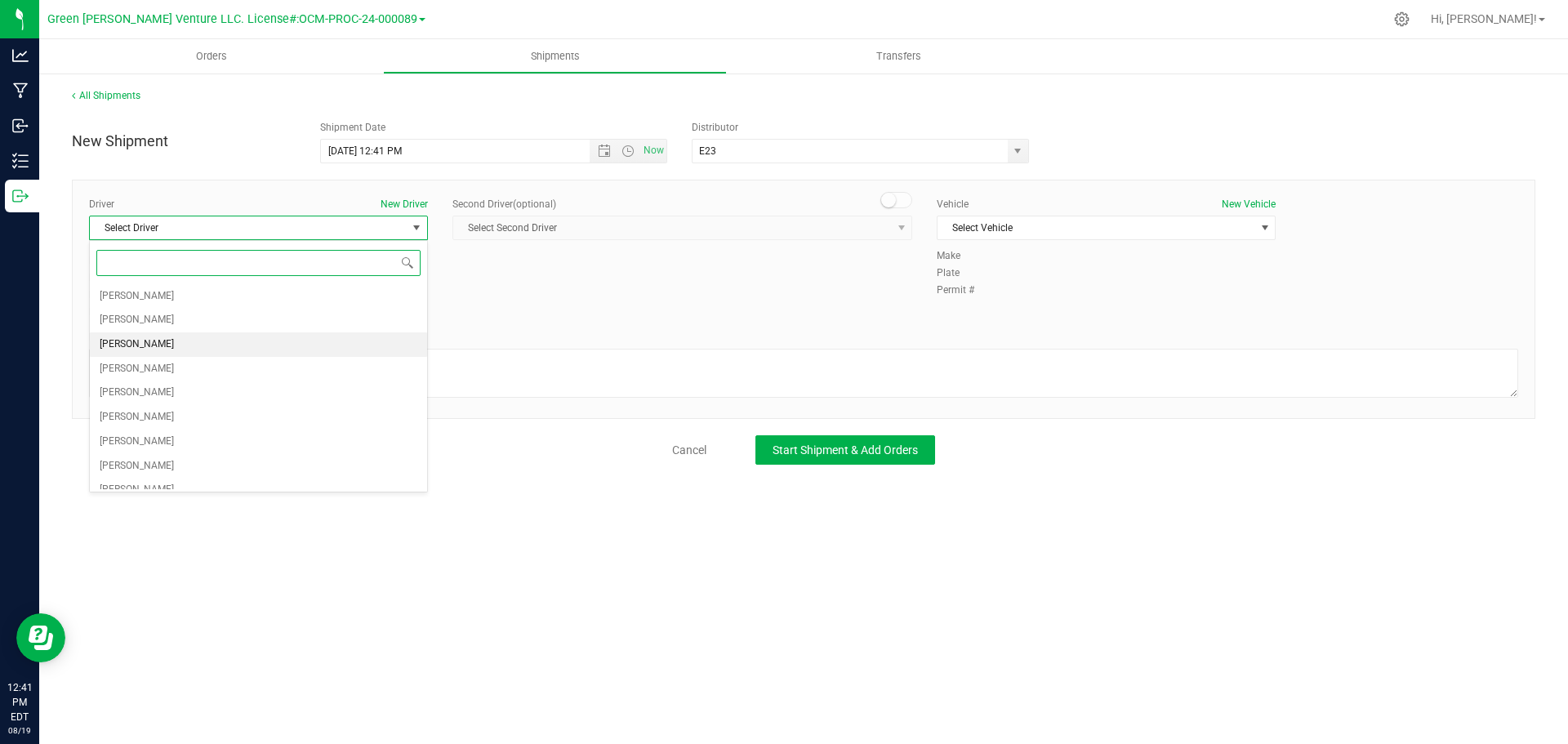
scroll to position [81, 0]
click at [162, 285] on li "Joshua Hoke" at bounding box center [258, 288] width 338 height 25
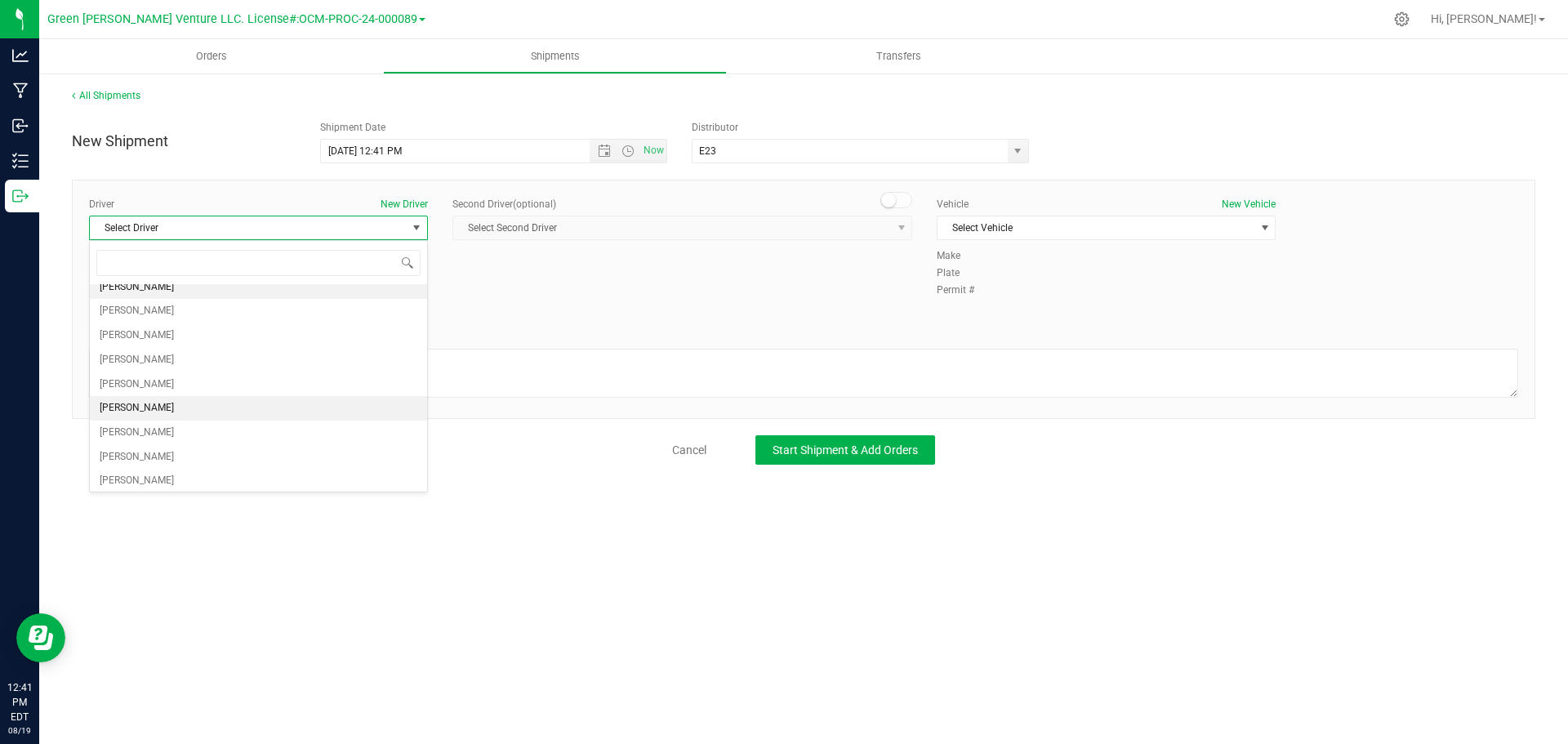
scroll to position [0, 0]
click at [1240, 200] on button "New Vehicle" at bounding box center [1248, 204] width 54 height 15
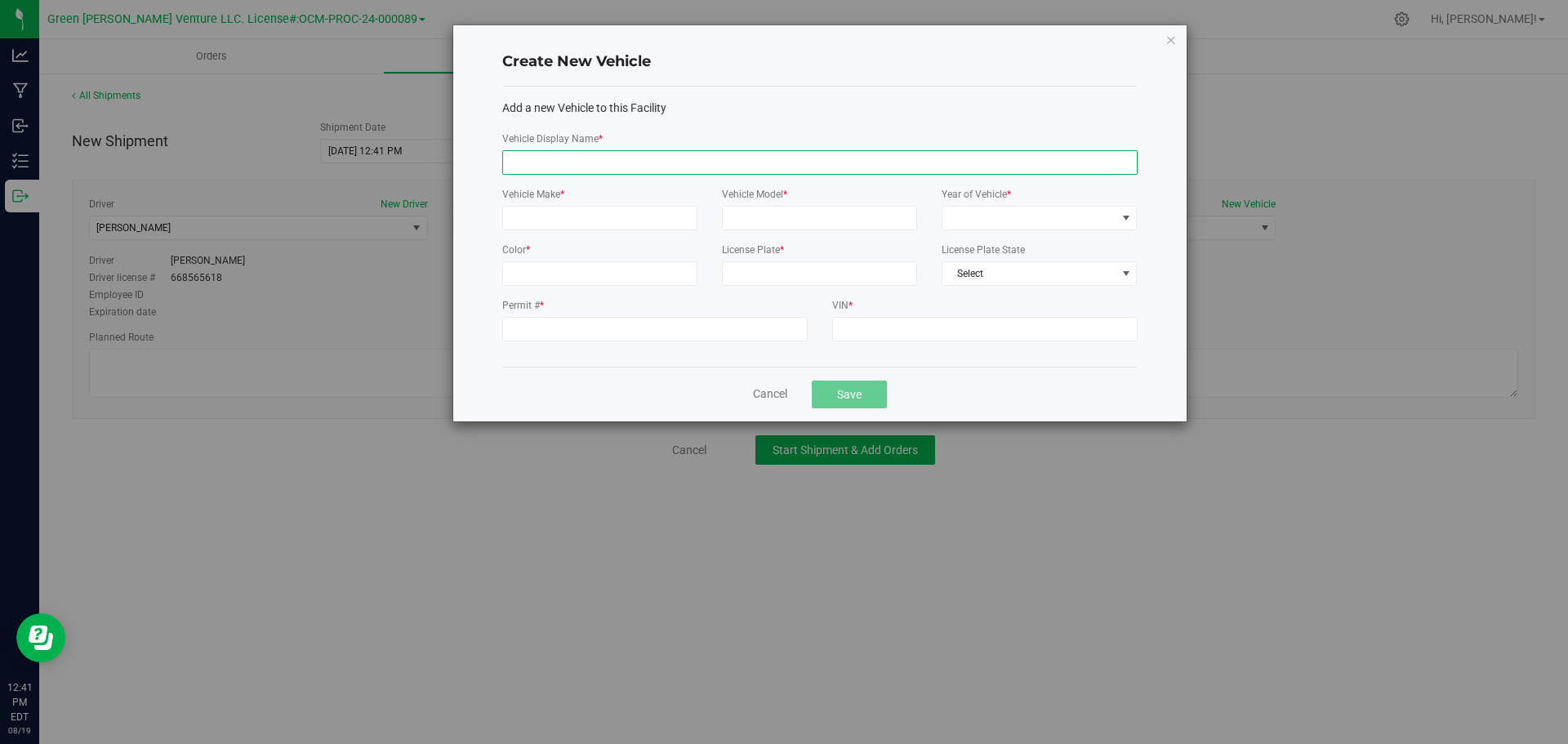
click at [573, 159] on input "Vehicle Display Name *" at bounding box center [820, 162] width 635 height 25
click at [570, 159] on input "E23 6" at bounding box center [820, 162] width 635 height 25
type input "E23 6"
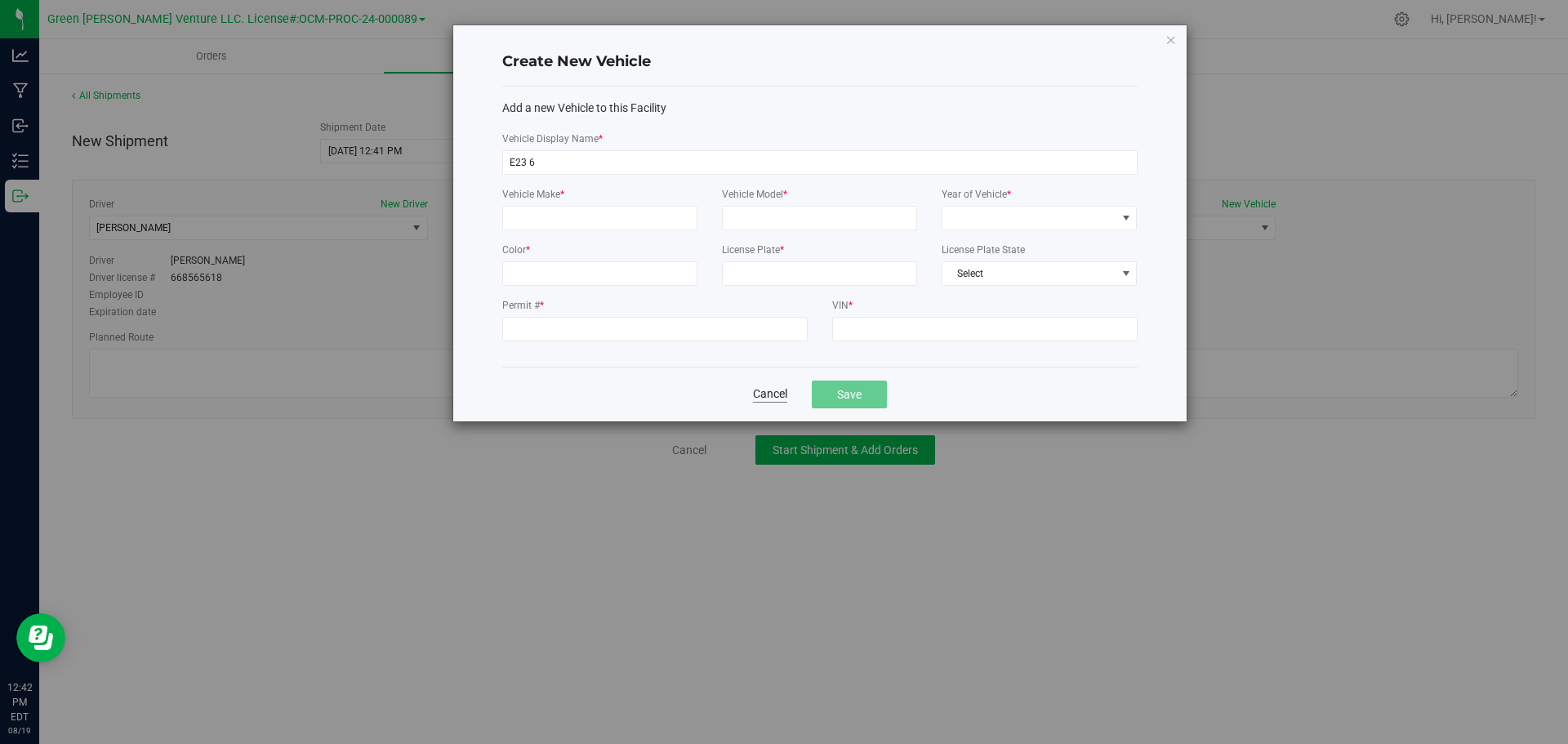
click at [761, 398] on button "Cancel" at bounding box center [770, 393] width 35 height 17
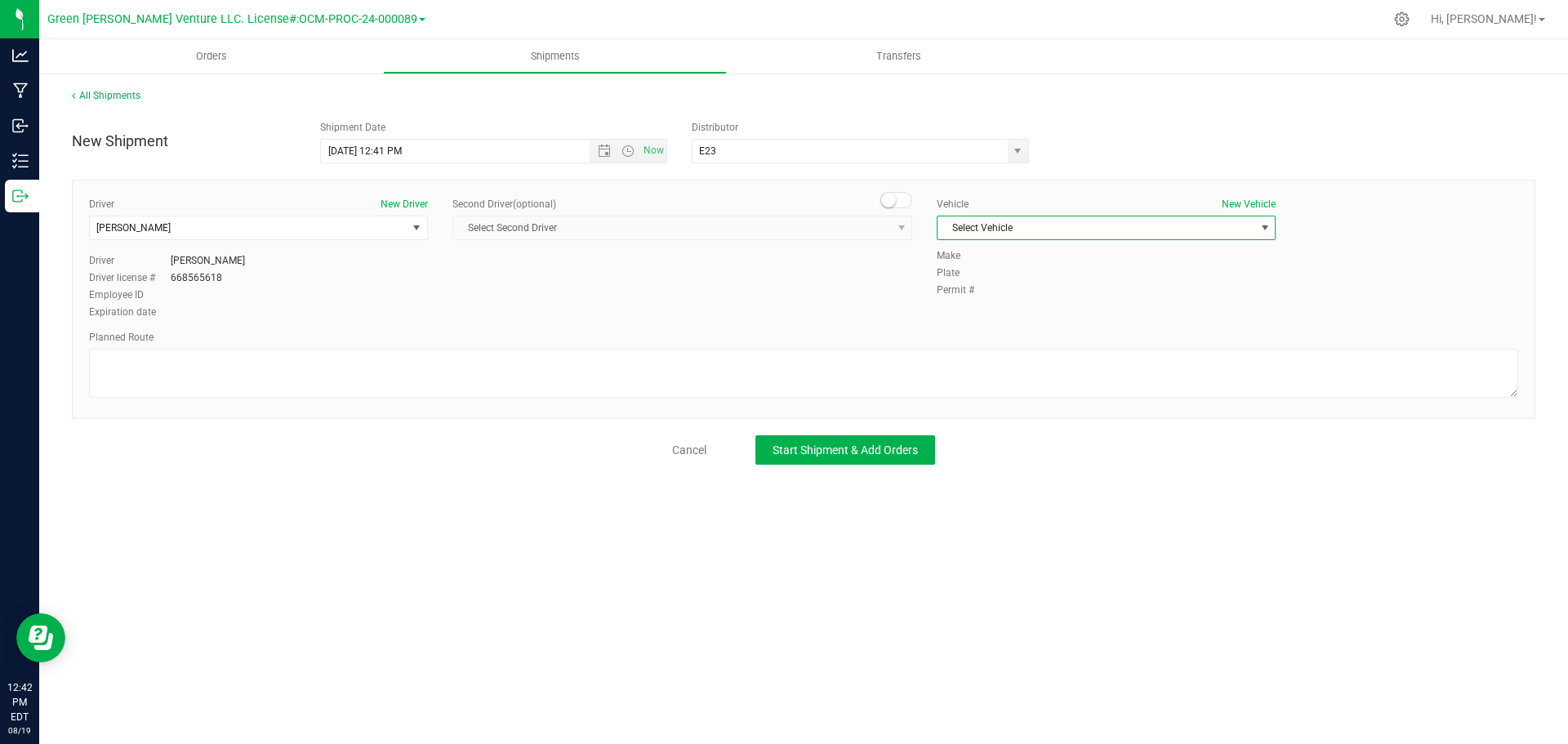
click at [1012, 221] on span "Select Vehicle" at bounding box center [1095, 227] width 317 height 23
click at [1038, 227] on span "Select Vehicle" at bounding box center [1095, 227] width 317 height 23
click at [1231, 204] on button "New Vehicle" at bounding box center [1248, 204] width 54 height 15
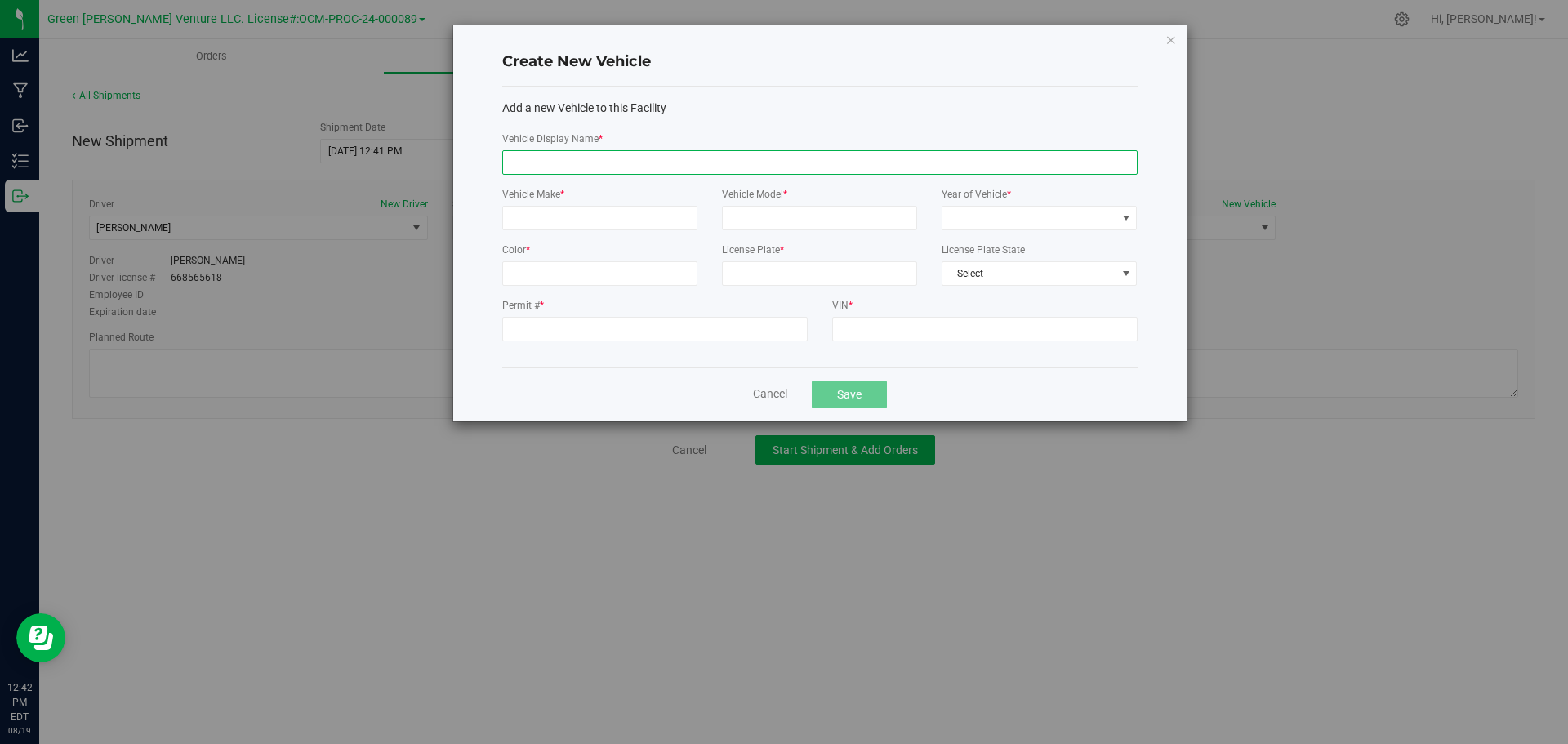
click at [589, 167] on input "Vehicle Display Name *" at bounding box center [820, 162] width 635 height 25
type input "E23 vehicle 6"
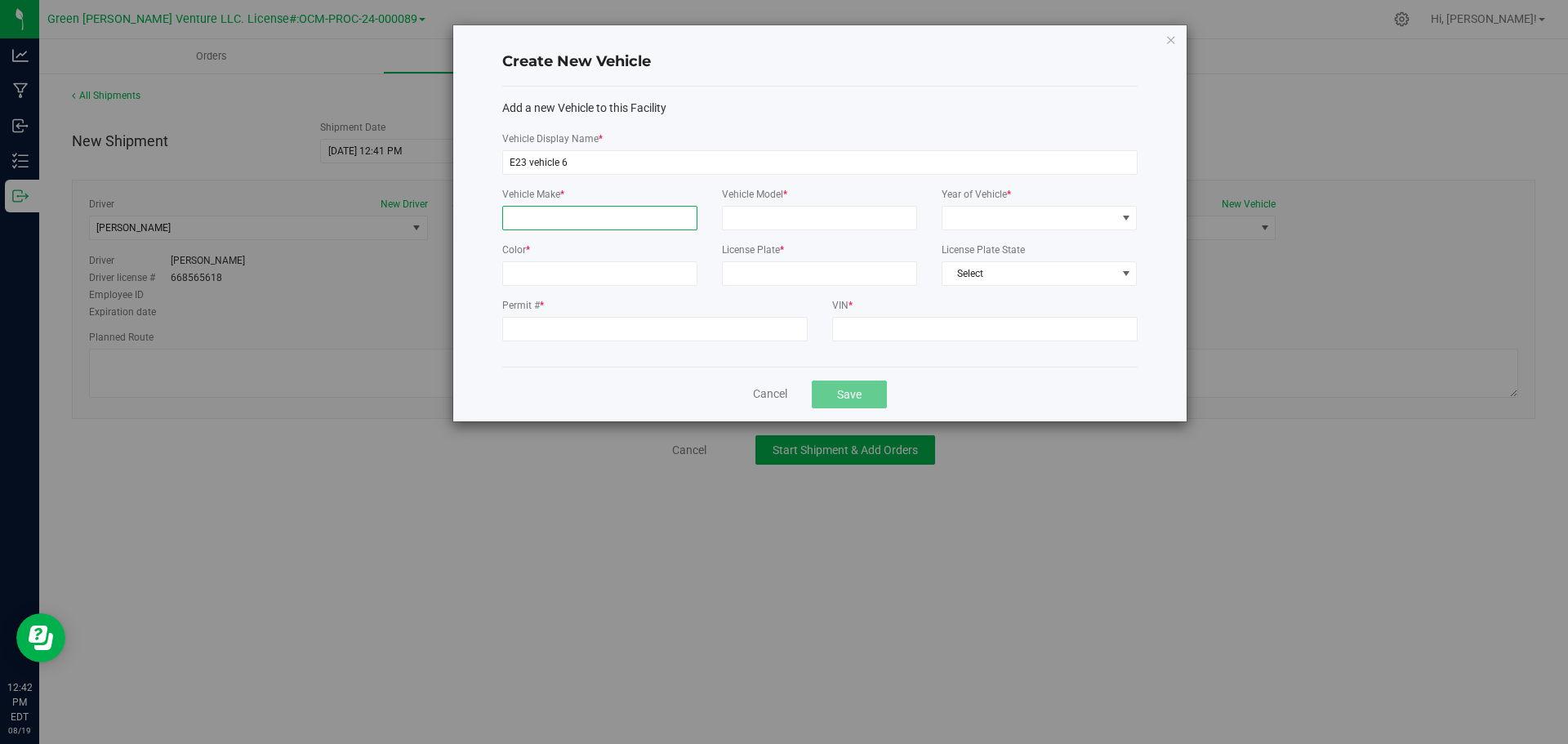
click at [561, 225] on input "Vehicle Make *" at bounding box center [600, 217] width 195 height 25
type input "Nissan"
click at [755, 210] on input "Vehicle Model *" at bounding box center [820, 217] width 195 height 25
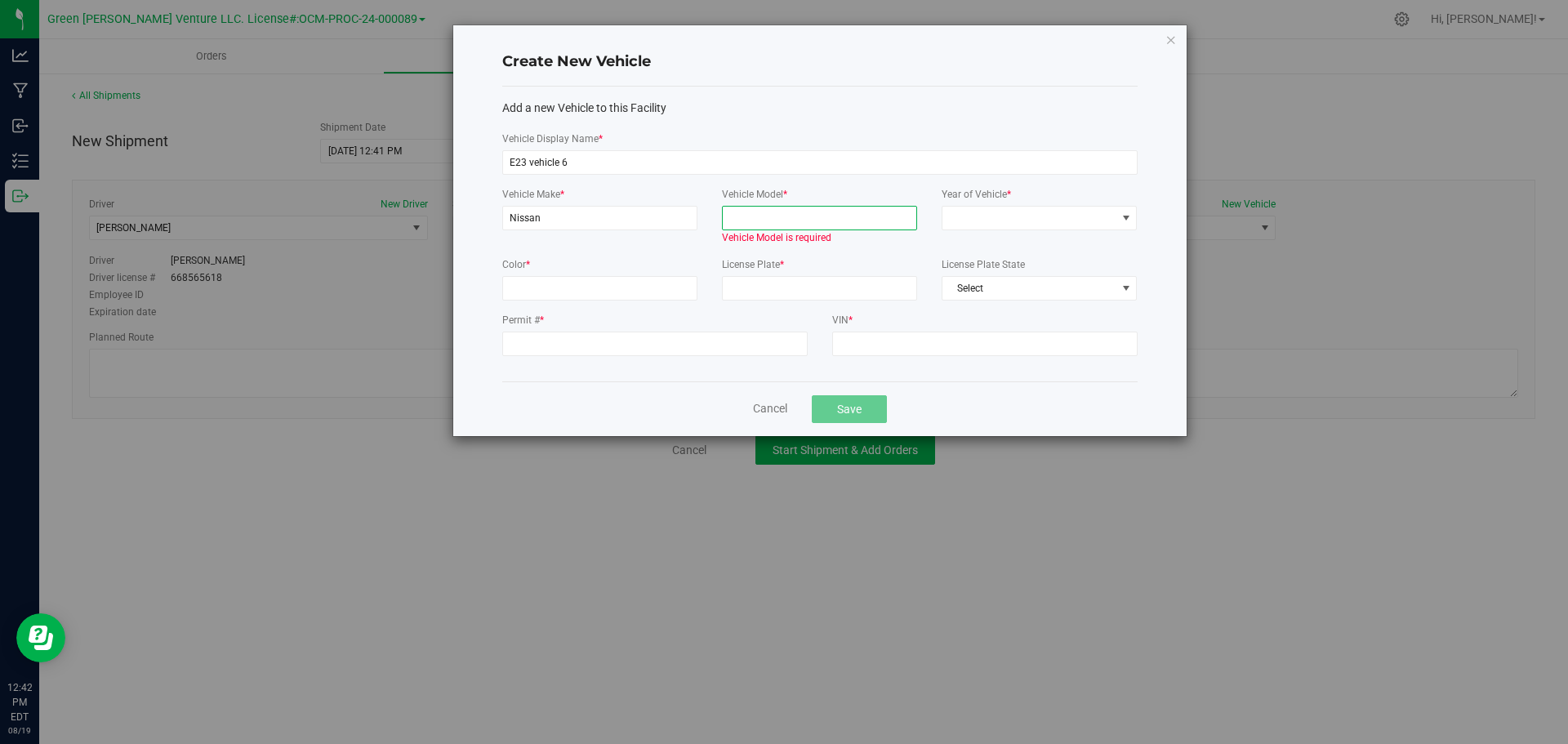
paste input "NV200"
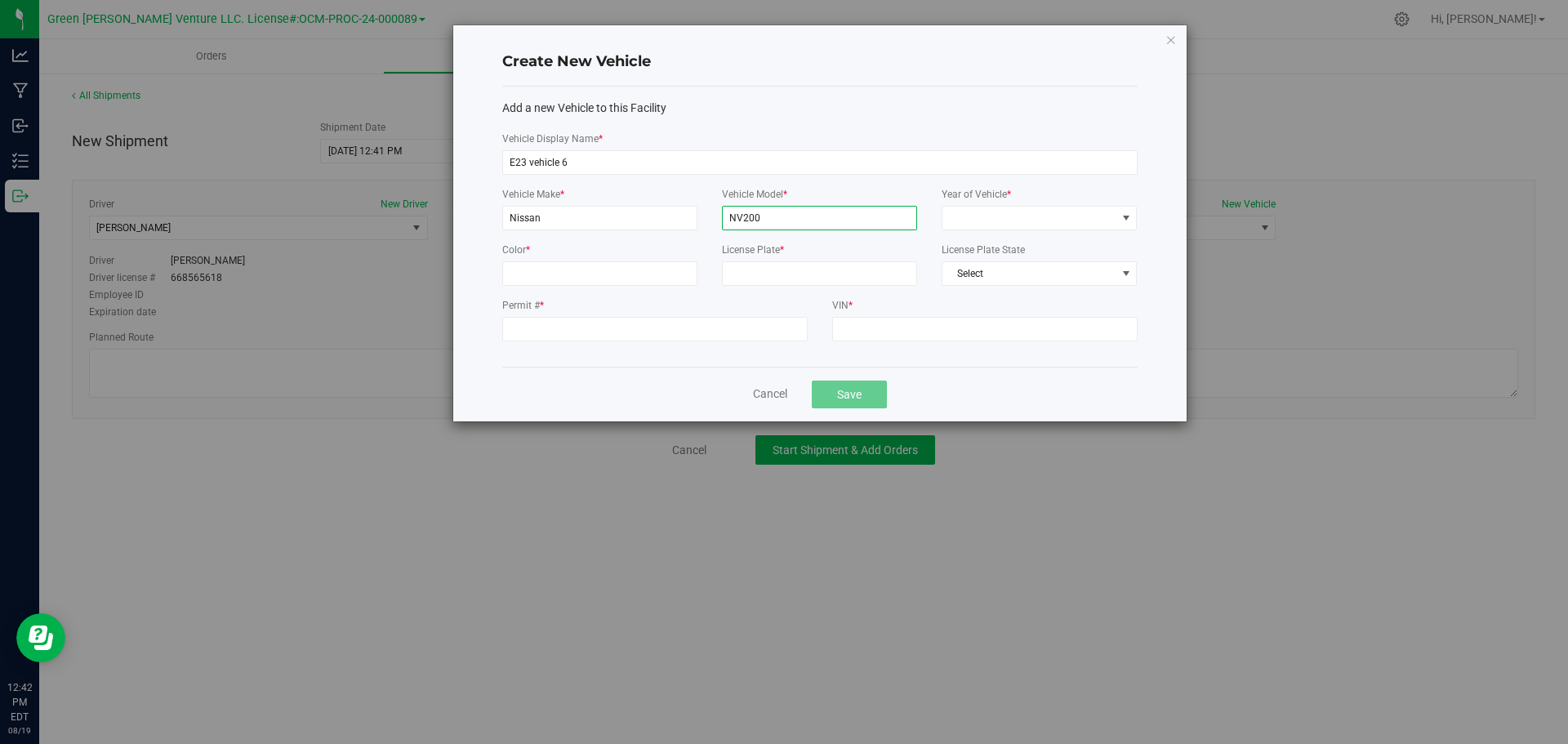
type input "NV200"
click at [1055, 211] on span at bounding box center [1029, 217] width 173 height 23
click at [992, 374] on li "2017" at bounding box center [1039, 378] width 193 height 27
click at [579, 276] on input "Color *" at bounding box center [600, 273] width 195 height 25
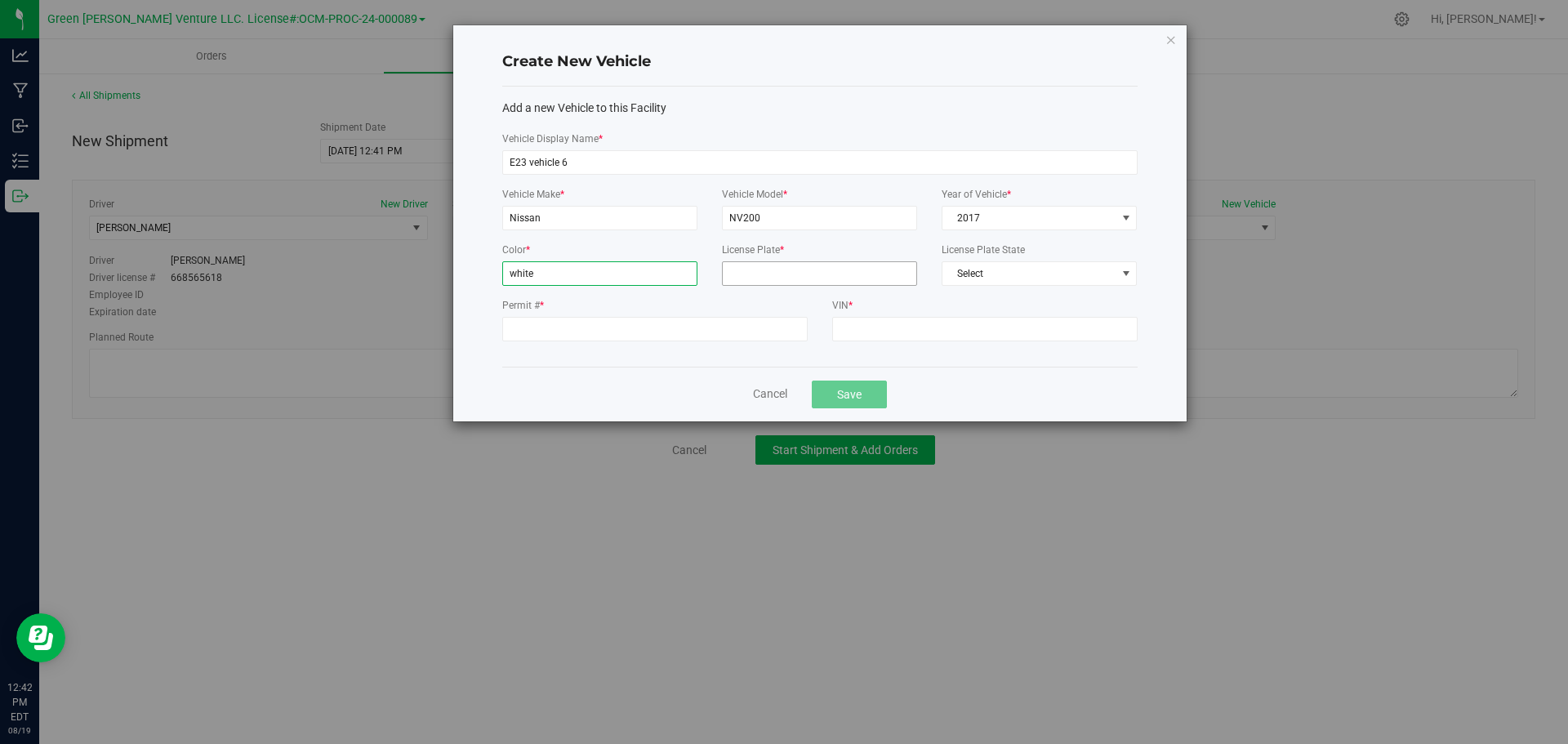
type input "white"
click at [746, 276] on input "License Plate *" at bounding box center [820, 273] width 195 height 25
paste input "43736NG"
type input "43736NG"
click at [1022, 268] on span "Select" at bounding box center [1029, 273] width 173 height 23
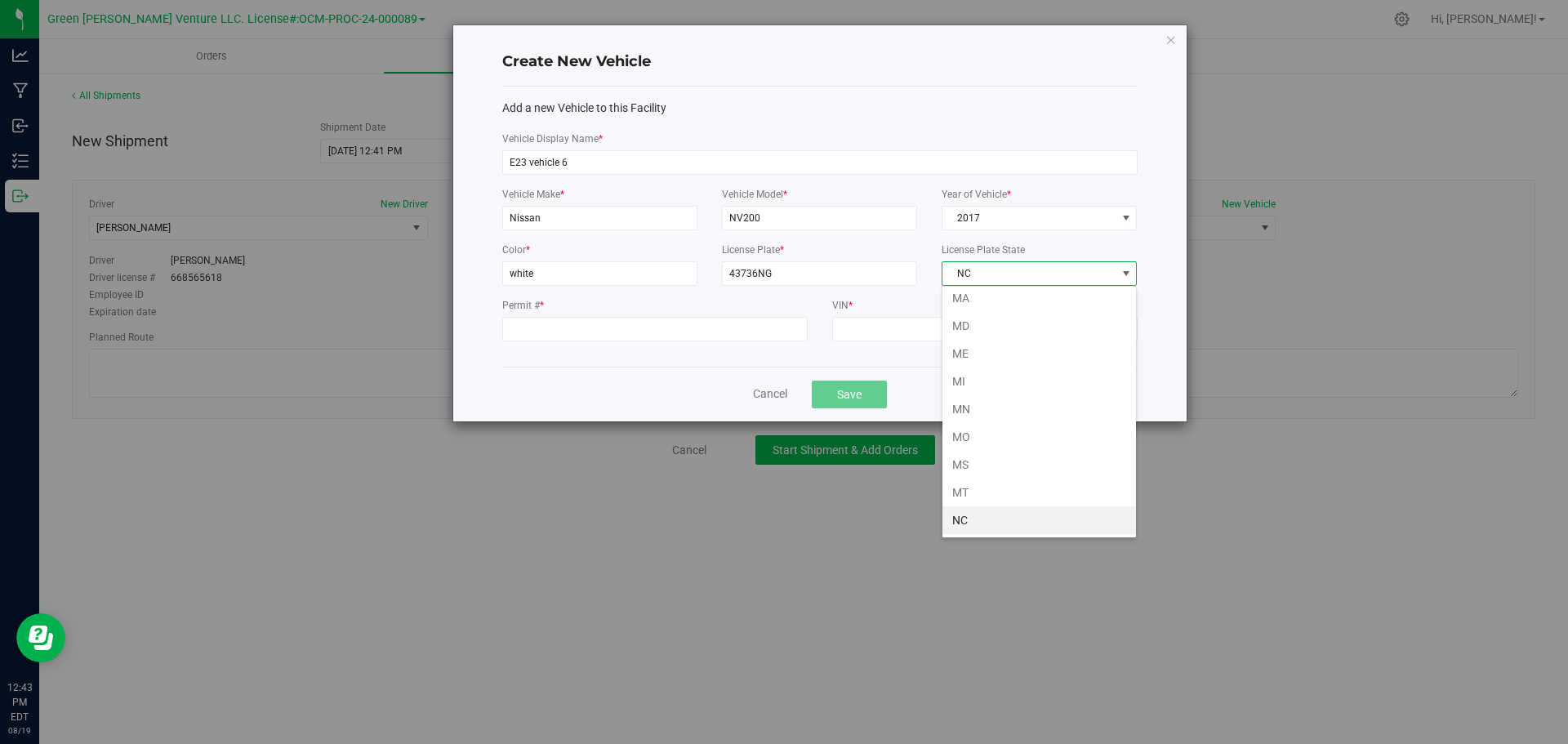
scroll to position [727, 0]
click at [989, 522] on li "NY" at bounding box center [1039, 520] width 193 height 27
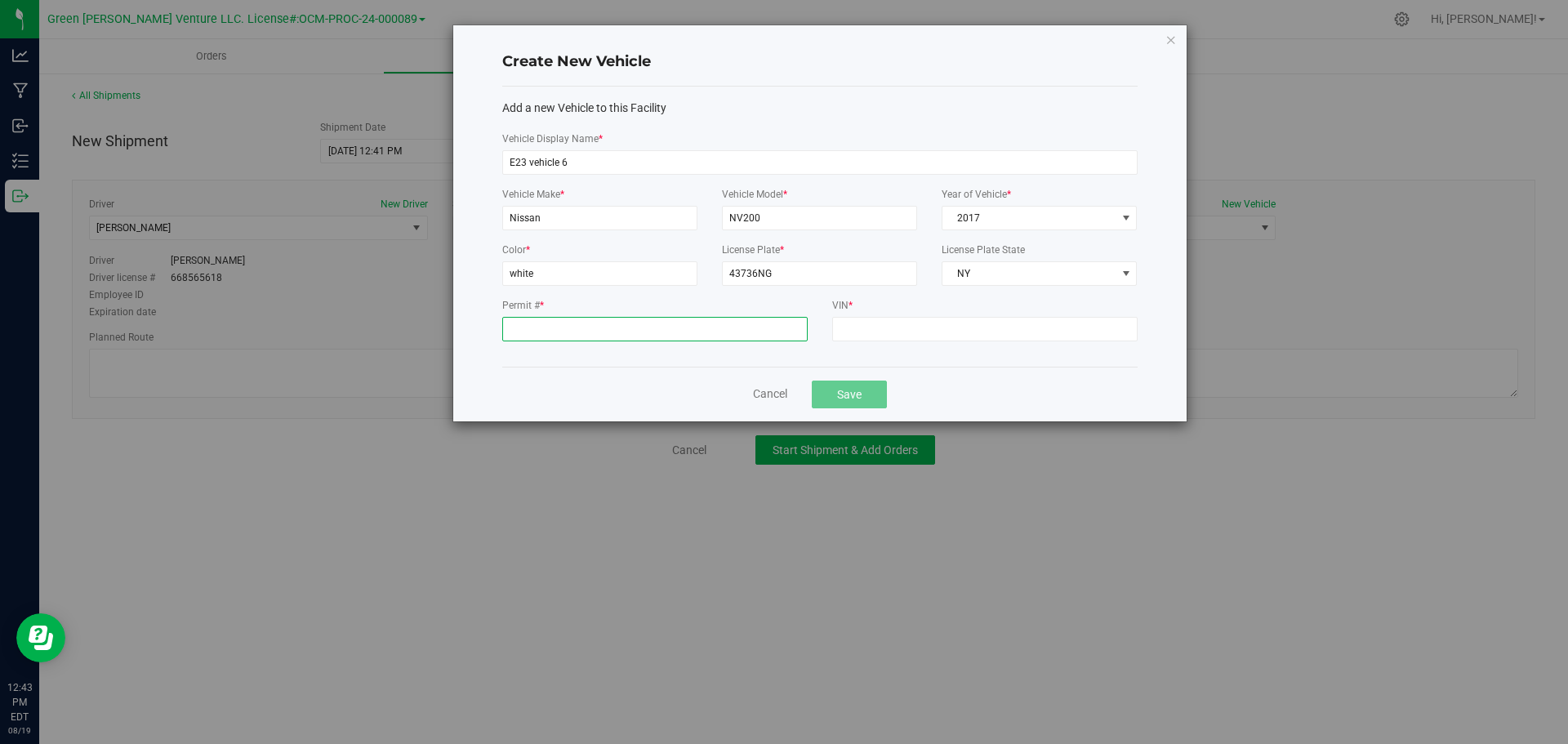
click at [538, 321] on input "Permit # *" at bounding box center [654, 329] width 306 height 25
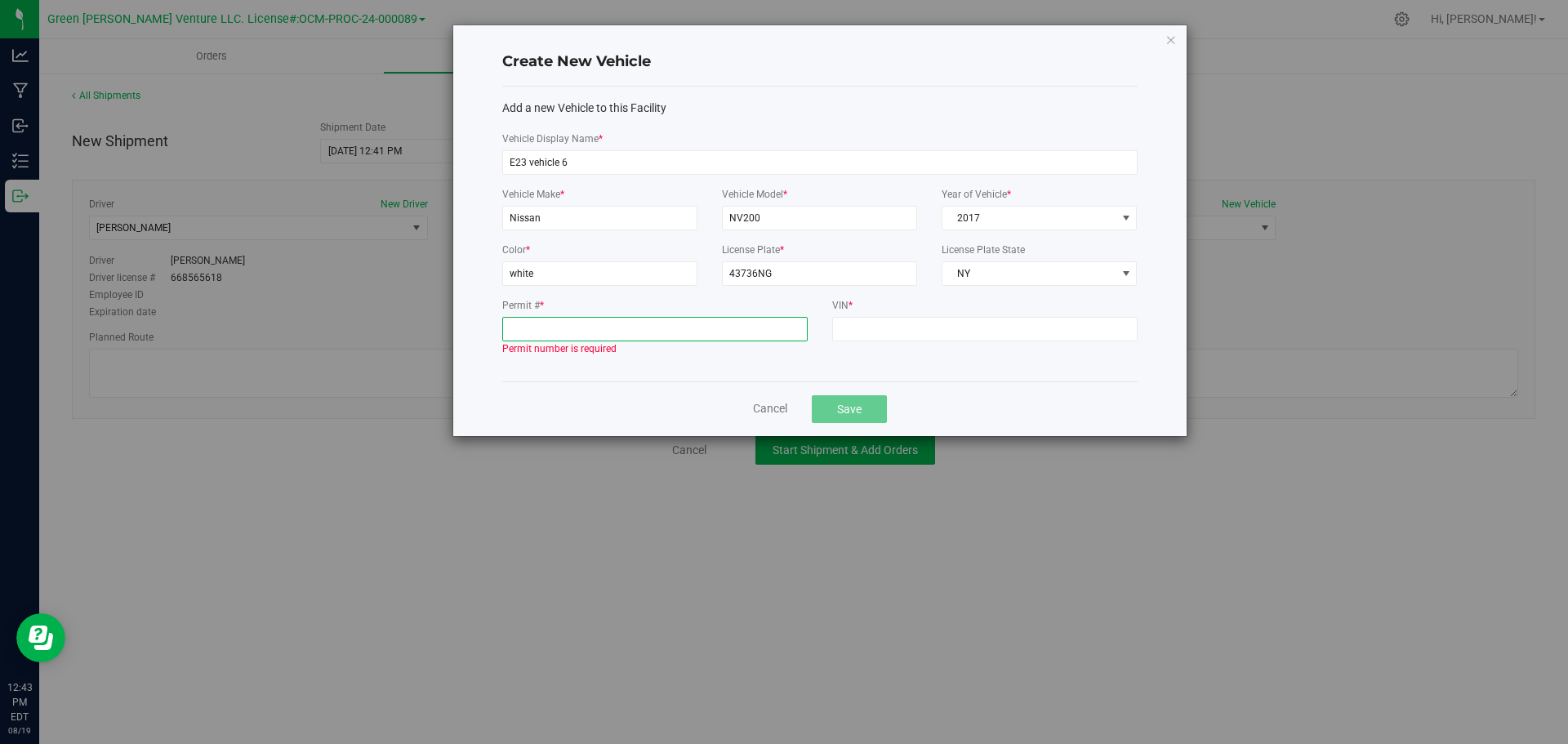
click at [548, 333] on input "Permit # *" at bounding box center [654, 329] width 306 height 25
click at [863, 322] on input "VIN *" at bounding box center [985, 329] width 306 height 25
click at [657, 328] on input "Permit # *" at bounding box center [654, 329] width 306 height 25
type input "1"
click at [882, 330] on input "VIN *" at bounding box center [985, 329] width 306 height 25
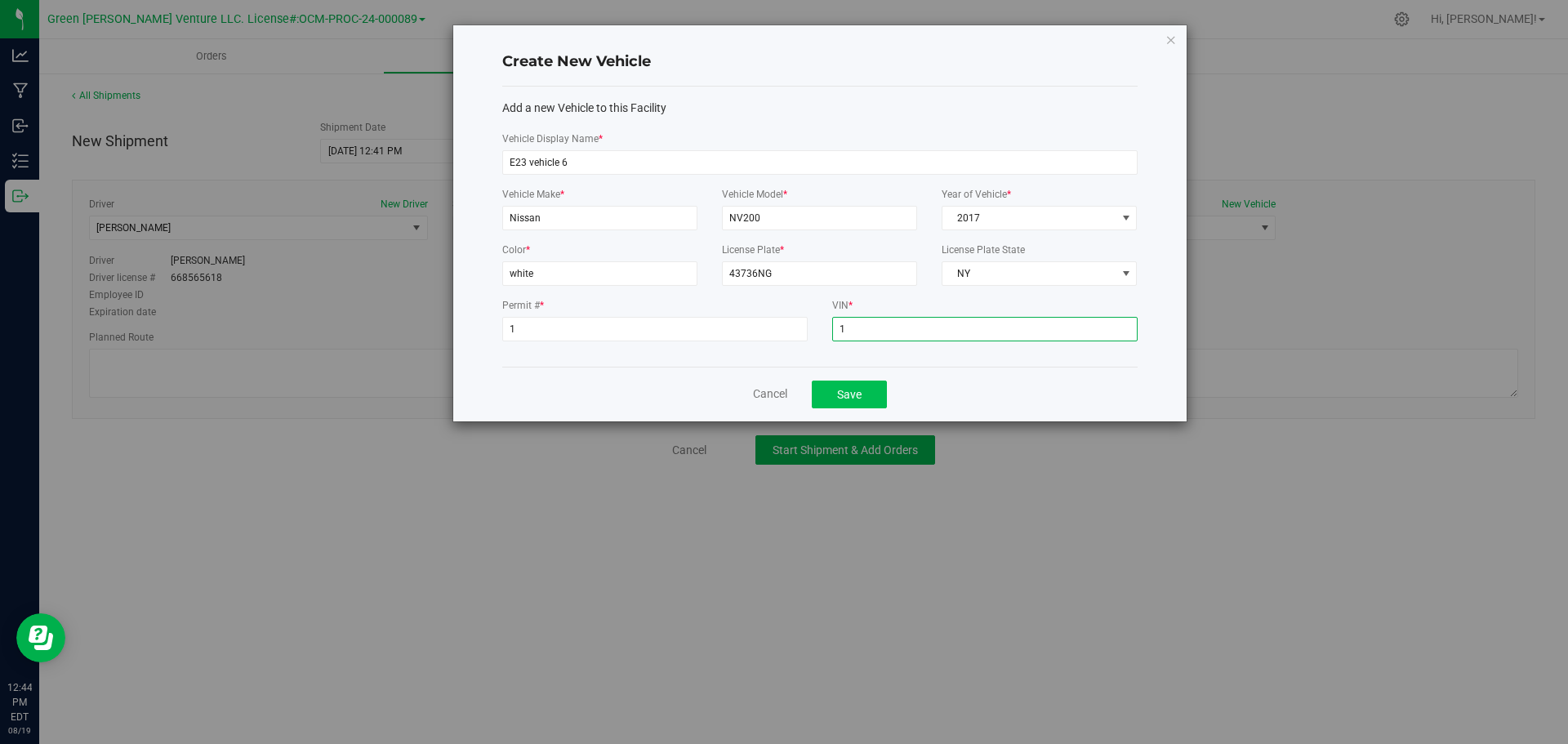
type input "1"
click at [868, 391] on button "Save" at bounding box center [849, 394] width 75 height 27
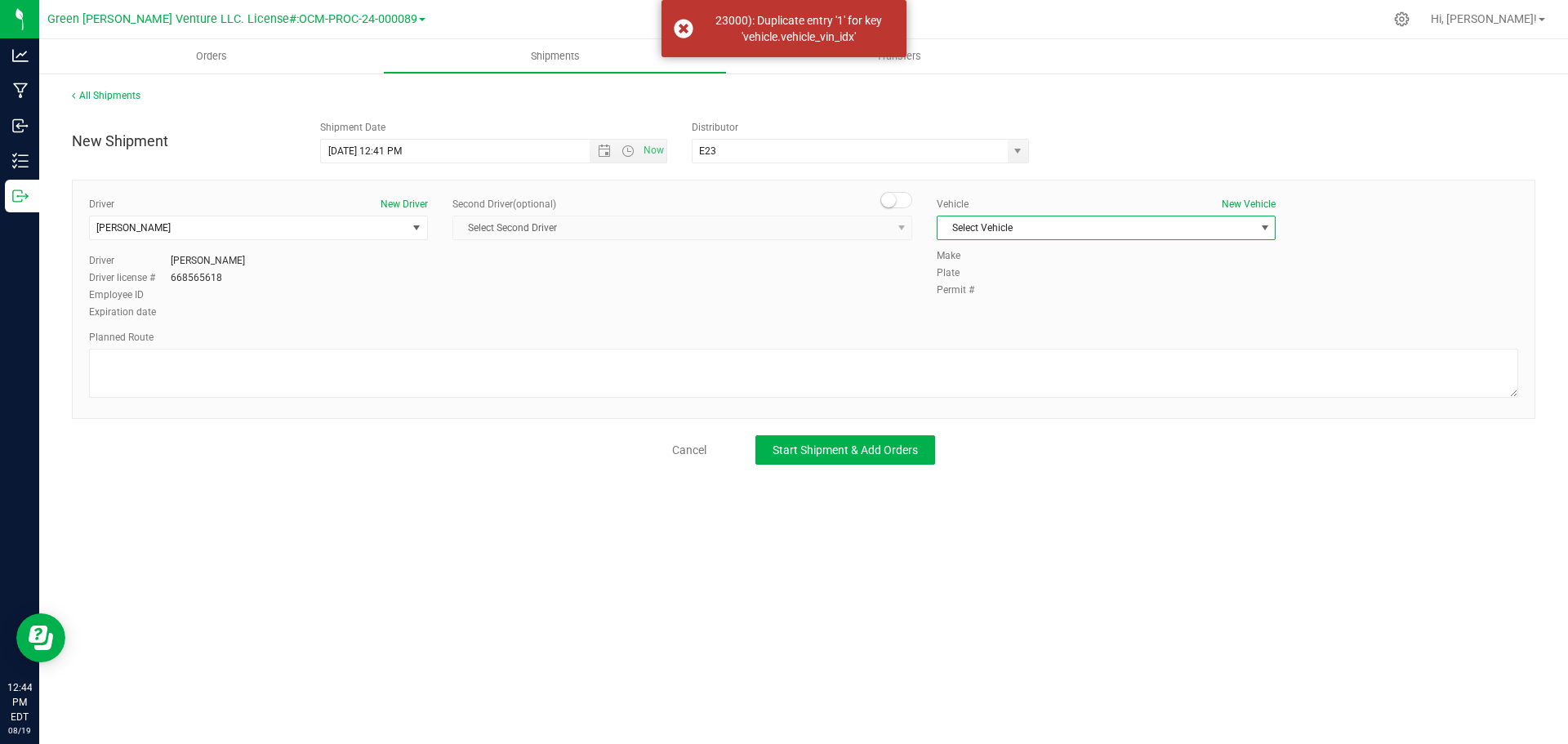
click at [1055, 230] on span "Select Vehicle" at bounding box center [1095, 227] width 317 height 23
click at [1044, 330] on li "E23 Vehicle 4" at bounding box center [1106, 329] width 338 height 25
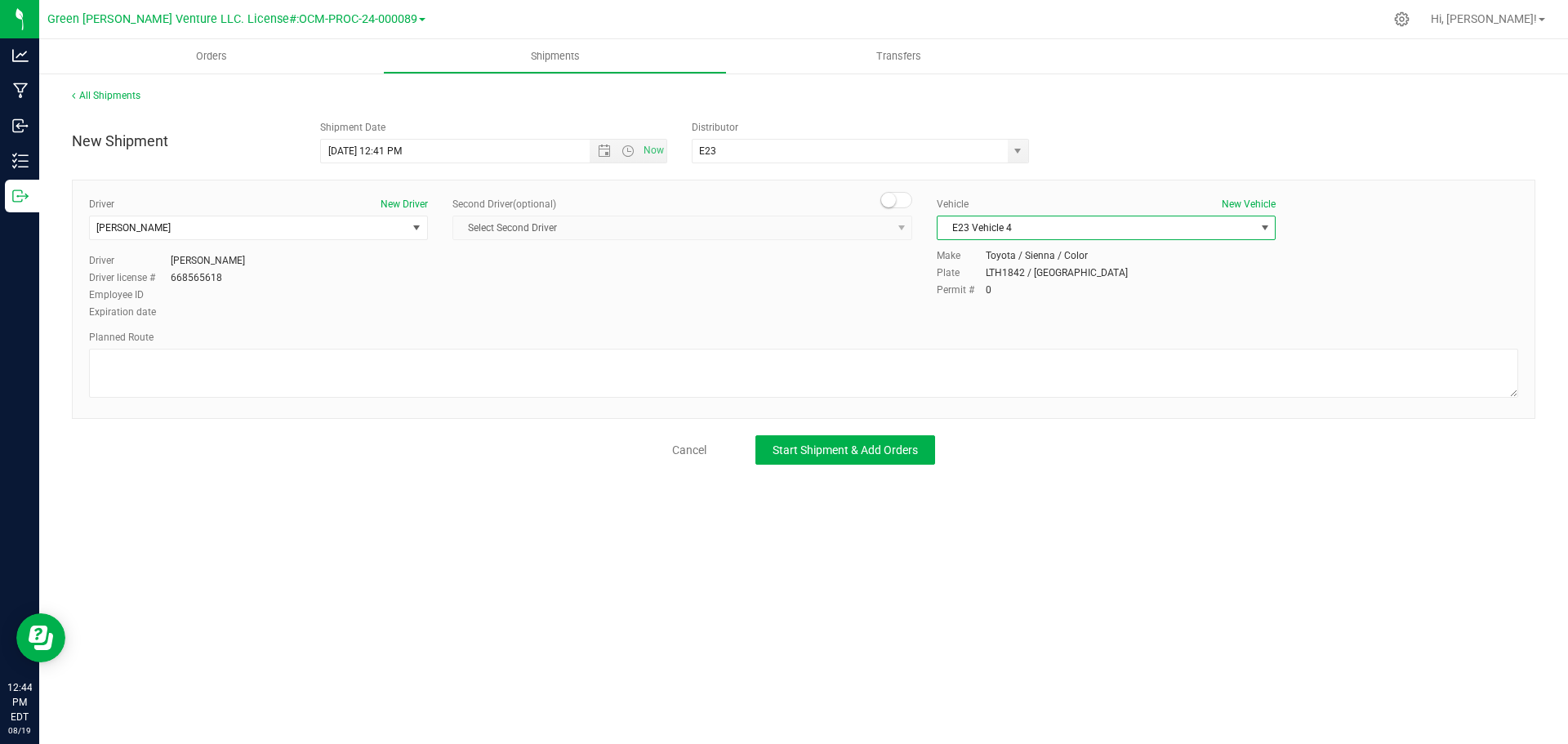
click at [1045, 229] on span "E23 Vehicle 4" at bounding box center [1095, 227] width 317 height 23
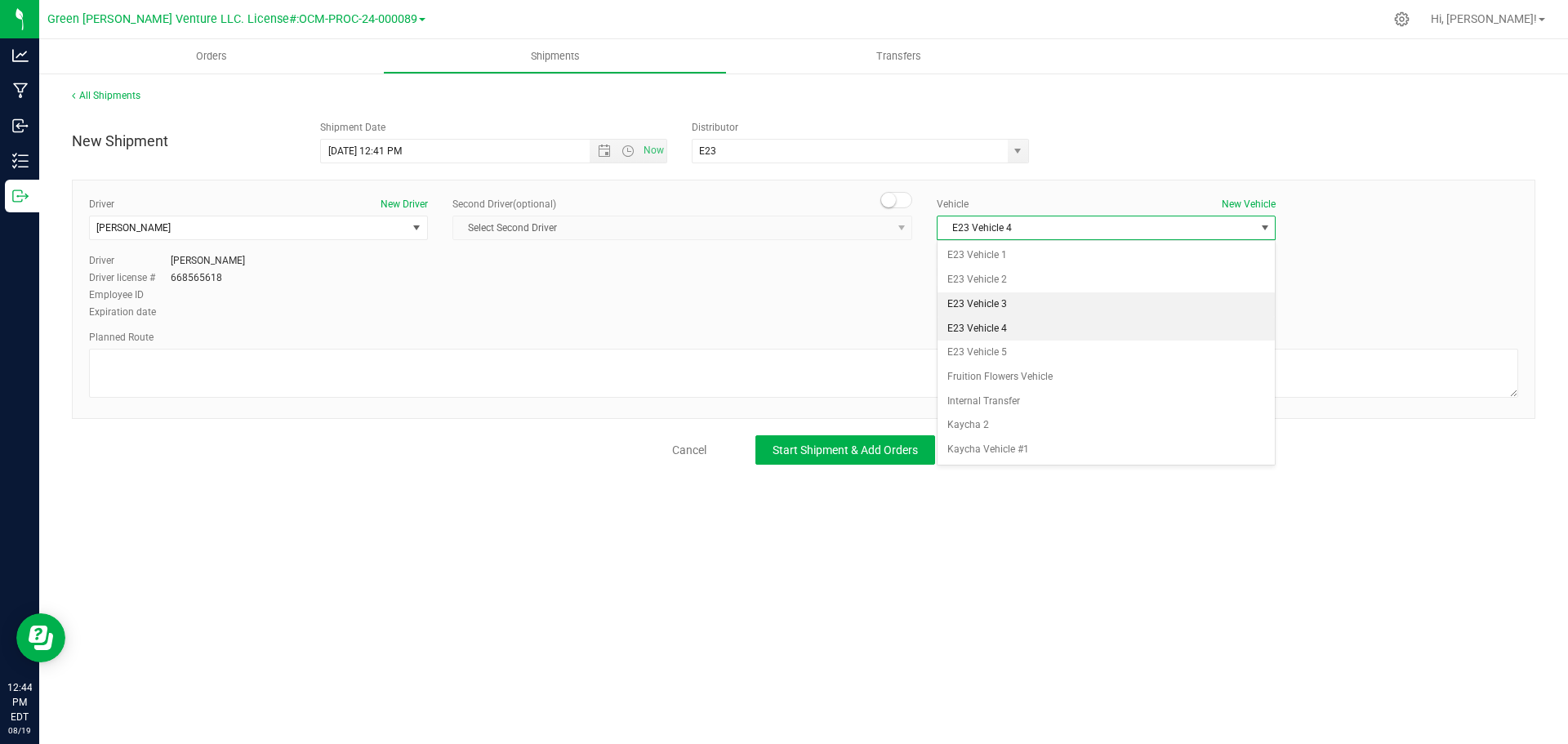
click at [1031, 302] on li "E23 Vehicle 3" at bounding box center [1106, 304] width 338 height 25
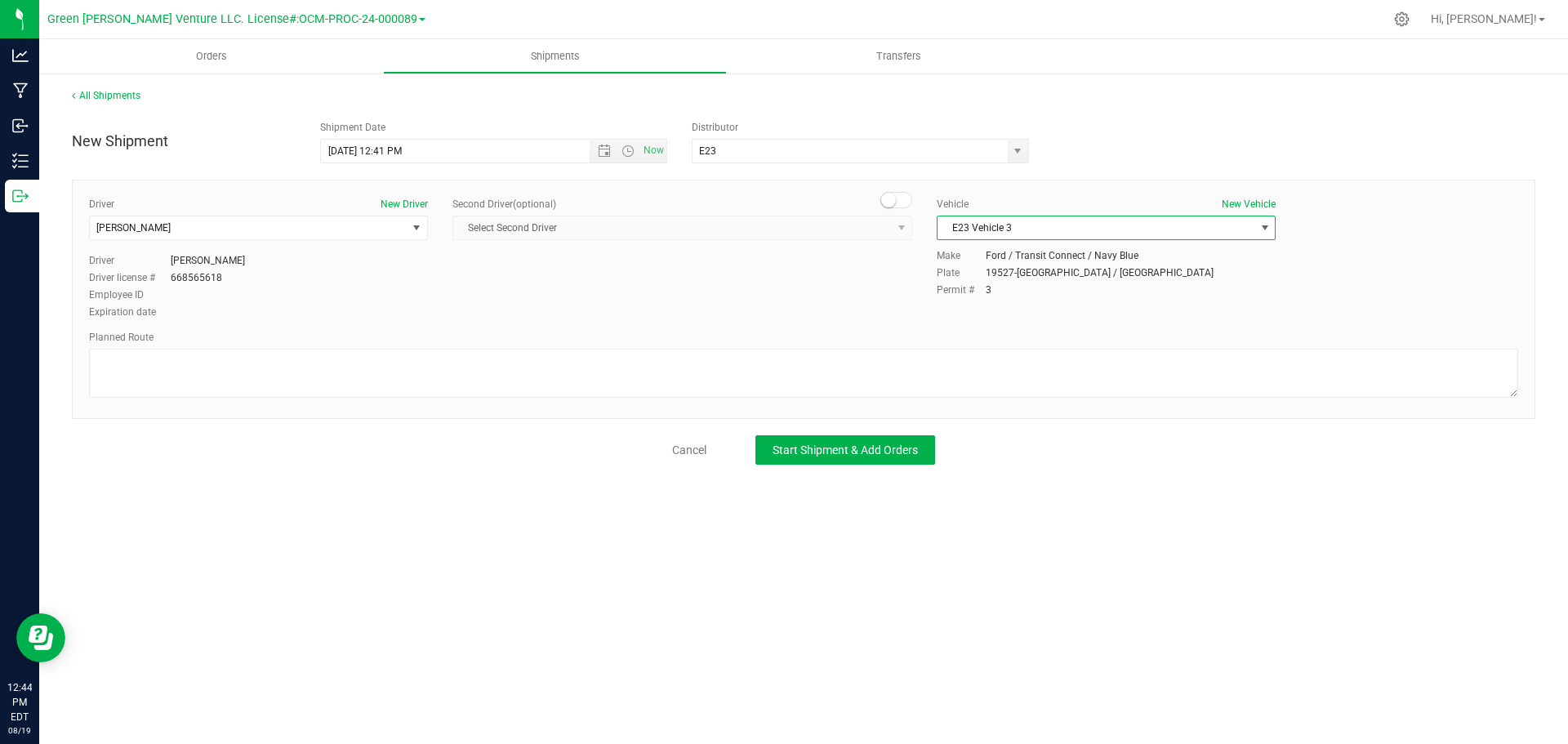
click at [1029, 225] on span "E23 Vehicle 3" at bounding box center [1095, 227] width 317 height 23
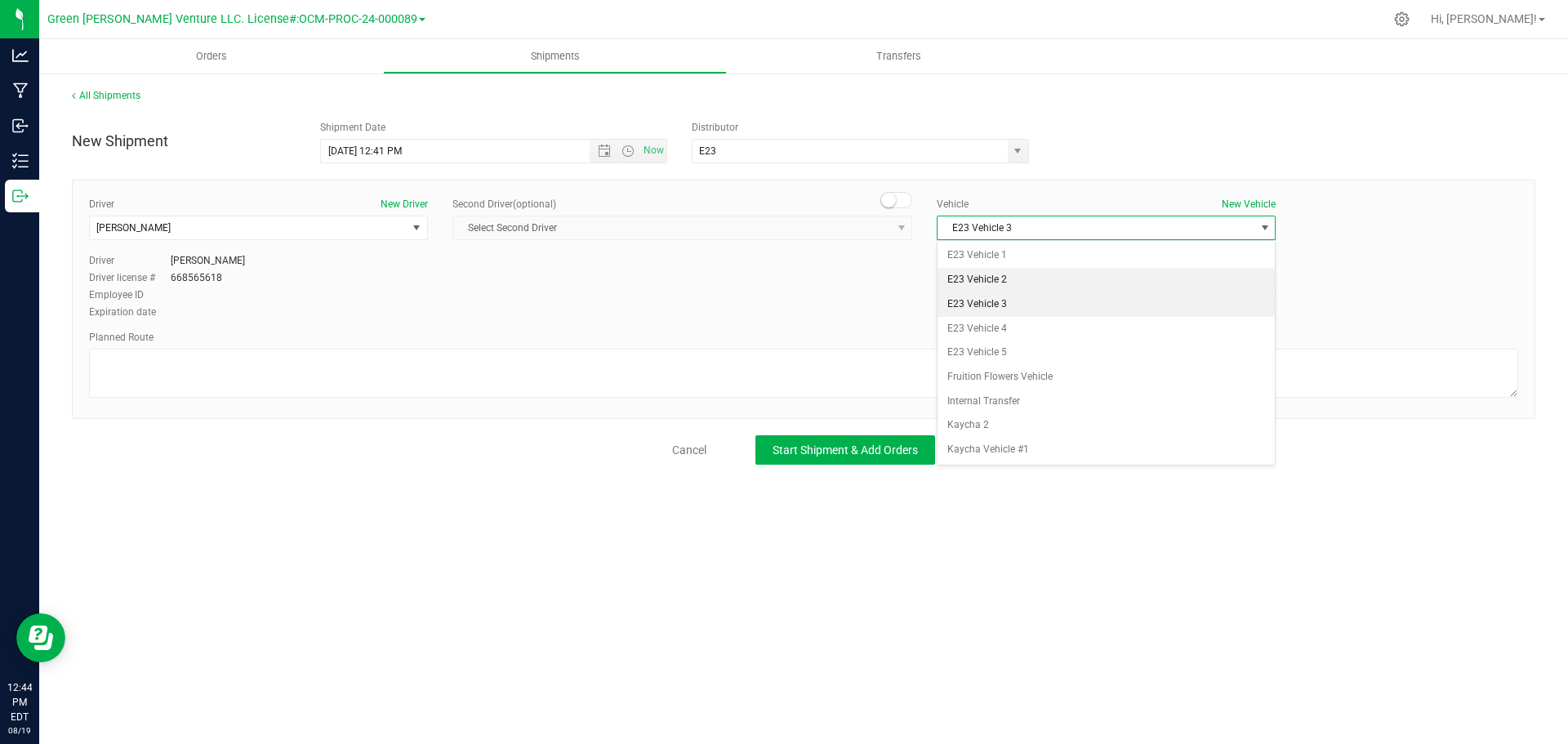
click at [1030, 279] on li "E23 Vehicle 2" at bounding box center [1106, 279] width 338 height 25
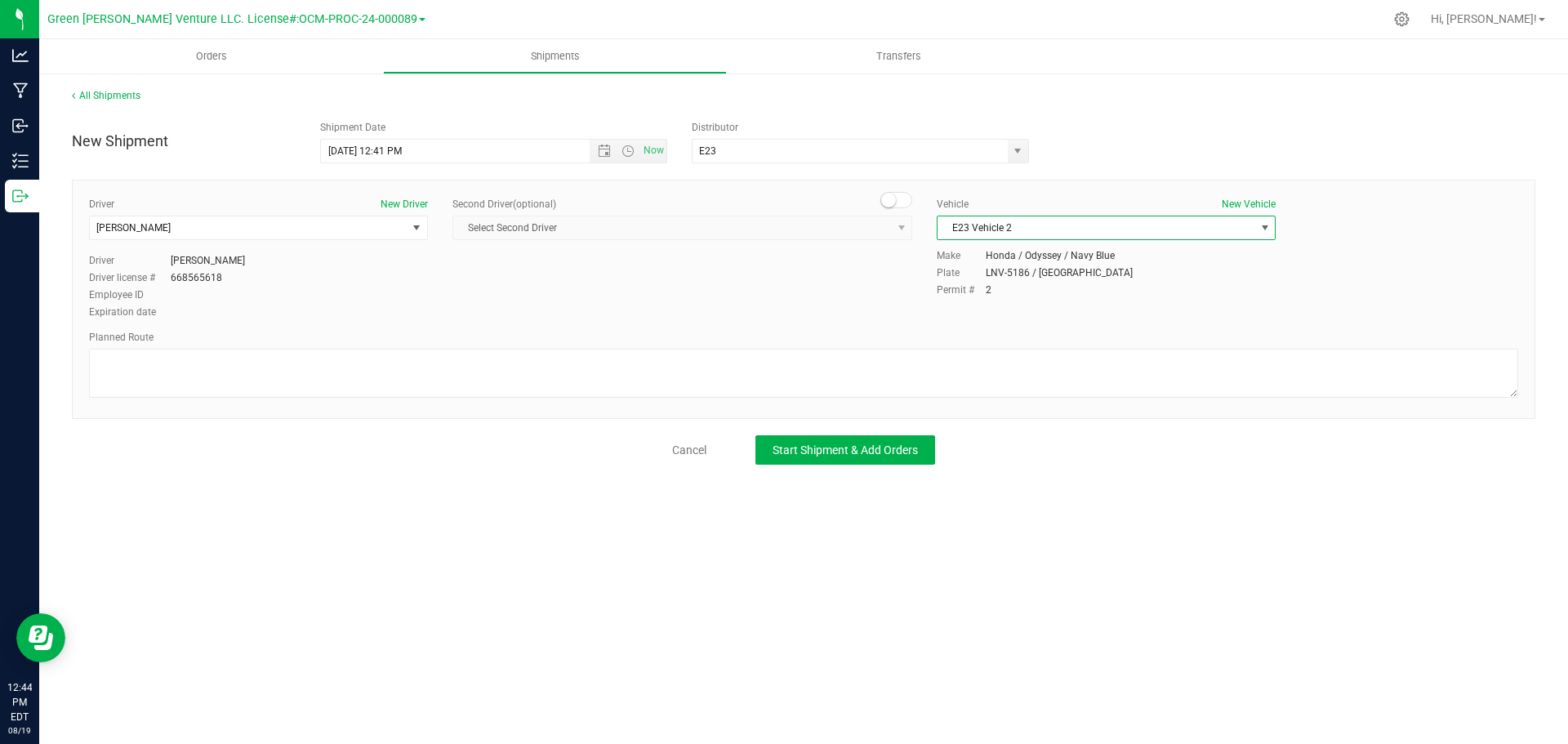
click at [1035, 219] on span "E23 Vehicle 2" at bounding box center [1095, 227] width 317 height 23
click at [1042, 252] on li "E23 Vehicle 1" at bounding box center [1106, 256] width 338 height 25
click at [1030, 226] on span "E23 Vehicle 1" at bounding box center [1095, 227] width 317 height 23
click at [1026, 260] on li "E23 Vehicle 1" at bounding box center [1106, 256] width 338 height 25
click at [1055, 219] on span "E23 Vehicle 1" at bounding box center [1095, 227] width 317 height 23
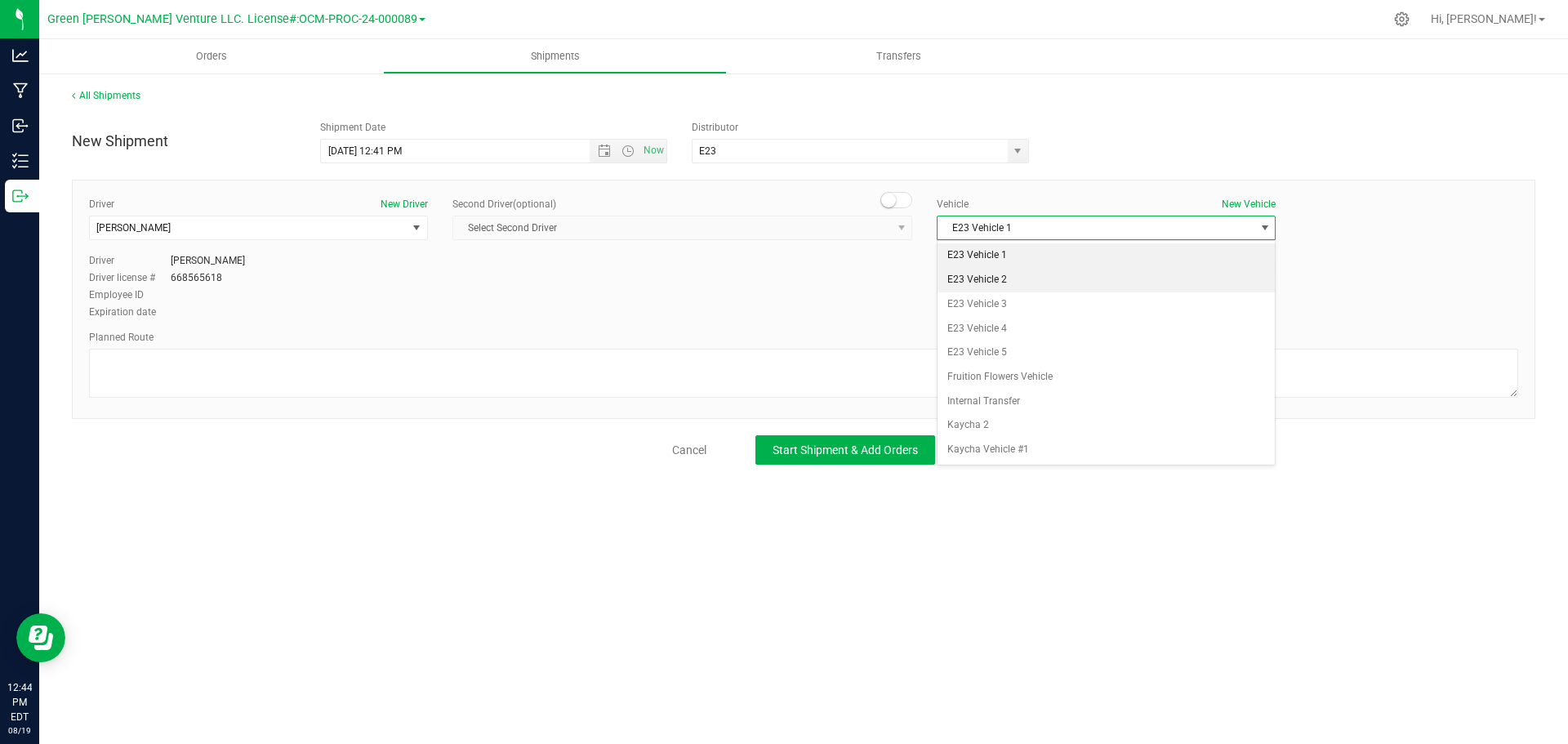
click at [1048, 278] on li "E23 Vehicle 2" at bounding box center [1106, 279] width 338 height 25
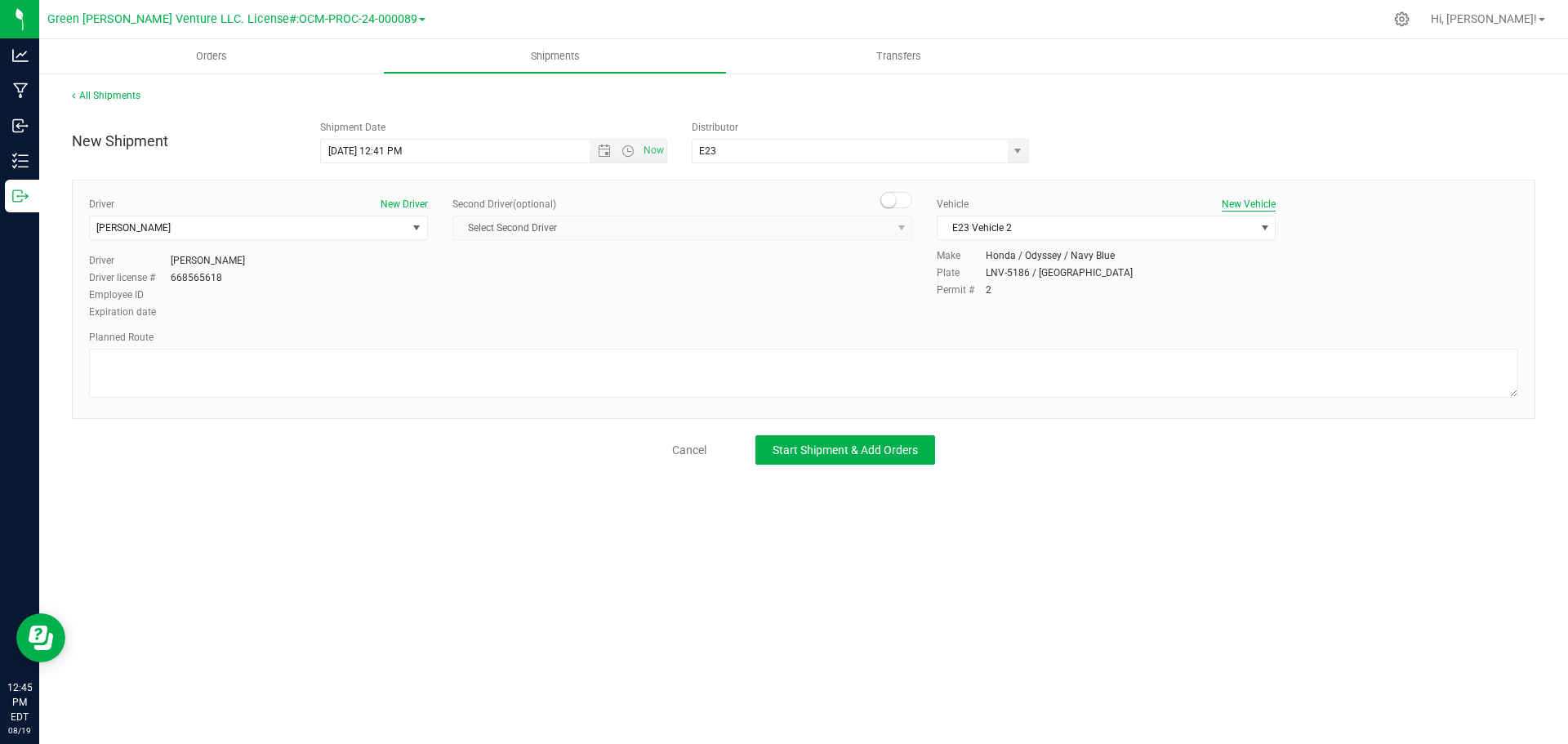
click at [1247, 201] on button "New Vehicle" at bounding box center [1248, 204] width 54 height 15
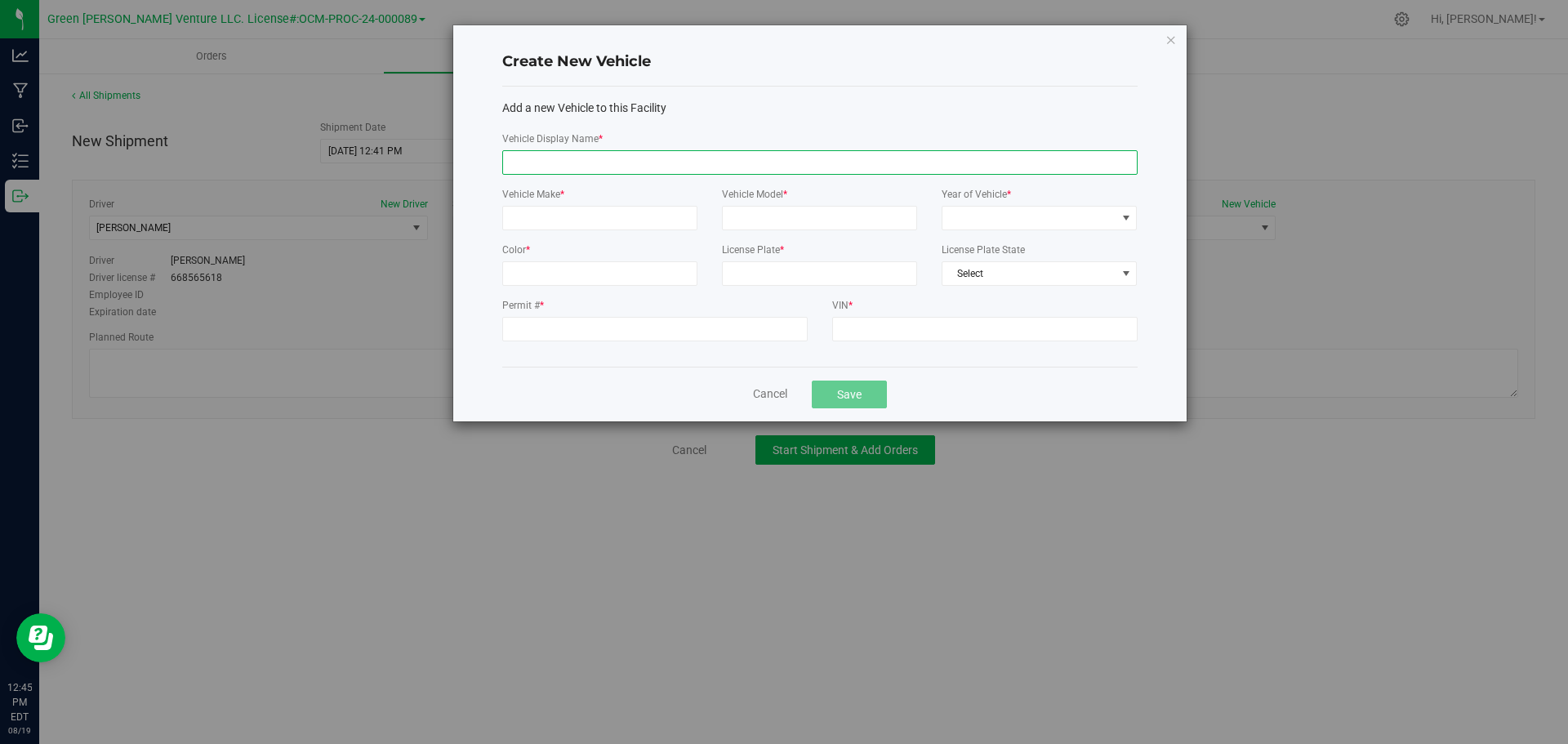
click at [548, 171] on input "Vehicle Display Name *" at bounding box center [820, 162] width 635 height 25
type input "E23 vehicle 6"
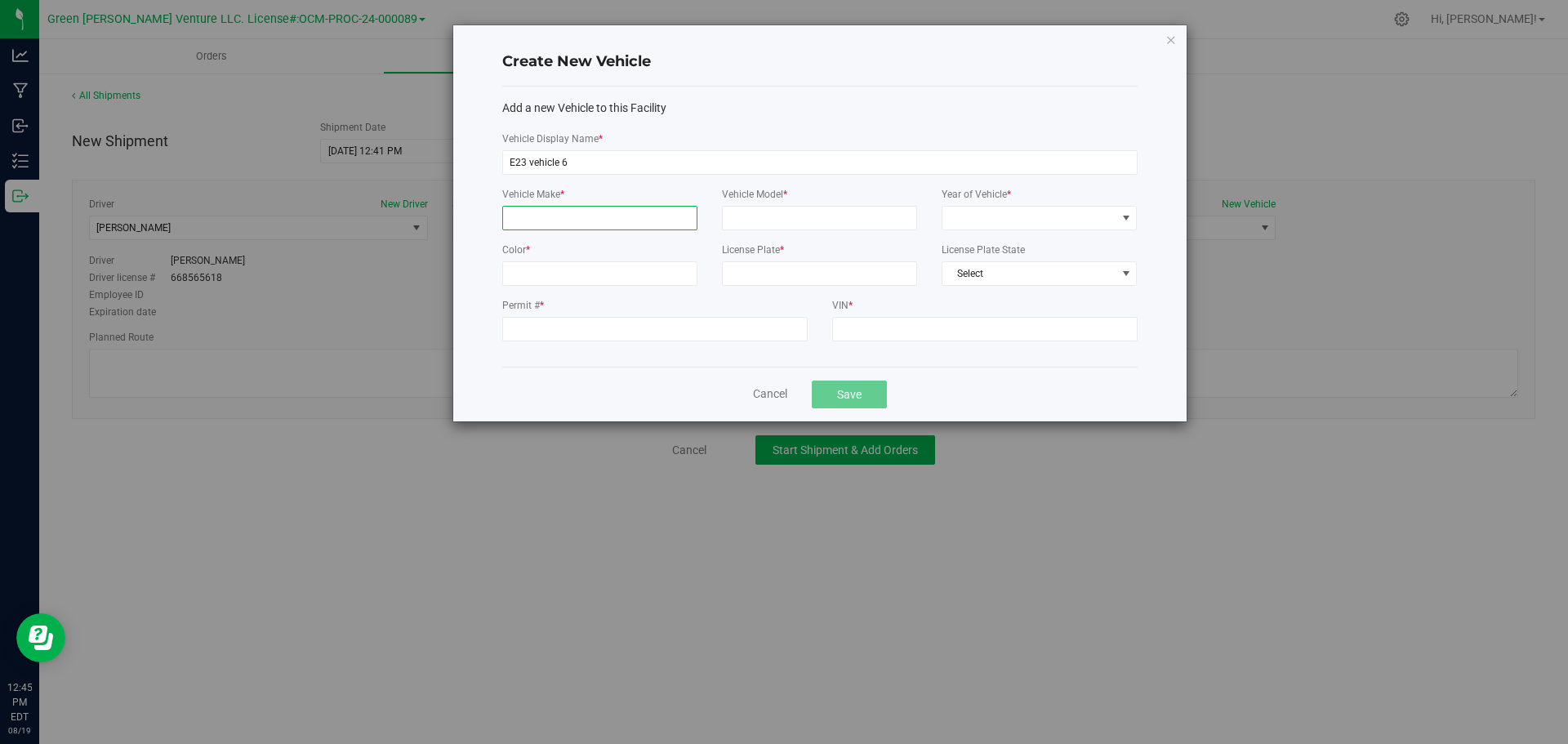
click at [552, 215] on input "Vehicle Make *" at bounding box center [600, 217] width 195 height 25
type input "Nissan"
click at [758, 213] on input "Vehicle Model *" at bounding box center [820, 217] width 195 height 25
type input "NV200"
click at [955, 213] on span at bounding box center [1029, 217] width 173 height 23
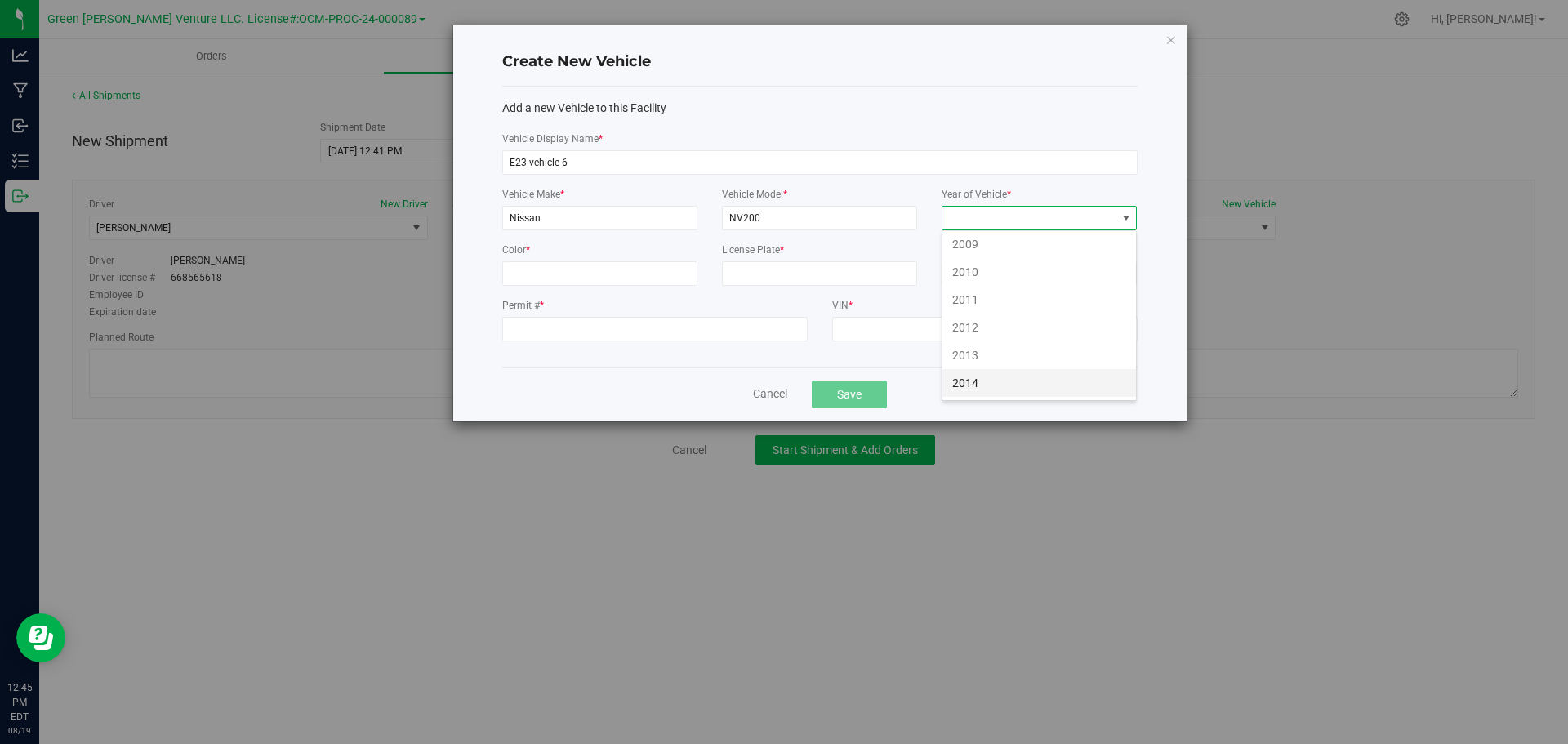
scroll to position [898, 0]
click at [1004, 373] on li "2017" at bounding box center [1039, 376] width 193 height 27
click at [619, 278] on input "Color *" at bounding box center [600, 273] width 195 height 25
type input "white"
click at [787, 267] on input "License Plate *" at bounding box center [820, 273] width 195 height 25
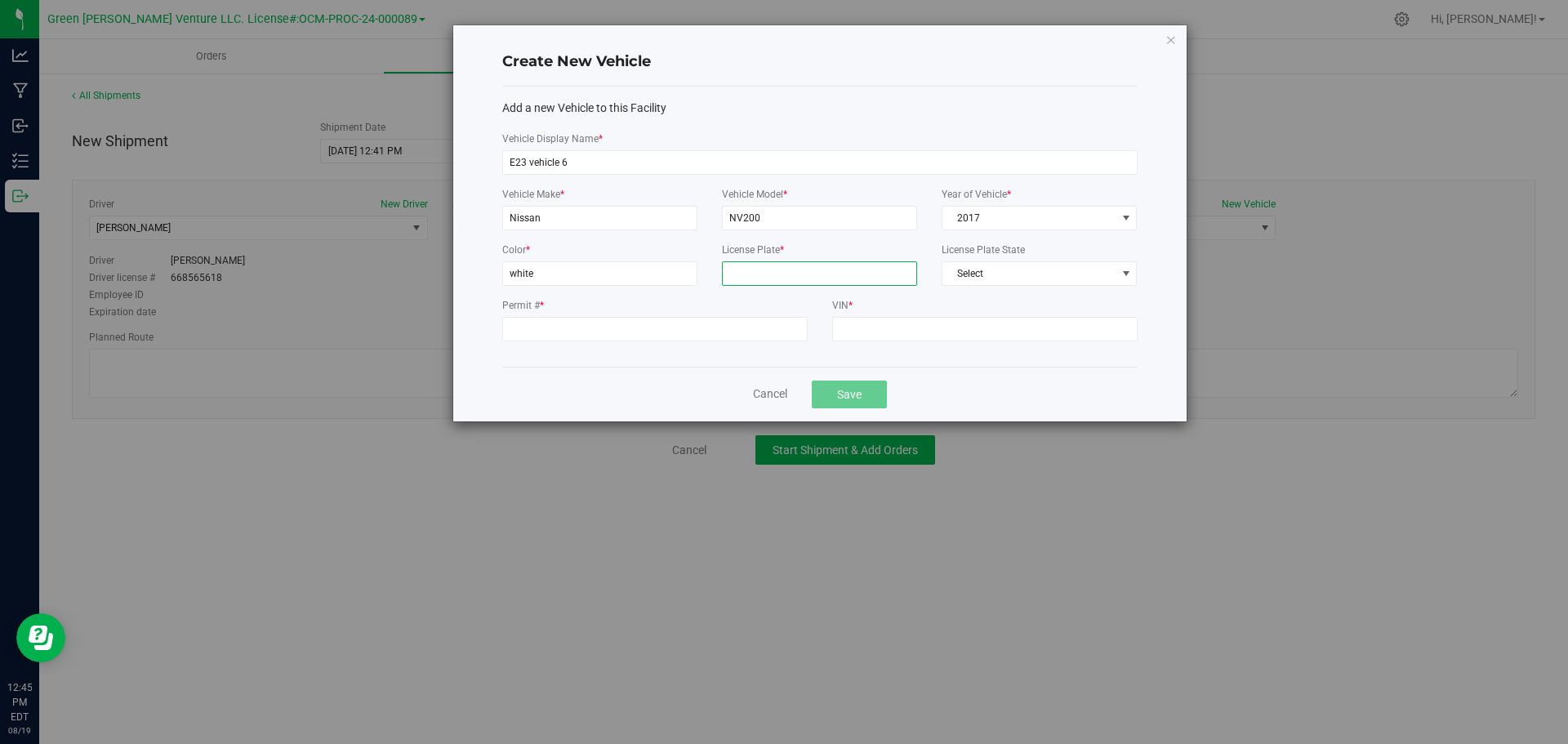
type input "43736NG"
click at [967, 272] on span "Select" at bounding box center [1029, 273] width 173 height 23
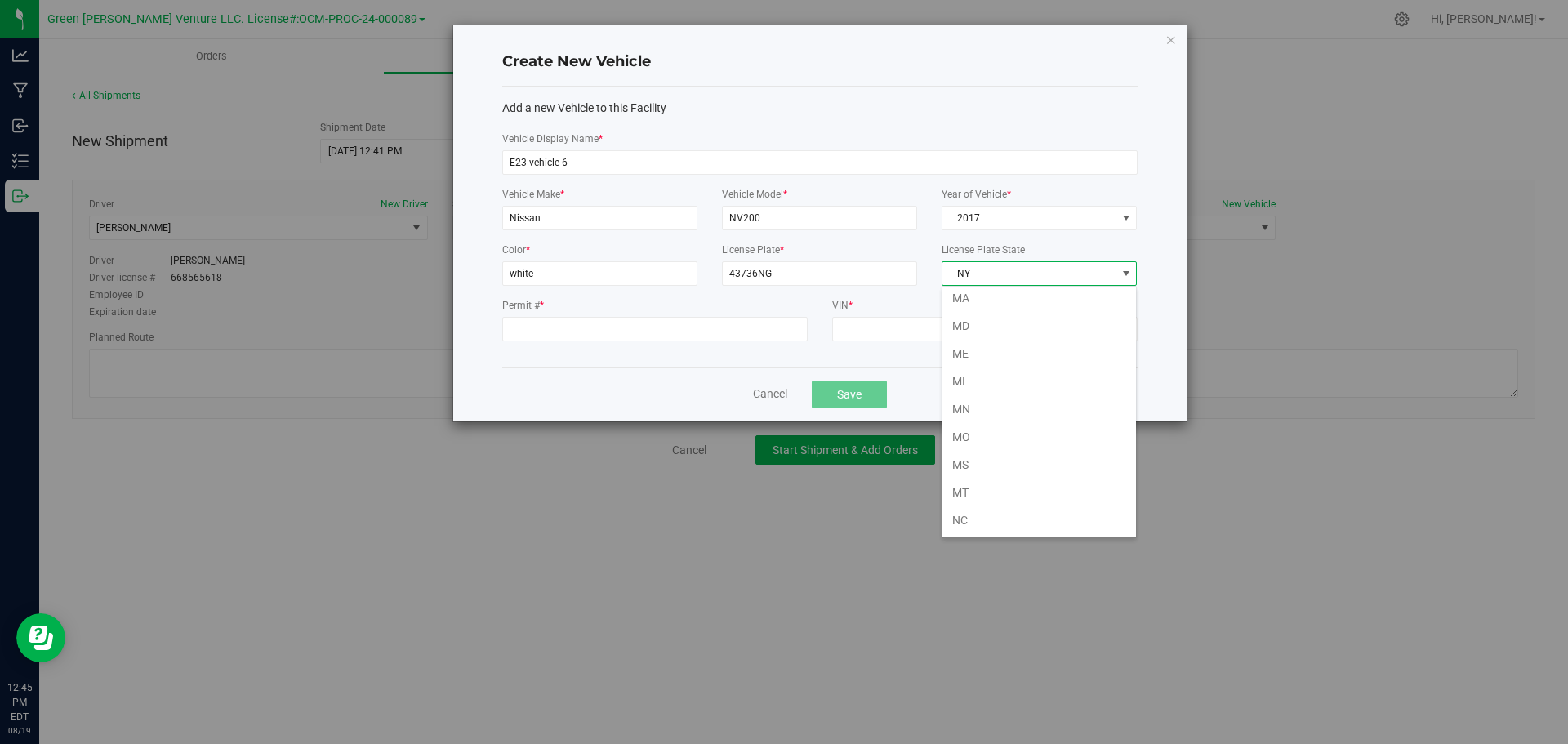
scroll to position [727, 0]
click at [988, 524] on li "NY" at bounding box center [1039, 520] width 193 height 27
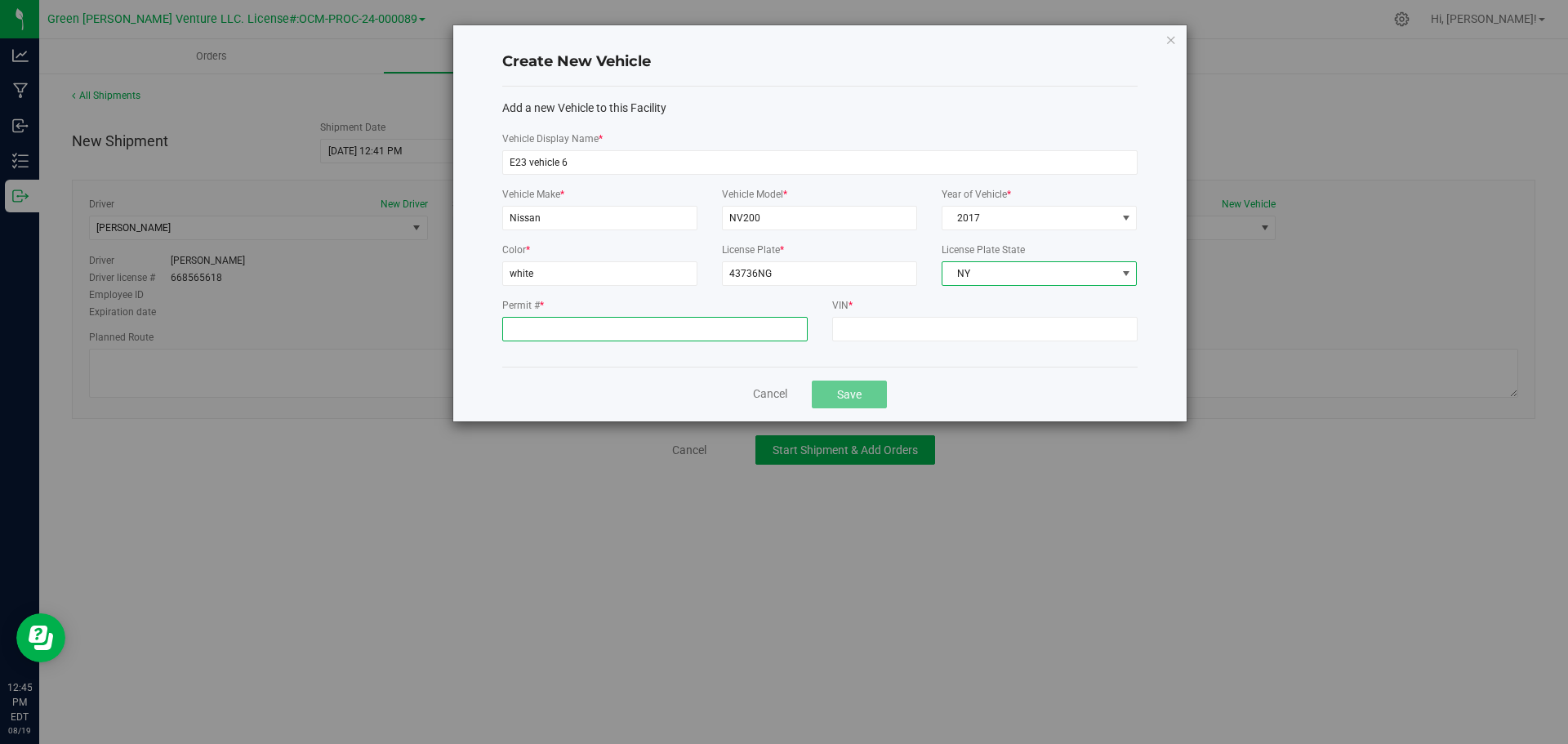
click at [550, 332] on input "Permit # *" at bounding box center [654, 329] width 306 height 25
type input "2"
click at [862, 325] on input "VIN *" at bounding box center [985, 329] width 306 height 25
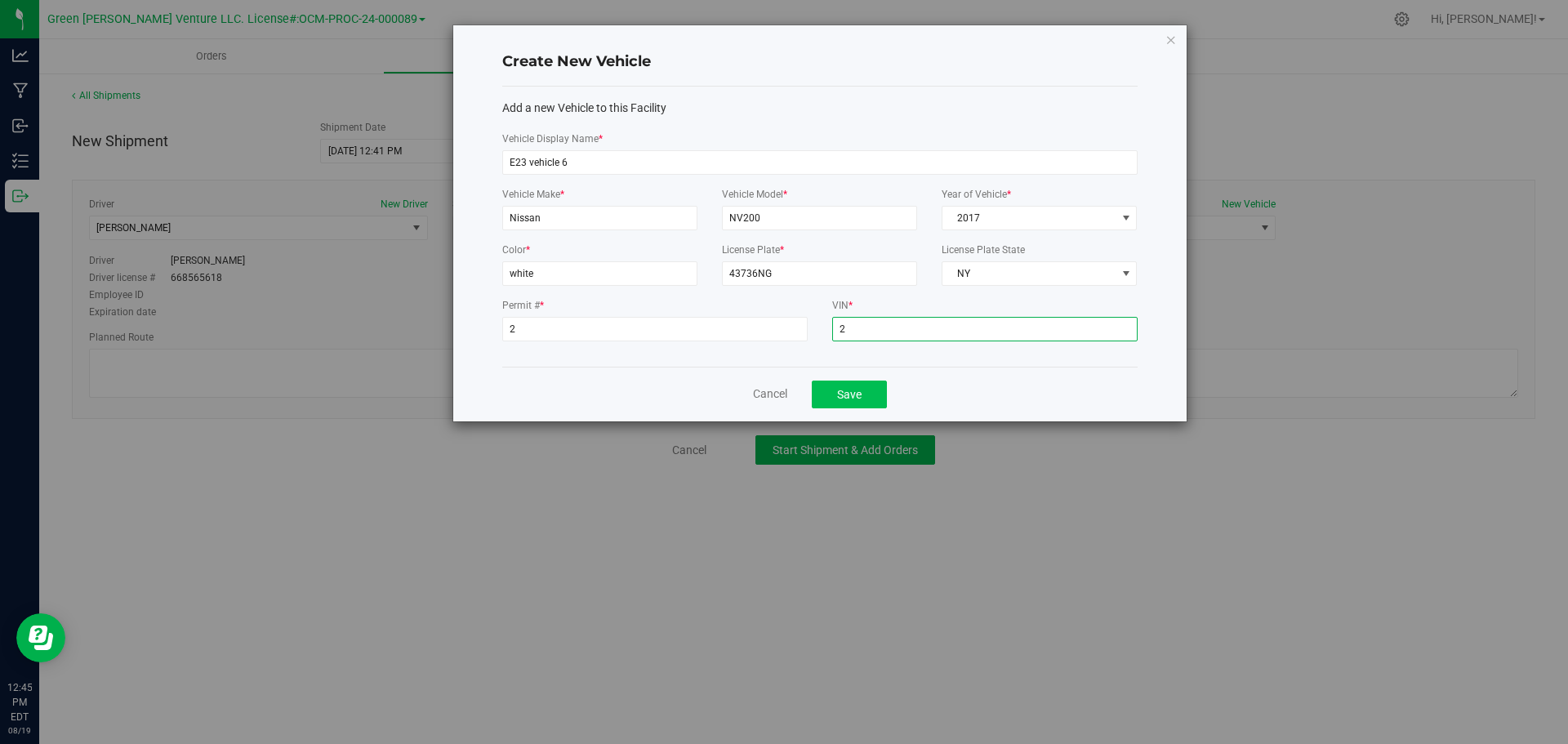
type input "2"
click at [874, 394] on button "Save" at bounding box center [849, 394] width 75 height 27
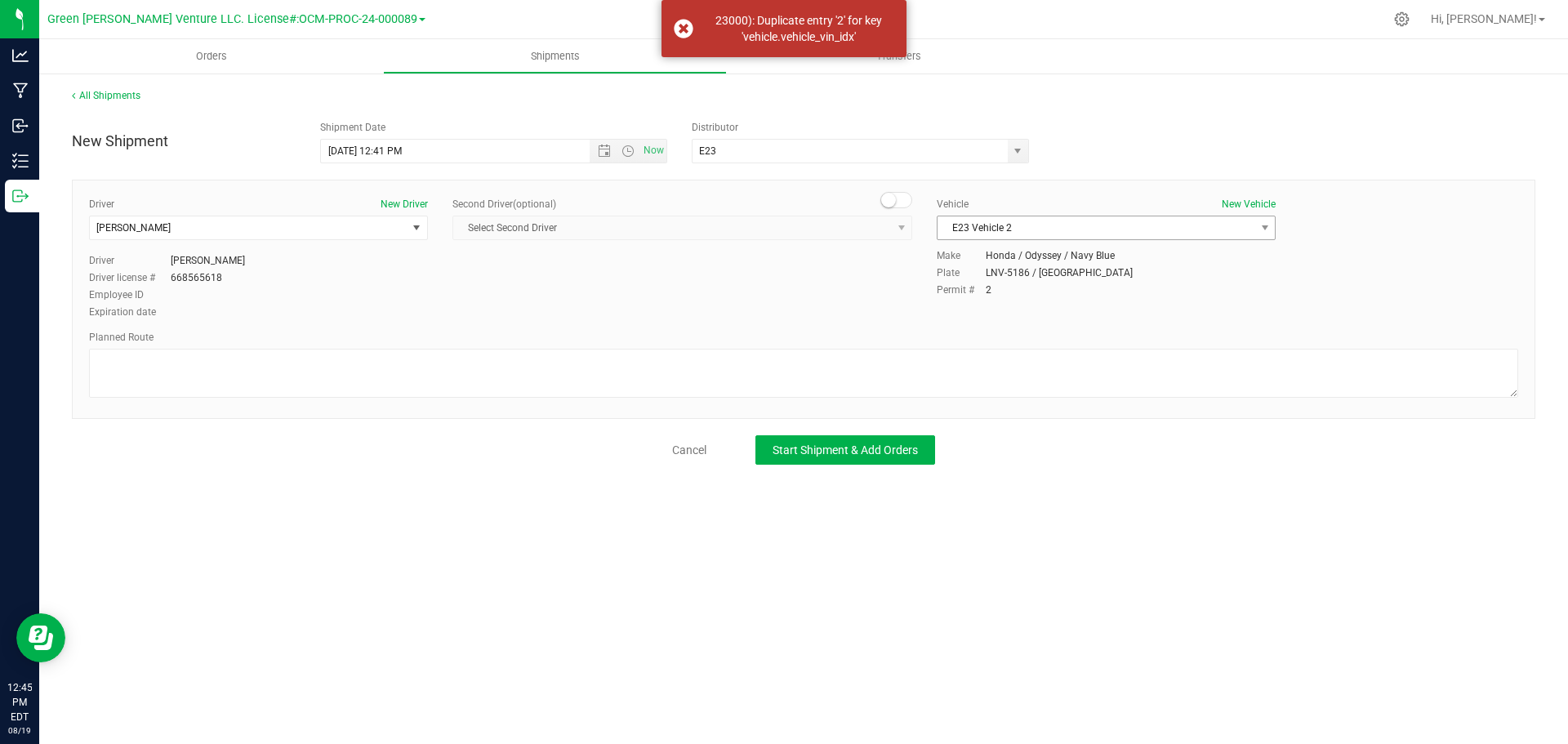
drag, startPoint x: 960, startPoint y: 351, endPoint x: 1166, endPoint y: 221, distance: 243.6
click at [1166, 221] on span "E23 Vehicle 2" at bounding box center [1095, 227] width 317 height 23
click at [1052, 341] on li "E23 Vehicle 5" at bounding box center [1106, 352] width 338 height 25
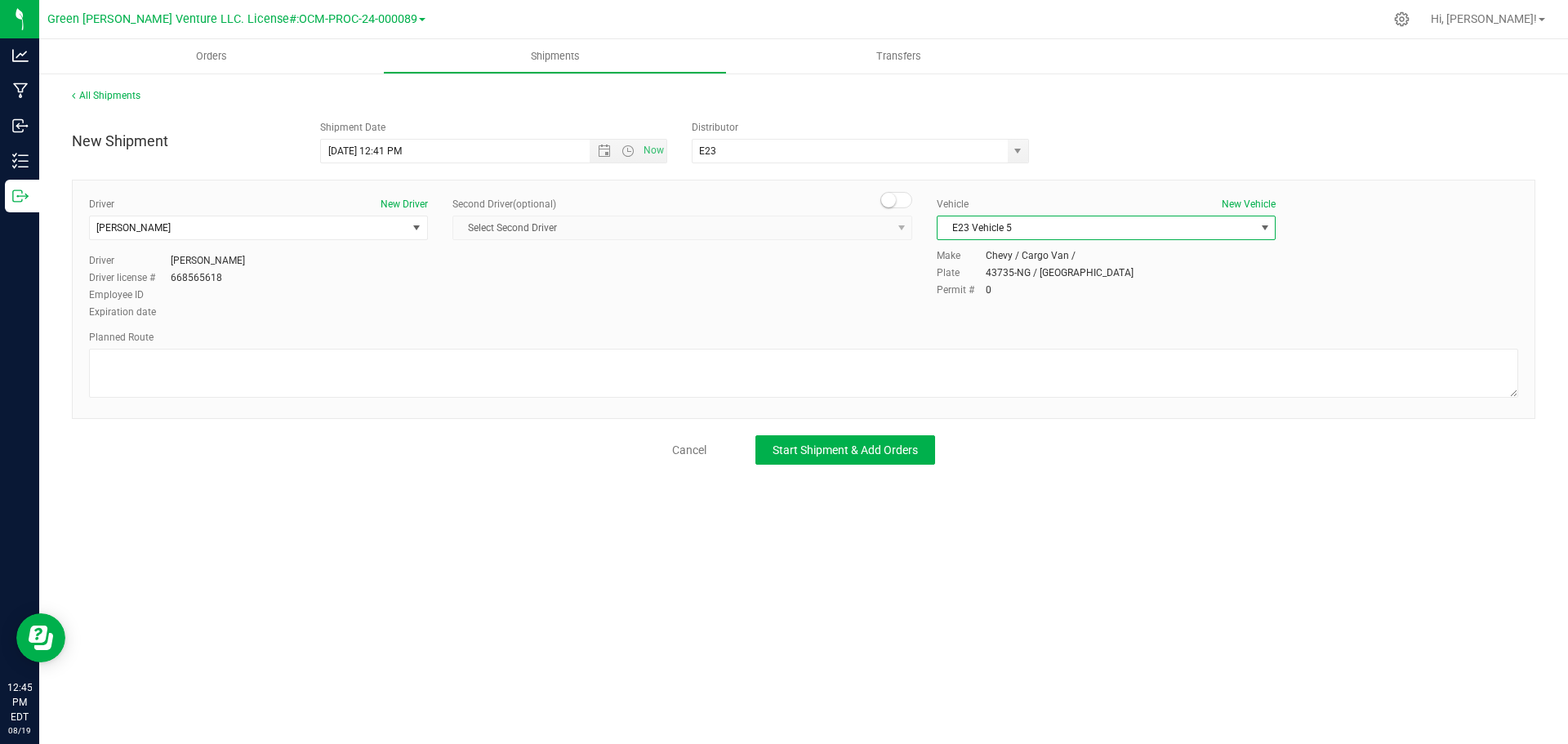
click at [1021, 239] on span "E23 Vehicle 5" at bounding box center [1105, 227] width 339 height 25
click at [1020, 225] on span "E23 Vehicle 5" at bounding box center [1095, 227] width 317 height 23
click at [1012, 220] on span "E23 Vehicle 5" at bounding box center [1095, 227] width 317 height 23
click at [1058, 281] on li "E23 Vehicle 2" at bounding box center [1106, 279] width 338 height 25
click at [1059, 228] on span "E23 Vehicle 2" at bounding box center [1095, 227] width 317 height 23
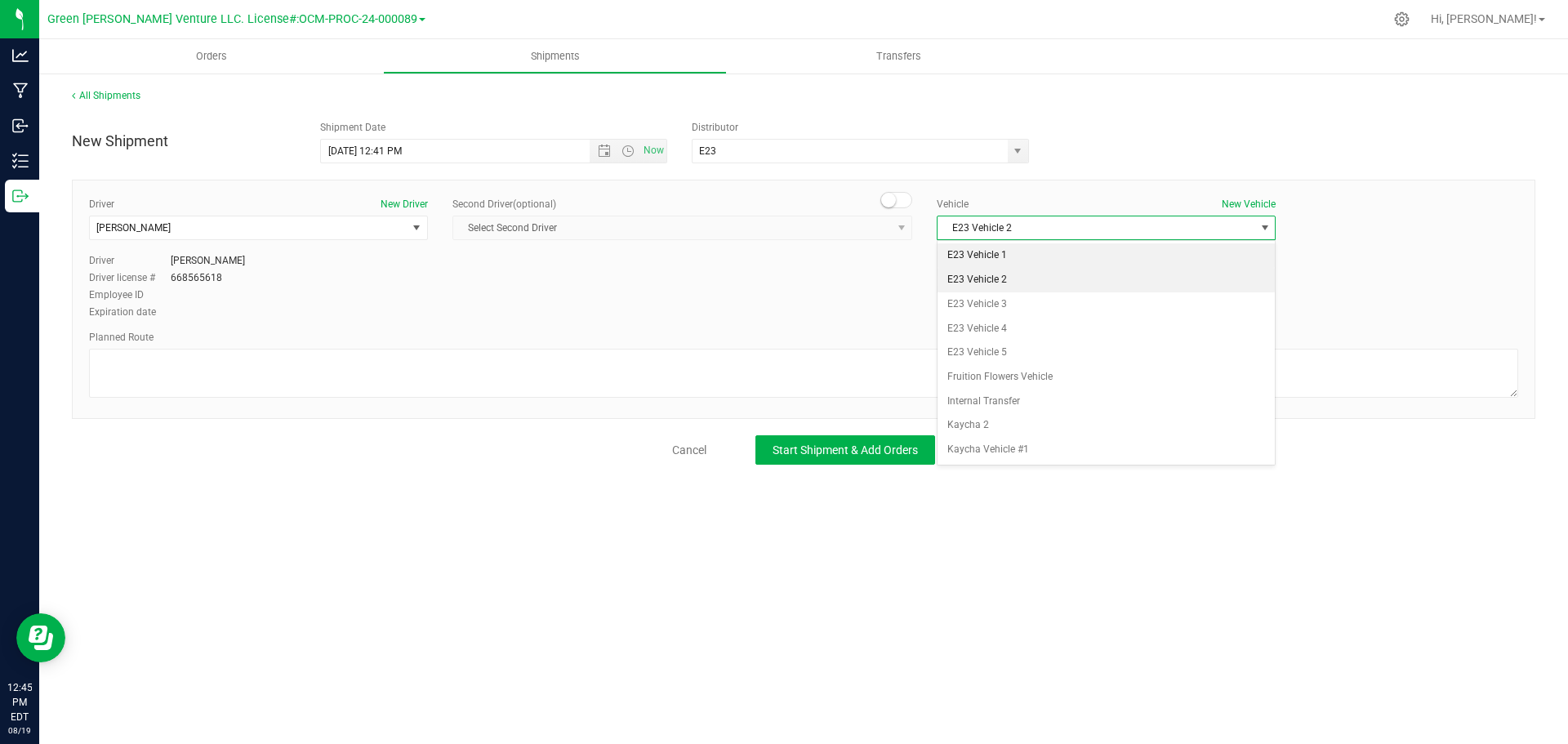
click at [1037, 255] on li "E23 Vehicle 1" at bounding box center [1106, 256] width 338 height 25
click at [1044, 223] on span "E23 Vehicle 1" at bounding box center [1095, 227] width 317 height 23
click at [1054, 309] on li "E23 Vehicle 3" at bounding box center [1106, 304] width 338 height 25
click at [1052, 221] on span "E23 Vehicle 3" at bounding box center [1095, 227] width 317 height 23
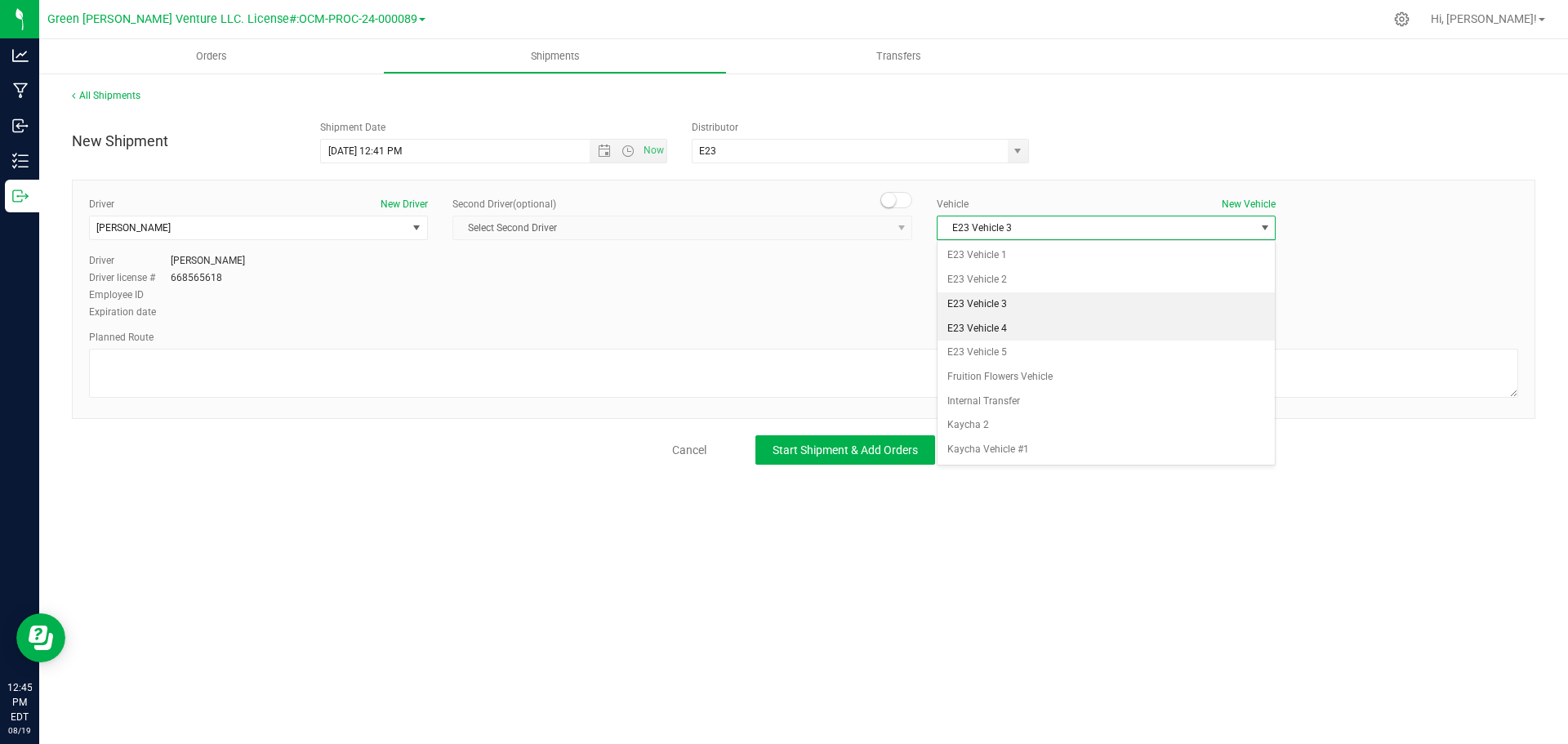
click at [1054, 332] on li "E23 Vehicle 4" at bounding box center [1106, 329] width 338 height 25
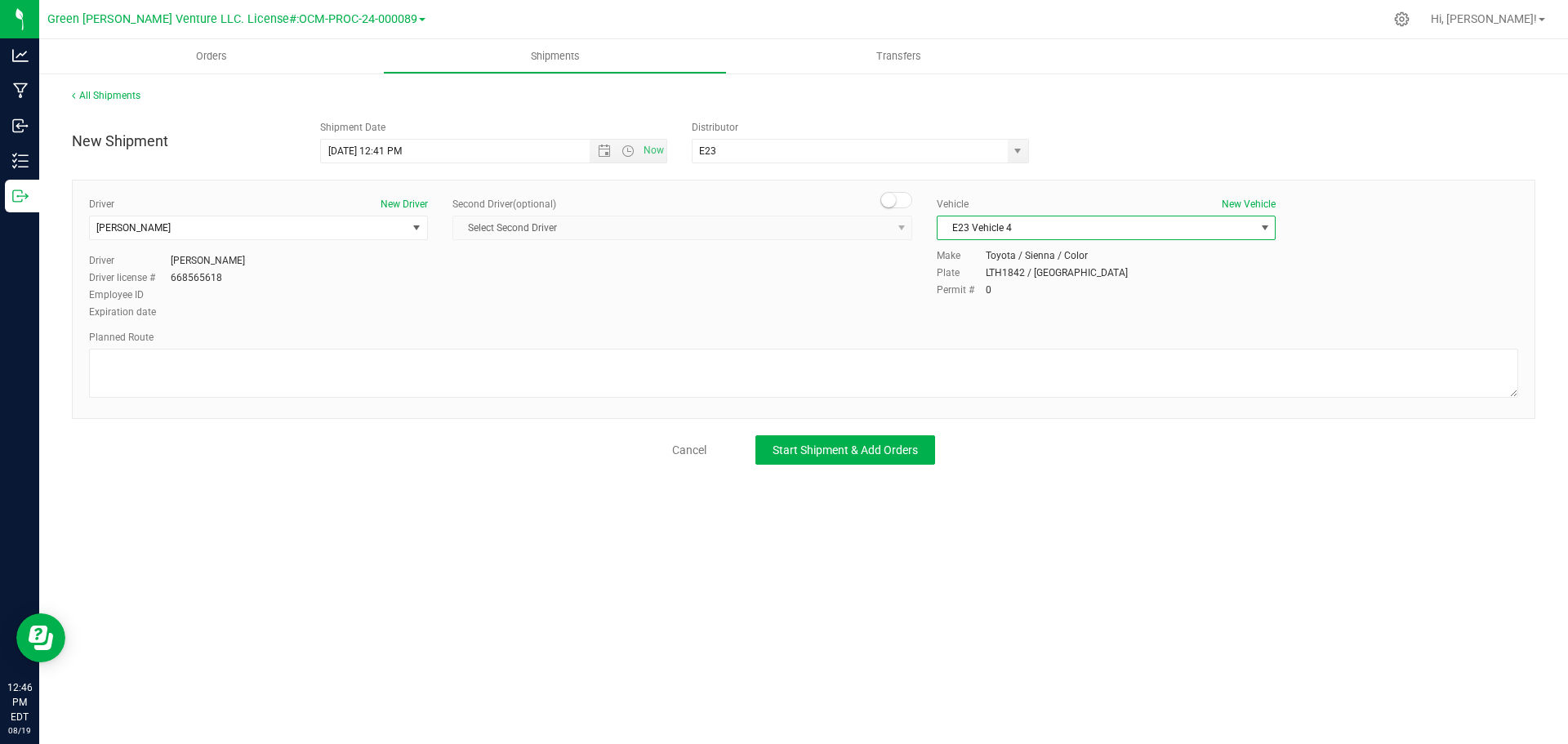
click at [1057, 232] on span "E23 Vehicle 4" at bounding box center [1095, 227] width 317 height 23
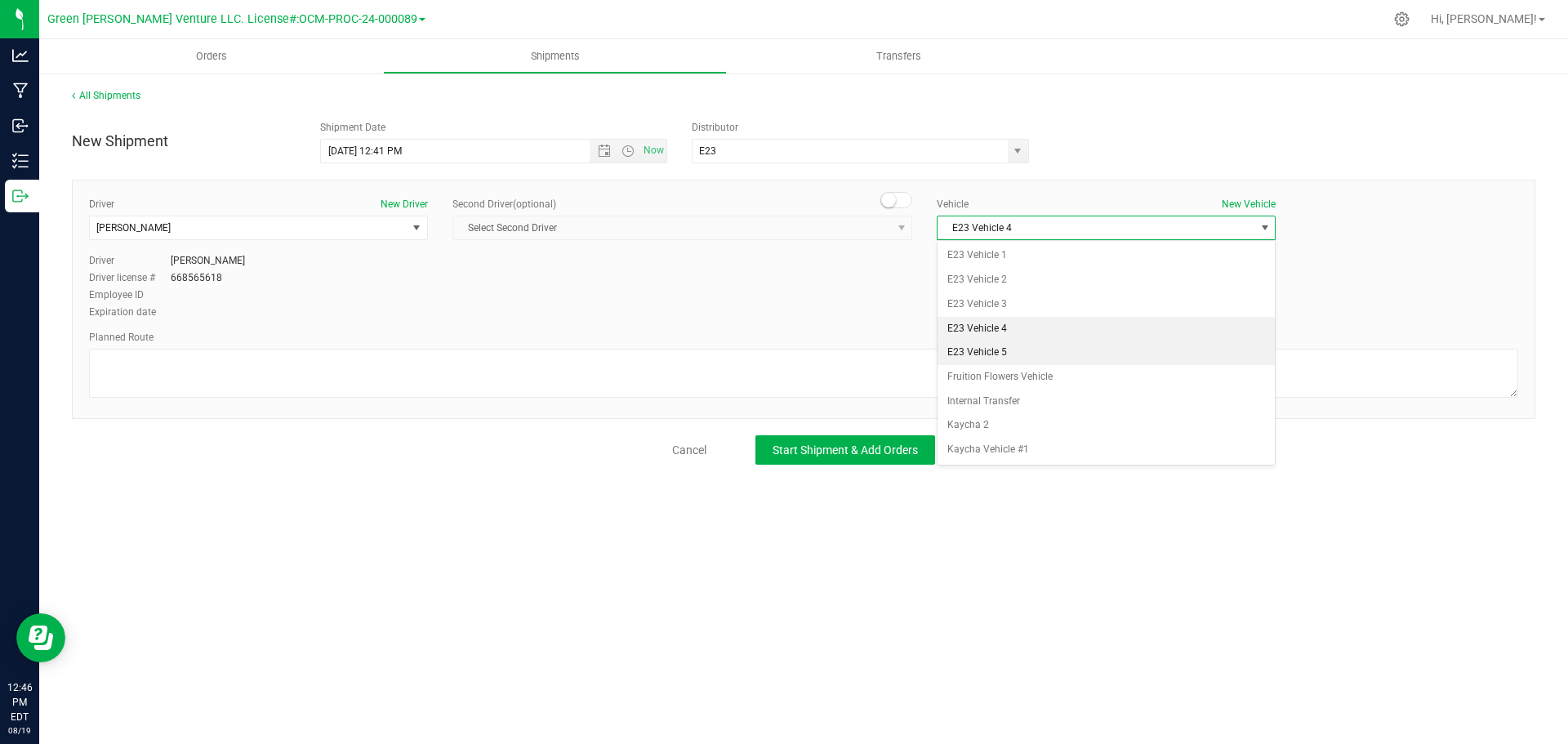
click at [1070, 347] on li "E23 Vehicle 5" at bounding box center [1106, 352] width 338 height 25
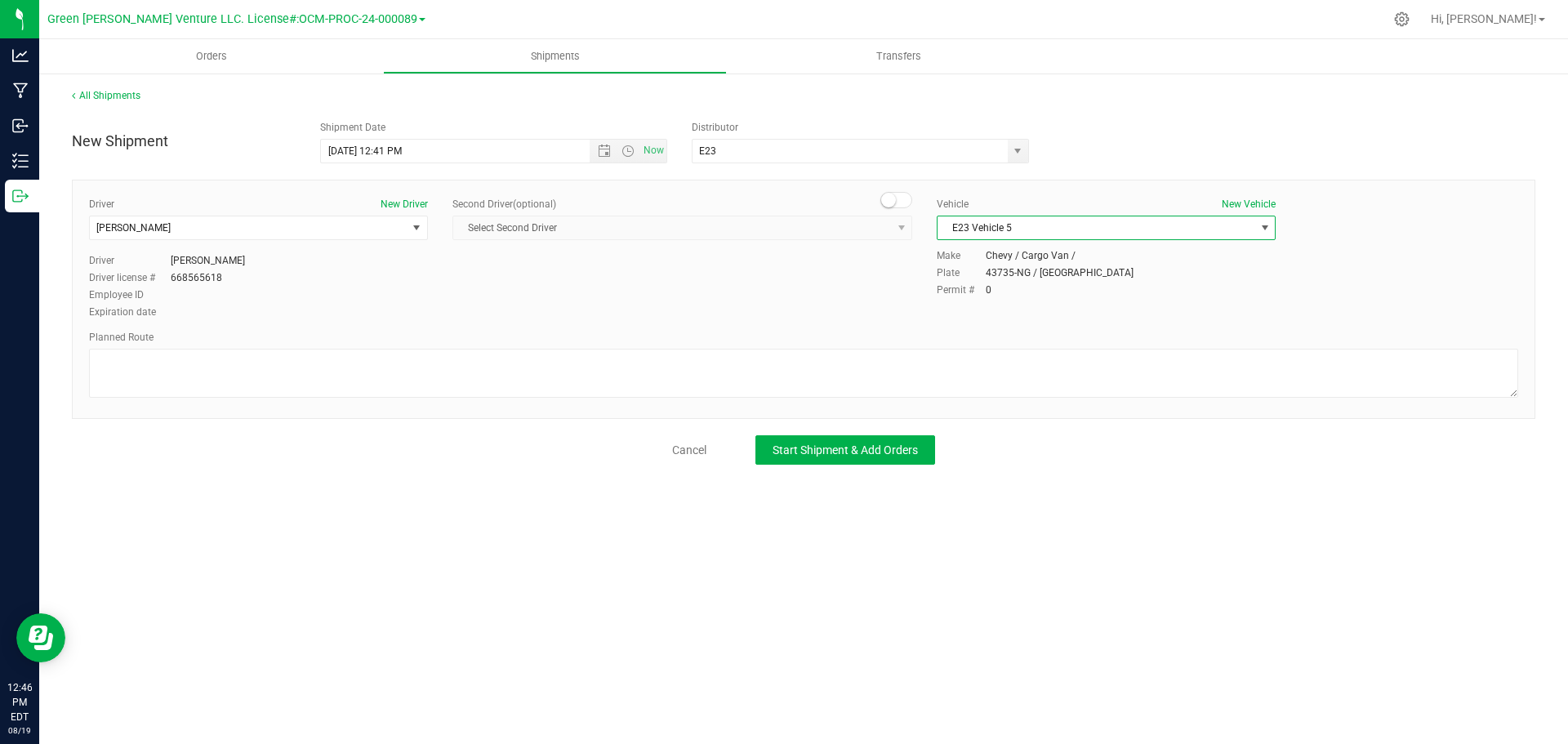
click at [1042, 225] on span "E23 Vehicle 5" at bounding box center [1095, 227] width 317 height 23
click at [1031, 348] on li "E23 Vehicle 5" at bounding box center [1106, 352] width 338 height 25
click at [1018, 229] on span "E23 Vehicle 5" at bounding box center [1095, 227] width 317 height 23
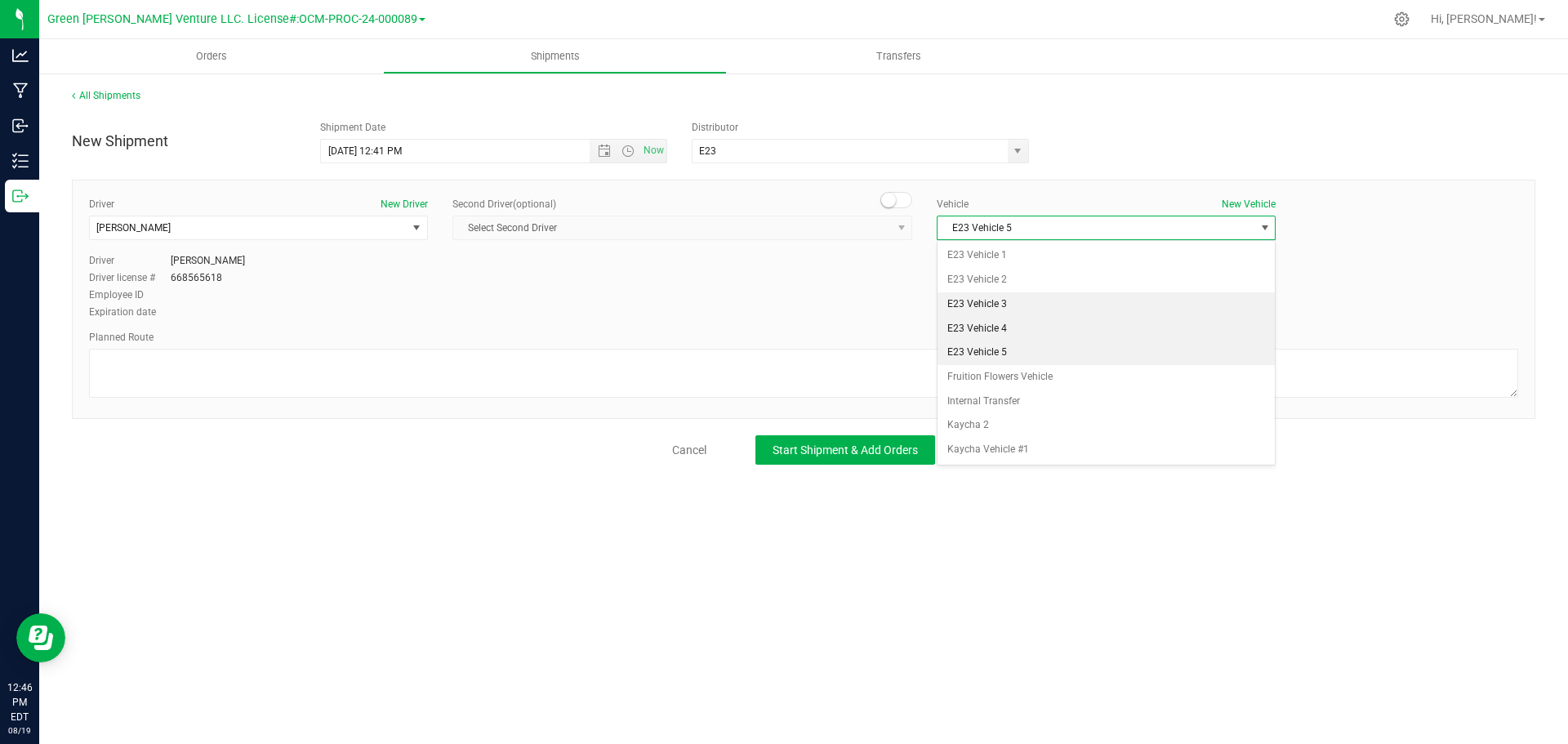
click at [1051, 315] on li "E23 Vehicle 3" at bounding box center [1106, 304] width 338 height 25
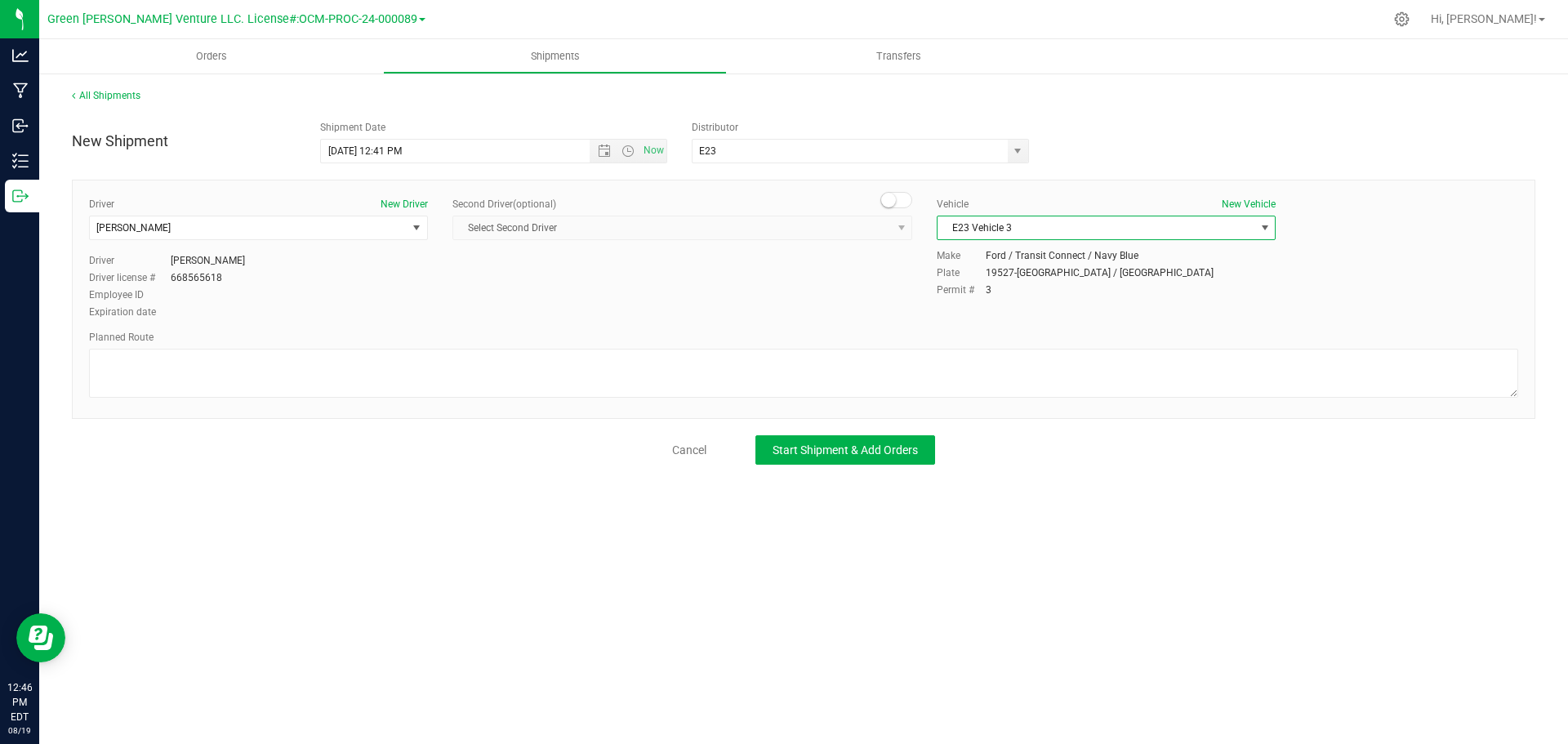
click at [1019, 229] on span "E23 Vehicle 3" at bounding box center [1095, 227] width 317 height 23
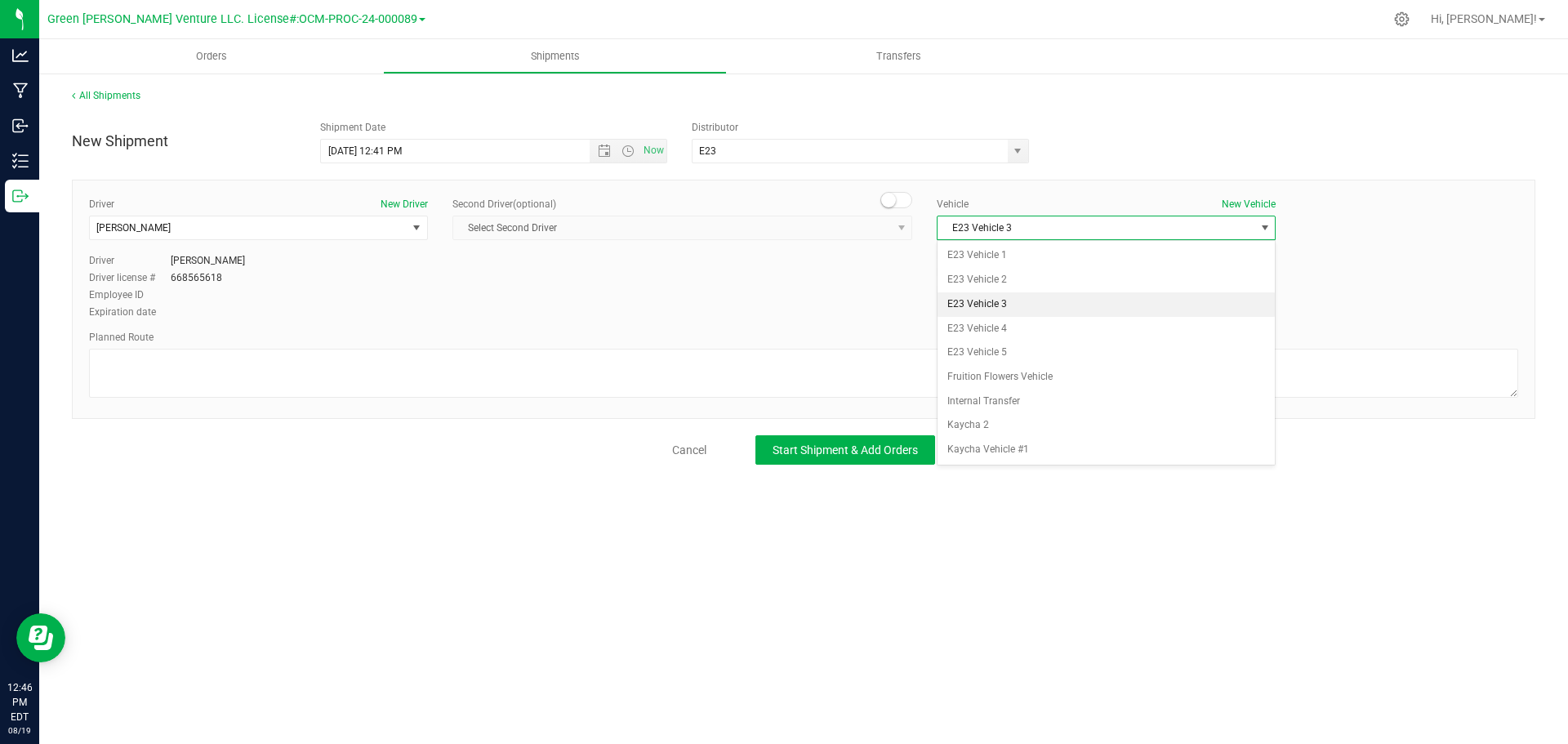
click at [1041, 309] on li "E23 Vehicle 3" at bounding box center [1106, 304] width 338 height 25
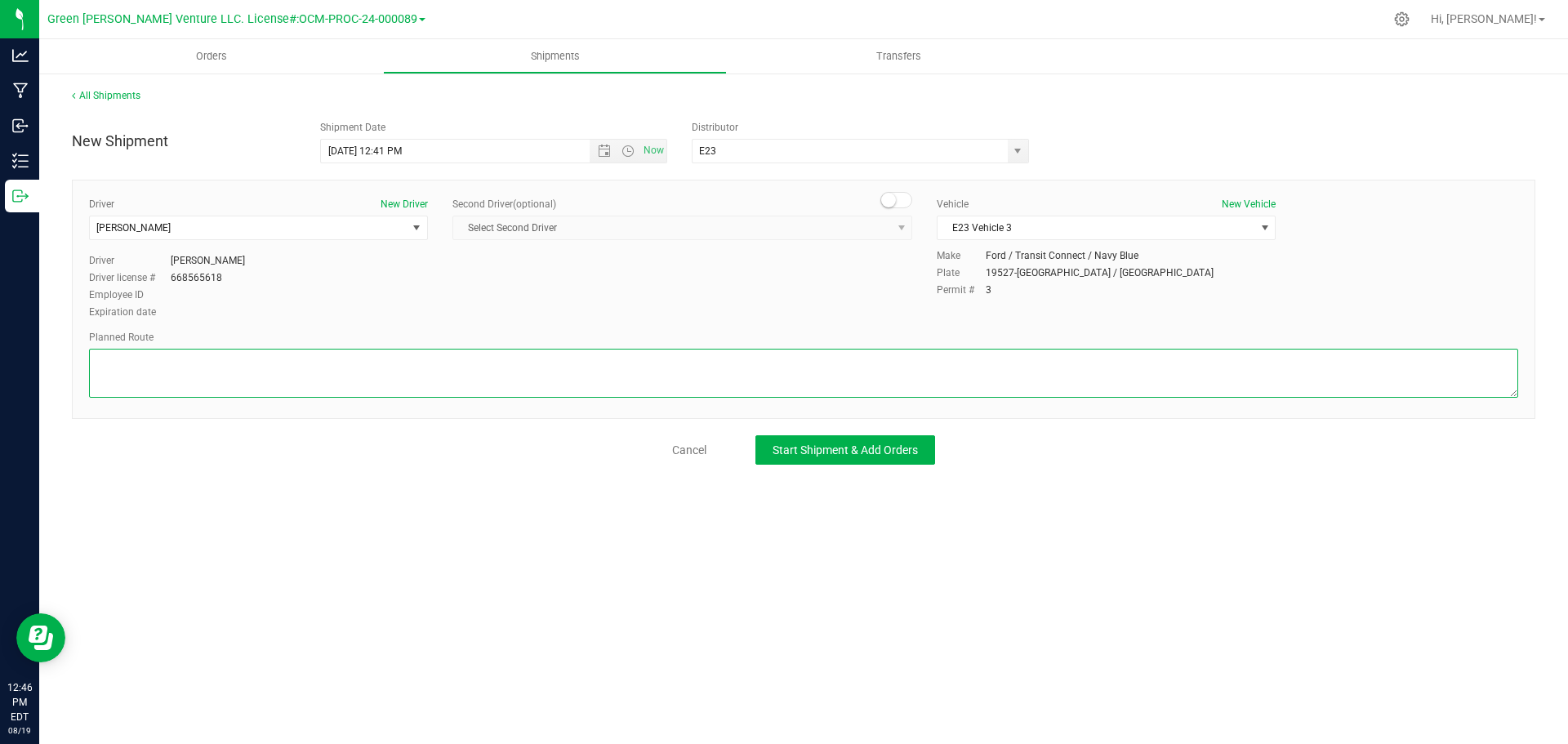
click at [196, 385] on textarea at bounding box center [804, 373] width 1429 height 49
type textarea "Randomized Route TBD by E23"
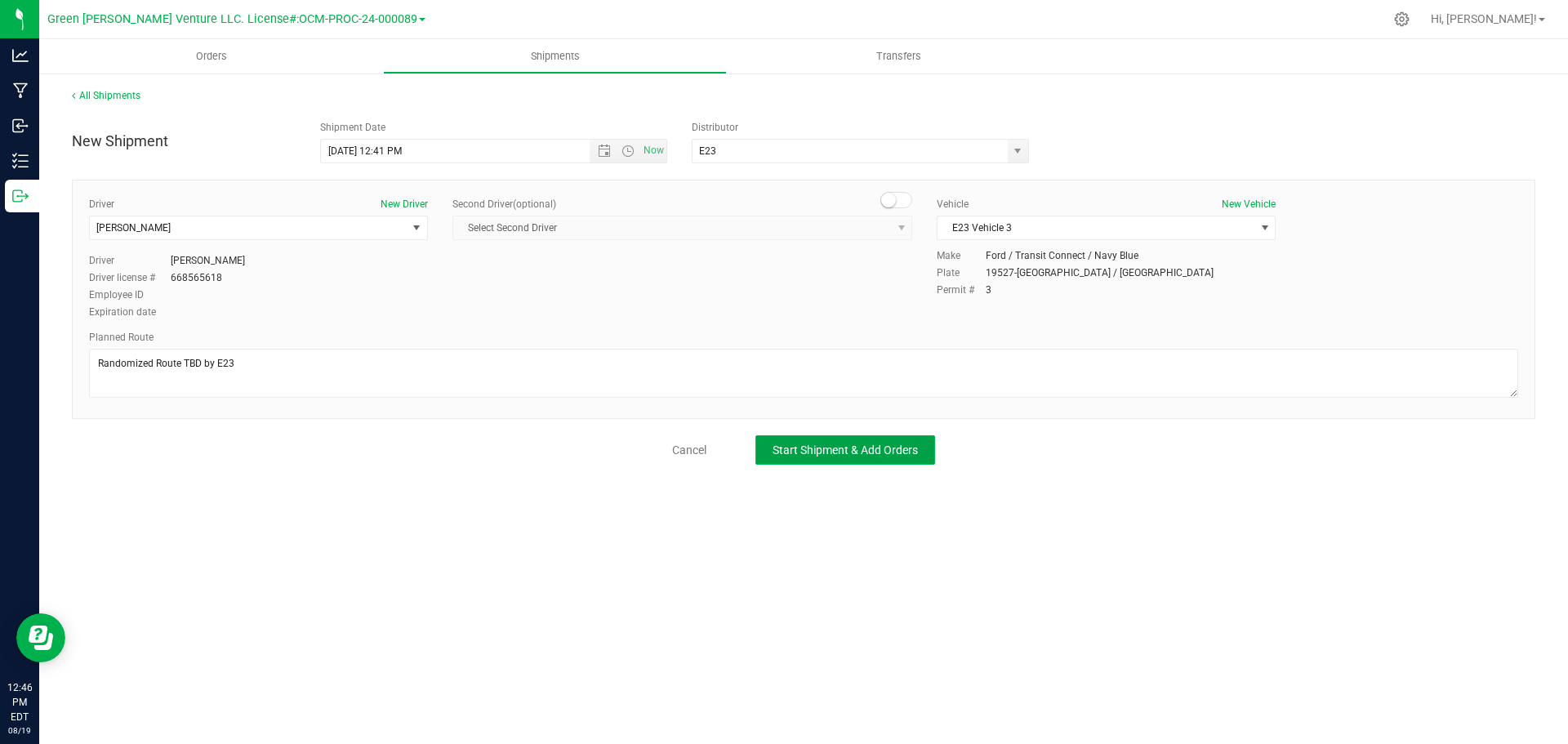
click at [808, 445] on span "Start Shipment & Add Orders" at bounding box center [844, 450] width 145 height 13
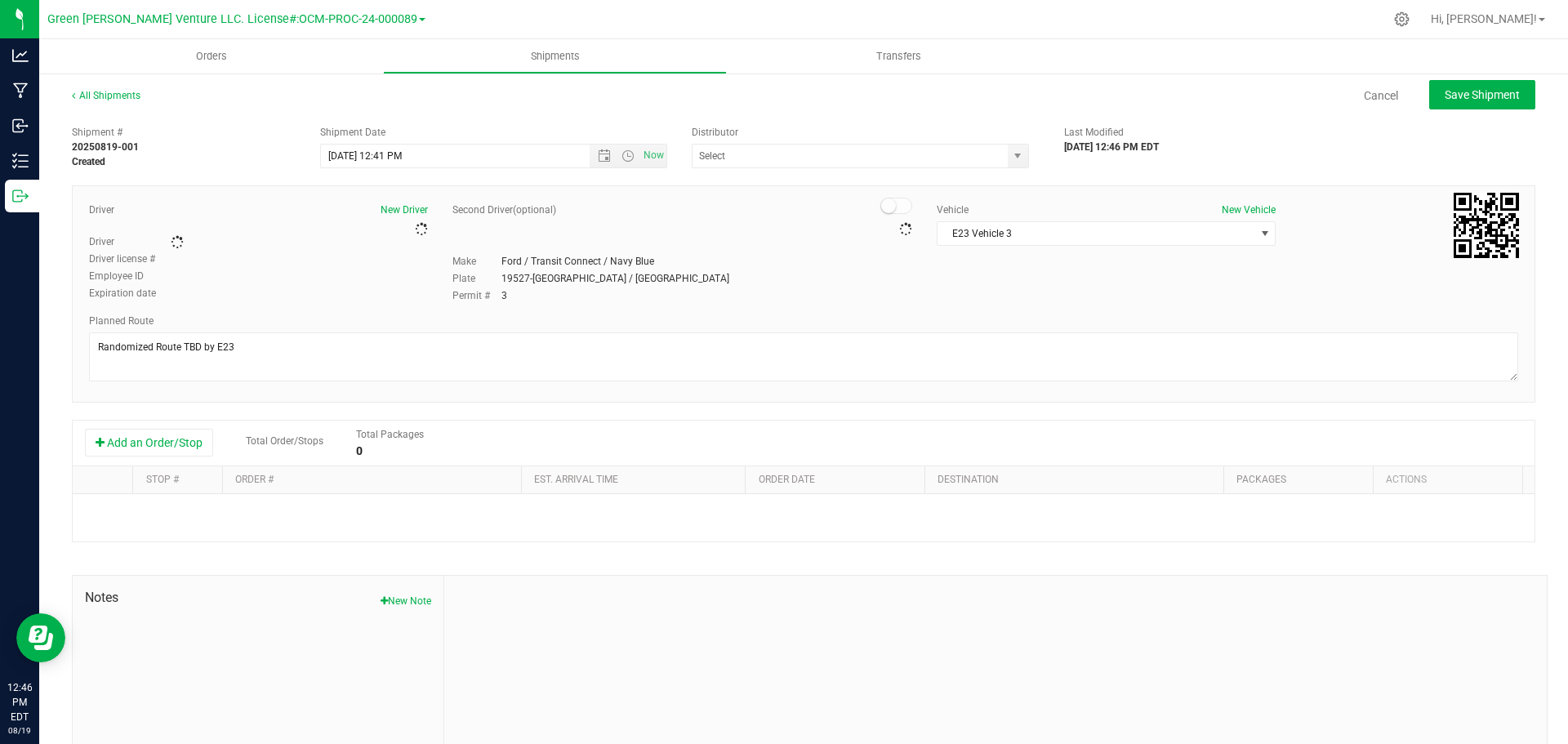
type input "E23"
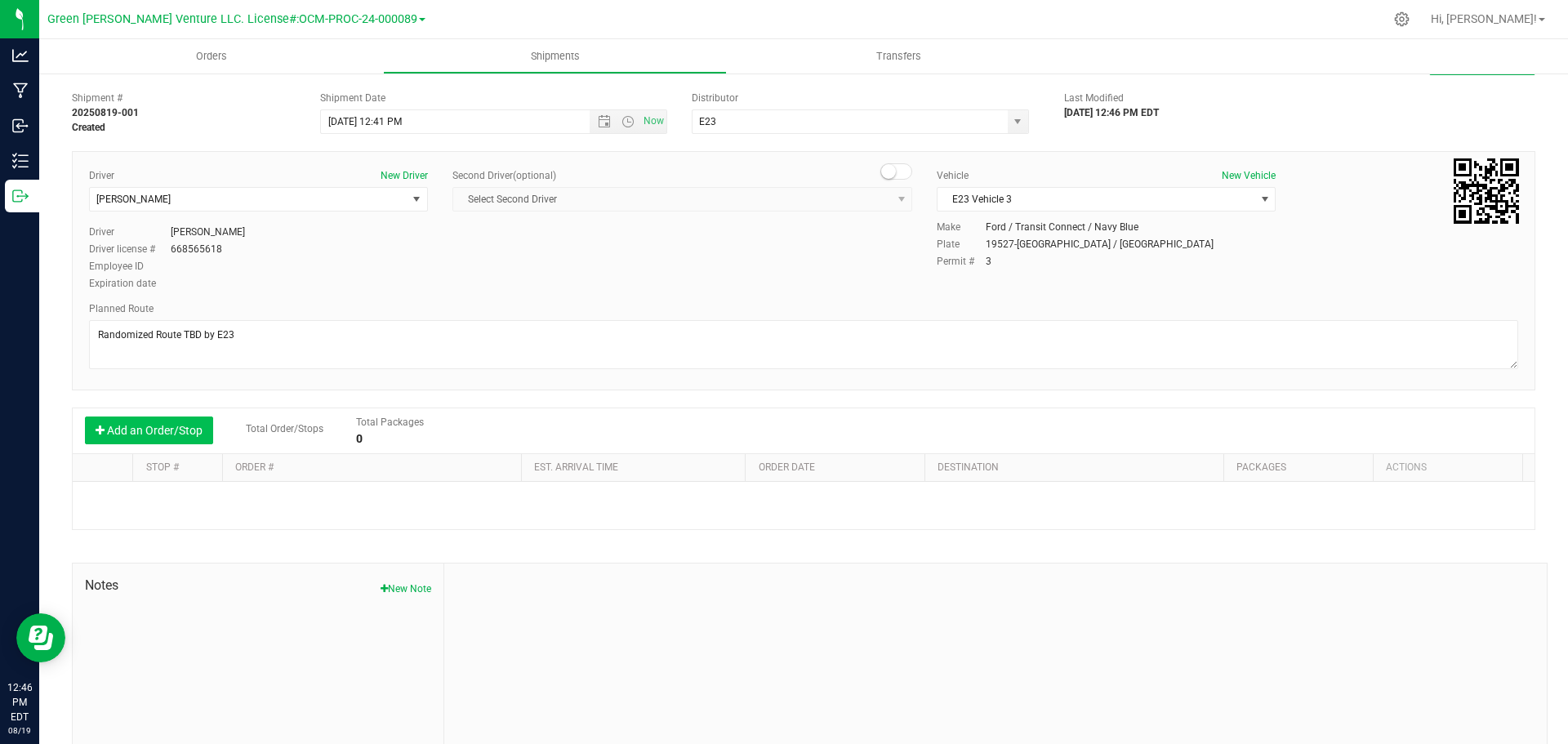
scroll to position [9, 0]
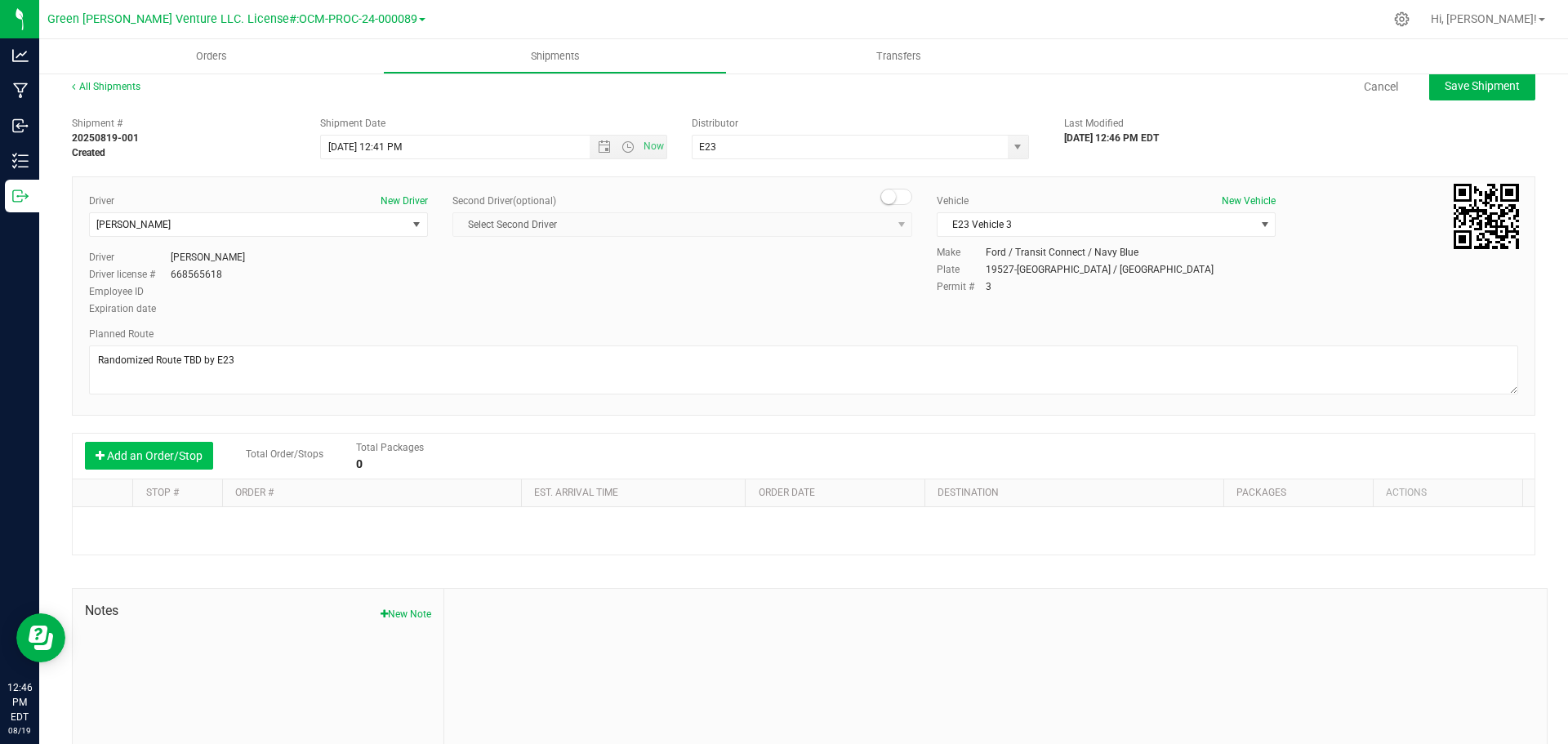
click at [145, 455] on button "Add an Order/Stop" at bounding box center [149, 456] width 128 height 27
click at [144, 454] on button "Add an Order/Stop" at bounding box center [149, 456] width 128 height 27
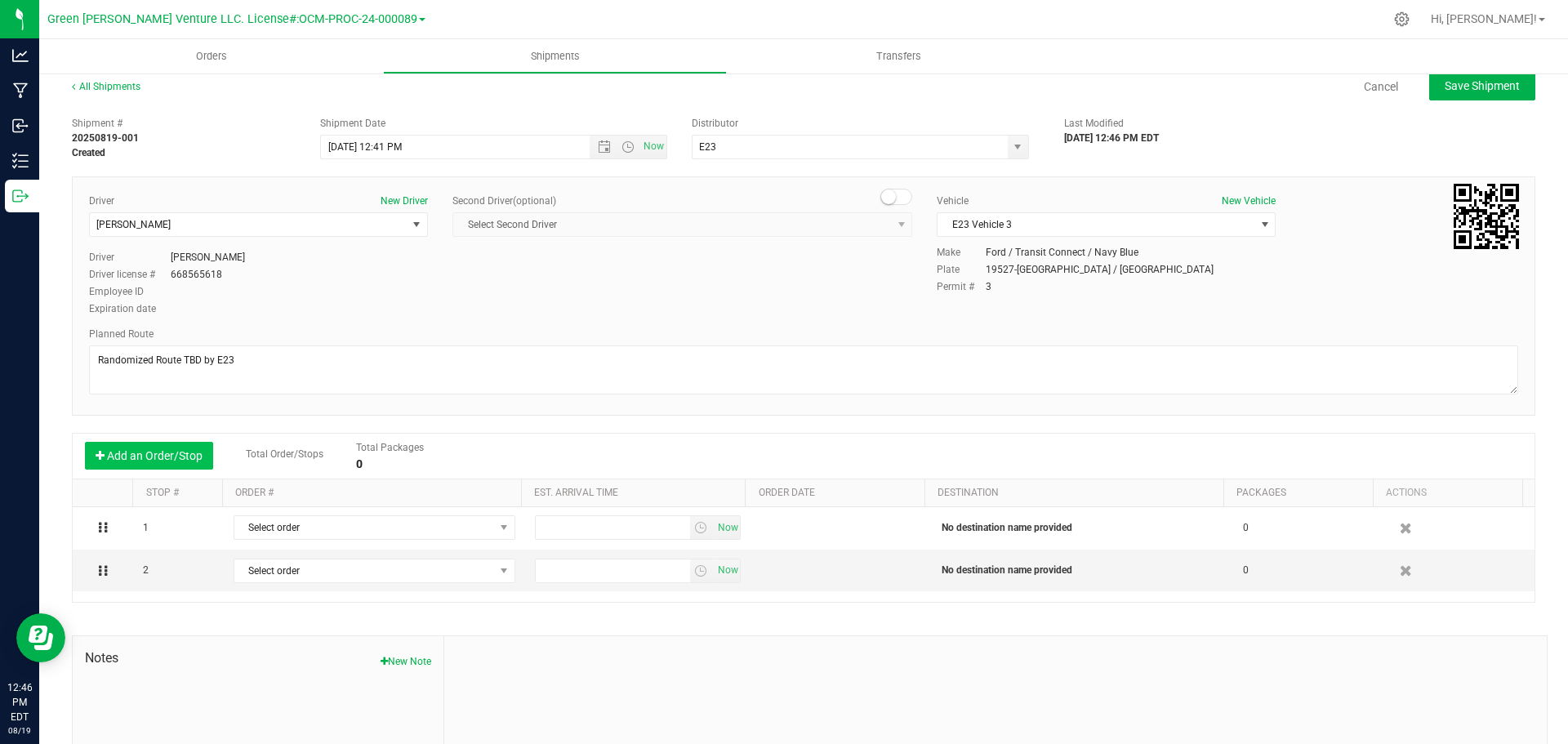
click at [143, 454] on button "Add an Order/Stop" at bounding box center [149, 456] width 128 height 27
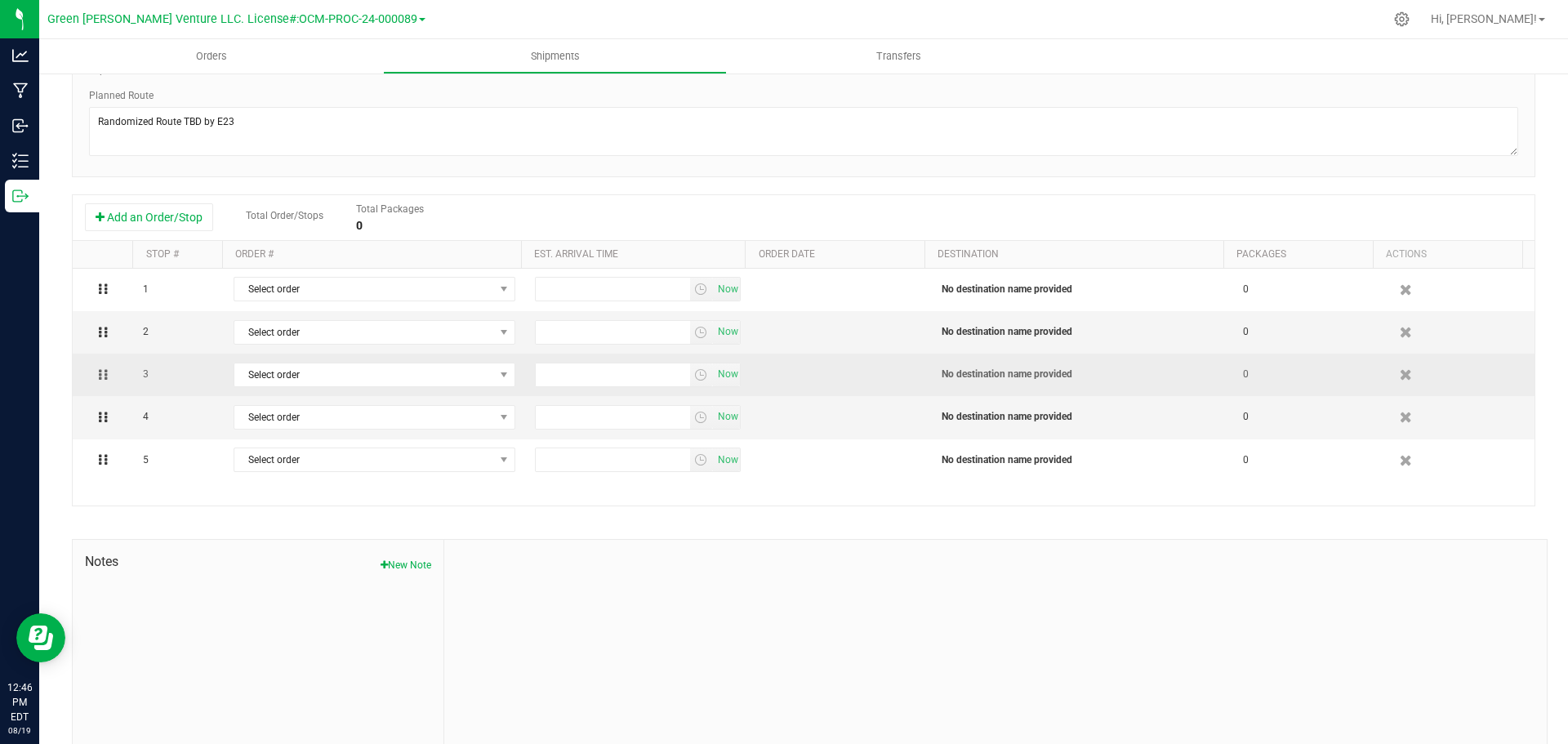
scroll to position [198, 0]
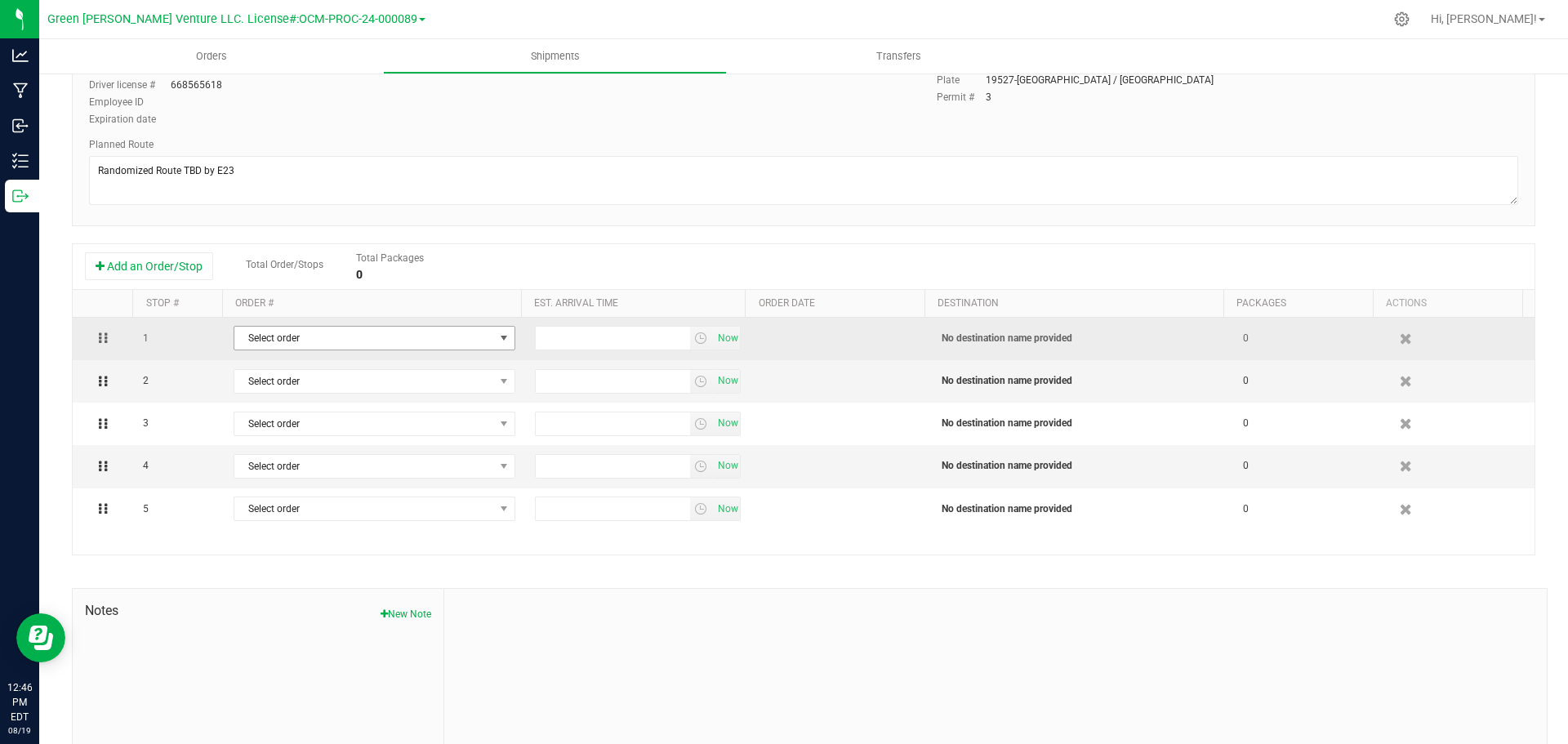
click at [464, 336] on span "Select order" at bounding box center [364, 338] width 260 height 23
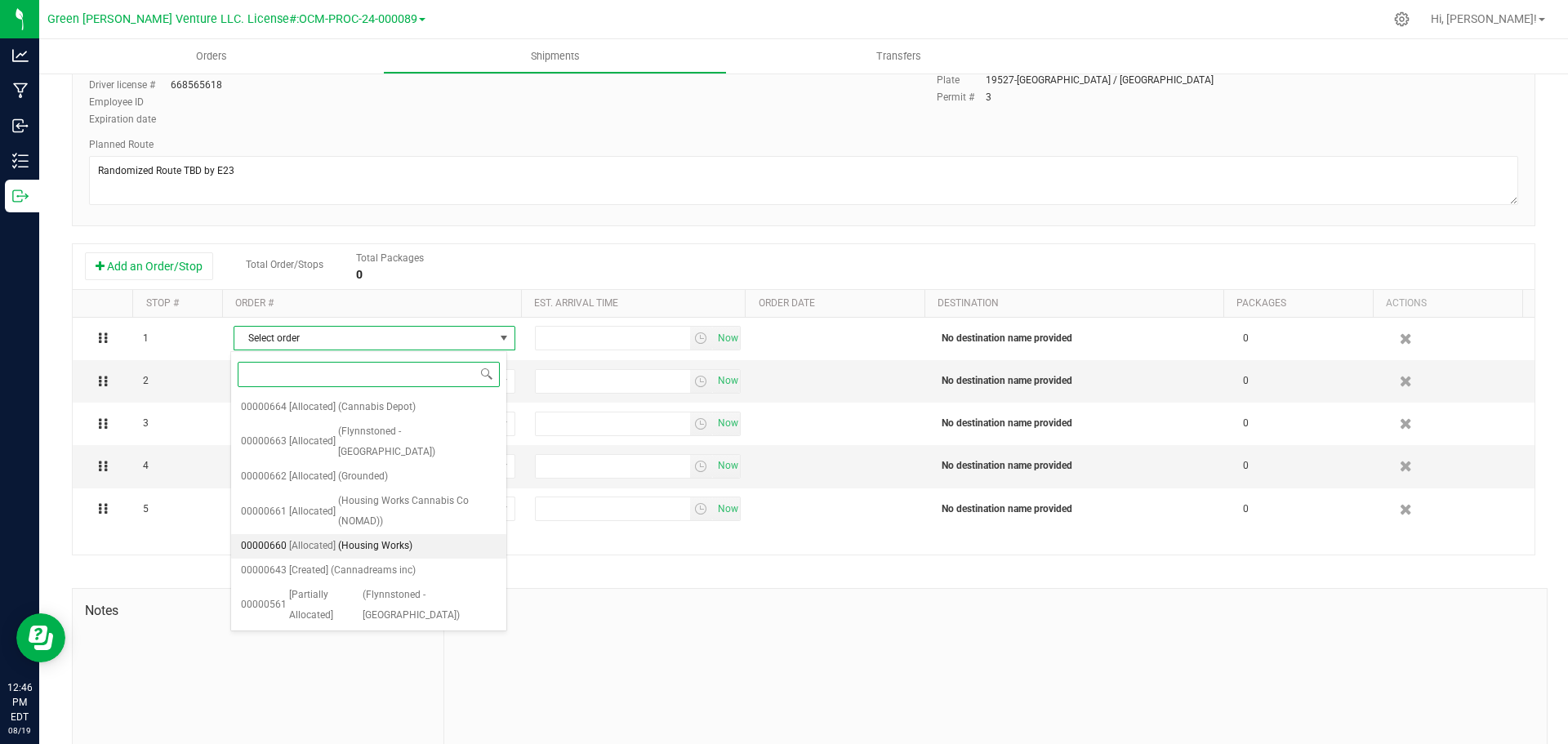
click at [323, 536] on span "[Allocated]" at bounding box center [312, 546] width 47 height 21
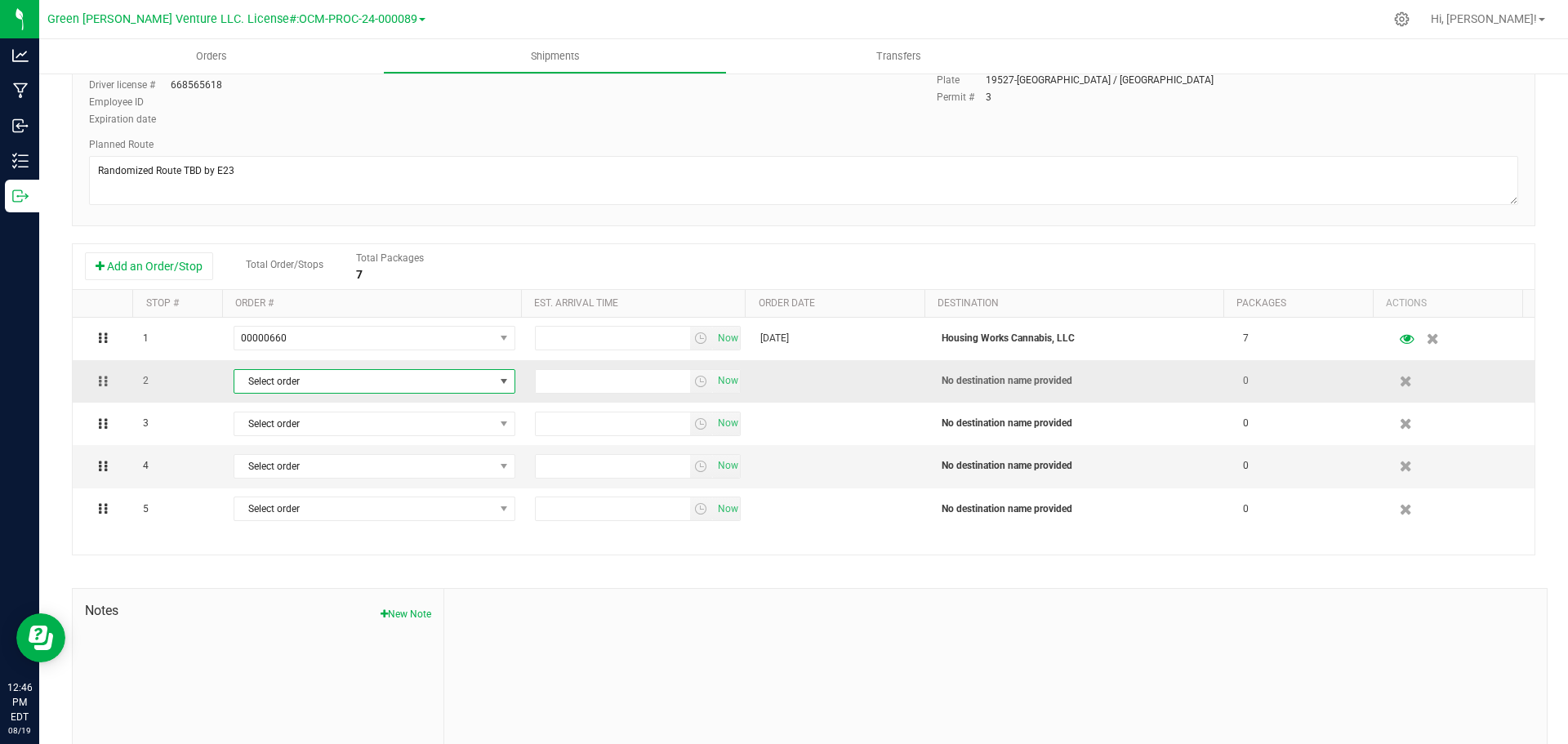
click at [320, 373] on span "Select order" at bounding box center [364, 381] width 260 height 23
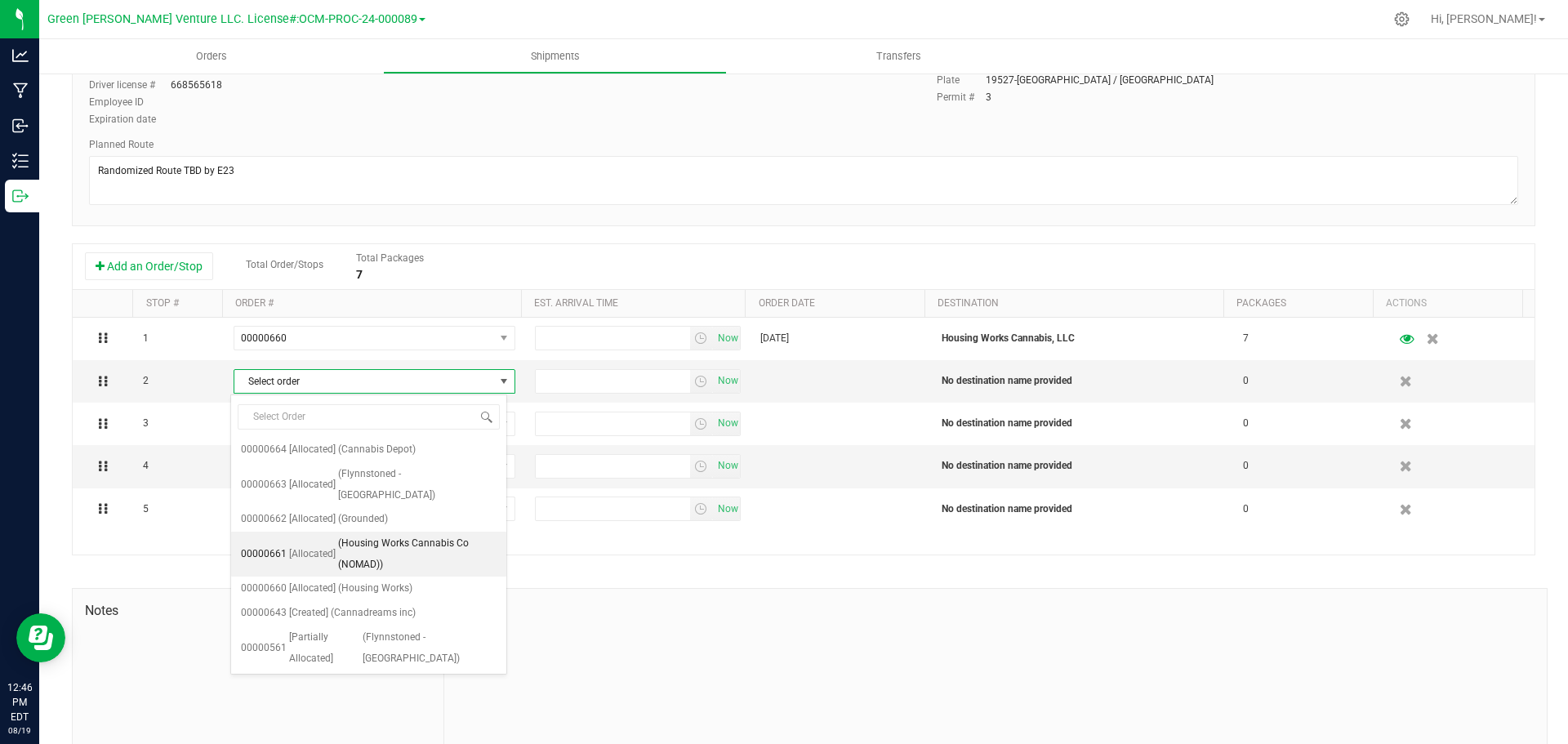
click at [381, 533] on span "(Housing Works Cannabis Co (NOMAD))" at bounding box center [417, 554] width 159 height 42
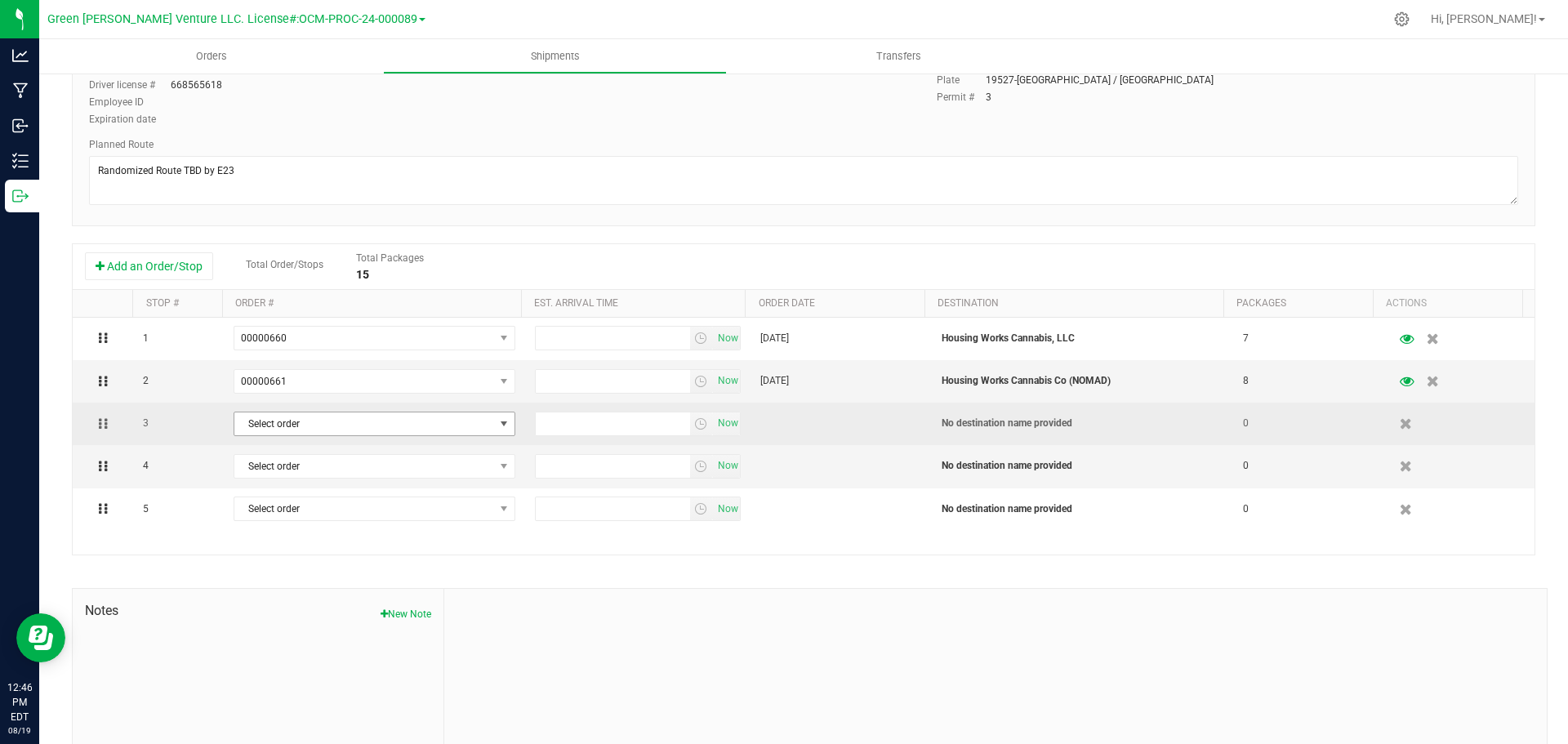
click at [346, 420] on span "Select order" at bounding box center [364, 424] width 260 height 23
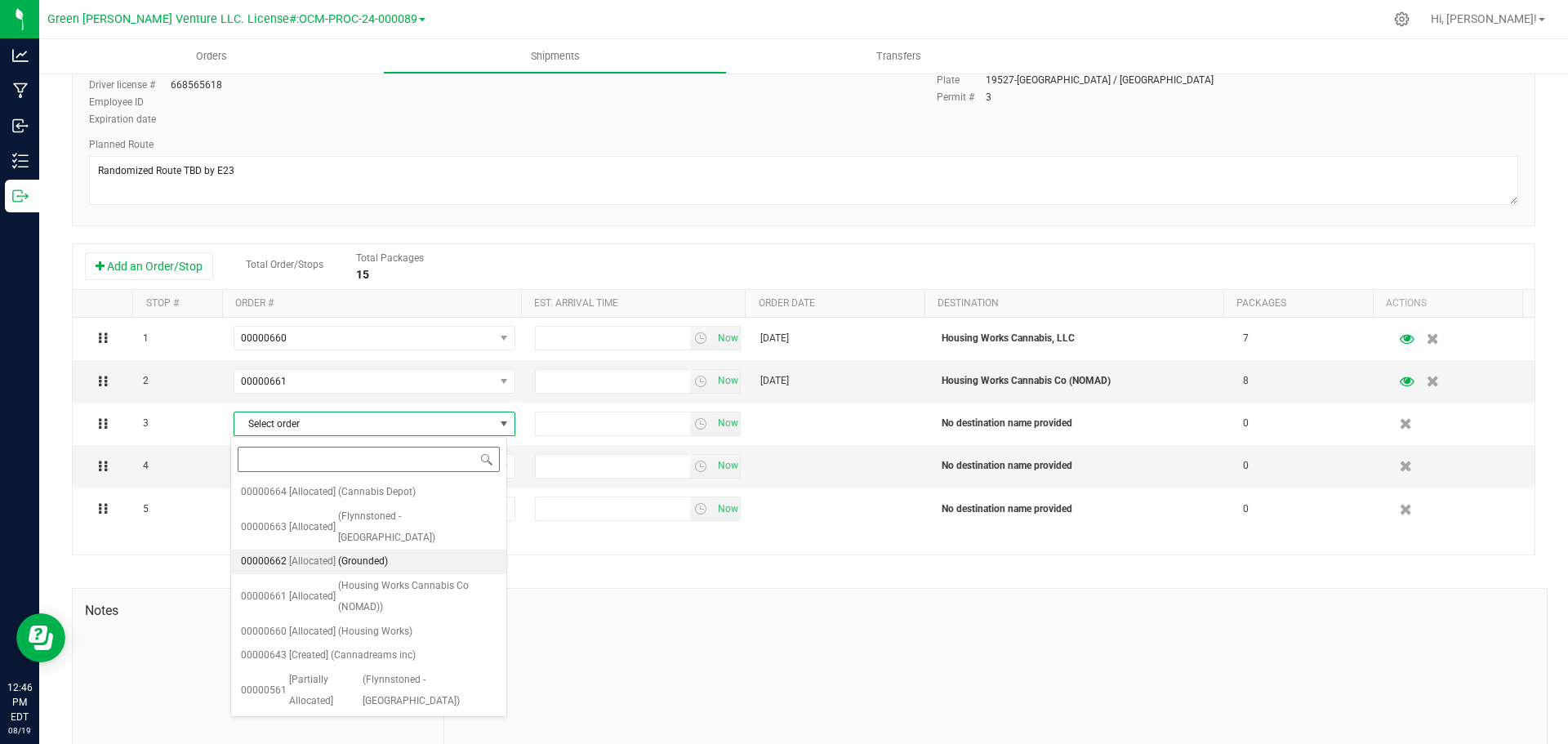
click at [376, 551] on span "(Grounded)" at bounding box center [362, 561] width 50 height 21
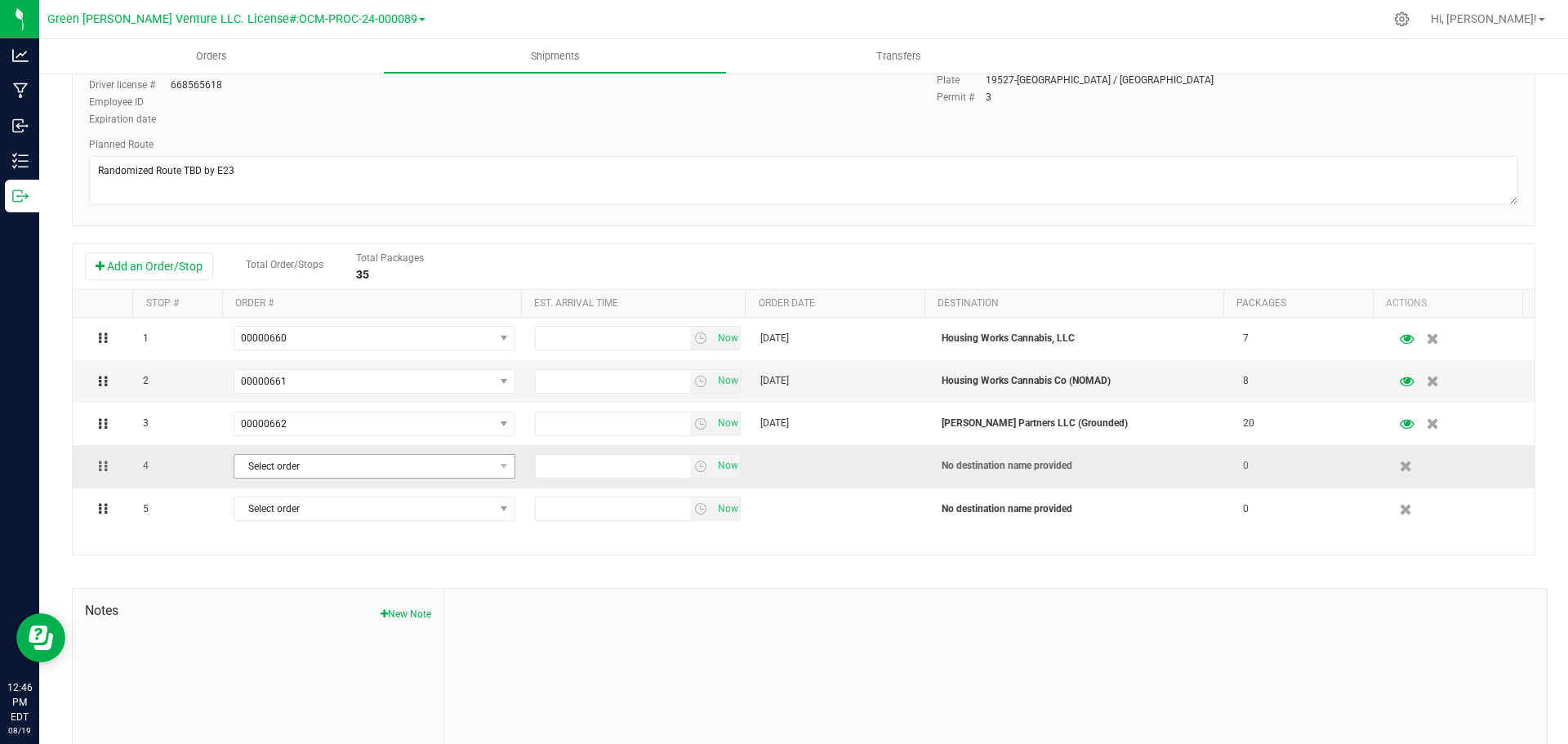
click at [350, 474] on span "Select order" at bounding box center [364, 466] width 260 height 23
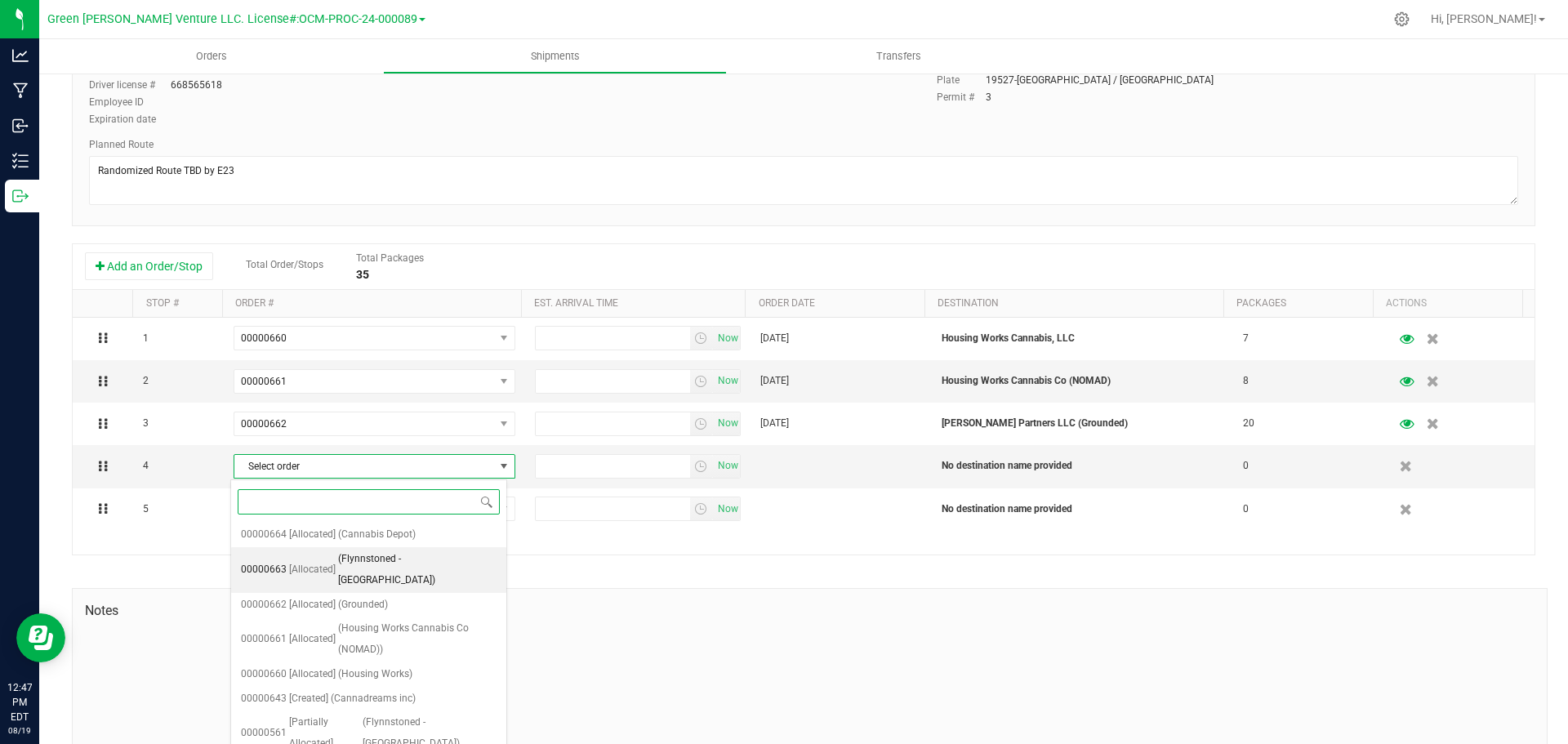
click at [400, 561] on span "(Flynnstoned - Binghamton)" at bounding box center [417, 570] width 159 height 42
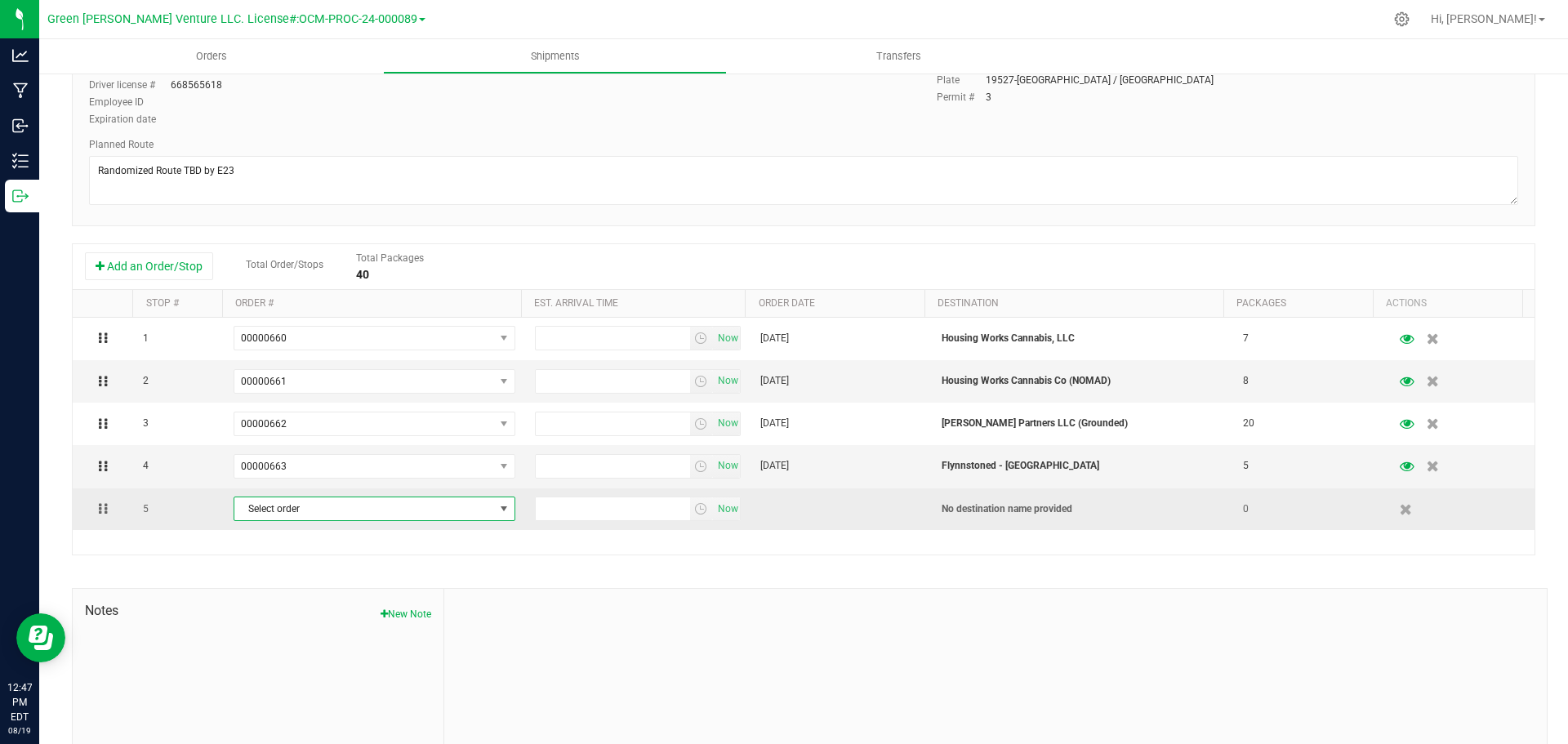
click at [369, 507] on span "Select order" at bounding box center [364, 508] width 260 height 23
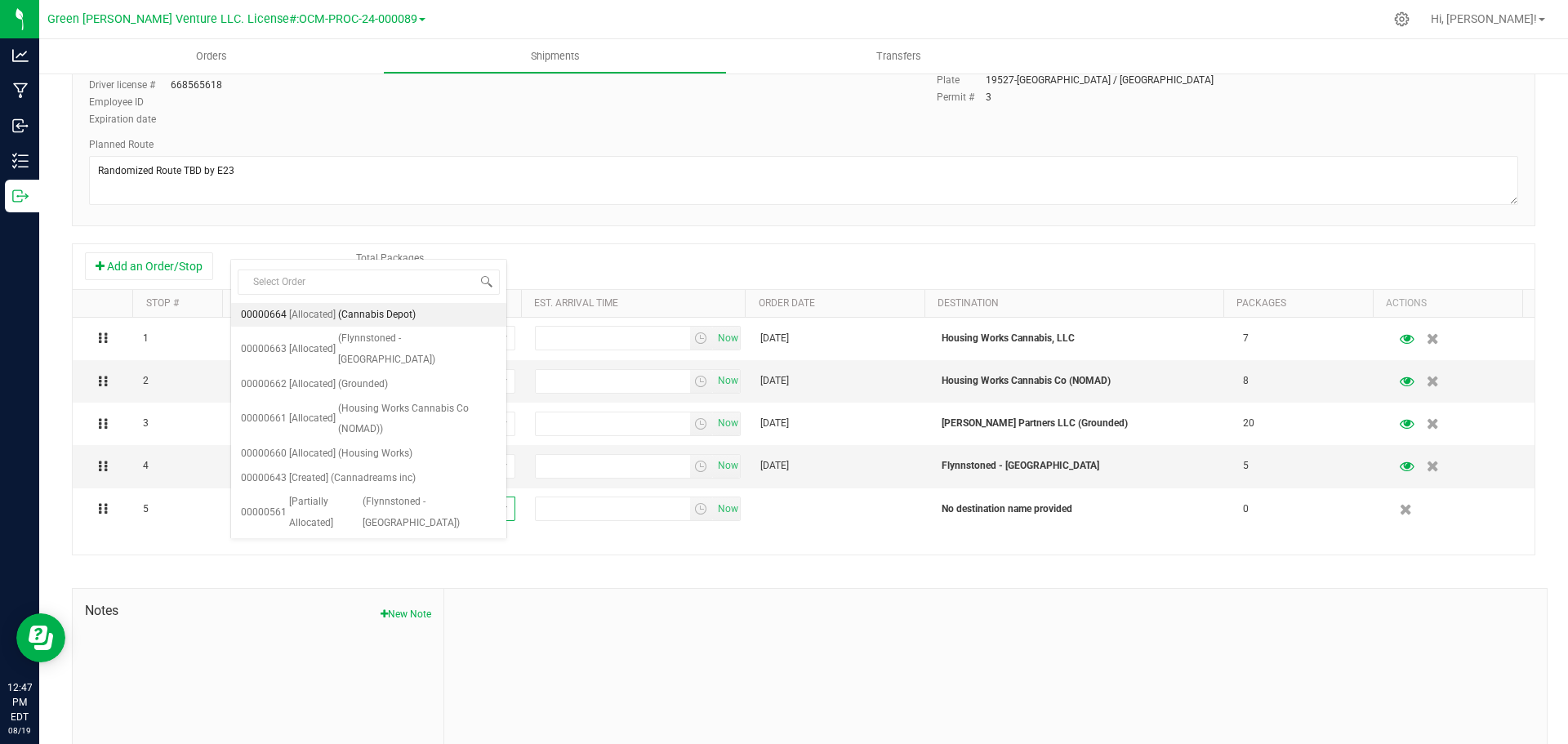
click at [369, 306] on span "(Cannabis Depot)" at bounding box center [376, 315] width 78 height 21
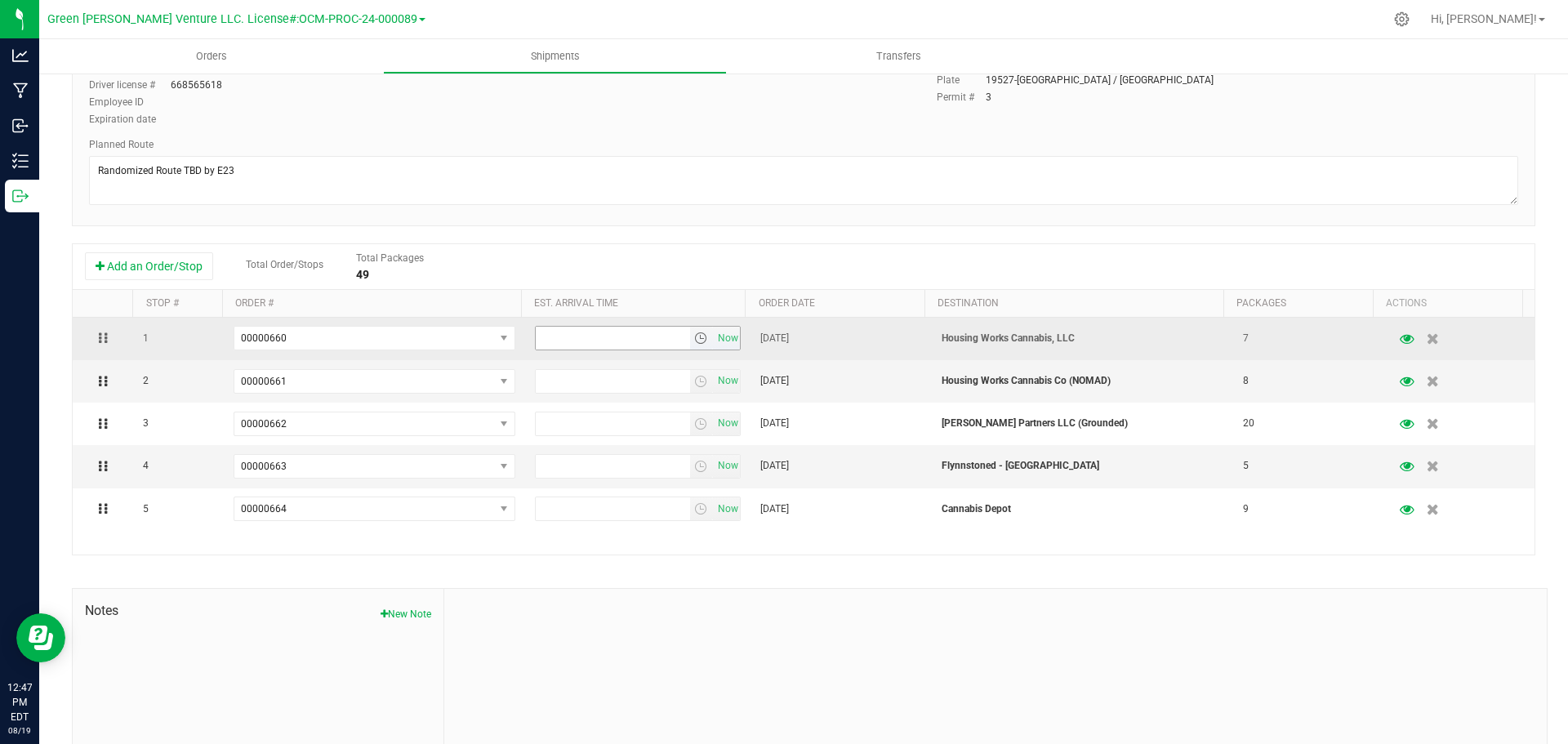
click at [540, 330] on input "text" at bounding box center [612, 338] width 154 height 23
type input "4:00 PM"
drag, startPoint x: 607, startPoint y: 334, endPoint x: 516, endPoint y: 343, distance: 91.4
click at [514, 342] on tr "1 00000660 00000664 00000663 00000662 00000661 00000660 00000643 00000561 4:00 …" at bounding box center [803, 339] width 1461 height 43
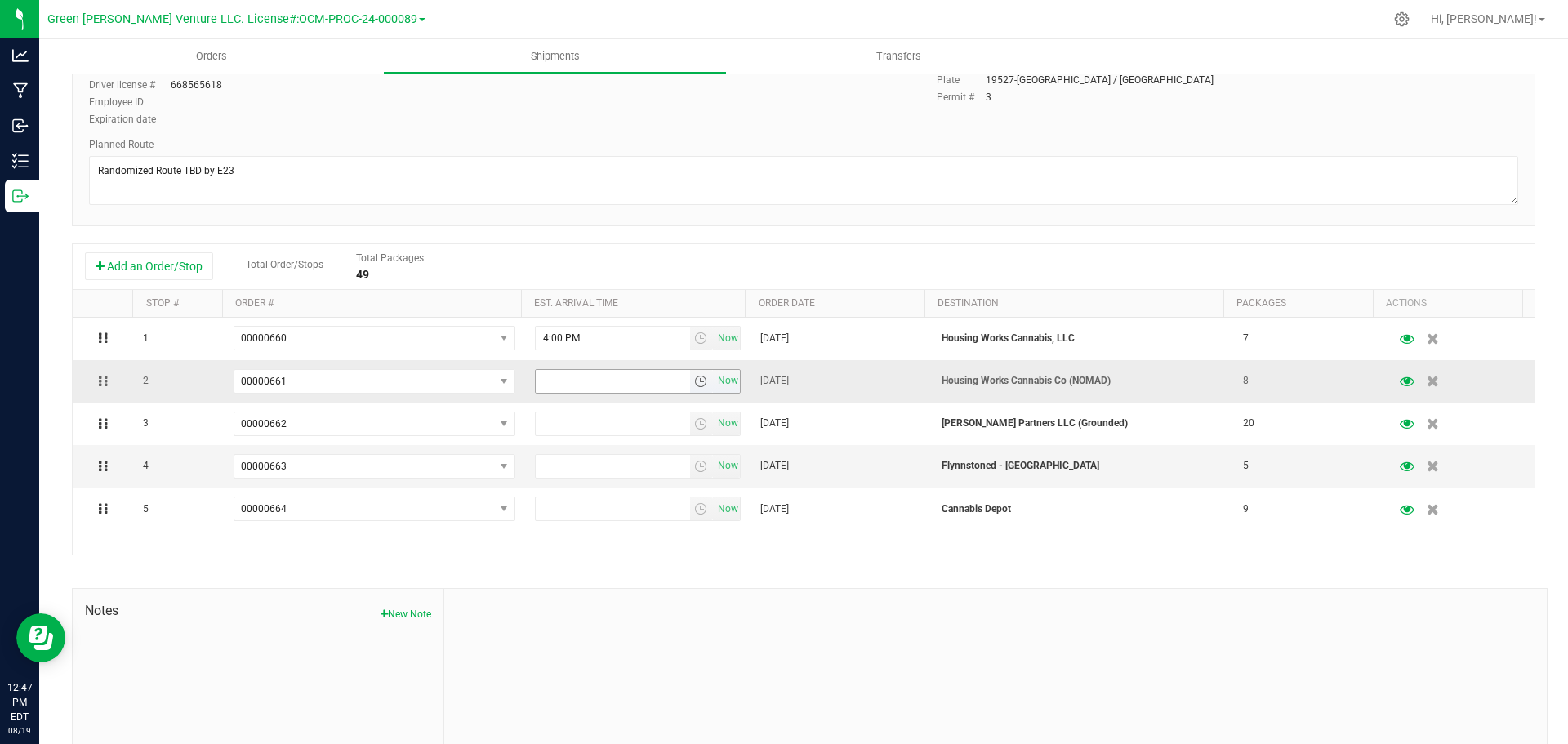
click at [593, 379] on input "text" at bounding box center [612, 381] width 154 height 23
paste input "4:00 PM"
type input "4:00 PM"
click at [570, 426] on input "text" at bounding box center [612, 424] width 154 height 23
paste input "4:00 PM"
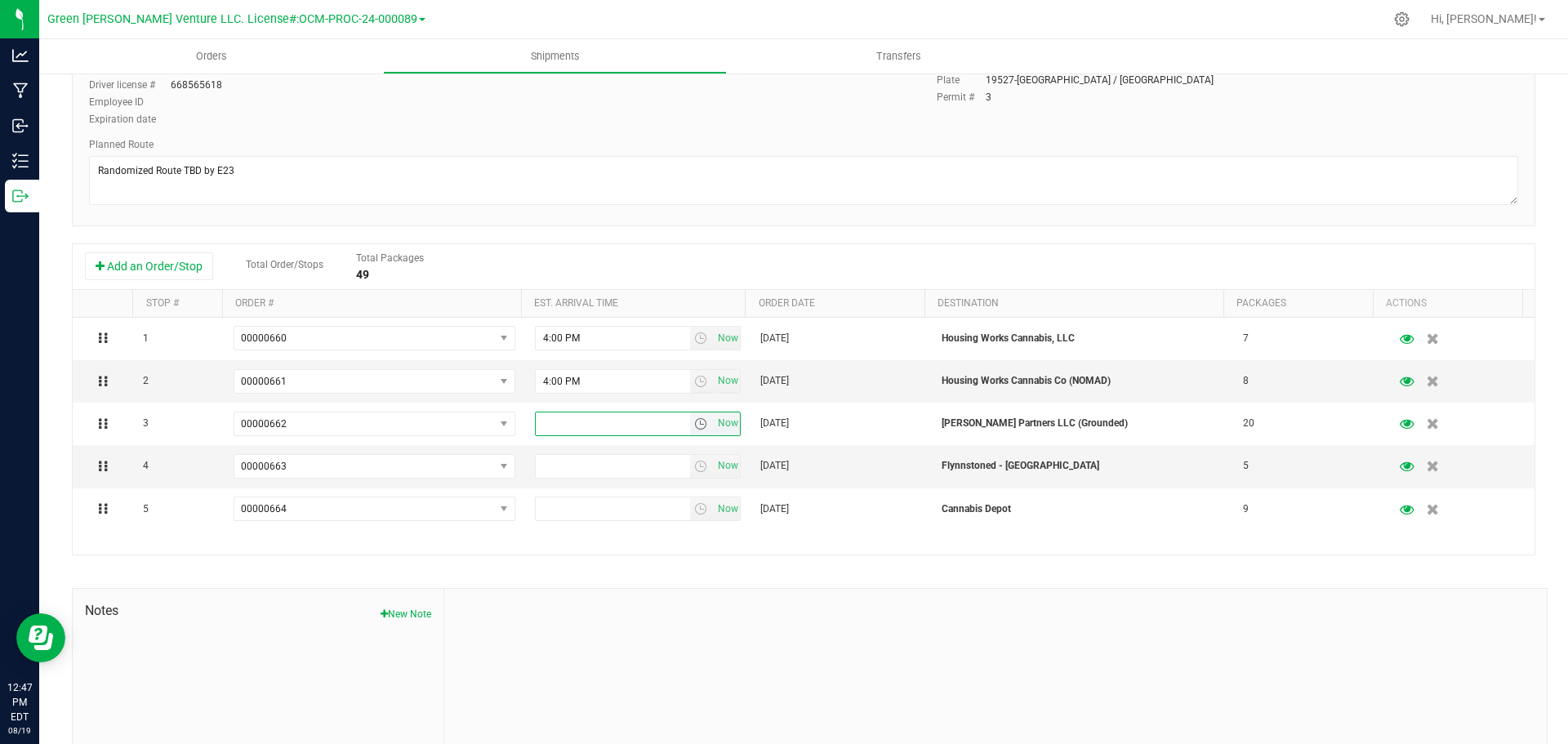
type input "4:00 PM"
click at [570, 468] on input "text" at bounding box center [612, 466] width 154 height 23
type input "4:00 PM"
click at [580, 512] on input "text" at bounding box center [612, 508] width 154 height 23
paste input "4:00 PM"
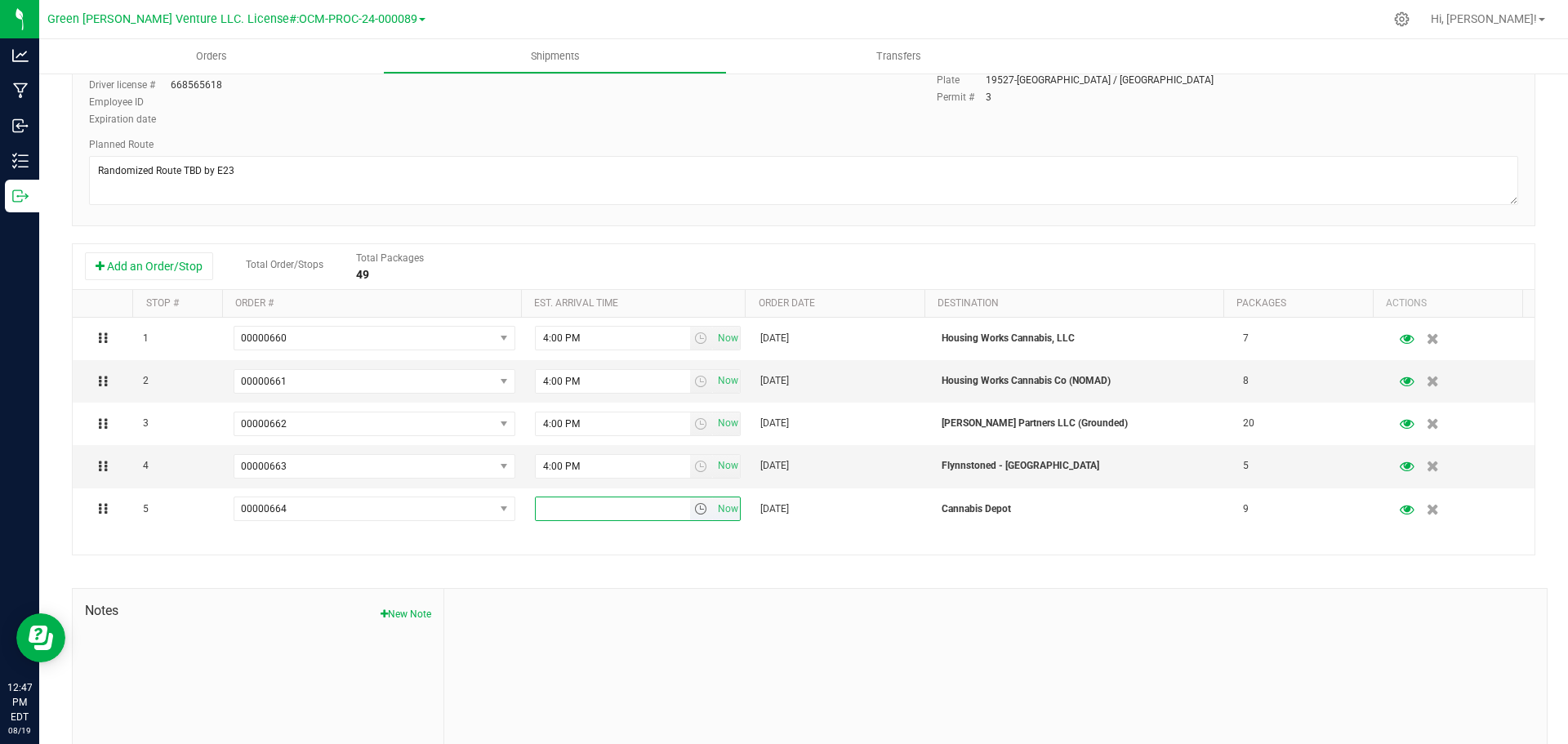
type input "4:00 PM"
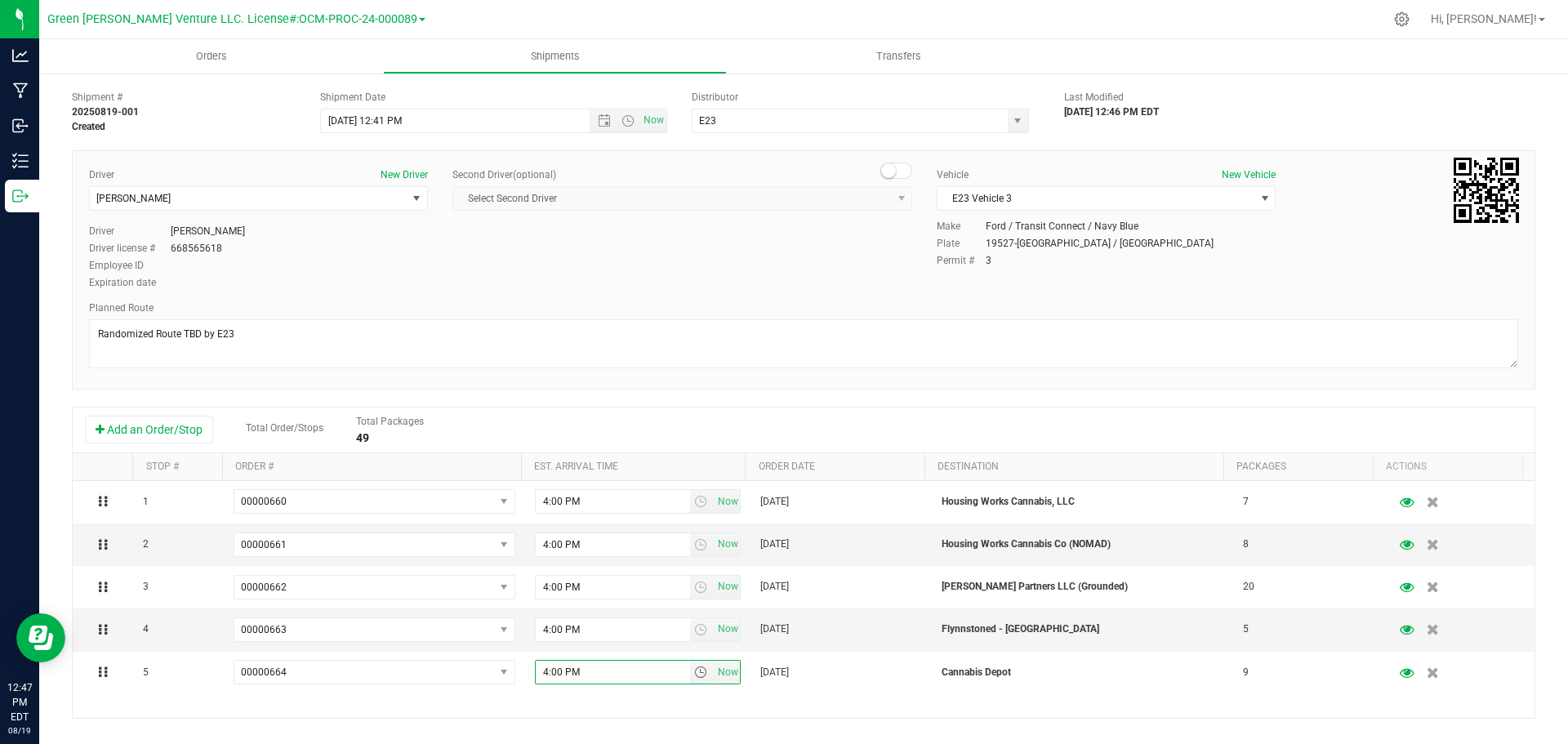
scroll to position [0, 0]
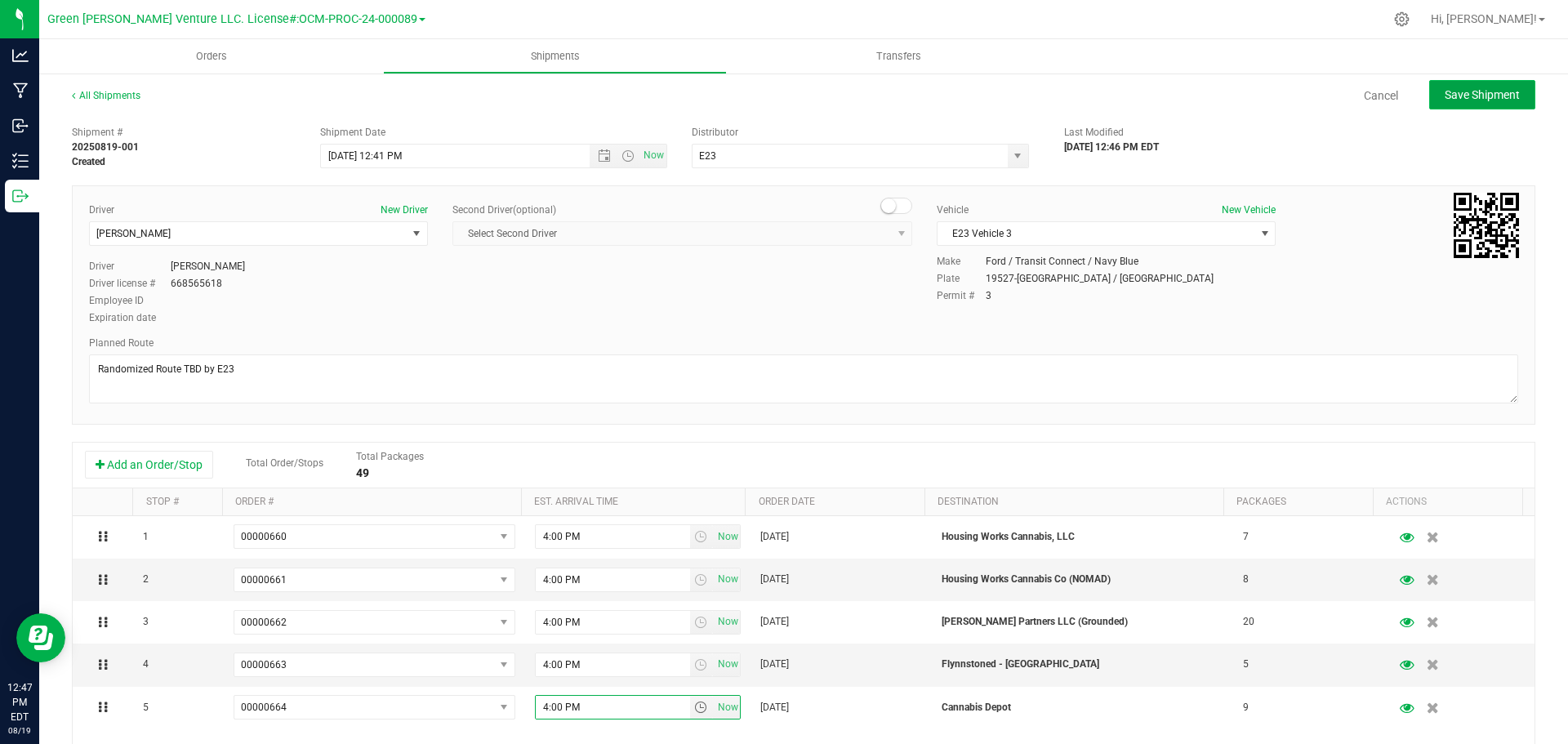
click at [1440, 105] on button "Save Shipment" at bounding box center [1482, 95] width 106 height 29
type input "8/20/2025 4:41 PM"
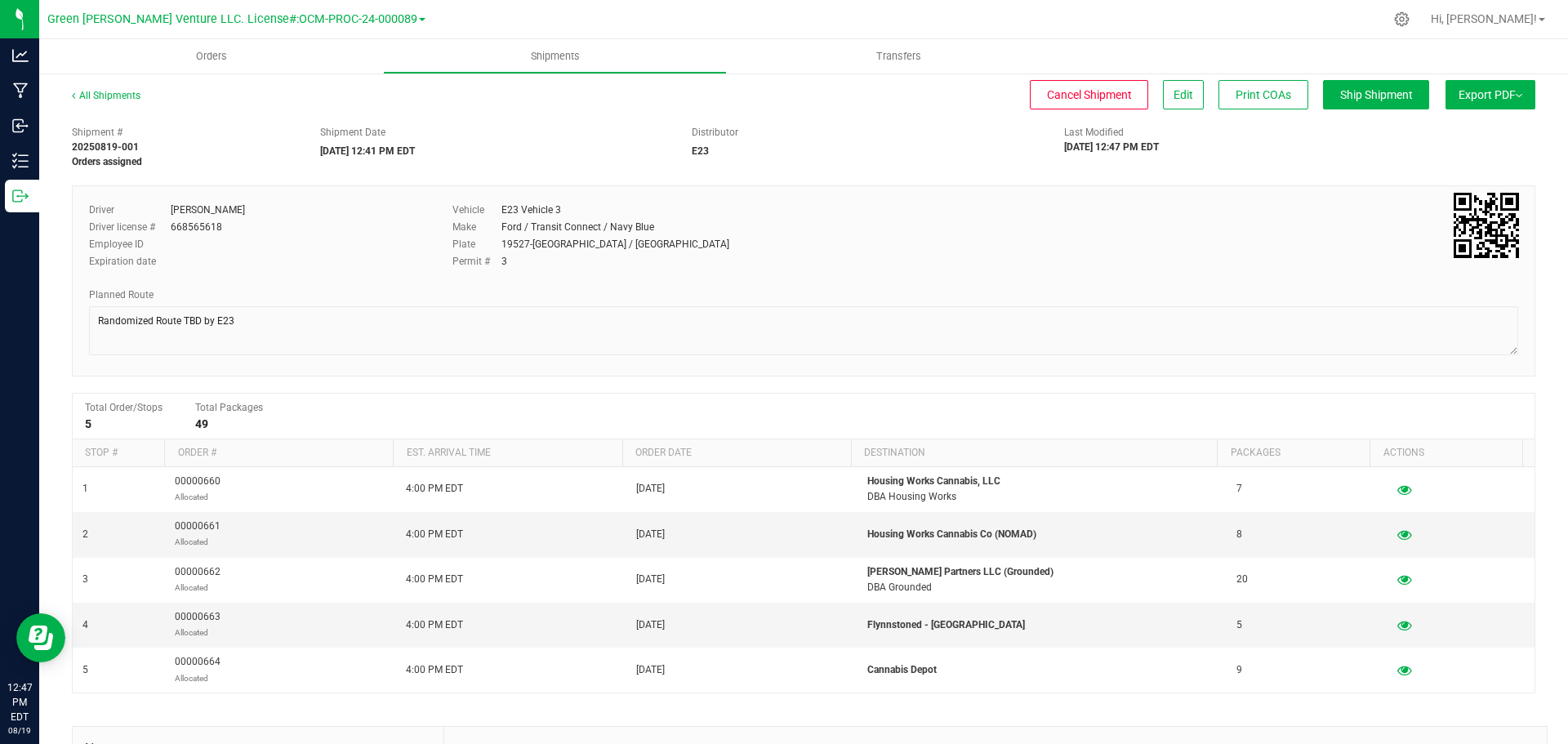
click at [1516, 97] on img at bounding box center [1519, 96] width 6 height 4
click at [1462, 183] on div "NY Manifest" at bounding box center [1490, 180] width 151 height 12
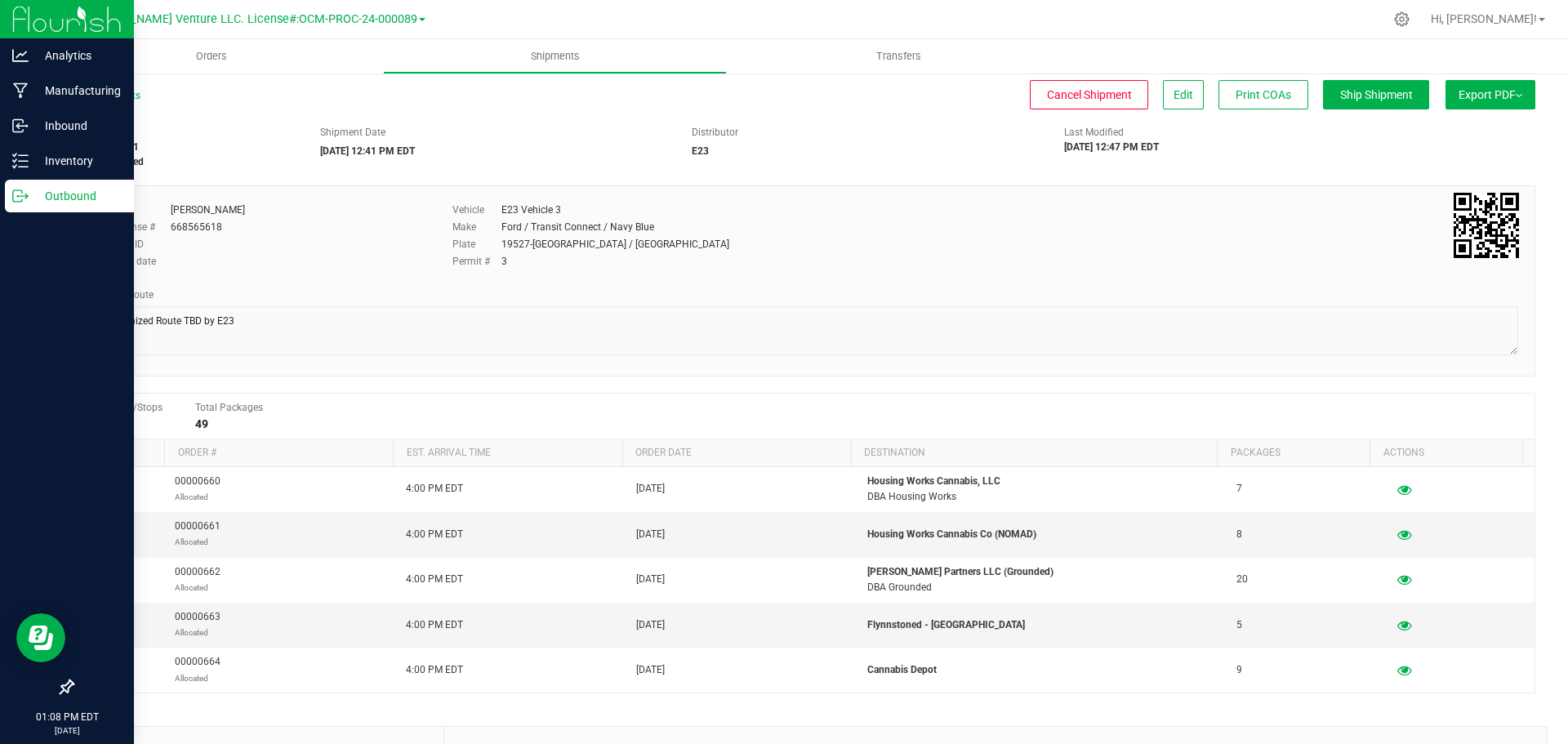
click at [58, 188] on p "Outbound" at bounding box center [77, 195] width 98 height 19
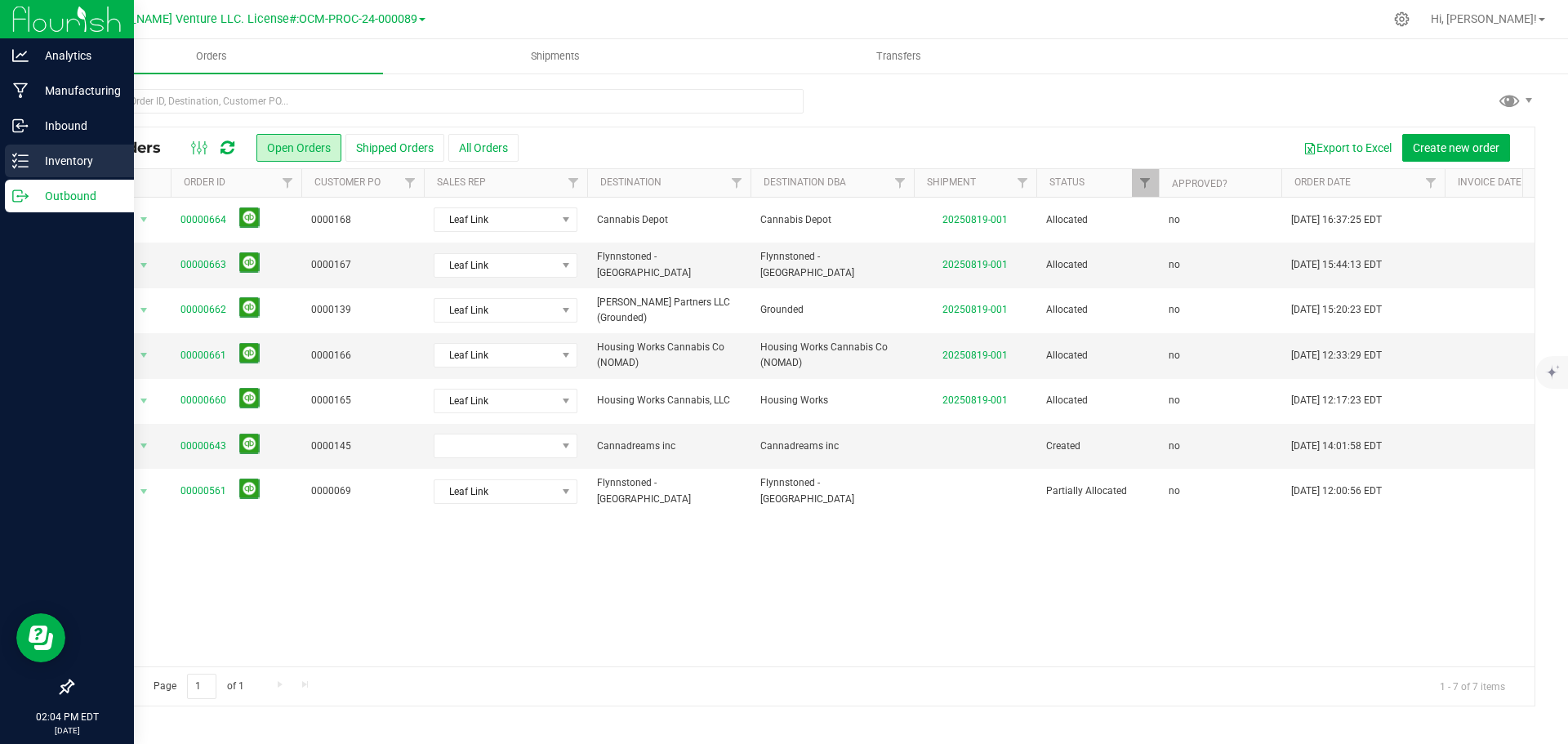
click at [77, 156] on p "Inventory" at bounding box center [77, 161] width 98 height 19
click at [100, 165] on p "Inventory" at bounding box center [77, 161] width 98 height 19
click at [70, 162] on p "Inventory" at bounding box center [77, 161] width 98 height 19
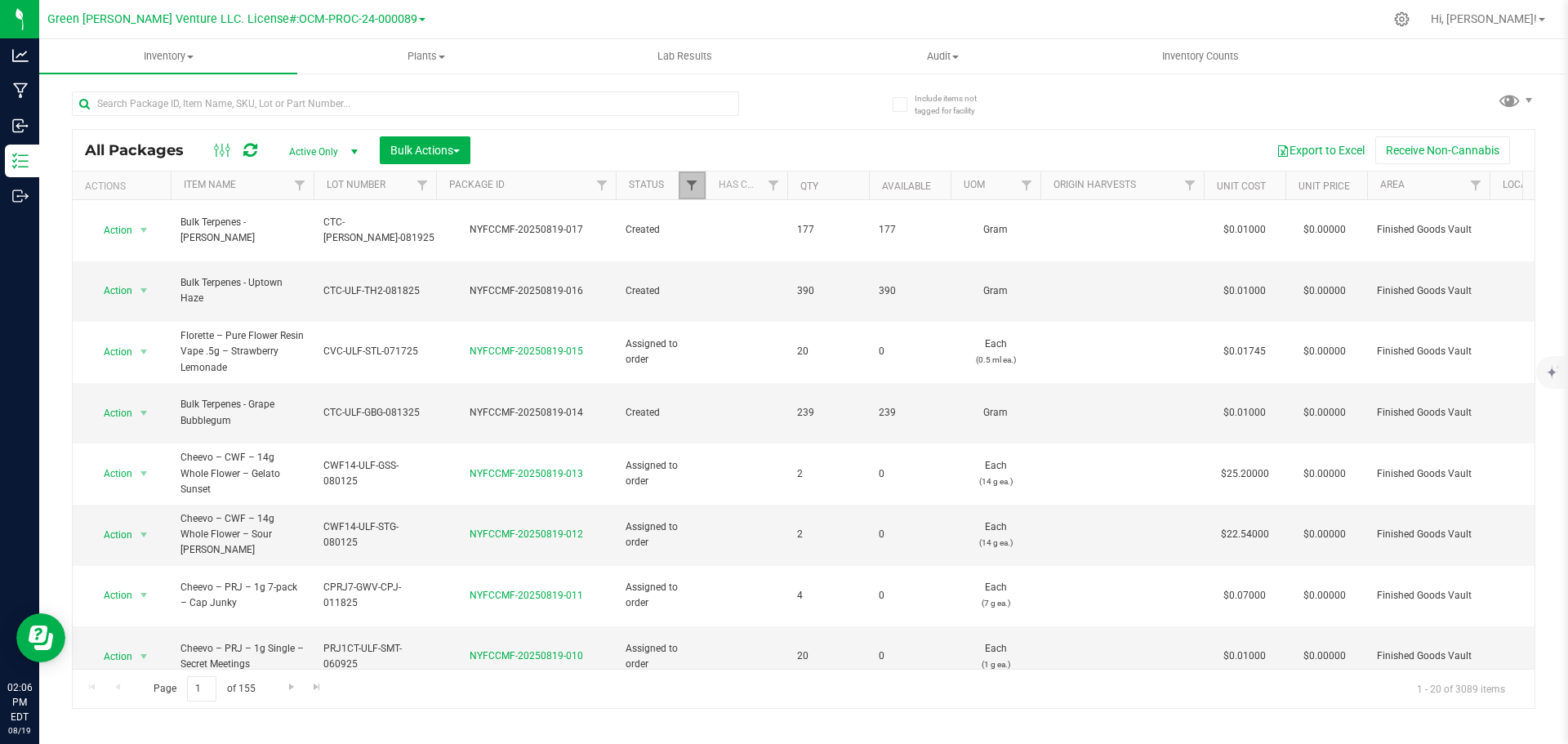
click at [695, 192] on span "Filter" at bounding box center [692, 185] width 13 height 13
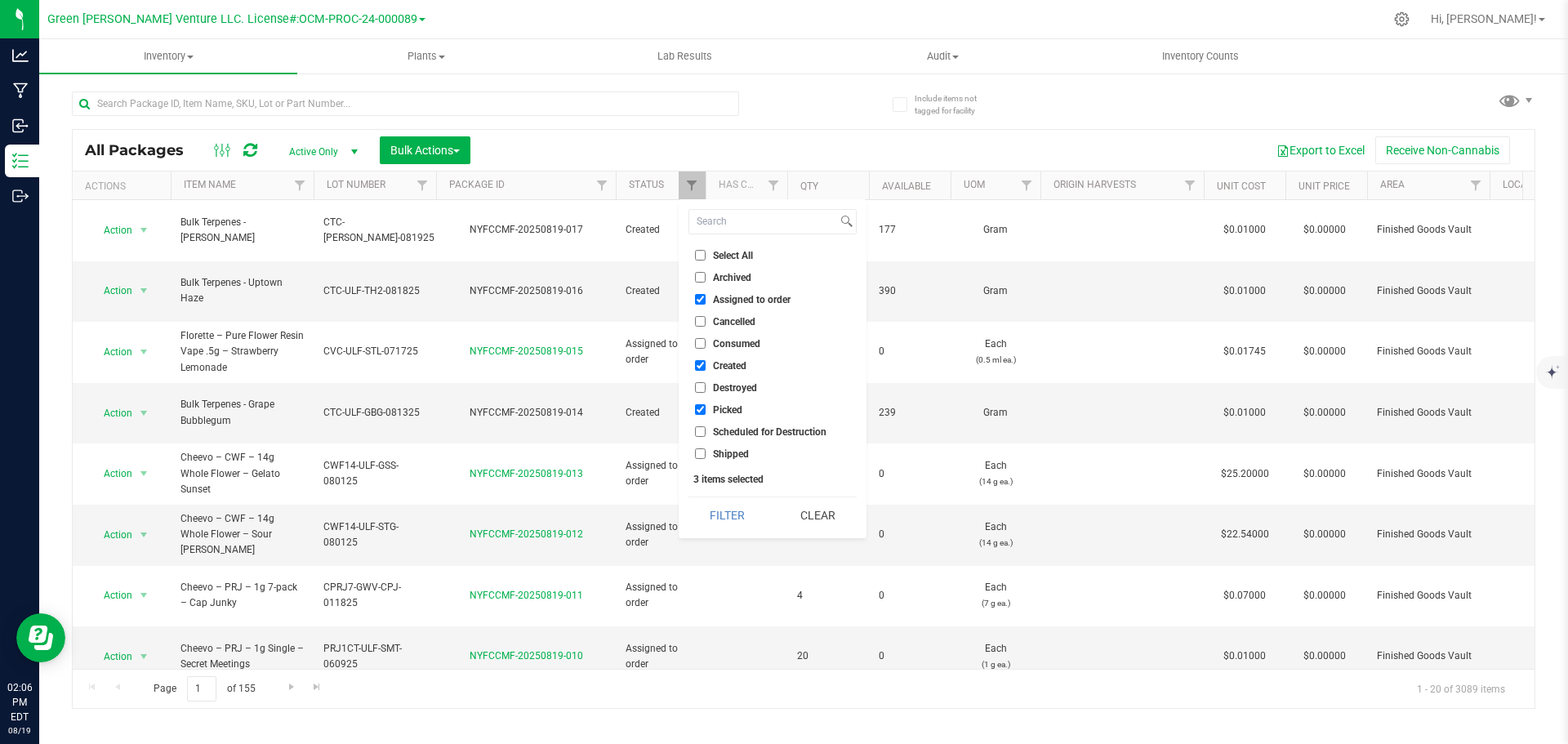
click at [696, 252] on input "Select All" at bounding box center [700, 256] width 11 height 11
checkbox input "true"
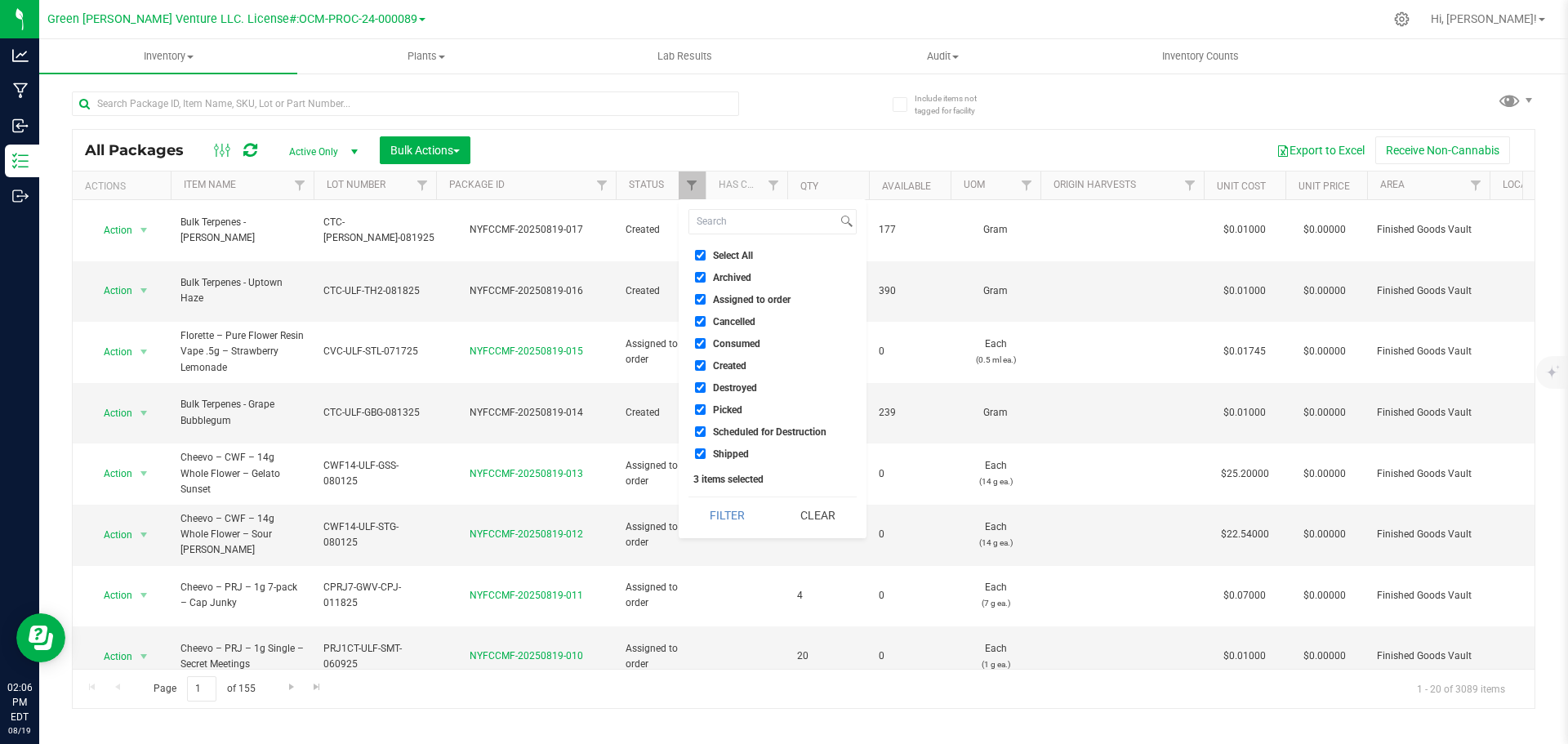
checkbox input "true"
click at [726, 508] on button "Filter" at bounding box center [727, 515] width 78 height 36
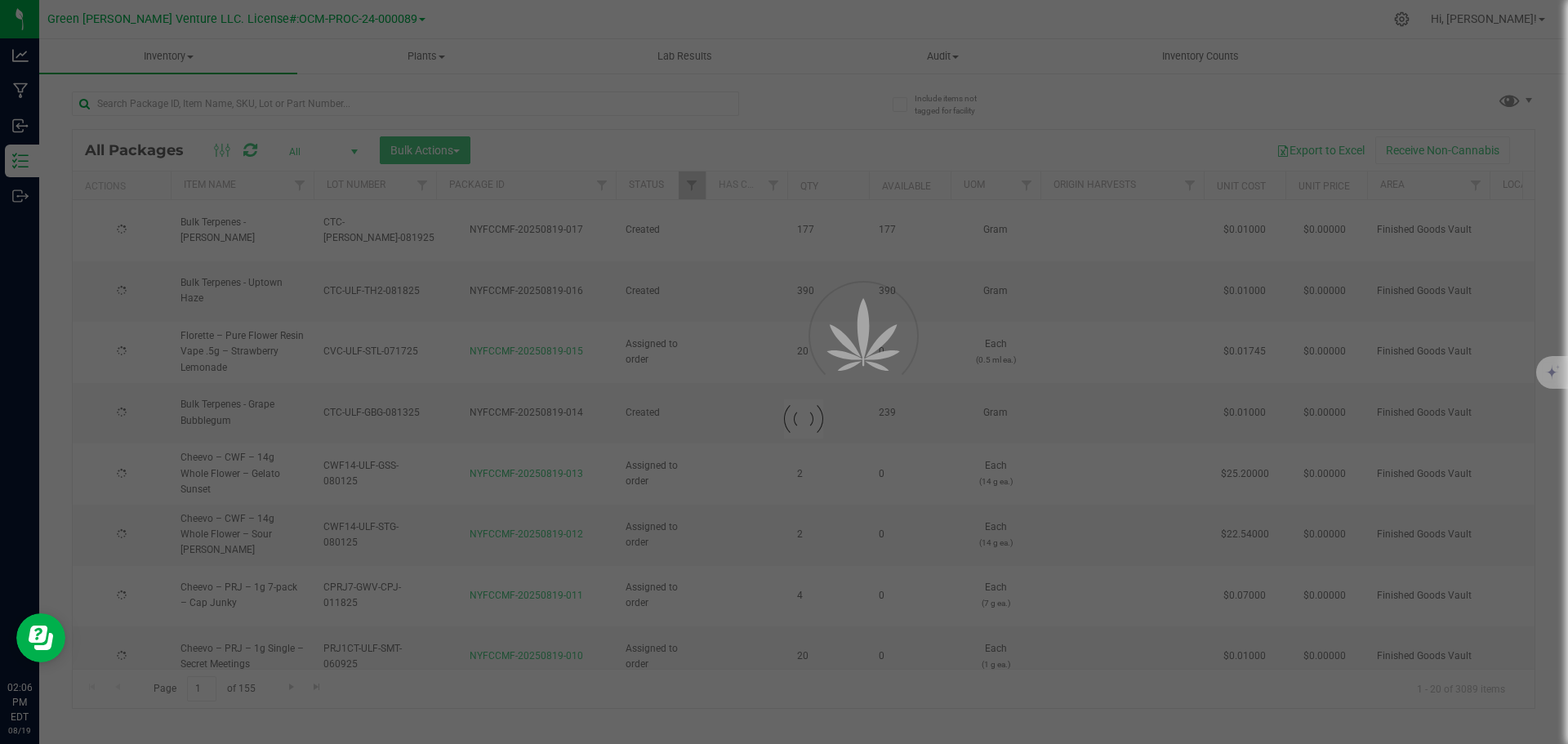
type input "[DATE]"
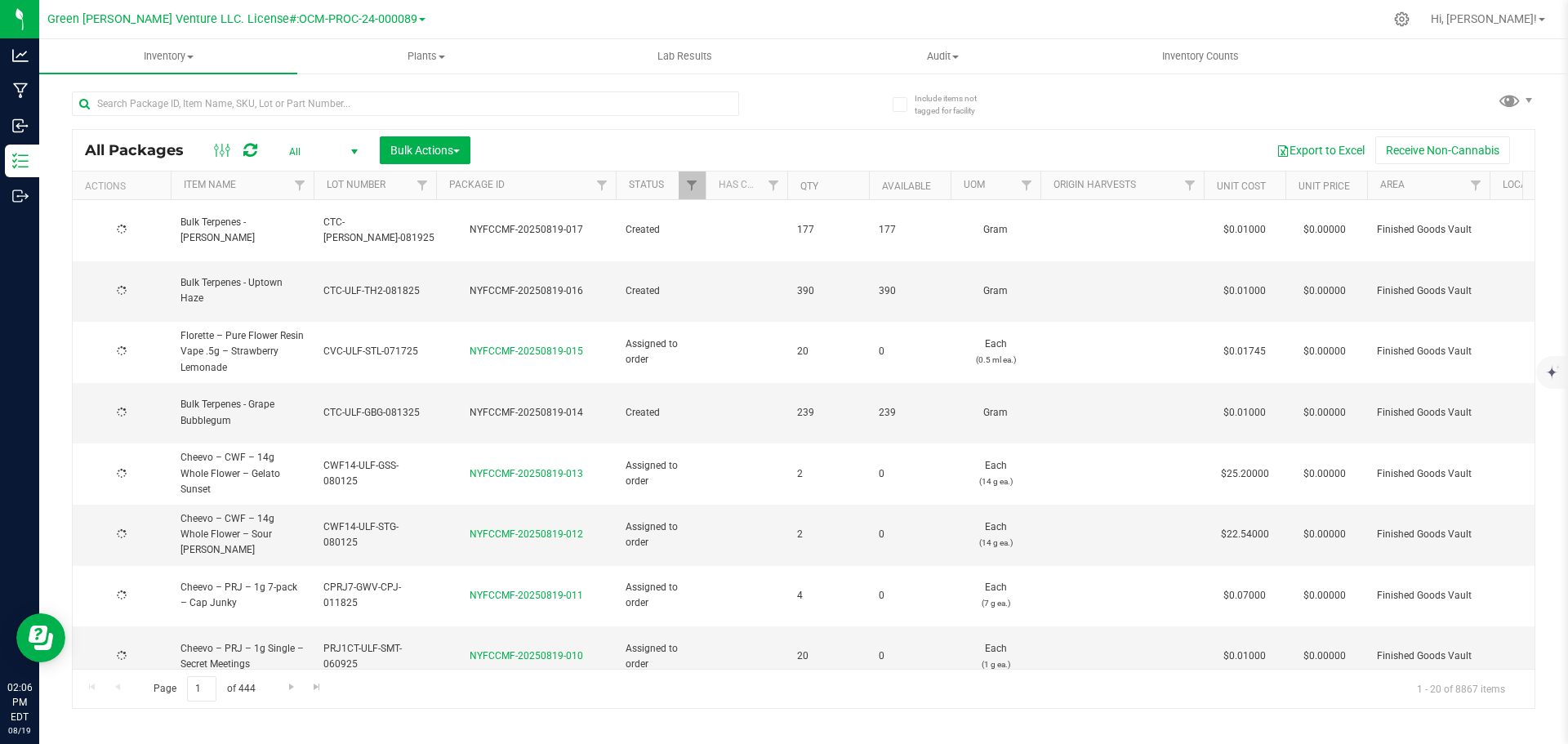
type input "[DATE]"
click at [370, 99] on input "text" at bounding box center [405, 103] width 667 height 25
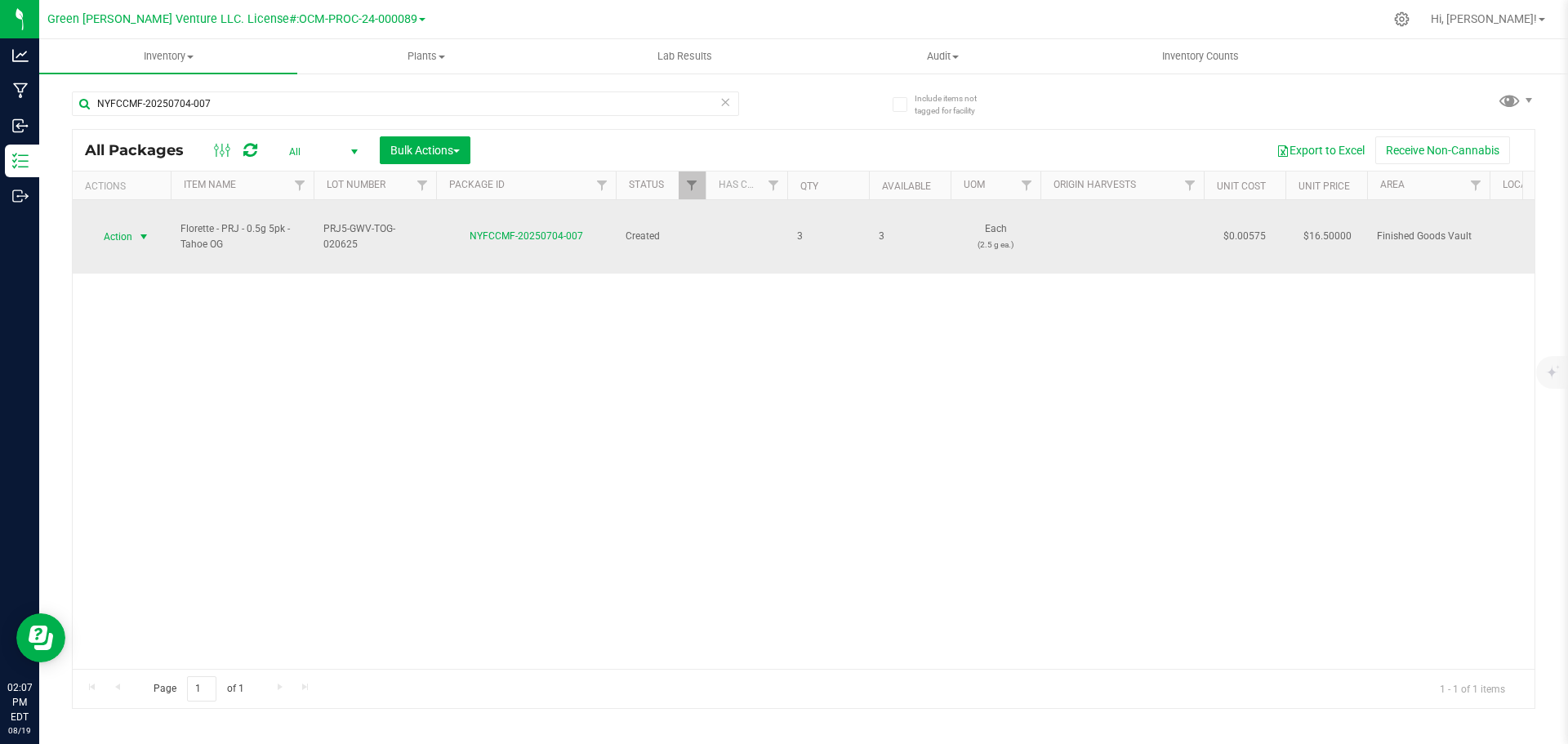
click at [136, 236] on span "select" at bounding box center [144, 236] width 20 height 23
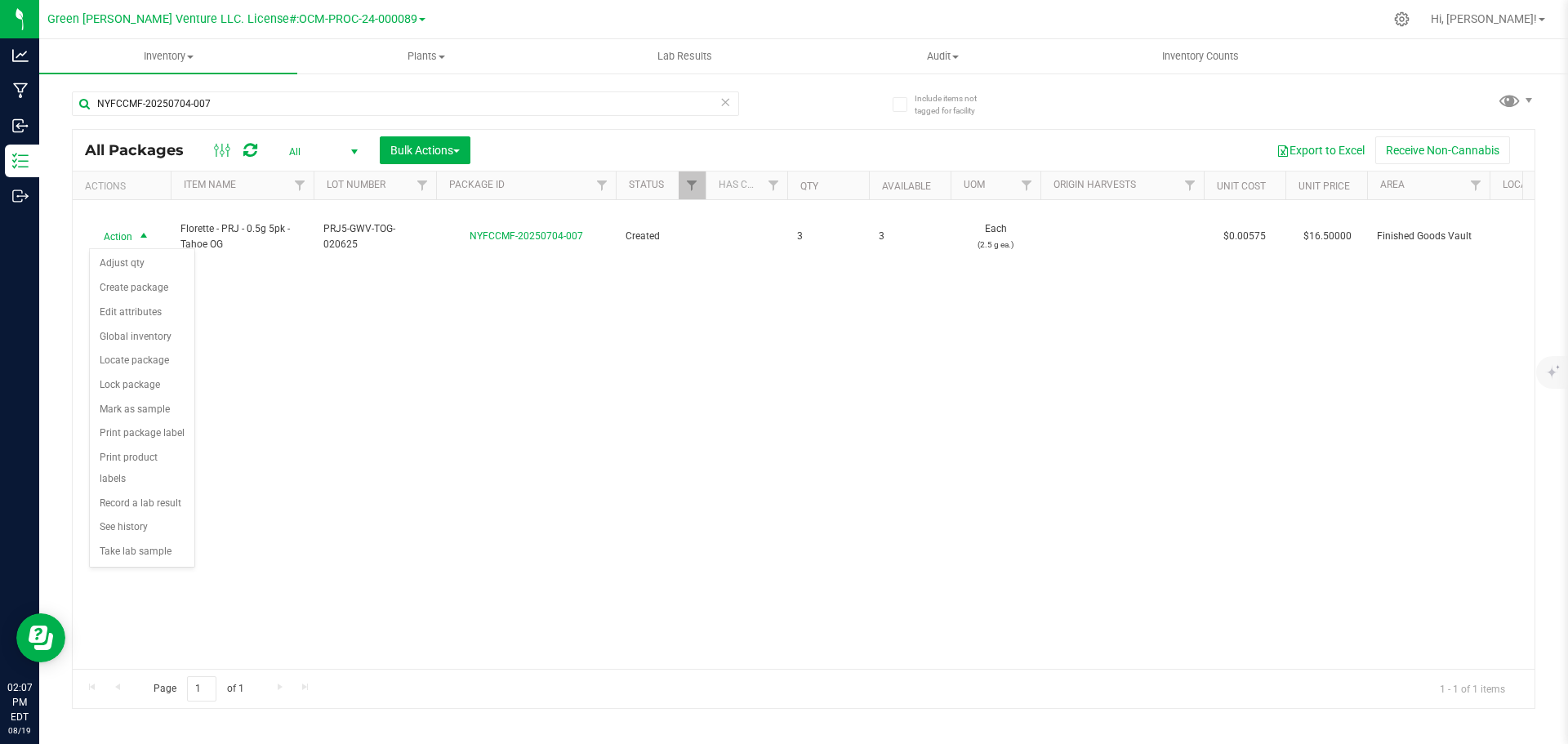
click at [344, 374] on div "Action Action Adjust qty Create package Edit attributes Global inventory Locate…" at bounding box center [803, 435] width 1461 height 469
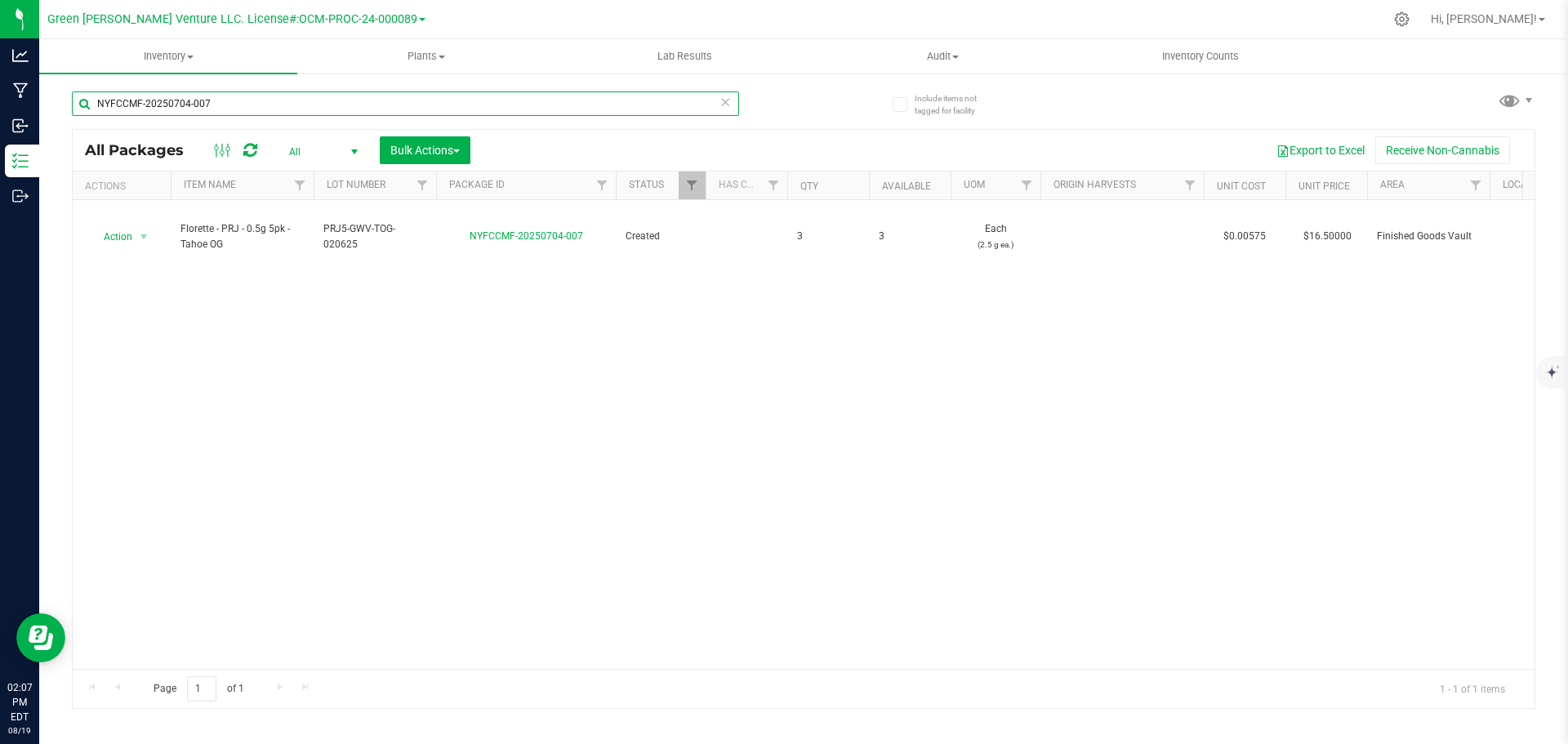
click at [231, 108] on input "NYFCCMF-20250704-007" at bounding box center [405, 103] width 667 height 25
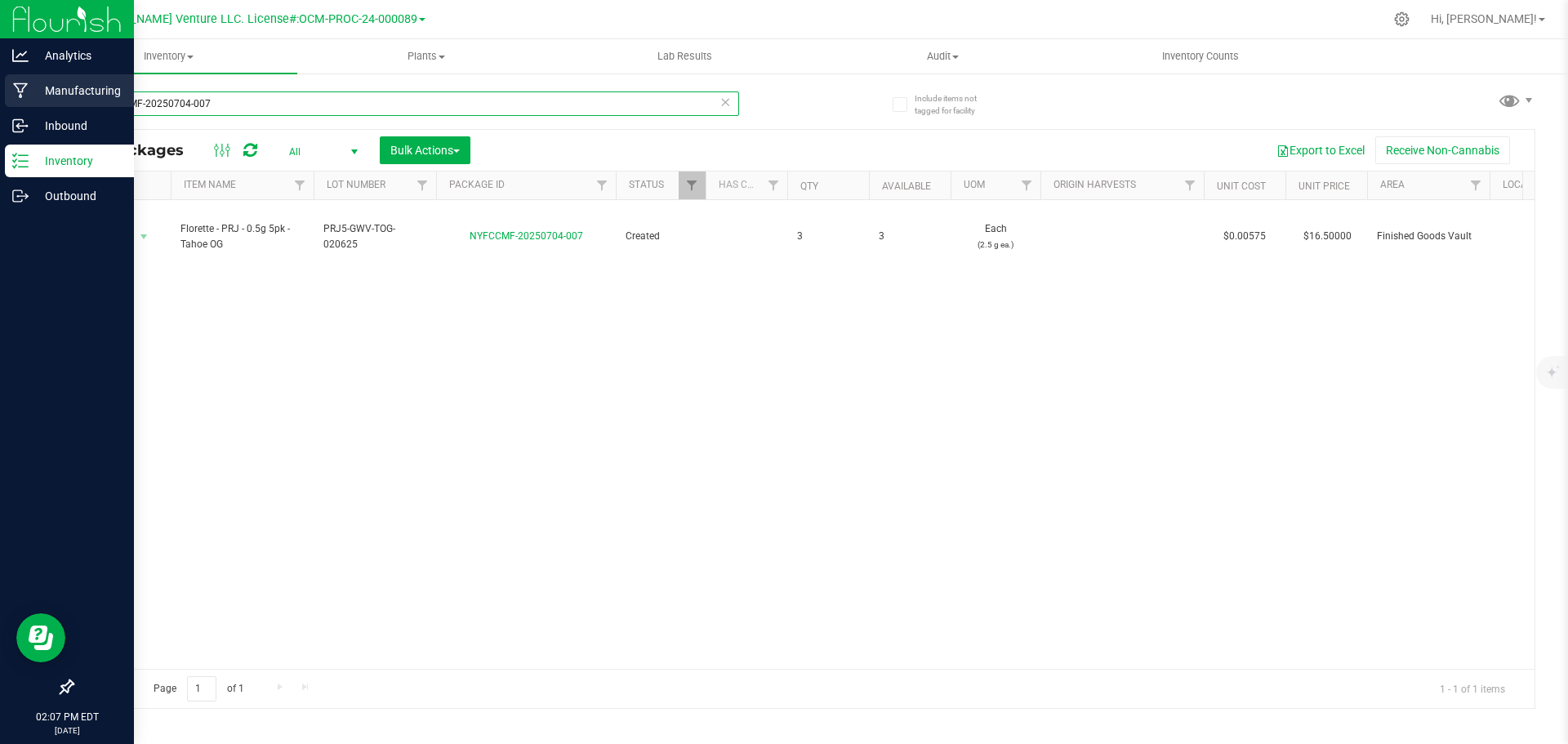
drag, startPoint x: 214, startPoint y: 102, endPoint x: 0, endPoint y: 105, distance: 214.0
click at [0, 105] on div "Analytics Manufacturing Inbound Inventory Outbound 02:07 PM EDT [DATE] 08/19 Gr…" at bounding box center [784, 372] width 1568 height 744
type input "NYFCCMF-20250815-440"
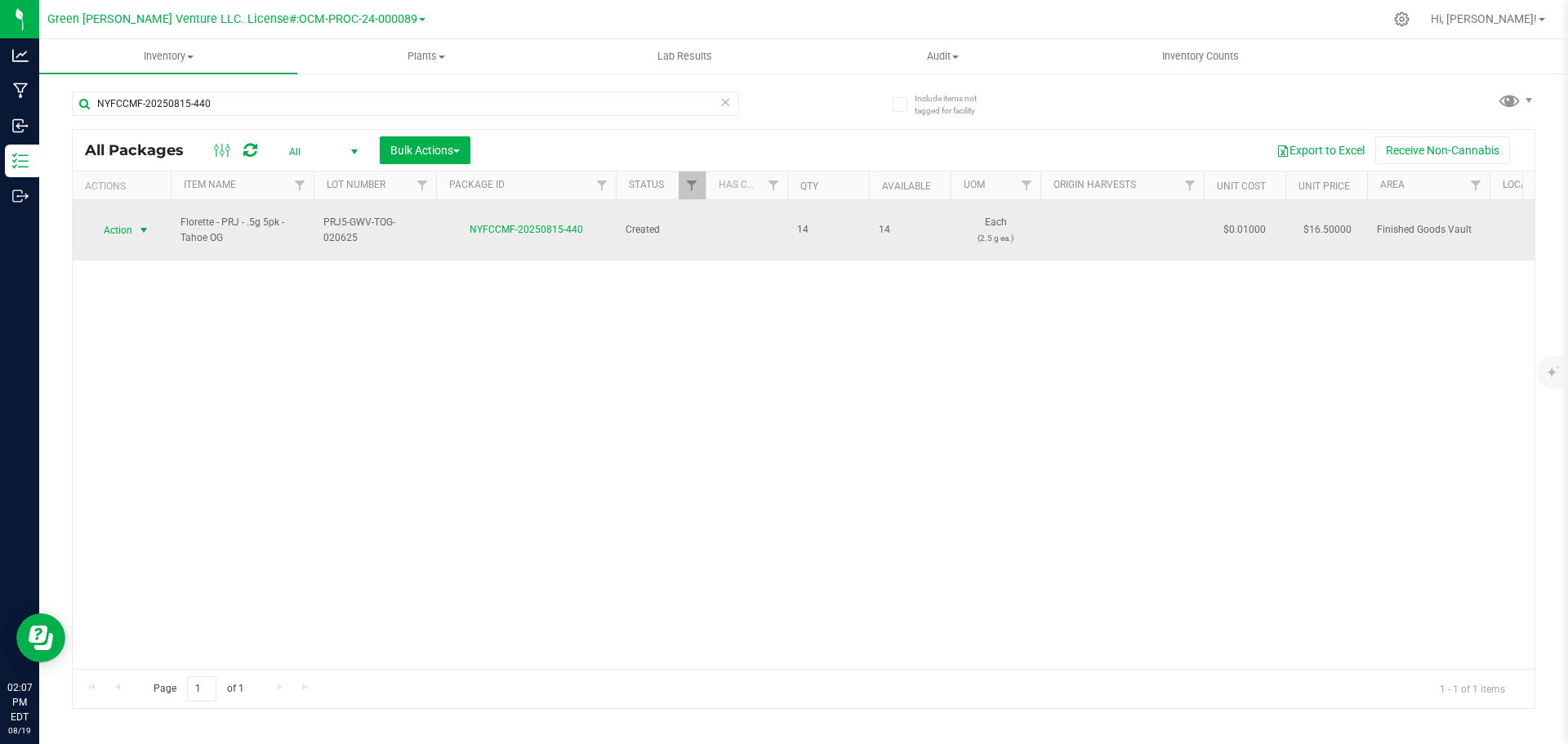
click at [136, 225] on span "select" at bounding box center [144, 230] width 20 height 23
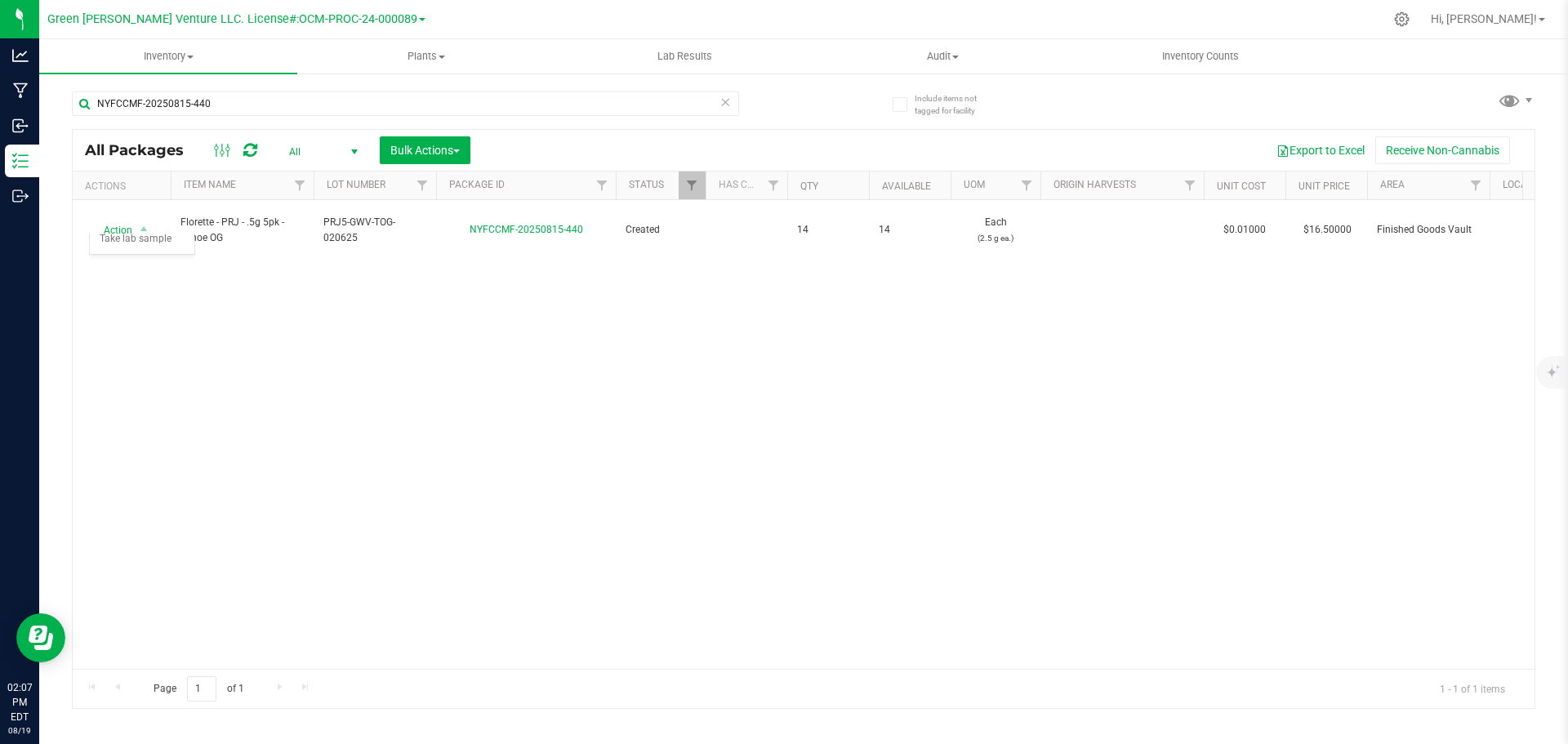
click at [458, 439] on div "Action Action Adjust qty Create package Edit attributes Global inventory Locate…" at bounding box center [803, 435] width 1461 height 469
click at [228, 109] on input "NYFCCMF-20250815-440" at bounding box center [405, 103] width 667 height 25
click at [228, 108] on input "NYFCCMF-20250815-440" at bounding box center [405, 103] width 667 height 25
click at [459, 423] on div "Action Action Adjust qty Create package Edit attributes Global inventory Locate…" at bounding box center [803, 435] width 1461 height 469
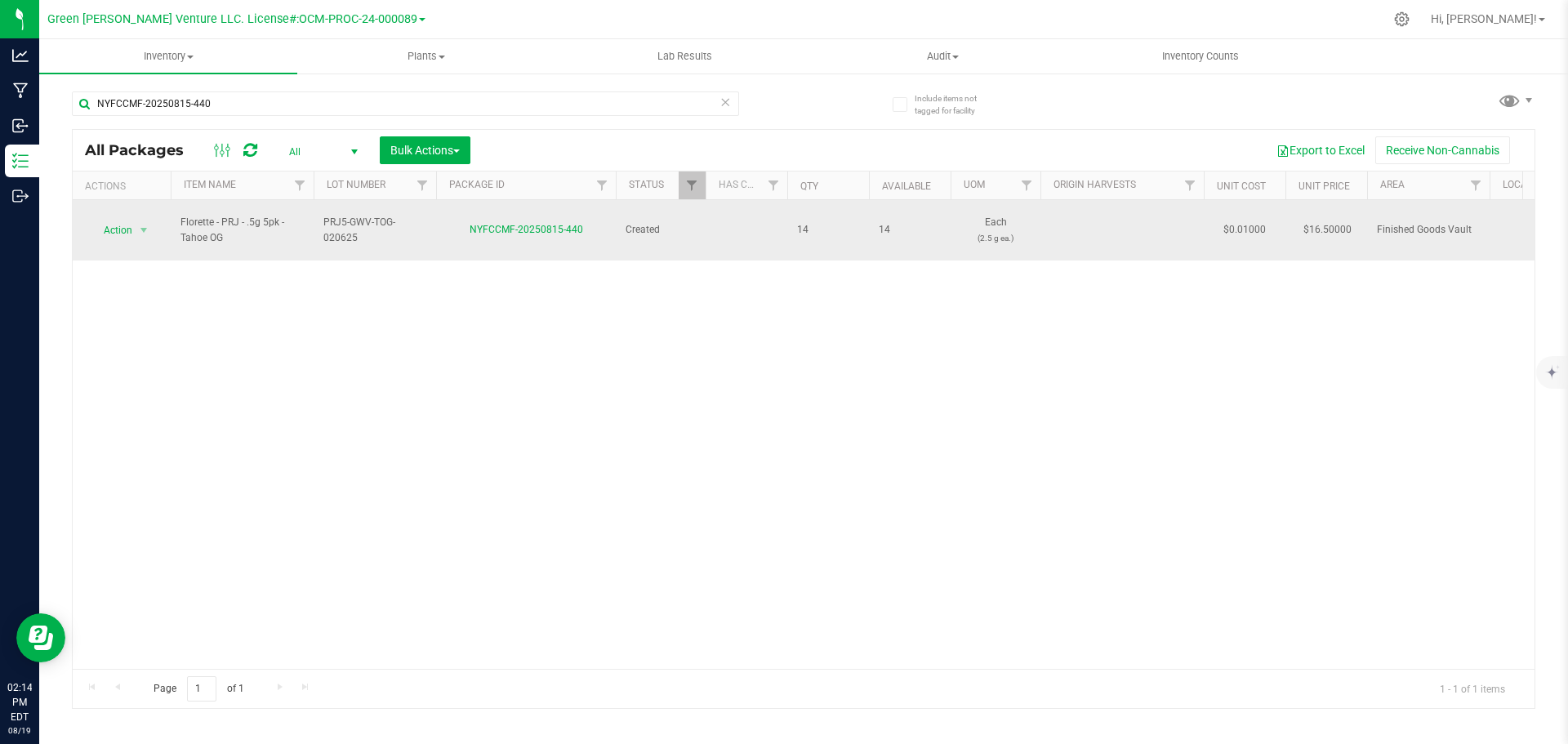
click at [134, 230] on span "select" at bounding box center [144, 230] width 20 height 23
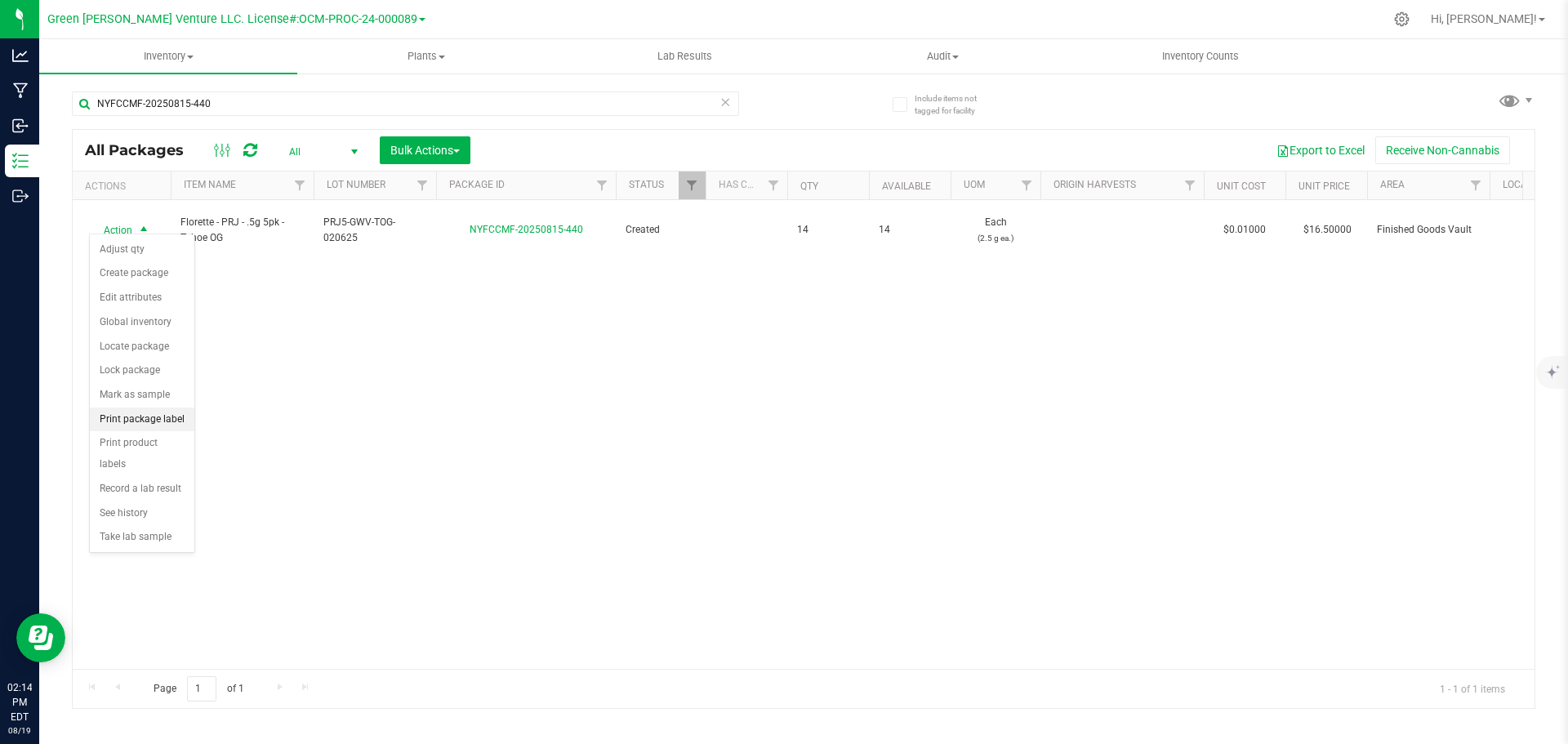
click at [143, 423] on li "Print package label" at bounding box center [141, 419] width 105 height 25
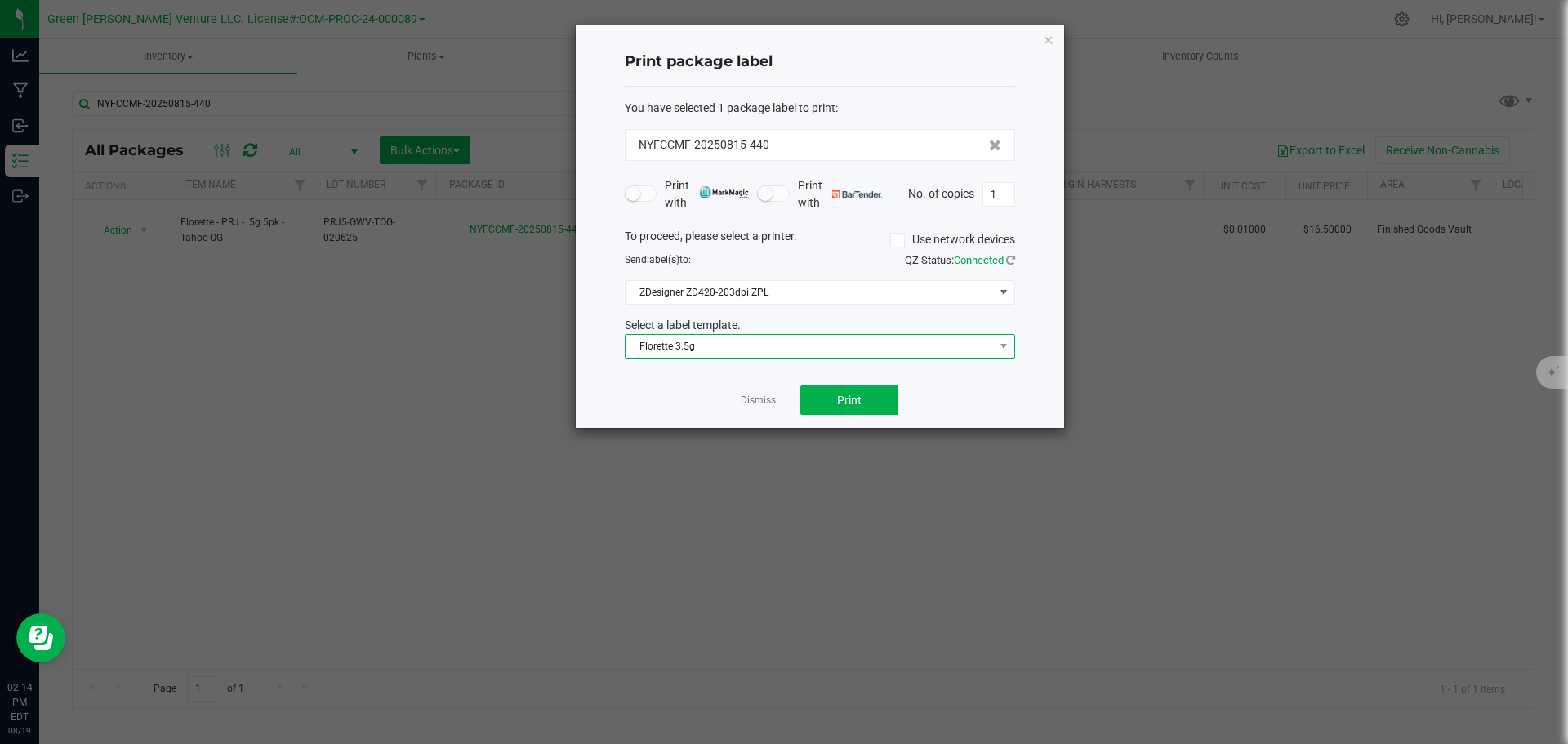
click at [748, 352] on span "Florette 3.5g" at bounding box center [810, 346] width 369 height 23
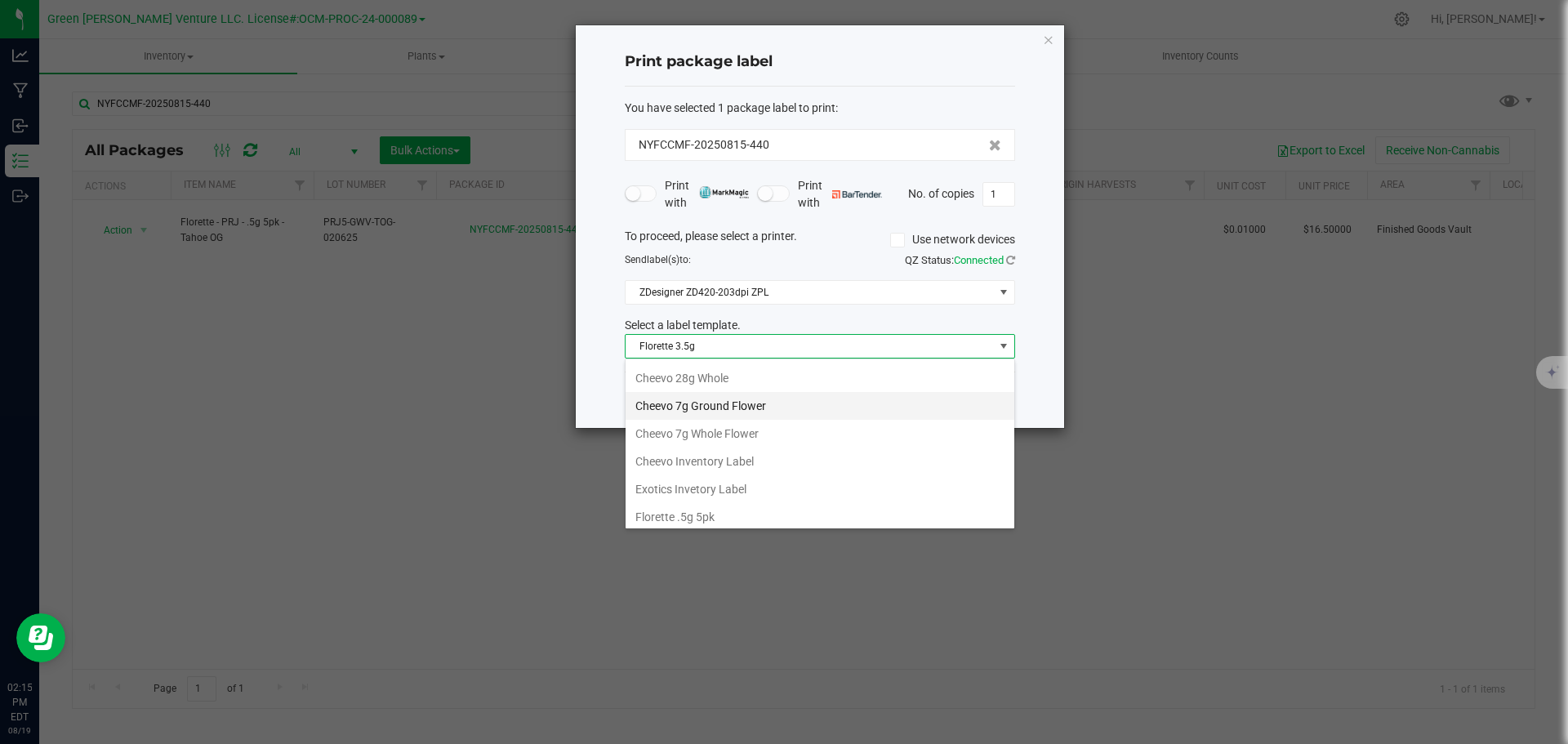
scroll to position [163, 0]
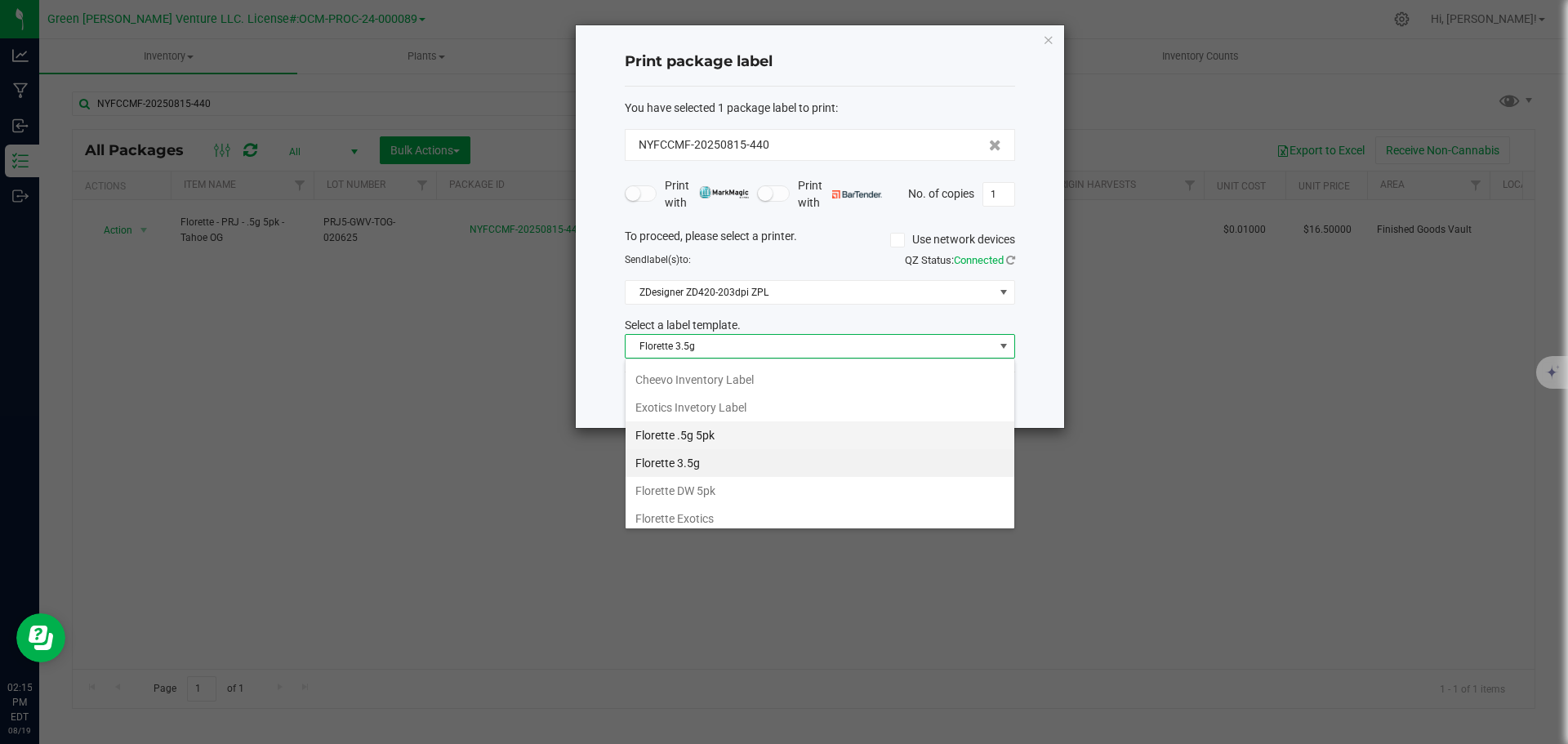
click at [731, 428] on li "Florette .5g 5pk" at bounding box center [820, 435] width 389 height 27
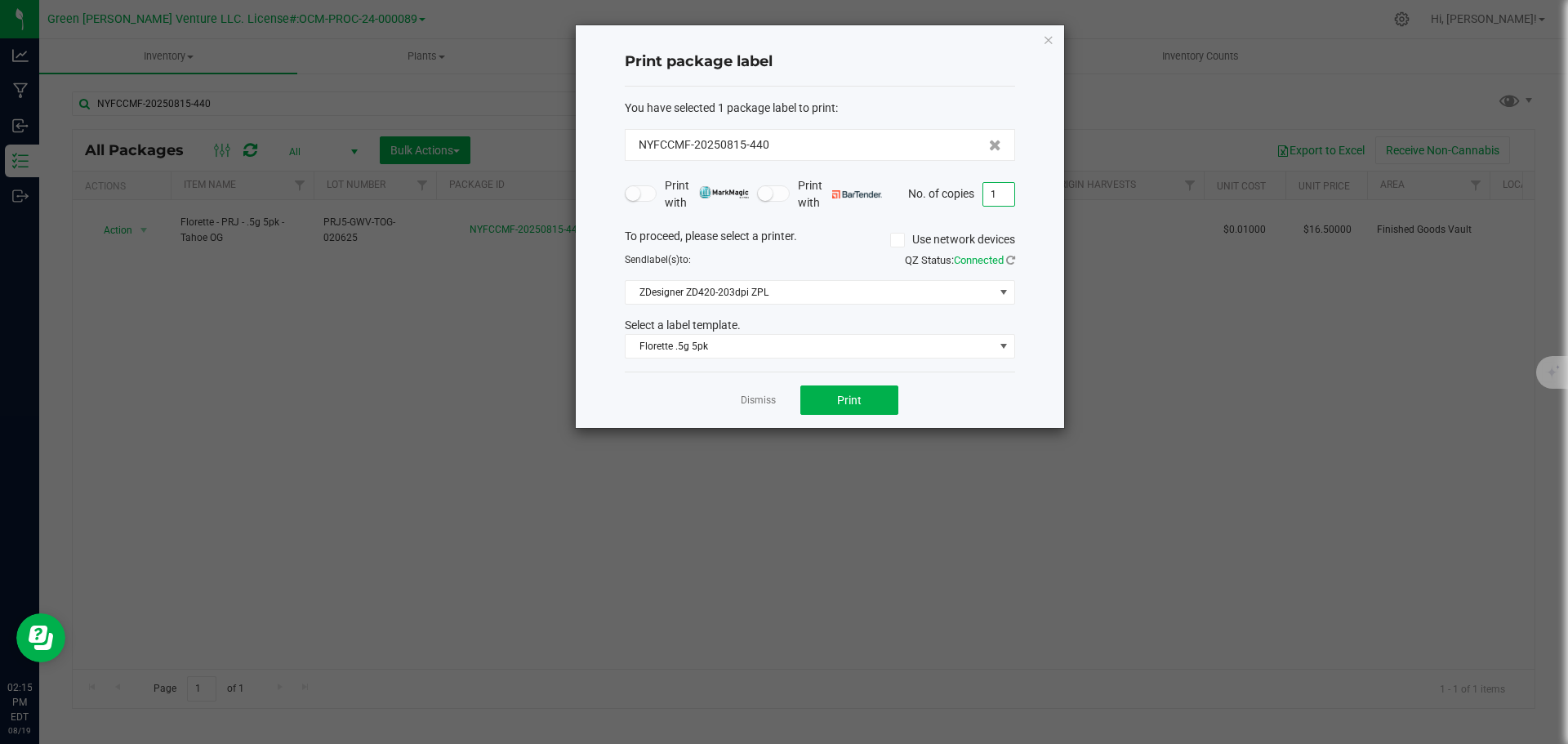
click at [997, 190] on input "1" at bounding box center [998, 194] width 31 height 23
click at [859, 395] on span "Print" at bounding box center [849, 400] width 25 height 13
click at [1003, 195] on input "1" at bounding box center [998, 194] width 31 height 23
type input "64"
click at [876, 392] on button "Print" at bounding box center [849, 400] width 98 height 29
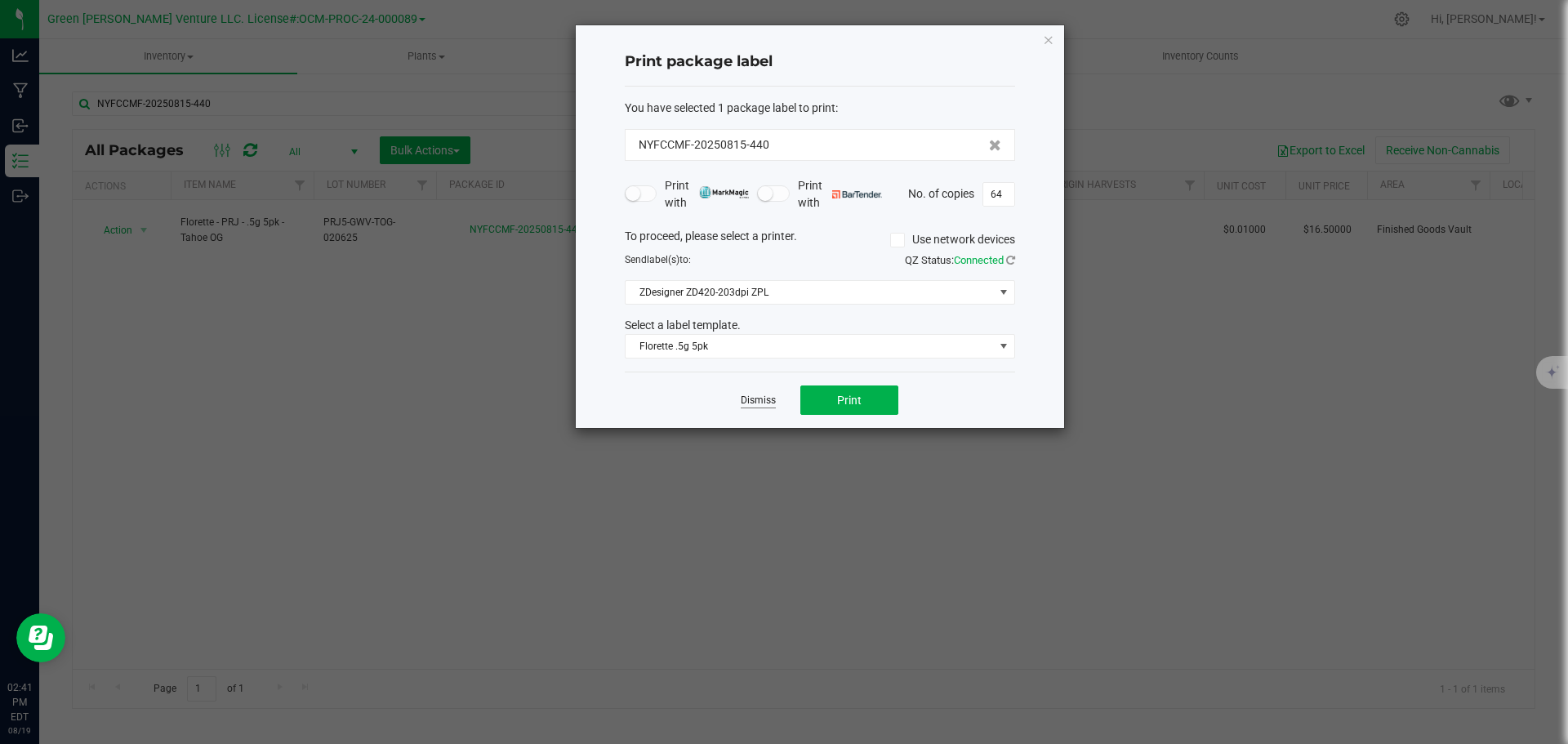
click at [762, 401] on link "Dismiss" at bounding box center [758, 400] width 35 height 14
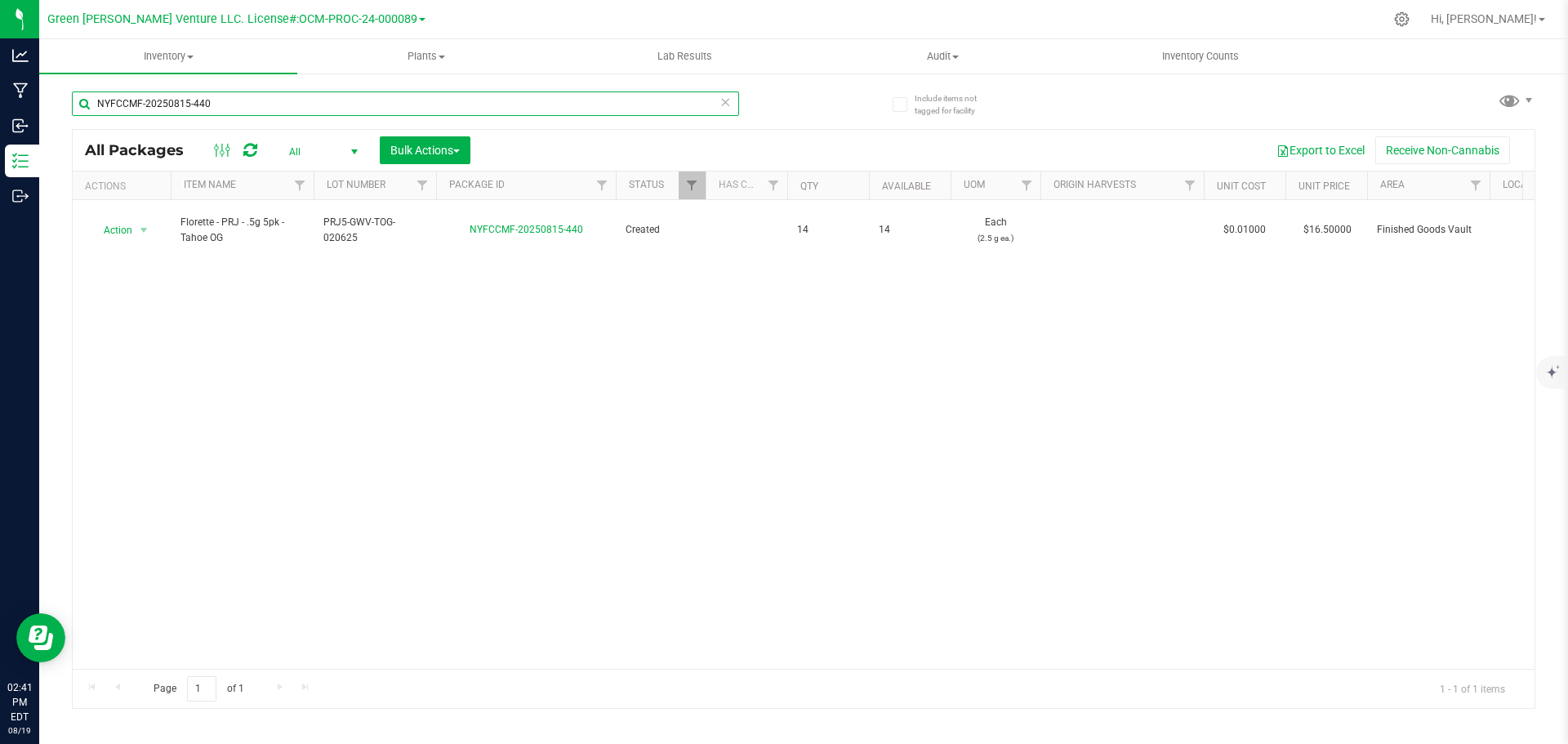
drag, startPoint x: 226, startPoint y: 98, endPoint x: 89, endPoint y: 100, distance: 137.0
click at [89, 101] on input "NYFCCMF-20250815-440" at bounding box center [405, 103] width 667 height 25
type input "NYFCCMF-20250704-007"
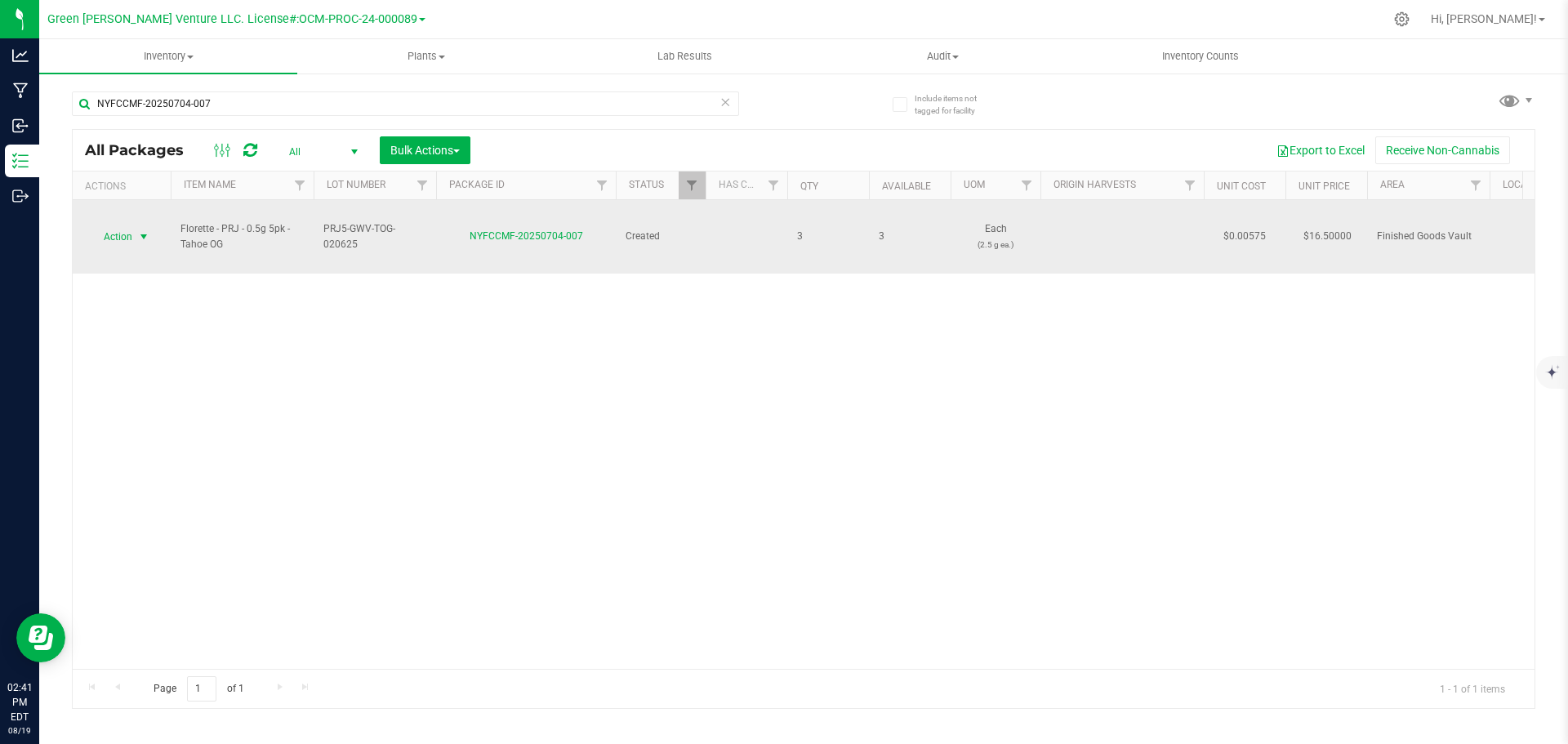
click at [134, 236] on span "select" at bounding box center [144, 236] width 20 height 23
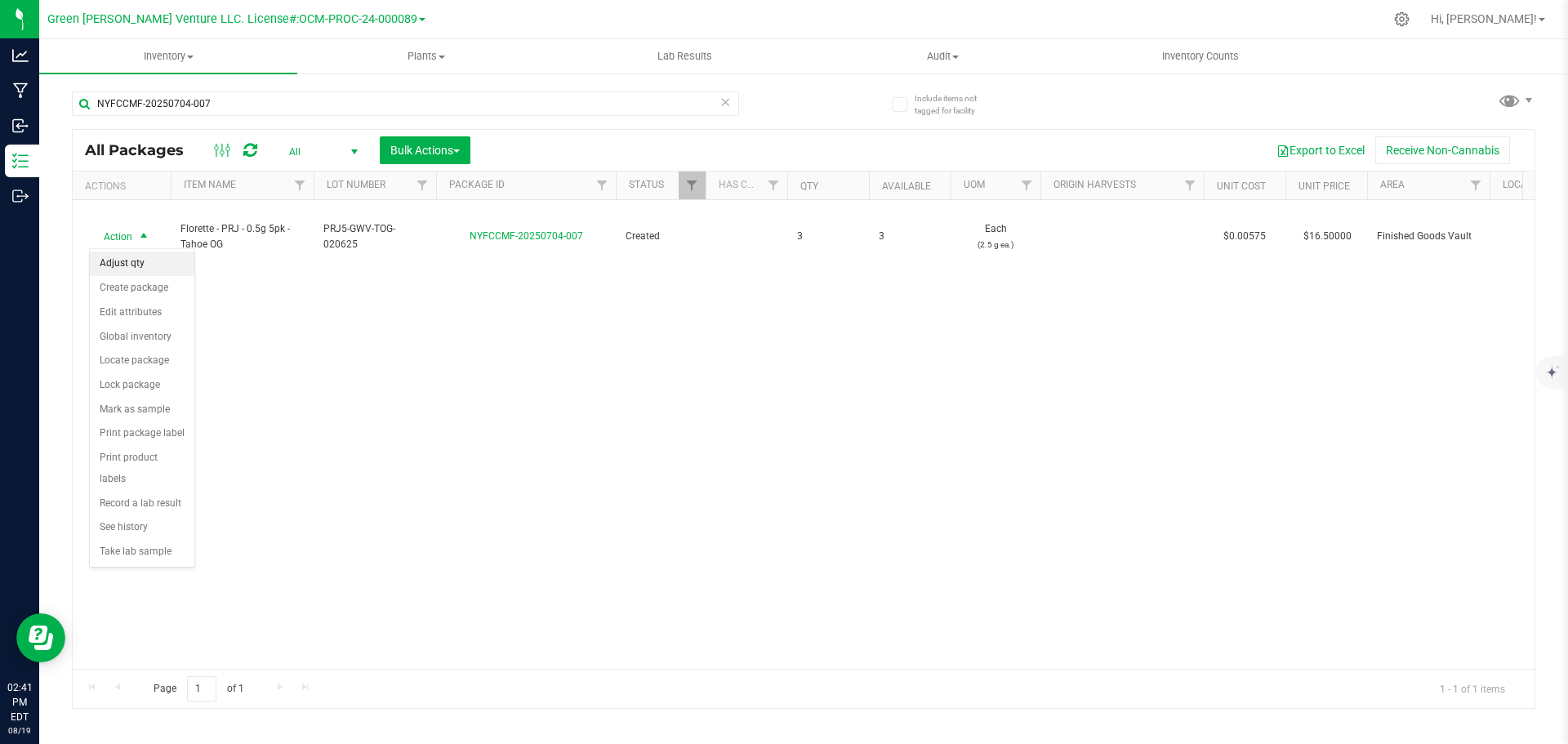
click at [162, 260] on li "Adjust qty" at bounding box center [141, 264] width 105 height 25
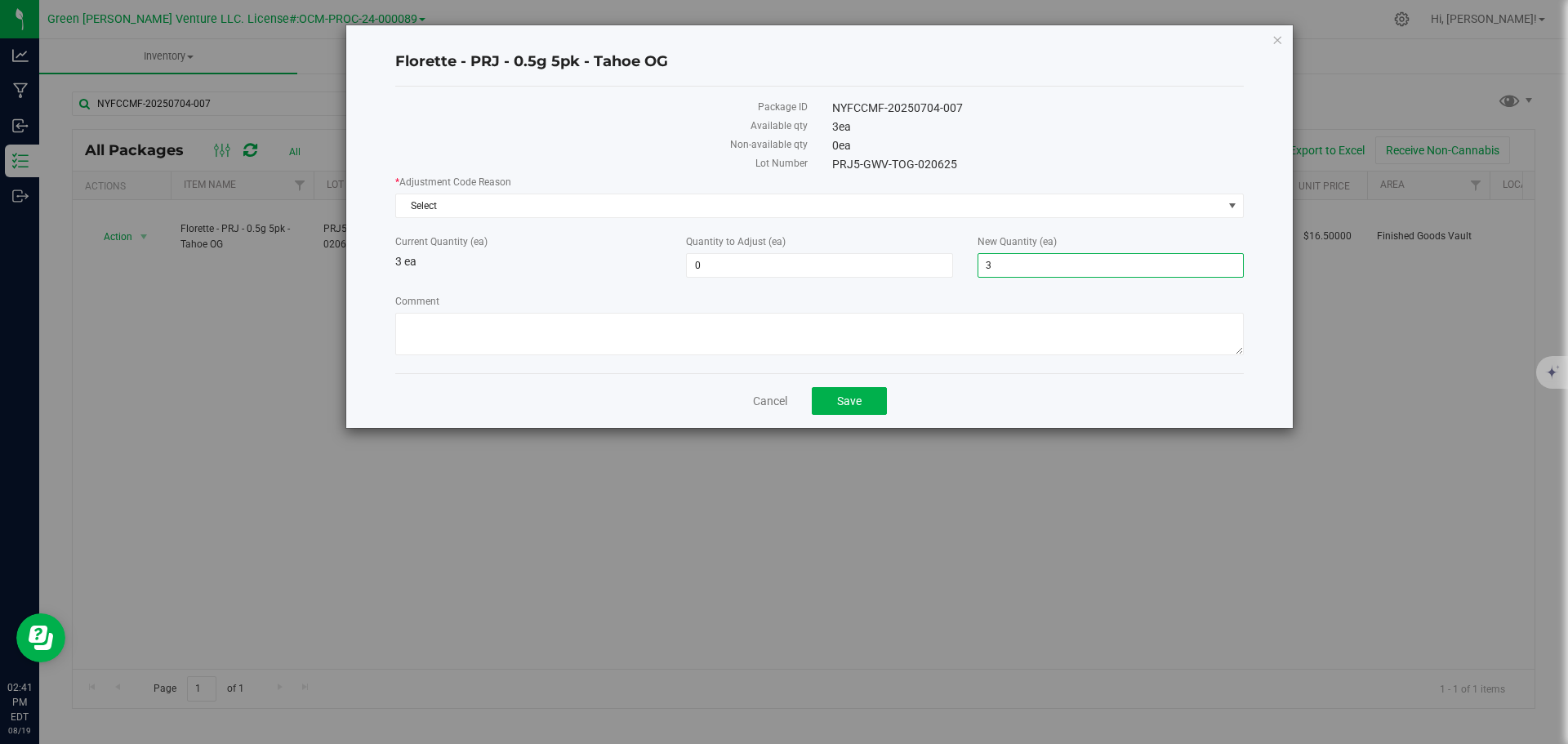
drag, startPoint x: 1019, startPoint y: 267, endPoint x: 973, endPoint y: 276, distance: 46.9
click at [988, 275] on span "3 3" at bounding box center [1111, 265] width 267 height 25
type input "0"
type input "-3"
type input "0"
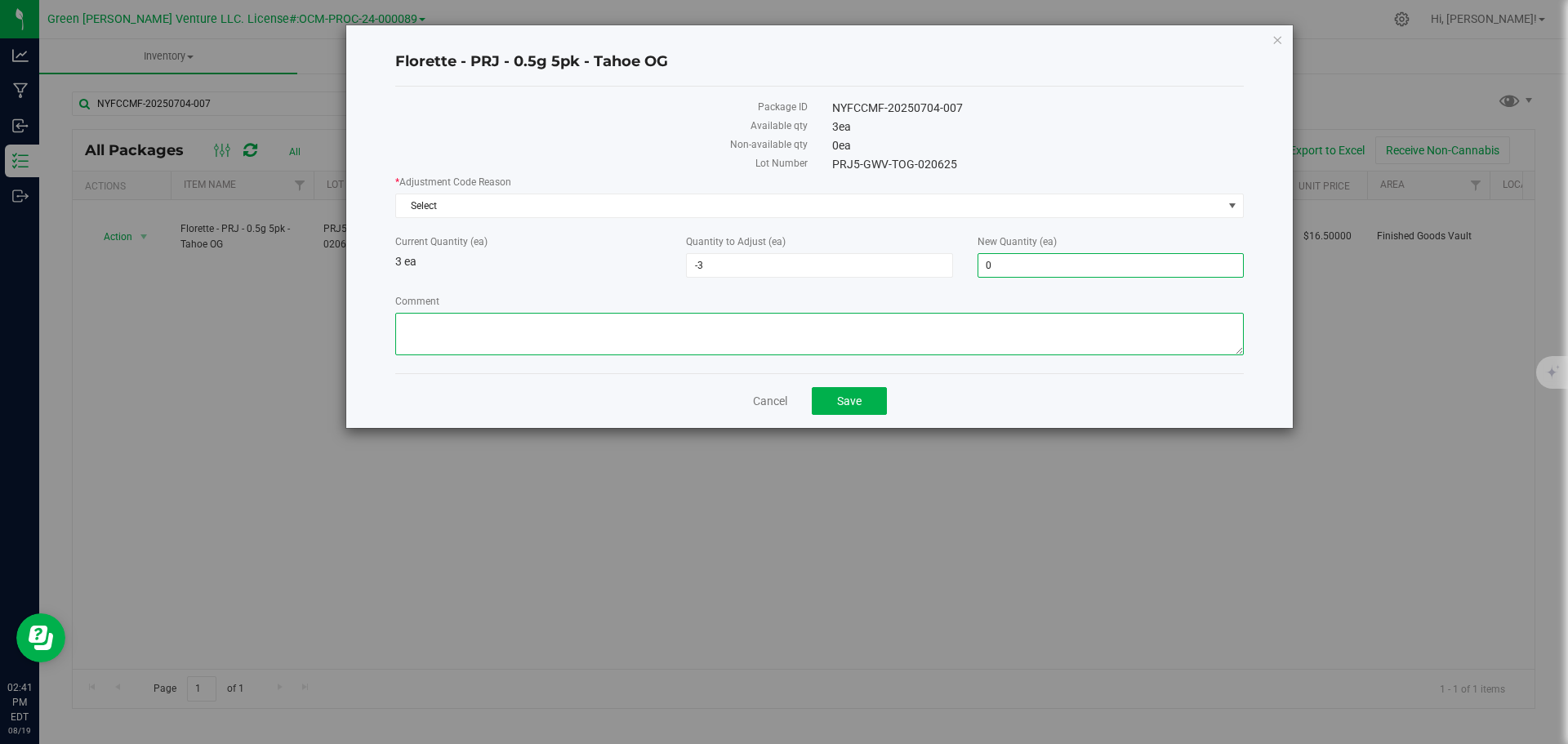
click at [857, 335] on textarea "Comment" at bounding box center [820, 334] width 849 height 43
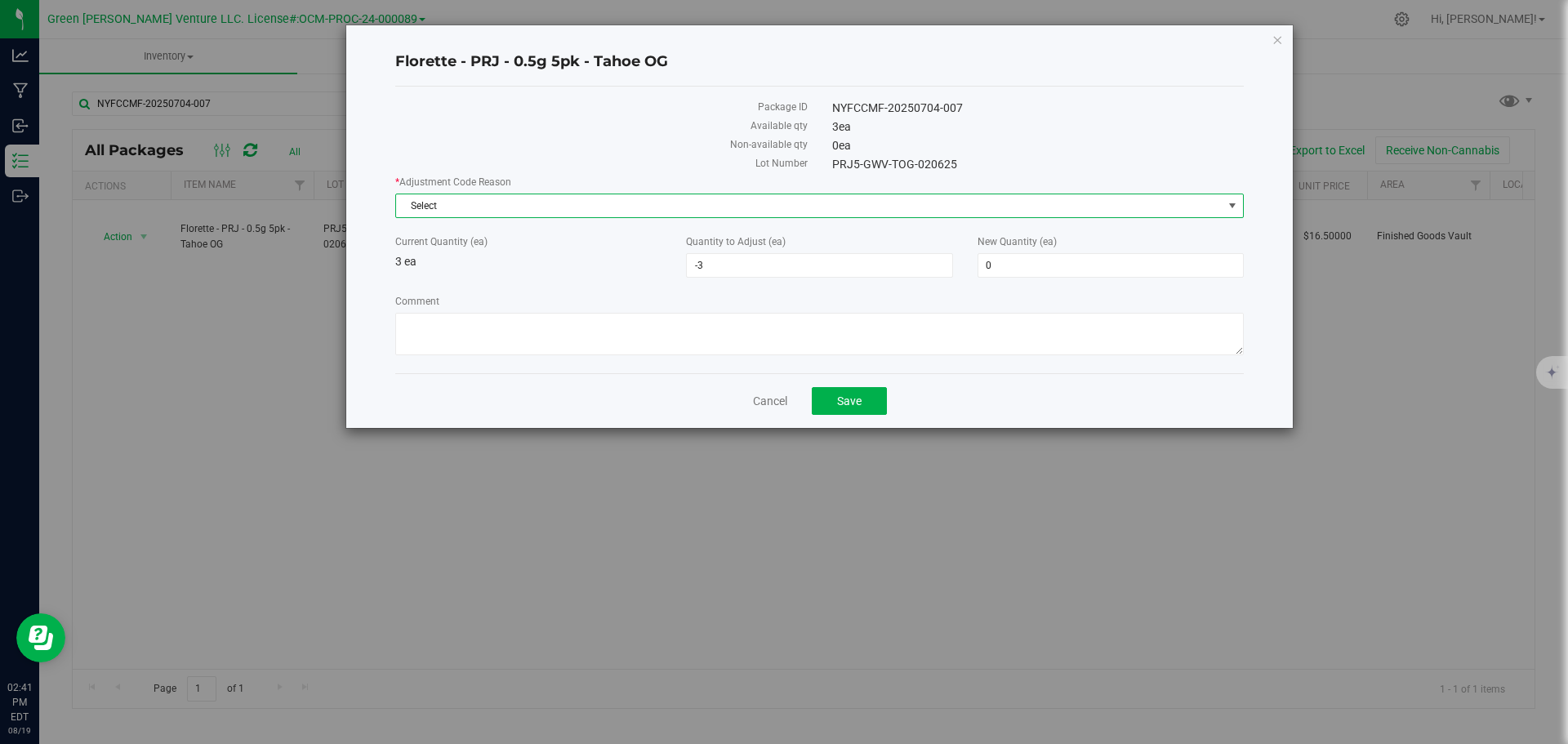
click at [431, 208] on span "Select" at bounding box center [809, 205] width 826 height 23
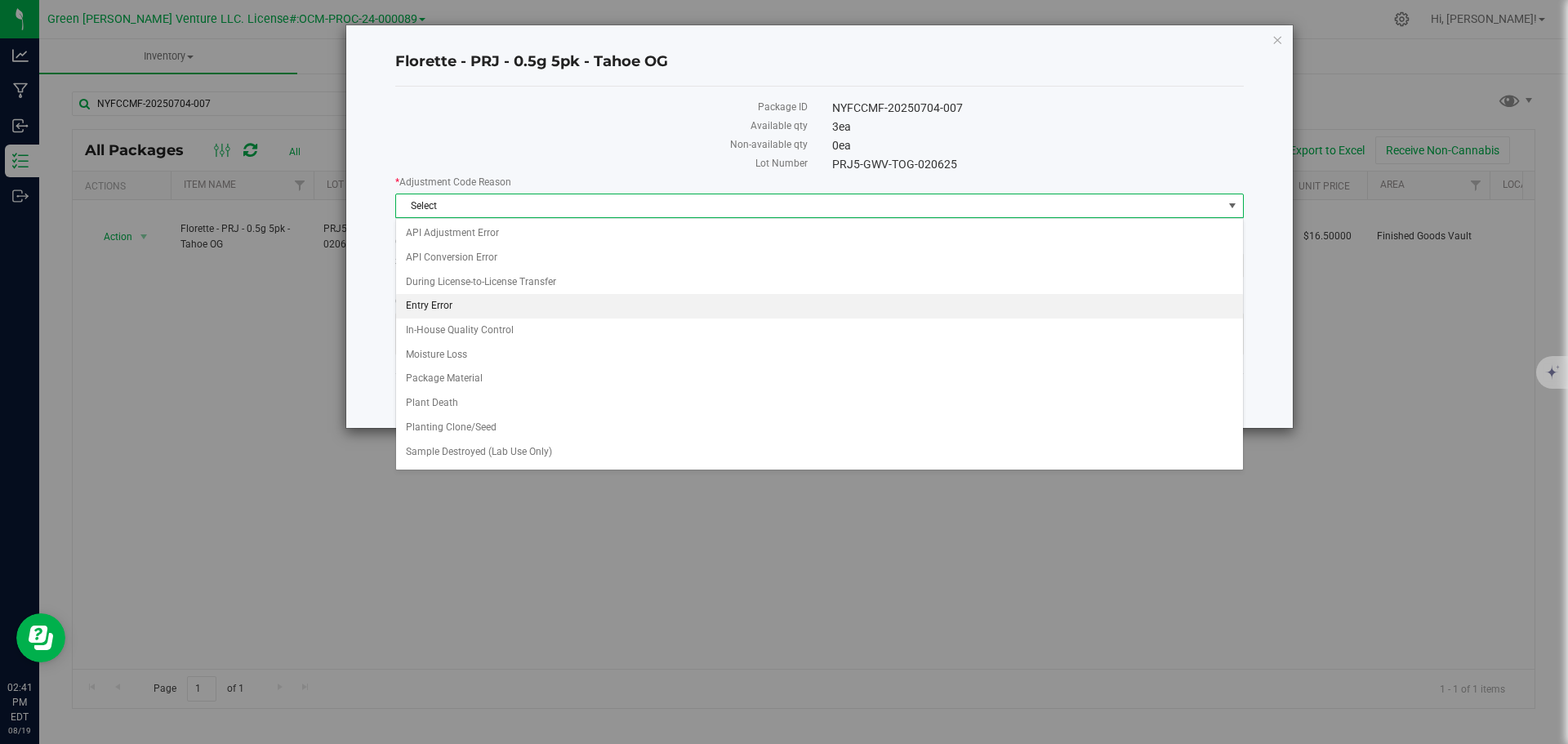
click at [470, 307] on li "Entry Error" at bounding box center [820, 306] width 847 height 25
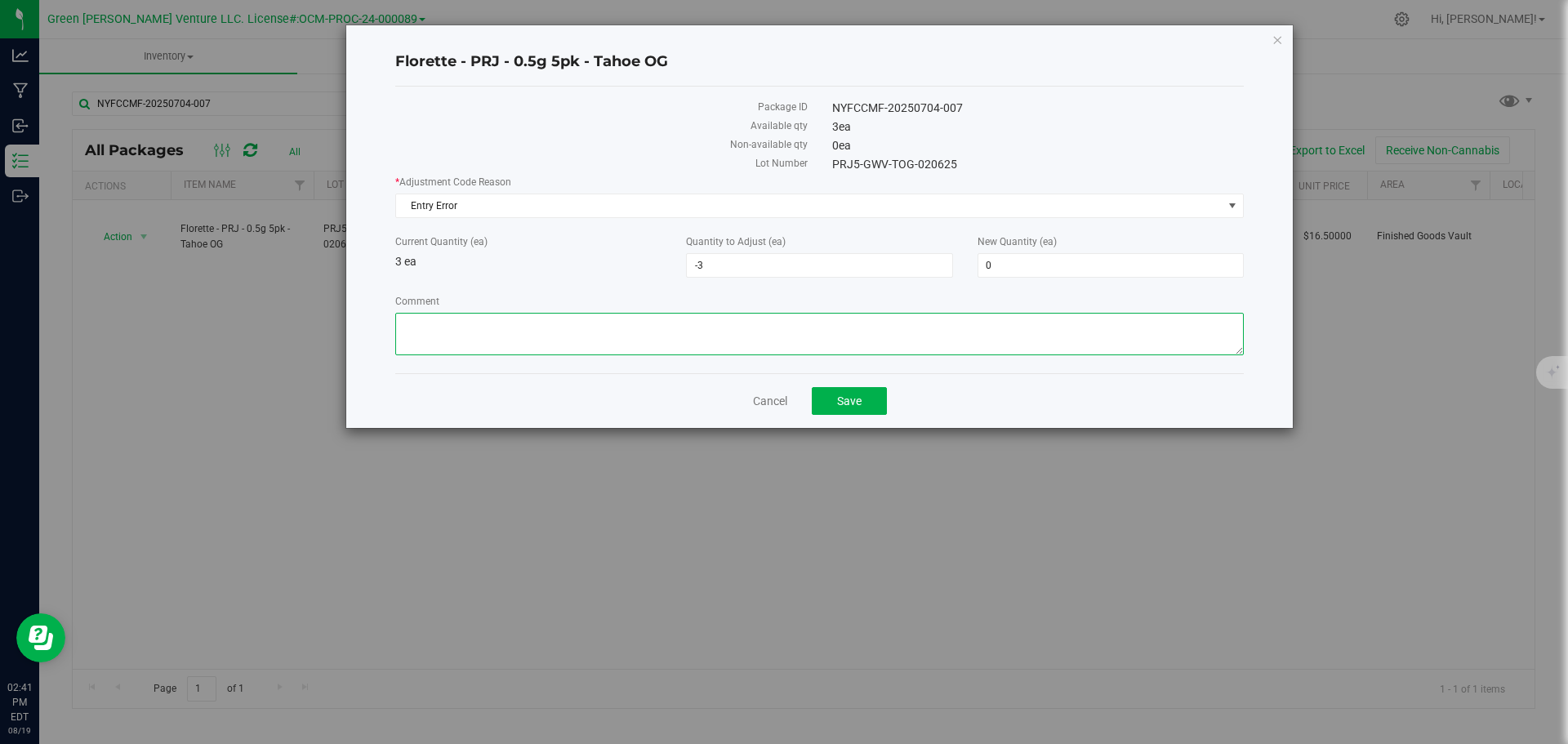
click at [449, 345] on textarea "Comment" at bounding box center [820, 334] width 849 height 43
type textarea "Entry Error. Adjusted"
click at [872, 392] on button "Save" at bounding box center [849, 401] width 75 height 27
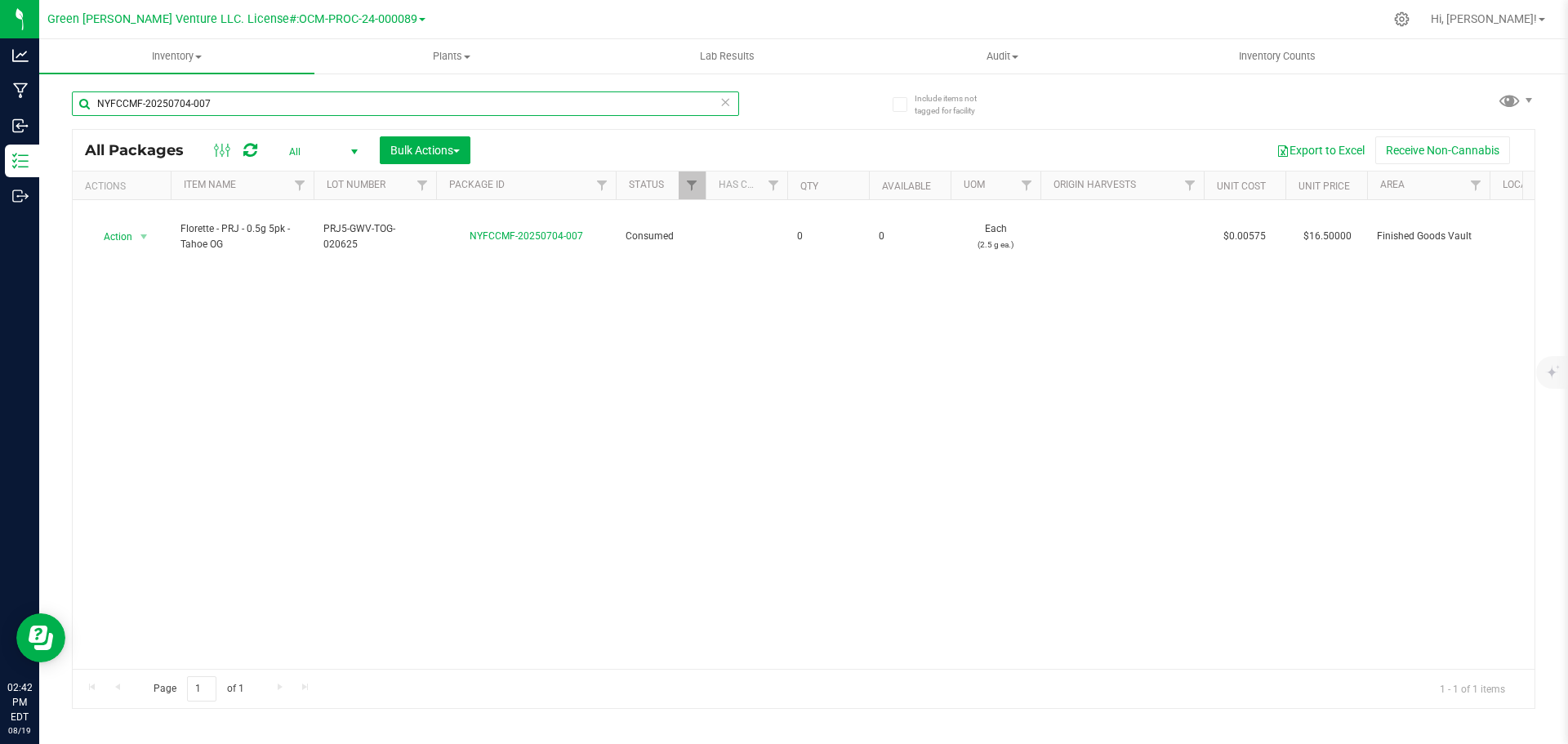
drag, startPoint x: 253, startPoint y: 93, endPoint x: 95, endPoint y: 87, distance: 158.1
click at [87, 97] on input "NYFCCMF-20250704-007" at bounding box center [405, 103] width 667 height 25
type input "NYFCCMF-20250815-440"
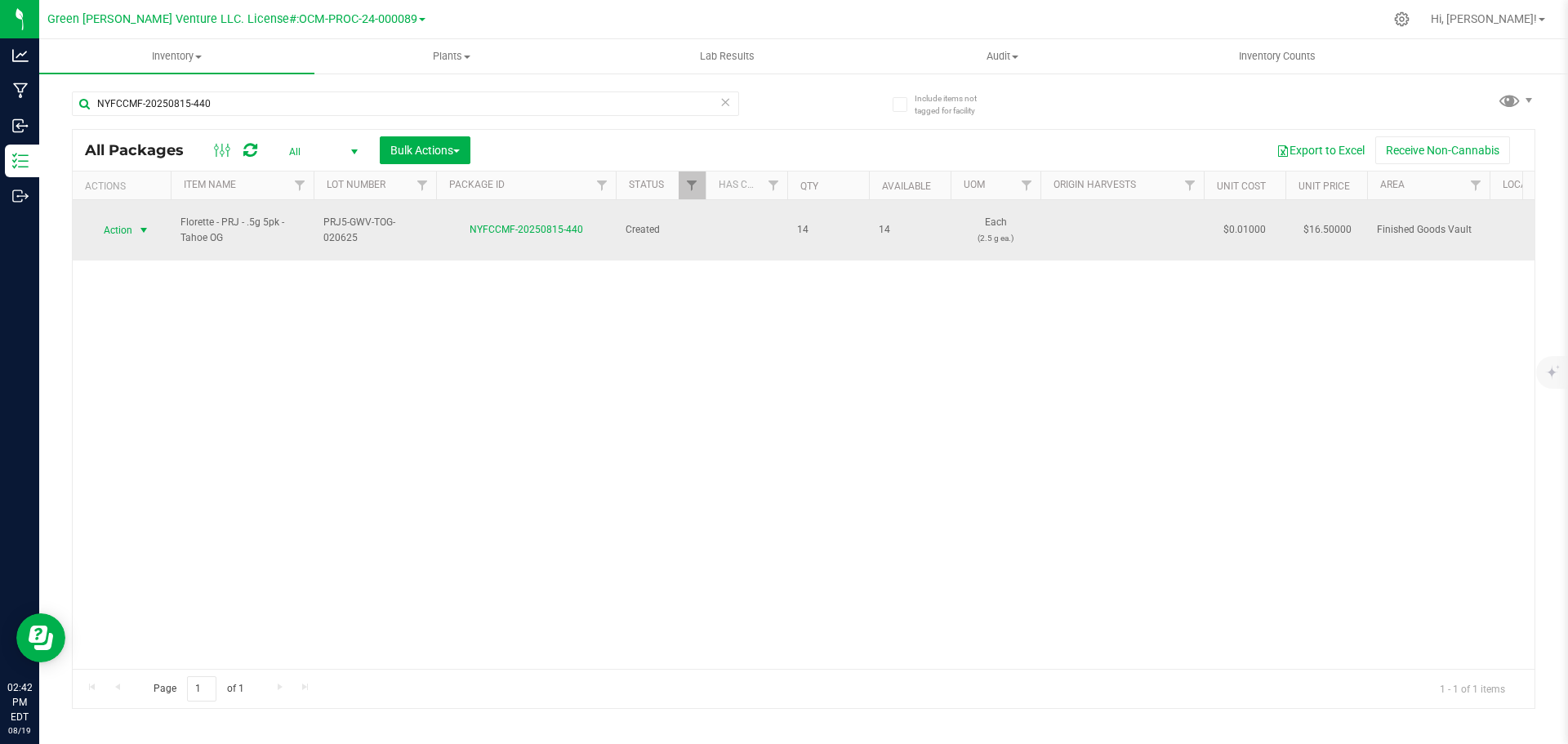
click at [135, 221] on span "select" at bounding box center [144, 230] width 20 height 23
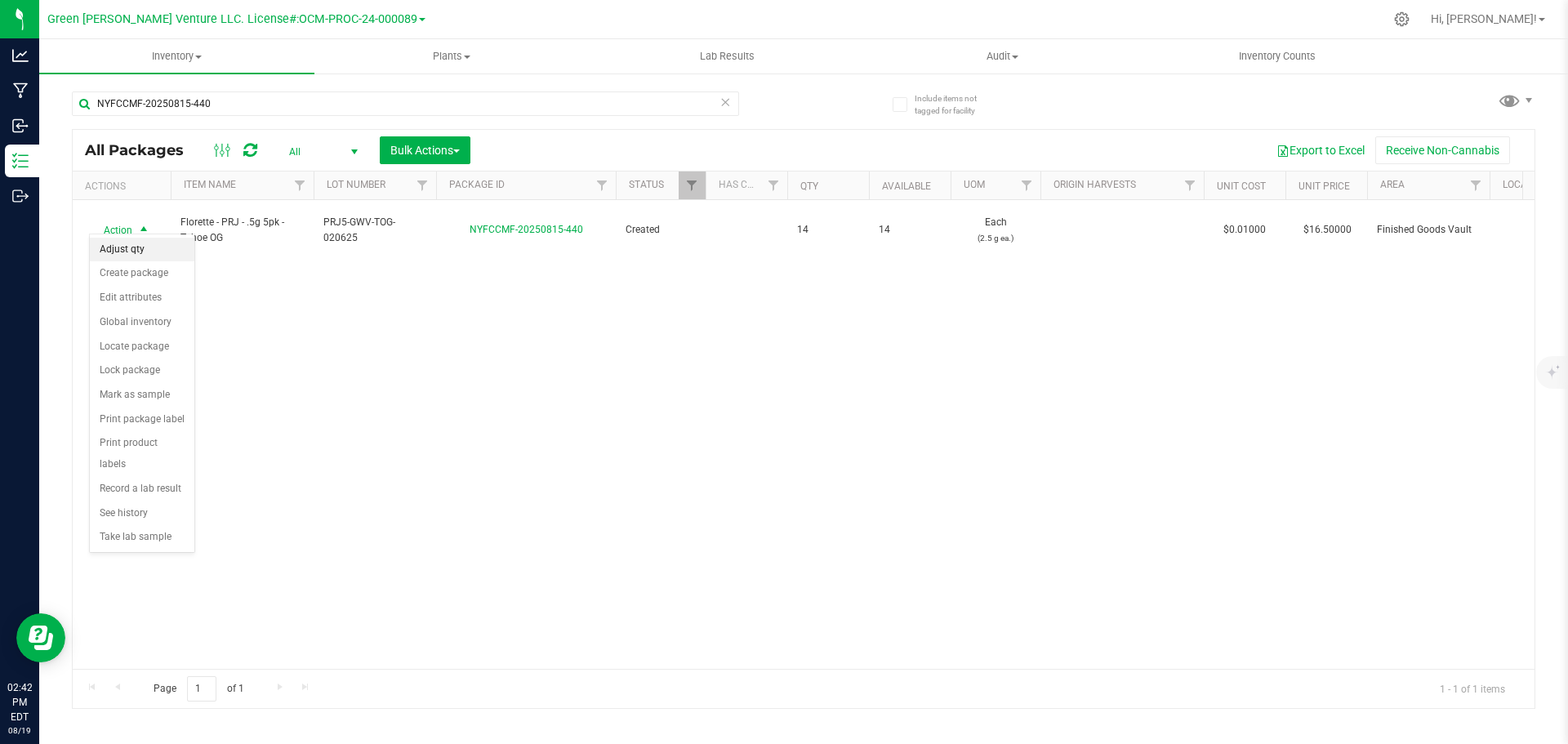
click at [152, 244] on li "Adjust qty" at bounding box center [141, 249] width 105 height 25
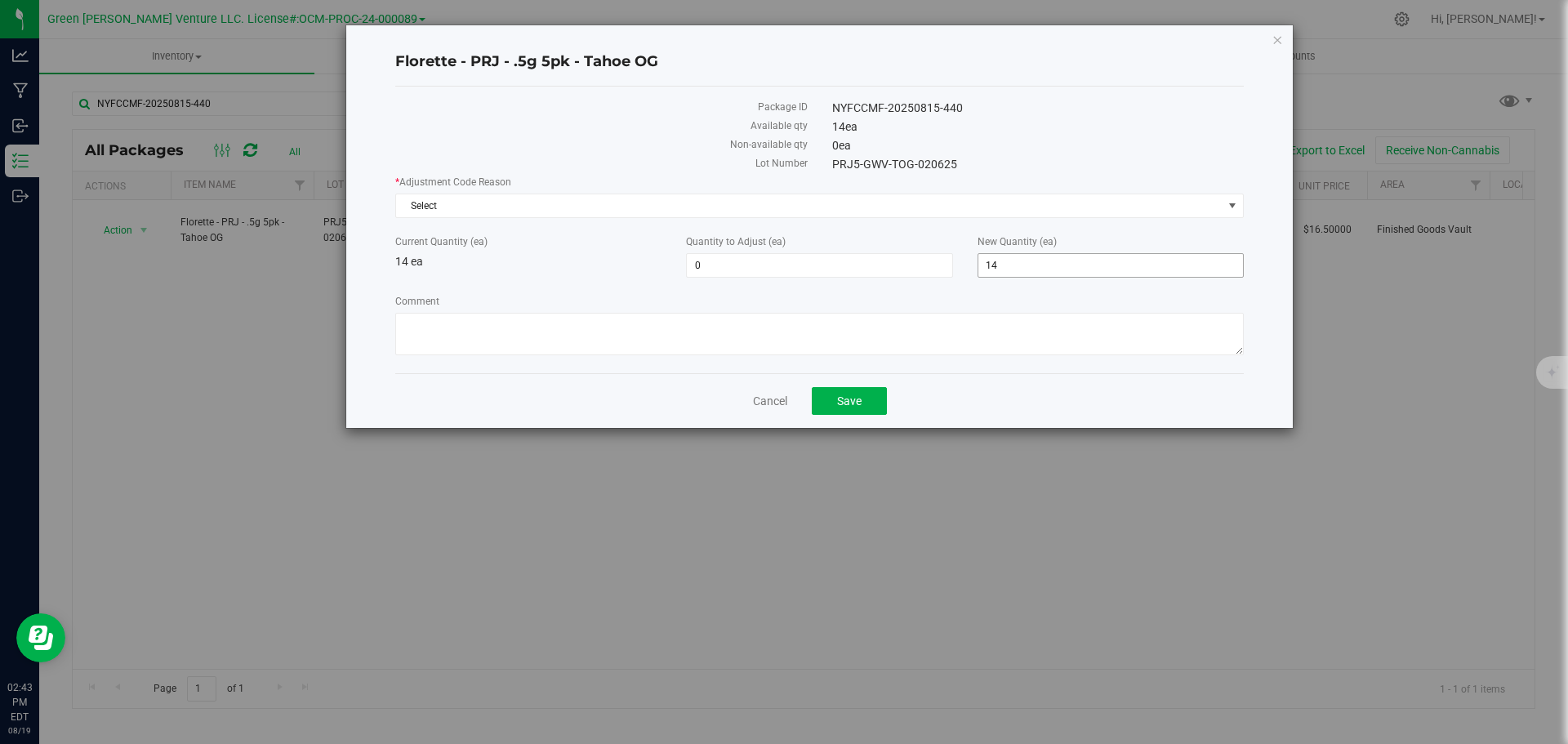
click at [1009, 260] on span "14 14" at bounding box center [1111, 265] width 267 height 25
type input "17"
type input "3"
type input "17"
click at [574, 205] on span "Select" at bounding box center [809, 205] width 826 height 23
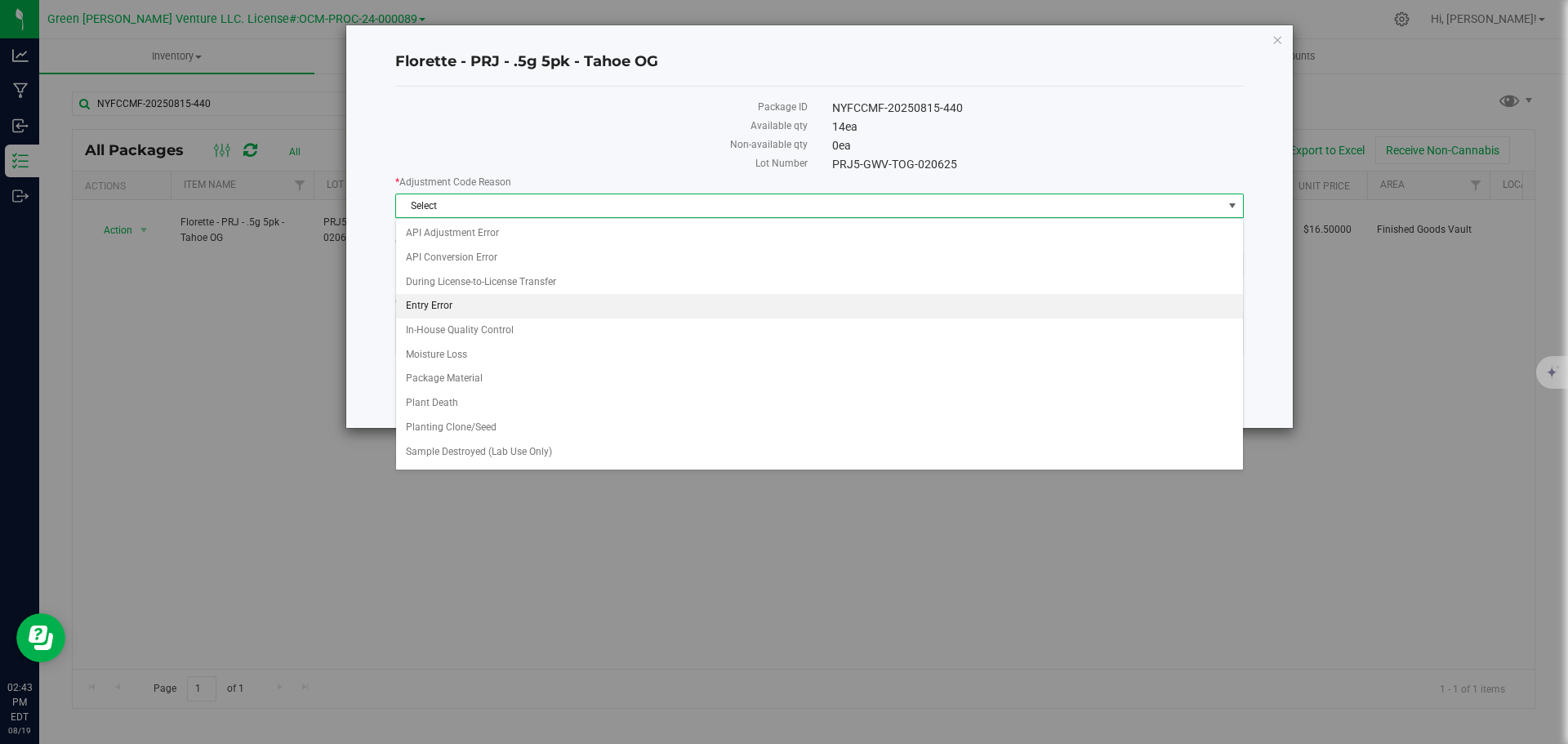
click at [498, 300] on li "Entry Error" at bounding box center [820, 306] width 847 height 25
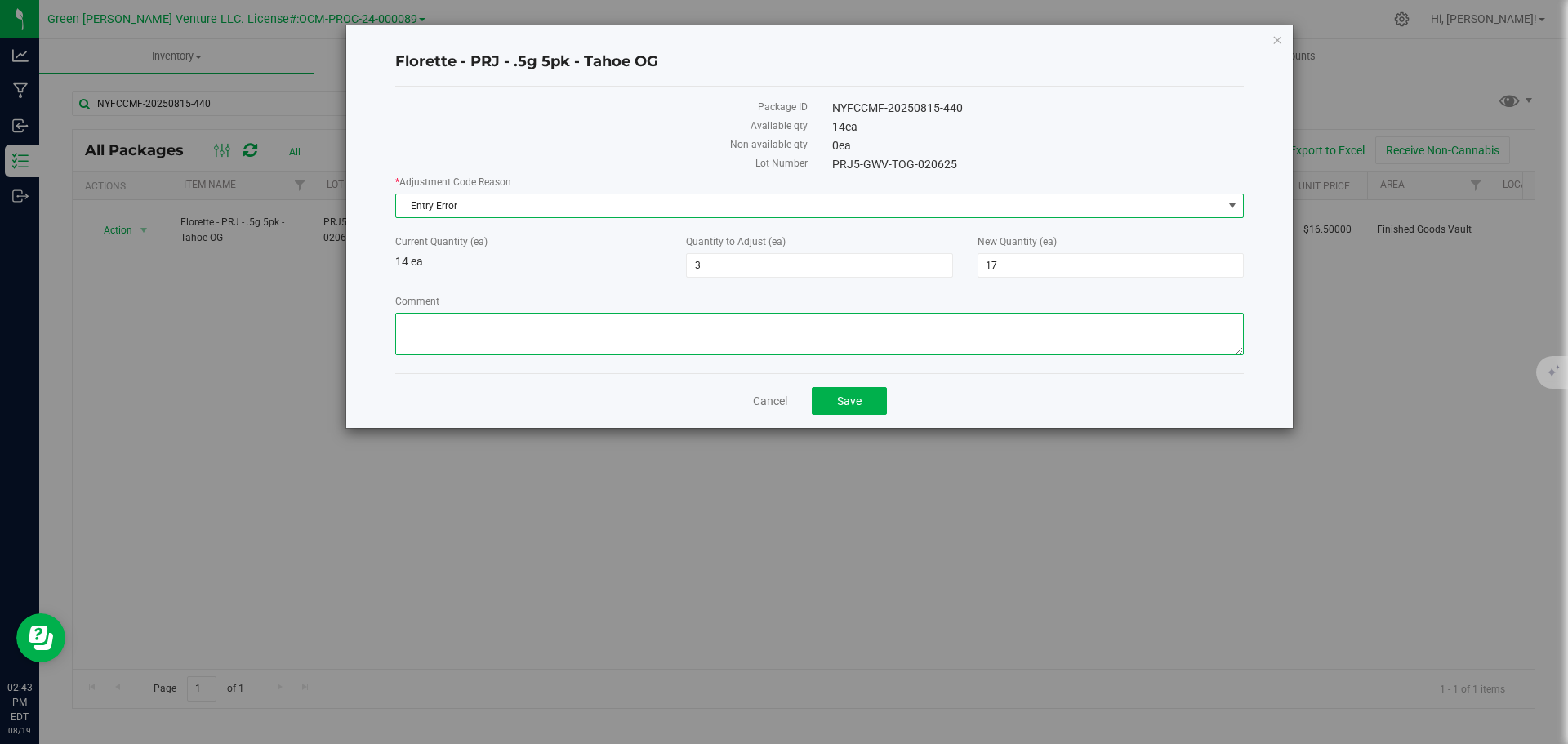
click at [497, 330] on textarea "Comment" at bounding box center [820, 334] width 849 height 43
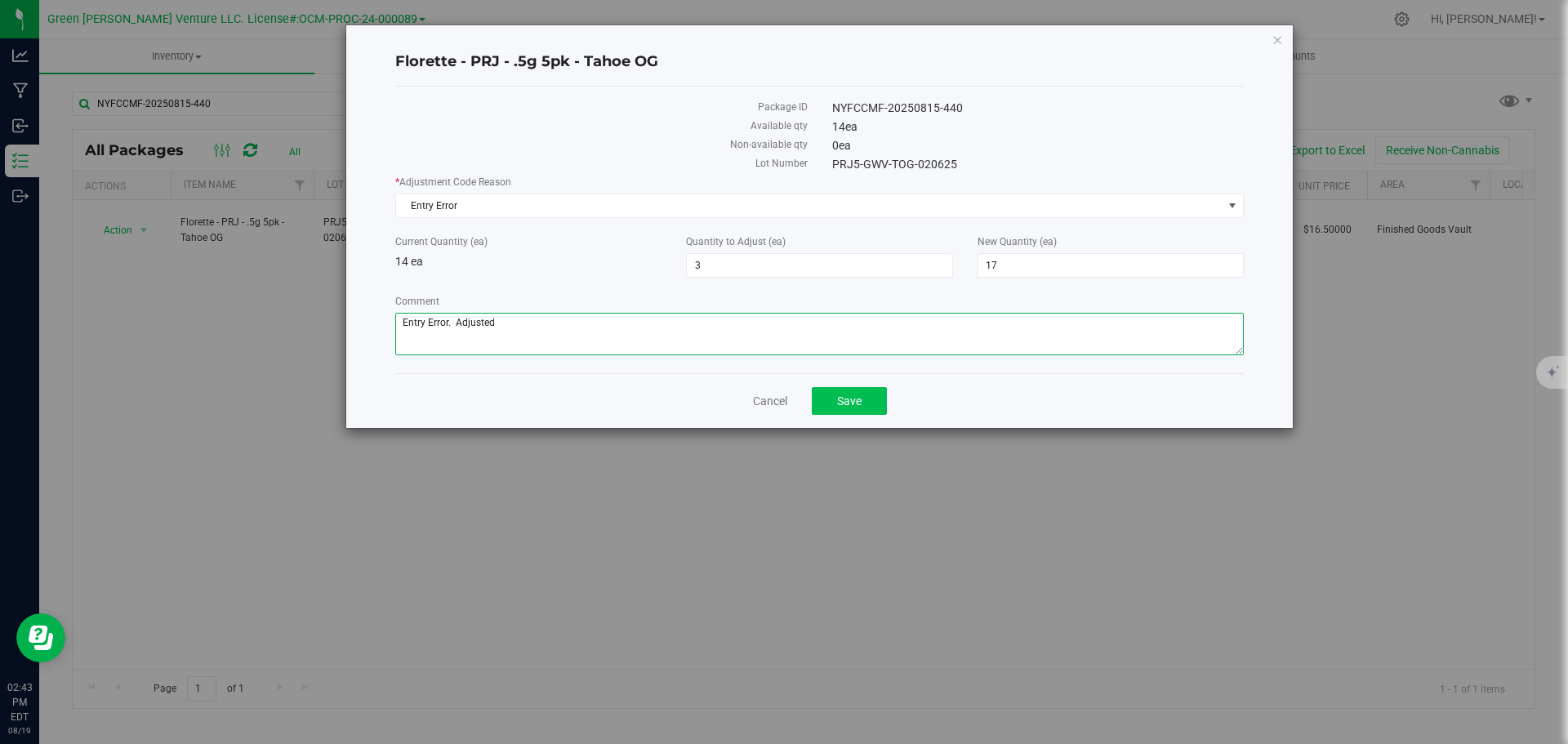
type textarea "Entry Error. Adjusted"
click at [855, 400] on span "Save" at bounding box center [849, 401] width 25 height 13
